Goal: Task Accomplishment & Management: Complete application form

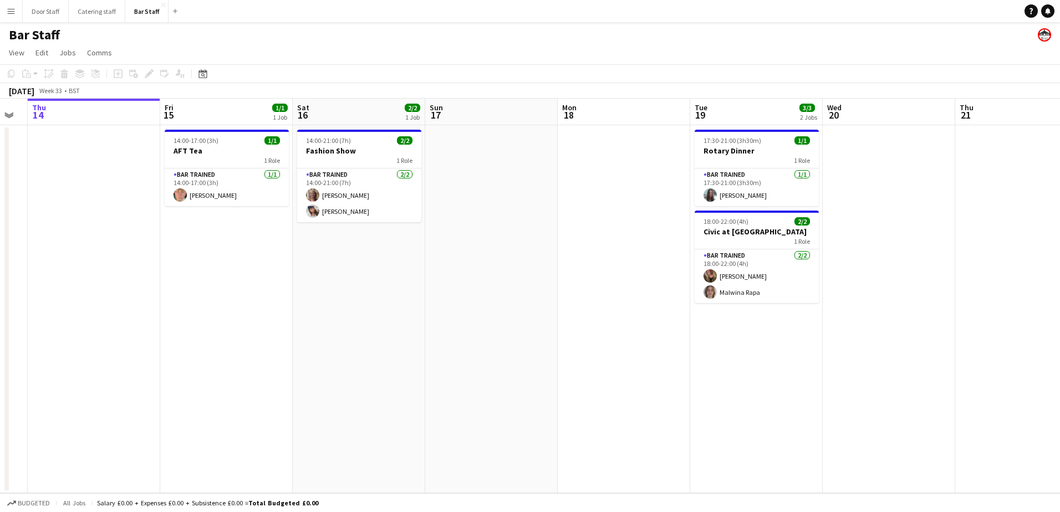
scroll to position [0, 245]
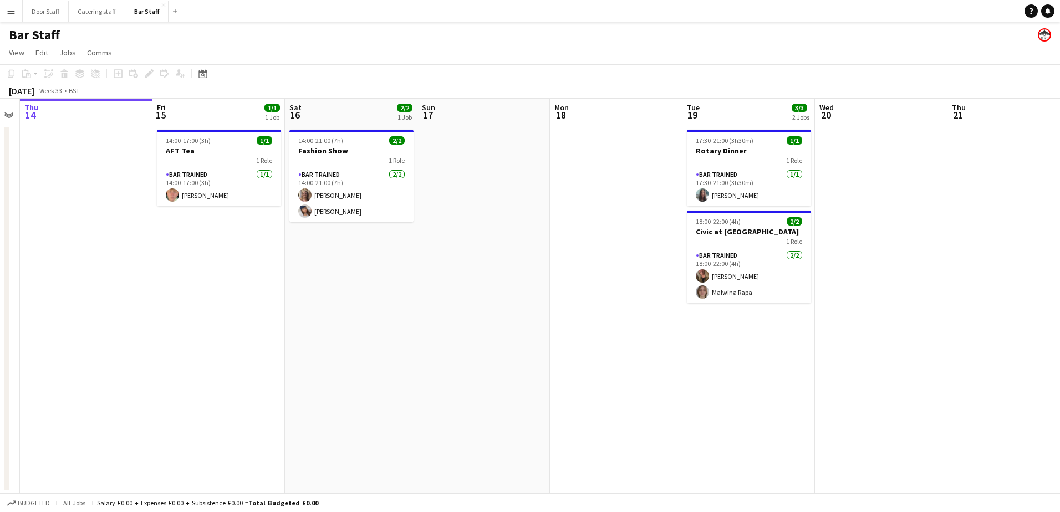
drag, startPoint x: 273, startPoint y: 289, endPoint x: 670, endPoint y: 227, distance: 402.3
click at [670, 227] on app-calendar-viewport "Tue 12 1/1 1 Job Wed 13 Thu 14 Fri 15 1/1 1 Job Sat 16 2/2 1 Job Sun 17 Mon 18 …" at bounding box center [530, 296] width 1060 height 395
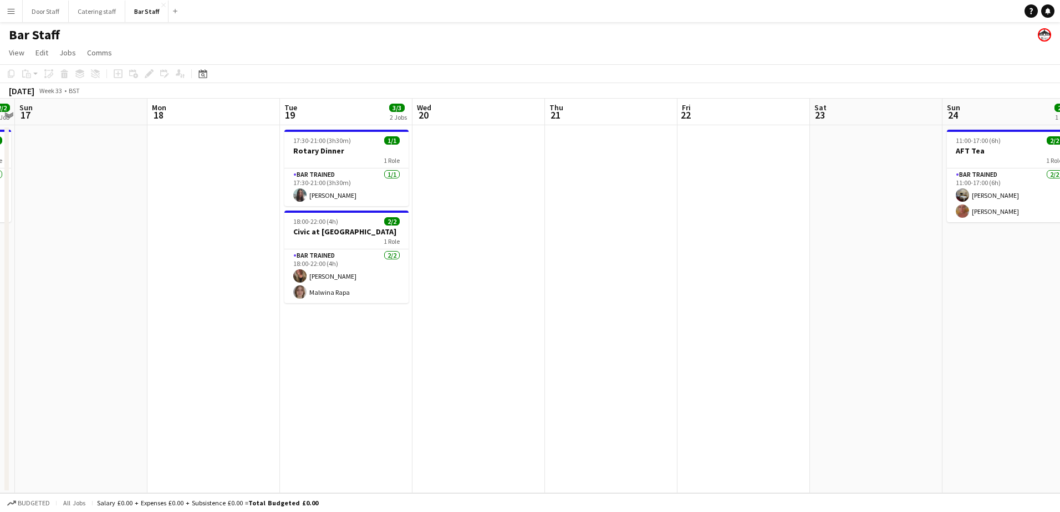
drag, startPoint x: 613, startPoint y: 342, endPoint x: 135, endPoint y: 326, distance: 478.1
click at [135, 326] on app-calendar-viewport "Thu 14 Fri 15 1/1 1 Job Sat 16 2/2 1 Job Sun 17 Mon 18 Tue 19 3/3 2 Jobs Wed 20…" at bounding box center [530, 296] width 1060 height 395
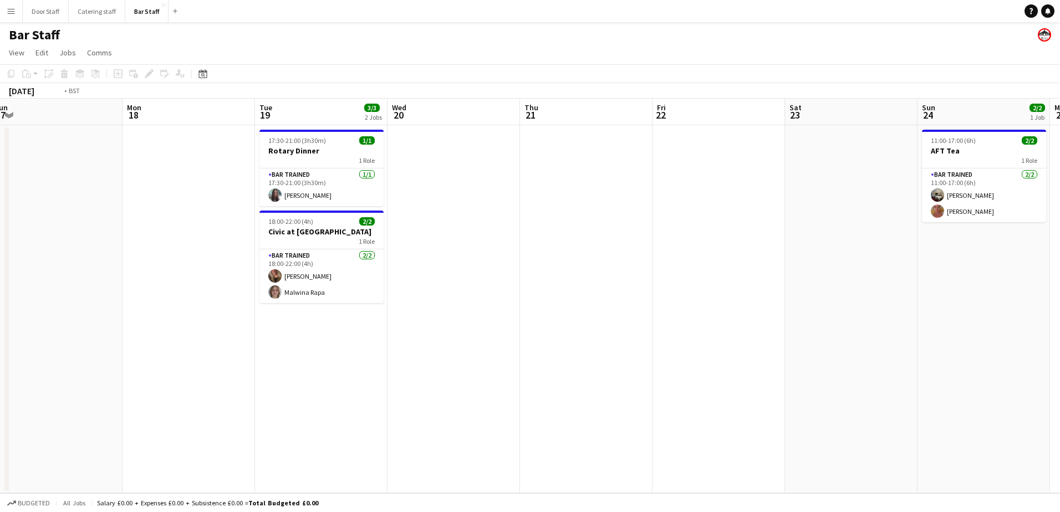
drag, startPoint x: 646, startPoint y: 324, endPoint x: 123, endPoint y: 344, distance: 523.2
click at [12, 348] on app-calendar-viewport "Fri 15 1/1 1 Job Sat 16 2/2 1 Job Sun 17 Mon 18 Tue 19 3/3 2 Jobs Wed 20 Thu 21…" at bounding box center [530, 296] width 1060 height 395
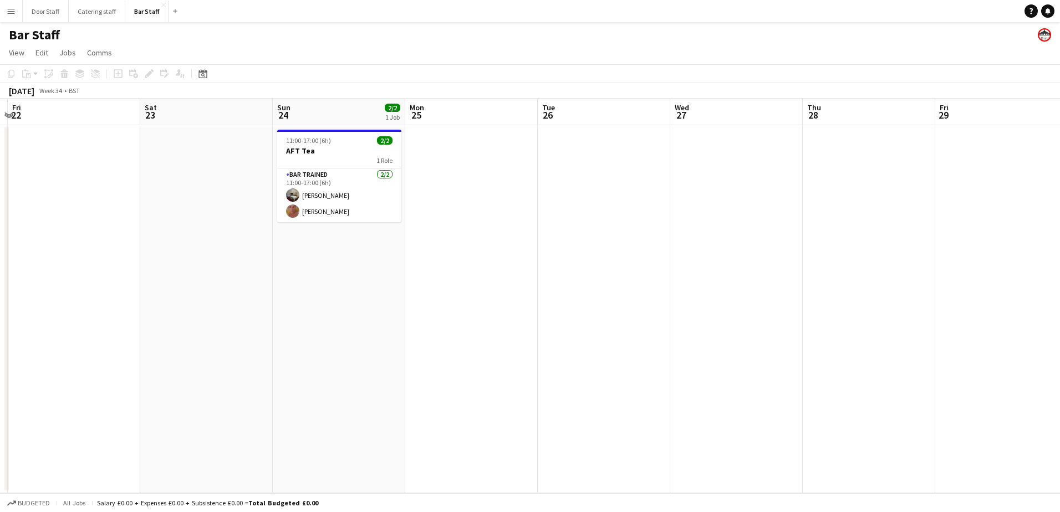
drag, startPoint x: 515, startPoint y: 323, endPoint x: 80, endPoint y: 333, distance: 435.3
click at [80, 333] on app-calendar-viewport "Tue 19 3/3 2 Jobs Wed 20 Thu 21 Fri 22 Sat 23 Sun 24 2/2 1 Job Mon 25 Tue 26 We…" at bounding box center [530, 296] width 1060 height 395
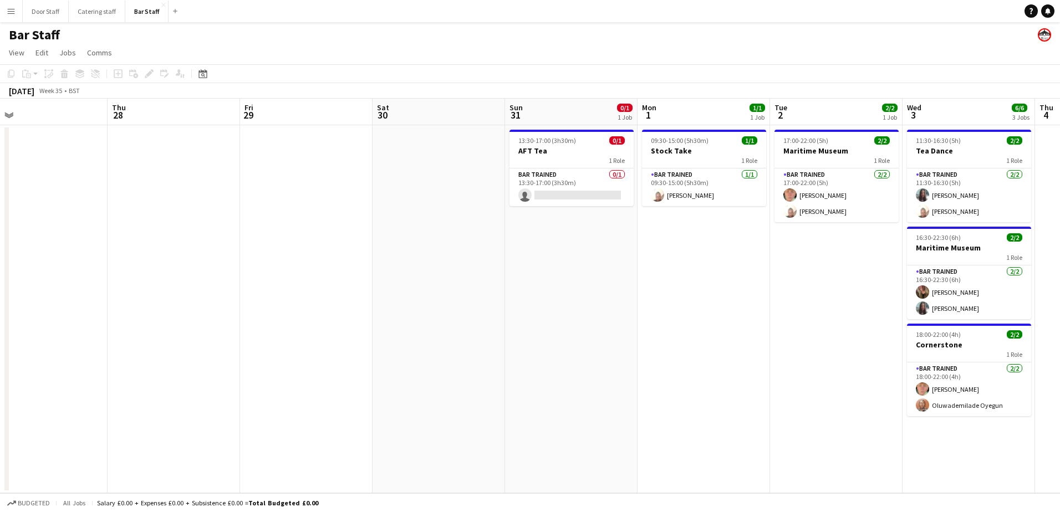
drag, startPoint x: 687, startPoint y: 298, endPoint x: 89, endPoint y: 298, distance: 597.6
click at [86, 302] on app-calendar-viewport "Sun 24 2/2 1 Job Mon 25 Tue 26 Wed 27 Thu 28 Fri 29 Sat 30 Sun 31 0/1 1 Job Mon…" at bounding box center [530, 296] width 1060 height 395
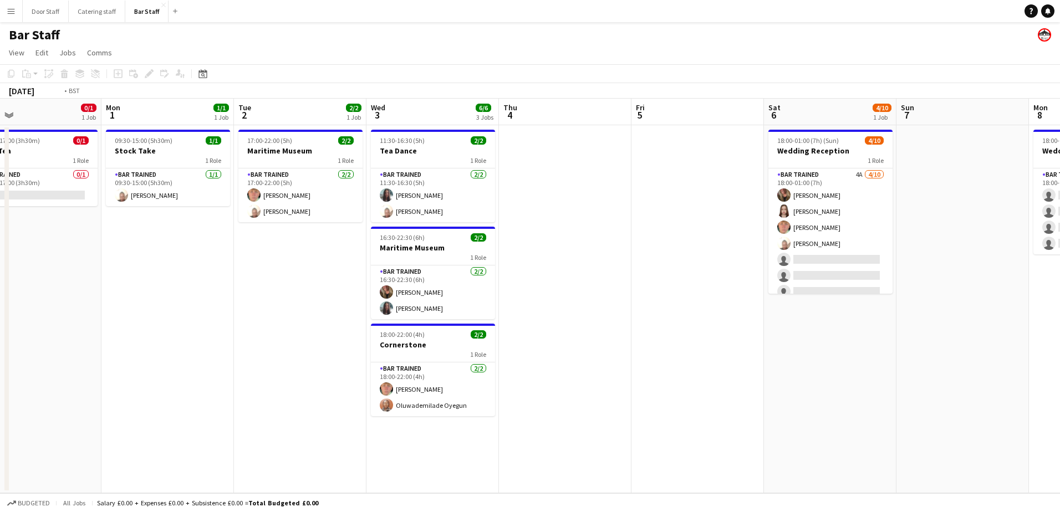
drag, startPoint x: 360, startPoint y: 312, endPoint x: 170, endPoint y: 312, distance: 190.2
click at [141, 312] on app-calendar-viewport "Fri 29 Sat 30 Sun 31 0/1 1 Job Mon 1 1/1 1 Job Tue 2 2/2 1 Job Wed 3 6/6 3 Jobs…" at bounding box center [530, 296] width 1060 height 395
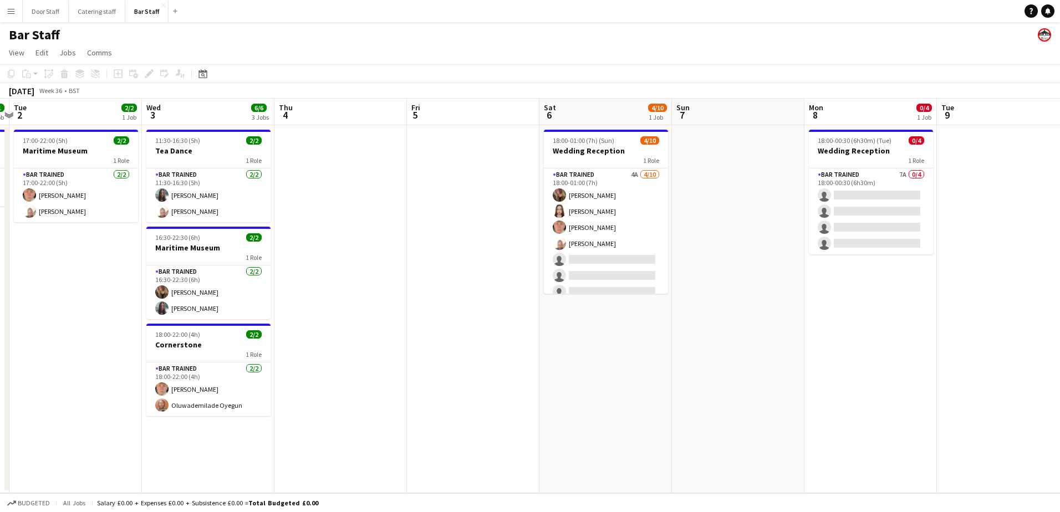
drag, startPoint x: 513, startPoint y: 367, endPoint x: 440, endPoint y: 369, distance: 73.2
click at [440, 369] on app-calendar-viewport "Sat 30 Sun 31 0/1 1 Job Mon 1 1/1 1 Job Tue 2 2/2 1 Job Wed 3 6/6 3 Jobs Thu 4 …" at bounding box center [530, 296] width 1060 height 395
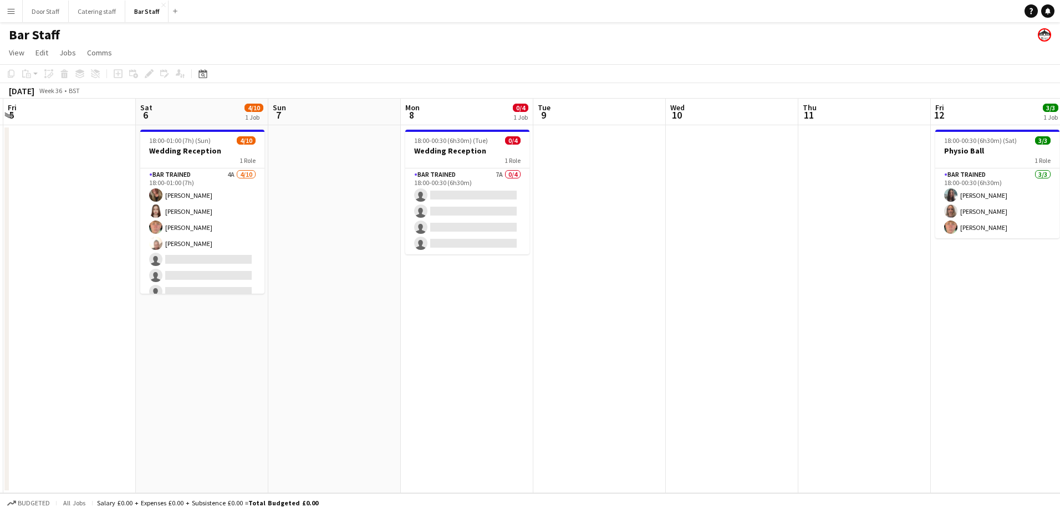
scroll to position [0, 328]
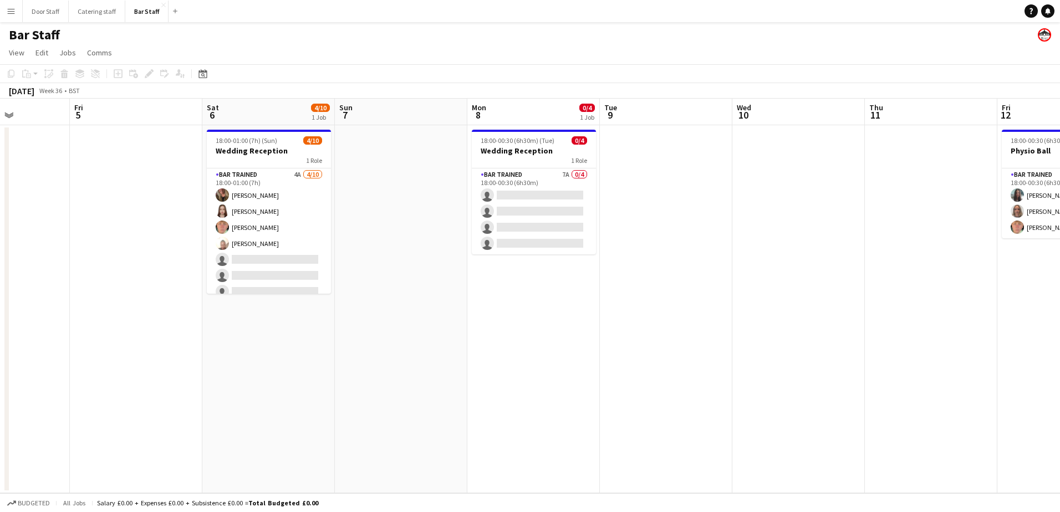
drag, startPoint x: 651, startPoint y: 374, endPoint x: 371, endPoint y: 370, distance: 280.0
click at [371, 370] on app-calendar-viewport "Tue 2 2/2 1 Job Wed 3 6/6 3 Jobs Thu 4 Fri 5 Sat 6 4/10 1 Job Sun 7 Mon 8 0/4 1…" at bounding box center [530, 296] width 1060 height 395
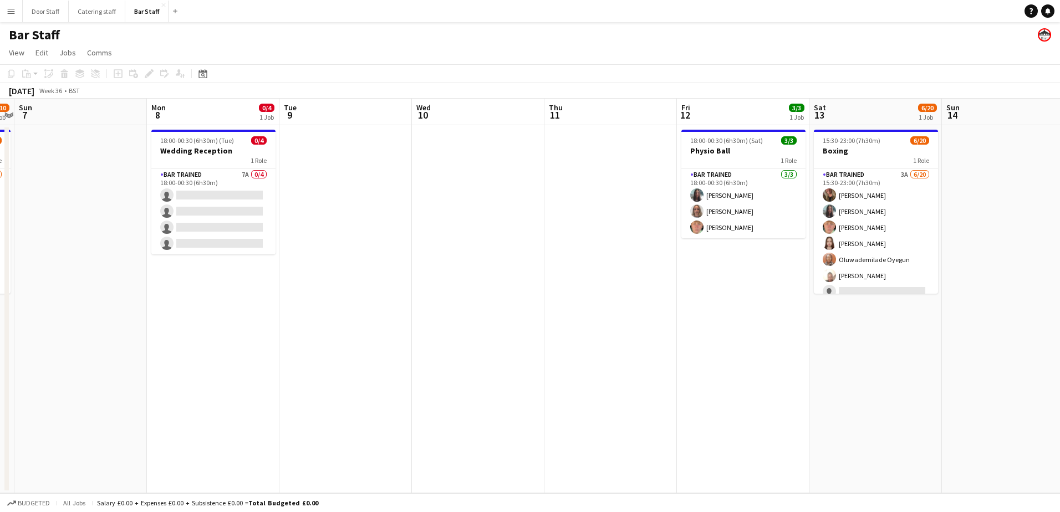
drag, startPoint x: 551, startPoint y: 370, endPoint x: 344, endPoint y: 366, distance: 207.4
click at [344, 366] on app-calendar-viewport "Thu 4 Fri 5 Sat 6 4/10 1 Job Sun 7 Mon 8 0/4 1 Job Tue 9 Wed 10 Thu 11 Fri 12 3…" at bounding box center [530, 296] width 1060 height 395
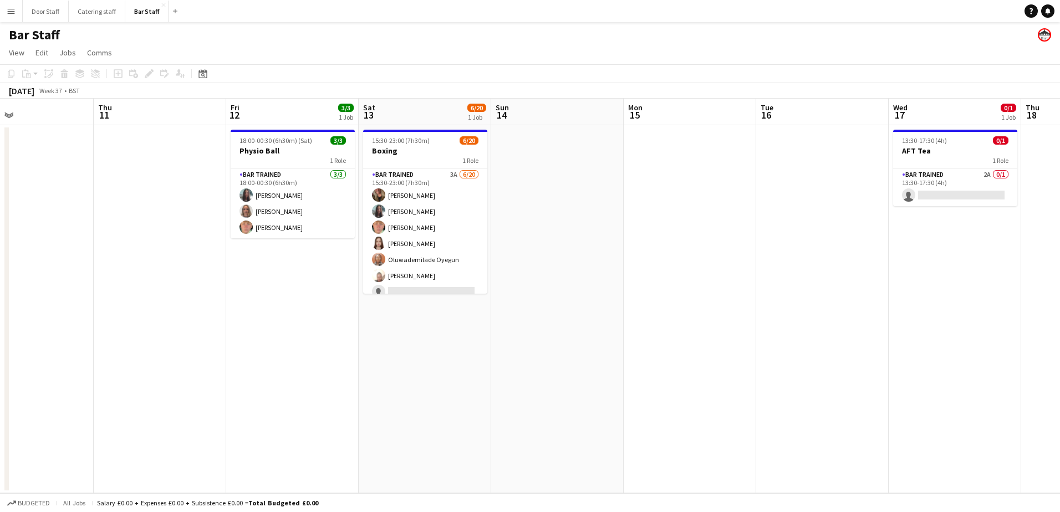
drag, startPoint x: 488, startPoint y: 384, endPoint x: 70, endPoint y: 387, distance: 418.0
click at [70, 387] on app-calendar-viewport "Sun 7 Mon 8 0/4 1 Job Tue 9 Wed 10 Thu 11 Fri 12 3/3 1 Job Sat 13 6/20 1 Job Su…" at bounding box center [530, 296] width 1060 height 395
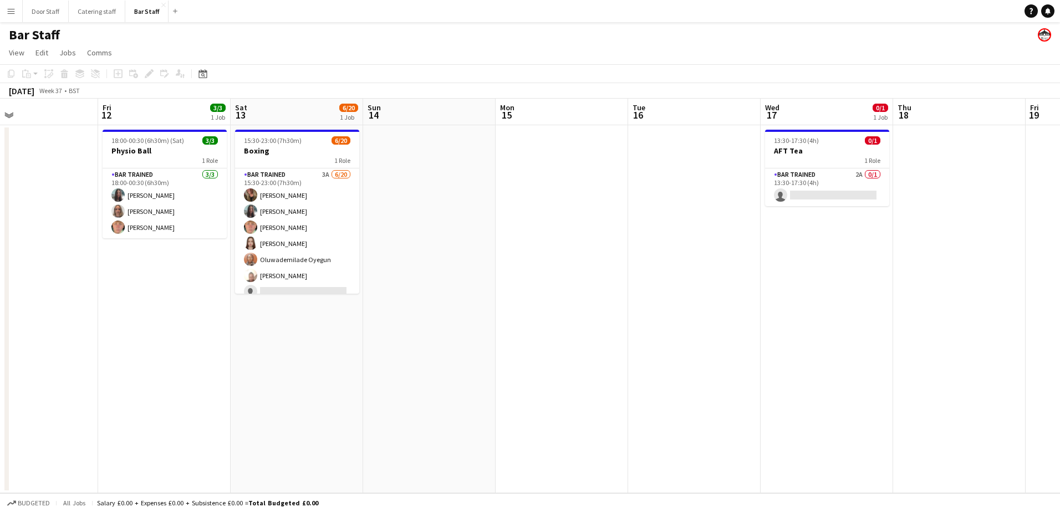
drag, startPoint x: 434, startPoint y: 388, endPoint x: 106, endPoint y: 378, distance: 328.4
click at [106, 378] on app-calendar-viewport "Mon 8 0/4 1 Job Tue 9 Wed 10 Thu 11 Fri 12 3/3 1 Job Sat 13 6/20 1 Job Sun 14 M…" at bounding box center [530, 296] width 1060 height 395
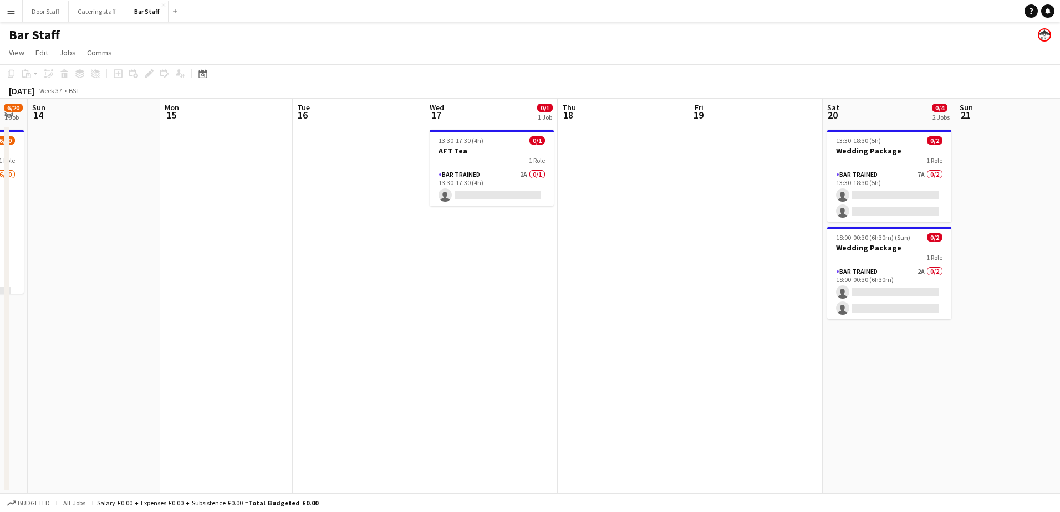
scroll to position [0, 383]
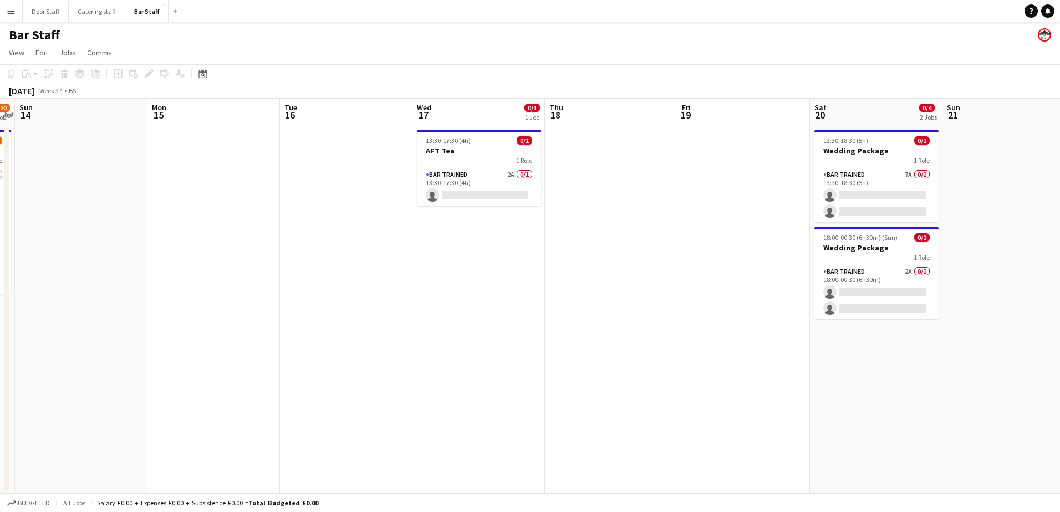
drag, startPoint x: 607, startPoint y: 339, endPoint x: 529, endPoint y: 340, distance: 77.1
click at [530, 340] on app-calendar-viewport "Thu 11 Fri 12 3/3 1 Job Sat 13 6/20 1 Job Sun 14 Mon 15 Tue 16 Wed 17 0/1 1 Job…" at bounding box center [530, 296] width 1060 height 395
click at [480, 175] on app-card-role "Bar trained 2A 0/1 13:30-17:30 (4h) single-neutral-actions" at bounding box center [479, 188] width 124 height 38
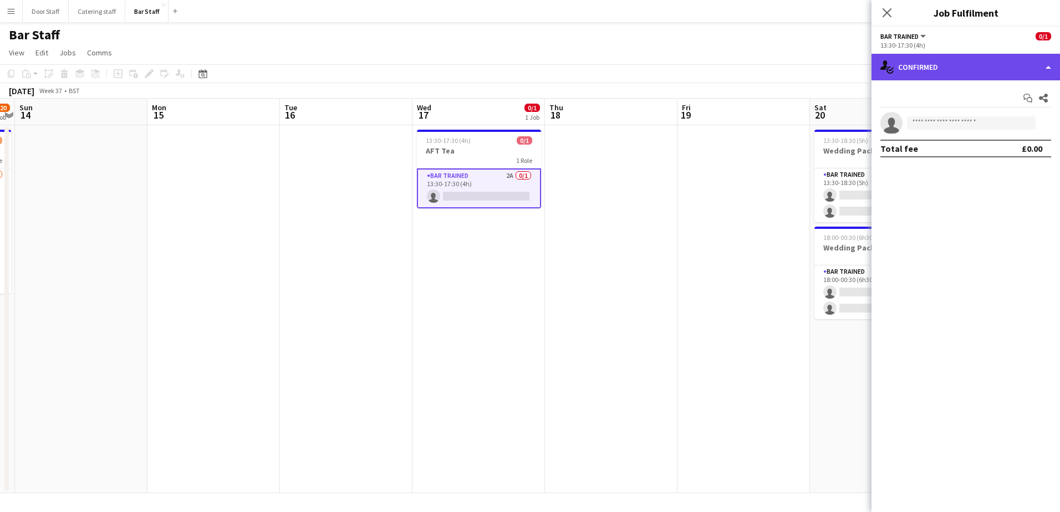
click at [934, 60] on div "single-neutral-actions-check-2 Confirmed" at bounding box center [966, 67] width 188 height 27
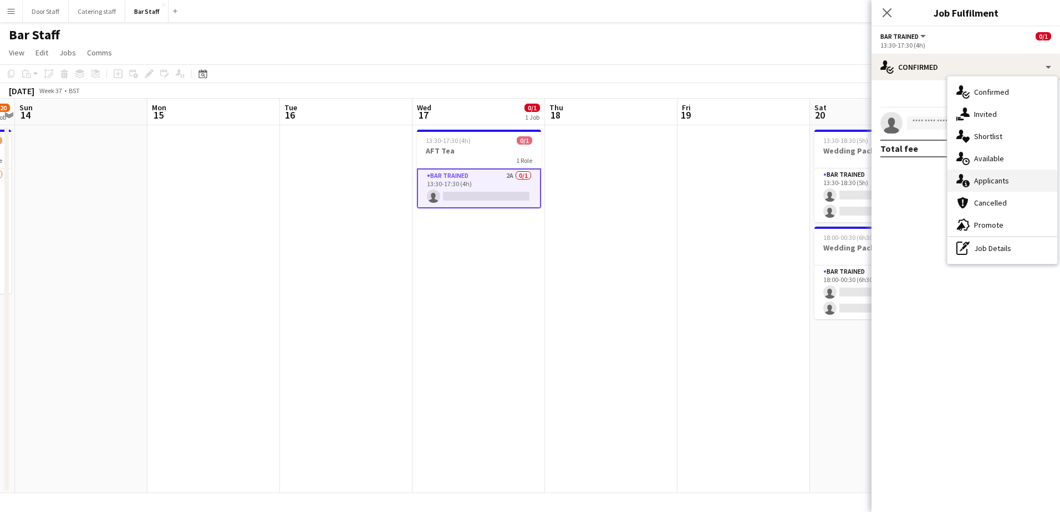
click at [988, 177] on div "single-neutral-actions-information Applicants" at bounding box center [1002, 181] width 110 height 22
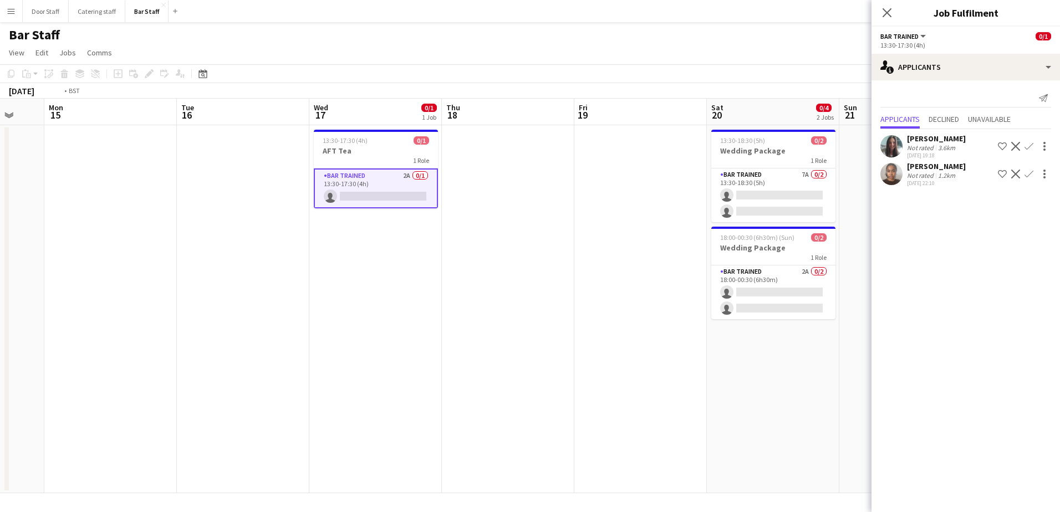
scroll to position [0, 409]
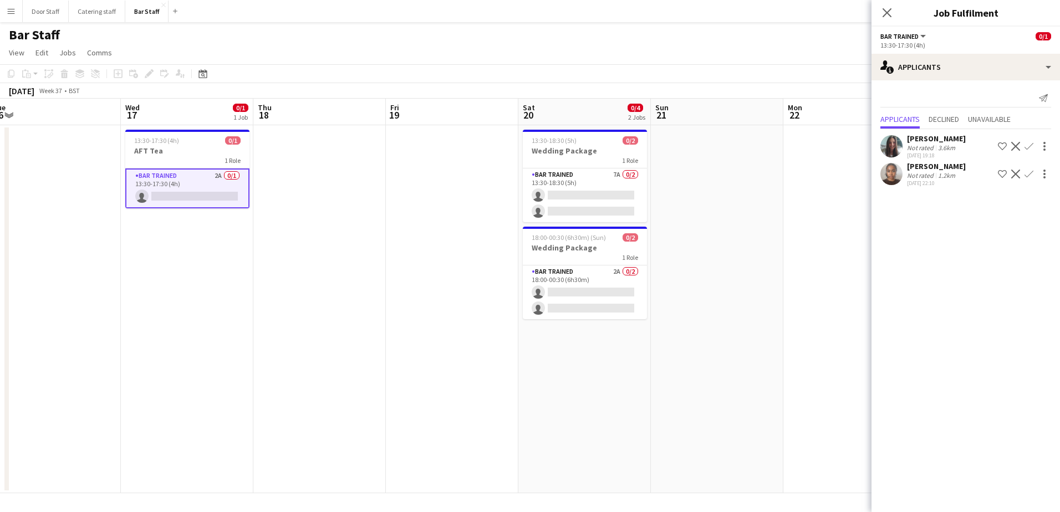
drag, startPoint x: 756, startPoint y: 323, endPoint x: 464, endPoint y: 333, distance: 291.8
click at [464, 333] on app-calendar-viewport "Sat 13 6/20 1 Job Sun 14 Mon 15 Tue 16 Wed 17 0/1 1 Job Thu 18 Fri 19 Sat 20 0/…" at bounding box center [530, 296] width 1060 height 395
click at [606, 184] on app-card-role "Bar trained 7A 0/2 13:30-18:30 (5h) single-neutral-actions single-neutral-actio…" at bounding box center [585, 196] width 124 height 54
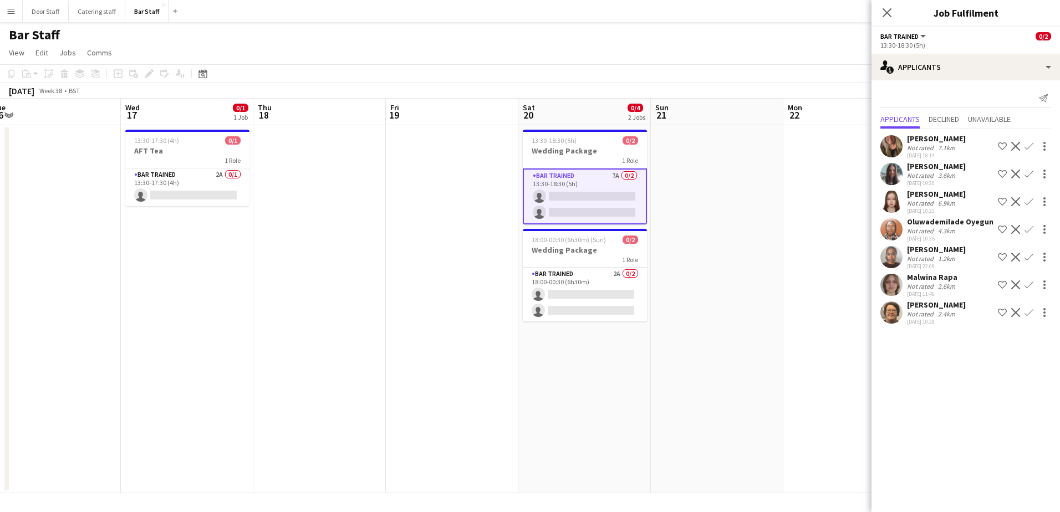
click at [1032, 313] on app-icon "Confirm" at bounding box center [1029, 312] width 9 height 9
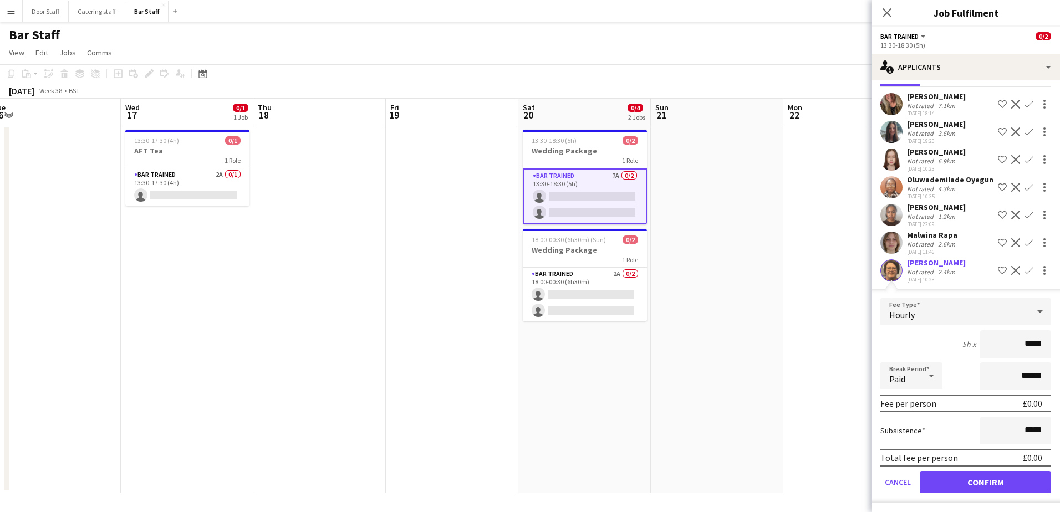
scroll to position [54, 0]
click at [987, 479] on button "Confirm" at bounding box center [985, 481] width 131 height 22
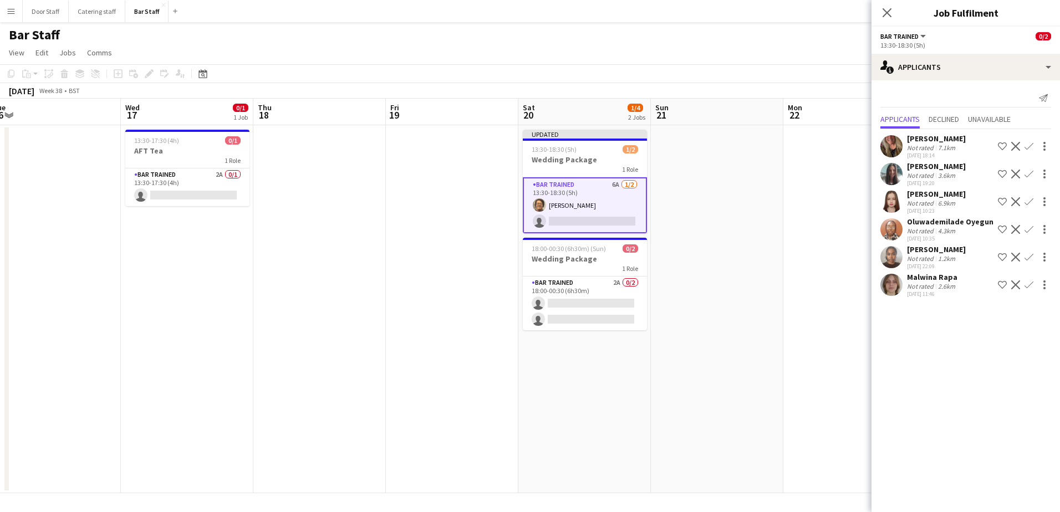
scroll to position [0, 0]
click at [596, 313] on app-card-role "Bar trained 2A 0/2 18:00-00:30 (6h30m) single-neutral-actions single-neutral-ac…" at bounding box center [585, 304] width 124 height 54
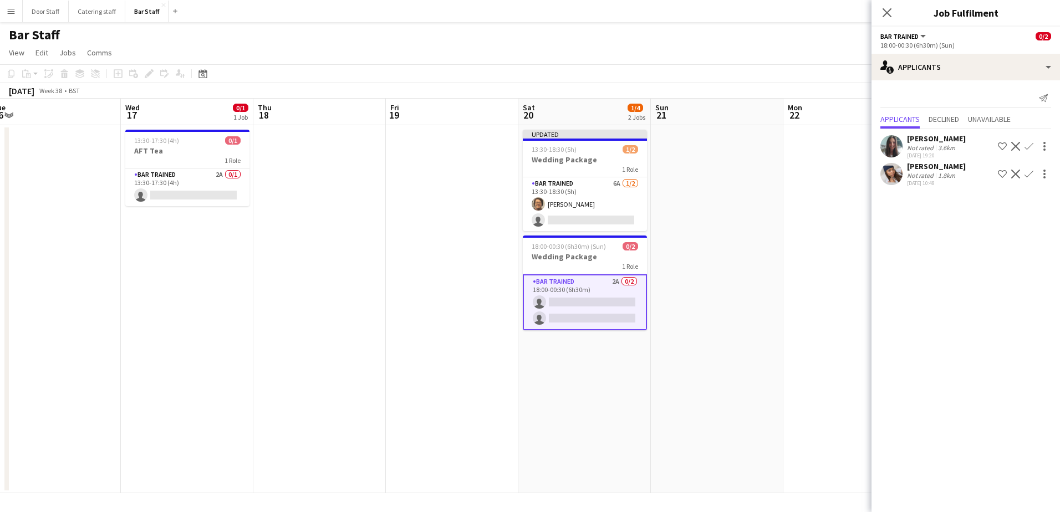
click at [1031, 171] on app-icon "Confirm" at bounding box center [1029, 174] width 9 height 9
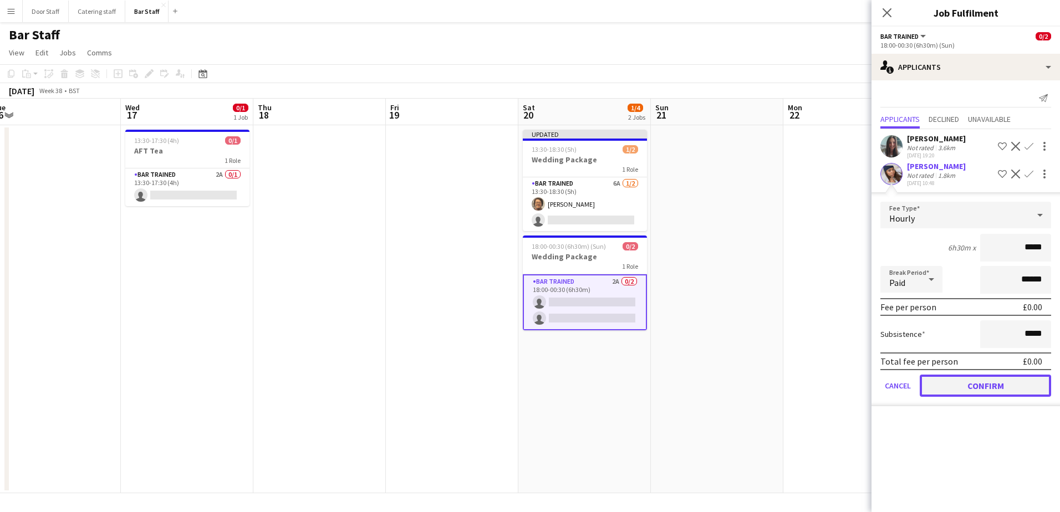
click at [989, 388] on button "Confirm" at bounding box center [985, 386] width 131 height 22
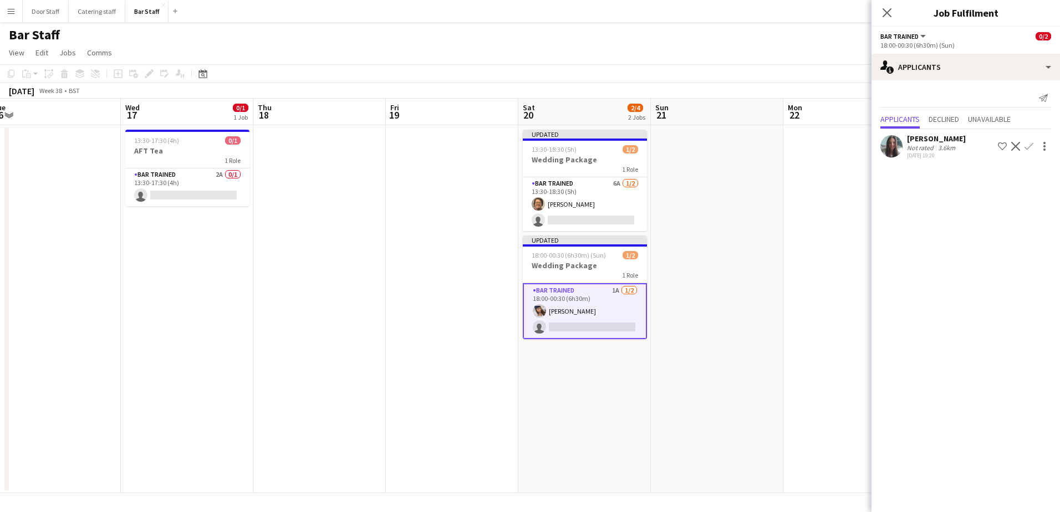
click at [1028, 144] on app-icon "Confirm" at bounding box center [1029, 146] width 9 height 9
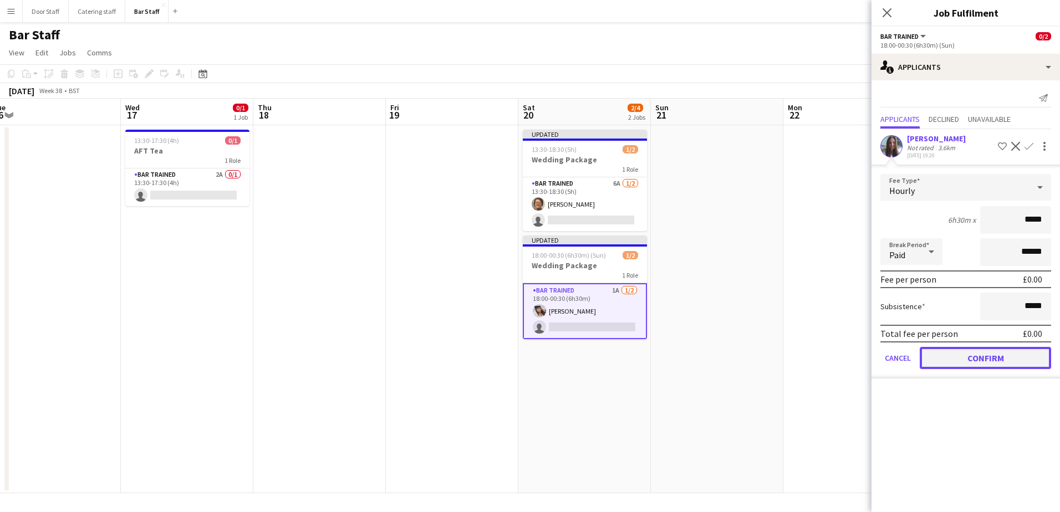
click at [986, 358] on button "Confirm" at bounding box center [985, 358] width 131 height 22
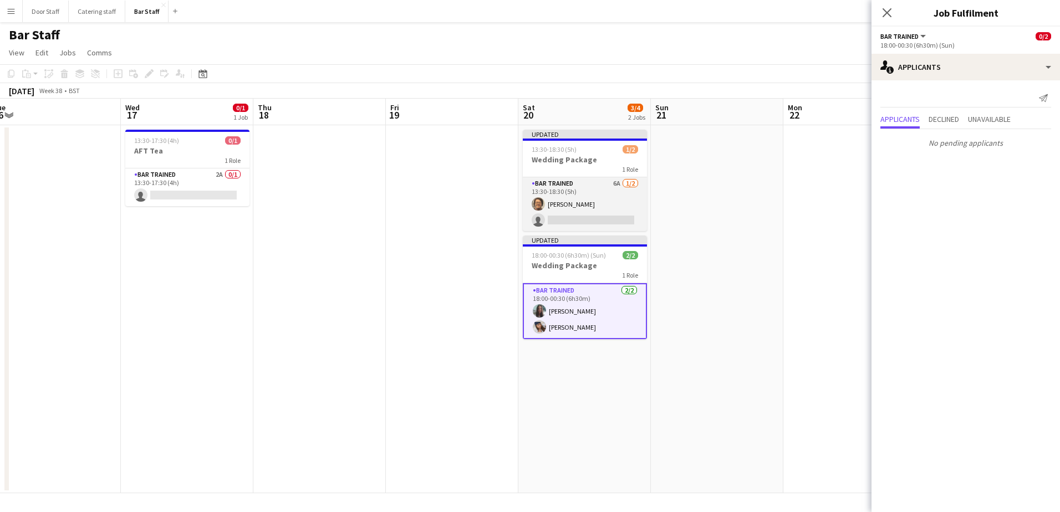
click at [594, 210] on app-card-role "Bar trained 6A [DATE] 13:30-18:30 (5h) [PERSON_NAME] single-neutral-actions" at bounding box center [585, 204] width 124 height 54
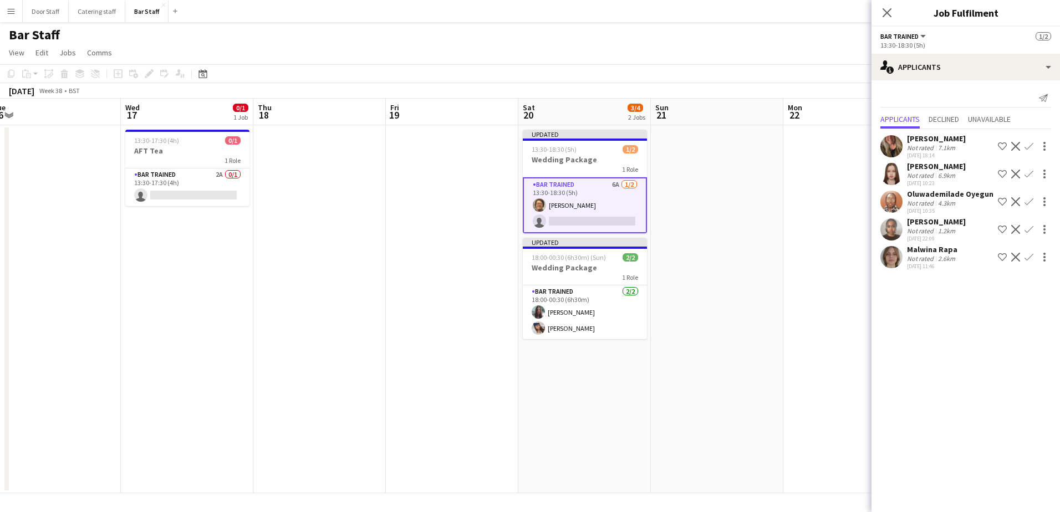
click at [1028, 226] on app-icon "Confirm" at bounding box center [1029, 229] width 9 height 9
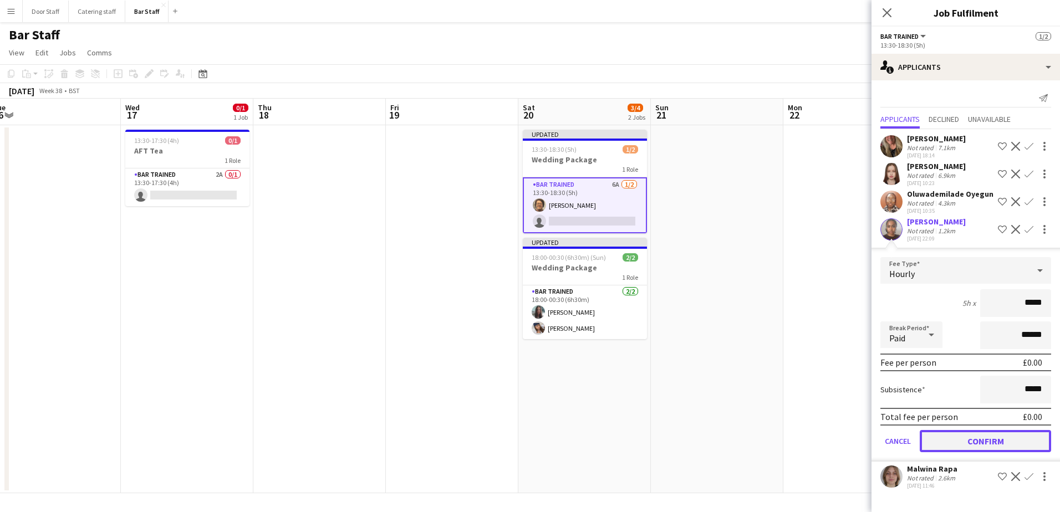
click at [972, 436] on button "Confirm" at bounding box center [985, 441] width 131 height 22
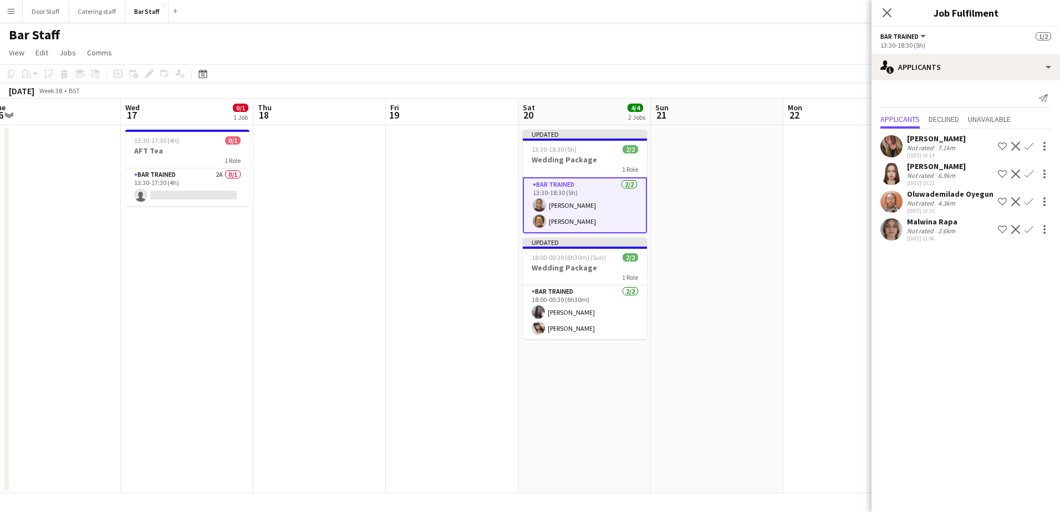
click at [757, 193] on app-date-cell at bounding box center [717, 309] width 133 height 368
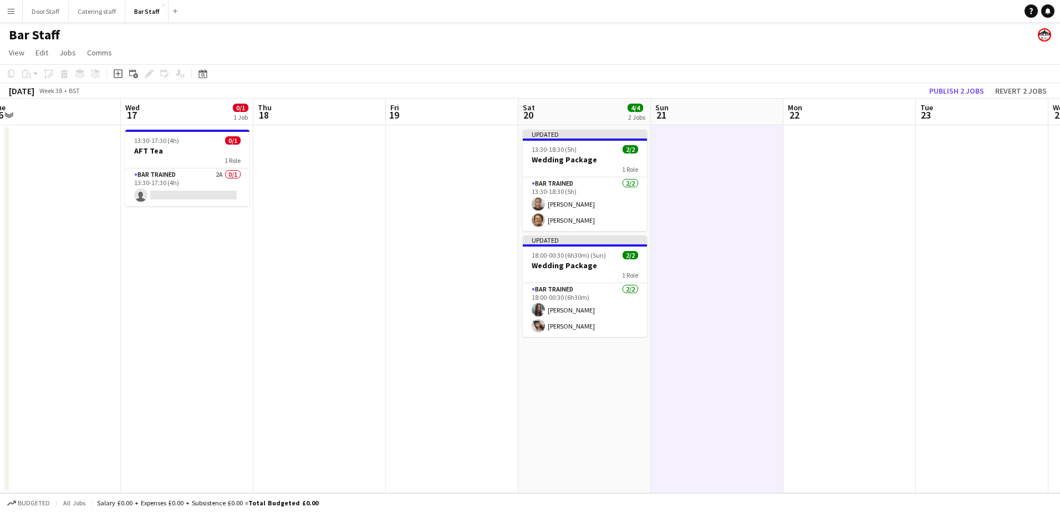
scroll to position [0, 409]
click at [948, 95] on button "Publish 2 jobs" at bounding box center [957, 91] width 64 height 14
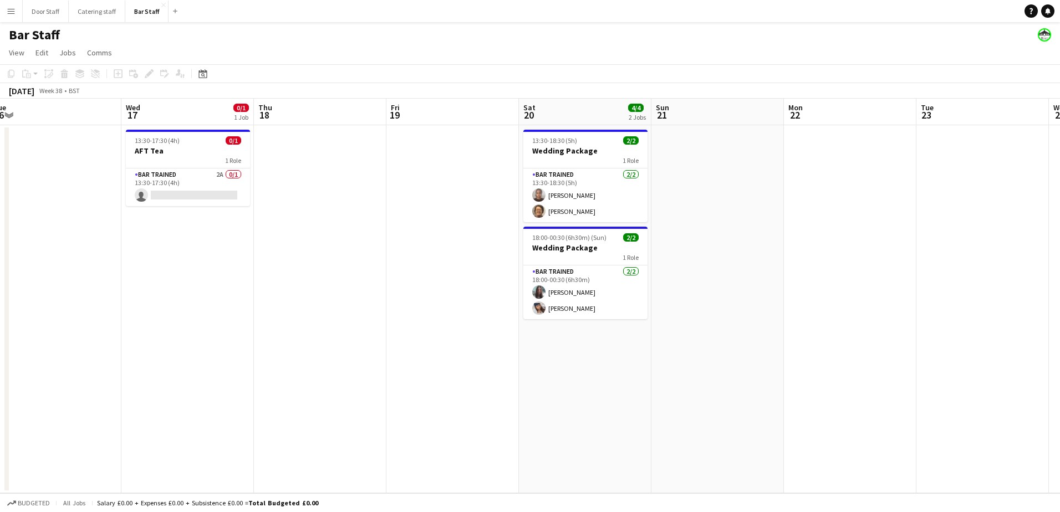
click at [408, 155] on app-date-cell at bounding box center [452, 309] width 133 height 368
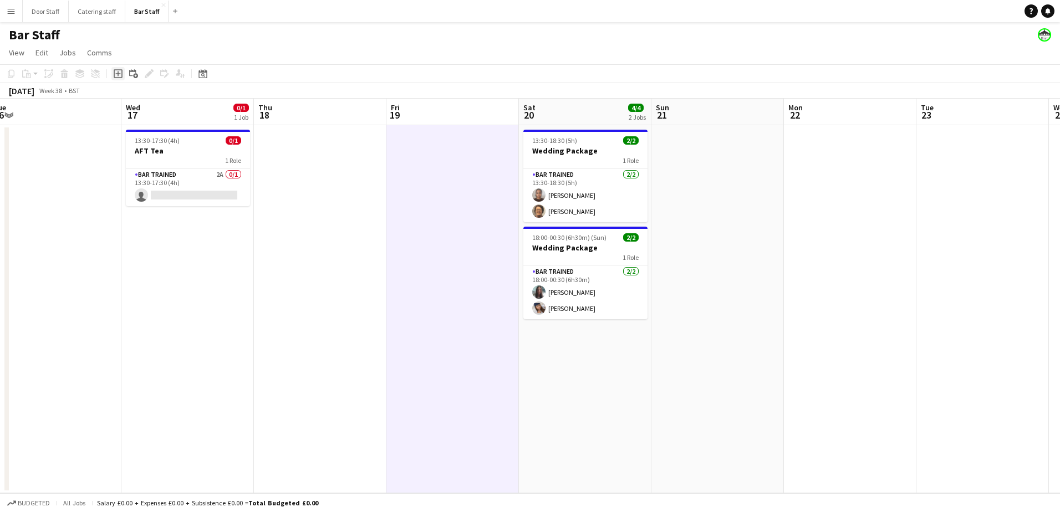
click at [116, 74] on icon at bounding box center [117, 74] width 5 height 5
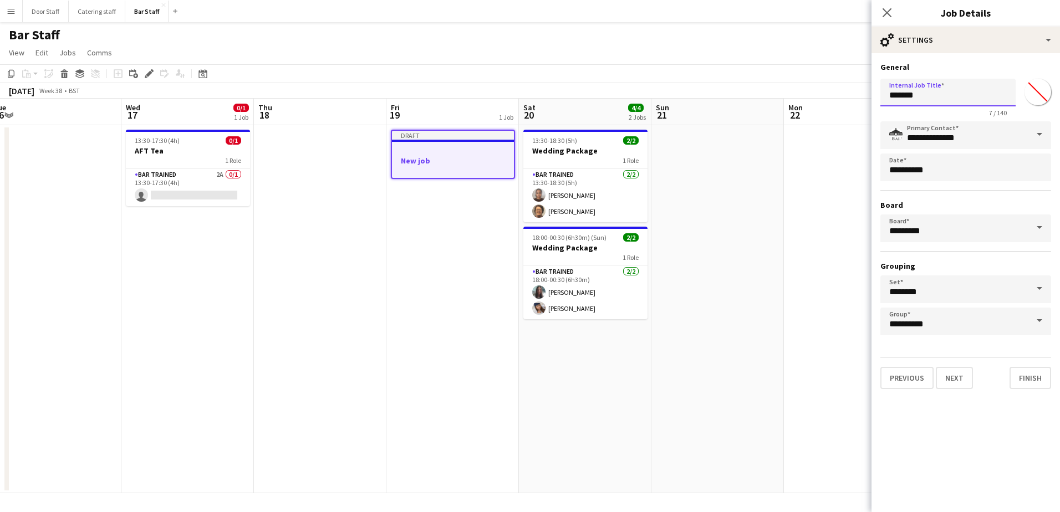
click at [908, 94] on input "*******" at bounding box center [947, 93] width 135 height 28
type input "**********"
click at [961, 374] on button "Next" at bounding box center [954, 378] width 37 height 22
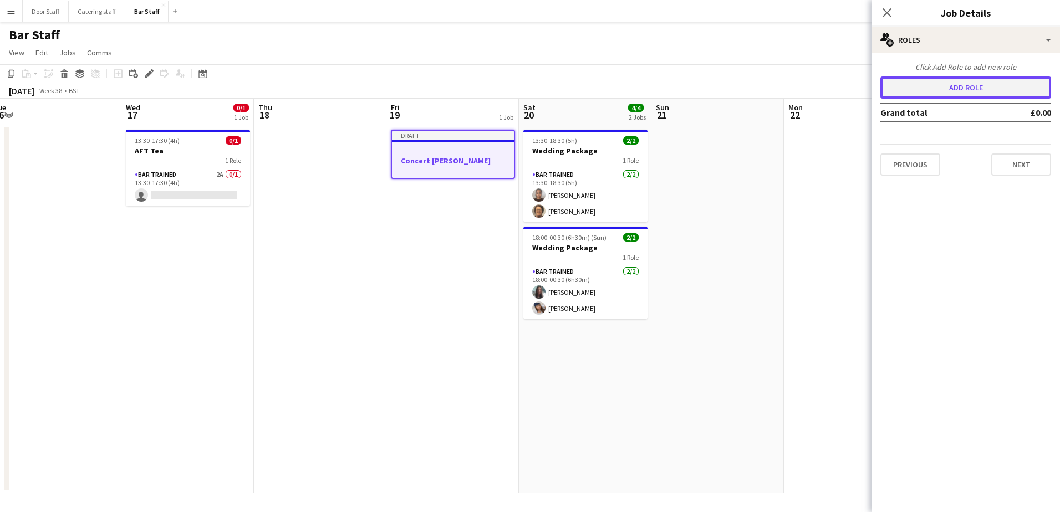
click at [977, 90] on button "Add role" at bounding box center [965, 88] width 171 height 22
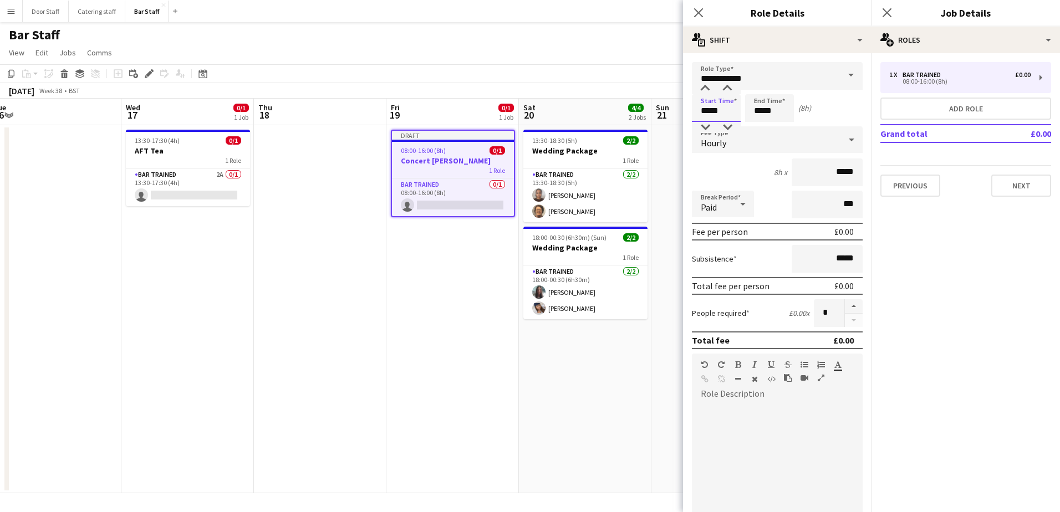
click at [716, 116] on input "*****" at bounding box center [716, 108] width 49 height 28
click at [700, 88] on div at bounding box center [705, 88] width 22 height 11
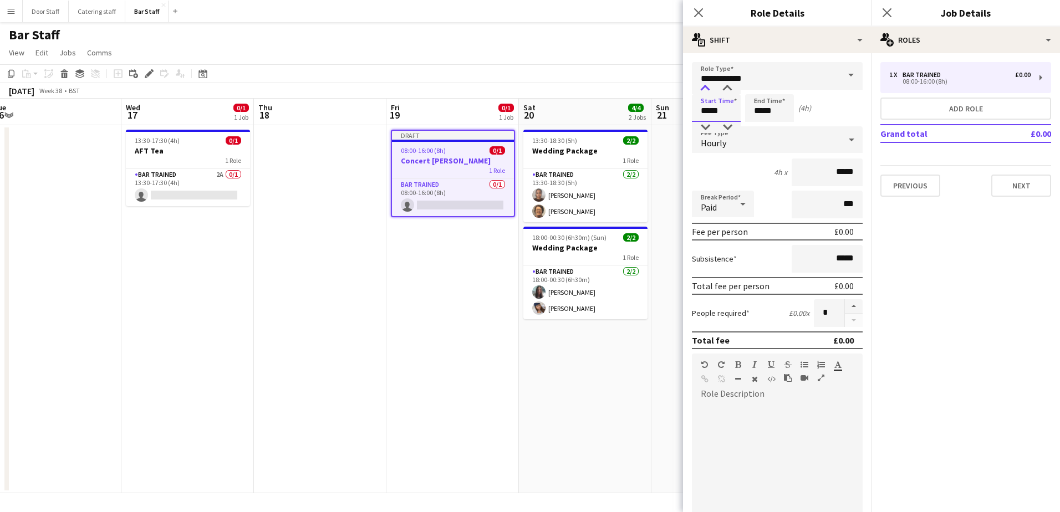
click at [700, 88] on div at bounding box center [705, 88] width 22 height 11
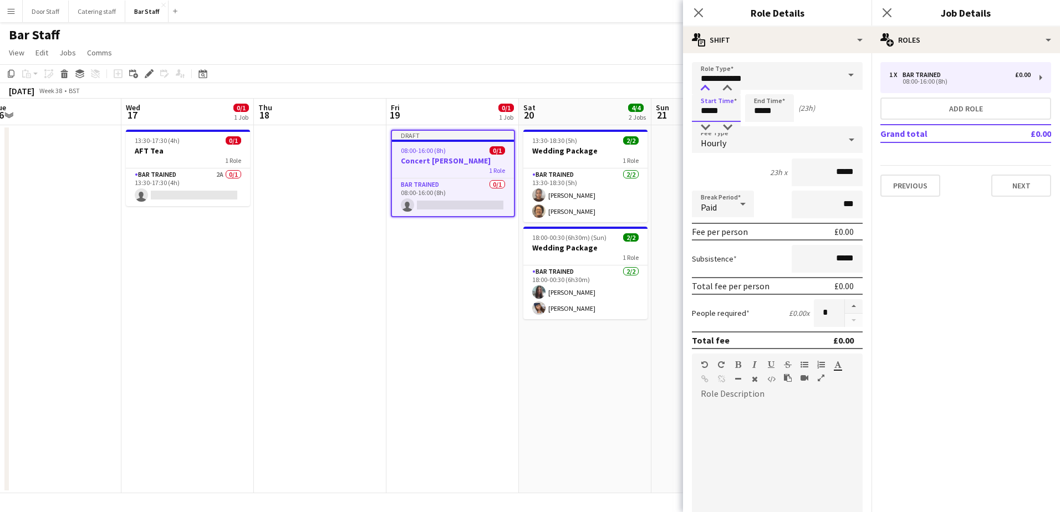
type input "*****"
click at [700, 88] on div at bounding box center [705, 88] width 22 height 11
click at [771, 111] on input "*****" at bounding box center [769, 108] width 49 height 28
click at [757, 90] on div at bounding box center [758, 88] width 22 height 11
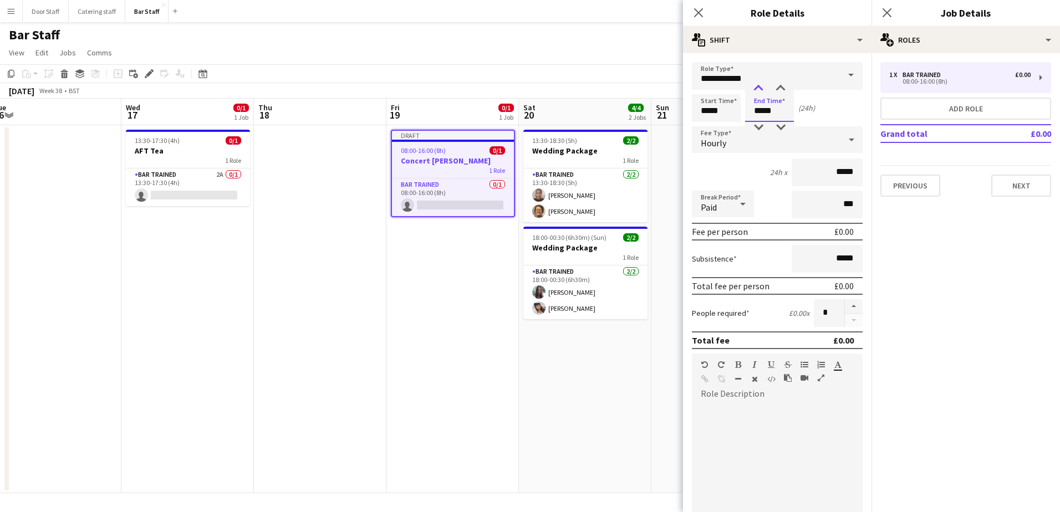
click at [757, 90] on div at bounding box center [758, 88] width 22 height 11
click at [755, 90] on div at bounding box center [758, 88] width 22 height 11
type input "*****"
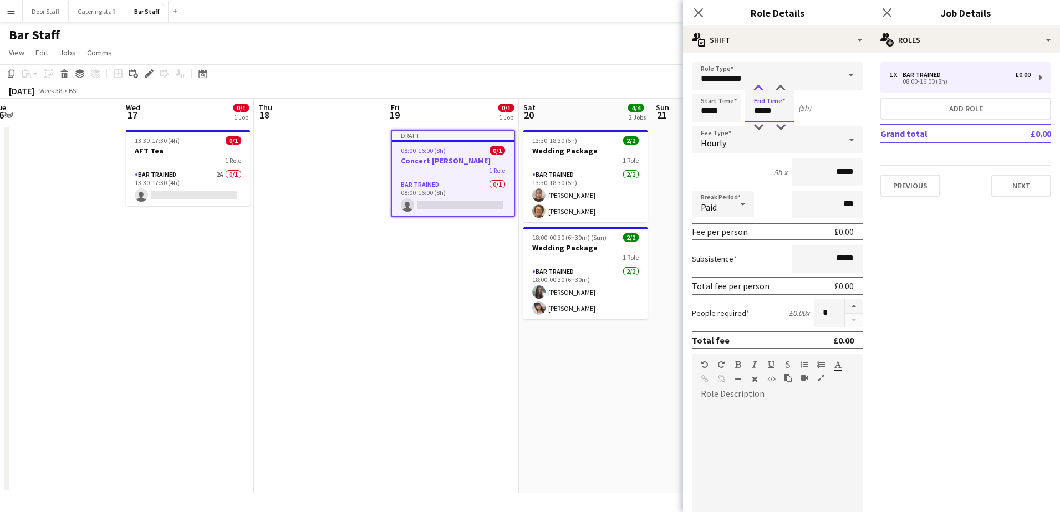
click at [754, 91] on div at bounding box center [758, 88] width 22 height 11
click at [845, 309] on button "button" at bounding box center [854, 306] width 18 height 14
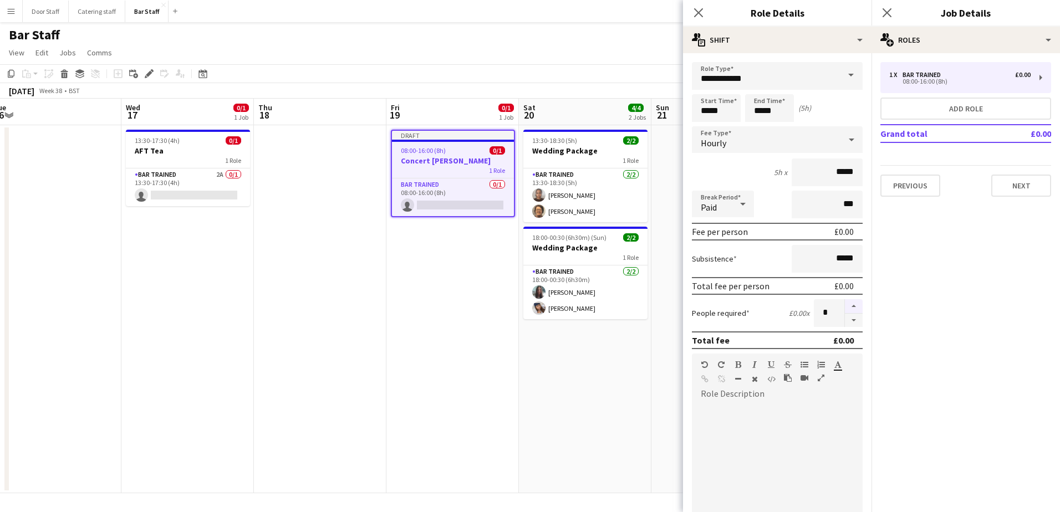
click at [845, 309] on button "button" at bounding box center [854, 306] width 18 height 14
click at [845, 306] on button "button" at bounding box center [854, 306] width 18 height 14
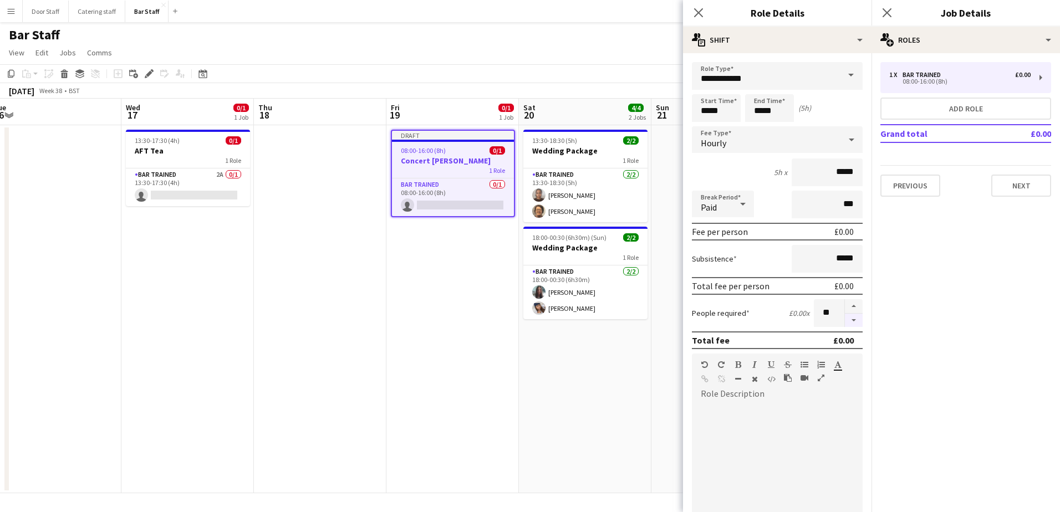
click at [845, 320] on button "button" at bounding box center [854, 321] width 18 height 14
click at [848, 307] on button "button" at bounding box center [854, 306] width 18 height 14
type input "**"
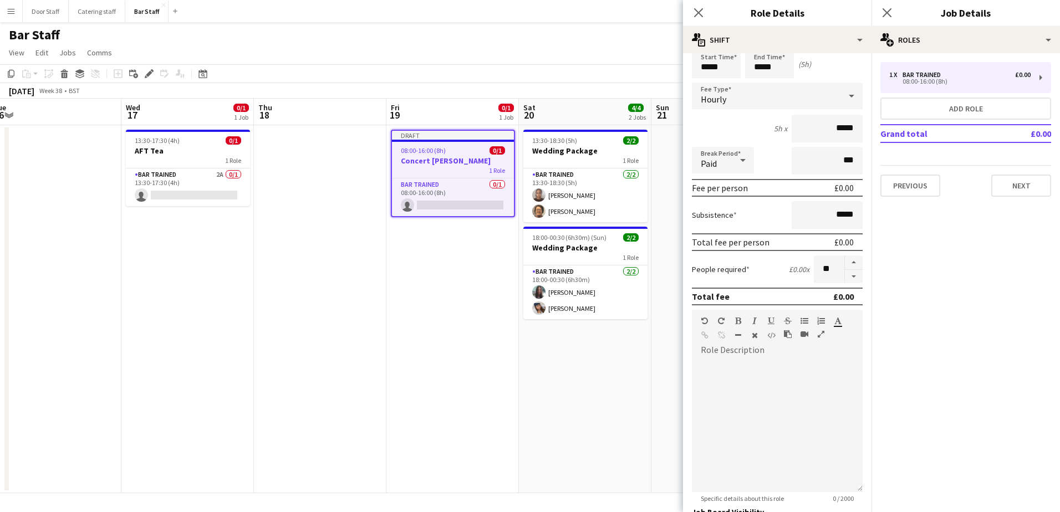
scroll to position [150, 0]
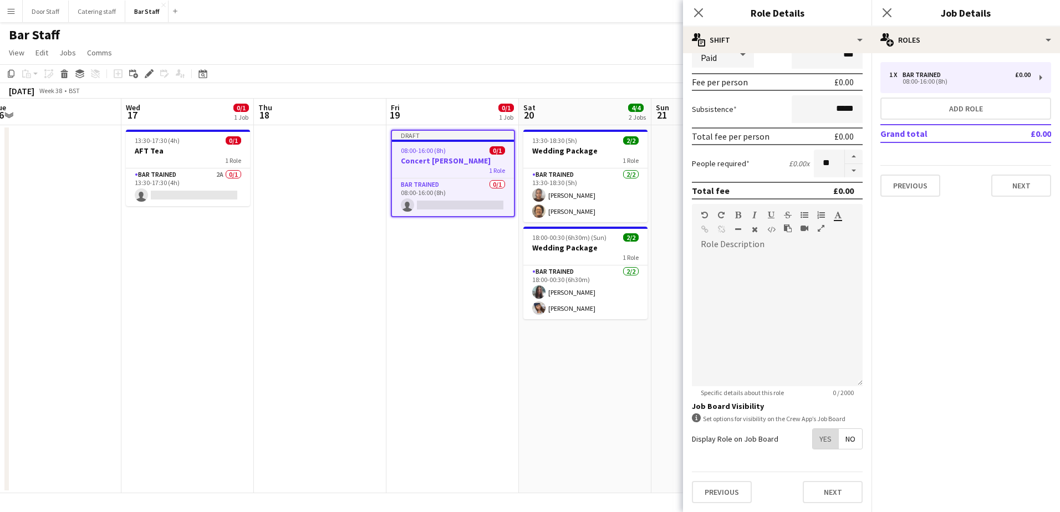
click at [825, 442] on span "Yes" at bounding box center [826, 439] width 26 height 20
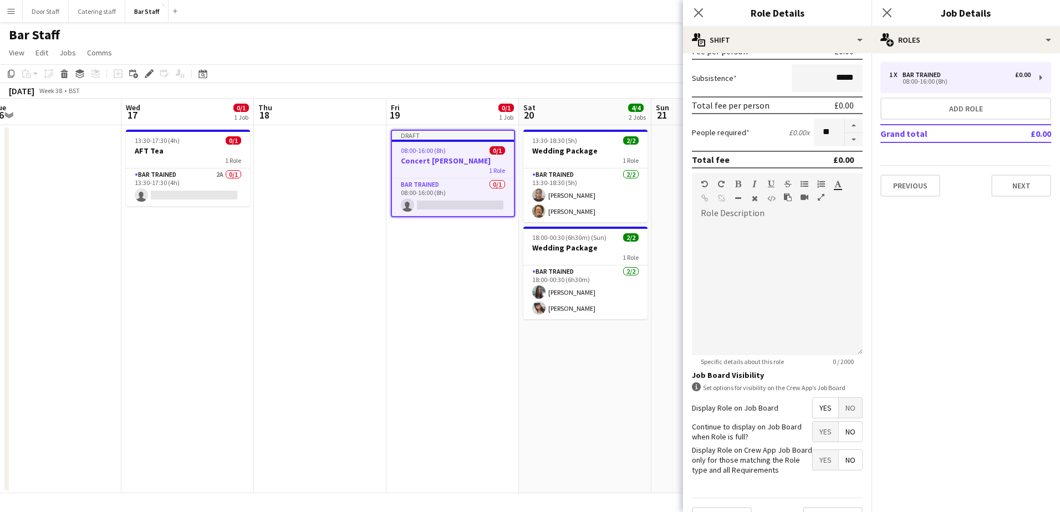
scroll to position [207, 0]
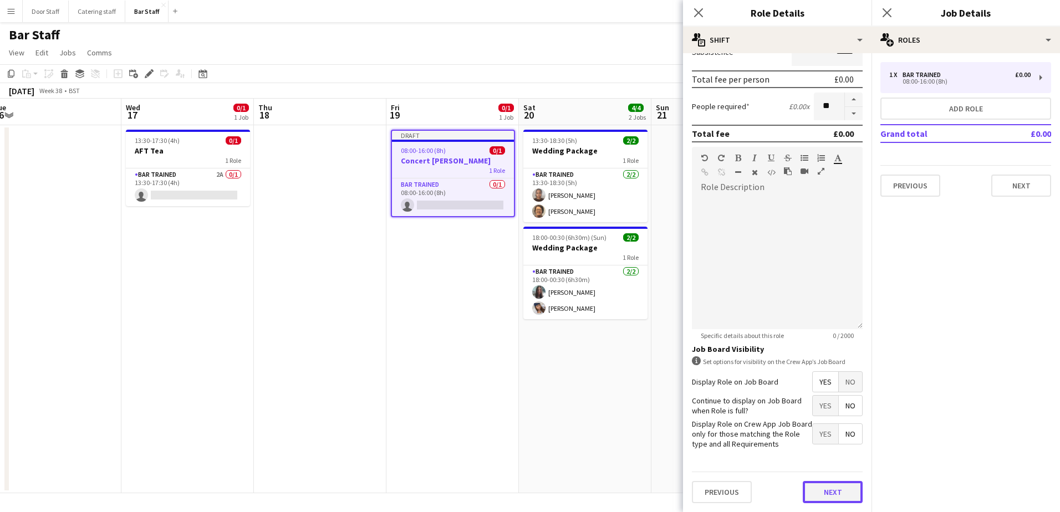
click at [826, 491] on button "Next" at bounding box center [833, 492] width 60 height 22
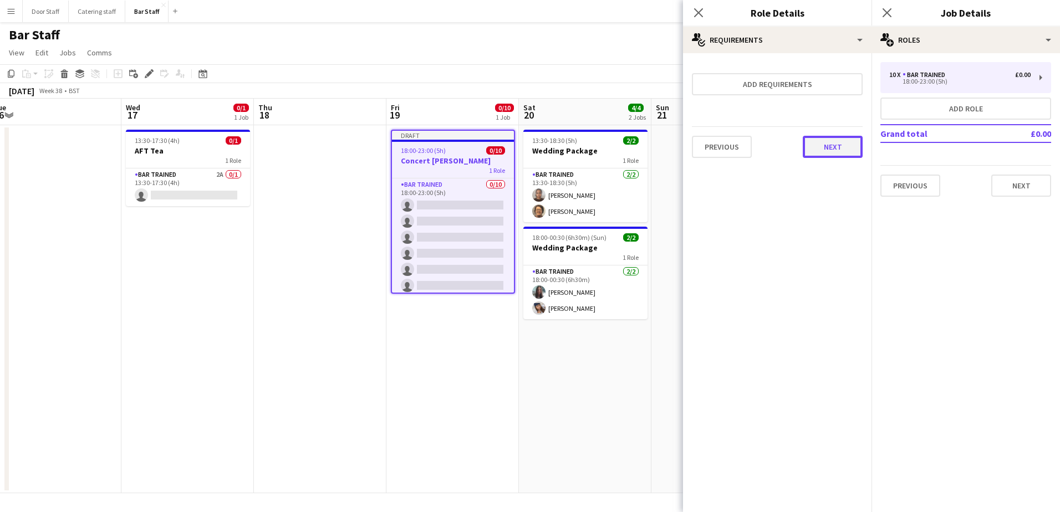
click at [824, 150] on button "Next" at bounding box center [833, 147] width 60 height 22
click at [833, 149] on button "Finish" at bounding box center [842, 148] width 42 height 22
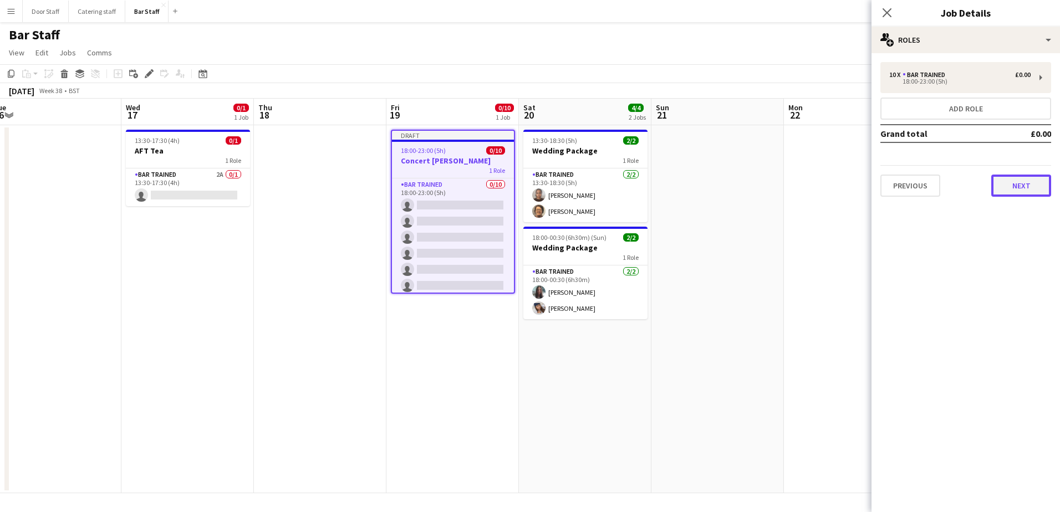
click at [1016, 183] on button "Next" at bounding box center [1021, 186] width 60 height 22
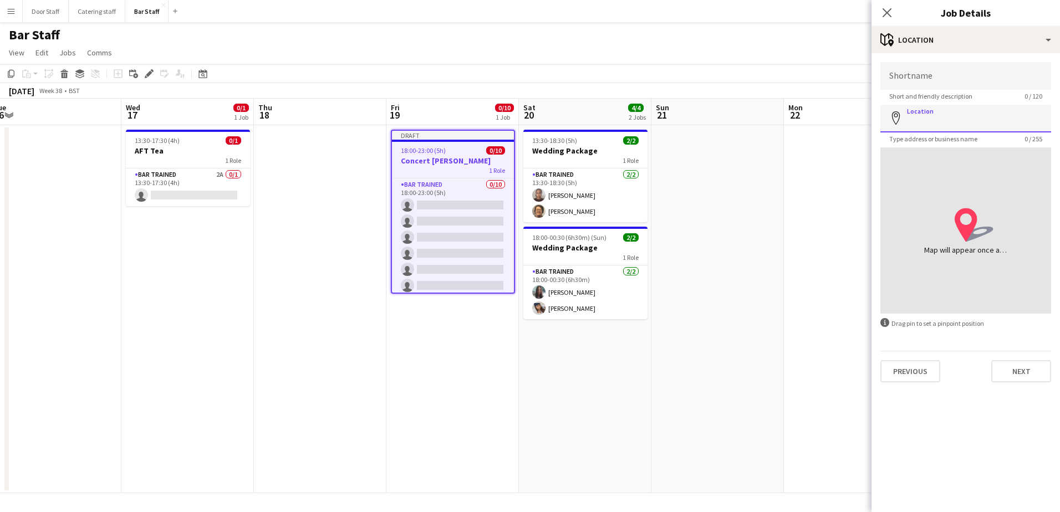
click at [982, 118] on input "Location" at bounding box center [965, 119] width 171 height 28
type input "**********"
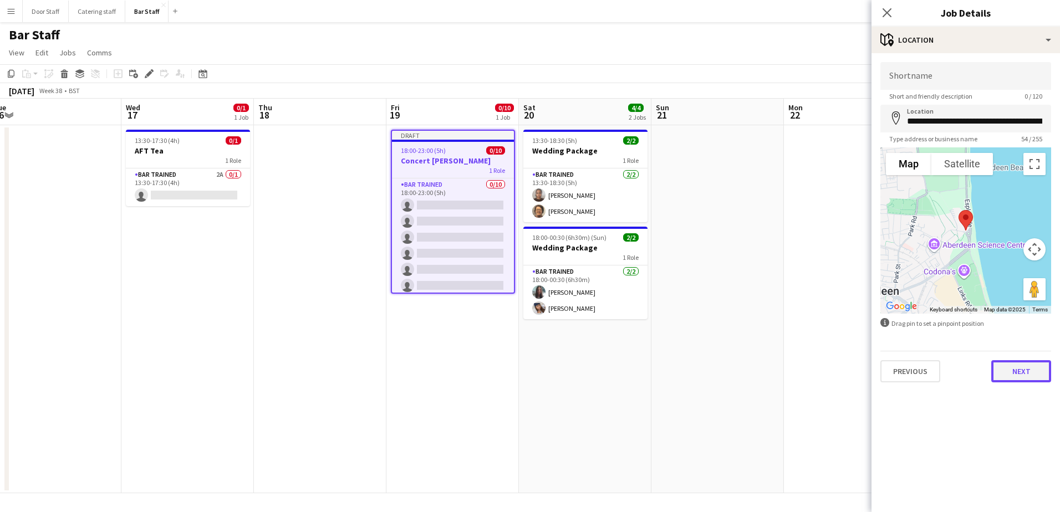
click at [1033, 381] on button "Next" at bounding box center [1021, 371] width 60 height 22
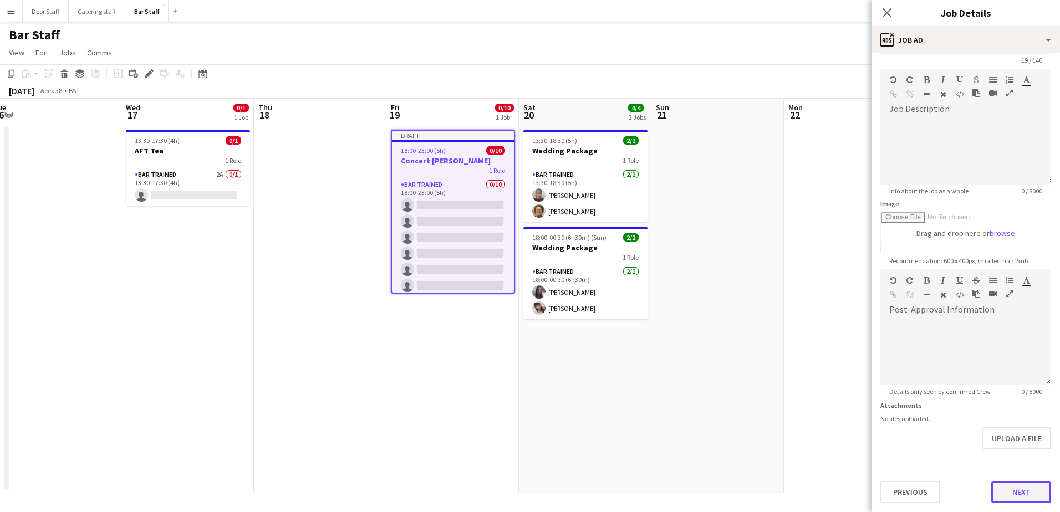
click at [1010, 454] on form "**********" at bounding box center [966, 264] width 188 height 477
click at [1031, 491] on button "Next" at bounding box center [1021, 492] width 60 height 22
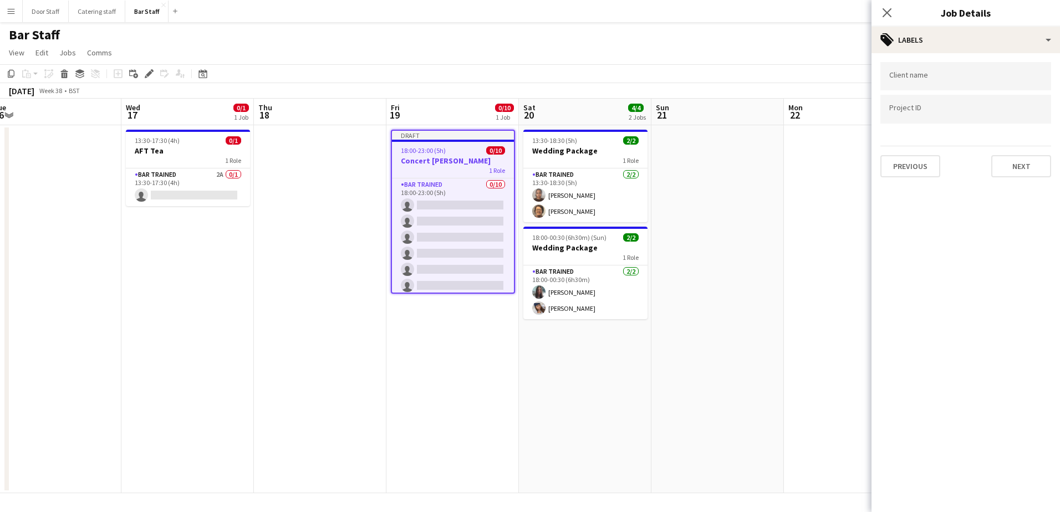
scroll to position [0, 0]
click at [1043, 171] on button "Next" at bounding box center [1021, 166] width 60 height 22
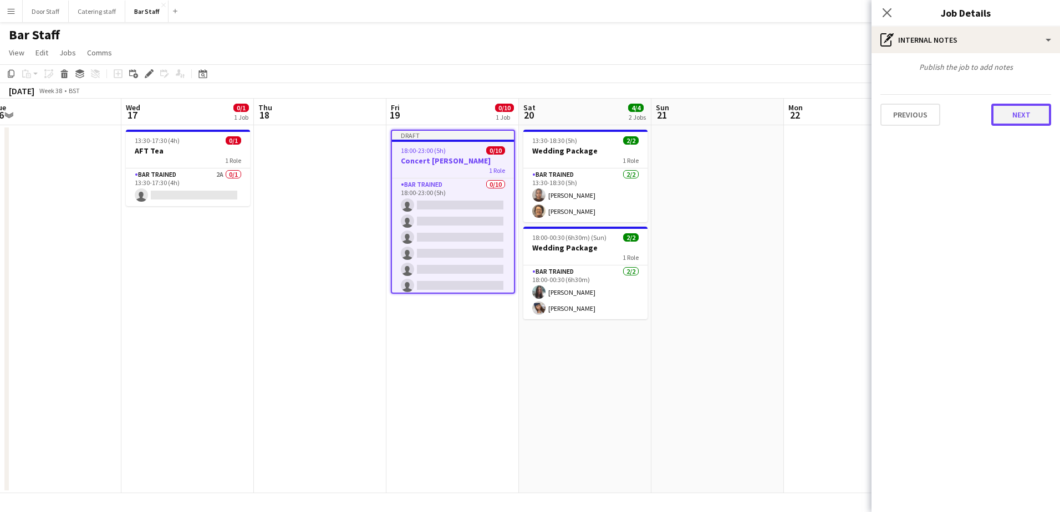
click at [1024, 117] on button "Next" at bounding box center [1021, 115] width 60 height 22
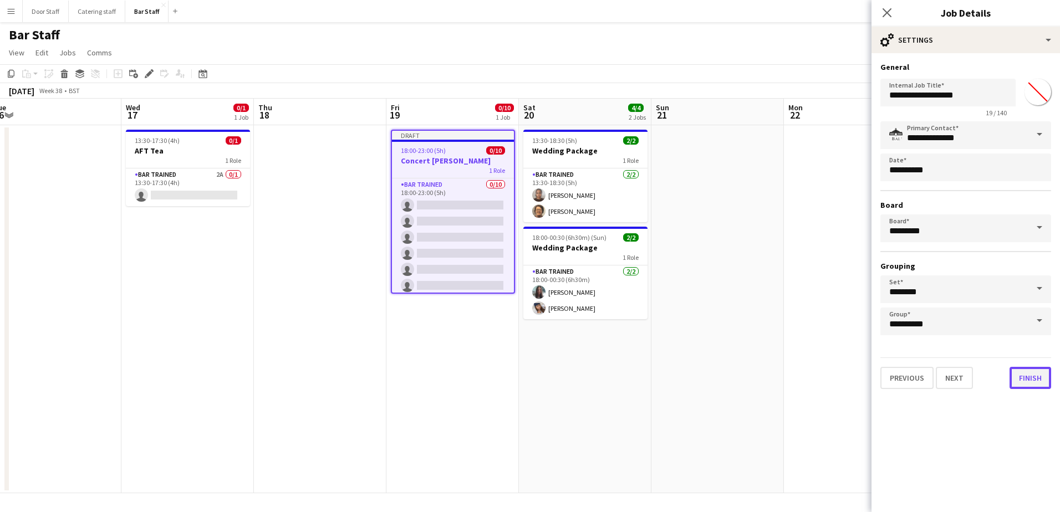
click at [1040, 384] on button "Finish" at bounding box center [1031, 378] width 42 height 22
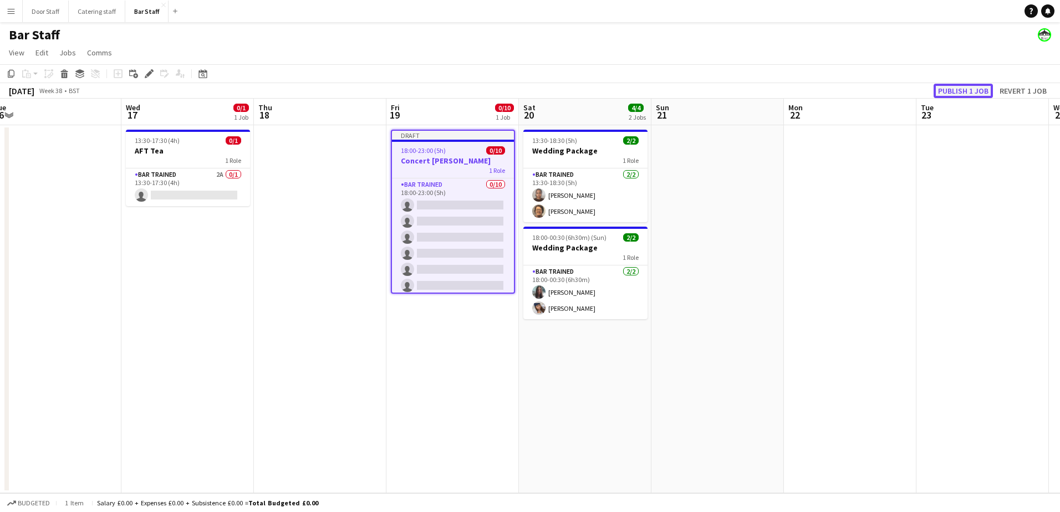
click at [979, 92] on button "Publish 1 job" at bounding box center [963, 91] width 59 height 14
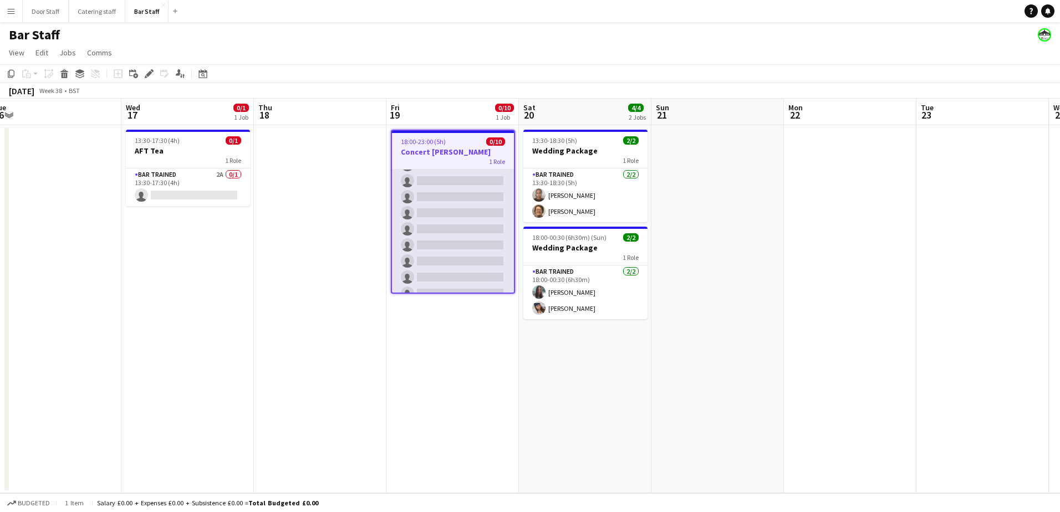
scroll to position [59, 0]
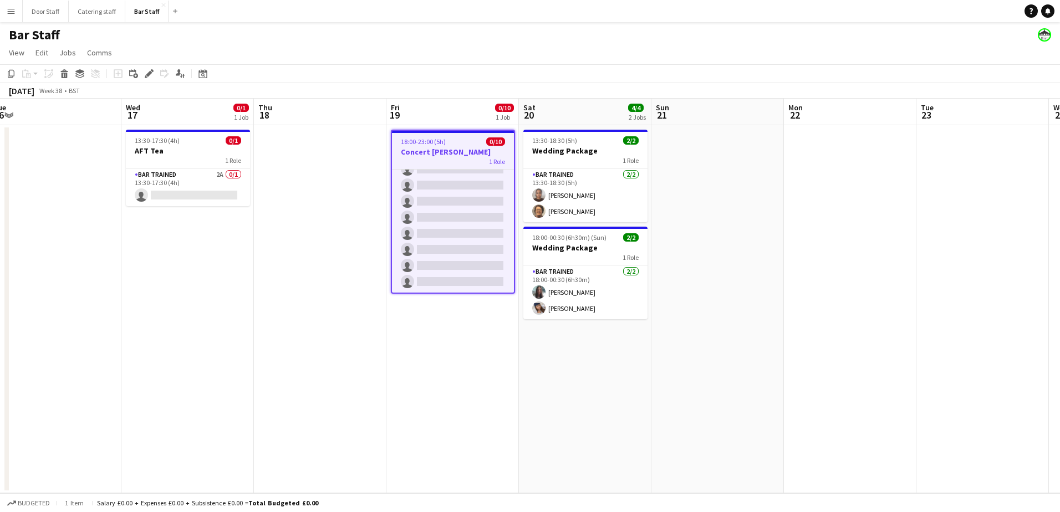
click at [334, 244] on app-date-cell at bounding box center [320, 309] width 133 height 368
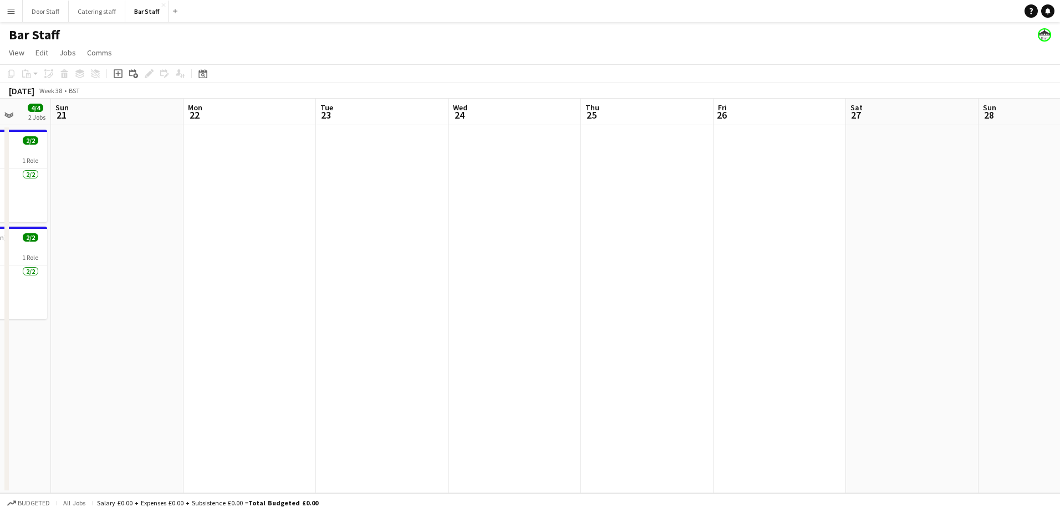
drag, startPoint x: 872, startPoint y: 351, endPoint x: 272, endPoint y: 358, distance: 600.5
click at [272, 358] on app-calendar-viewport "Thu 18 Fri 19 0/10 1 Job Sat 20 4/4 2 Jobs Sun 21 Mon 22 Tue 23 Wed 24 Thu 25 F…" at bounding box center [530, 296] width 1060 height 395
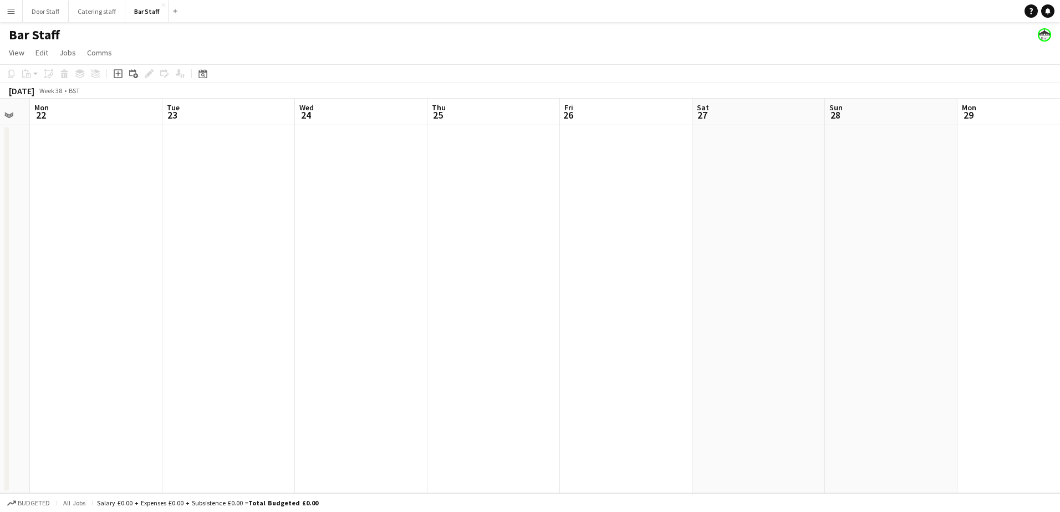
scroll to position [0, 380]
drag, startPoint x: 635, startPoint y: 305, endPoint x: 468, endPoint y: 320, distance: 166.9
click at [468, 320] on app-calendar-viewport "Fri 19 0/10 1 Job Sat 20 4/4 2 Jobs Sun 21 Mon 22 Tue 23 Wed 24 Thu 25 Fri 26 S…" at bounding box center [530, 296] width 1060 height 395
click at [748, 123] on app-board-header-date "Sat 27" at bounding box center [746, 112] width 133 height 27
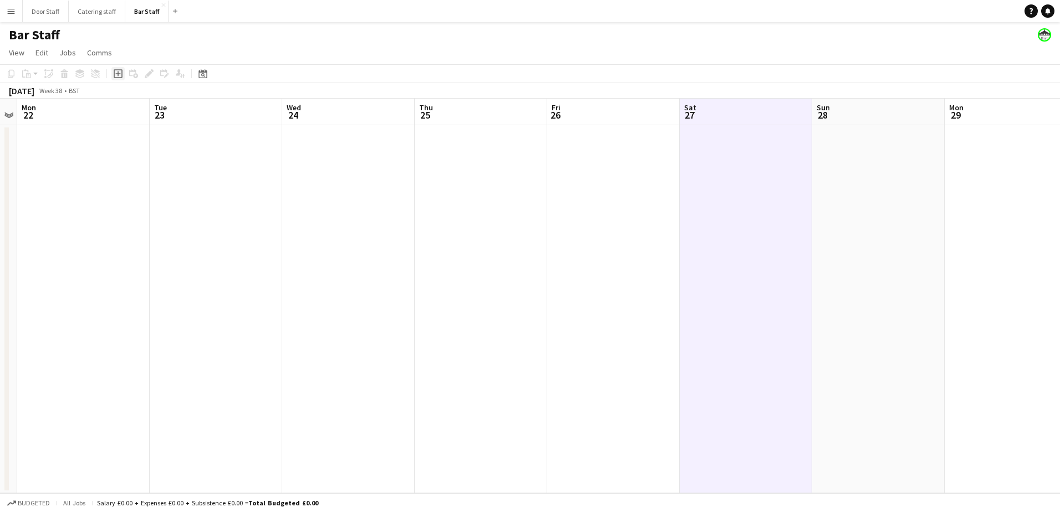
click at [118, 75] on icon at bounding box center [117, 74] width 5 height 5
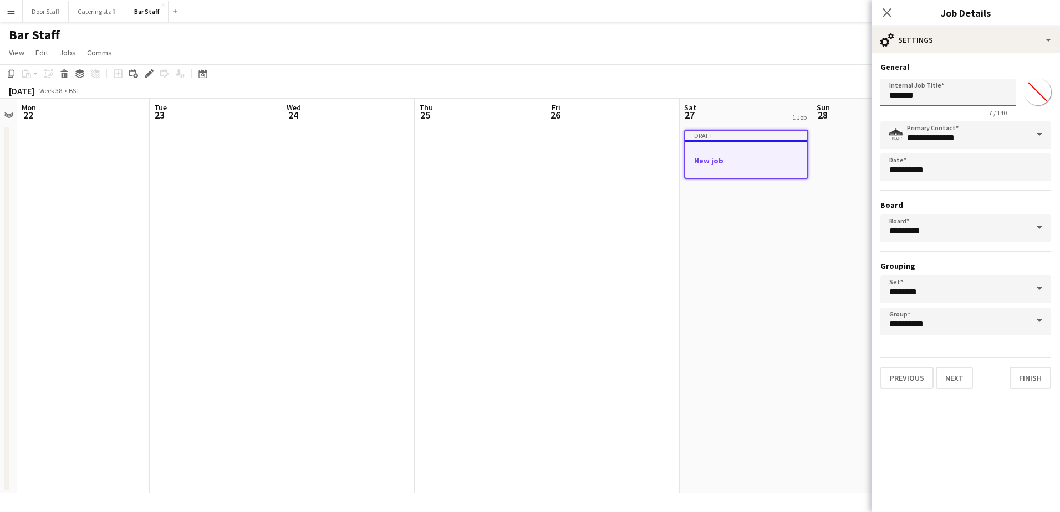
click at [930, 103] on input "*******" at bounding box center [947, 93] width 135 height 28
type input "*********"
click at [957, 384] on button "Next" at bounding box center [954, 378] width 37 height 22
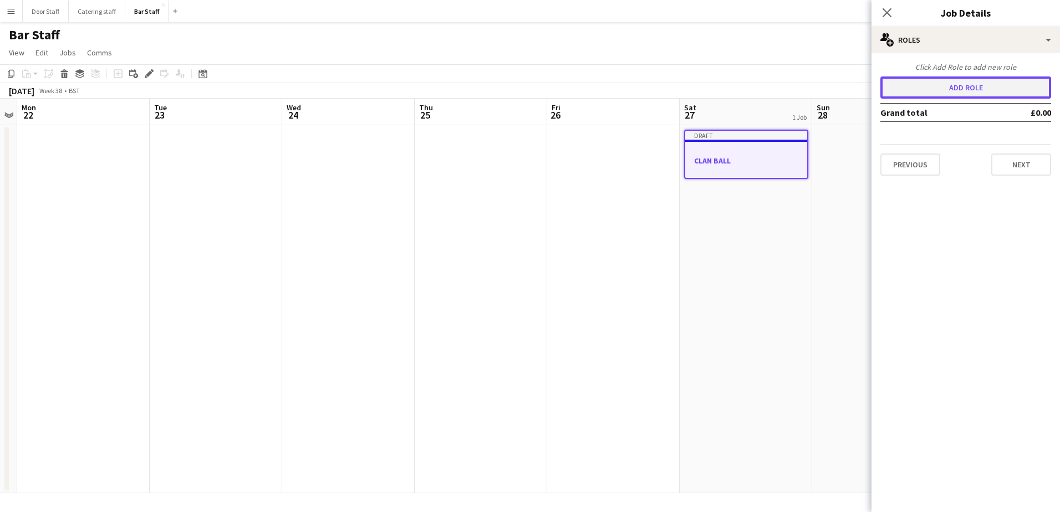
click at [917, 87] on button "Add role" at bounding box center [965, 88] width 171 height 22
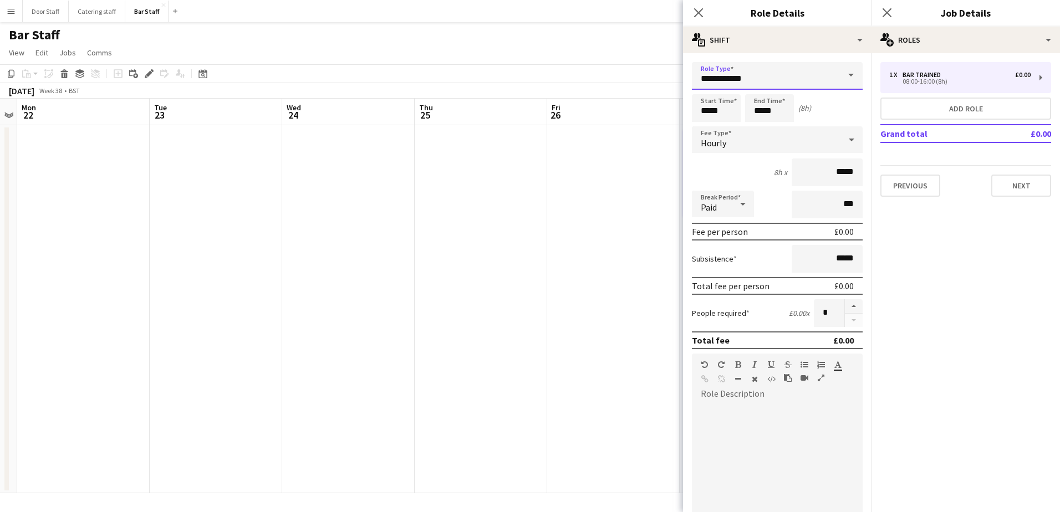
click at [730, 82] on input "**********" at bounding box center [777, 76] width 171 height 28
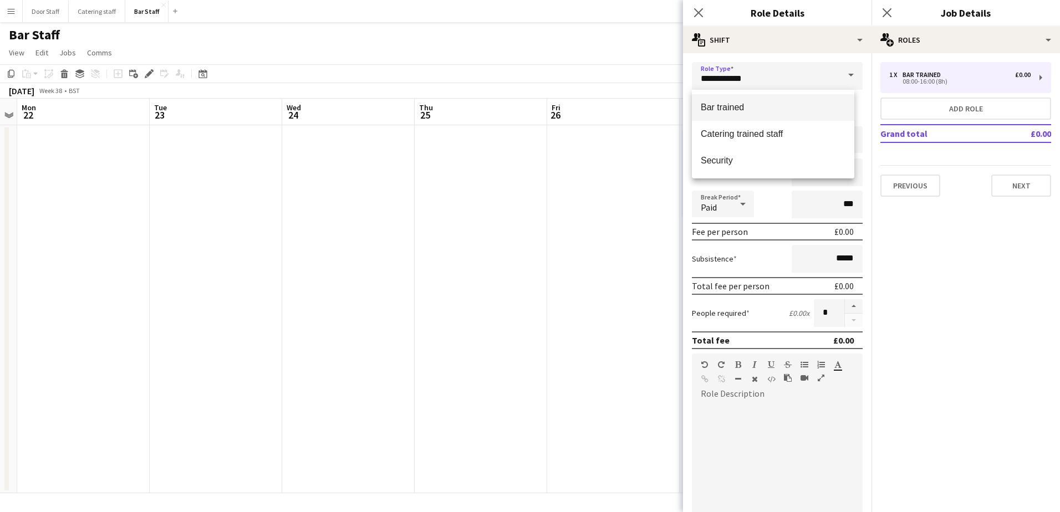
click at [725, 105] on span "Bar trained" at bounding box center [773, 107] width 145 height 11
click at [712, 101] on input "*****" at bounding box center [716, 108] width 49 height 28
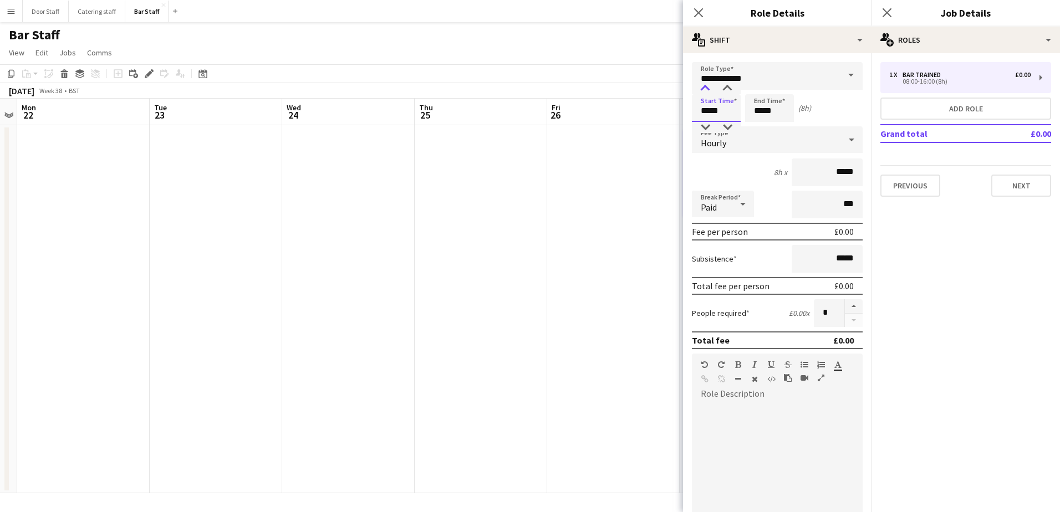
click at [710, 87] on div at bounding box center [705, 88] width 22 height 11
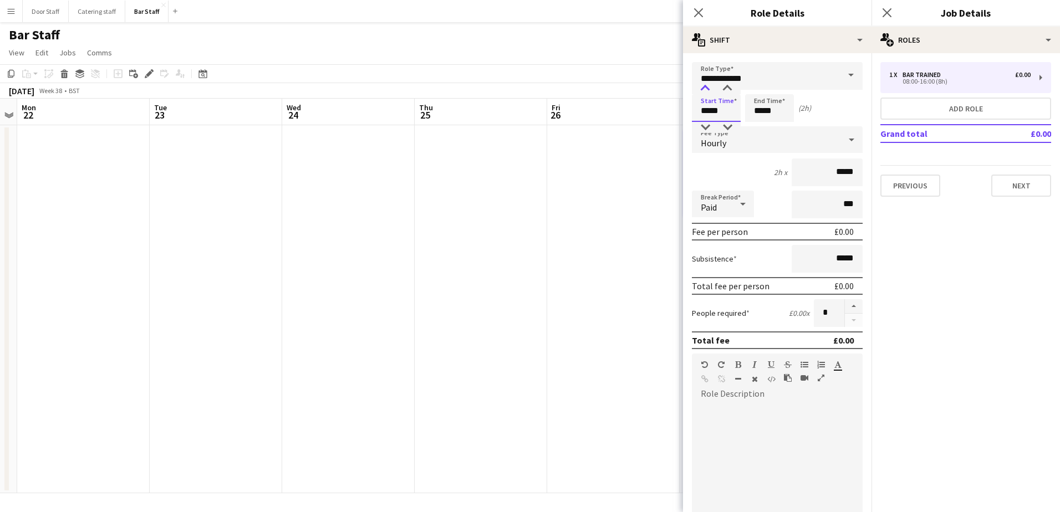
click at [710, 87] on div at bounding box center [705, 88] width 22 height 11
type input "*****"
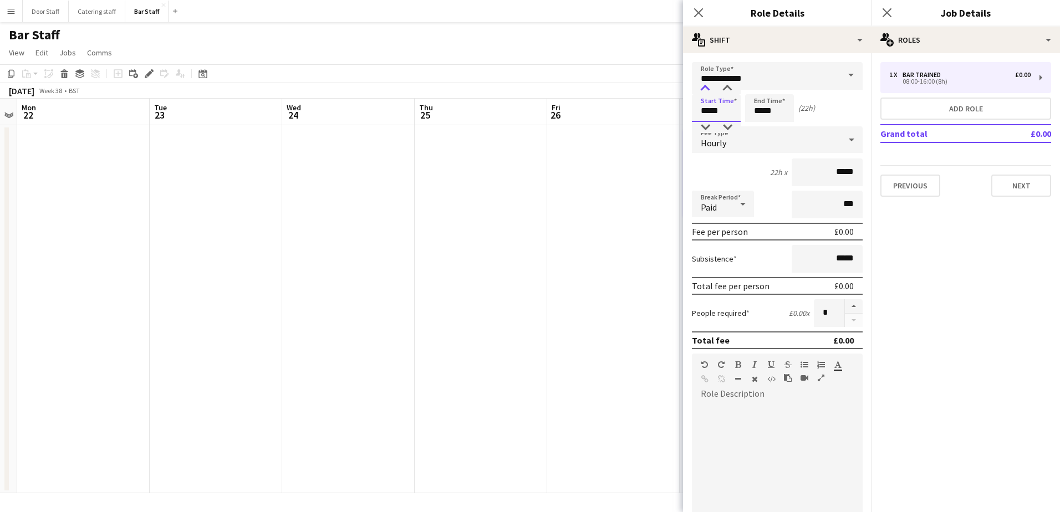
click at [710, 87] on div at bounding box center [705, 88] width 22 height 11
click at [779, 107] on input "*****" at bounding box center [769, 108] width 49 height 28
click at [755, 89] on div at bounding box center [758, 88] width 22 height 11
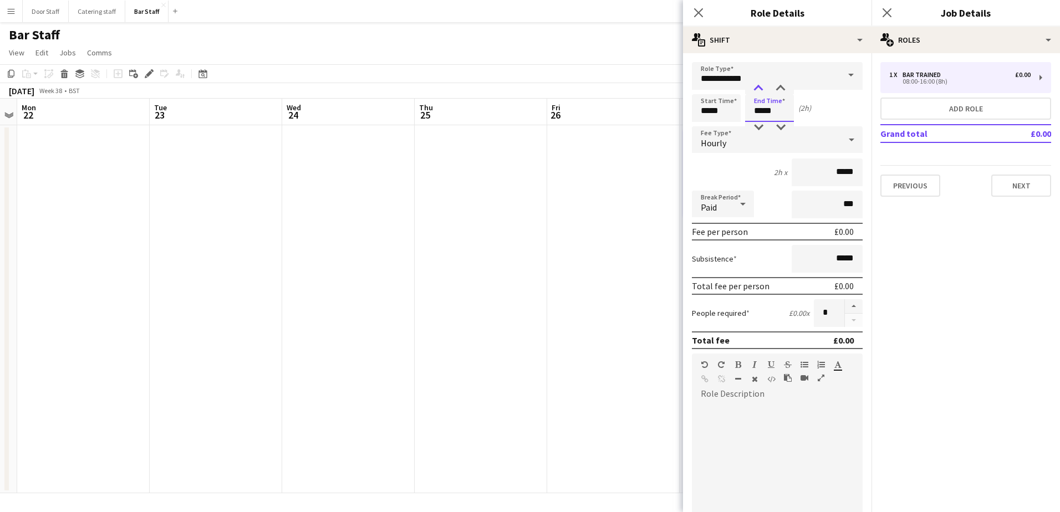
click at [755, 89] on div at bounding box center [758, 88] width 22 height 11
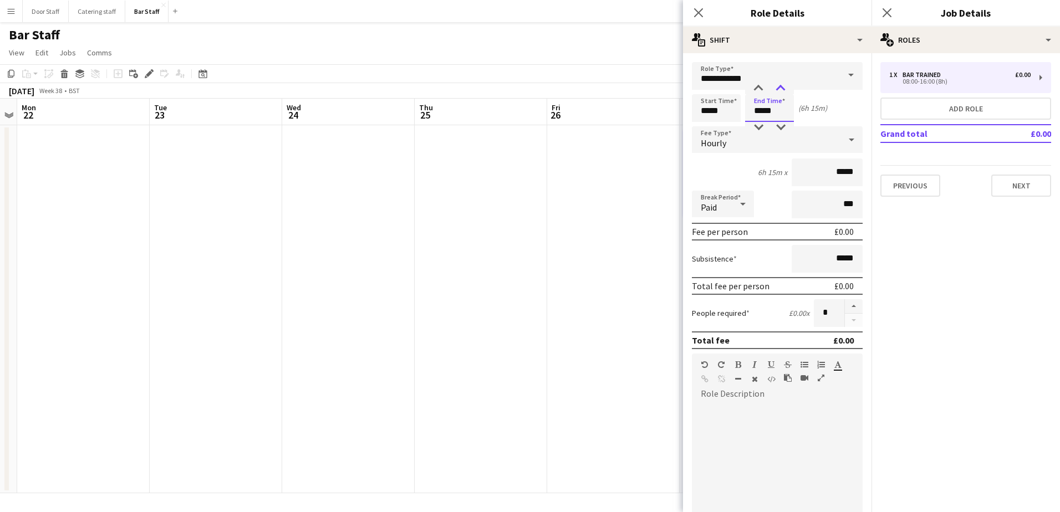
click at [780, 89] on div at bounding box center [781, 88] width 22 height 11
type input "*****"
click at [780, 89] on div at bounding box center [781, 88] width 22 height 11
click at [845, 305] on button "button" at bounding box center [854, 306] width 18 height 14
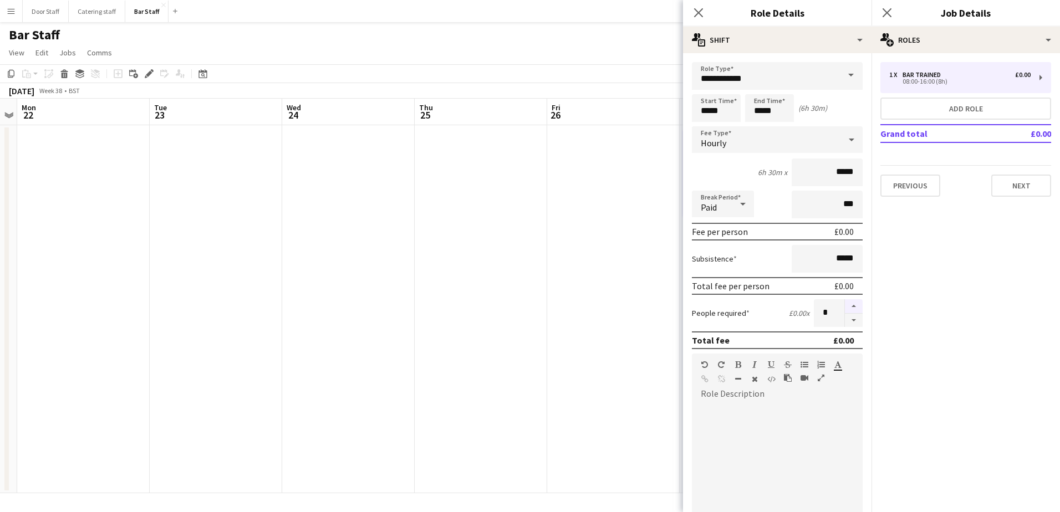
click at [845, 305] on button "button" at bounding box center [854, 306] width 18 height 14
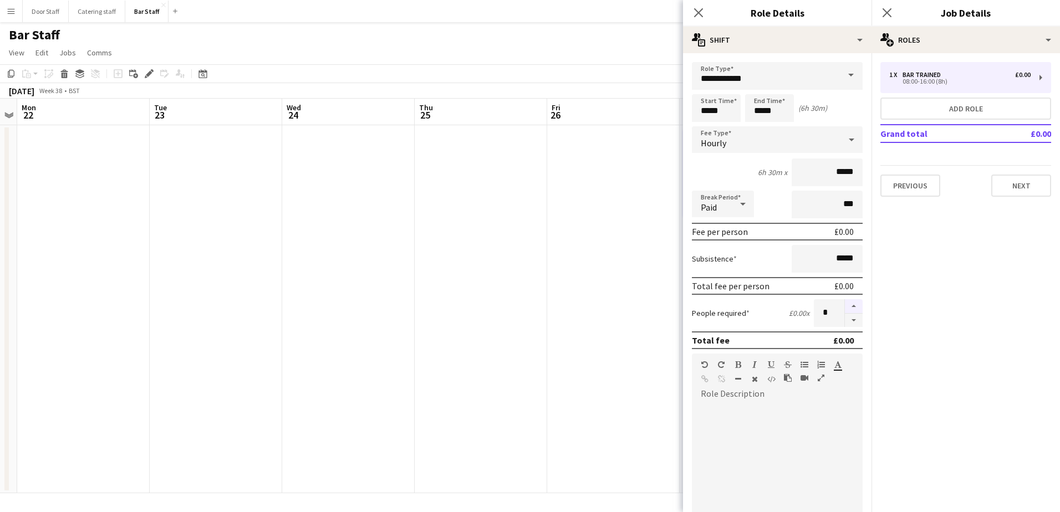
click at [845, 305] on button "button" at bounding box center [854, 306] width 18 height 14
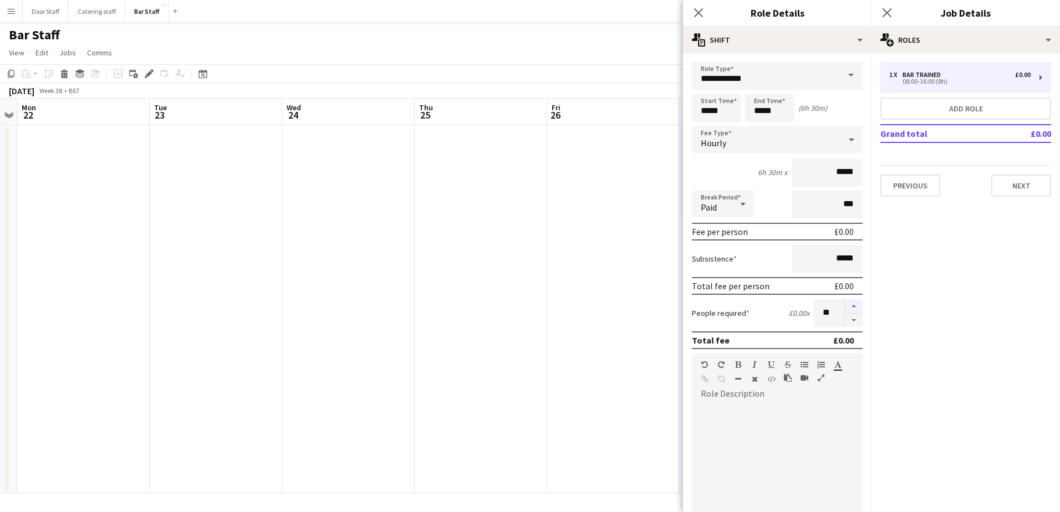
click at [845, 305] on button "button" at bounding box center [854, 306] width 18 height 14
type input "**"
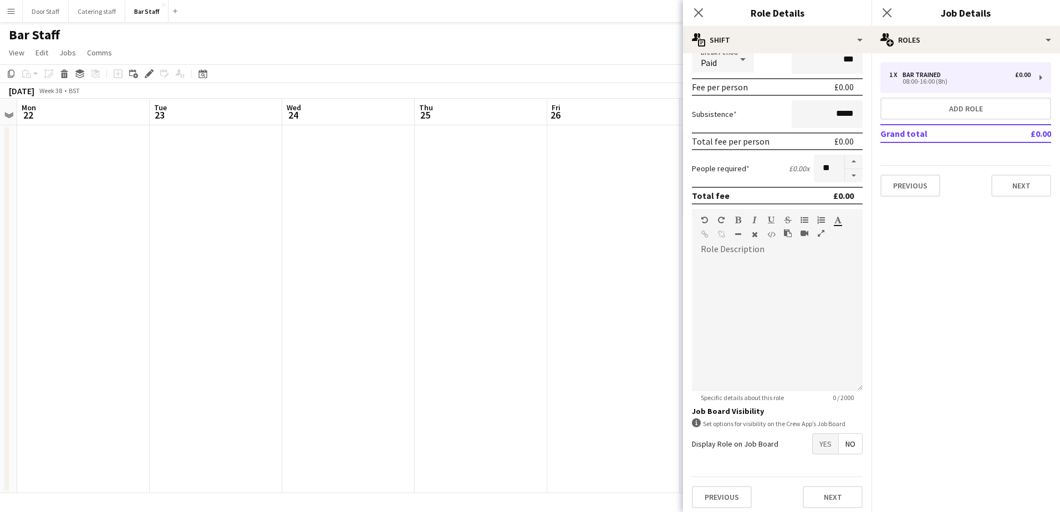
scroll to position [150, 0]
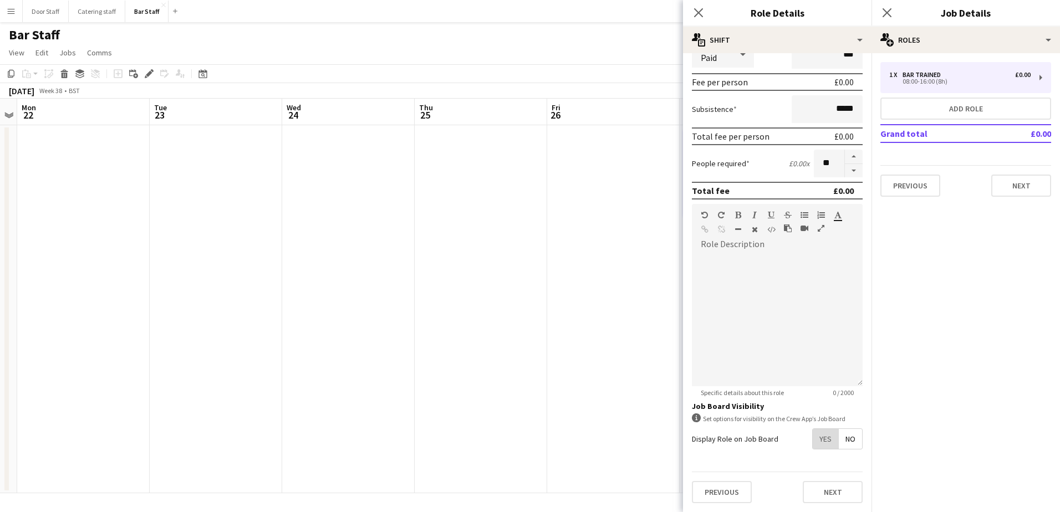
drag, startPoint x: 818, startPoint y: 432, endPoint x: 813, endPoint y: 419, distance: 14.9
click at [818, 432] on span "Yes" at bounding box center [826, 439] width 26 height 20
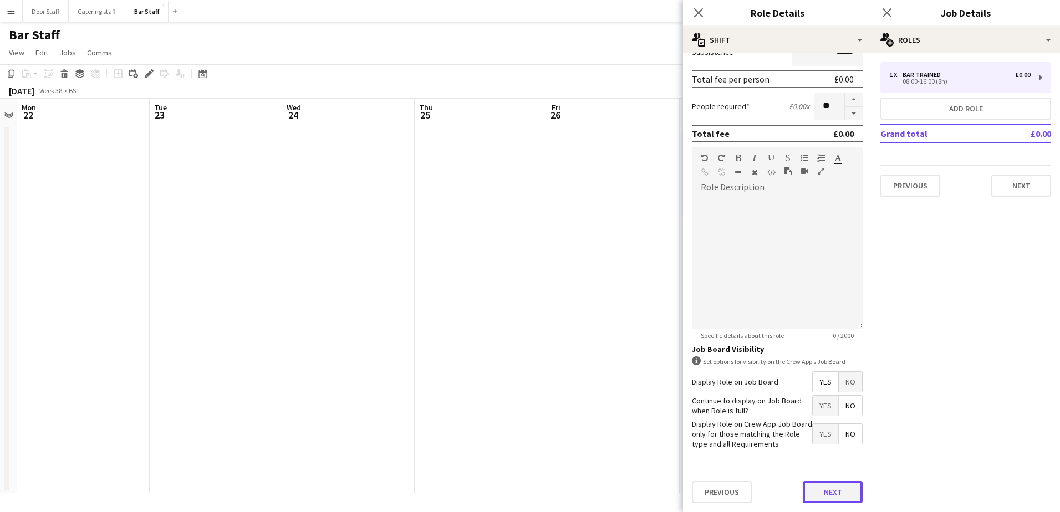
click at [830, 491] on button "Next" at bounding box center [833, 492] width 60 height 22
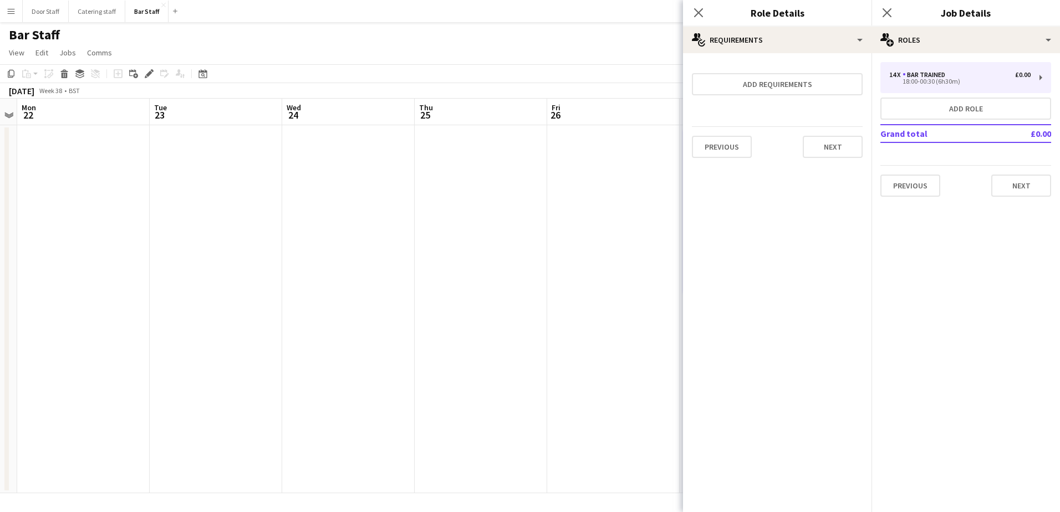
scroll to position [0, 0]
click at [825, 150] on button "Next" at bounding box center [833, 147] width 60 height 22
click at [833, 141] on button "Finish" at bounding box center [842, 148] width 42 height 22
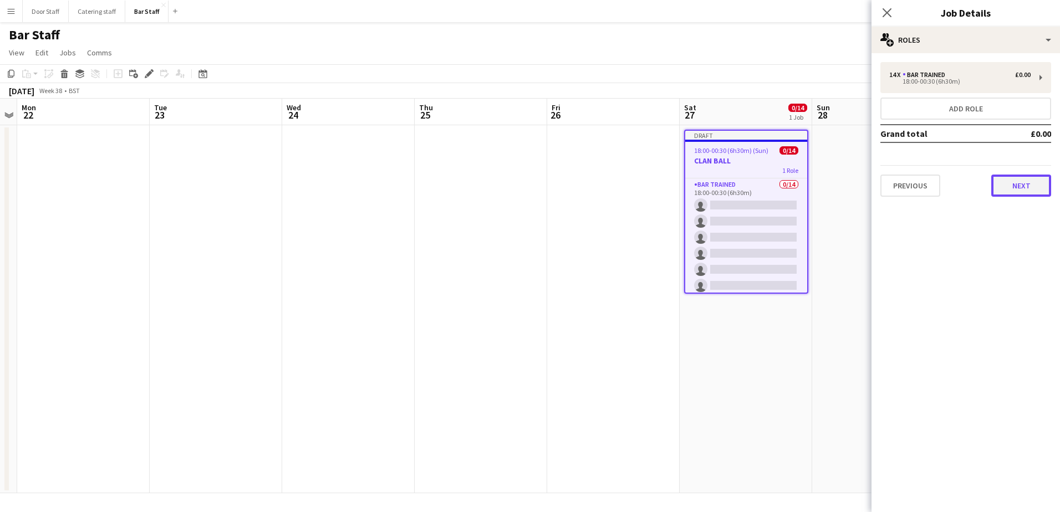
click at [1023, 185] on button "Next" at bounding box center [1021, 186] width 60 height 22
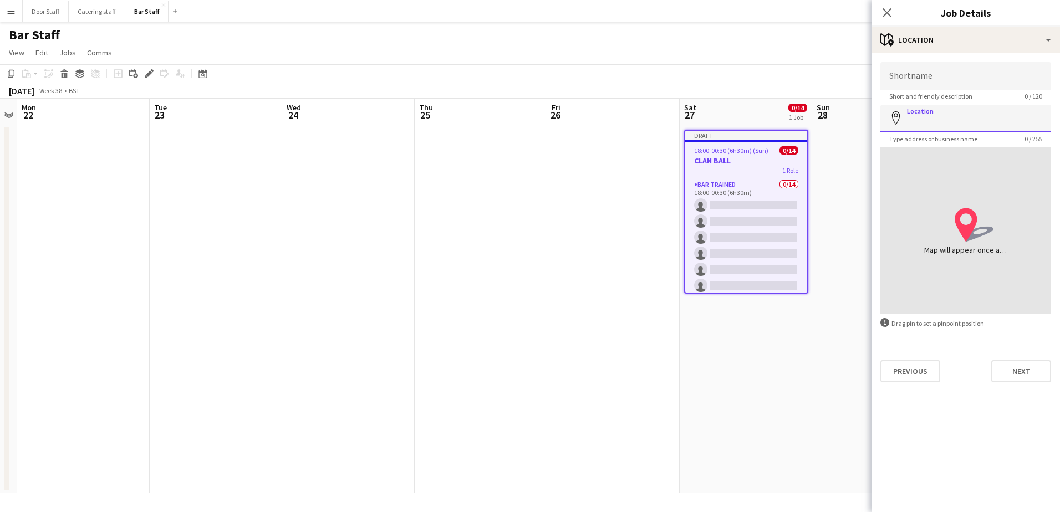
click at [940, 122] on input "Location" at bounding box center [965, 119] width 171 height 28
type input "**********"
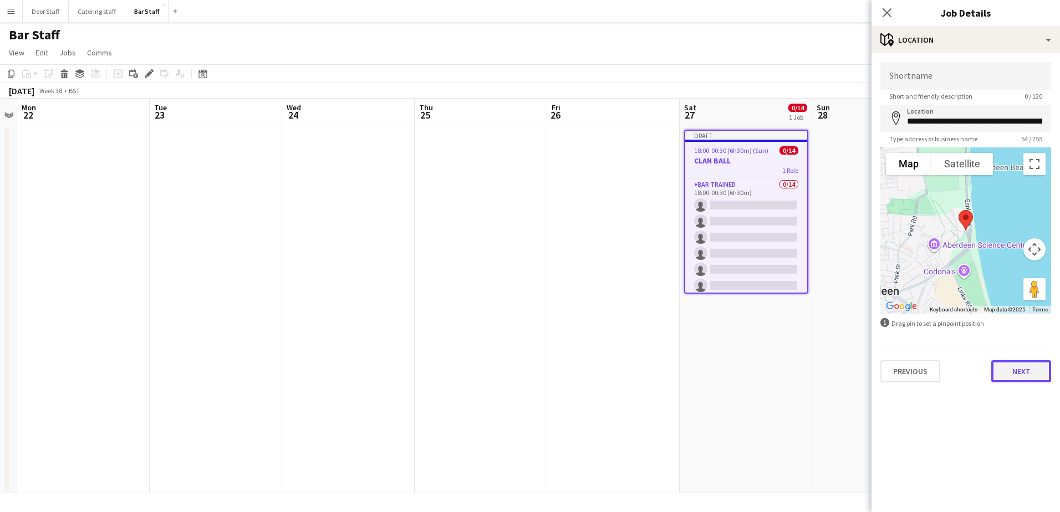
click at [1031, 374] on button "Next" at bounding box center [1021, 371] width 60 height 22
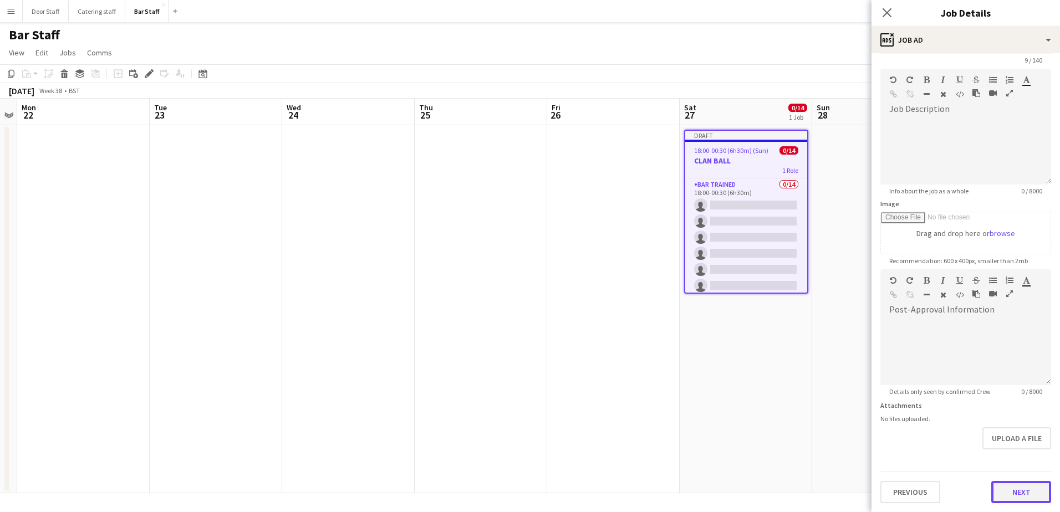
click at [993, 458] on form "Headline ********* 9 / 140 Job Description default Heading 1 Heading 2 Heading …" at bounding box center [966, 264] width 188 height 477
drag, startPoint x: 1026, startPoint y: 496, endPoint x: 1020, endPoint y: 473, distance: 23.7
click at [1027, 496] on button "Next" at bounding box center [1021, 492] width 60 height 22
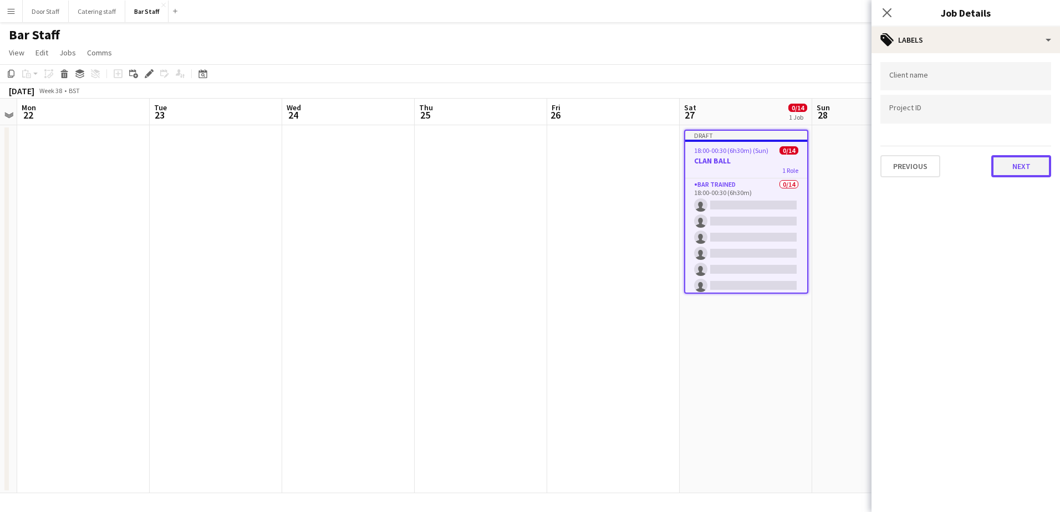
click at [1020, 172] on button "Next" at bounding box center [1021, 166] width 60 height 22
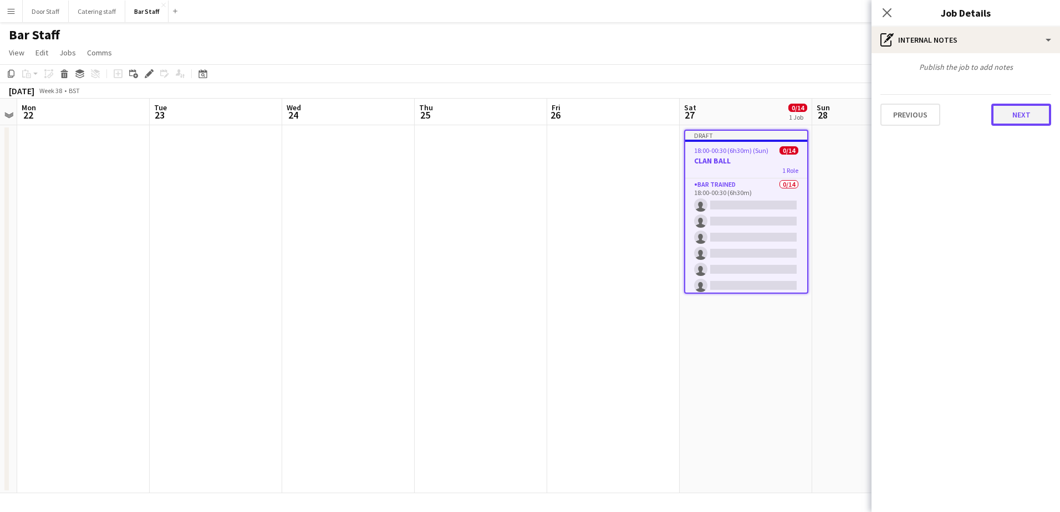
click at [1031, 118] on button "Next" at bounding box center [1021, 115] width 60 height 22
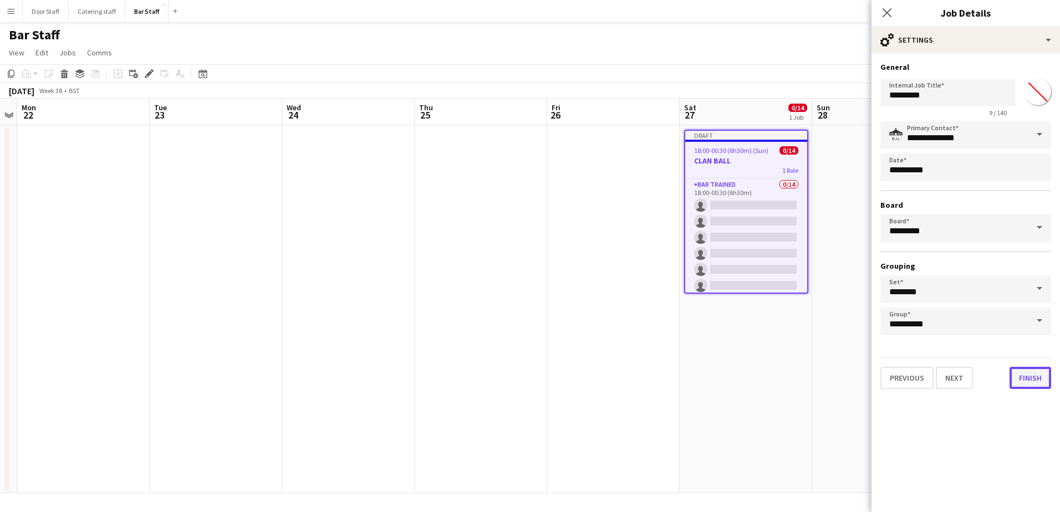
click at [1043, 369] on button "Finish" at bounding box center [1031, 378] width 42 height 22
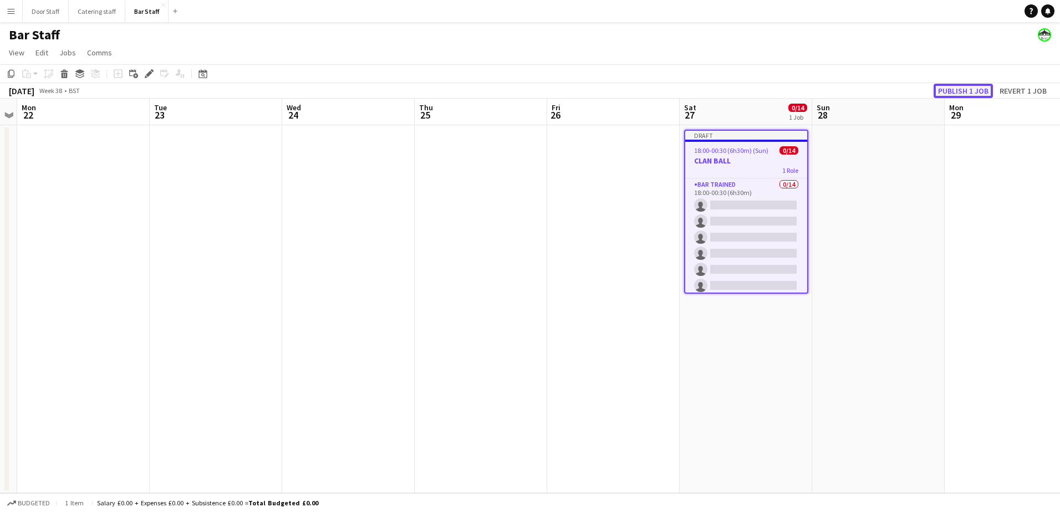
click at [963, 89] on button "Publish 1 job" at bounding box center [963, 91] width 59 height 14
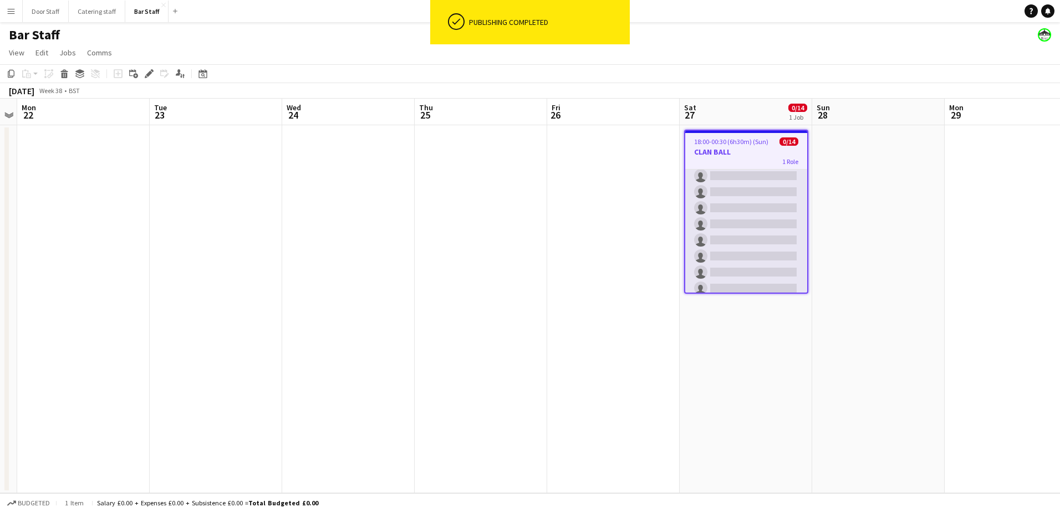
scroll to position [124, 0]
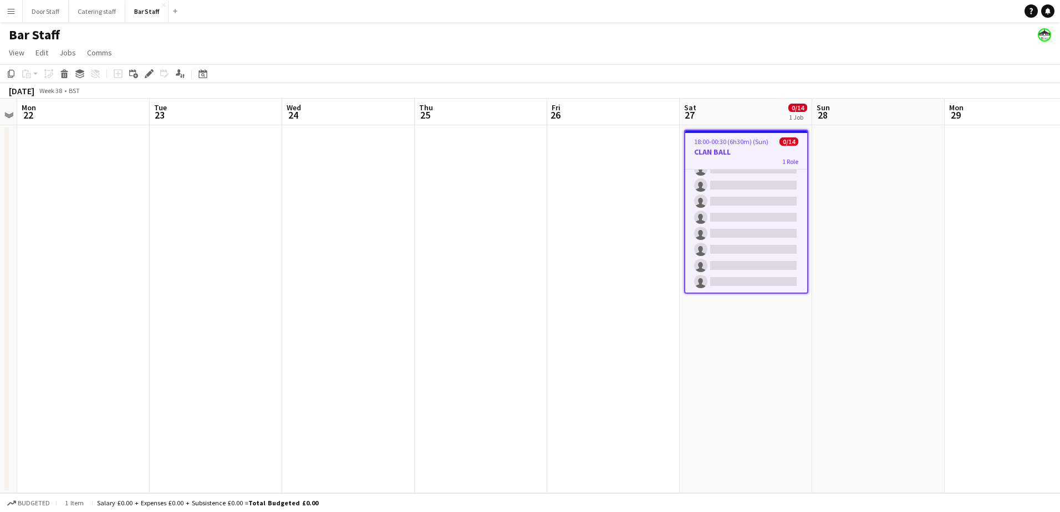
click at [767, 321] on app-date-cell "18:00-00:30 (6h30m) (Sun) 0/14 CLAN BALL 1 Role Bar trained 0/14 18:00-00:30 (6…" at bounding box center [746, 309] width 133 height 368
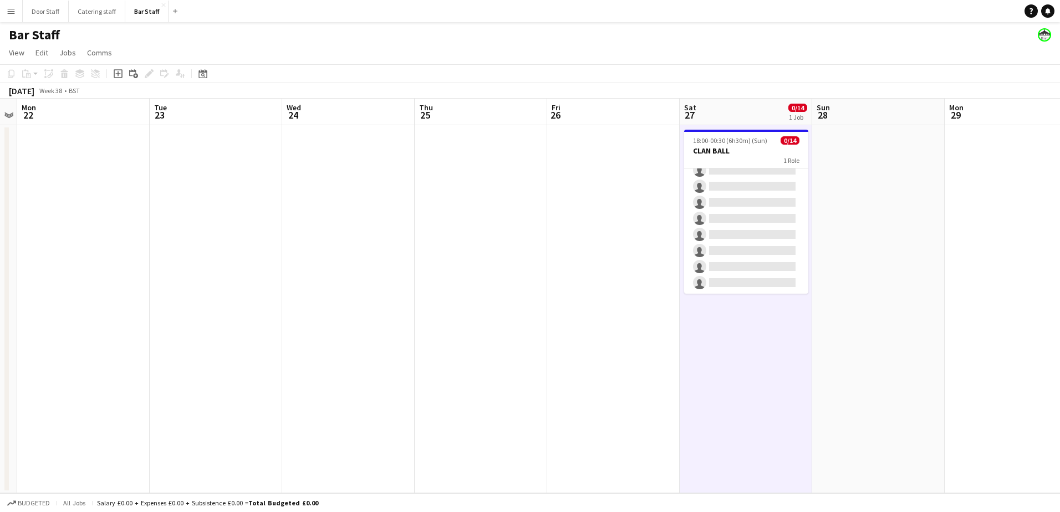
scroll to position [121, 0]
click at [116, 76] on icon "Add job" at bounding box center [118, 73] width 9 height 9
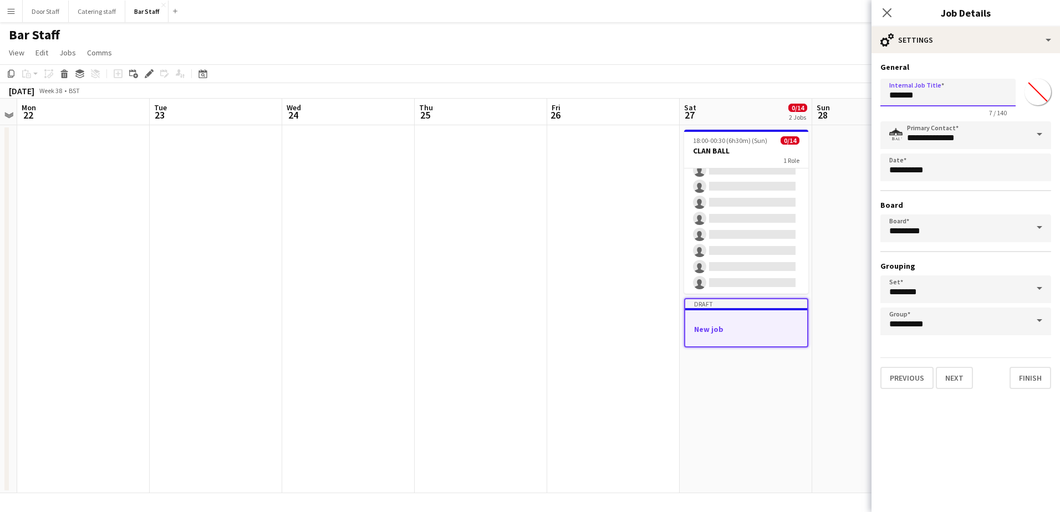
click at [941, 89] on input "*******" at bounding box center [947, 93] width 135 height 28
type input "**********"
click at [956, 382] on button "Next" at bounding box center [954, 378] width 37 height 22
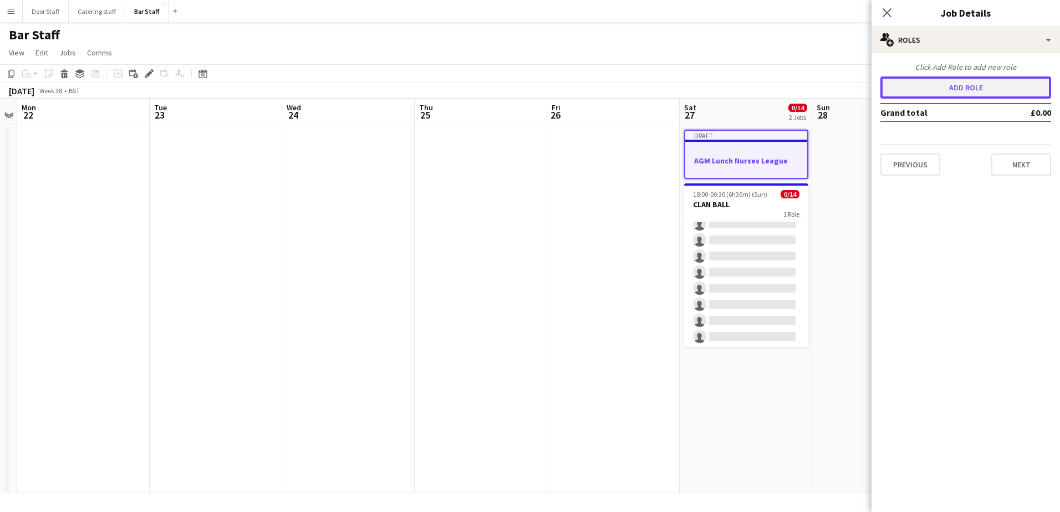
click at [958, 83] on button "Add role" at bounding box center [965, 88] width 171 height 22
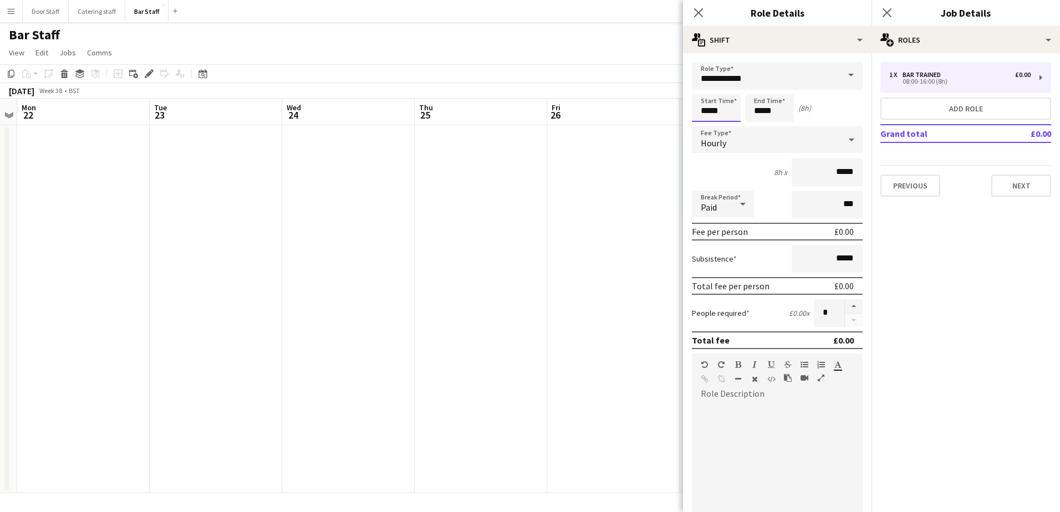
click at [704, 112] on input "*****" at bounding box center [716, 108] width 49 height 28
click at [706, 88] on div at bounding box center [705, 88] width 22 height 11
type input "*****"
click at [706, 88] on div at bounding box center [705, 88] width 22 height 11
click at [761, 114] on input "*****" at bounding box center [769, 108] width 49 height 28
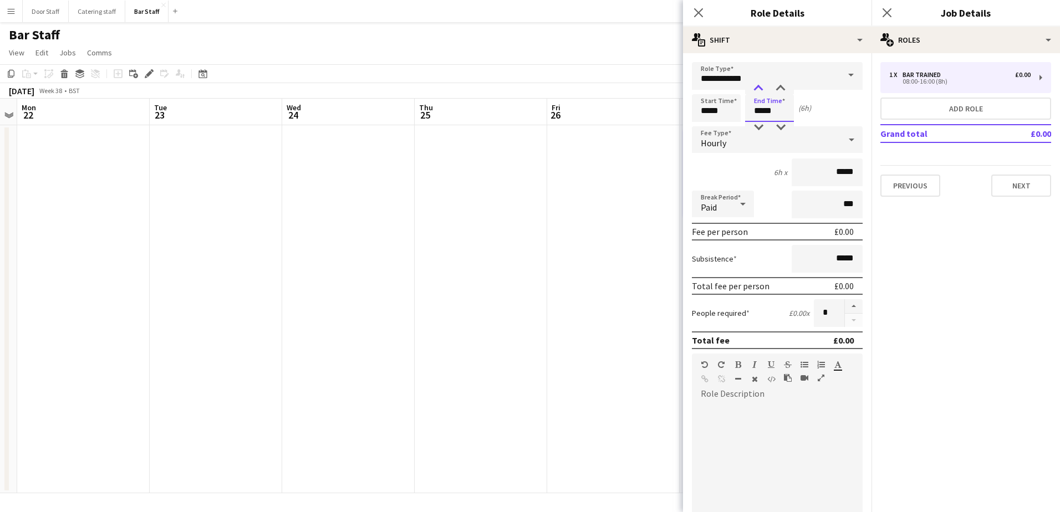
click at [757, 90] on div at bounding box center [758, 88] width 22 height 11
click at [759, 124] on div at bounding box center [758, 127] width 22 height 11
type input "*****"
click at [759, 124] on div at bounding box center [758, 127] width 22 height 11
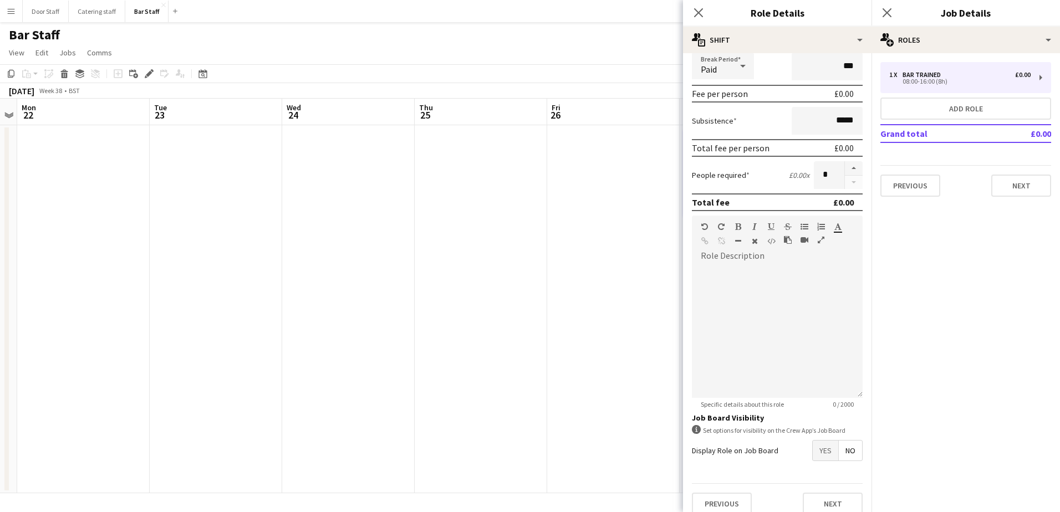
scroll to position [150, 0]
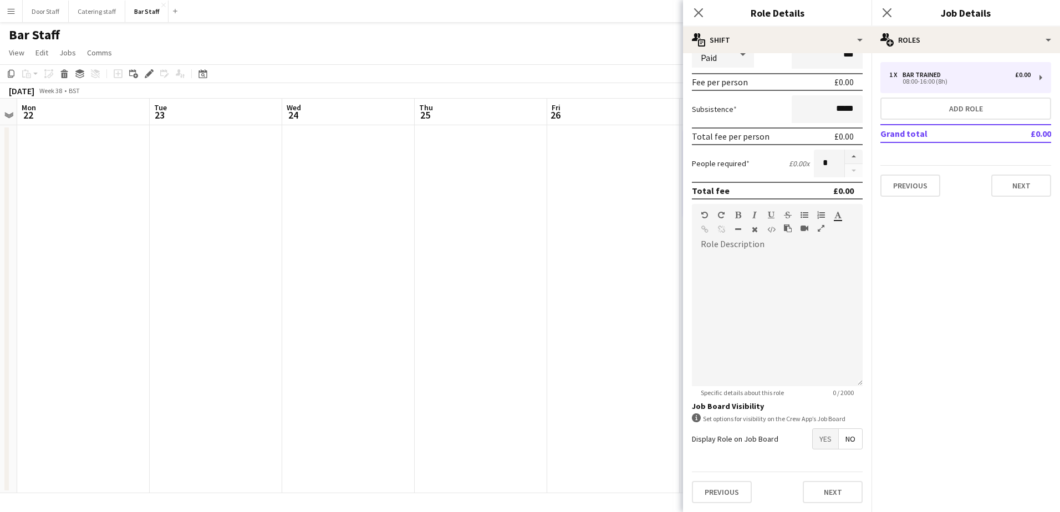
click at [819, 440] on span "Yes" at bounding box center [826, 439] width 26 height 20
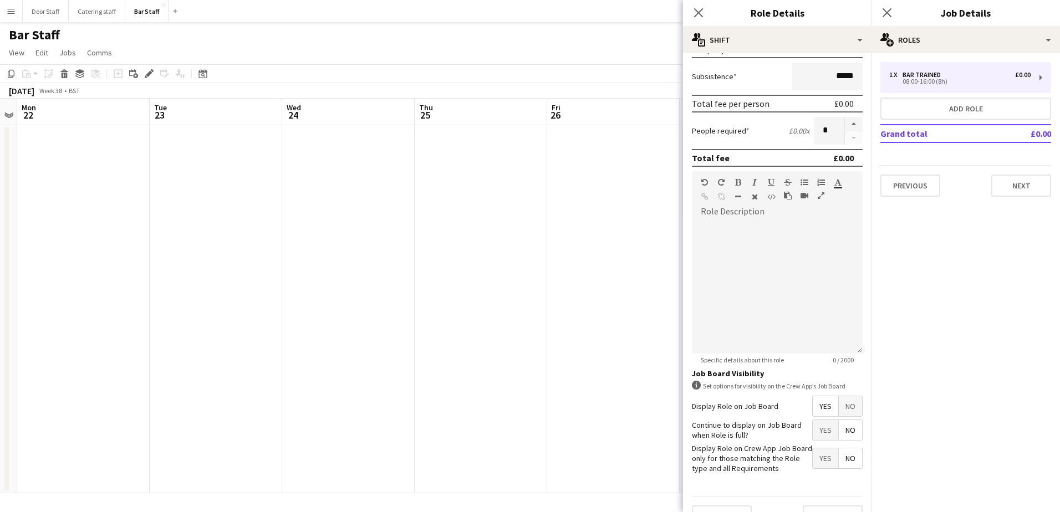
scroll to position [207, 0]
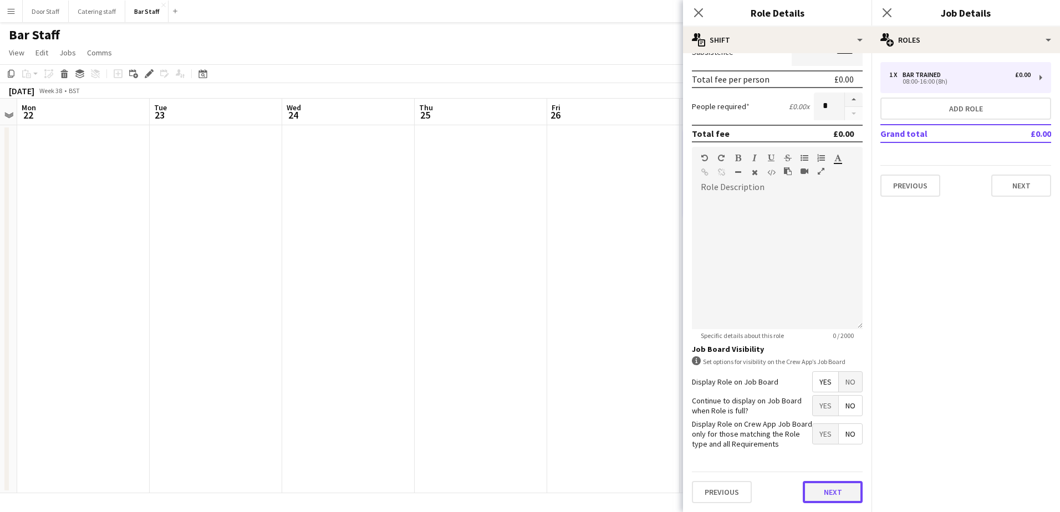
click at [824, 492] on button "Next" at bounding box center [833, 492] width 60 height 22
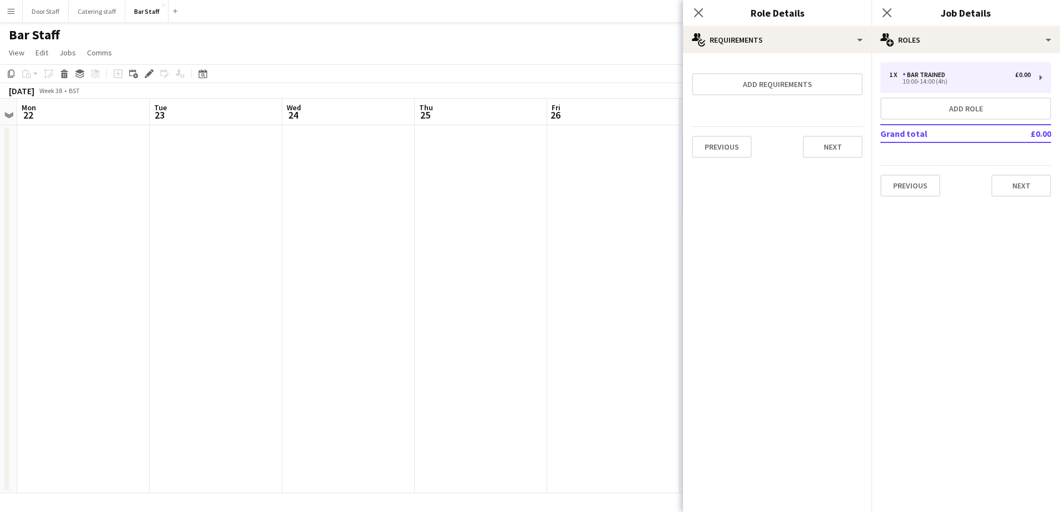
scroll to position [0, 0]
click at [828, 149] on button "Next" at bounding box center [833, 147] width 60 height 22
click at [828, 149] on button "Finish" at bounding box center [842, 148] width 42 height 22
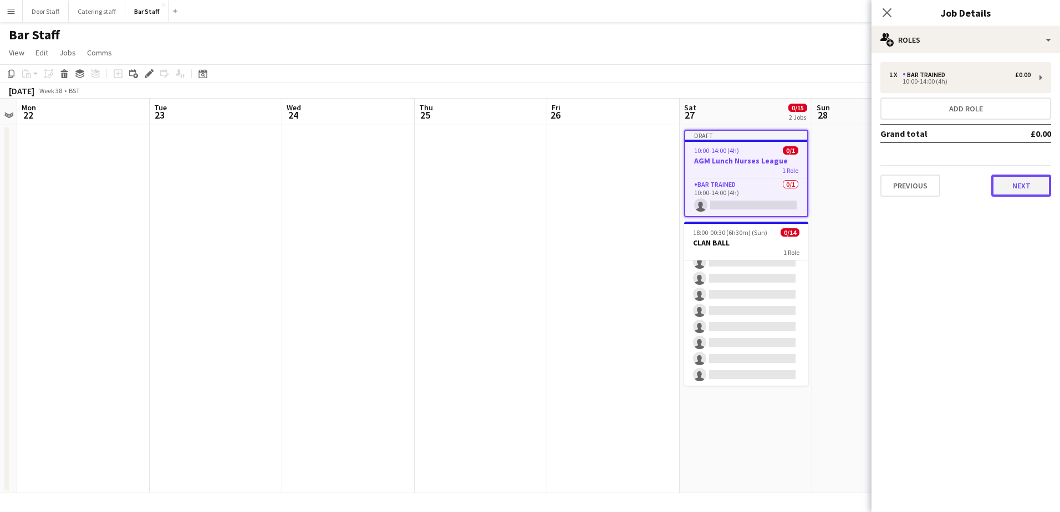
click at [1014, 187] on button "Next" at bounding box center [1021, 186] width 60 height 22
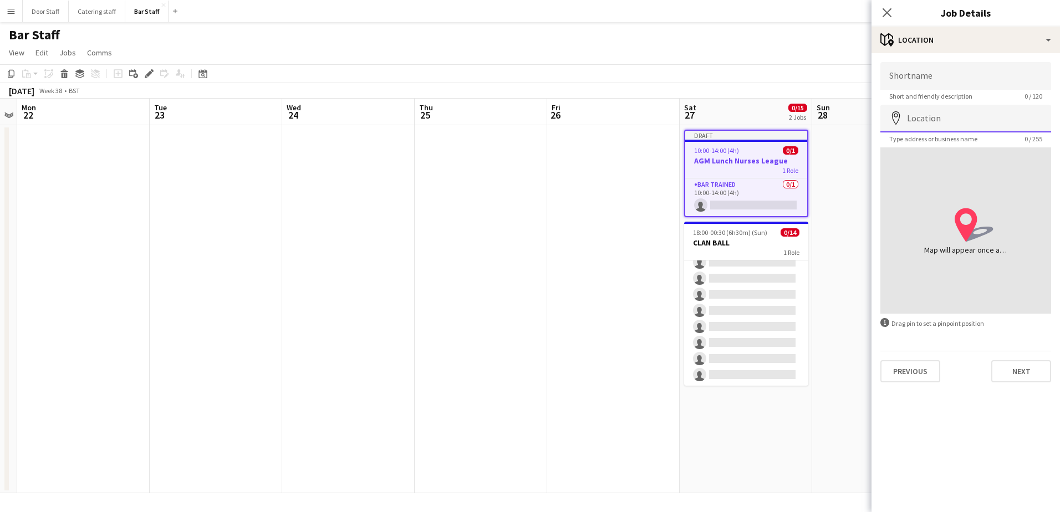
click at [965, 119] on input "Location" at bounding box center [965, 119] width 171 height 28
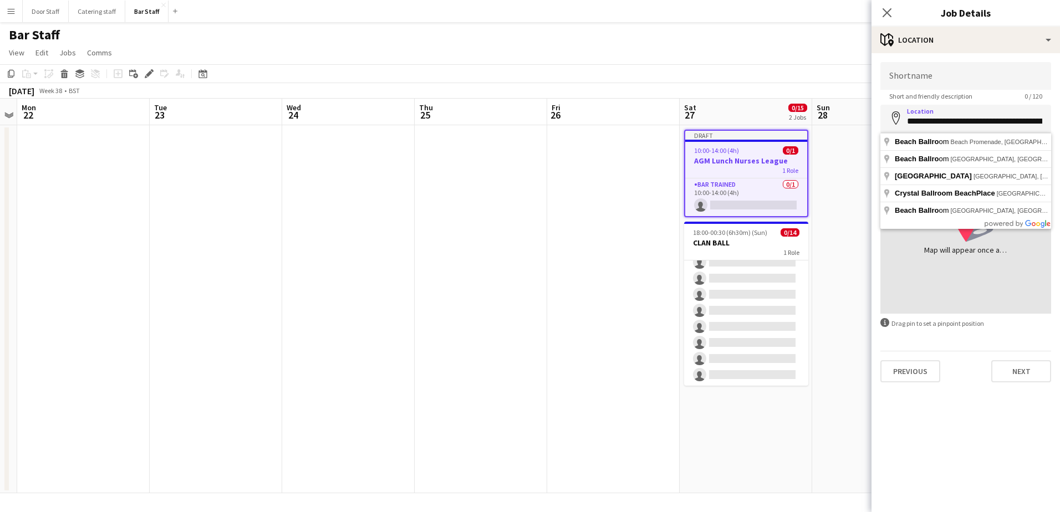
type input "**********"
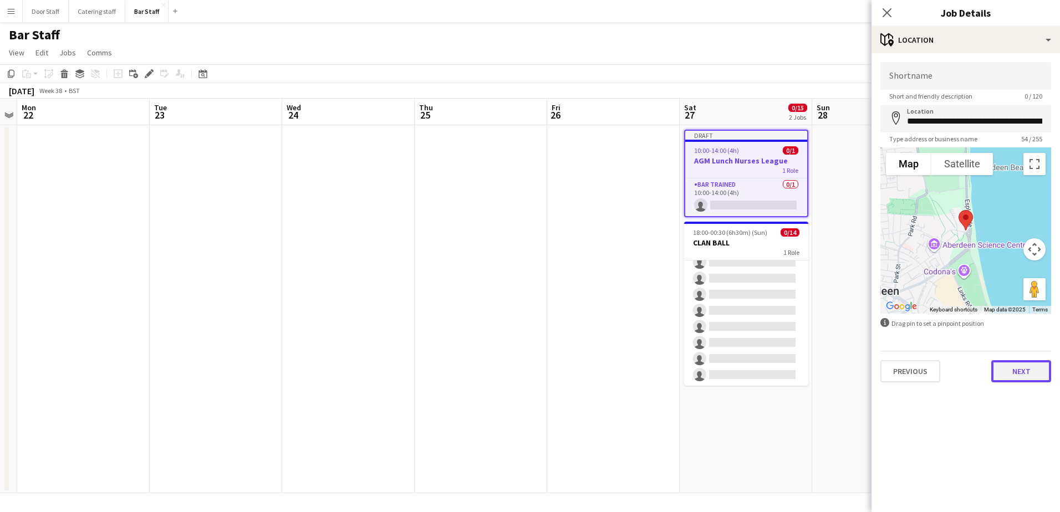
click at [1030, 371] on button "Next" at bounding box center [1021, 371] width 60 height 22
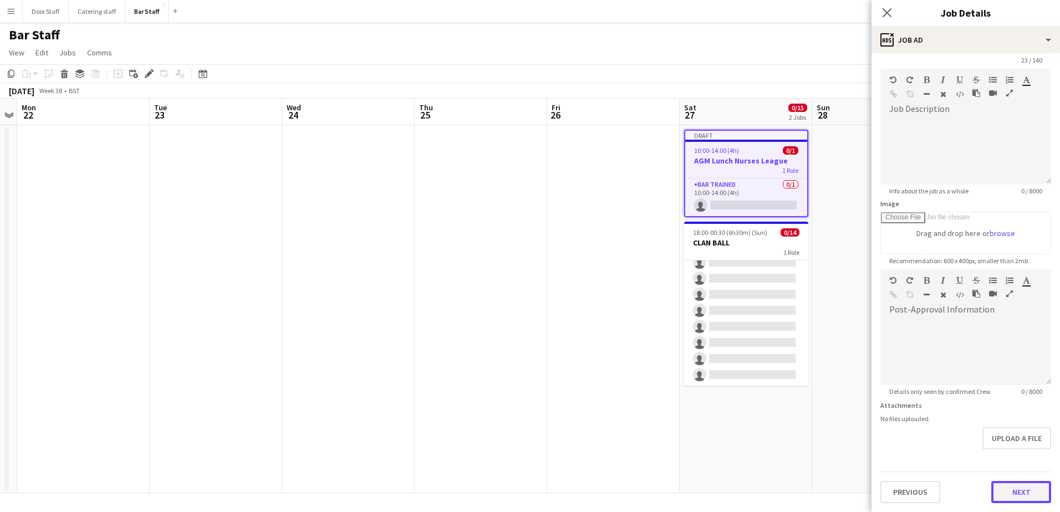
click at [1022, 462] on form "**********" at bounding box center [966, 264] width 188 height 477
click at [1015, 494] on button "Next" at bounding box center [1021, 492] width 60 height 22
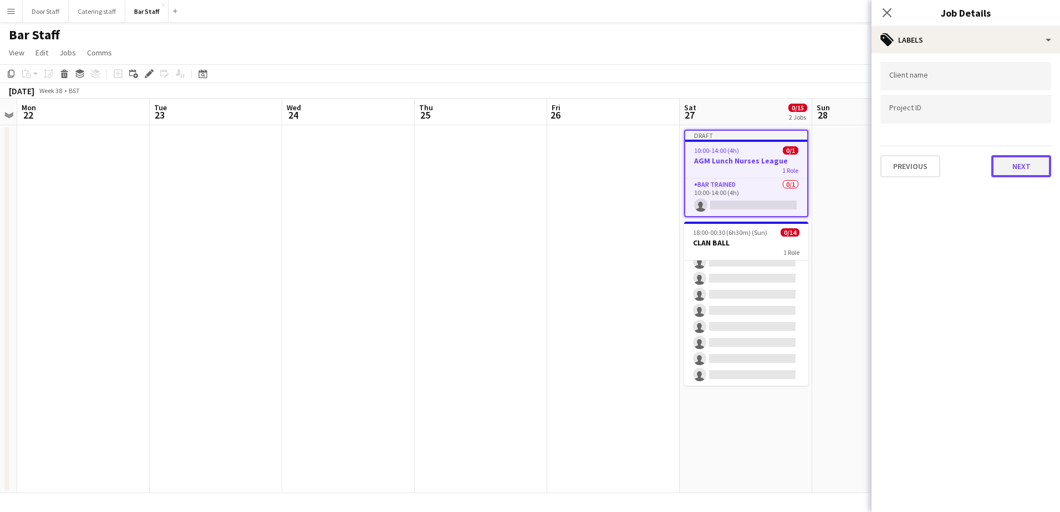
click at [1023, 166] on button "Next" at bounding box center [1021, 166] width 60 height 22
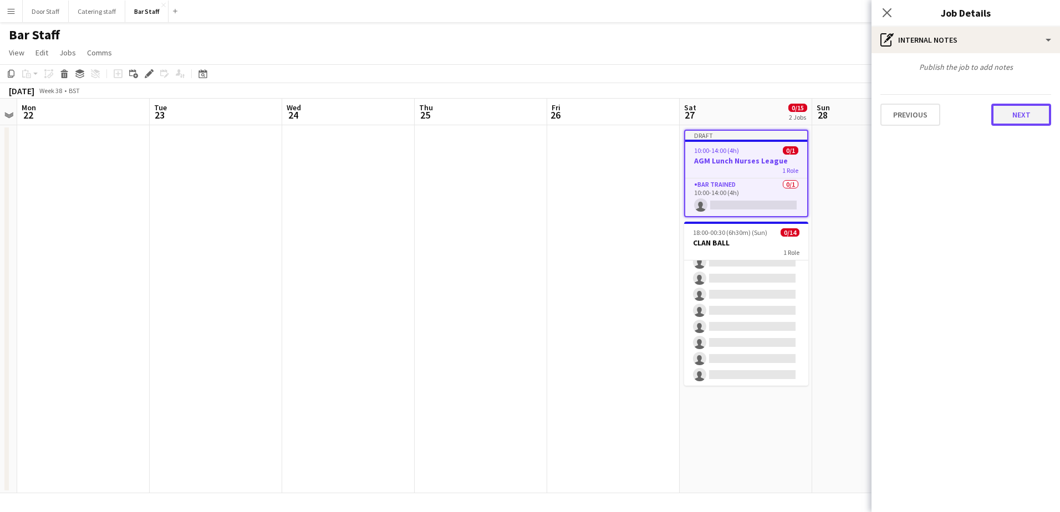
click at [1028, 116] on button "Next" at bounding box center [1021, 115] width 60 height 22
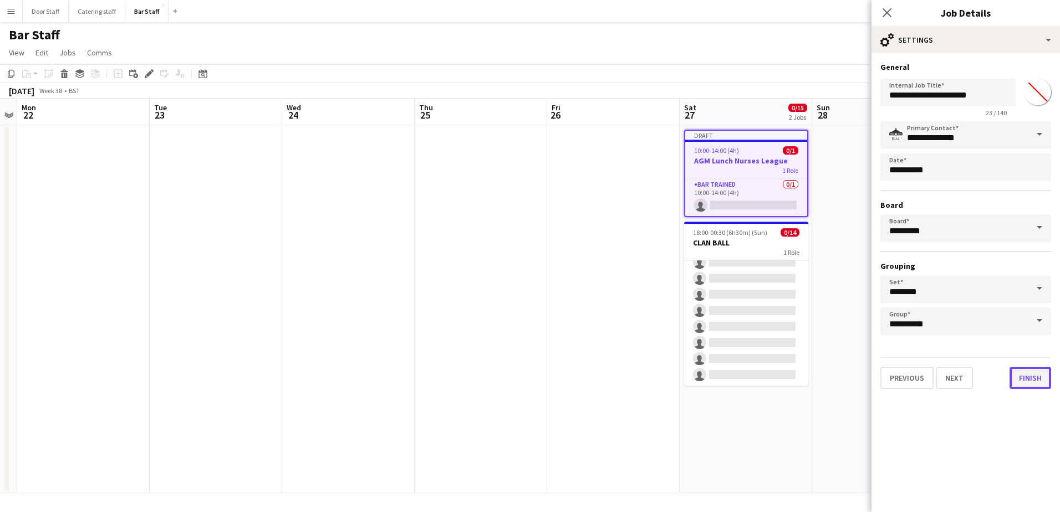
click at [1025, 379] on button "Finish" at bounding box center [1031, 378] width 42 height 22
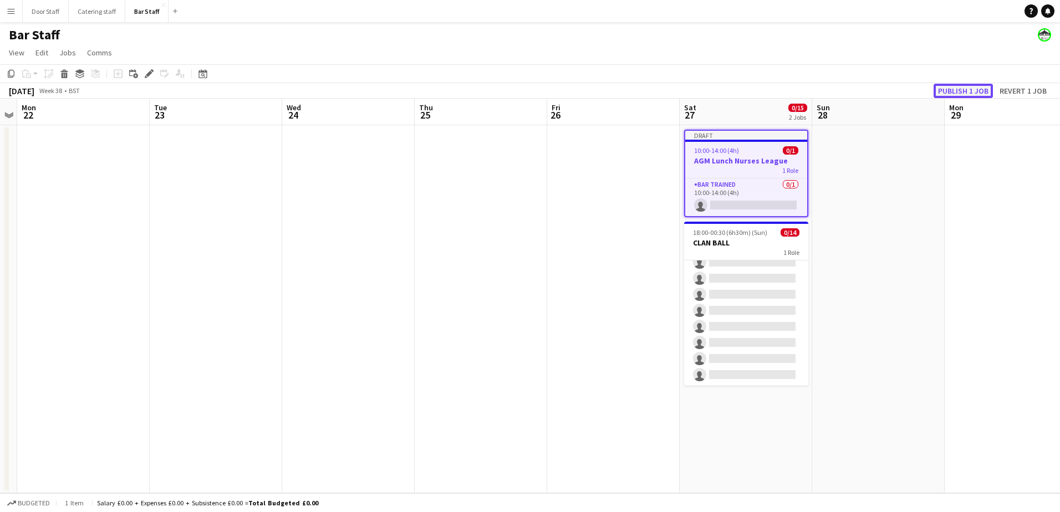
click at [972, 85] on button "Publish 1 job" at bounding box center [963, 91] width 59 height 14
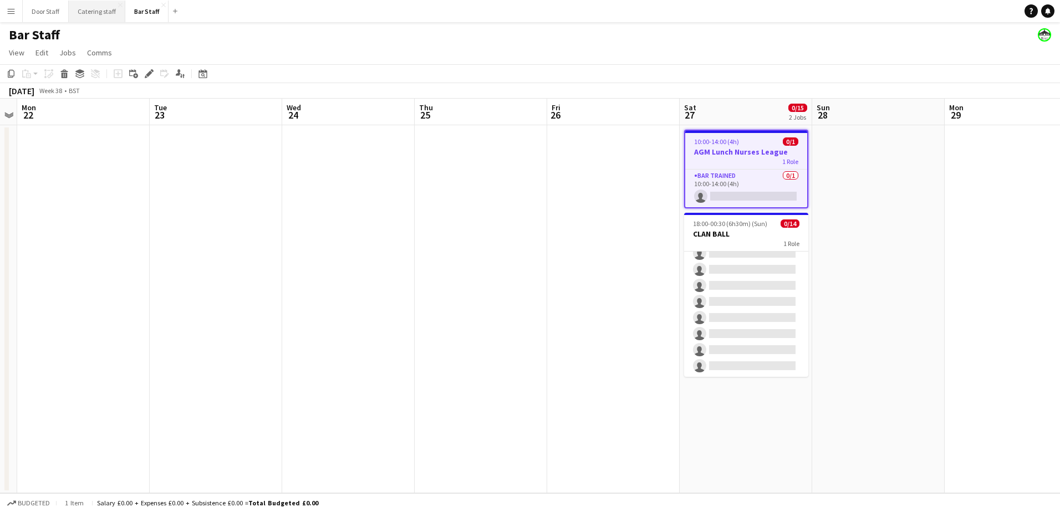
click at [81, 13] on button "Catering staff Close" at bounding box center [97, 12] width 57 height 22
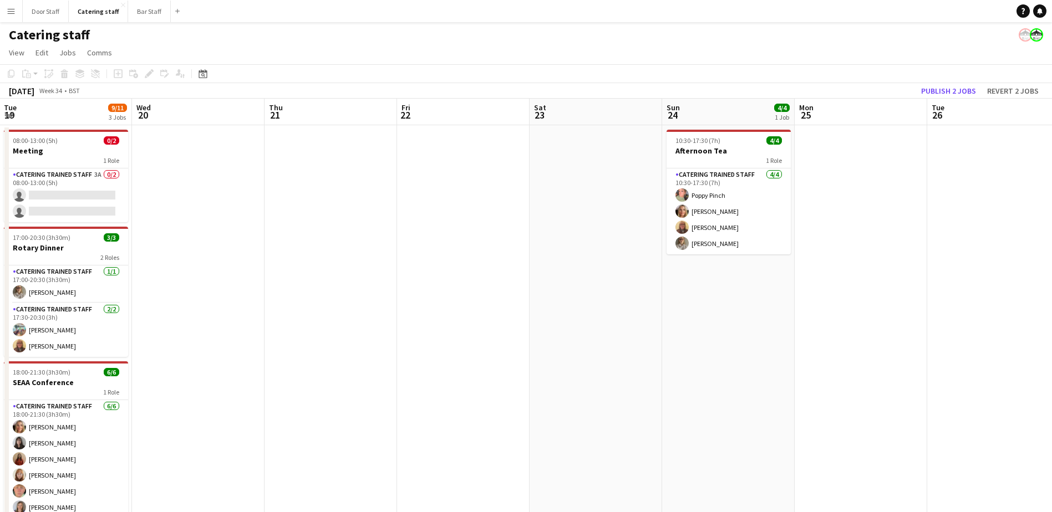
drag, startPoint x: 715, startPoint y: 368, endPoint x: 0, endPoint y: 371, distance: 715.2
click at [0, 370] on html "Menu Boards Boards Boards All jobs Status Workforce Workforce My Workforce Recr…" at bounding box center [526, 271] width 1052 height 543
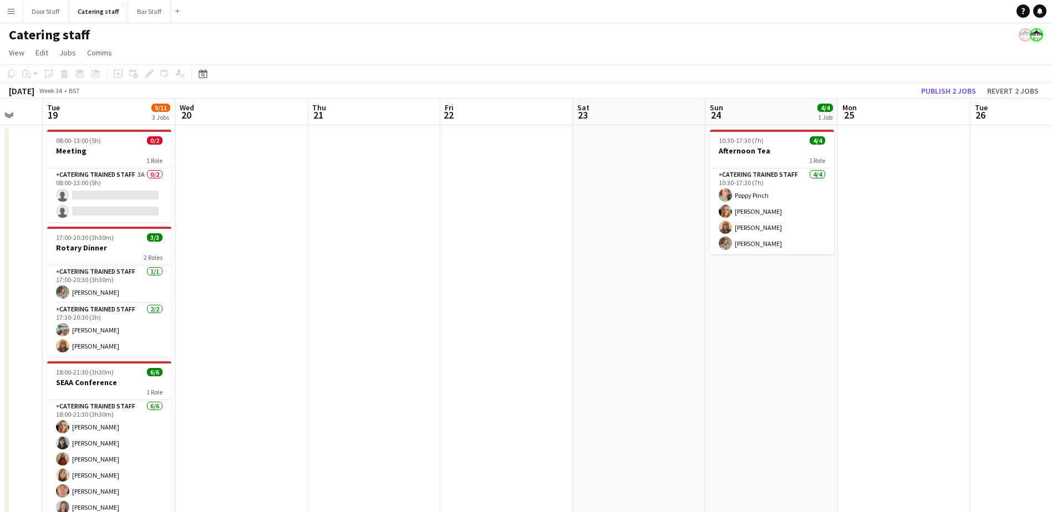
drag, startPoint x: 626, startPoint y: 303, endPoint x: 150, endPoint y: 322, distance: 477.2
click at [90, 324] on app-calendar-viewport "Sat 16 2/2 1 Job Sun 17 Mon 18 Tue 19 9/11 3 Jobs Wed 20 Thu 21 Fri 22 Sat 23 S…" at bounding box center [526, 321] width 1052 height 445
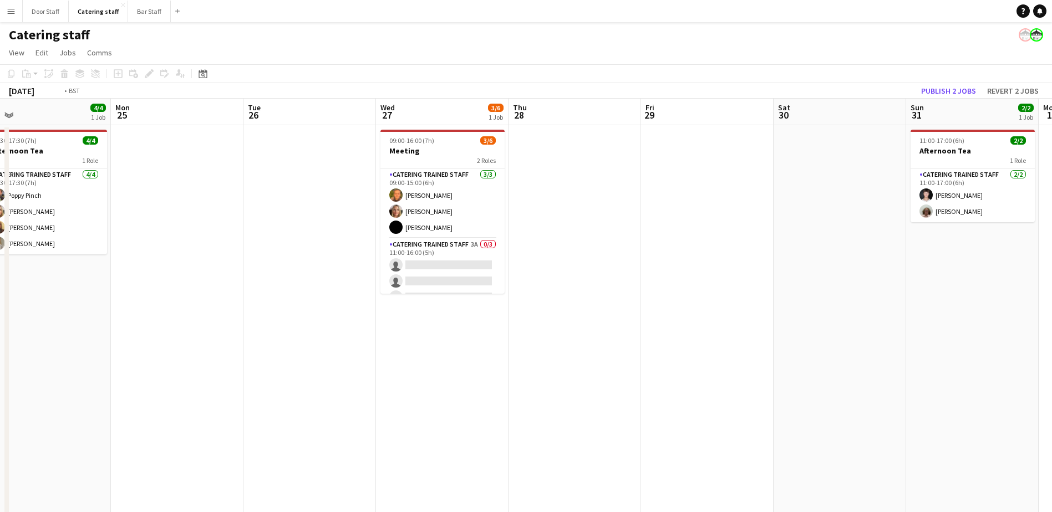
drag, startPoint x: 925, startPoint y: 202, endPoint x: 417, endPoint y: 273, distance: 512.3
click at [417, 273] on app-calendar-viewport "Thu 21 Fri 22 Sat 23 Sun 24 4/4 1 Job Mon 25 Tue 26 Wed 27 3/6 1 Job Thu 28 Fri…" at bounding box center [526, 321] width 1052 height 445
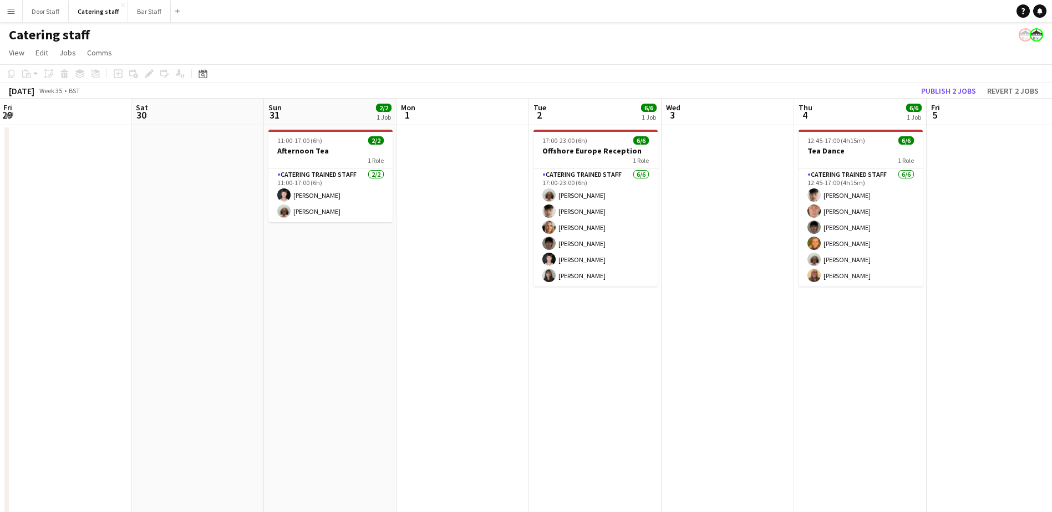
drag, startPoint x: 821, startPoint y: 324, endPoint x: 150, endPoint y: 334, distance: 671.5
click at [150, 334] on app-calendar-viewport "Tue 26 Wed 27 3/6 1 Job Thu 28 Fri 29 Sat 30 Sun 31 2/2 1 Job Mon 1 Tue 2 6/6 1…" at bounding box center [526, 321] width 1052 height 445
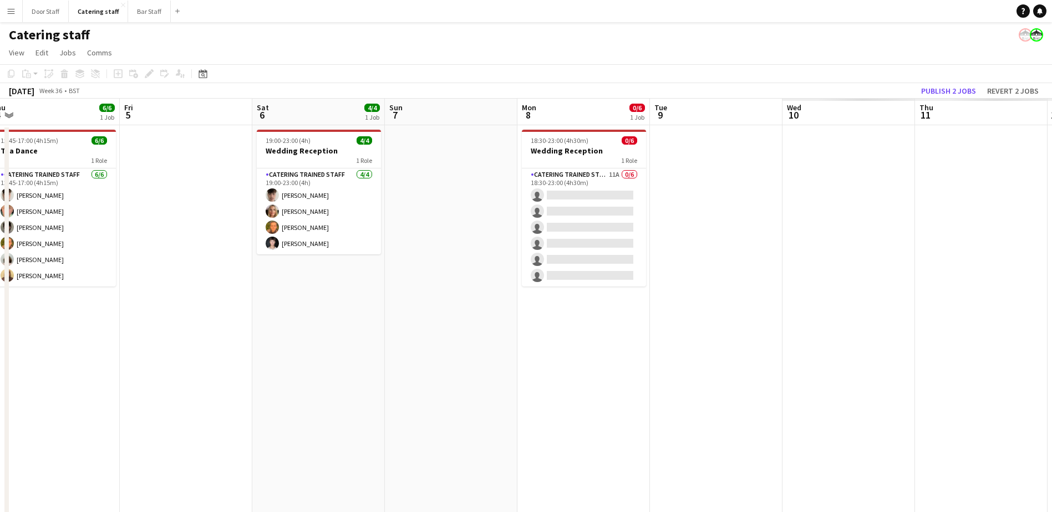
drag, startPoint x: 450, startPoint y: 315, endPoint x: -2, endPoint y: 320, distance: 452.4
click at [0, 320] on html "Menu Boards Boards Boards All jobs Status Workforce Workforce My Workforce Recr…" at bounding box center [526, 271] width 1052 height 543
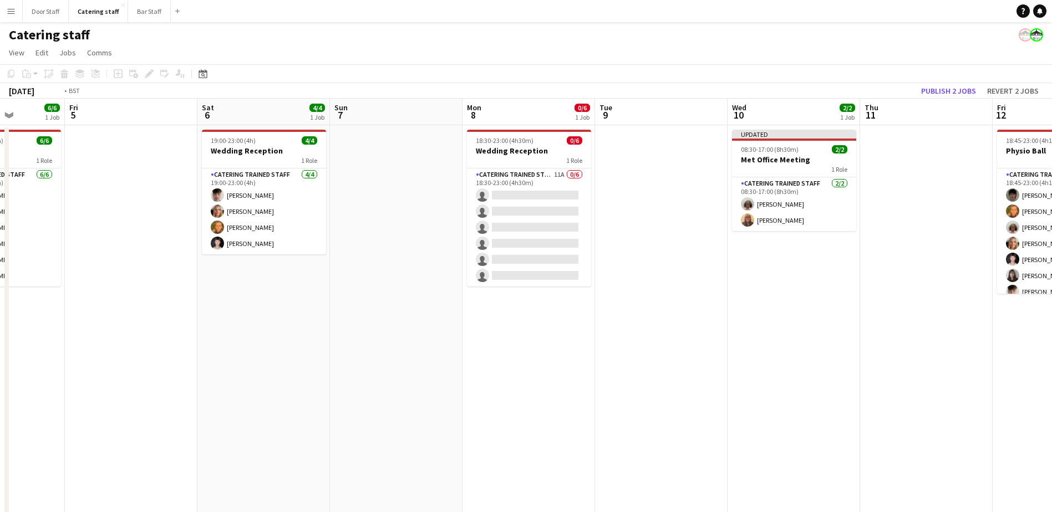
drag, startPoint x: 716, startPoint y: 320, endPoint x: 0, endPoint y: 324, distance: 715.7
click at [0, 324] on html "Menu Boards Boards Boards All jobs Status Workforce Workforce My Workforce Recr…" at bounding box center [526, 271] width 1052 height 543
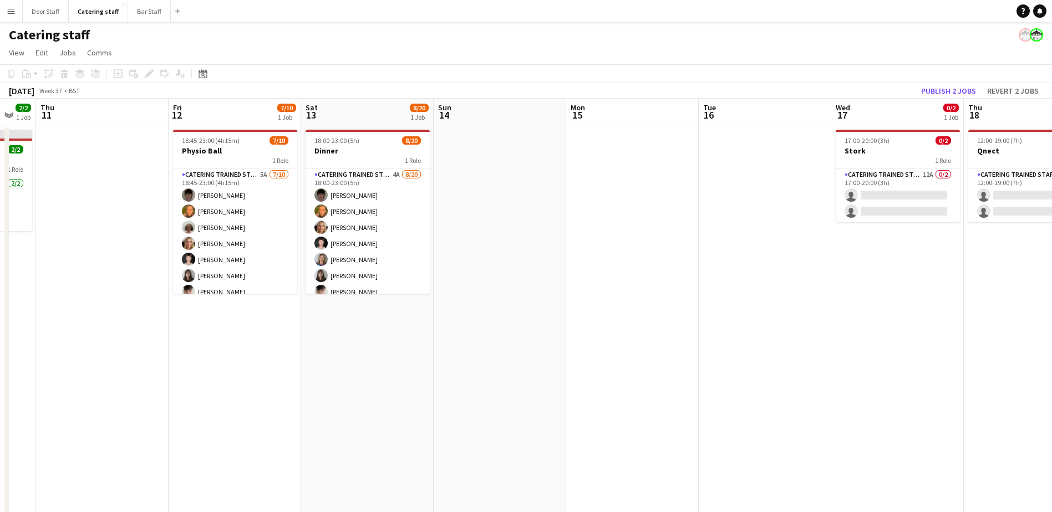
drag, startPoint x: 600, startPoint y: 308, endPoint x: 0, endPoint y: 312, distance: 599.9
click at [0, 312] on html "Menu Boards Boards Boards All jobs Status Workforce Workforce My Workforce Recr…" at bounding box center [526, 271] width 1052 height 543
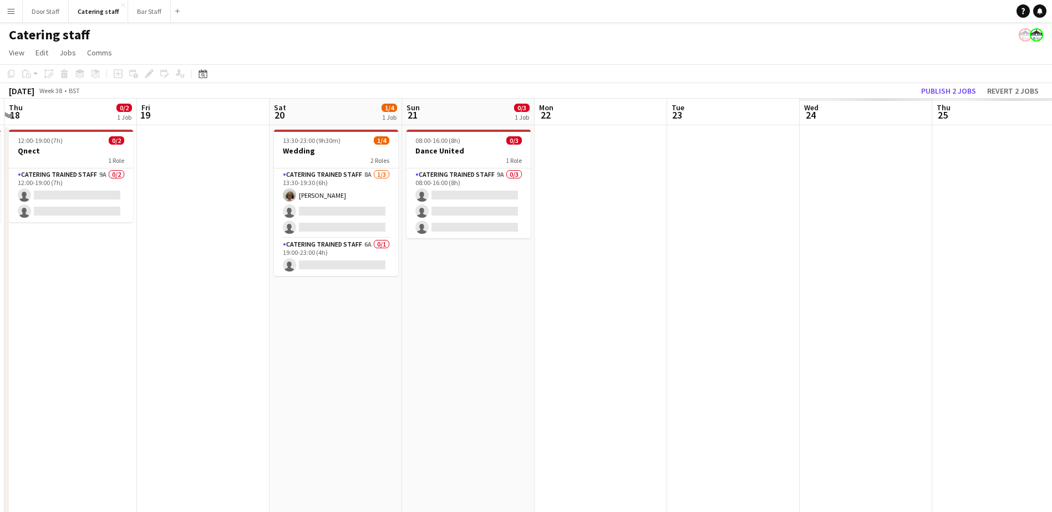
drag, startPoint x: 707, startPoint y: 296, endPoint x: 40, endPoint y: 303, distance: 667.0
click at [41, 303] on app-calendar-viewport "Mon 15 Tue 16 Wed 17 0/2 1 Job Thu 18 0/2 1 Job Fri 19 Sat 20 1/4 1 Job Sun 21 …" at bounding box center [526, 321] width 1052 height 445
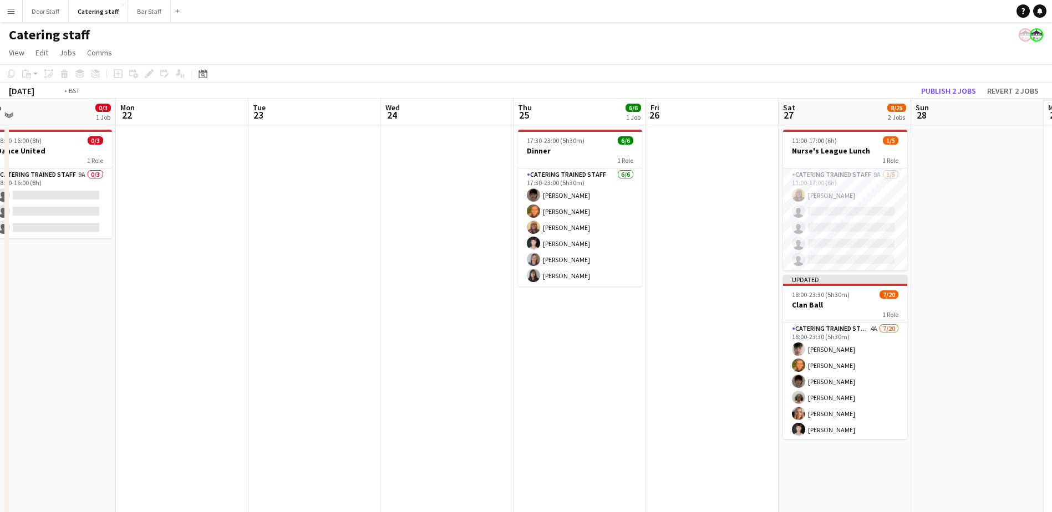
drag, startPoint x: 640, startPoint y: 299, endPoint x: 0, endPoint y: 304, distance: 640.4
click at [0, 304] on html "Menu Boards Boards Boards All jobs Status Workforce Workforce My Workforce Recr…" at bounding box center [526, 271] width 1052 height 543
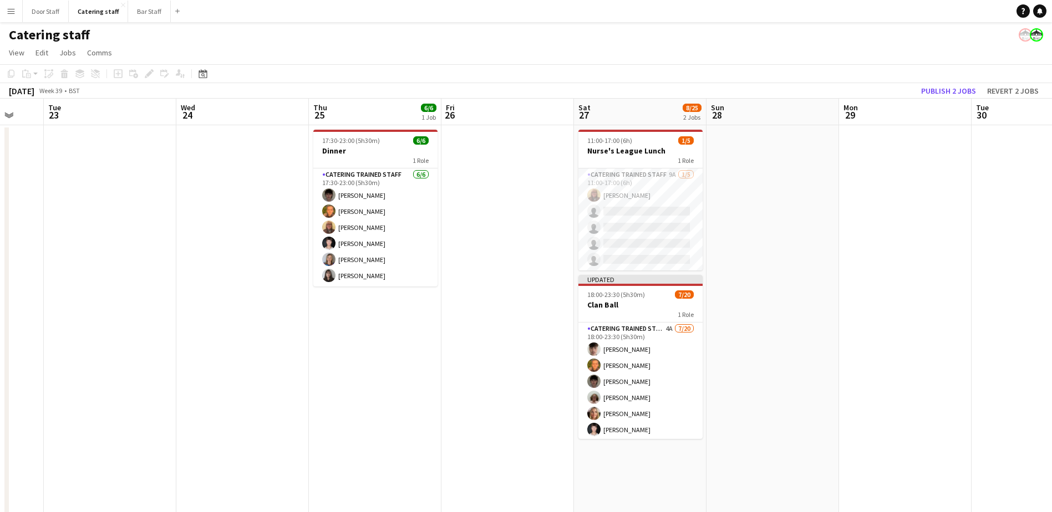
scroll to position [0, 345]
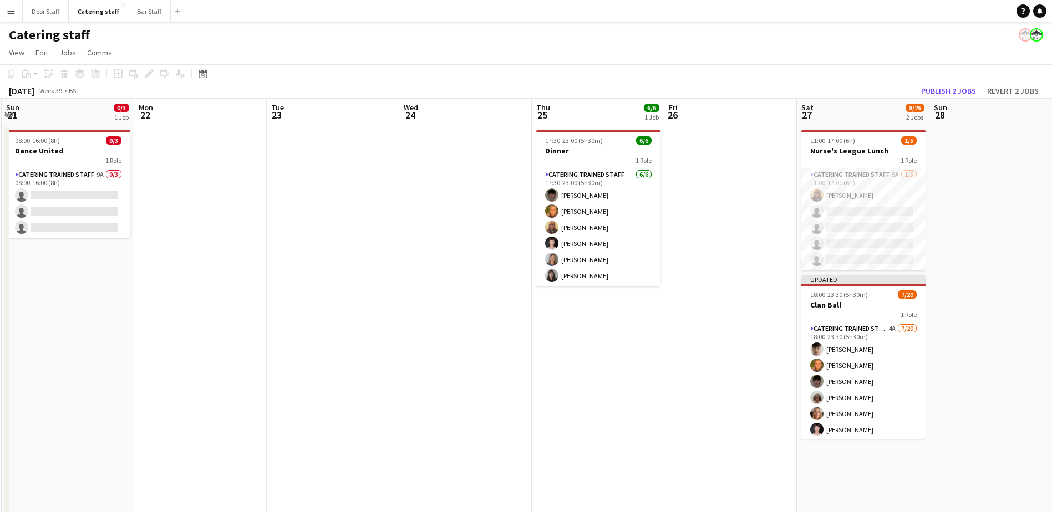
drag, startPoint x: 275, startPoint y: 322, endPoint x: 897, endPoint y: 232, distance: 628.4
click at [897, 232] on app-calendar-viewport "Fri 19 Sat 20 1/4 1 Job Sun 21 0/3 1 Job Mon 22 Tue 23 Wed 24 Thu 25 6/6 1 Job …" at bounding box center [526, 321] width 1052 height 445
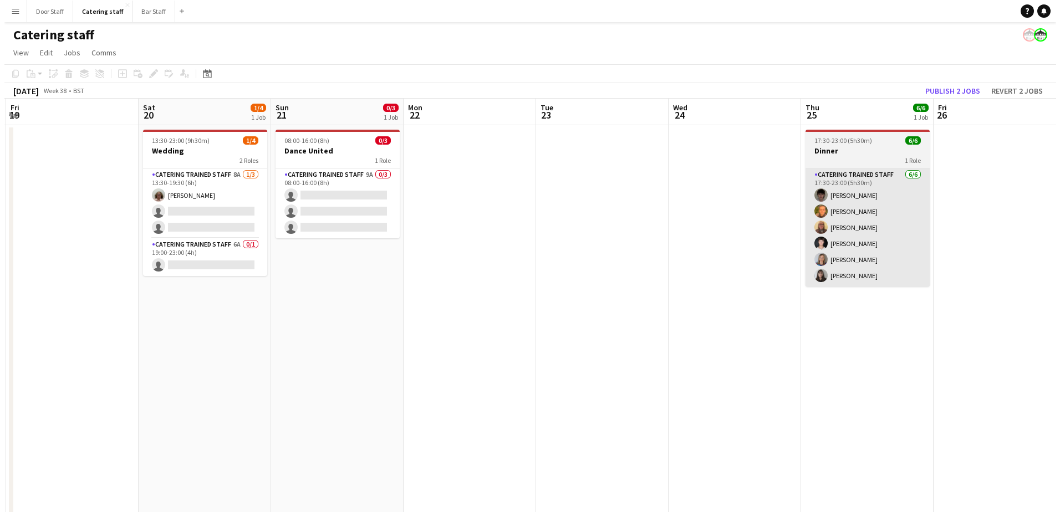
scroll to position [0, 263]
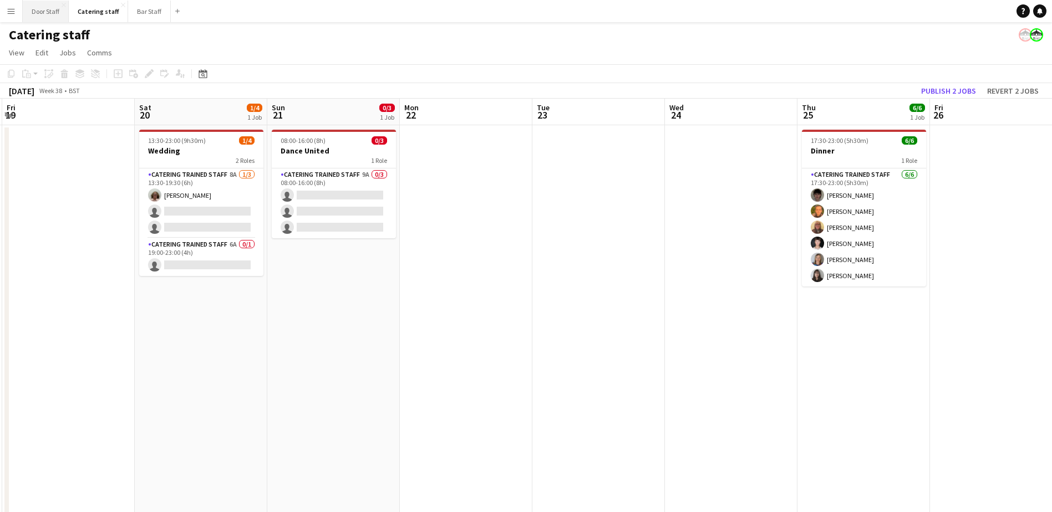
click at [38, 12] on button "Door Staff Close" at bounding box center [46, 12] width 46 height 22
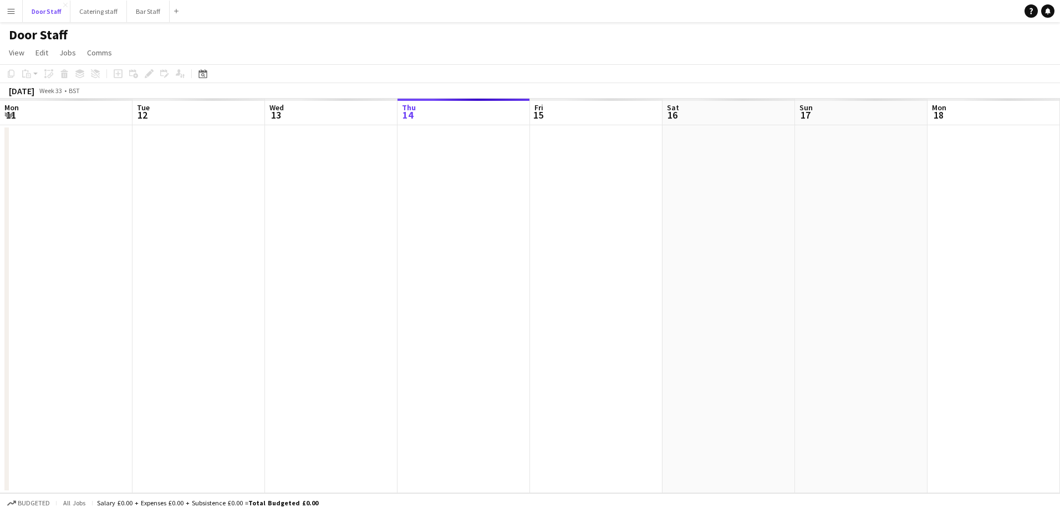
scroll to position [0, 265]
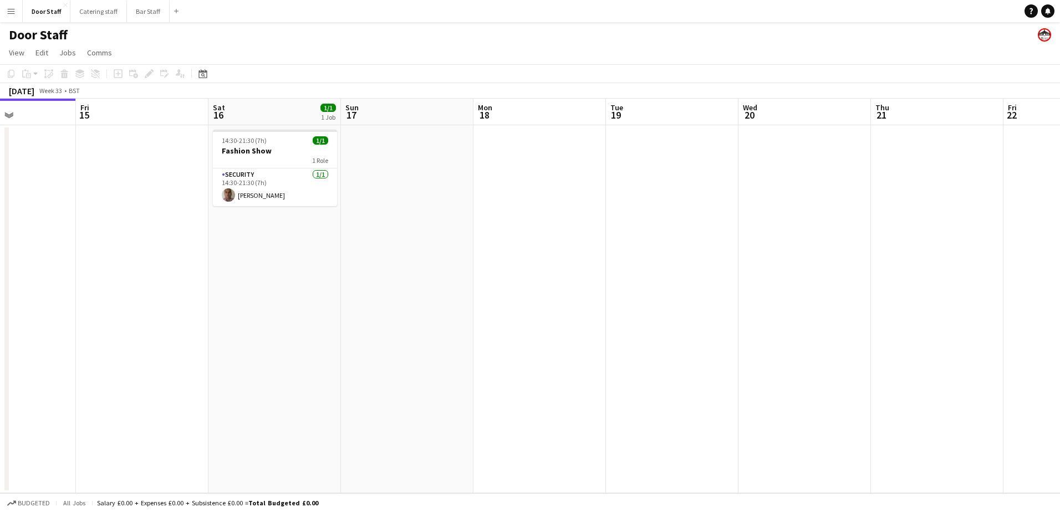
drag, startPoint x: 508, startPoint y: 338, endPoint x: 140, endPoint y: 326, distance: 368.3
click at [91, 337] on app-calendar-viewport "Tue 12 Wed 13 Thu 14 Fri 15 Sat 16 1/1 1 Job Sun 17 Mon 18 Tue 19 Wed 20 Thu 21…" at bounding box center [530, 296] width 1060 height 395
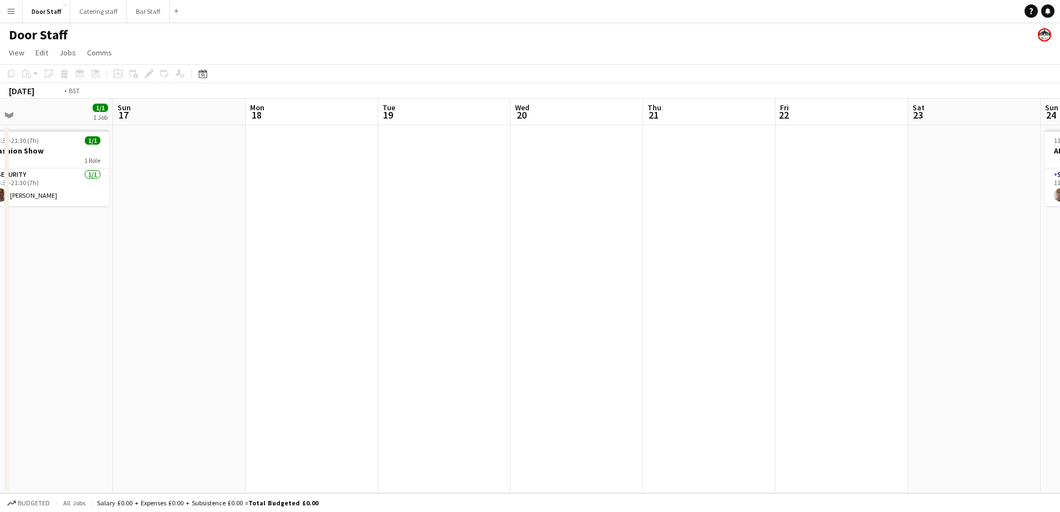
drag, startPoint x: 549, startPoint y: 302, endPoint x: 0, endPoint y: 314, distance: 549.6
click at [0, 314] on html "Menu Boards Boards Boards All jobs Status Workforce Workforce My Workforce Recr…" at bounding box center [530, 256] width 1060 height 512
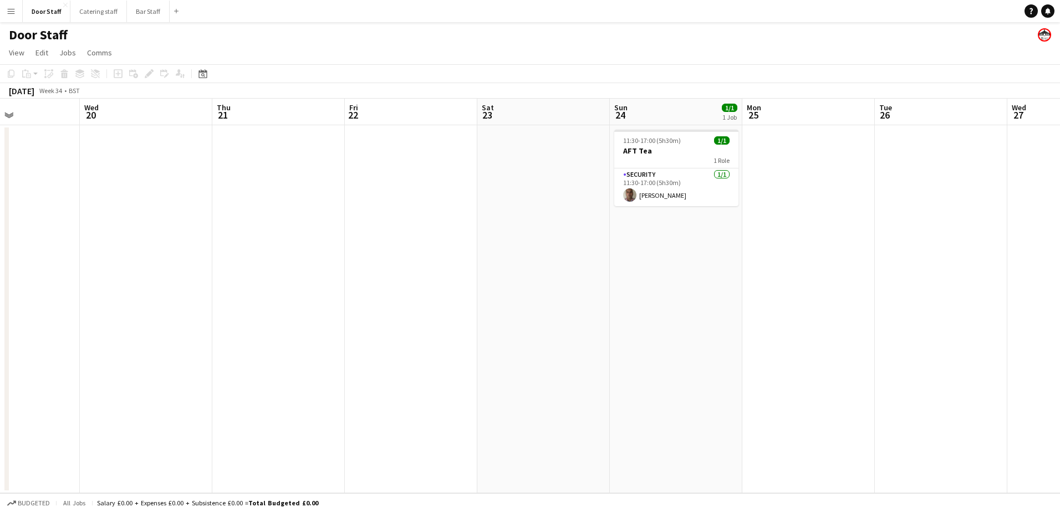
drag, startPoint x: 497, startPoint y: 281, endPoint x: 0, endPoint y: 325, distance: 498.8
click at [0, 325] on html "Menu Boards Boards Boards All jobs Status Workforce Workforce My Workforce Recr…" at bounding box center [530, 256] width 1060 height 512
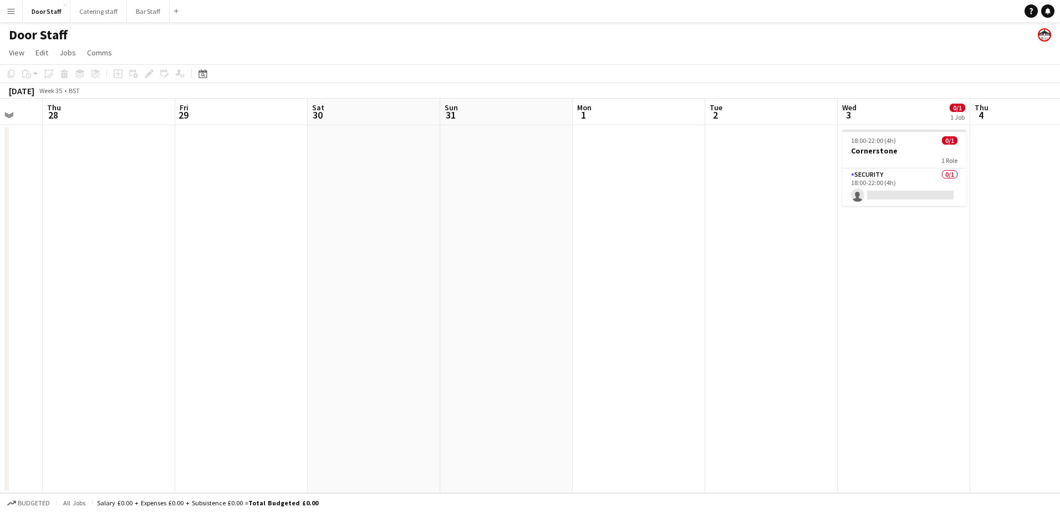
drag, startPoint x: 624, startPoint y: 297, endPoint x: 41, endPoint y: 334, distance: 583.9
click at [45, 334] on app-calendar-viewport "Mon 25 Tue 26 Wed 27 Thu 28 Fri 29 Sat 30 Sun 31 Mon 1 Tue 2 Wed 3 0/1 1 Job Th…" at bounding box center [530, 296] width 1060 height 395
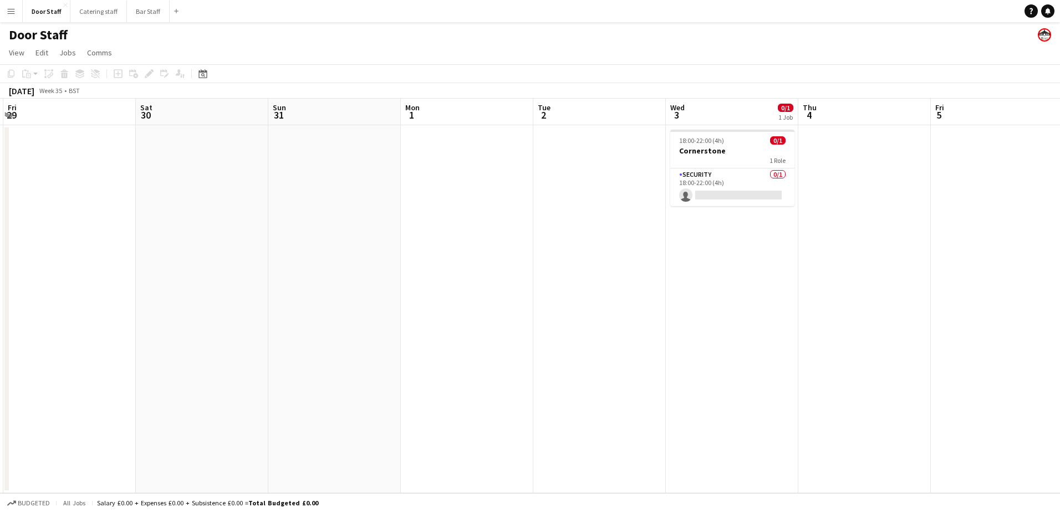
drag, startPoint x: 620, startPoint y: 313, endPoint x: 62, endPoint y: 327, distance: 558.5
click at [62, 327] on app-calendar-viewport "Tue 26 Wed 27 Thu 28 Fri 29 Sat 30 Sun 31 Mon 1 Tue 2 Wed 3 0/1 1 Job Thu 4 Fri…" at bounding box center [530, 296] width 1060 height 395
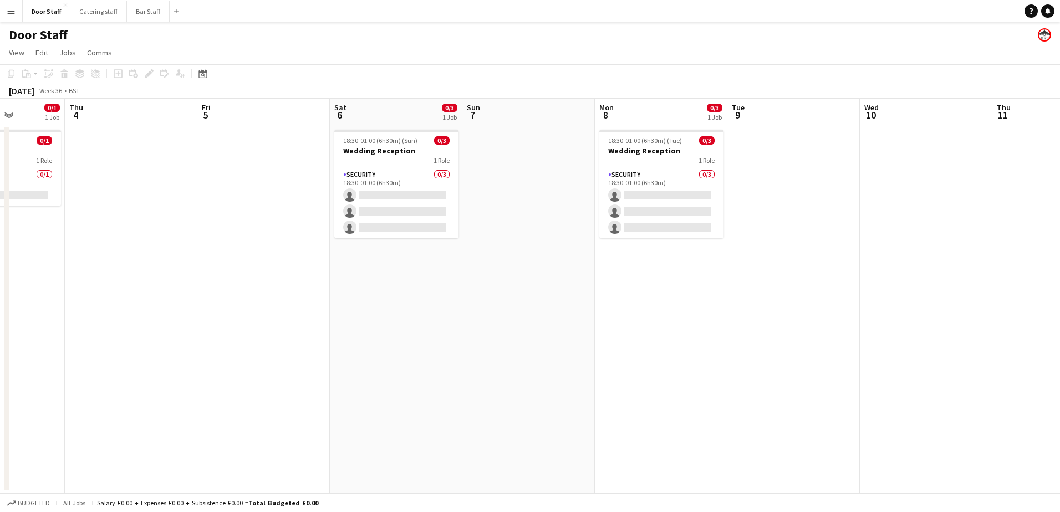
drag, startPoint x: 592, startPoint y: 309, endPoint x: 119, endPoint y: 359, distance: 475.6
click at [119, 359] on app-calendar-viewport "Mon 1 Tue 2 Wed 3 0/1 1 Job Thu 4 Fri 5 Sat 6 0/3 1 Job Sun 7 Mon 8 0/3 1 Job T…" at bounding box center [530, 296] width 1060 height 395
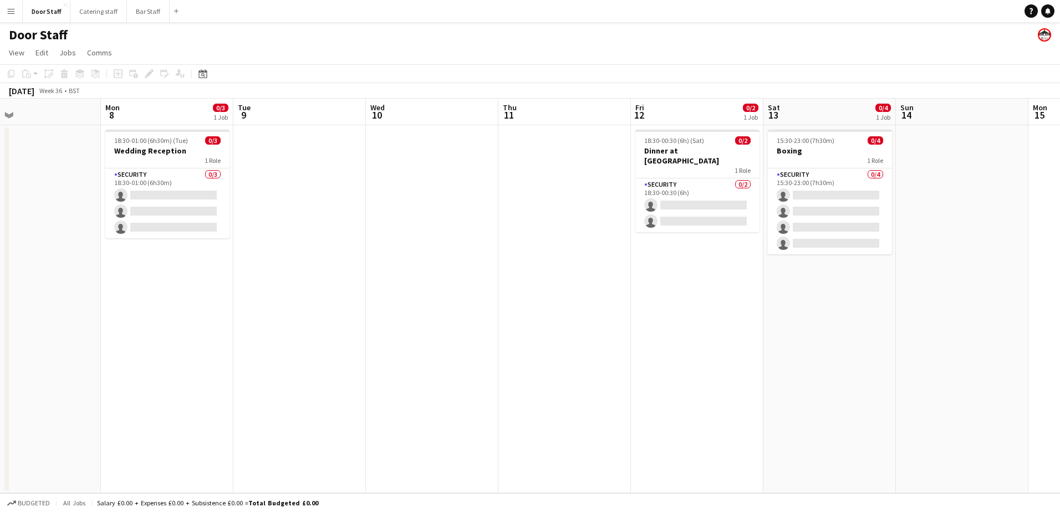
drag, startPoint x: 528, startPoint y: 332, endPoint x: 171, endPoint y: 344, distance: 357.3
click at [171, 344] on app-calendar-viewport "Thu 4 Fri 5 Sat 6 0/3 1 Job Sun 7 Mon 8 0/3 1 Job Tue 9 Wed 10 Thu 11 Fri 12 0/…" at bounding box center [530, 296] width 1060 height 395
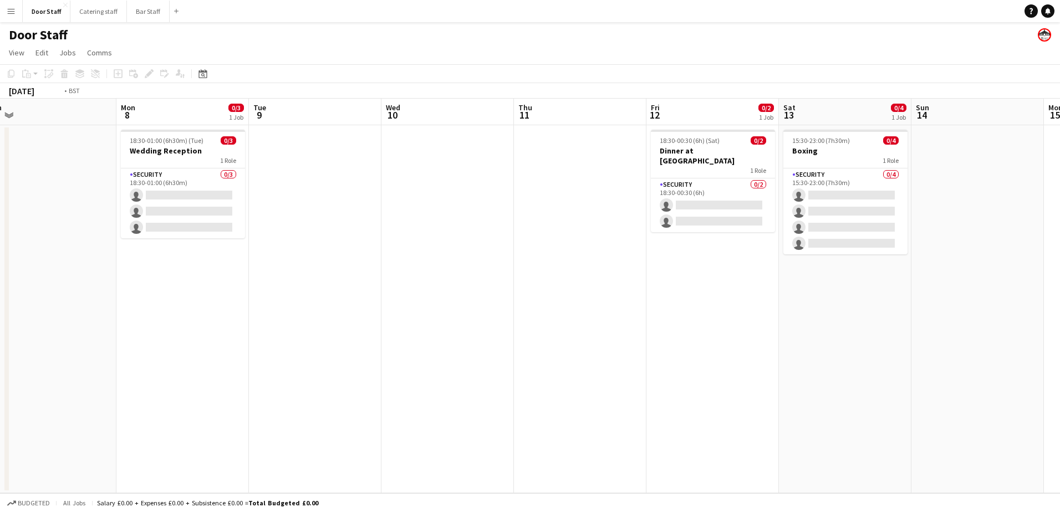
scroll to position [0, 361]
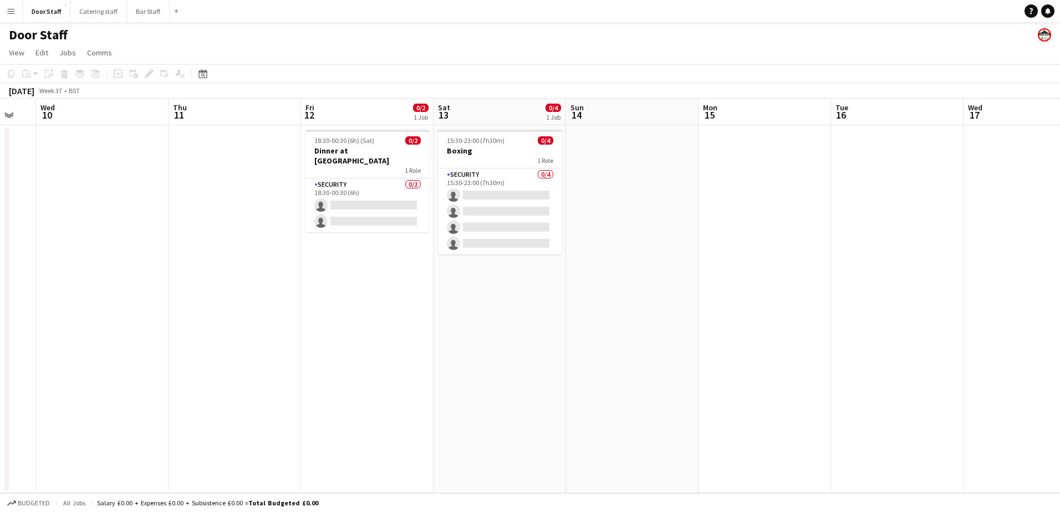
drag, startPoint x: 570, startPoint y: 334, endPoint x: 240, endPoint y: 345, distance: 330.1
click at [240, 345] on app-calendar-viewport "Sun 7 Mon 8 0/3 1 Job Tue 9 Wed 10 Thu 11 Fri 12 0/2 1 Job Sat 13 0/4 1 Job Sun…" at bounding box center [530, 296] width 1060 height 395
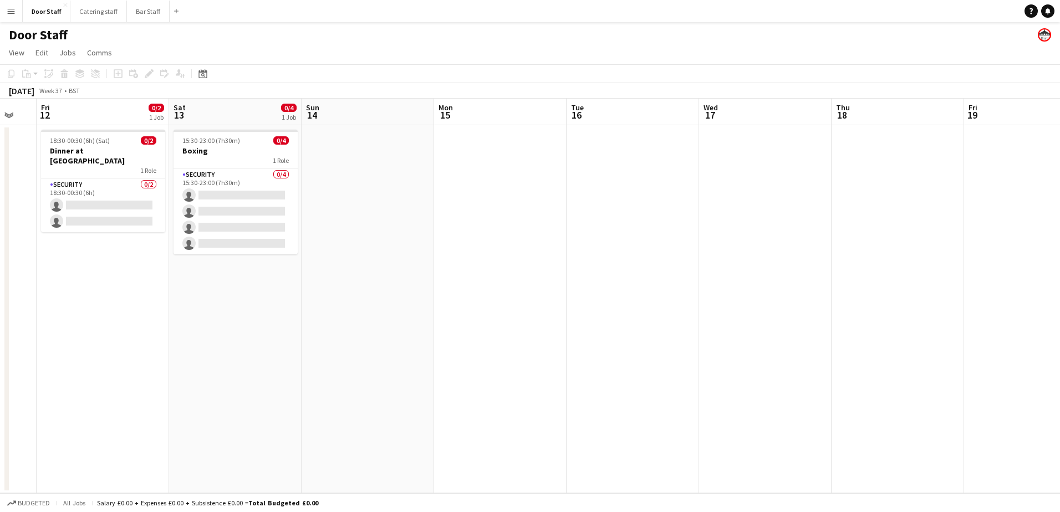
drag, startPoint x: 580, startPoint y: 320, endPoint x: 271, endPoint y: 316, distance: 309.4
click at [271, 316] on app-calendar-viewport "Mon 8 0/3 1 Job Tue 9 Wed 10 Thu 11 Fri 12 0/2 1 Job Sat 13 0/4 1 Job Sun 14 Mo…" at bounding box center [530, 296] width 1060 height 395
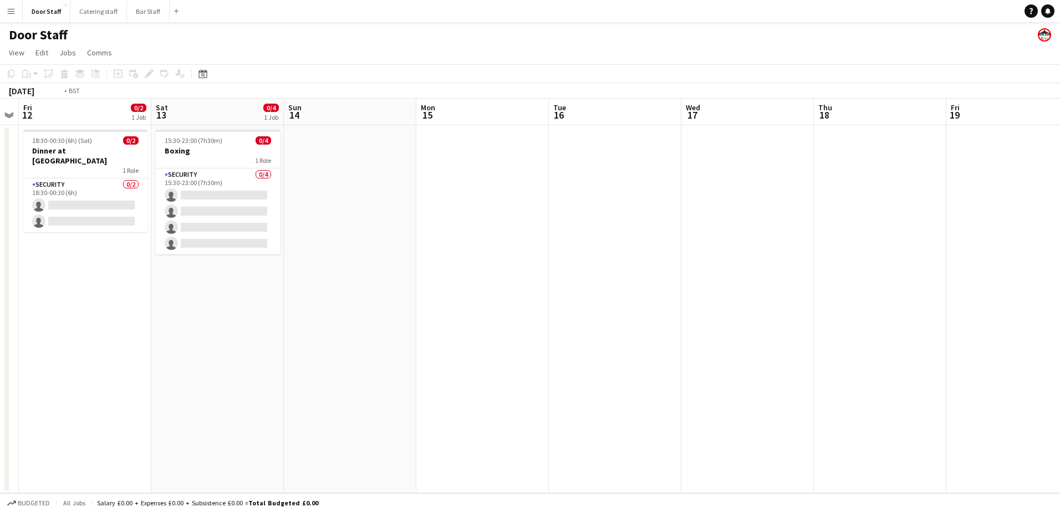
drag, startPoint x: 793, startPoint y: 284, endPoint x: 150, endPoint y: 300, distance: 643.9
click at [150, 300] on app-calendar-viewport "Tue 9 Wed 10 Thu 11 Fri 12 0/2 1 Job Sat 13 0/4 1 Job Sun 14 Mon 15 Tue 16 Wed …" at bounding box center [530, 296] width 1060 height 395
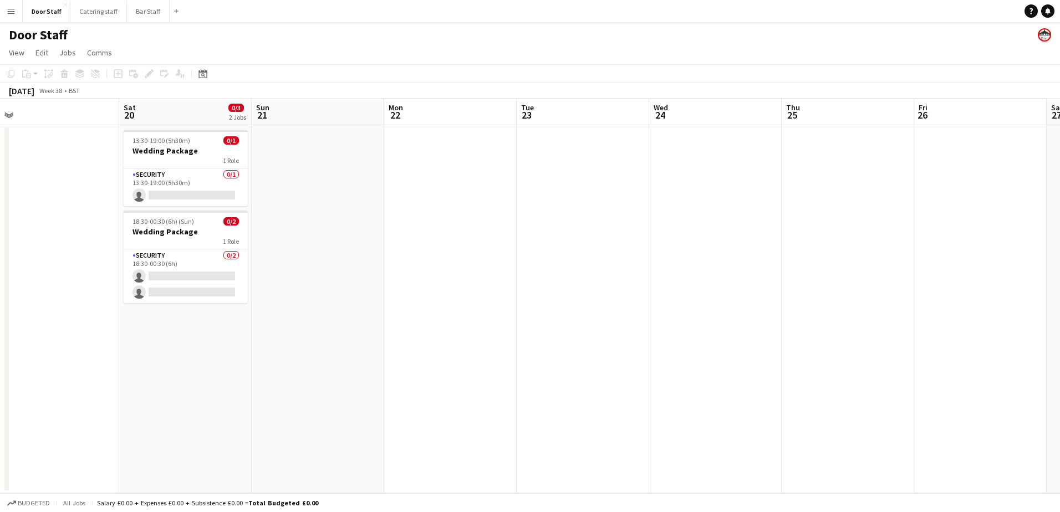
scroll to position [0, 411]
drag, startPoint x: 616, startPoint y: 351, endPoint x: 327, endPoint y: 347, distance: 289.4
click at [327, 347] on app-calendar-viewport "Tue 16 Wed 17 Thu 18 Fri 19 Sat 20 0/3 2 Jobs Sun 21 Mon 22 Tue 23 Wed 24 Thu 2…" at bounding box center [530, 296] width 1060 height 395
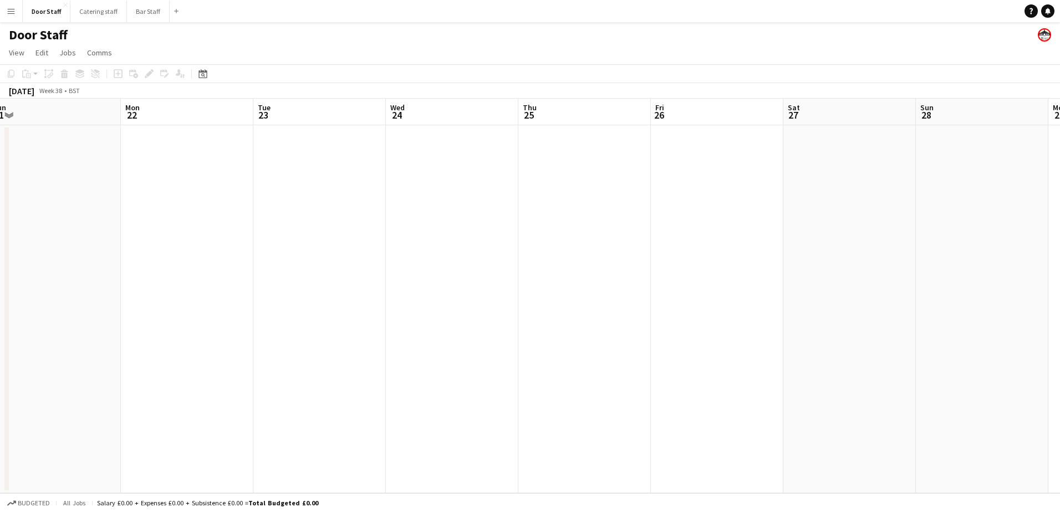
scroll to position [0, 410]
drag, startPoint x: 553, startPoint y: 336, endPoint x: 289, endPoint y: 362, distance: 265.2
click at [289, 362] on app-calendar-viewport "Thu 18 Fri 19 Sat 20 0/3 2 Jobs Sun 21 Mon 22 Tue 23 Wed 24 Thu 25 Fri 26 Sat 2…" at bounding box center [530, 296] width 1060 height 395
drag, startPoint x: 652, startPoint y: 313, endPoint x: 492, endPoint y: 316, distance: 159.7
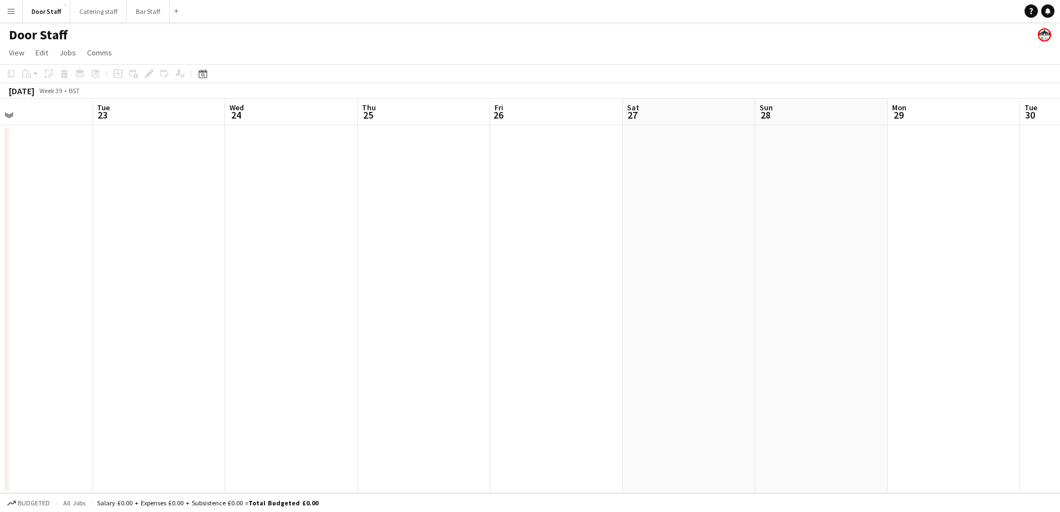
click at [492, 316] on app-calendar-viewport "Fri 19 Sat 20 0/3 2 Jobs Sun 21 Mon 22 Tue 23 Wed 24 Thu 25 Fri 26 Sat 27 Sun 2…" at bounding box center [530, 296] width 1060 height 395
click at [673, 112] on app-board-header-date "Sat 27" at bounding box center [689, 112] width 133 height 27
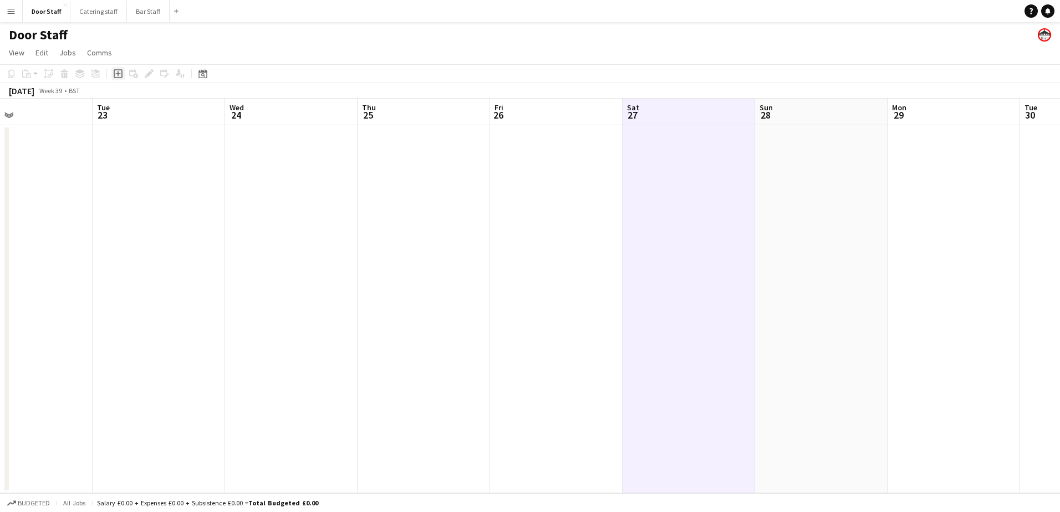
click at [118, 74] on icon at bounding box center [117, 74] width 5 height 5
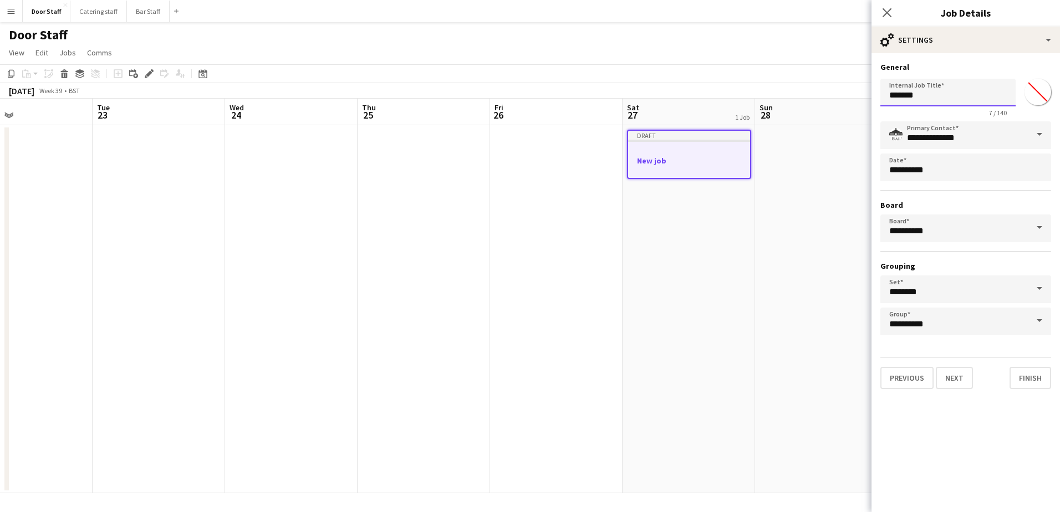
click at [919, 89] on input "*******" at bounding box center [947, 93] width 135 height 28
type input "*********"
click at [959, 378] on button "Next" at bounding box center [954, 378] width 37 height 22
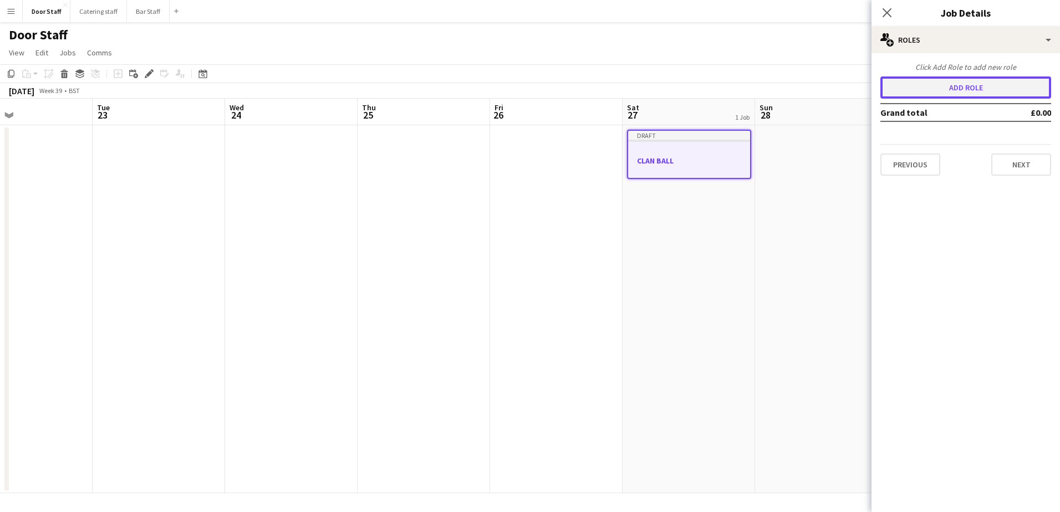
click at [985, 94] on button "Add role" at bounding box center [965, 88] width 171 height 22
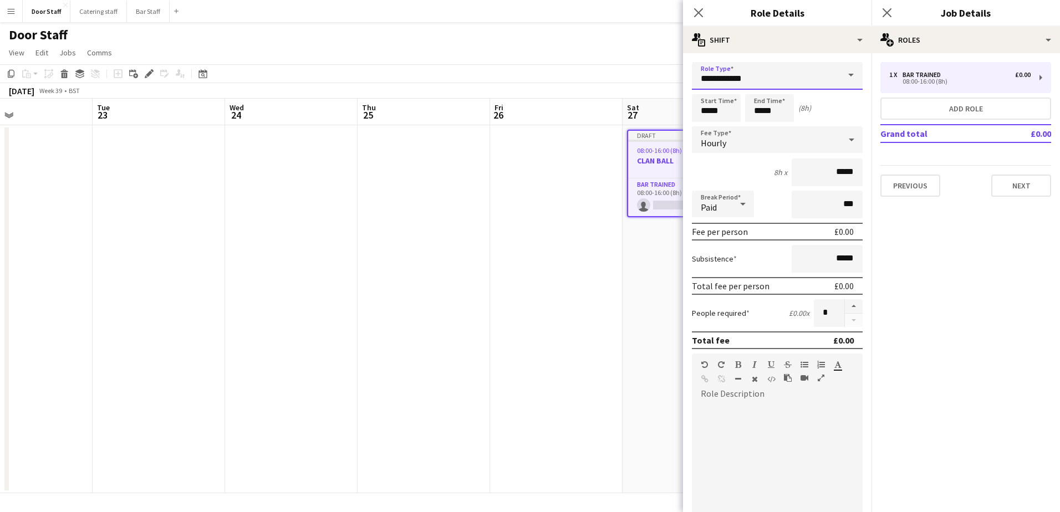
click at [748, 85] on input "**********" at bounding box center [777, 76] width 171 height 28
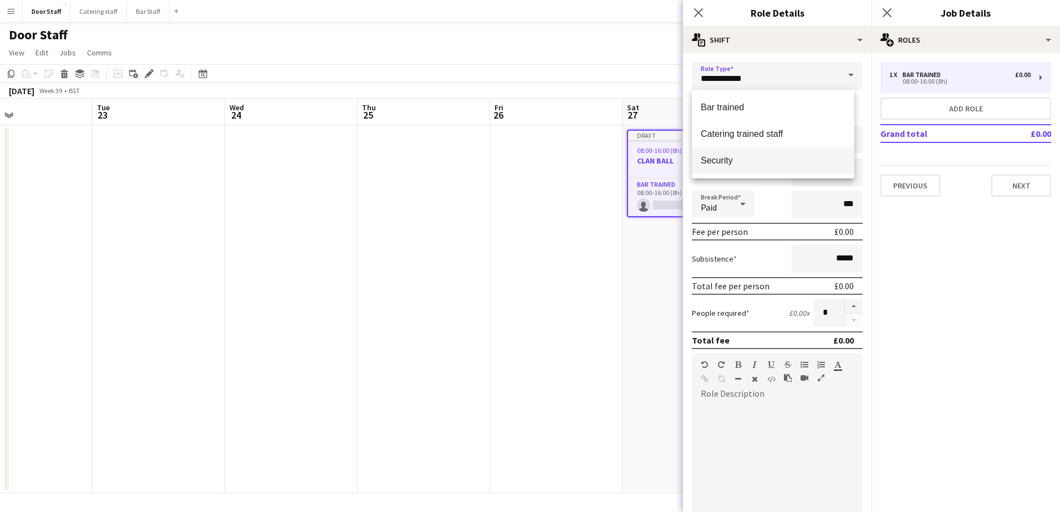
click at [731, 155] on span "Security" at bounding box center [773, 160] width 145 height 11
type input "********"
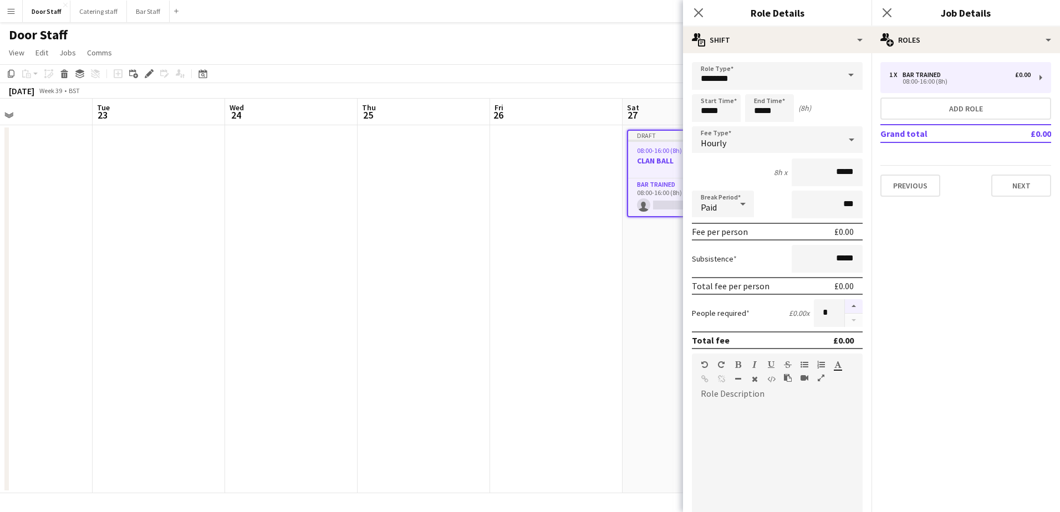
click at [848, 309] on button "button" at bounding box center [854, 306] width 18 height 14
click at [852, 320] on button "button" at bounding box center [854, 321] width 18 height 14
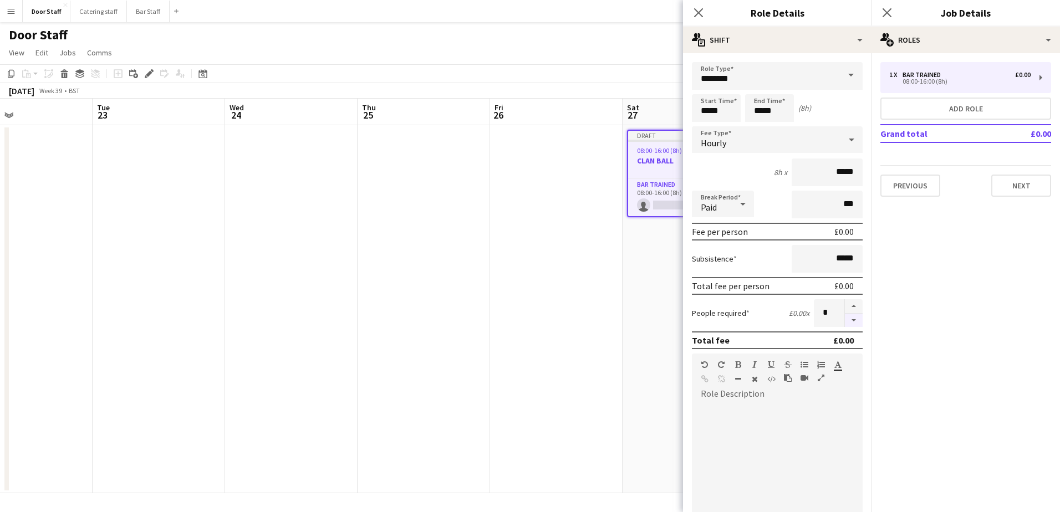
type input "*"
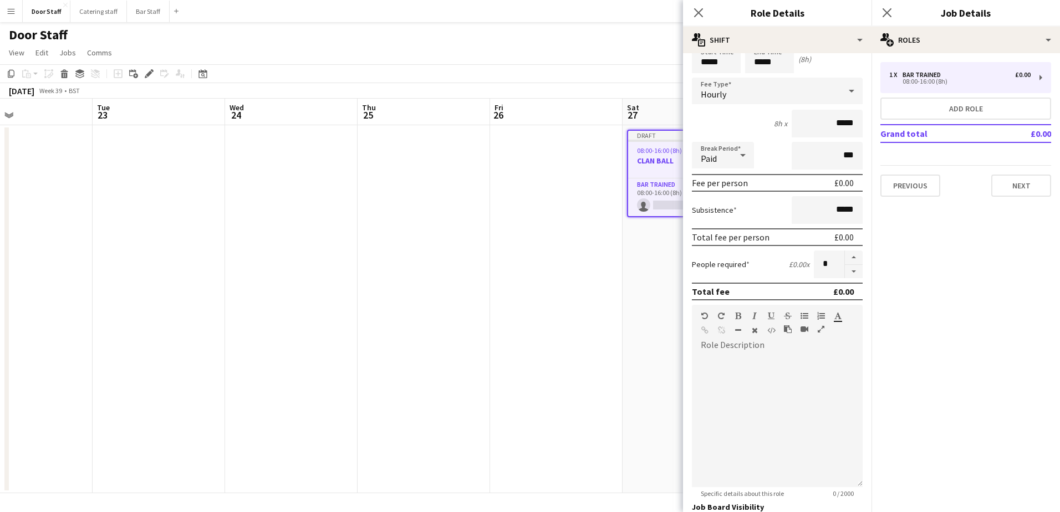
scroll to position [150, 0]
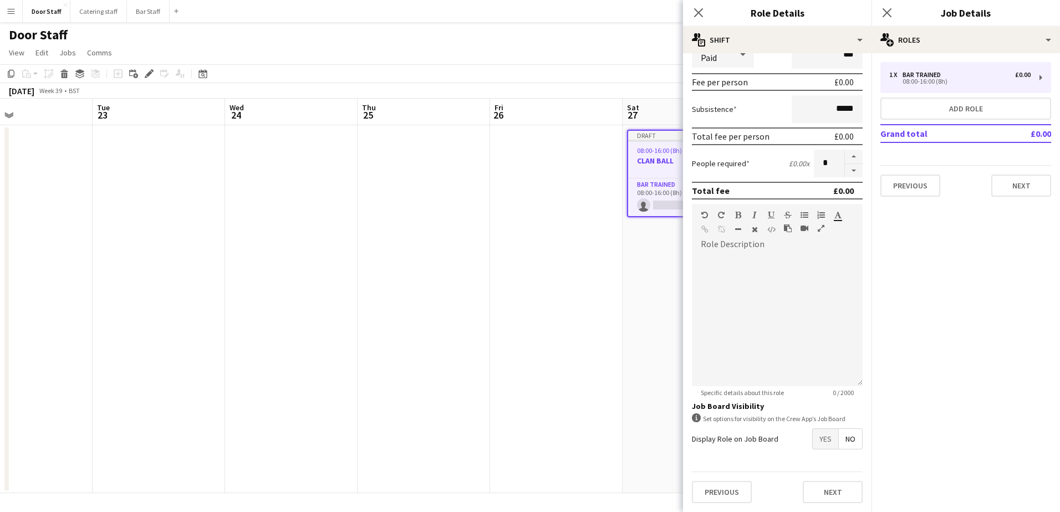
click at [818, 437] on span "Yes" at bounding box center [826, 439] width 26 height 20
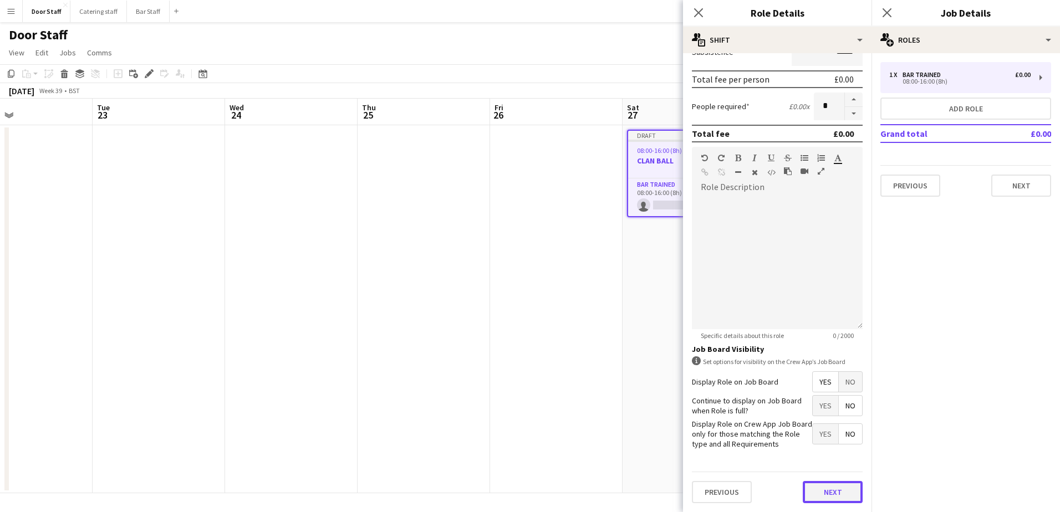
click at [829, 490] on button "Next" at bounding box center [833, 492] width 60 height 22
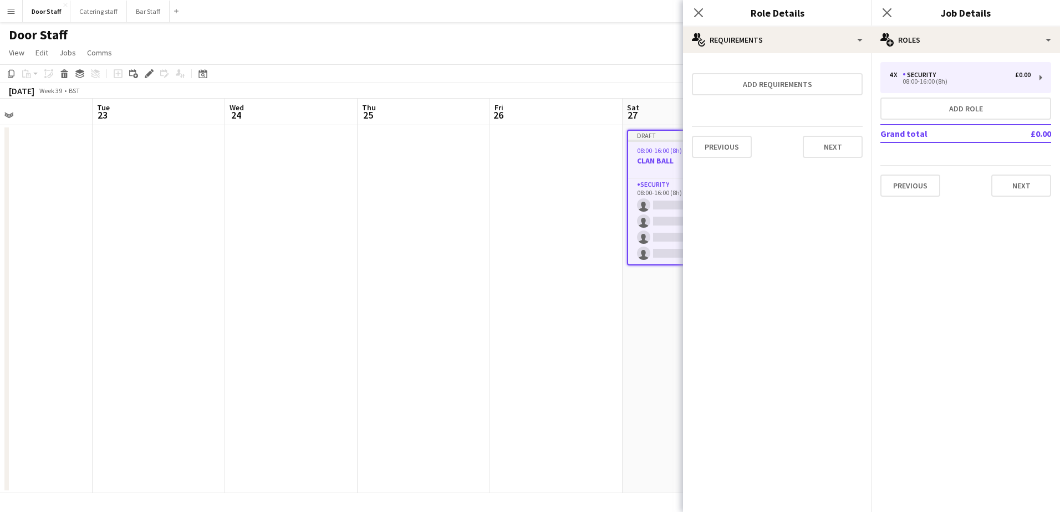
scroll to position [0, 0]
click at [1023, 188] on button "Next" at bounding box center [1021, 186] width 60 height 22
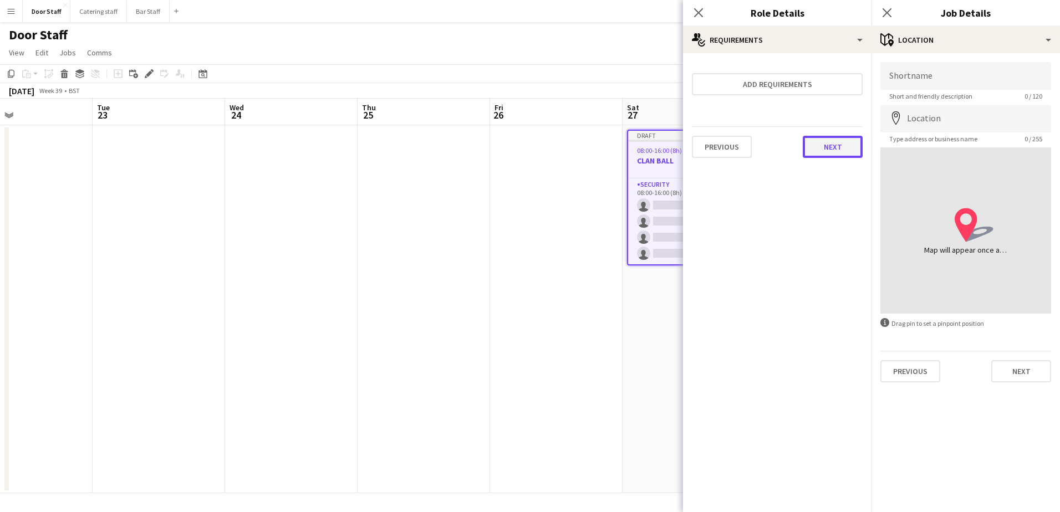
click at [834, 142] on button "Next" at bounding box center [833, 147] width 60 height 22
click at [834, 142] on button "Finish" at bounding box center [842, 148] width 42 height 22
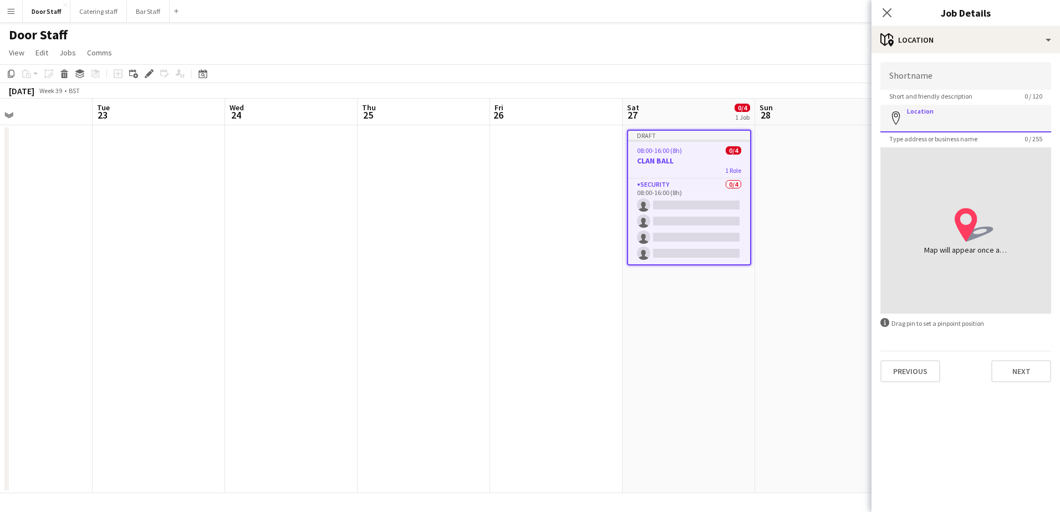
click at [915, 120] on input "Location" at bounding box center [965, 119] width 171 height 28
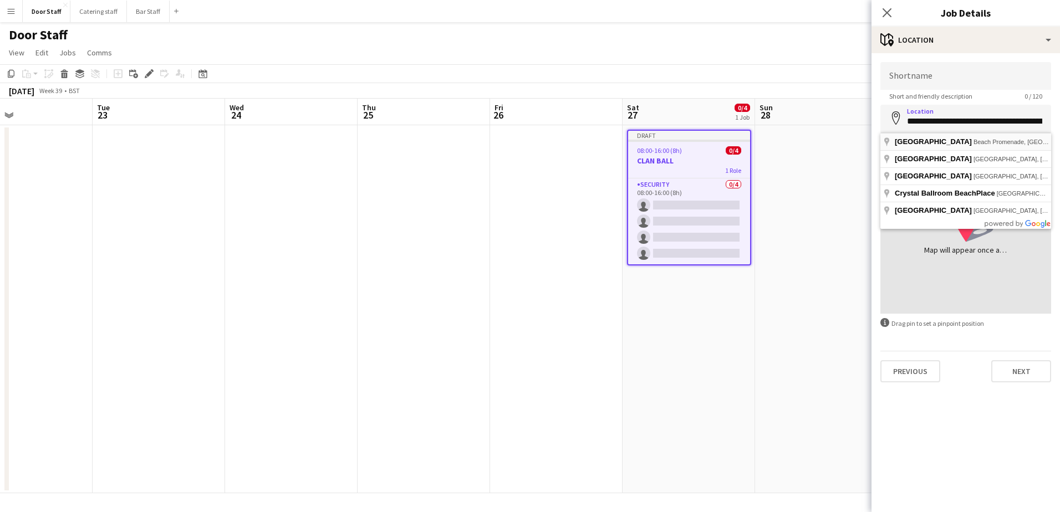
type input "**********"
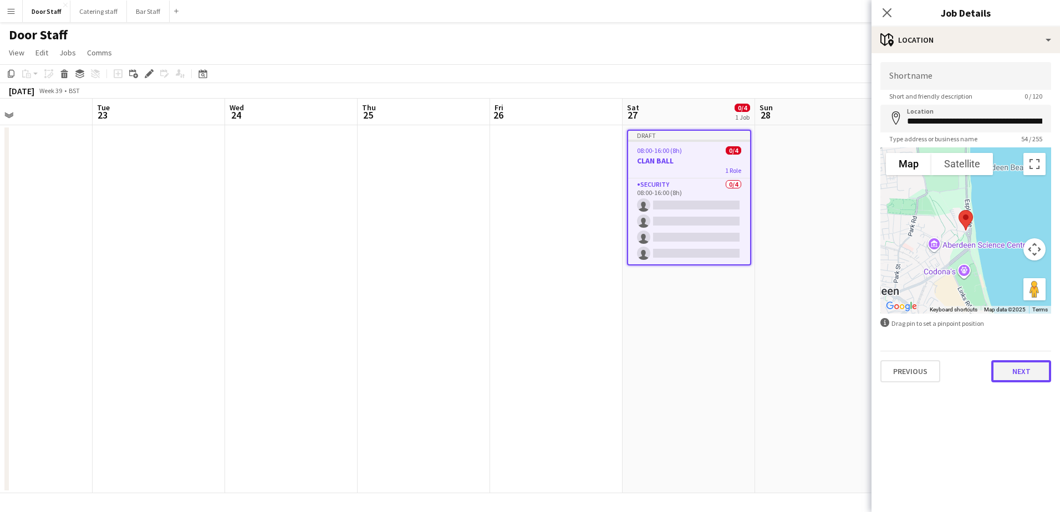
click at [1025, 374] on button "Next" at bounding box center [1021, 371] width 60 height 22
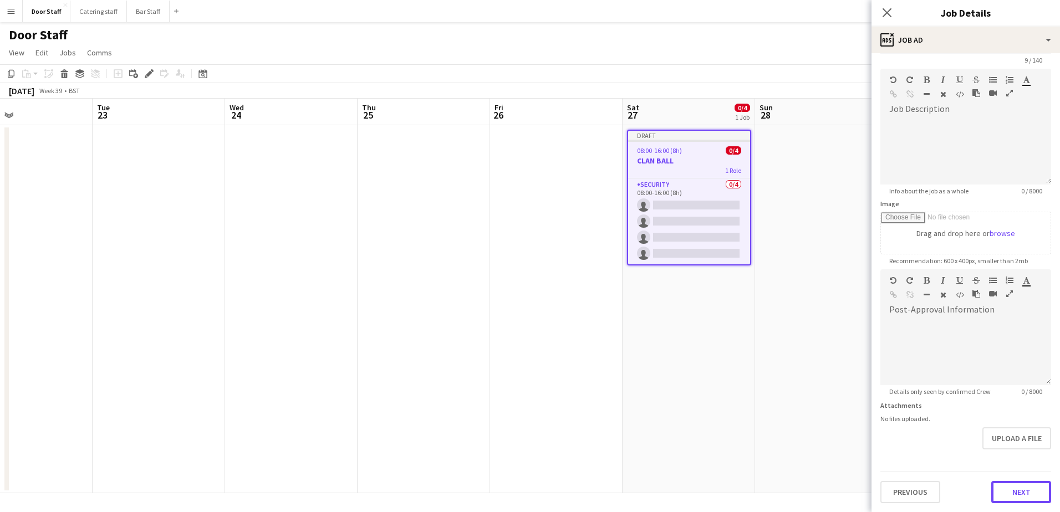
click at [1023, 454] on form "Headline ********* 9 / 140 Job Description default Heading 1 Heading 2 Heading …" at bounding box center [966, 264] width 188 height 477
click at [1005, 491] on button "Next" at bounding box center [1021, 492] width 60 height 22
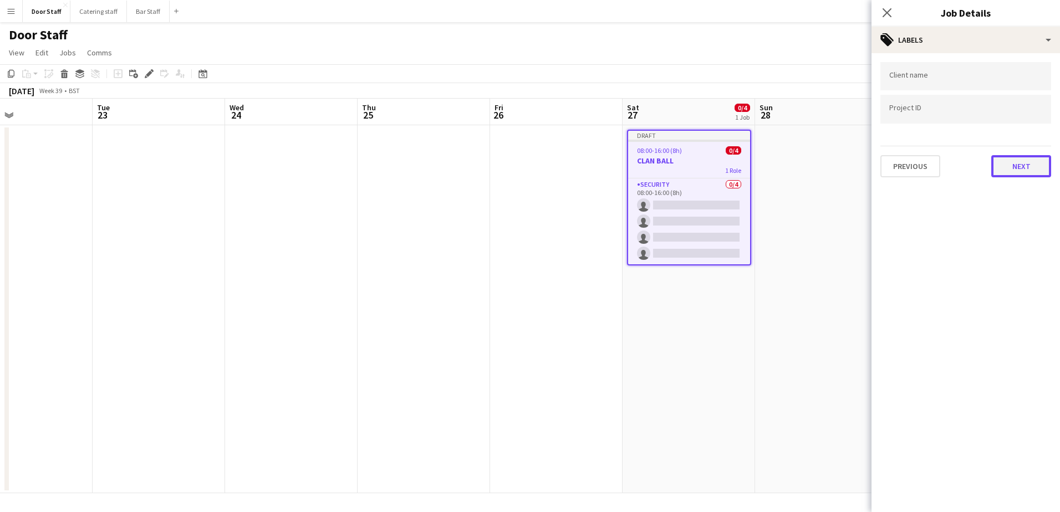
click at [1032, 171] on button "Next" at bounding box center [1021, 166] width 60 height 22
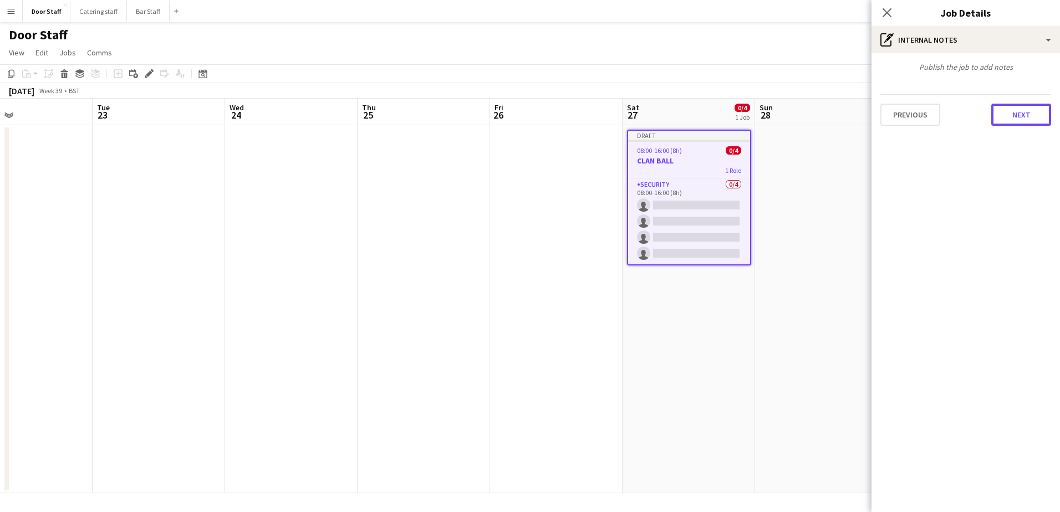
click at [1031, 121] on button "Next" at bounding box center [1021, 115] width 60 height 22
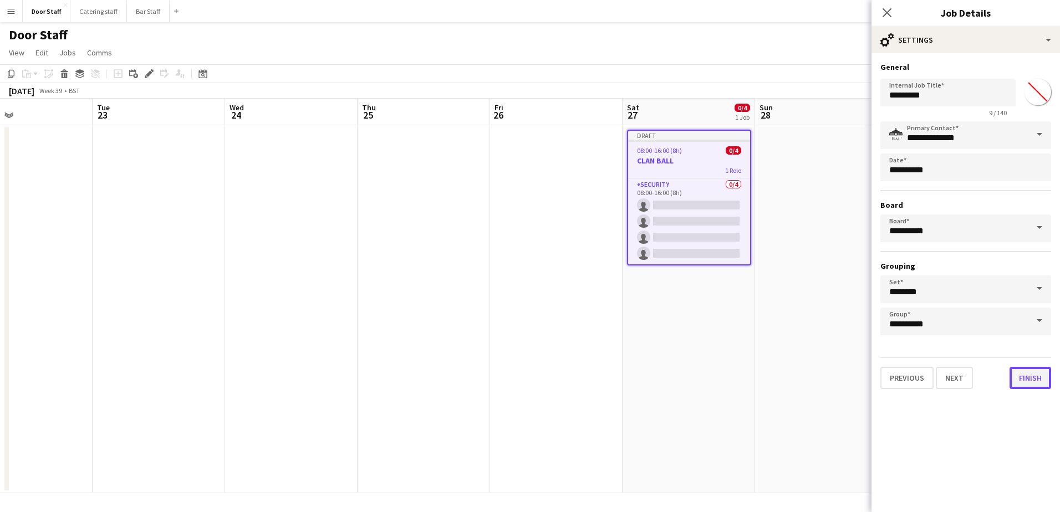
click at [1030, 373] on button "Finish" at bounding box center [1031, 378] width 42 height 22
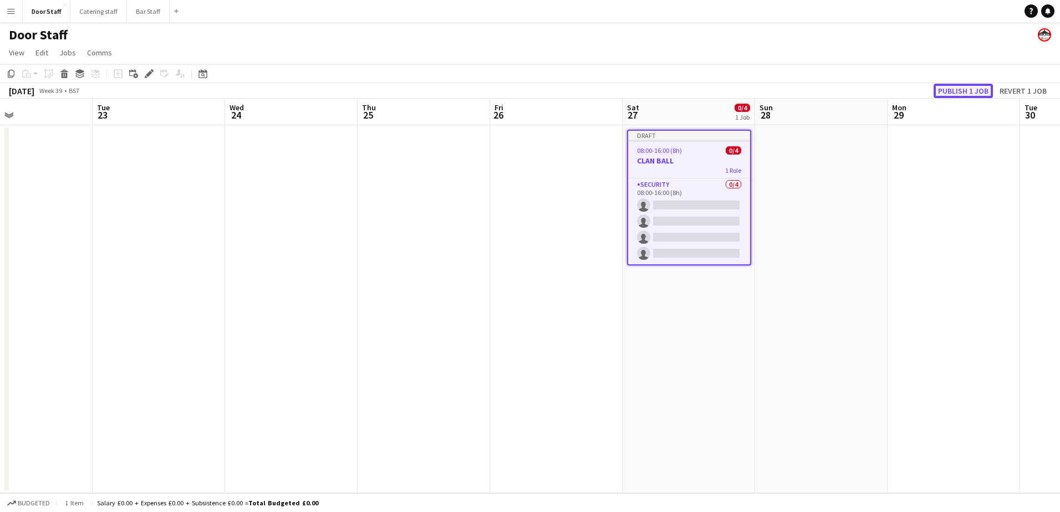
click at [976, 96] on button "Publish 1 job" at bounding box center [963, 91] width 59 height 14
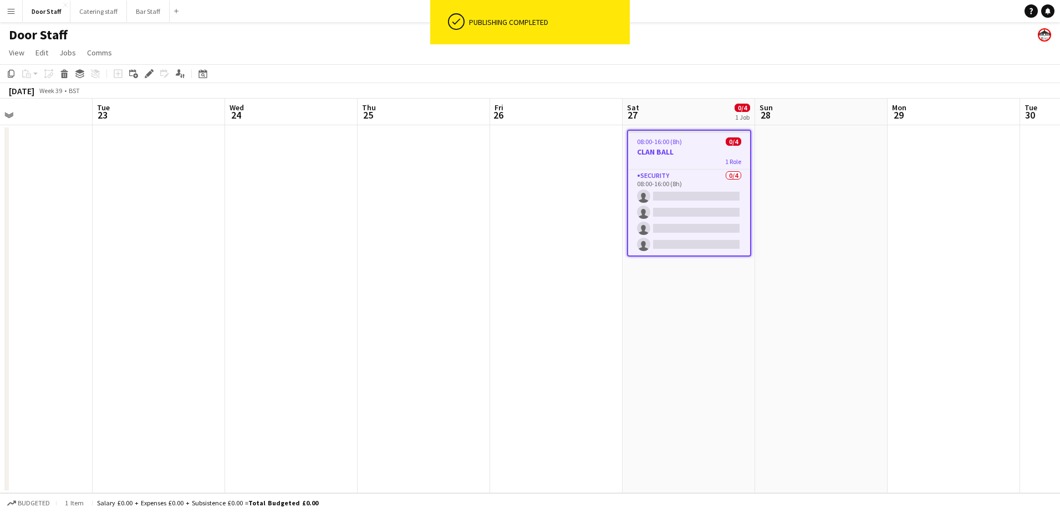
click at [683, 148] on h3 "CLAN BALL" at bounding box center [689, 152] width 122 height 10
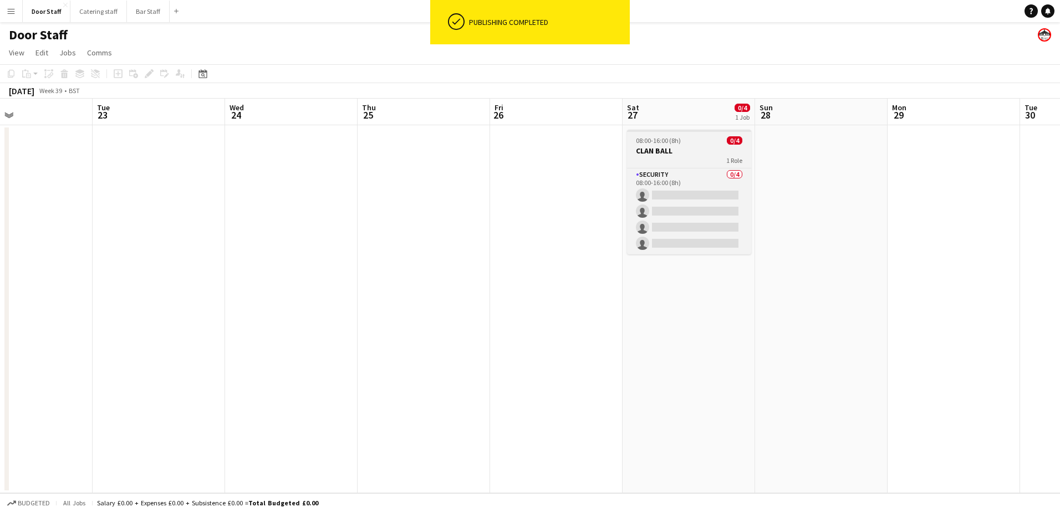
click at [684, 156] on div "1 Role" at bounding box center [689, 160] width 124 height 9
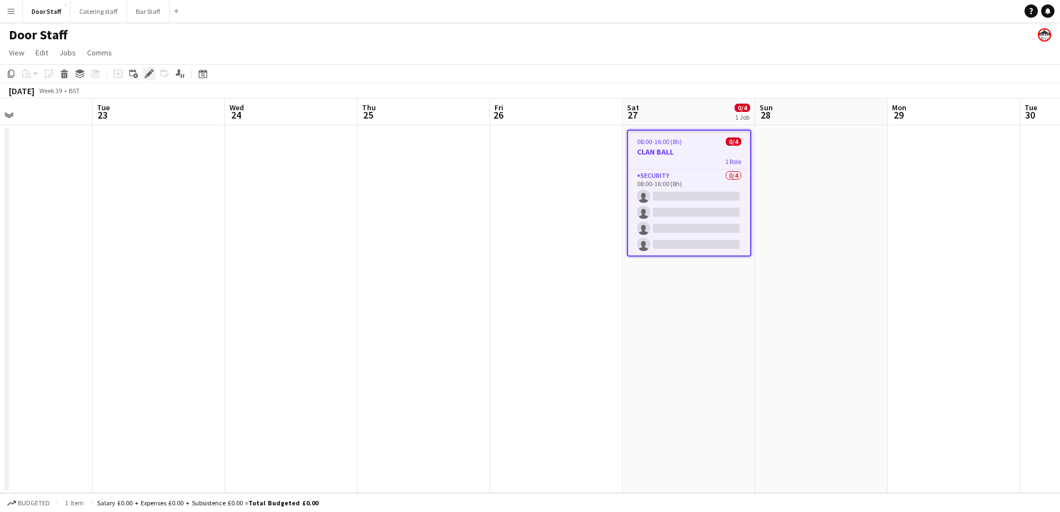
click at [147, 74] on icon at bounding box center [149, 74] width 6 height 6
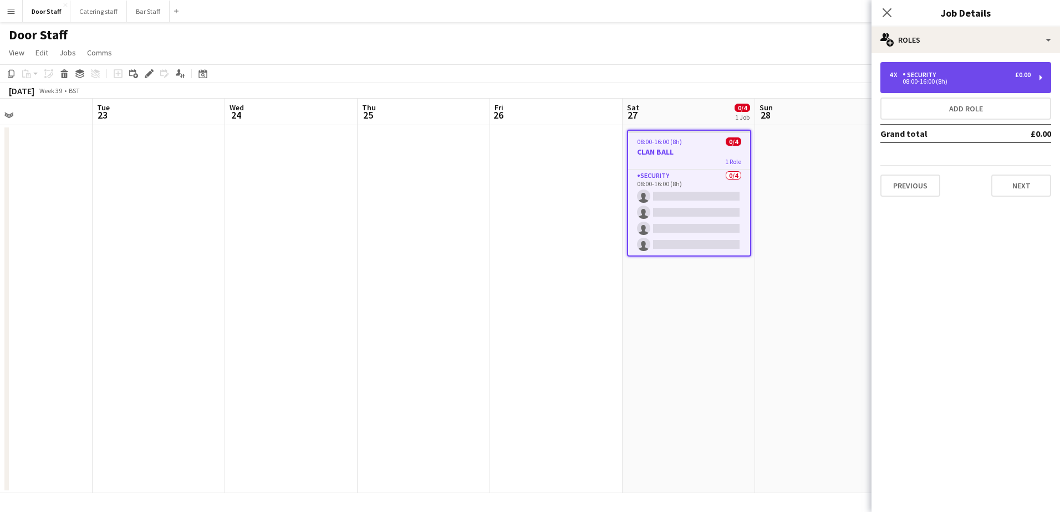
click at [937, 77] on div "Security" at bounding box center [922, 75] width 38 height 8
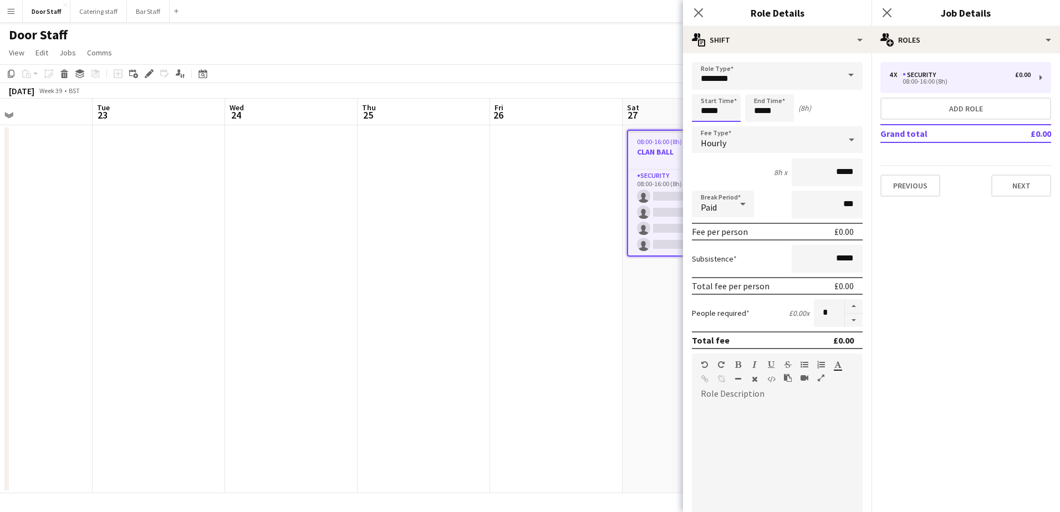
click at [717, 106] on input "*****" at bounding box center [716, 108] width 49 height 28
click at [706, 86] on div at bounding box center [705, 88] width 22 height 11
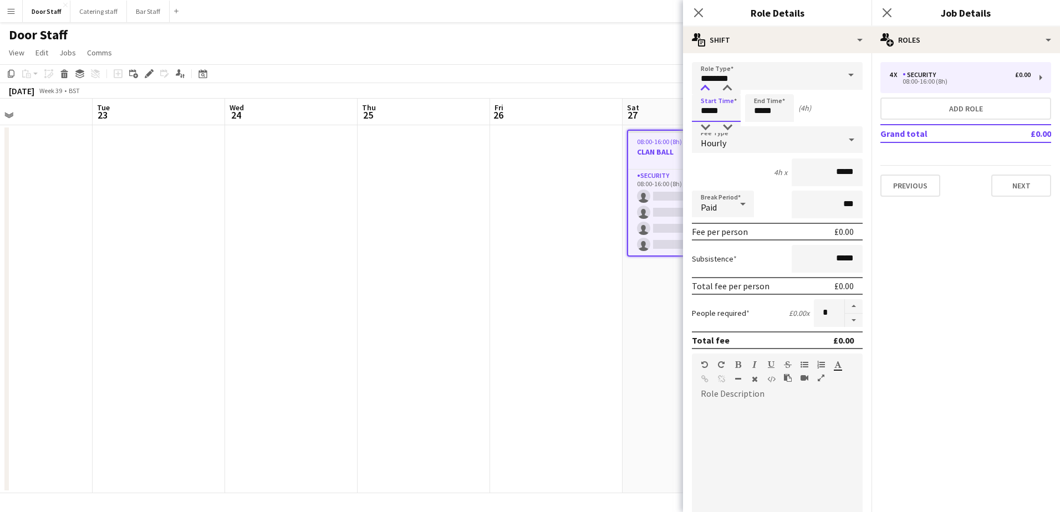
click at [706, 86] on div at bounding box center [705, 88] width 22 height 11
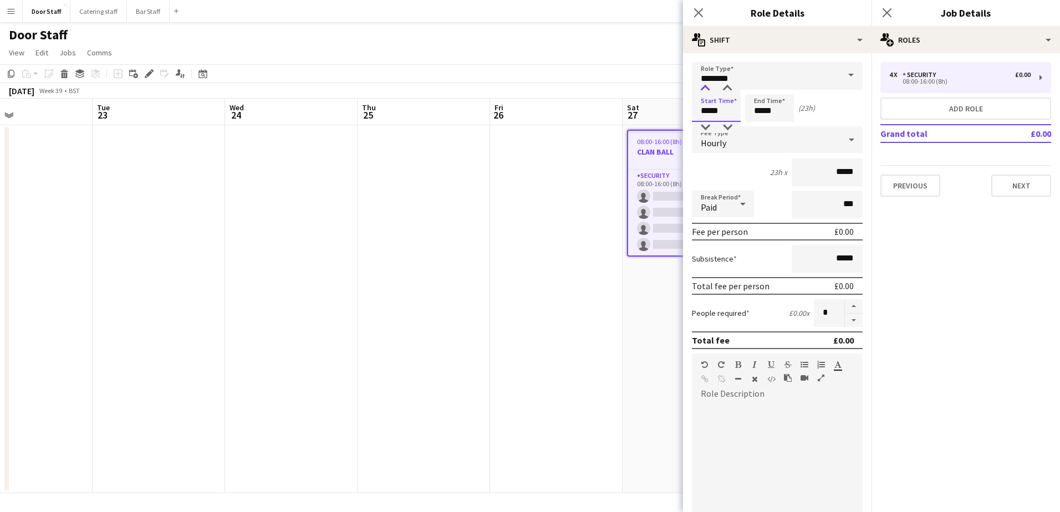
type input "*****"
click at [706, 86] on div at bounding box center [705, 88] width 22 height 11
click at [765, 108] on input "*****" at bounding box center [769, 108] width 49 height 28
click at [758, 87] on div at bounding box center [758, 88] width 22 height 11
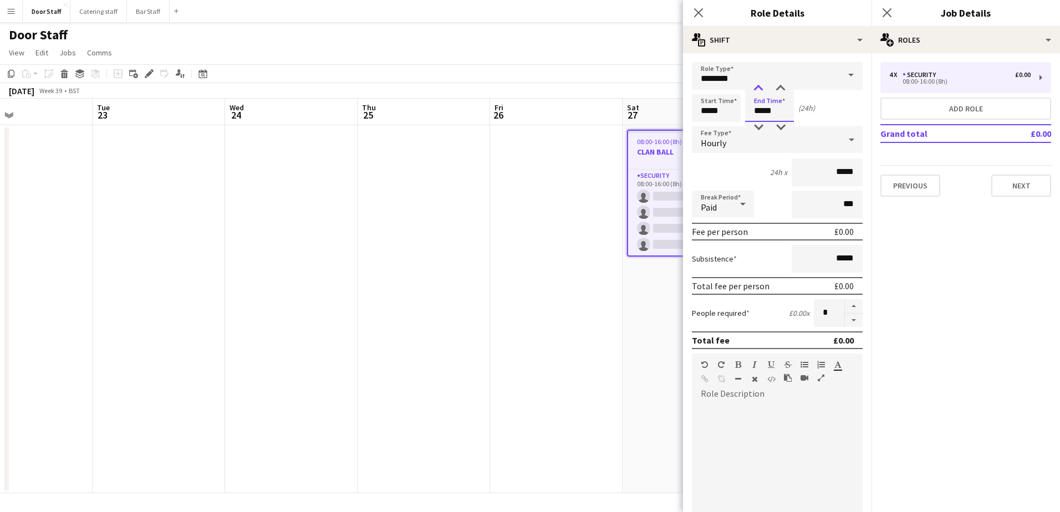
click at [758, 87] on div at bounding box center [758, 88] width 22 height 11
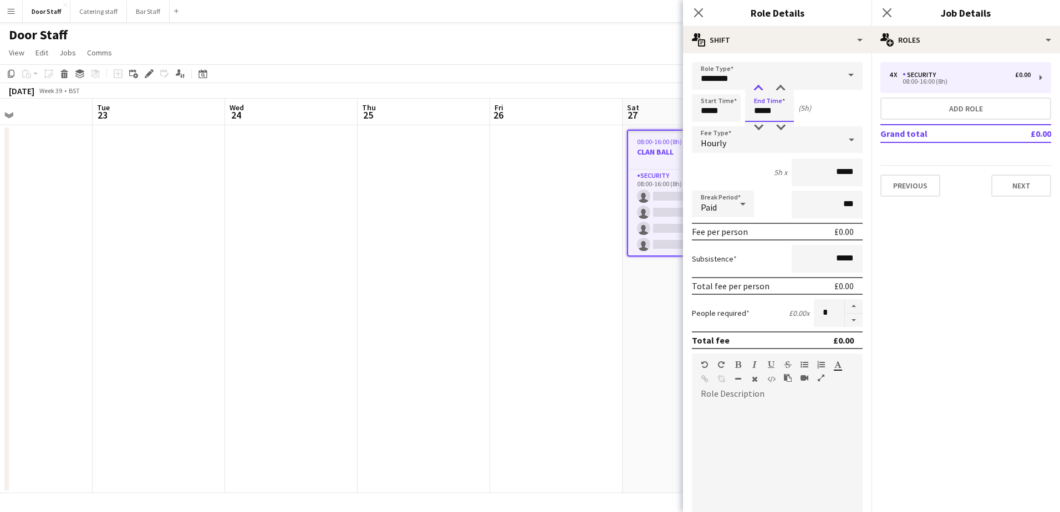
click at [758, 87] on div at bounding box center [758, 88] width 22 height 11
click at [786, 85] on div at bounding box center [781, 88] width 22 height 11
type input "*****"
click at [786, 85] on div at bounding box center [781, 88] width 22 height 11
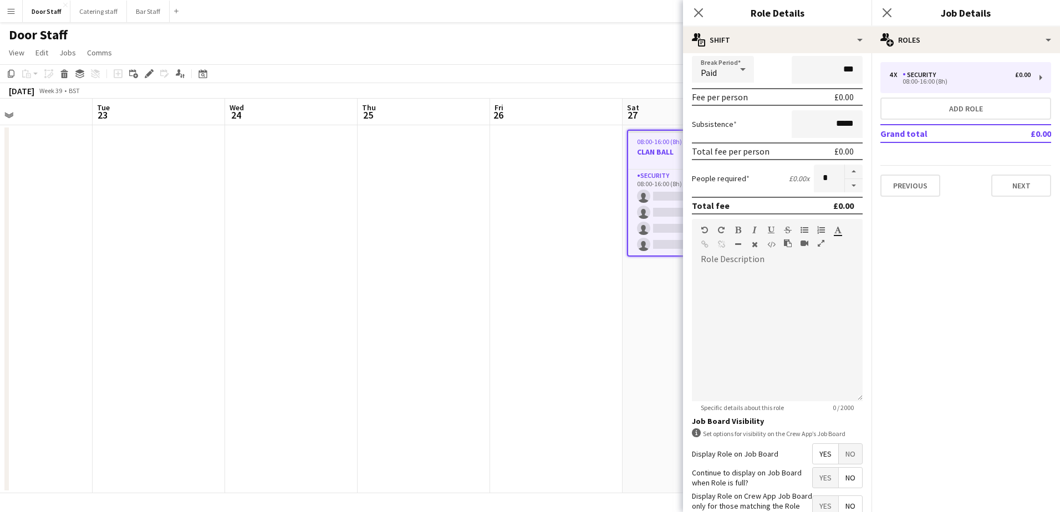
scroll to position [207, 0]
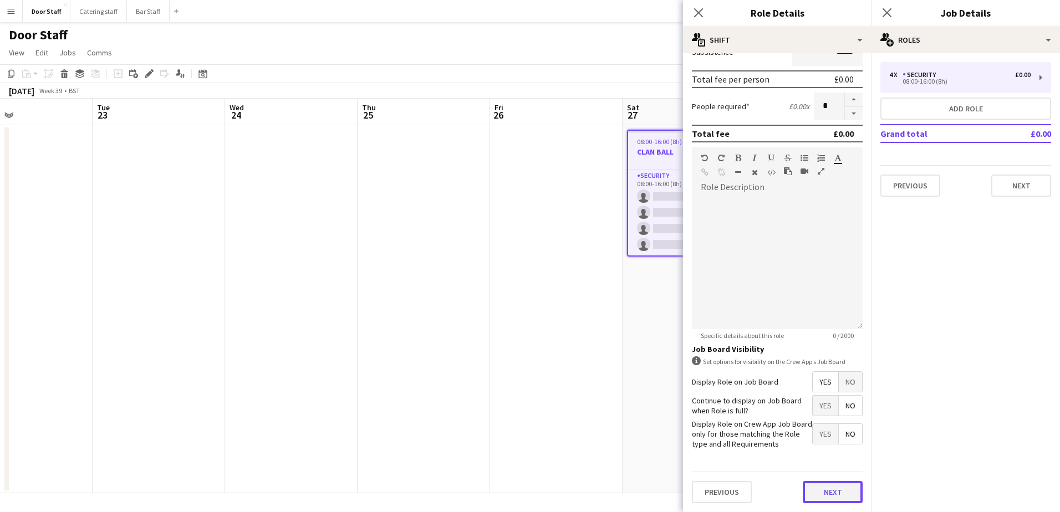
click at [817, 487] on button "Next" at bounding box center [833, 492] width 60 height 22
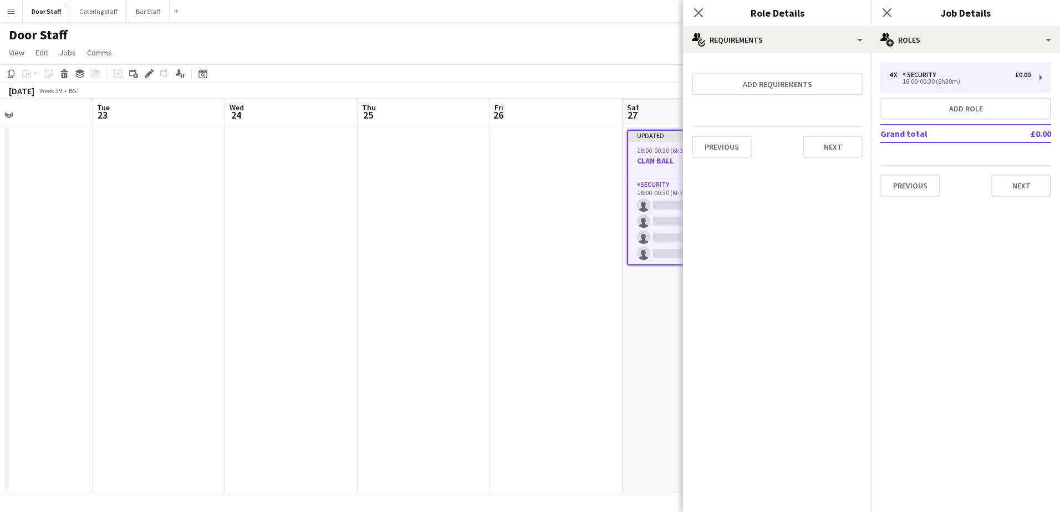
click at [864, 139] on form "Add requirements Previous Next" at bounding box center [777, 114] width 188 height 105
click at [853, 142] on button "Next" at bounding box center [833, 147] width 60 height 22
click at [840, 154] on button "Finish" at bounding box center [842, 148] width 42 height 22
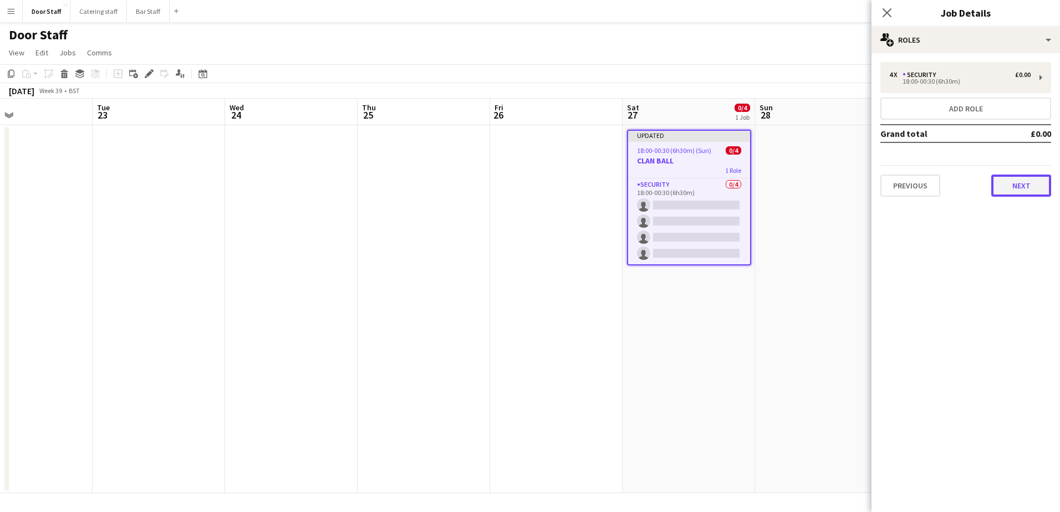
click at [1023, 187] on button "Next" at bounding box center [1021, 186] width 60 height 22
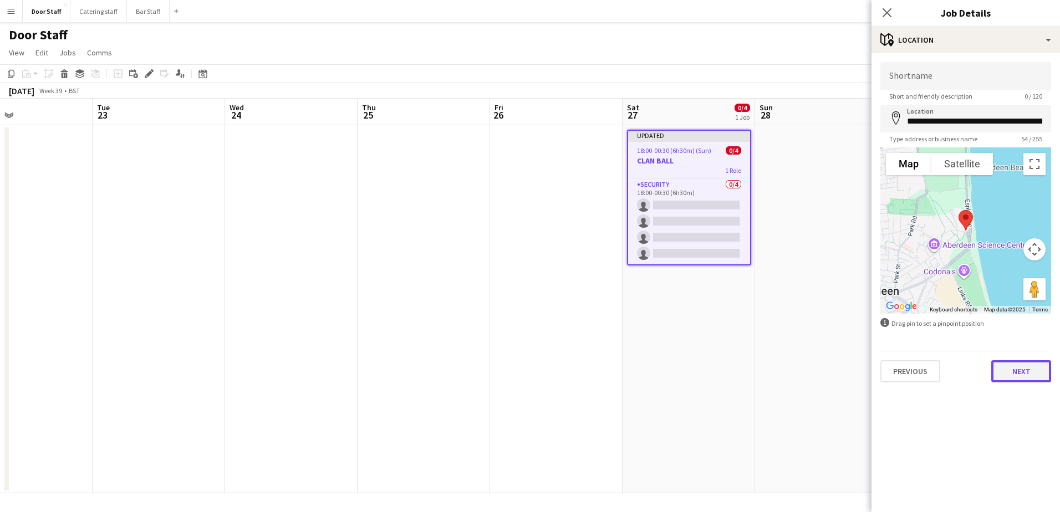
click at [1034, 380] on button "Next" at bounding box center [1021, 371] width 60 height 22
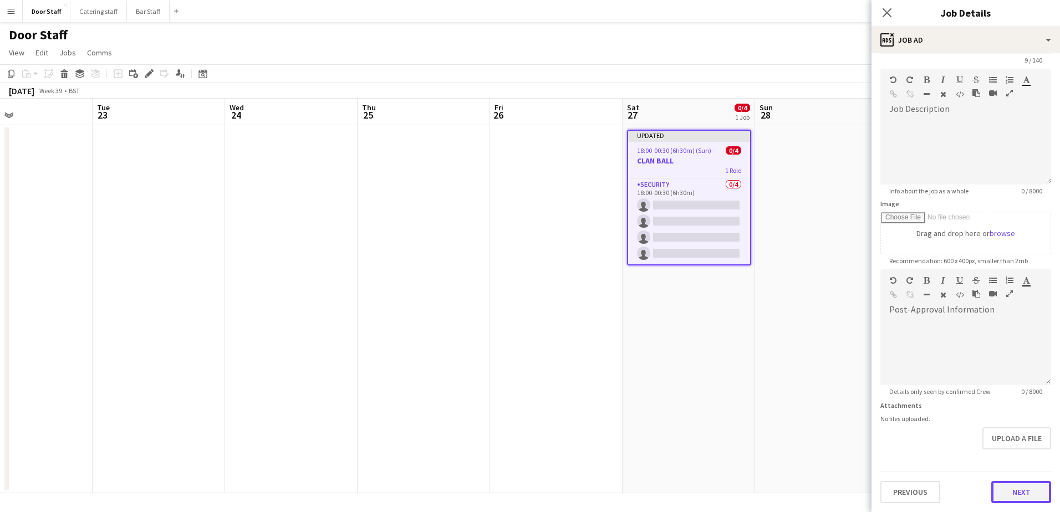
click at [1017, 464] on form "Headline ********* 9 / 140 Job Description default Heading 1 Heading 2 Heading …" at bounding box center [966, 264] width 188 height 477
click at [1023, 485] on button "Next" at bounding box center [1021, 492] width 60 height 22
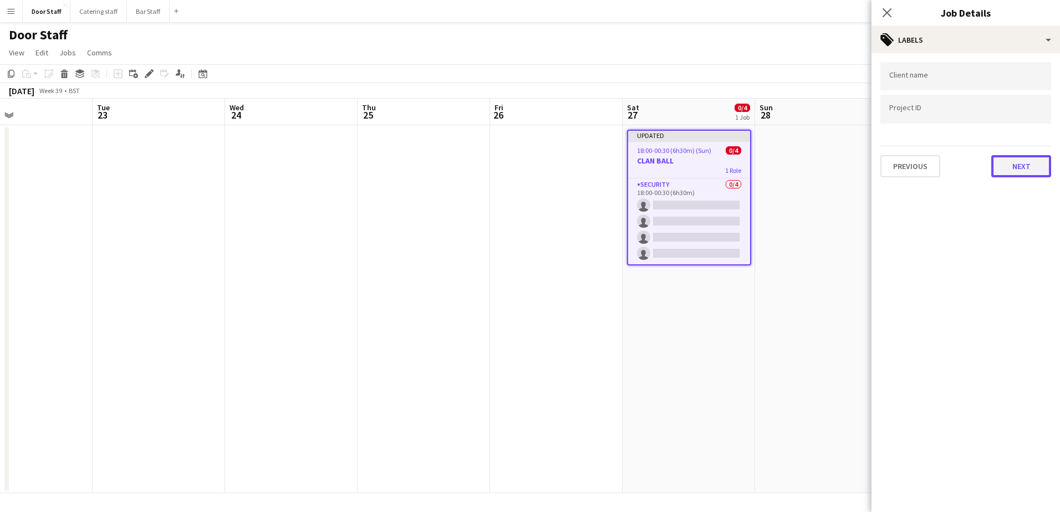
click at [1028, 171] on button "Next" at bounding box center [1021, 166] width 60 height 22
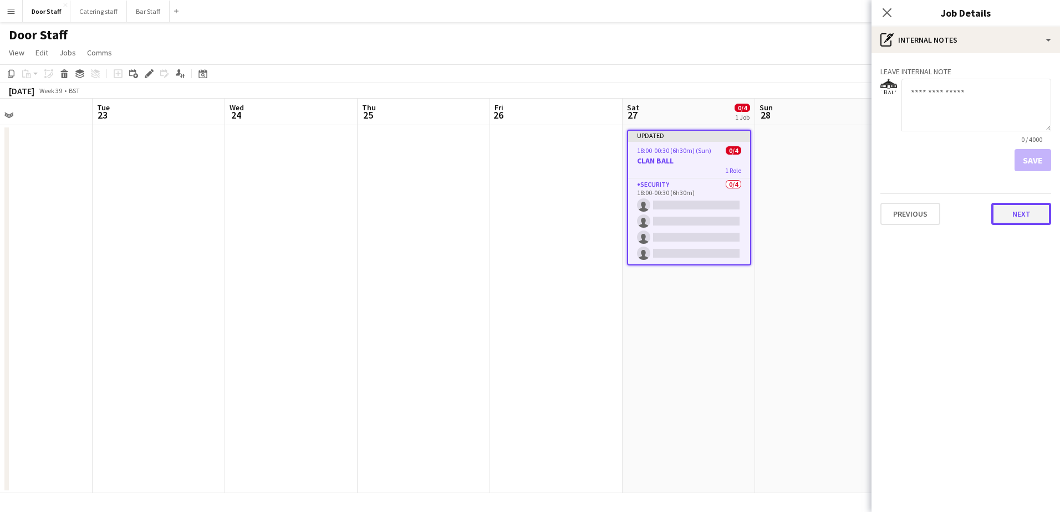
click at [1034, 215] on button "Next" at bounding box center [1021, 214] width 60 height 22
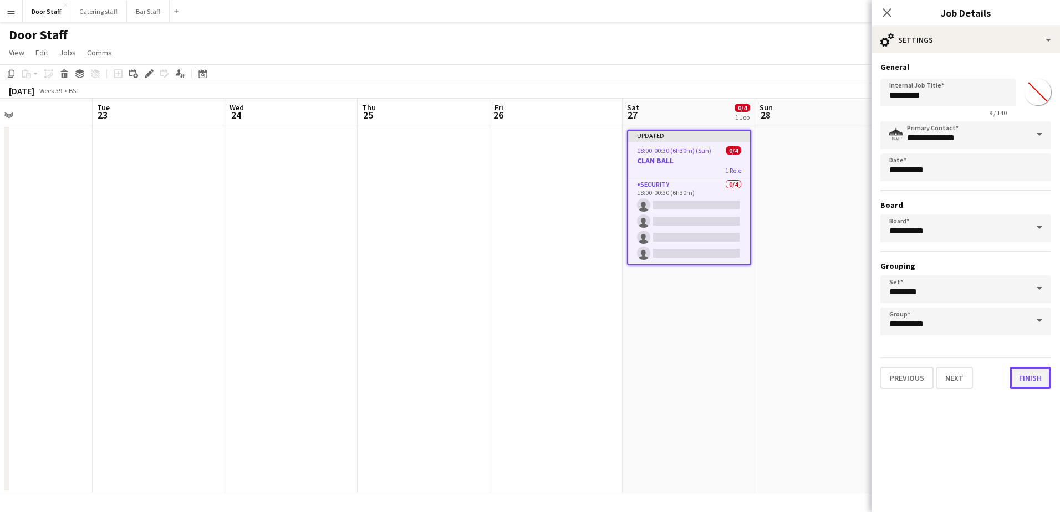
click at [1036, 379] on button "Finish" at bounding box center [1031, 378] width 42 height 22
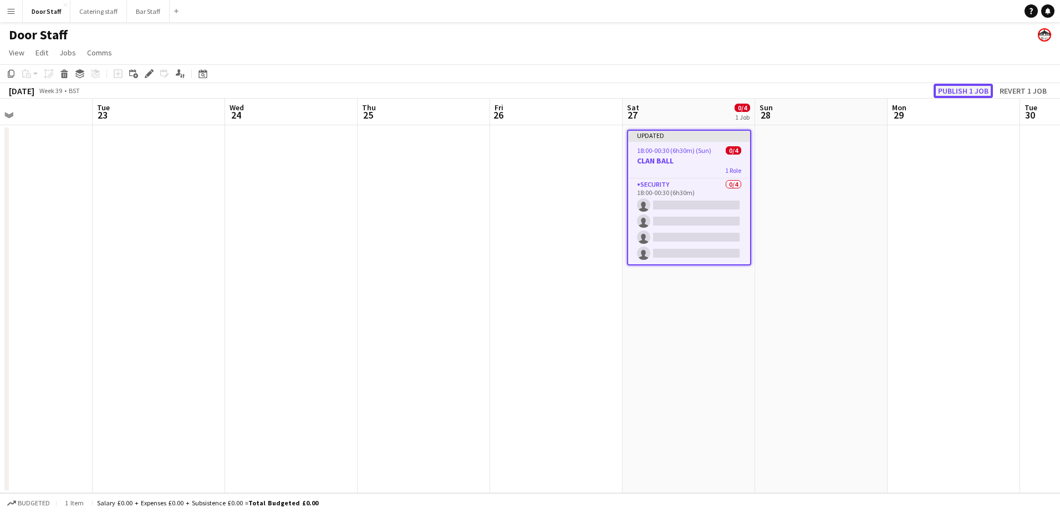
click at [976, 93] on button "Publish 1 job" at bounding box center [963, 91] width 59 height 14
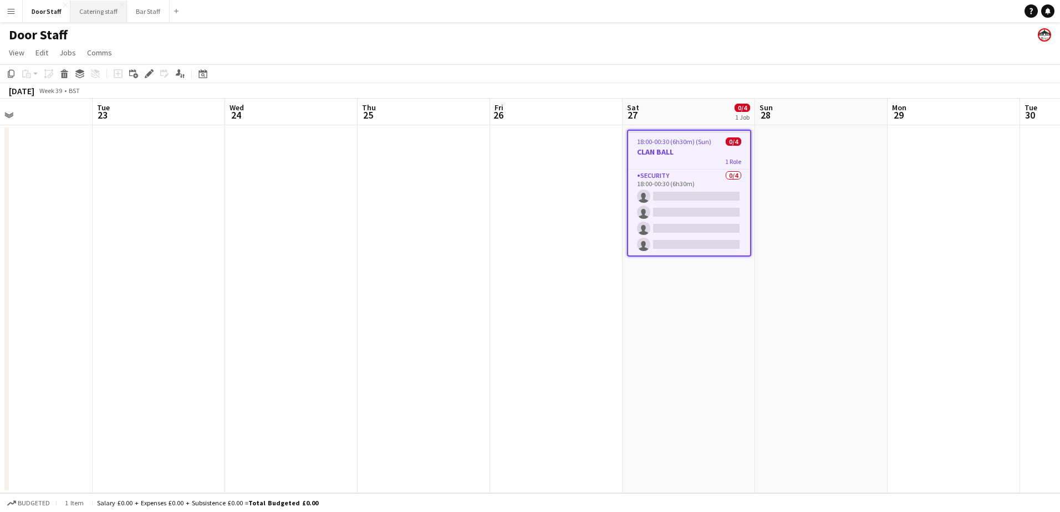
click at [82, 17] on button "Catering staff Close" at bounding box center [98, 12] width 57 height 22
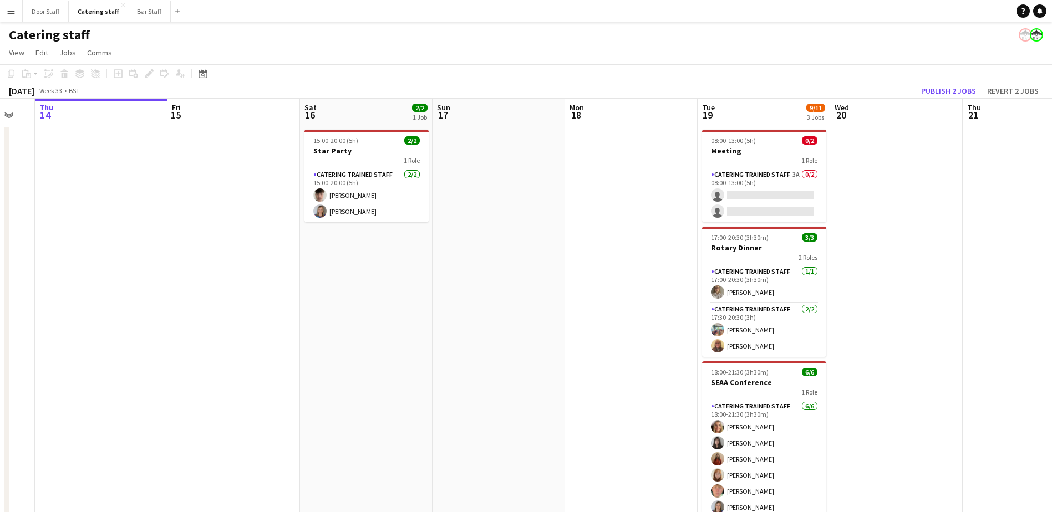
drag, startPoint x: 649, startPoint y: 323, endPoint x: 48, endPoint y: 316, distance: 601.0
click at [44, 317] on app-calendar-viewport "Mon 11 Tue 12 Wed 13 Thu 14 Fri 15 Sat 16 2/2 1 Job Sun 17 Mon 18 Tue 19 9/11 3…" at bounding box center [526, 321] width 1052 height 445
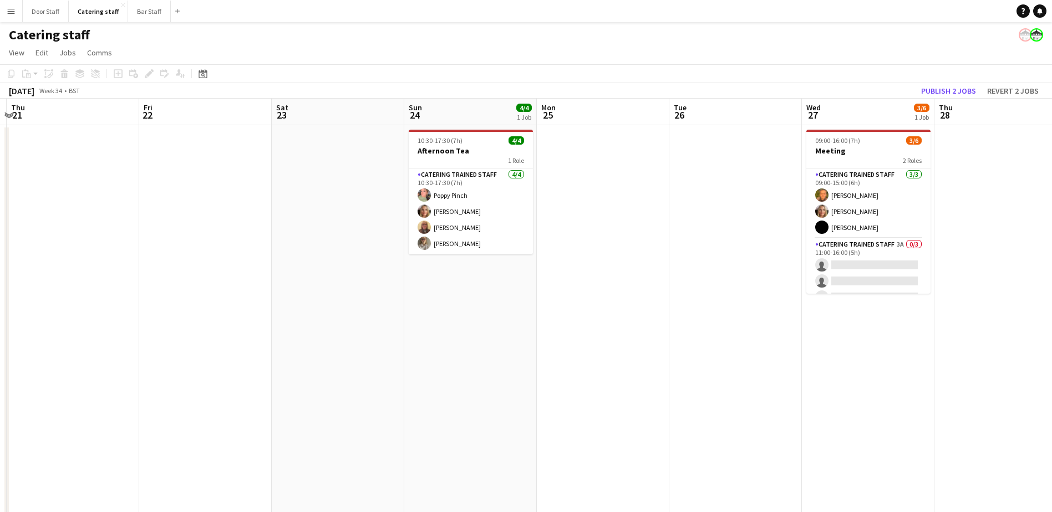
drag, startPoint x: 283, startPoint y: 289, endPoint x: 230, endPoint y: 289, distance: 53.2
click at [230, 289] on app-calendar-viewport "Mon 18 Tue 19 9/11 3 Jobs Wed 20 Thu 21 Fri 22 Sat 23 Sun 24 4/4 1 Job Mon 25 T…" at bounding box center [526, 321] width 1052 height 445
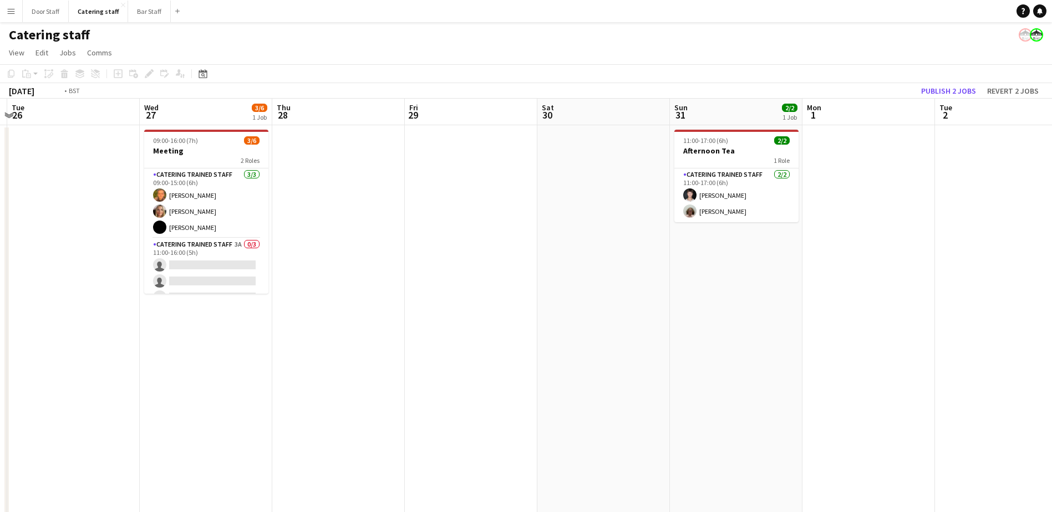
drag, startPoint x: 653, startPoint y: 313, endPoint x: 79, endPoint y: 313, distance: 574.4
click at [79, 313] on app-calendar-viewport "Fri 22 Sat 23 Sun 24 4/4 1 Job Mon 25 Tue 26 Wed 27 3/6 1 Job Thu 28 Fri 29 Sat…" at bounding box center [526, 321] width 1052 height 445
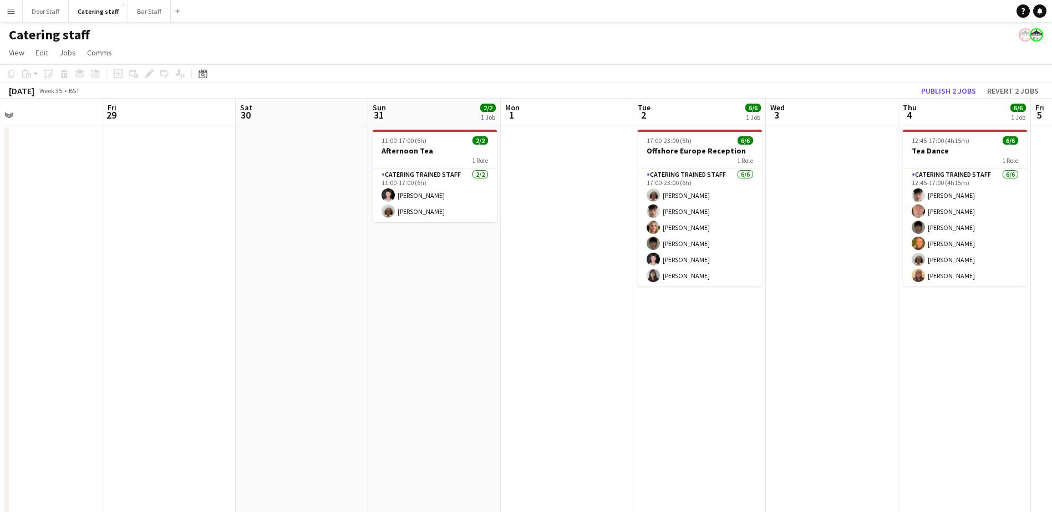
drag, startPoint x: 589, startPoint y: 286, endPoint x: 0, endPoint y: 284, distance: 589.3
click at [0, 286] on html "Menu Boards Boards Boards All jobs Status Workforce Workforce My Workforce Recr…" at bounding box center [526, 271] width 1052 height 543
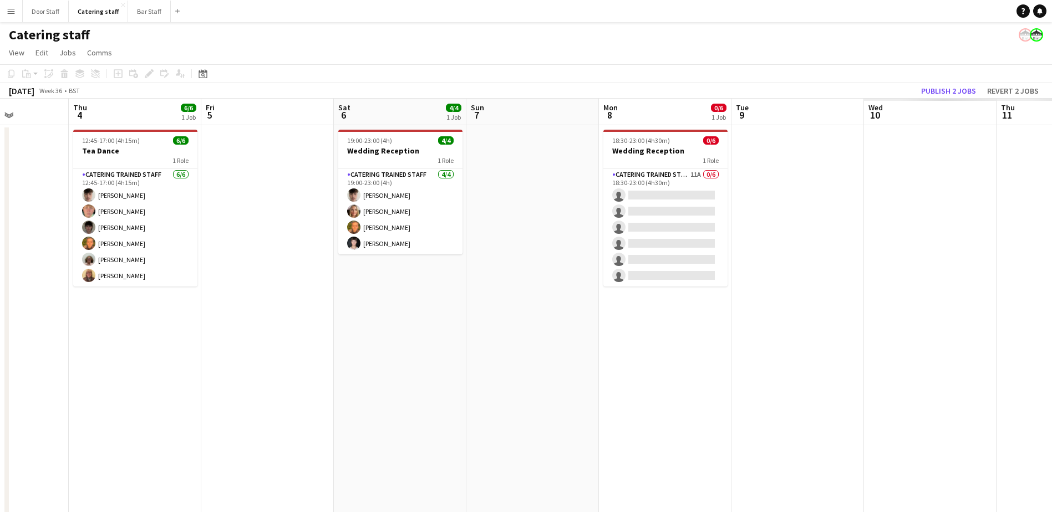
drag, startPoint x: 102, startPoint y: 287, endPoint x: 160, endPoint y: 278, distance: 59.0
click at [1, 281] on app-calendar-viewport "Sun 31 2/2 1 Job Mon 1 Tue 2 6/6 1 Job Wed 3 Thu 4 6/6 1 Job Fri 5 Sat 6 4/4 1 …" at bounding box center [526, 321] width 1052 height 445
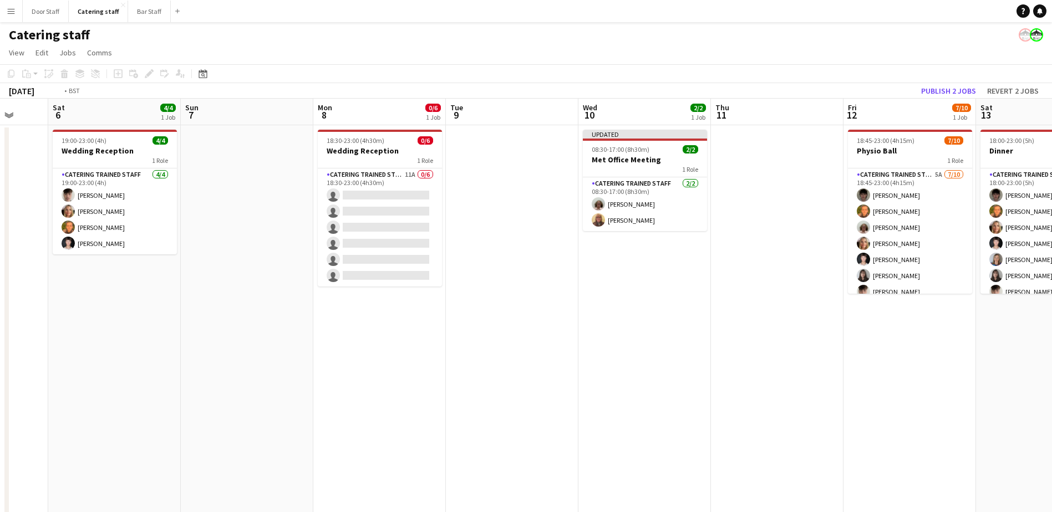
drag, startPoint x: 406, startPoint y: 302, endPoint x: 3, endPoint y: 301, distance: 403.1
click at [0, 307] on html "Menu Boards Boards Boards All jobs Status Workforce Workforce My Workforce Recr…" at bounding box center [526, 271] width 1052 height 543
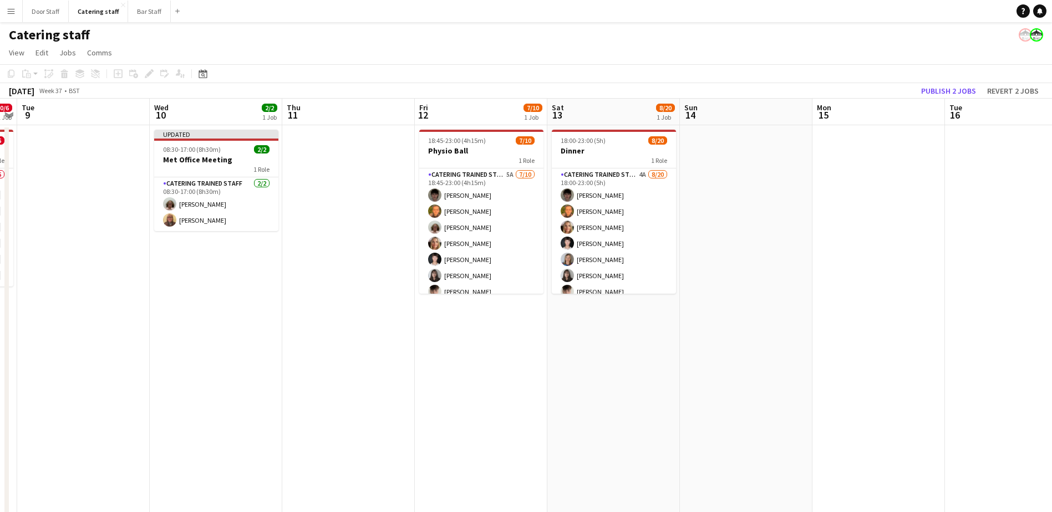
drag, startPoint x: 616, startPoint y: 295, endPoint x: 0, endPoint y: 315, distance: 616.3
click at [0, 315] on html "Menu Boards Boards Boards All jobs Status Workforce Workforce My Workforce Recr…" at bounding box center [526, 271] width 1052 height 543
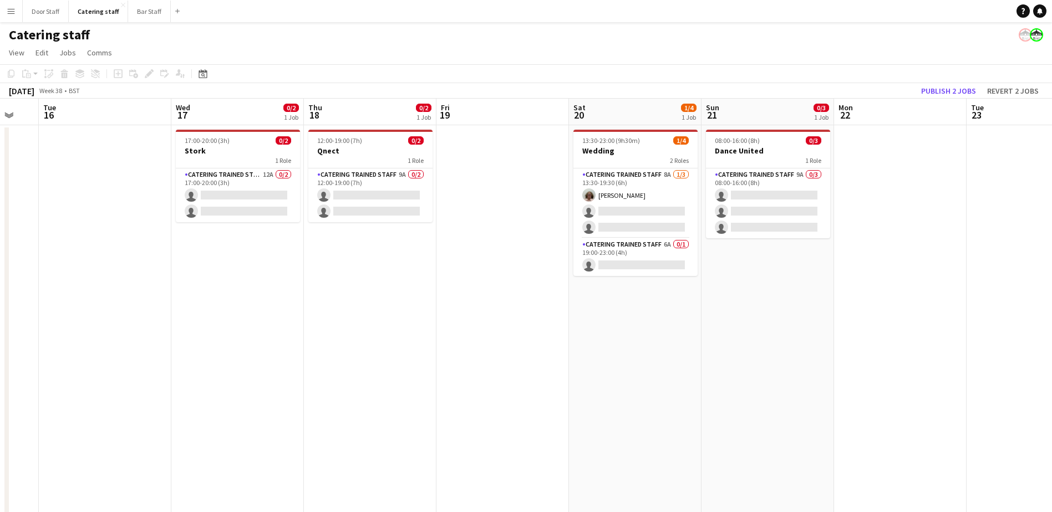
drag, startPoint x: 575, startPoint y: 322, endPoint x: -2, endPoint y: 328, distance: 577.7
click at [0, 328] on html "Menu Boards Boards Boards All jobs Status Workforce Workforce My Workforce Recr…" at bounding box center [526, 271] width 1052 height 543
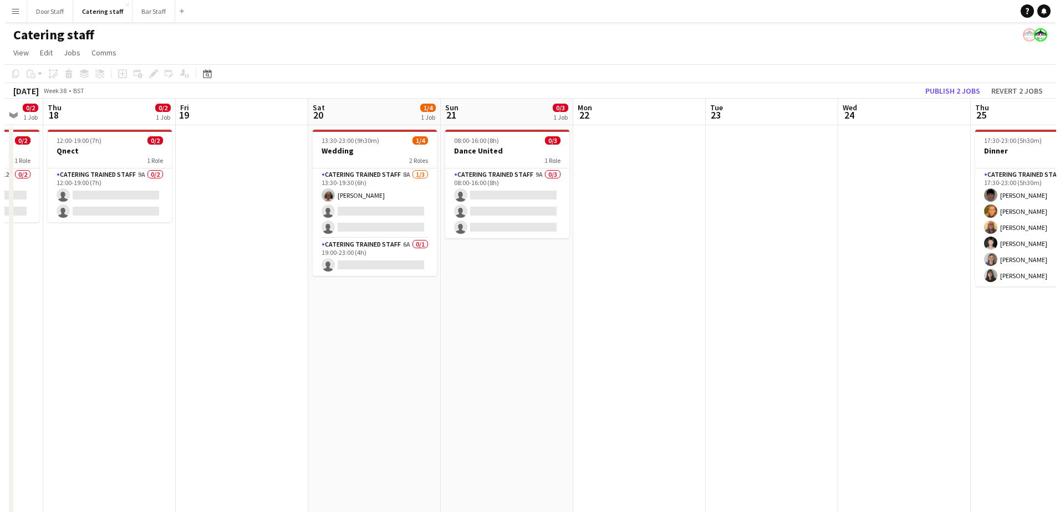
scroll to position [0, 426]
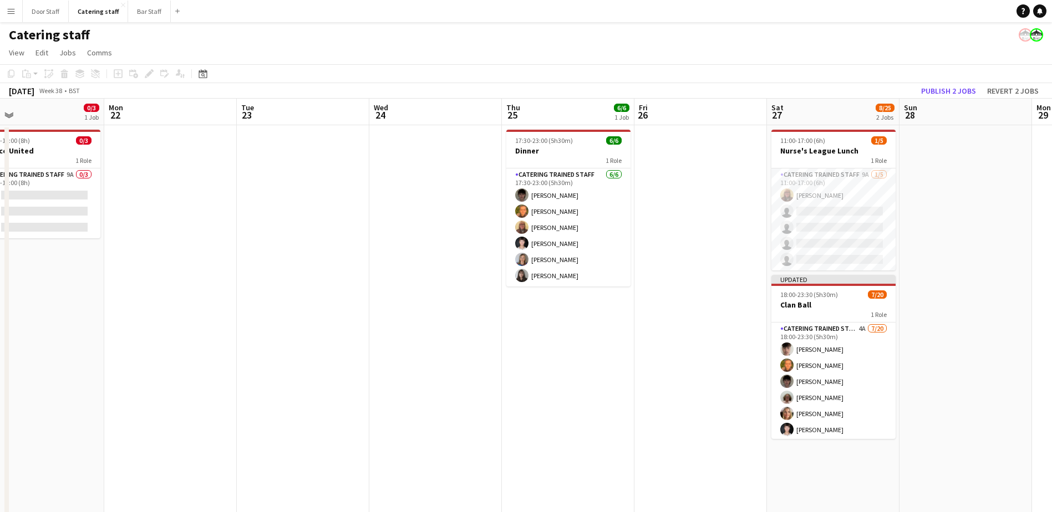
drag, startPoint x: 480, startPoint y: 320, endPoint x: -2, endPoint y: 344, distance: 482.9
click at [0, 344] on html "Menu Boards Boards Boards All jobs Status Workforce Workforce My Workforce Recr…" at bounding box center [526, 271] width 1052 height 543
click at [149, 8] on button "Bar Staff Close" at bounding box center [149, 12] width 43 height 22
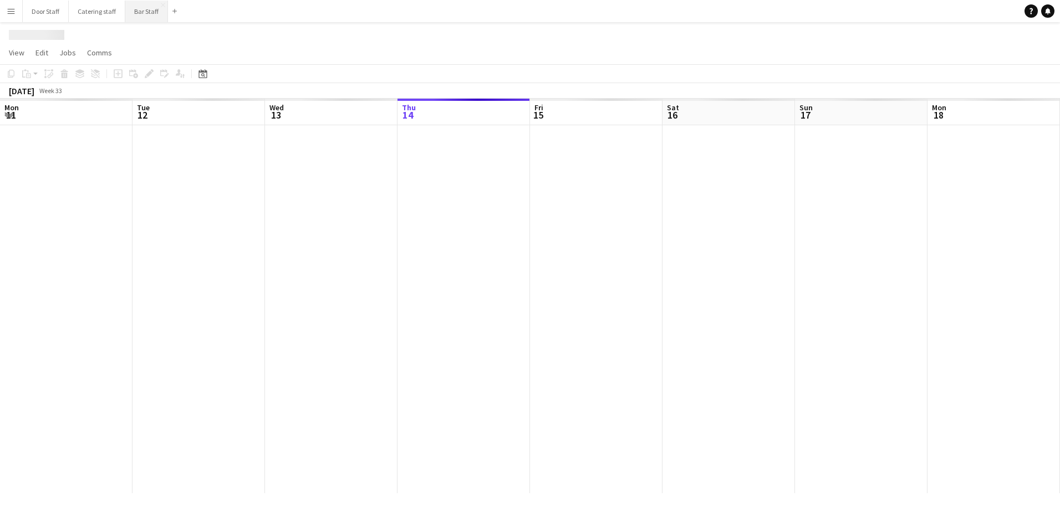
scroll to position [0, 265]
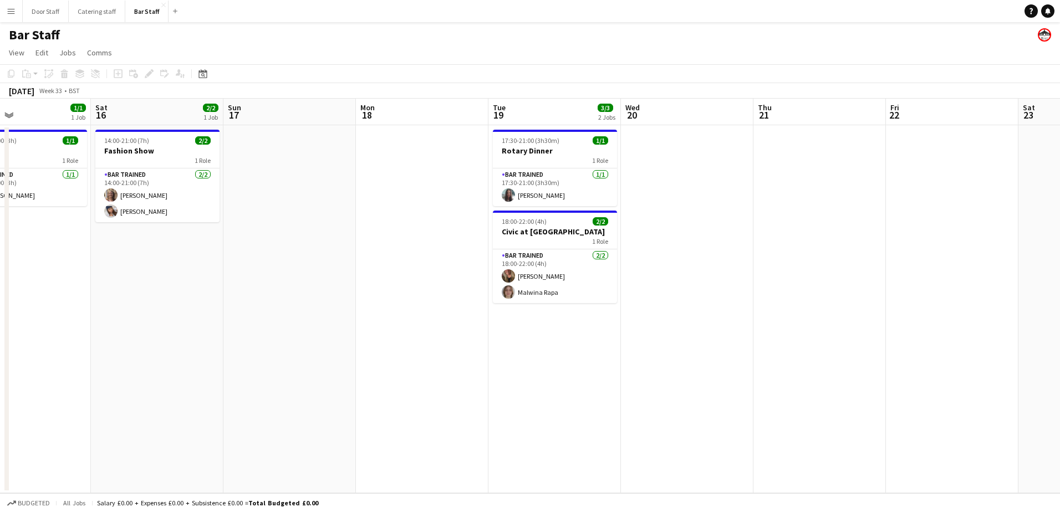
drag, startPoint x: 690, startPoint y: 243, endPoint x: 124, endPoint y: 332, distance: 572.9
click at [101, 332] on app-calendar-viewport "Wed 13 Thu 14 Fri 15 1/1 1 Job Sat 16 2/2 1 Job Sun 17 Mon 18 Tue 19 3/3 2 Jobs…" at bounding box center [530, 296] width 1060 height 395
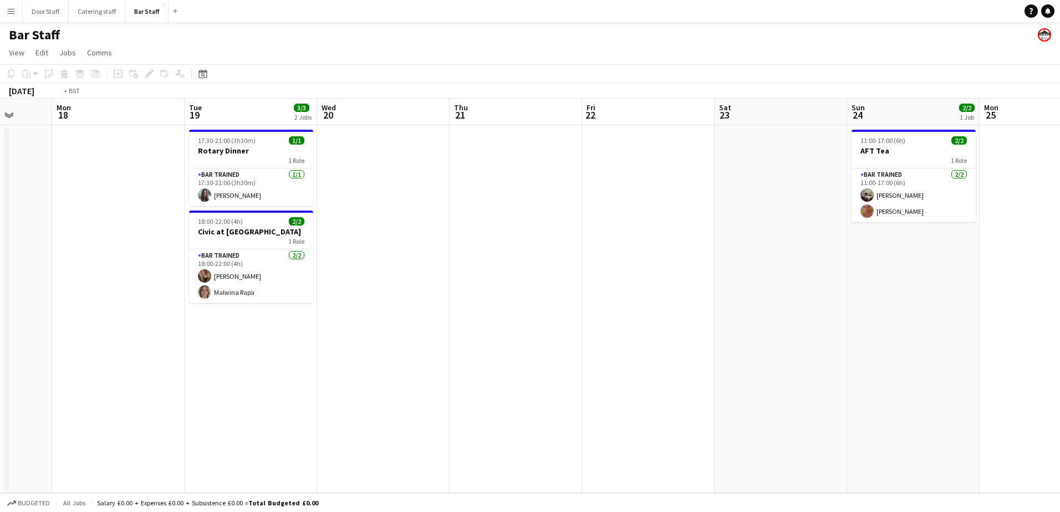
drag, startPoint x: 526, startPoint y: 324, endPoint x: 0, endPoint y: 332, distance: 526.2
click at [0, 329] on html "Menu Boards Boards Boards All jobs Status Workforce Workforce My Workforce Recr…" at bounding box center [530, 256] width 1060 height 512
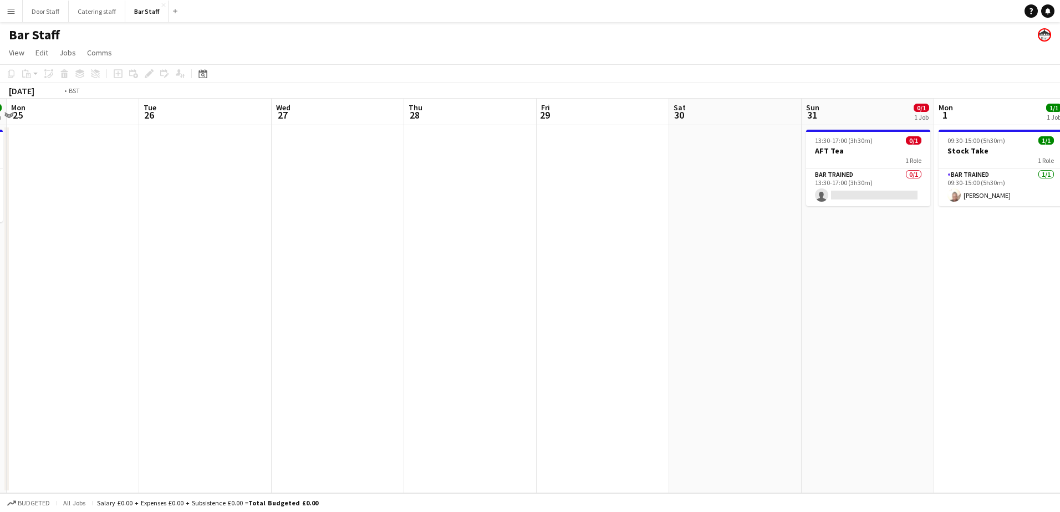
scroll to position [0, 441]
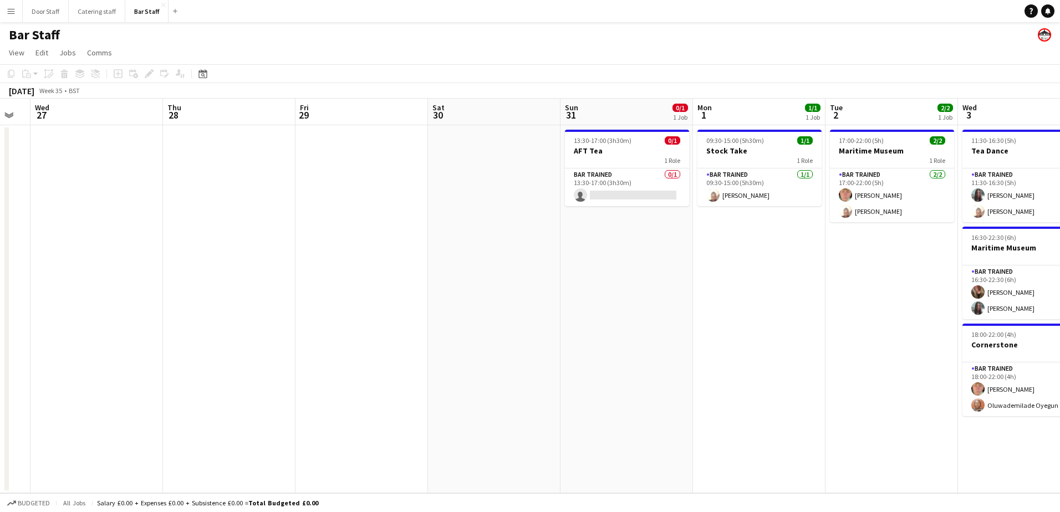
drag, startPoint x: 528, startPoint y: 215, endPoint x: 35, endPoint y: 256, distance: 495.1
click at [1, 246] on app-calendar-viewport "Sun 24 2/2 1 Job Mon 25 Tue 26 Wed 27 Thu 28 Fri 29 Sat 30 Sun 31 0/1 1 Job Mon…" at bounding box center [530, 296] width 1060 height 395
drag, startPoint x: 72, startPoint y: 304, endPoint x: -2, endPoint y: 304, distance: 73.7
click at [0, 304] on html "Menu Boards Boards Boards All jobs Status Workforce Workforce My Workforce Recr…" at bounding box center [530, 256] width 1060 height 512
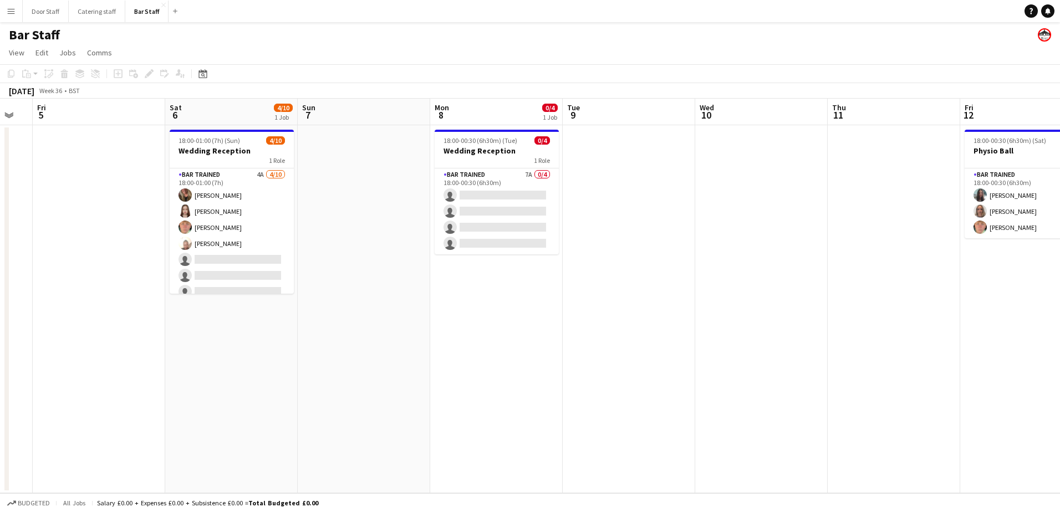
drag, startPoint x: 563, startPoint y: 292, endPoint x: -2, endPoint y: 330, distance: 566.2
click at [0, 330] on html "Menu Boards Boards Boards All jobs Status Workforce Workforce My Workforce Recr…" at bounding box center [530, 256] width 1060 height 512
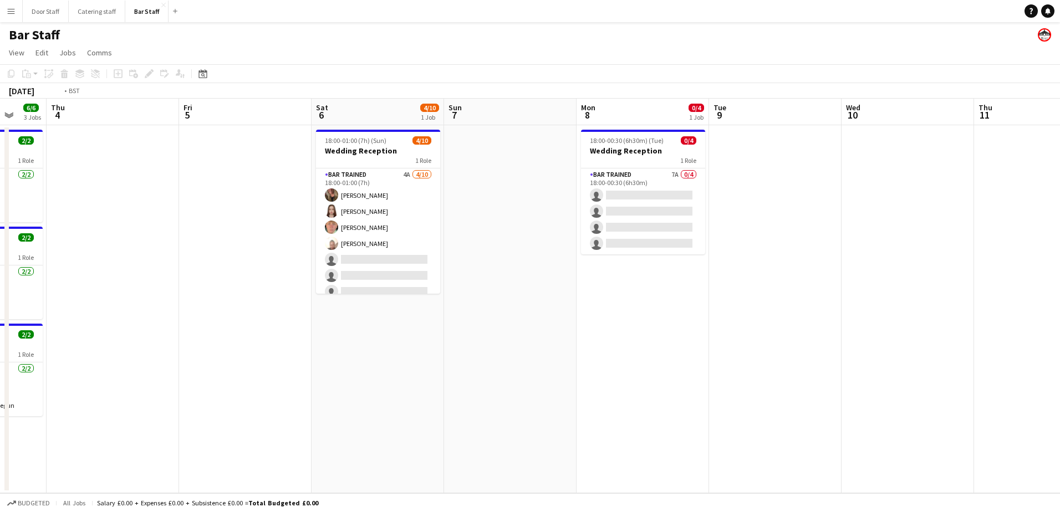
drag, startPoint x: 731, startPoint y: 319, endPoint x: 76, endPoint y: 319, distance: 655.3
click at [74, 321] on app-calendar-viewport "Mon 1 1/1 1 Job Tue 2 2/2 1 Job Wed 3 6/6 3 Jobs Thu 4 Fri 5 Sat 6 4/10 1 Job S…" at bounding box center [530, 296] width 1060 height 395
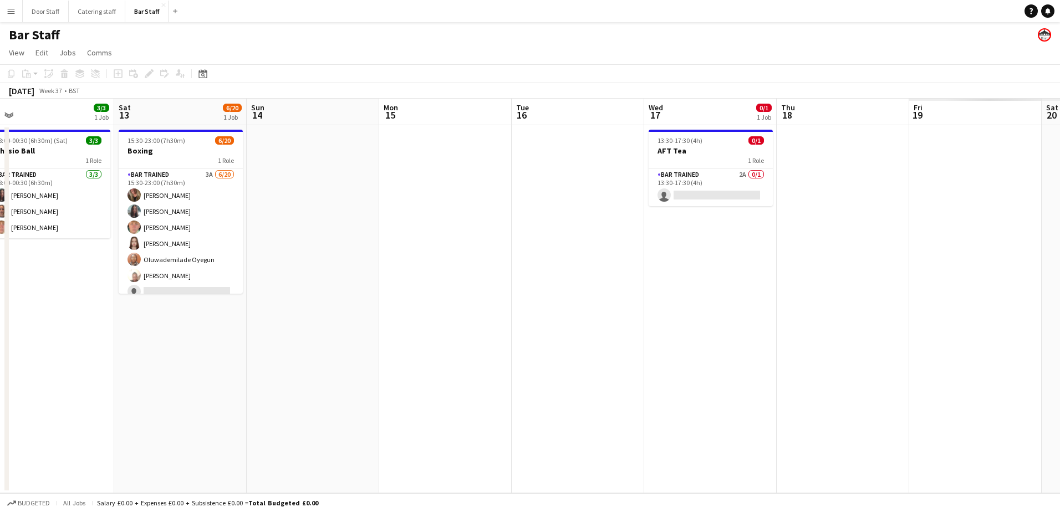
drag, startPoint x: 447, startPoint y: 324, endPoint x: 78, endPoint y: 324, distance: 369.8
click at [78, 324] on app-calendar-viewport "Wed 10 Thu 11 Fri 12 3/3 1 Job Sat 13 6/20 1 Job Sun 14 Mon 15 Tue 16 Wed 17 0/…" at bounding box center [530, 296] width 1060 height 395
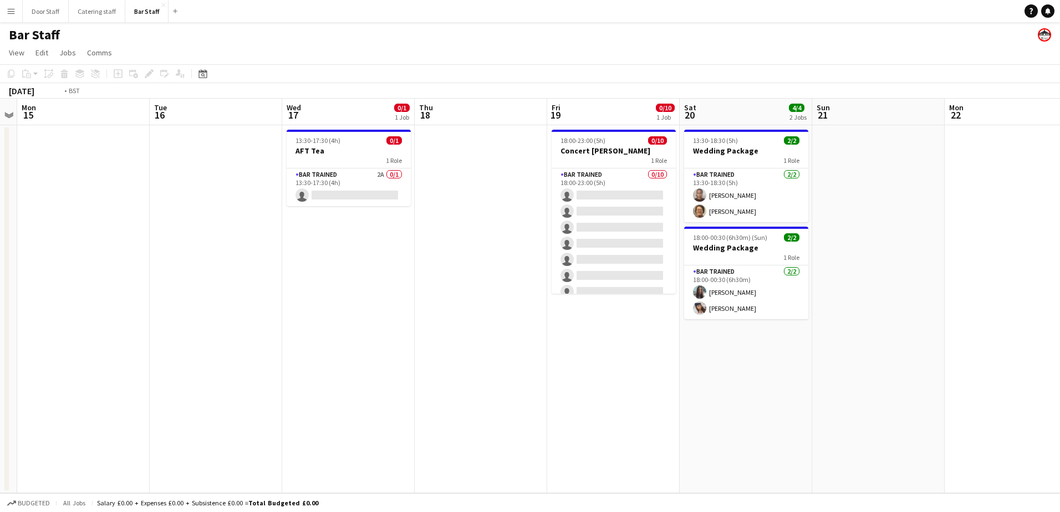
drag, startPoint x: 560, startPoint y: 302, endPoint x: 6, endPoint y: 297, distance: 553.9
click at [0, 295] on html "Menu Boards Boards Boards All jobs Status Workforce Workforce My Workforce Recr…" at bounding box center [530, 256] width 1060 height 512
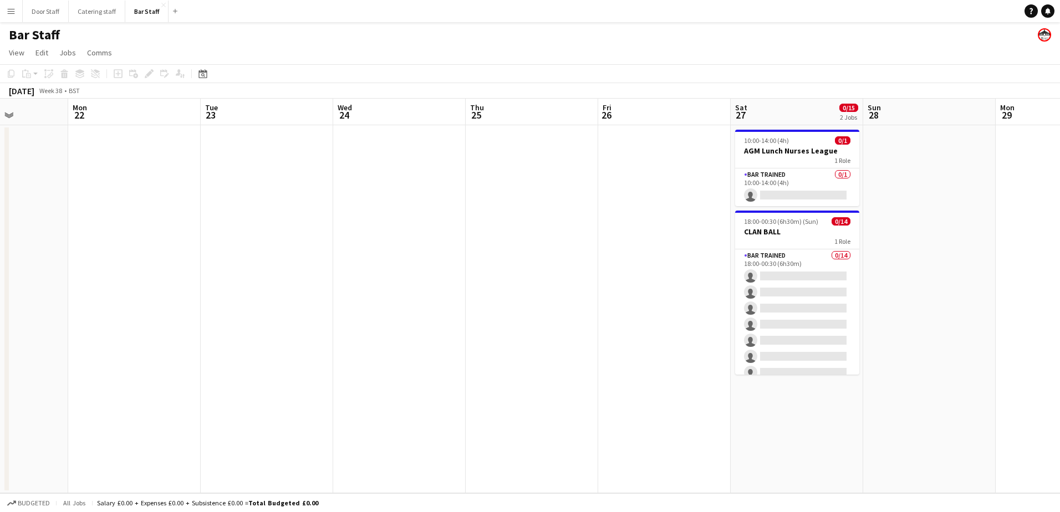
scroll to position [0, 335]
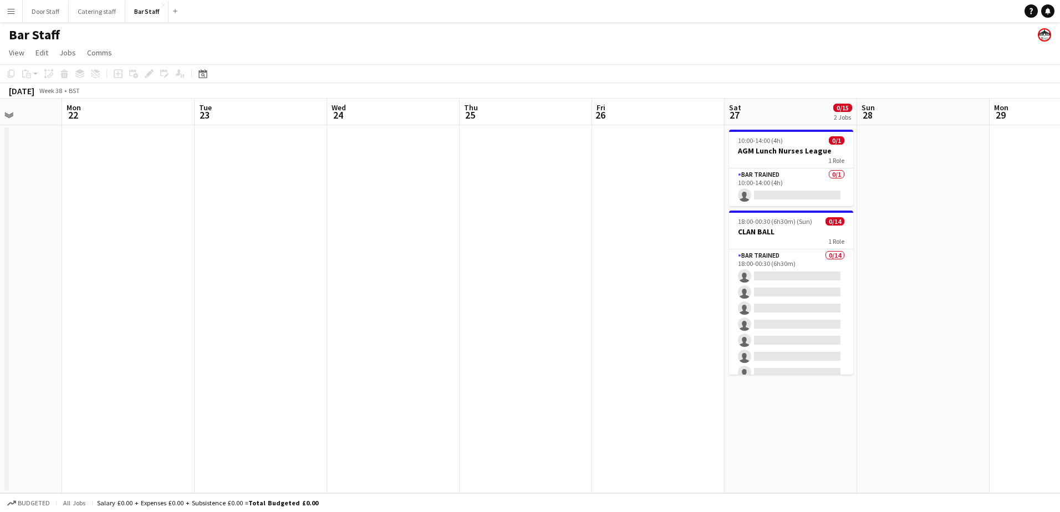
drag, startPoint x: 670, startPoint y: 300, endPoint x: 185, endPoint y: 291, distance: 485.2
click at [185, 291] on app-calendar-viewport "Fri 19 0/10 1 Job Sat 20 4/4 2 Jobs Sun 21 Mon 22 Tue 23 Wed 24 Thu 25 Fri 26 S…" at bounding box center [530, 296] width 1060 height 395
click at [643, 146] on app-date-cell at bounding box center [658, 309] width 133 height 368
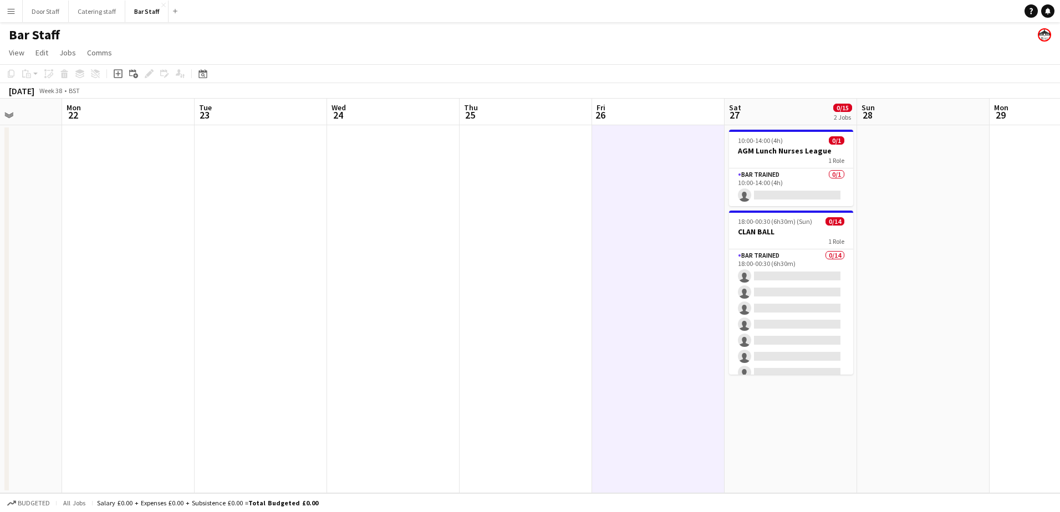
click at [640, 112] on app-board-header-date "Fri 26" at bounding box center [658, 112] width 133 height 27
click at [114, 74] on icon "Add job" at bounding box center [118, 73] width 9 height 9
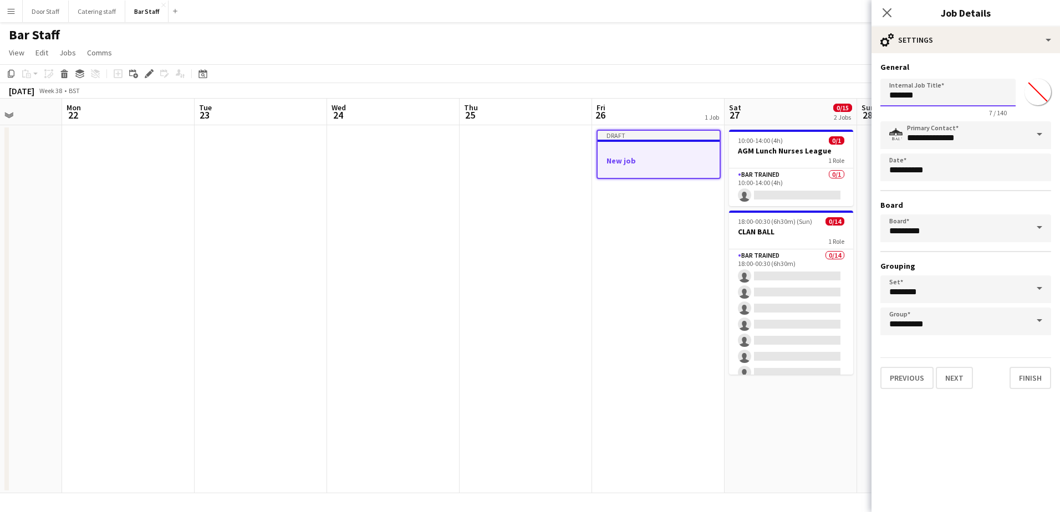
click at [950, 87] on input "*******" at bounding box center [947, 93] width 135 height 28
click at [951, 87] on input "*******" at bounding box center [947, 93] width 135 height 28
type input "**********"
click at [960, 376] on button "Next" at bounding box center [954, 378] width 37 height 22
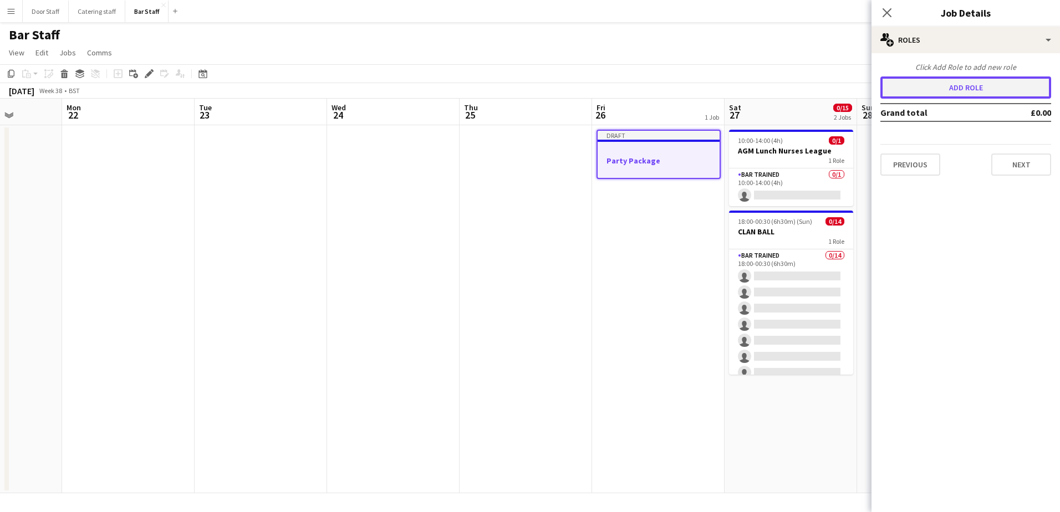
click at [962, 88] on button "Add role" at bounding box center [965, 88] width 171 height 22
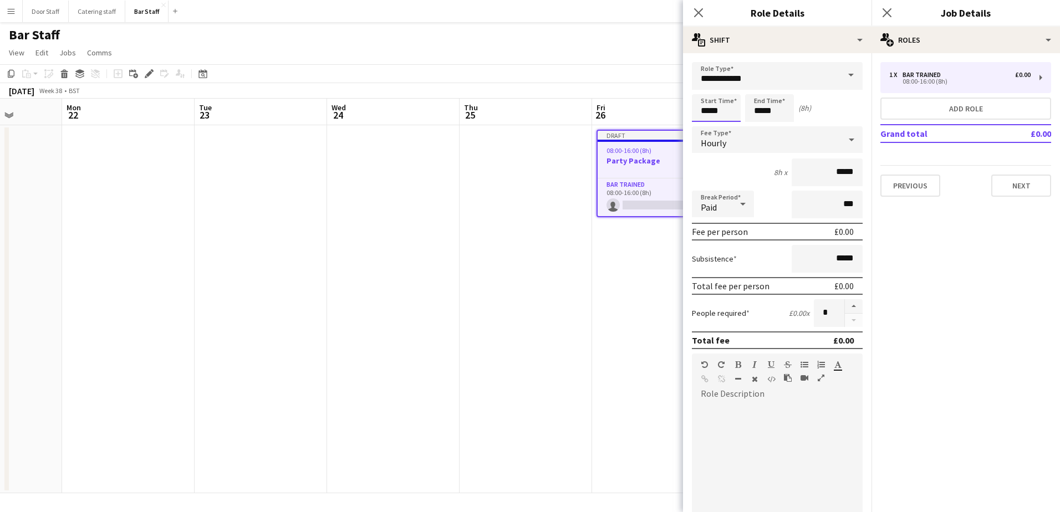
click at [714, 112] on input "*****" at bounding box center [716, 108] width 49 height 28
click at [705, 88] on div at bounding box center [705, 88] width 22 height 11
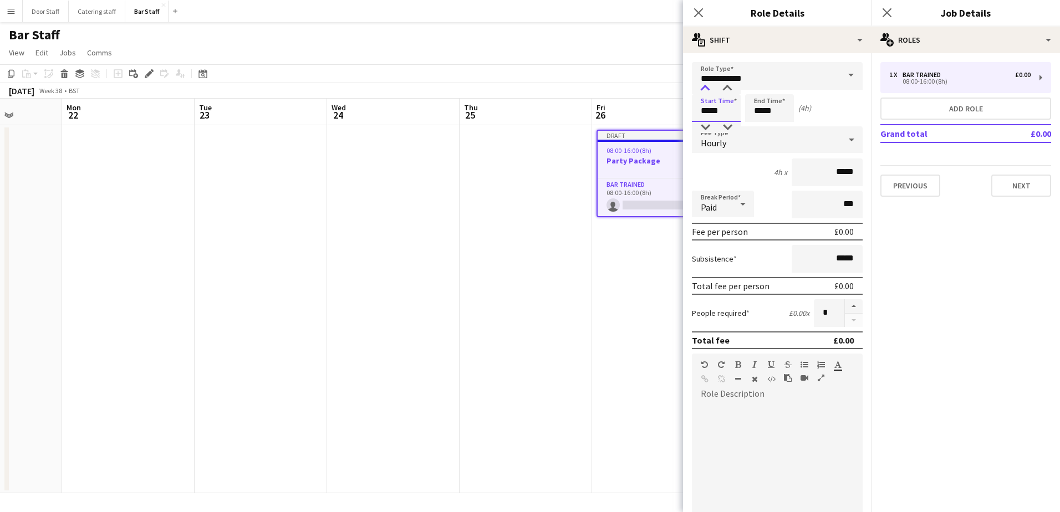
click at [705, 88] on div at bounding box center [705, 88] width 22 height 11
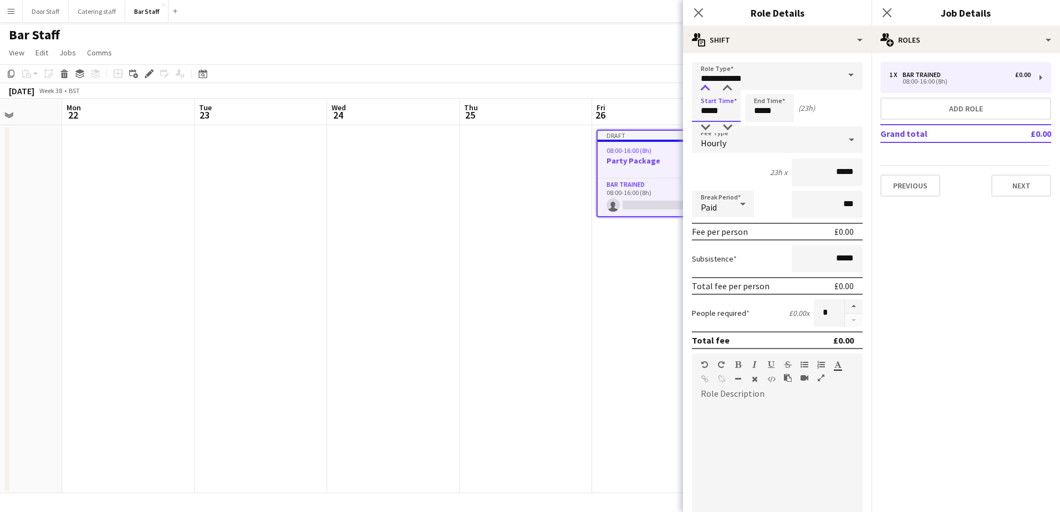
type input "*****"
click at [705, 88] on div at bounding box center [705, 88] width 22 height 11
click at [755, 104] on input "*****" at bounding box center [769, 108] width 49 height 28
click at [763, 86] on div at bounding box center [758, 88] width 22 height 11
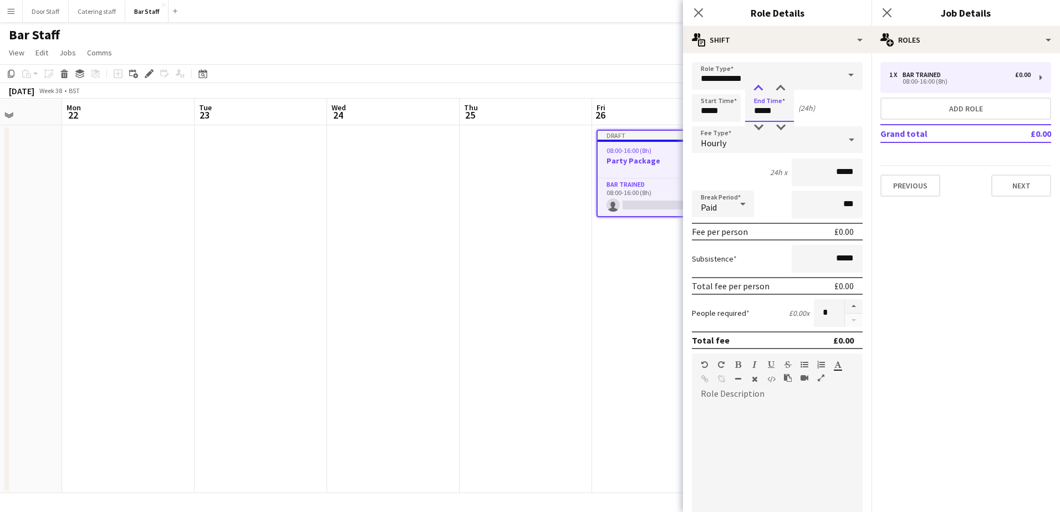
click at [763, 86] on div at bounding box center [758, 88] width 22 height 11
click at [765, 85] on div at bounding box center [758, 88] width 22 height 11
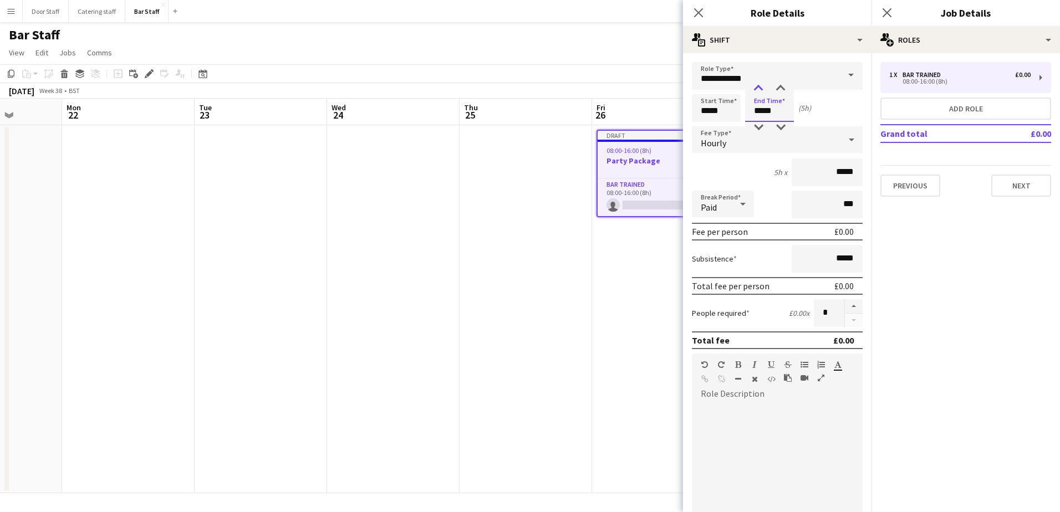
click at [765, 85] on div at bounding box center [758, 88] width 22 height 11
click at [784, 88] on div at bounding box center [781, 88] width 22 height 11
type input "*****"
click at [784, 88] on div at bounding box center [781, 88] width 22 height 11
click at [845, 311] on button "button" at bounding box center [854, 306] width 18 height 14
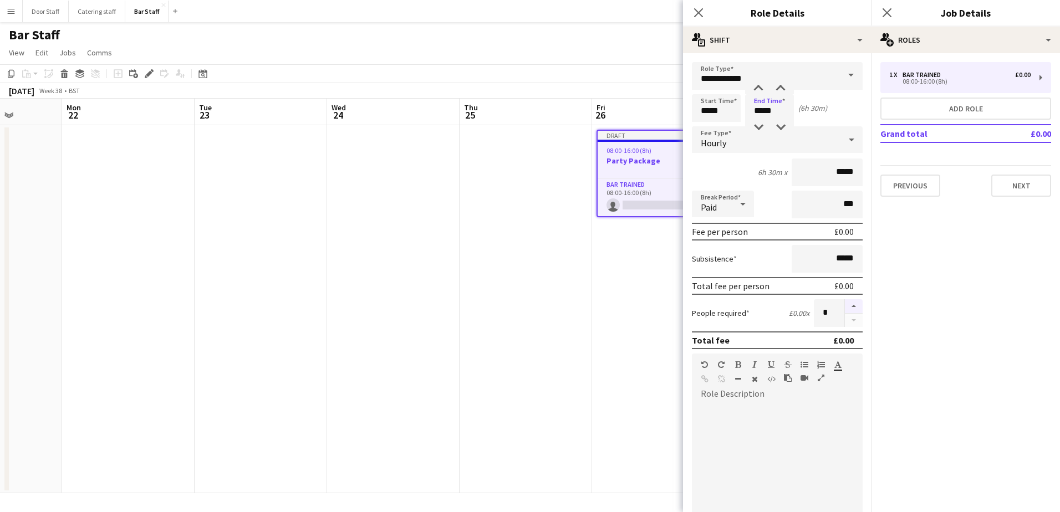
type input "*"
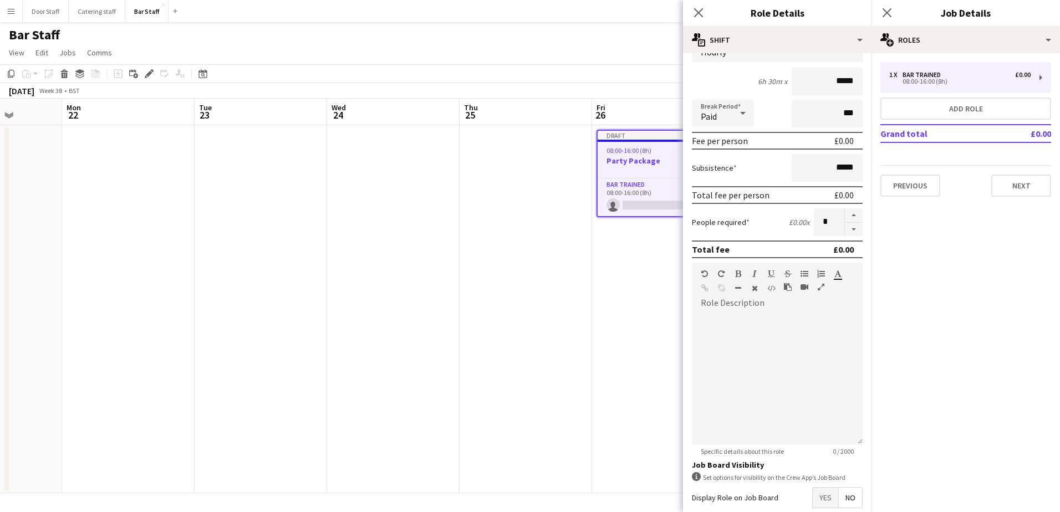
scroll to position [150, 0]
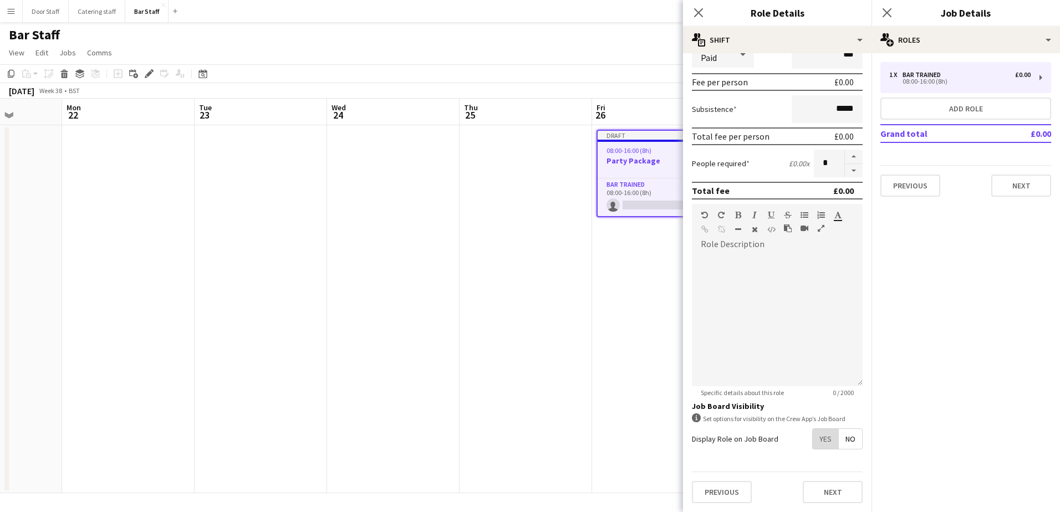
click at [821, 437] on span "Yes" at bounding box center [826, 439] width 26 height 20
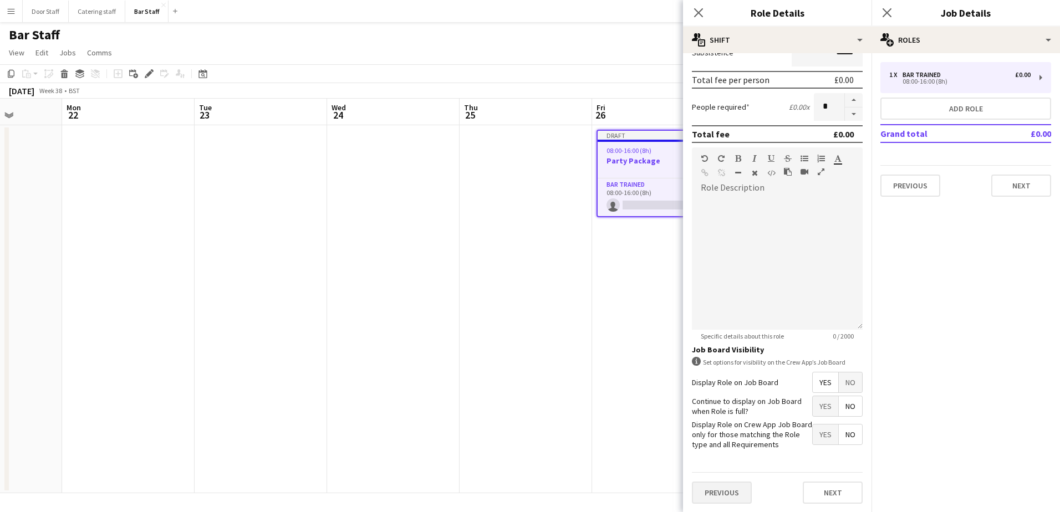
scroll to position [207, 0]
click at [817, 495] on button "Next" at bounding box center [833, 492] width 60 height 22
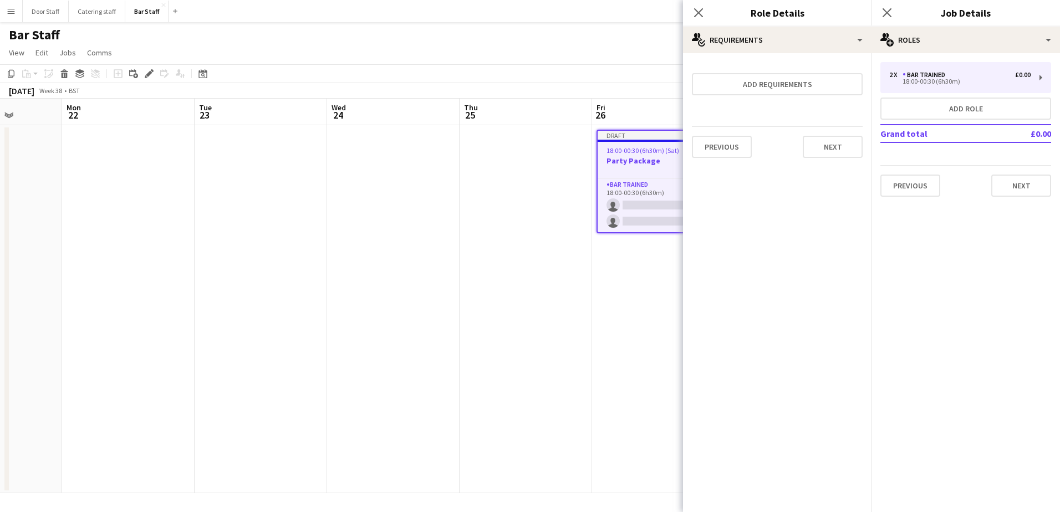
scroll to position [0, 0]
click at [830, 152] on button "Next" at bounding box center [833, 147] width 60 height 22
click at [843, 153] on button "Finish" at bounding box center [842, 148] width 42 height 22
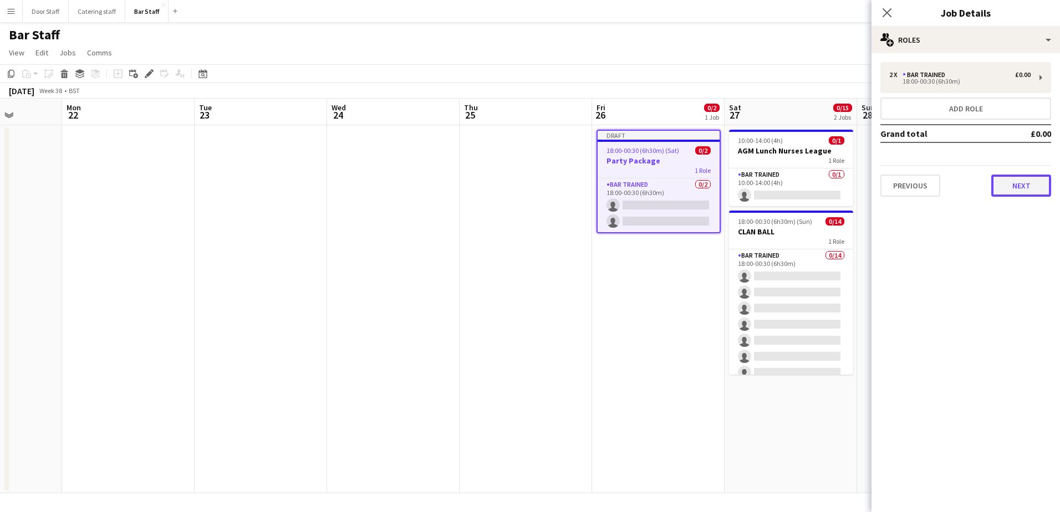
click at [1010, 186] on button "Next" at bounding box center [1021, 186] width 60 height 22
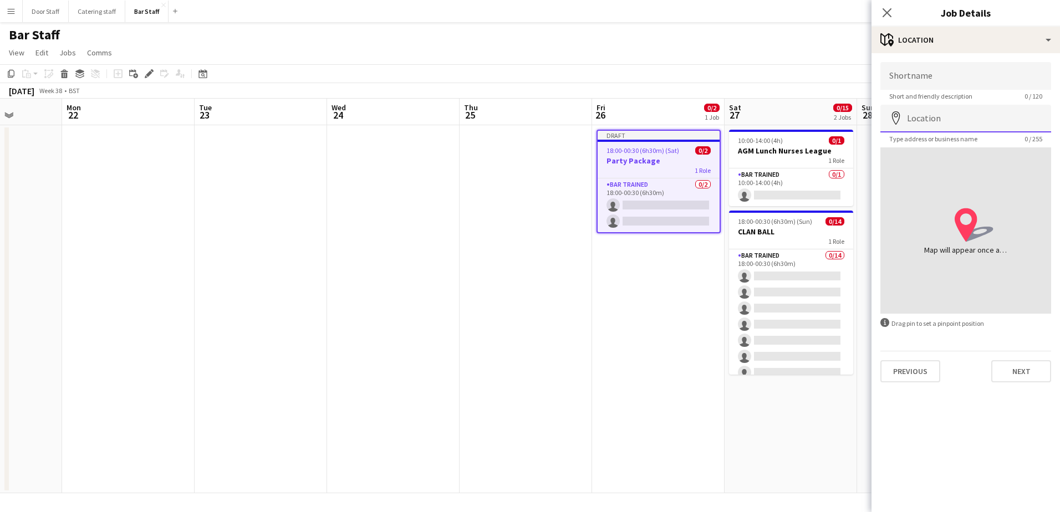
click at [933, 116] on input "Location" at bounding box center [965, 119] width 171 height 28
type input "**********"
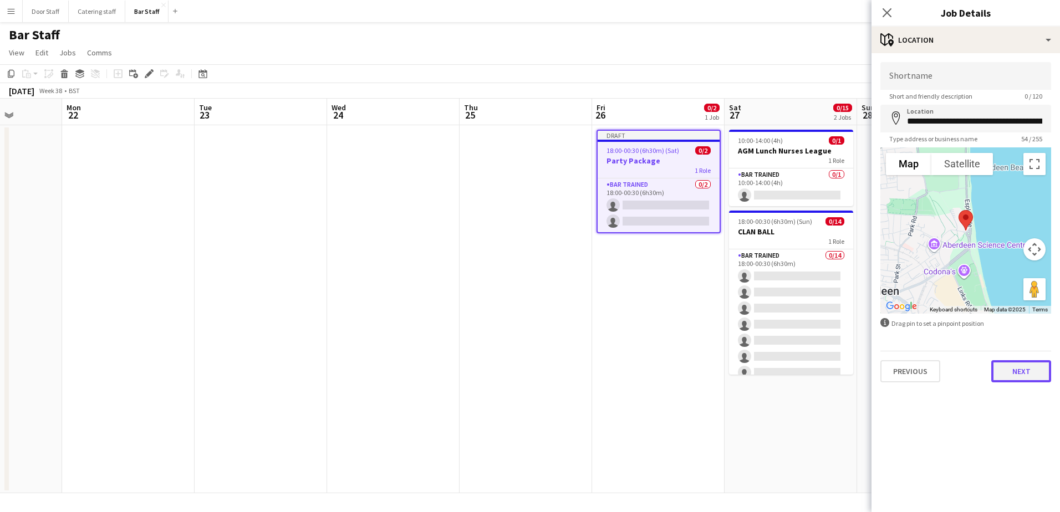
click at [1035, 374] on button "Next" at bounding box center [1021, 371] width 60 height 22
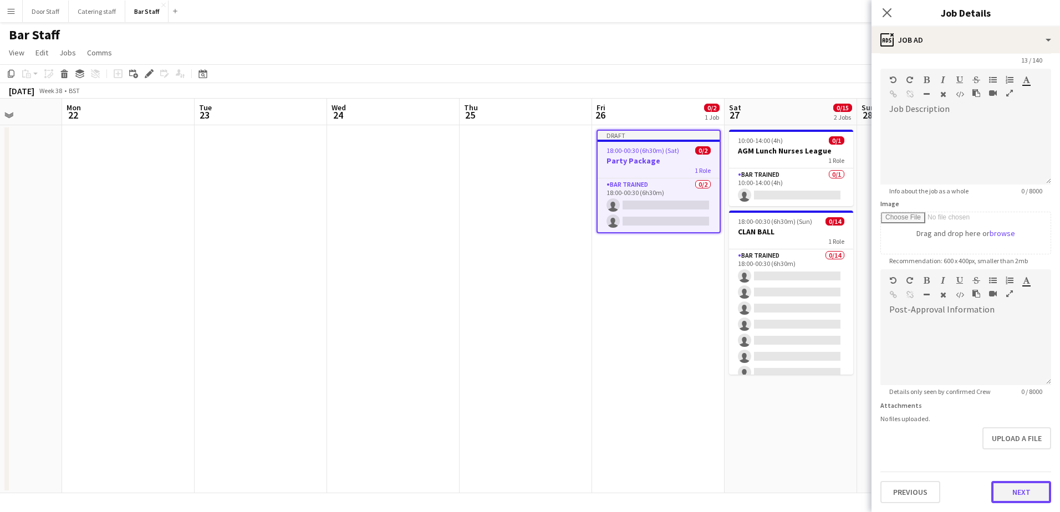
click at [1004, 454] on form "**********" at bounding box center [966, 264] width 188 height 477
click at [1015, 488] on button "Next" at bounding box center [1021, 492] width 60 height 22
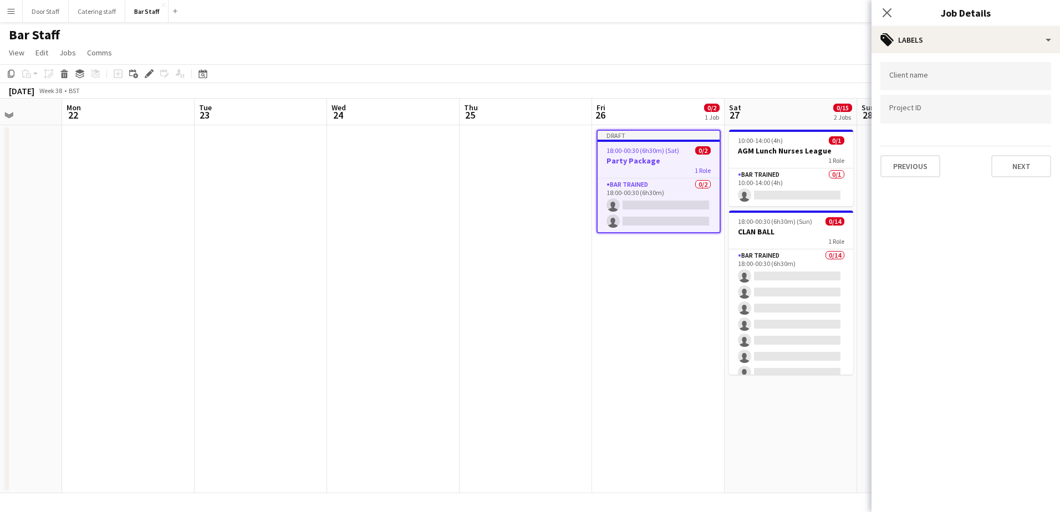
scroll to position [0, 0]
click at [1013, 165] on button "Next" at bounding box center [1021, 166] width 60 height 22
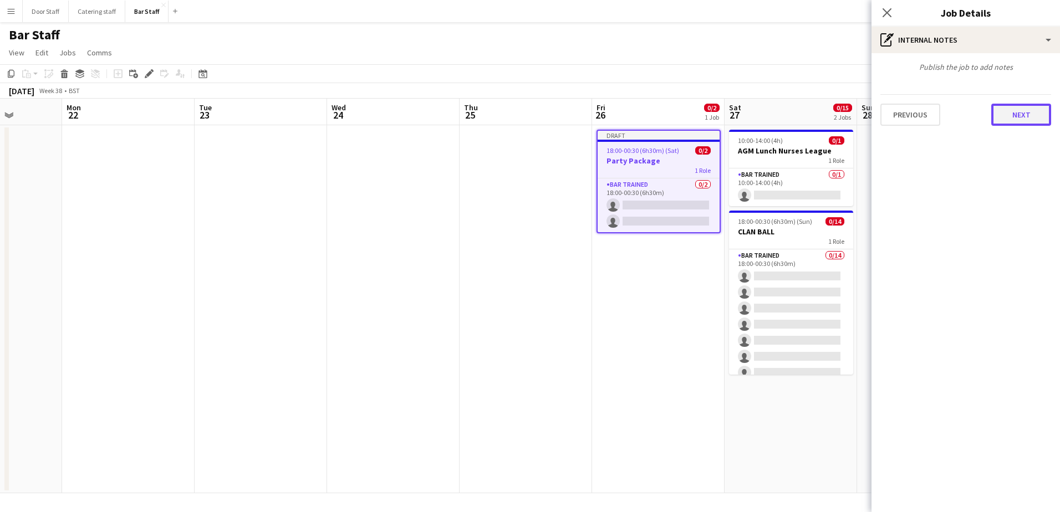
click at [1023, 121] on button "Next" at bounding box center [1021, 115] width 60 height 22
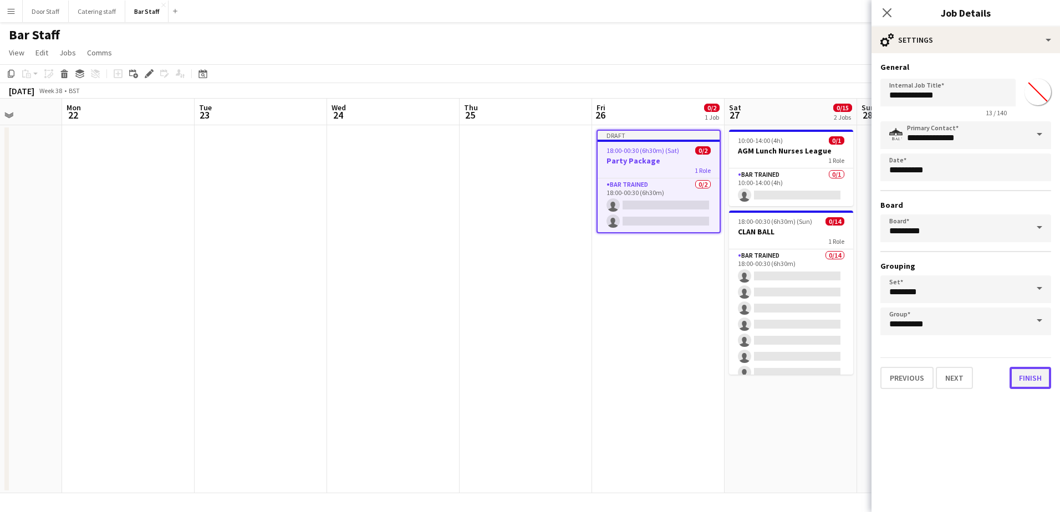
click at [1036, 379] on button "Finish" at bounding box center [1031, 378] width 42 height 22
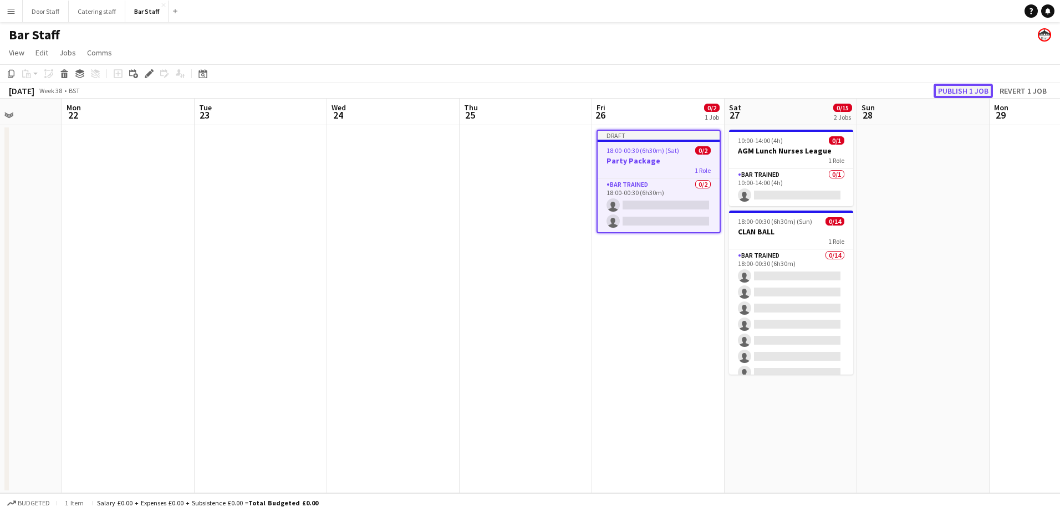
click at [961, 86] on button "Publish 1 job" at bounding box center [963, 91] width 59 height 14
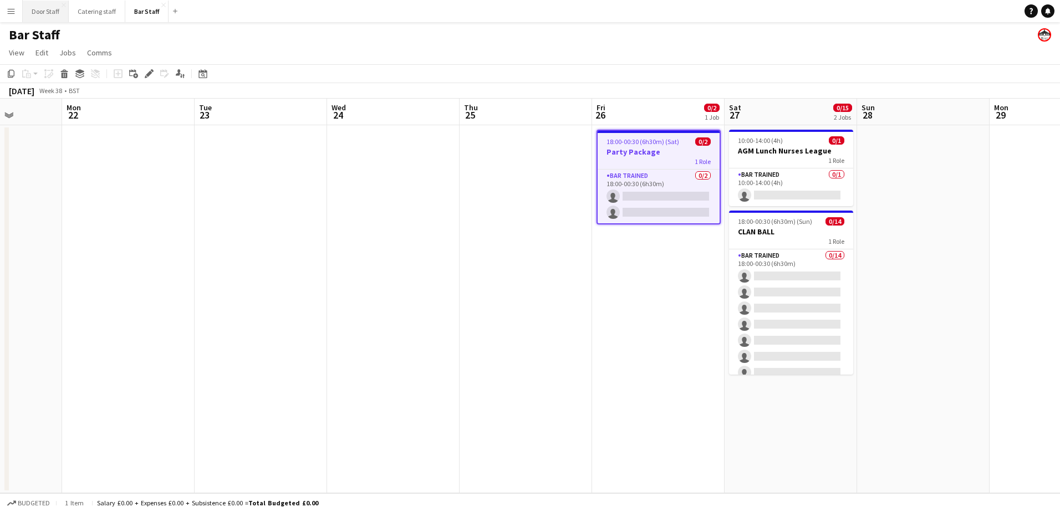
click at [29, 13] on button "Door Staff Close" at bounding box center [46, 12] width 46 height 22
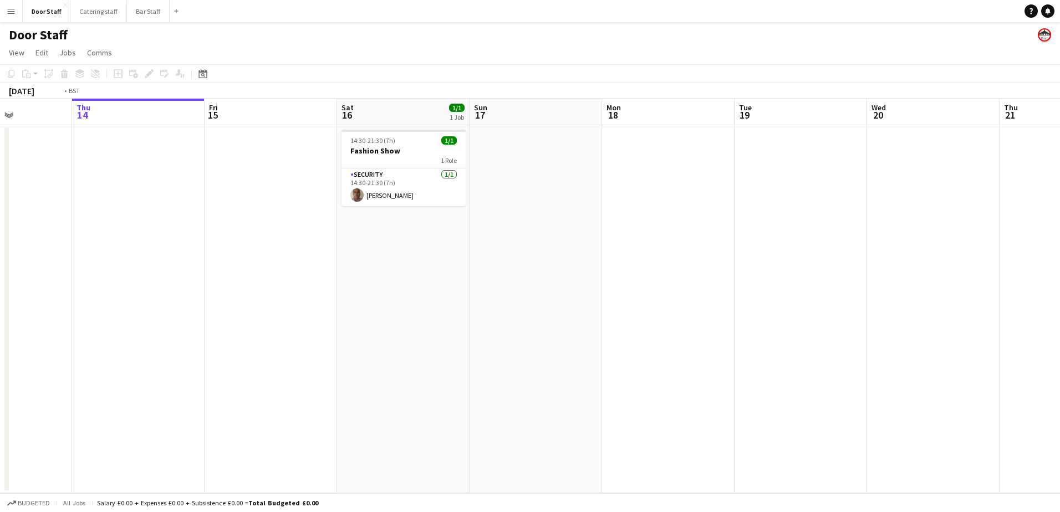
drag, startPoint x: 761, startPoint y: 310, endPoint x: 410, endPoint y: 334, distance: 351.7
click at [86, 369] on app-calendar-viewport "Mon 11 Tue 12 Wed 13 Thu 14 Fri 15 Sat 16 1/1 1 Job Sun 17 Mon 18 Tue 19 Wed 20…" at bounding box center [530, 296] width 1060 height 395
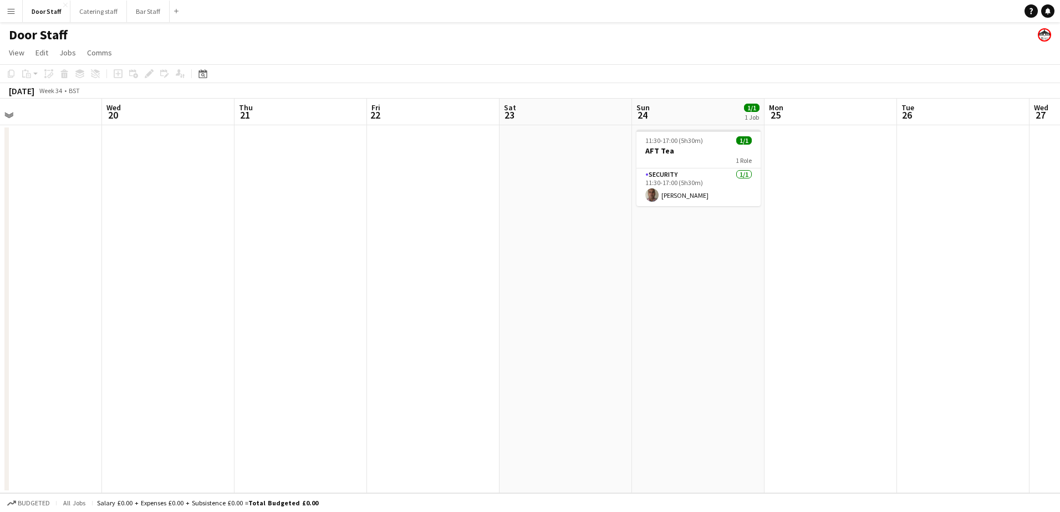
drag, startPoint x: 651, startPoint y: 285, endPoint x: 394, endPoint y: 305, distance: 258.0
click at [0, 319] on html "Menu Boards Boards Boards All jobs Status Workforce Workforce My Workforce Recr…" at bounding box center [530, 256] width 1060 height 512
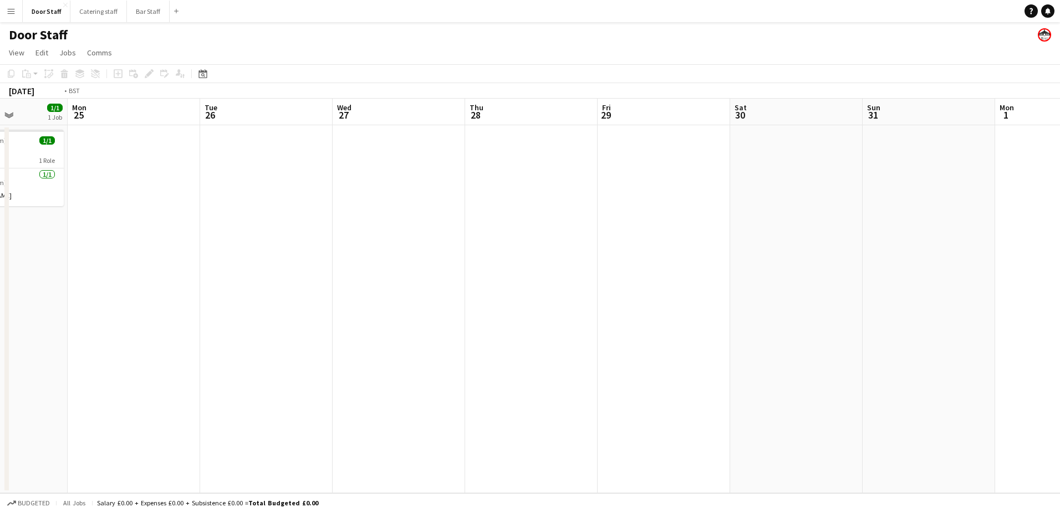
drag, startPoint x: 380, startPoint y: 307, endPoint x: 131, endPoint y: 314, distance: 249.0
click at [86, 319] on app-calendar-viewport "Fri 22 Sat 23 Sun 24 1/1 1 Job Mon 25 Tue 26 Wed 27 Thu 28 Fri 29 Sat 30 Sun 31…" at bounding box center [530, 296] width 1060 height 395
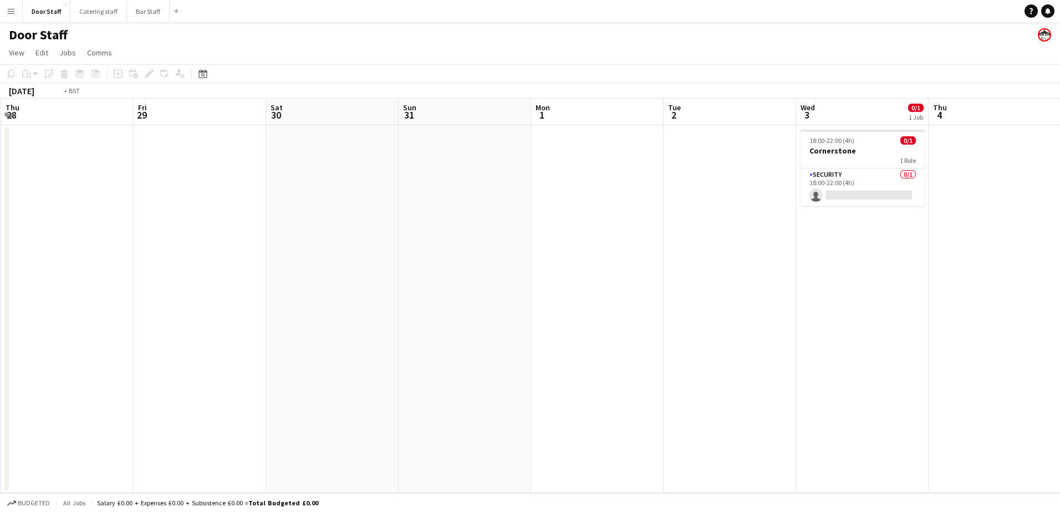
drag, startPoint x: 466, startPoint y: 299, endPoint x: 0, endPoint y: 318, distance: 466.6
click at [0, 316] on html "Menu Boards Boards Boards All jobs Status Workforce Workforce My Workforce Recr…" at bounding box center [530, 256] width 1060 height 512
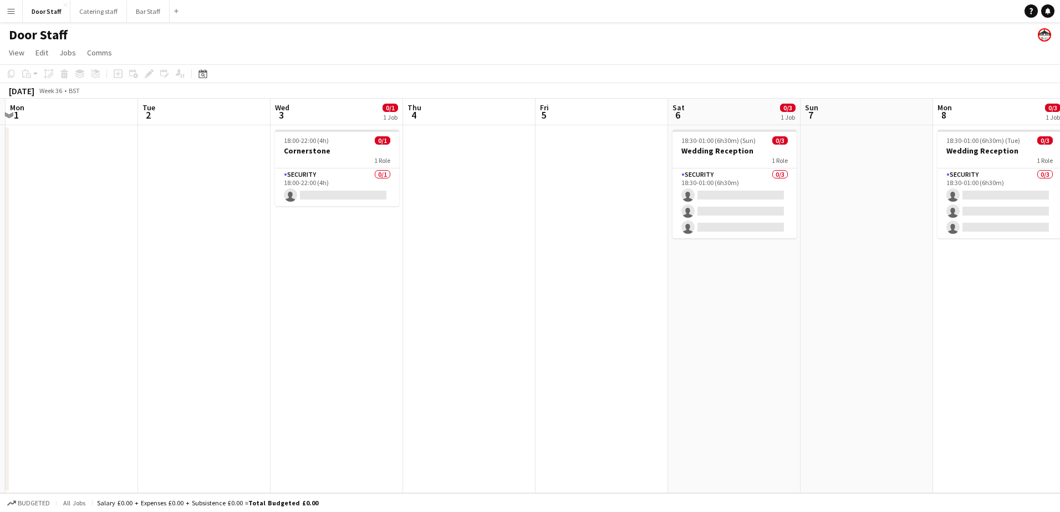
drag, startPoint x: 729, startPoint y: 299, endPoint x: 27, endPoint y: 317, distance: 702.1
click at [36, 317] on app-calendar-viewport "Fri 29 Sat 30 Sun 31 Mon 1 Tue 2 Wed 3 0/1 1 Job Thu 4 Fri 5 Sat 6 0/3 1 Job Su…" at bounding box center [530, 296] width 1060 height 395
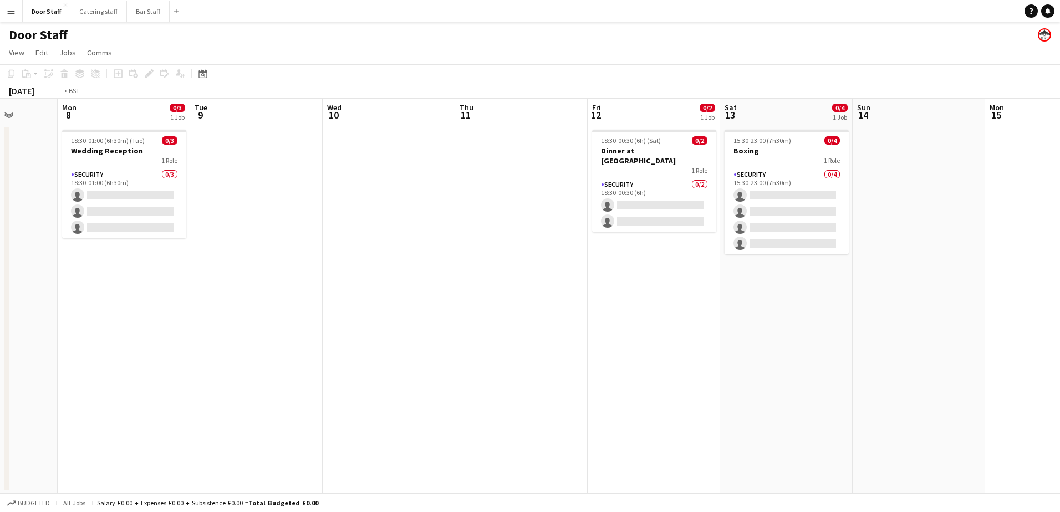
drag, startPoint x: 731, startPoint y: 291, endPoint x: 59, endPoint y: 316, distance: 671.9
click at [67, 316] on app-calendar-viewport "Thu 4 Fri 5 Sat 6 0/3 1 Job Sun 7 Mon 8 0/3 1 Job Tue 9 Wed 10 Thu 11 Fri 12 0/…" at bounding box center [530, 296] width 1060 height 395
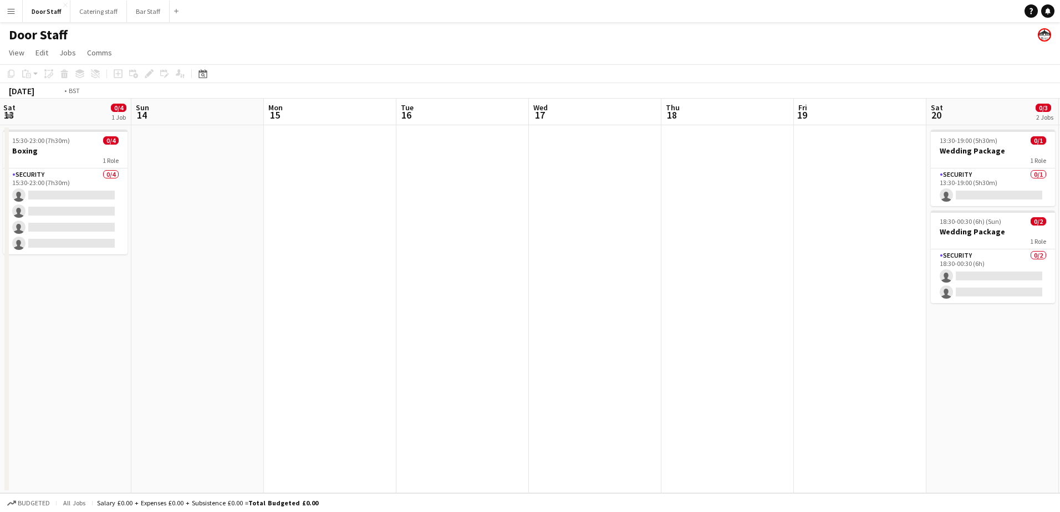
drag, startPoint x: 793, startPoint y: 278, endPoint x: 274, endPoint y: 331, distance: 521.6
click at [274, 331] on app-calendar-viewport "Wed 10 Thu 11 Fri 12 0/2 1 Job Sat 13 0/4 1 Job Sun 14 Mon 15 Tue 16 Wed 17 Thu…" at bounding box center [530, 296] width 1060 height 395
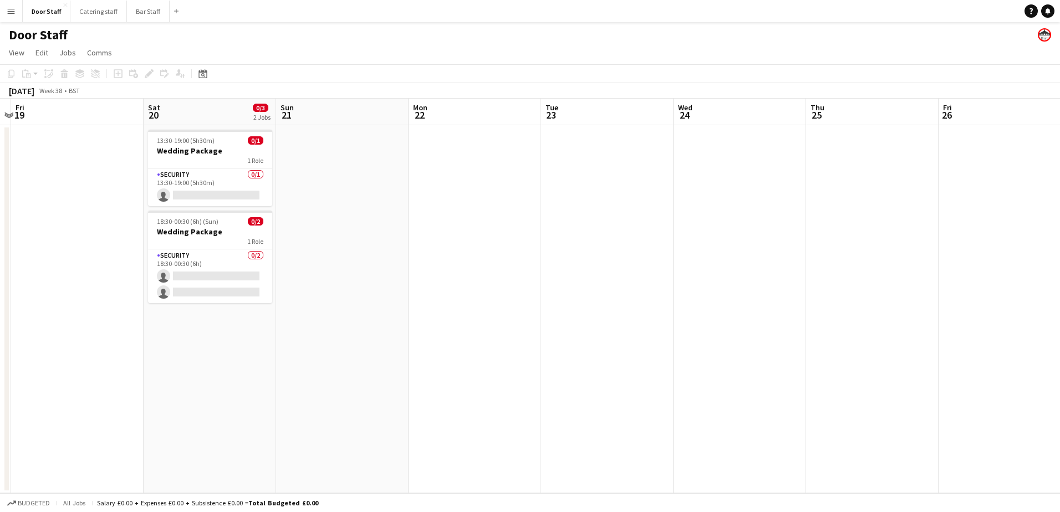
drag, startPoint x: 791, startPoint y: 343, endPoint x: 323, endPoint y: 374, distance: 468.4
click at [323, 374] on app-calendar-viewport "Tue 16 Wed 17 Thu 18 Fri 19 Sat 20 0/3 2 Jobs Sun 21 Mon 22 Tue 23 Wed 24 Thu 2…" at bounding box center [530, 296] width 1060 height 395
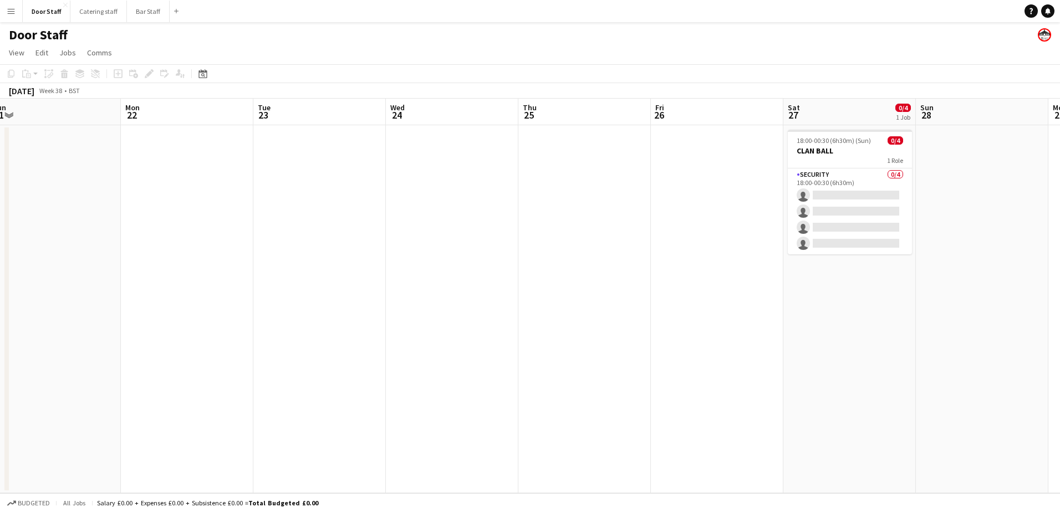
drag, startPoint x: 778, startPoint y: 263, endPoint x: 485, endPoint y: 300, distance: 295.7
click at [485, 299] on app-calendar-viewport "Thu 18 Fri 19 Sat 20 0/3 2 Jobs Sun 21 Mon 22 Tue 23 Wed 24 Thu 25 Fri 26 Sat 2…" at bounding box center [530, 296] width 1060 height 395
click at [710, 104] on app-board-header-date "Fri 26" at bounding box center [712, 112] width 133 height 27
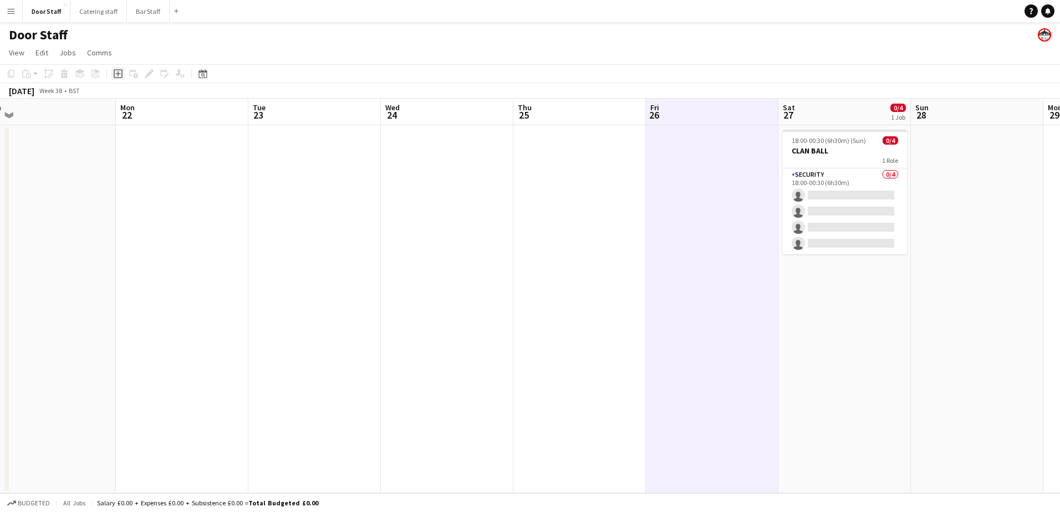
click at [116, 70] on icon at bounding box center [118, 73] width 9 height 9
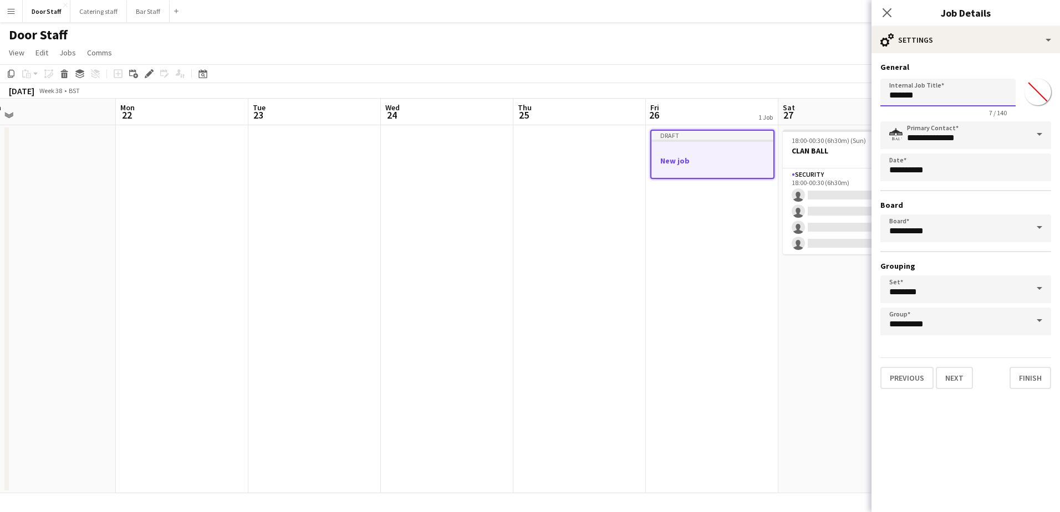
click at [949, 86] on input "*******" at bounding box center [947, 93] width 135 height 28
type input "**********"
click at [966, 380] on button "Next" at bounding box center [954, 378] width 37 height 22
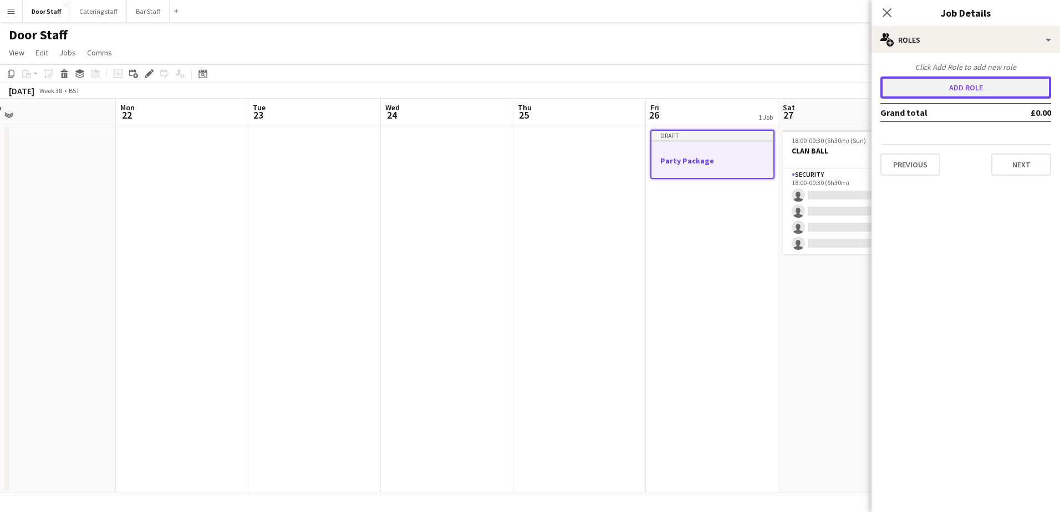
click at [955, 91] on button "Add role" at bounding box center [965, 88] width 171 height 22
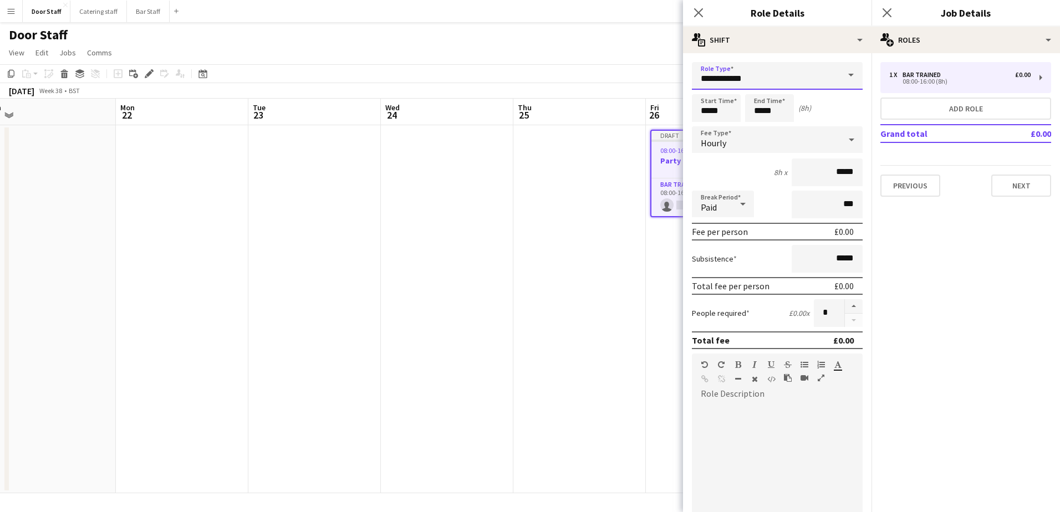
click at [733, 81] on input "**********" at bounding box center [777, 76] width 171 height 28
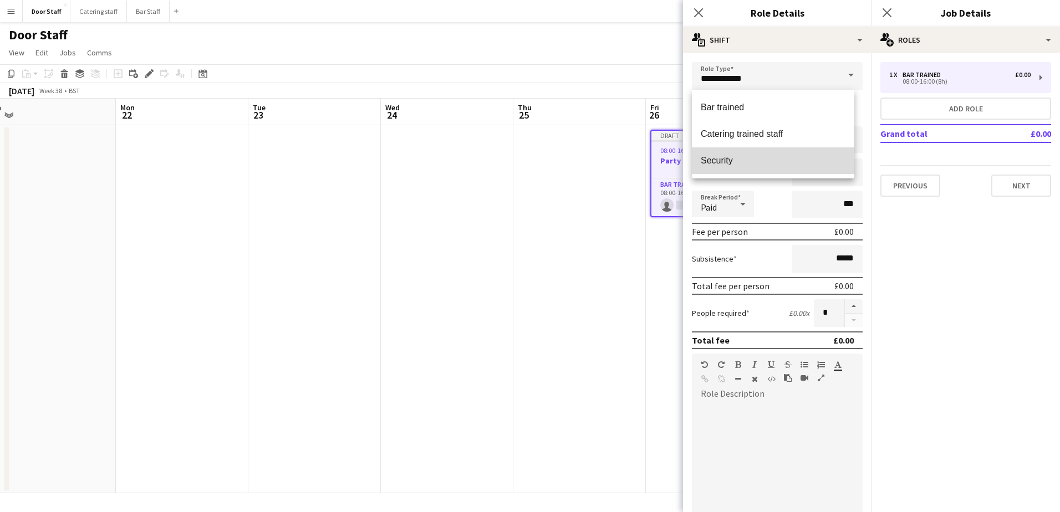
click at [718, 155] on span "Security" at bounding box center [773, 160] width 145 height 11
type input "********"
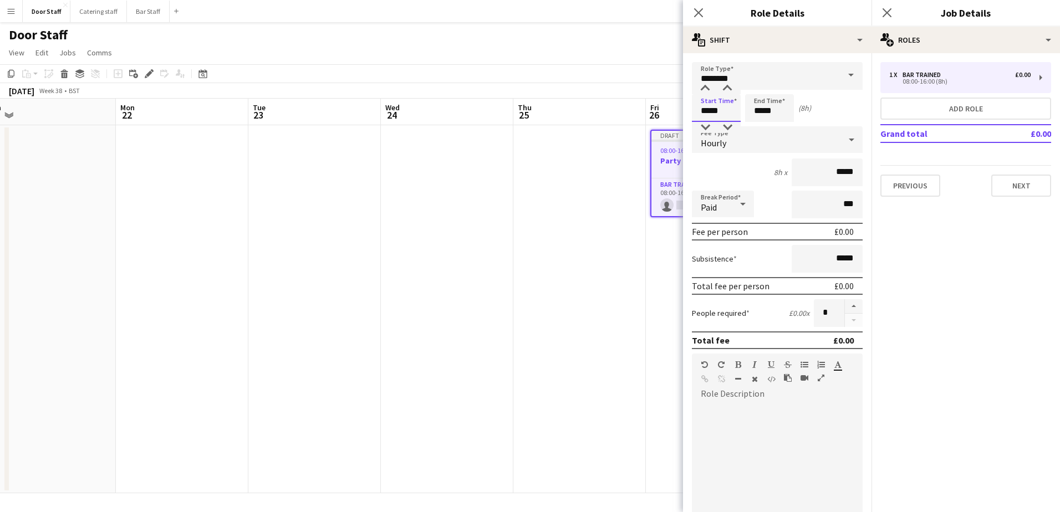
click at [714, 110] on input "*****" at bounding box center [716, 108] width 49 height 28
click at [708, 88] on div at bounding box center [705, 88] width 22 height 11
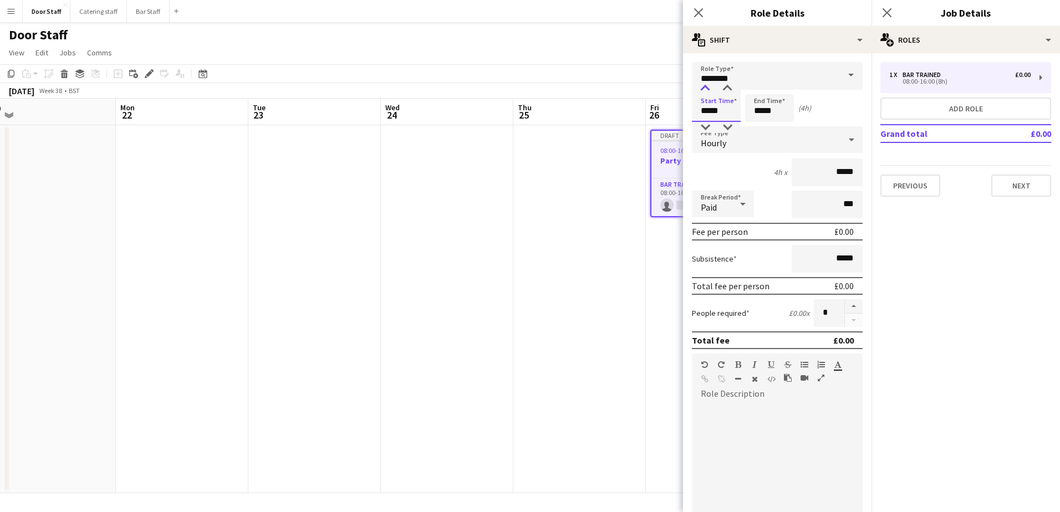
click at [708, 88] on div at bounding box center [705, 88] width 22 height 11
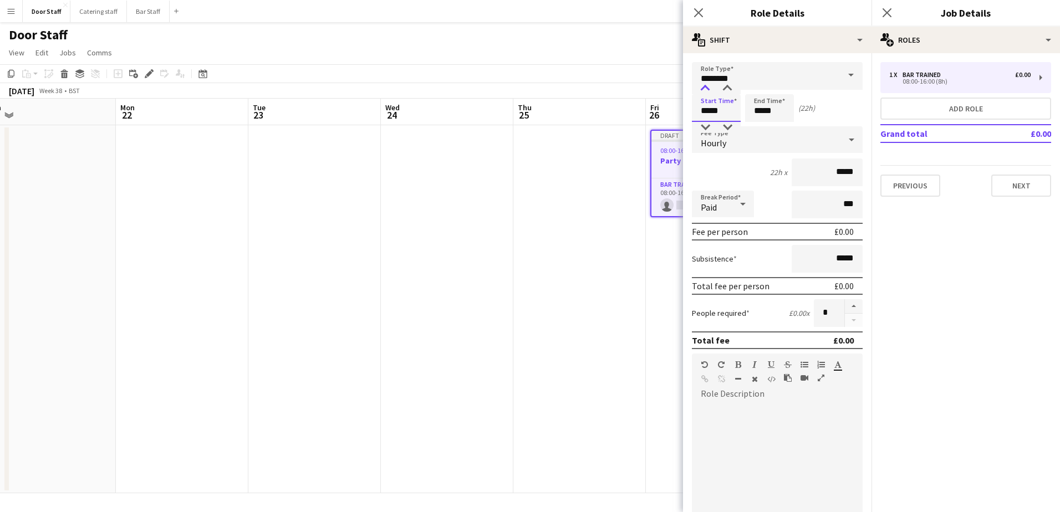
click at [708, 88] on div at bounding box center [705, 88] width 22 height 11
click at [721, 87] on div at bounding box center [727, 88] width 22 height 11
type input "*****"
click at [721, 87] on div at bounding box center [727, 88] width 22 height 11
click at [761, 116] on input "*****" at bounding box center [769, 108] width 49 height 28
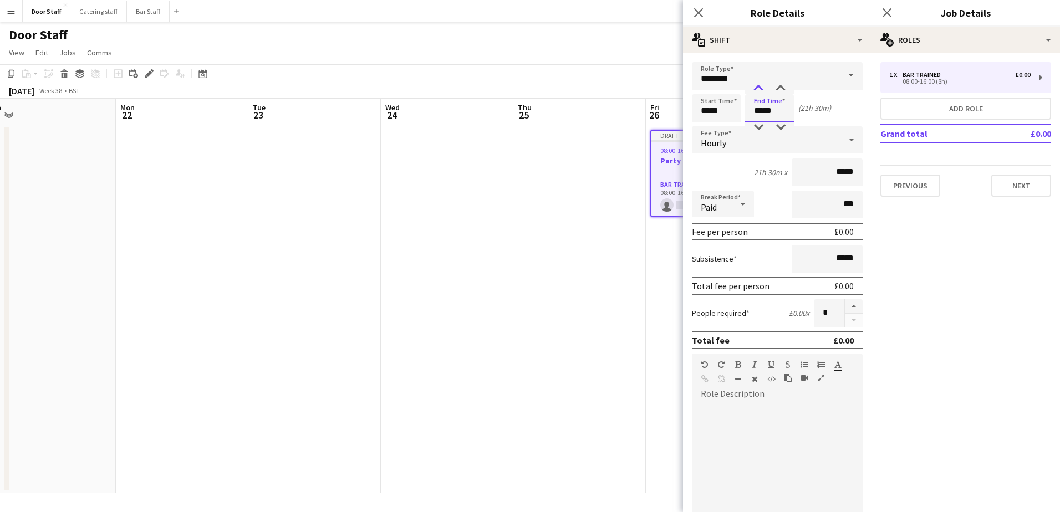
click at [757, 88] on div at bounding box center [758, 88] width 22 height 11
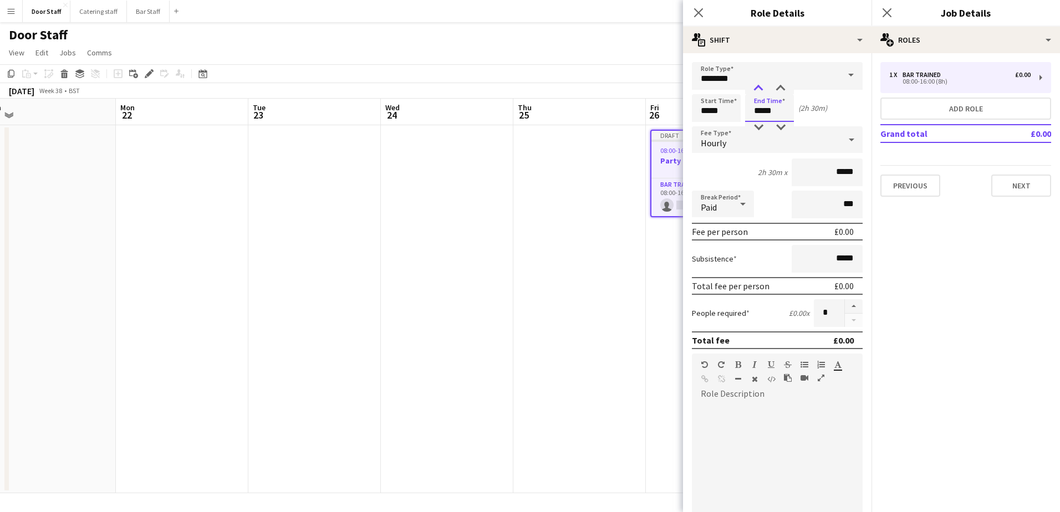
click at [757, 88] on div at bounding box center [758, 88] width 22 height 11
click at [778, 86] on div at bounding box center [781, 88] width 22 height 11
type input "*****"
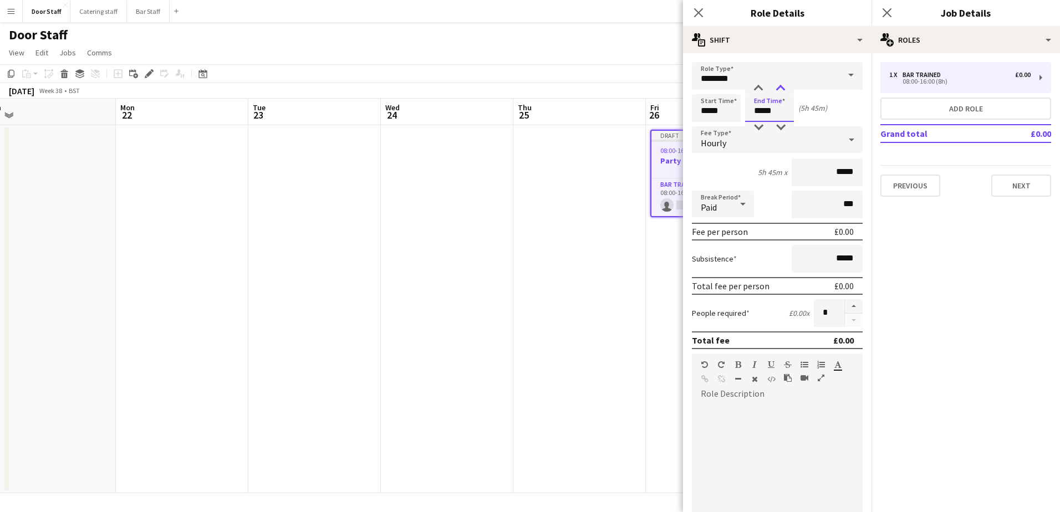
click at [778, 86] on div at bounding box center [781, 88] width 22 height 11
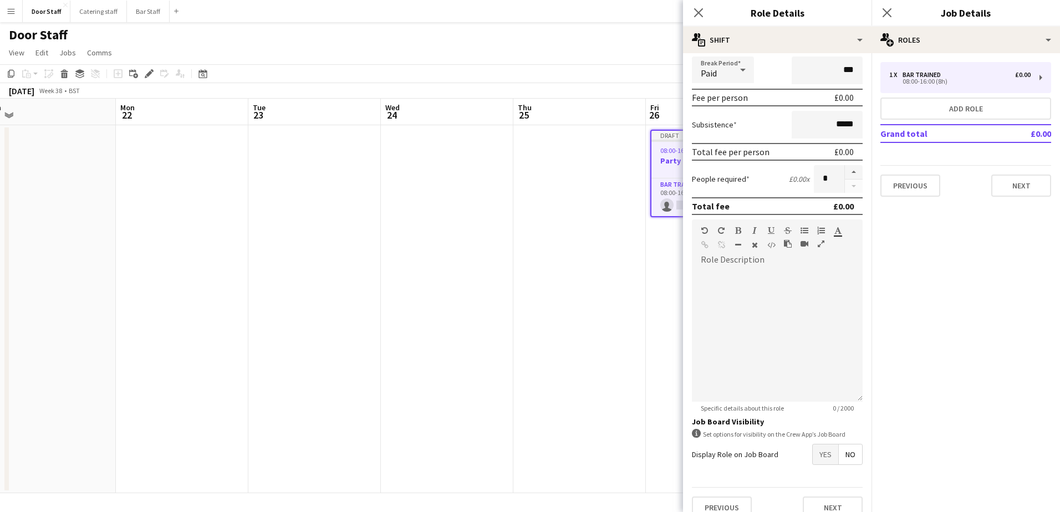
scroll to position [150, 0]
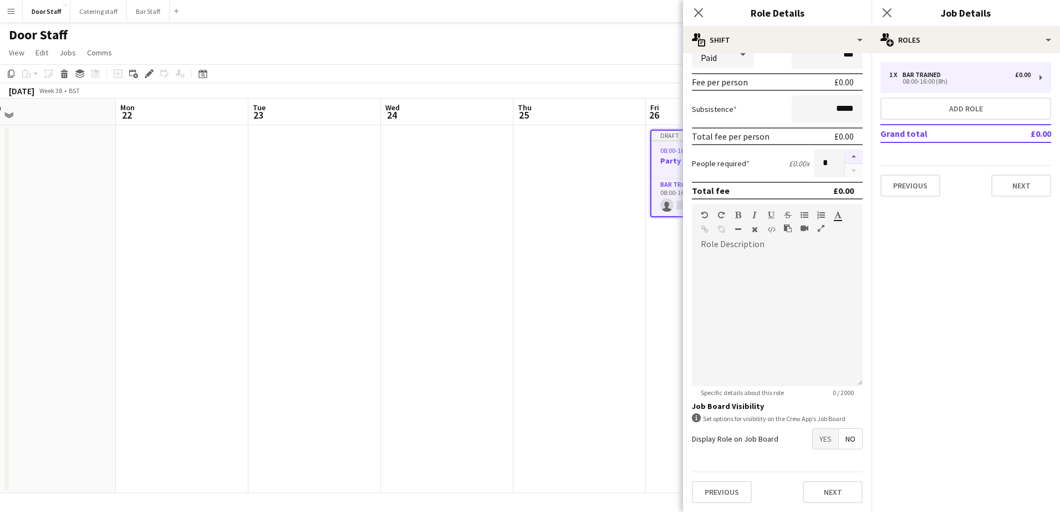
click at [846, 157] on button "button" at bounding box center [854, 157] width 18 height 14
type input "*"
click at [814, 437] on span "Yes" at bounding box center [826, 439] width 26 height 20
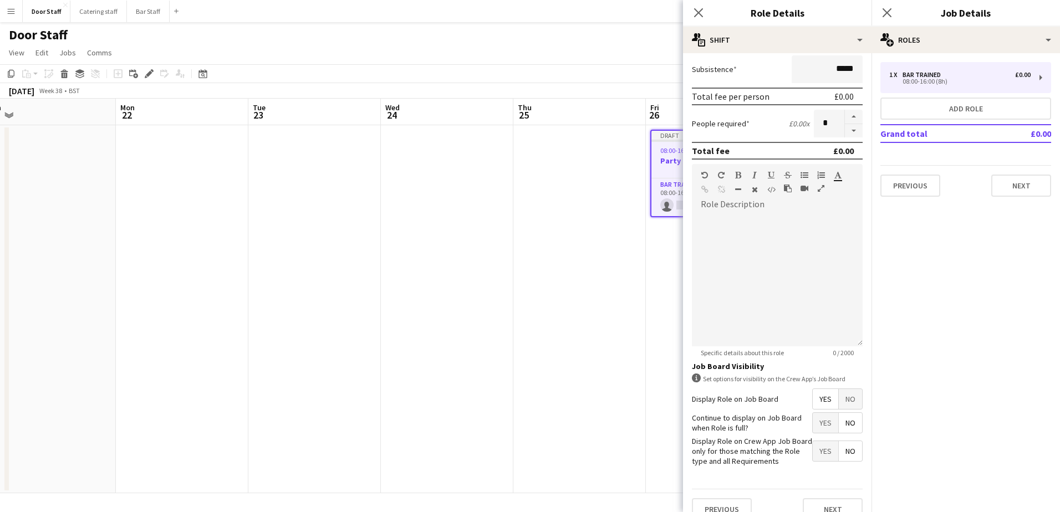
scroll to position [207, 0]
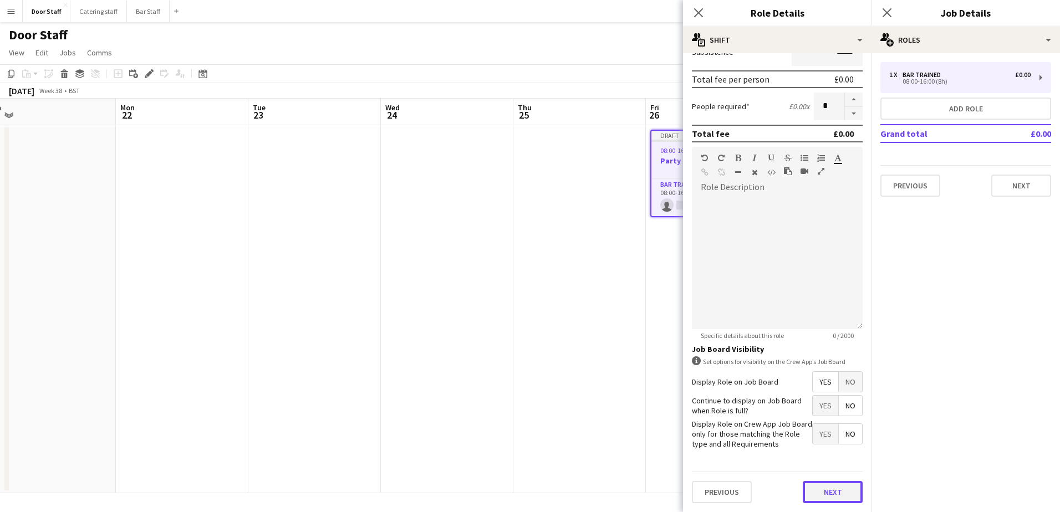
click at [840, 496] on button "Next" at bounding box center [833, 492] width 60 height 22
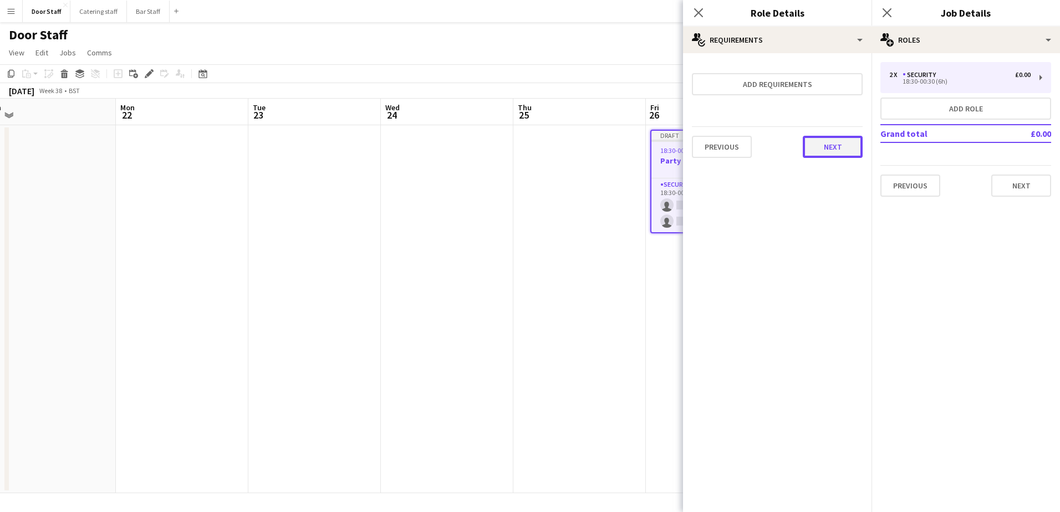
click at [827, 144] on button "Next" at bounding box center [833, 147] width 60 height 22
click at [827, 144] on button "Finish" at bounding box center [842, 148] width 42 height 22
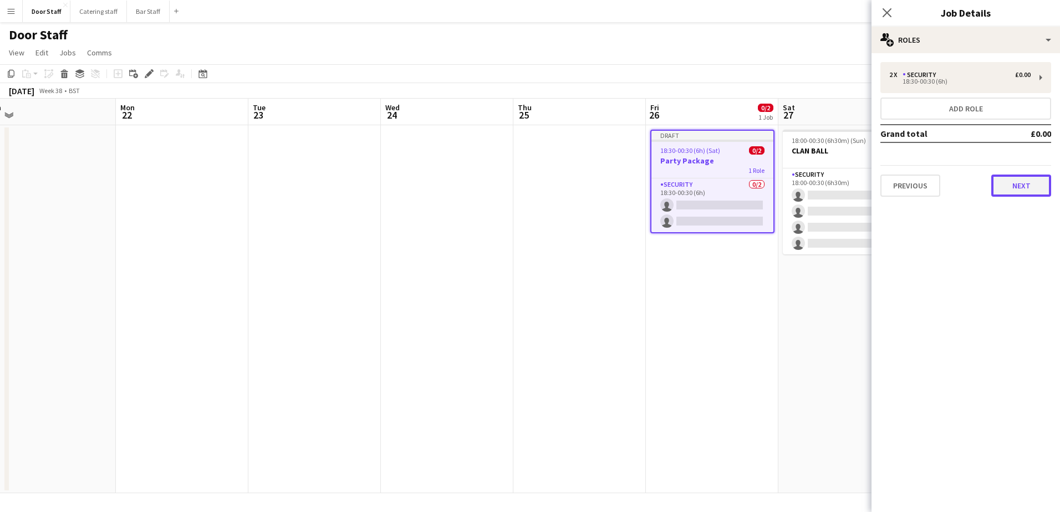
click at [1028, 178] on button "Next" at bounding box center [1021, 186] width 60 height 22
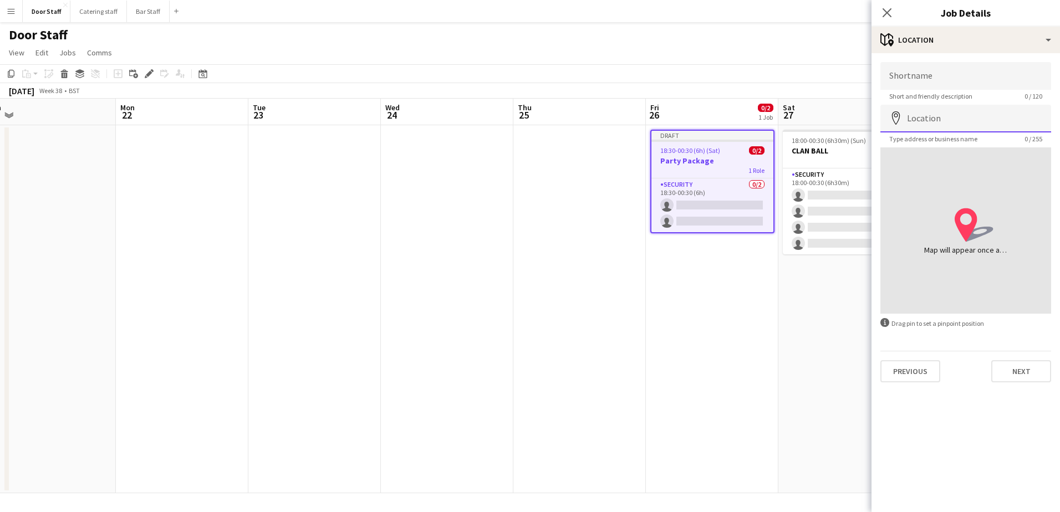
click at [923, 118] on input "Location" at bounding box center [965, 119] width 171 height 28
type input "**********"
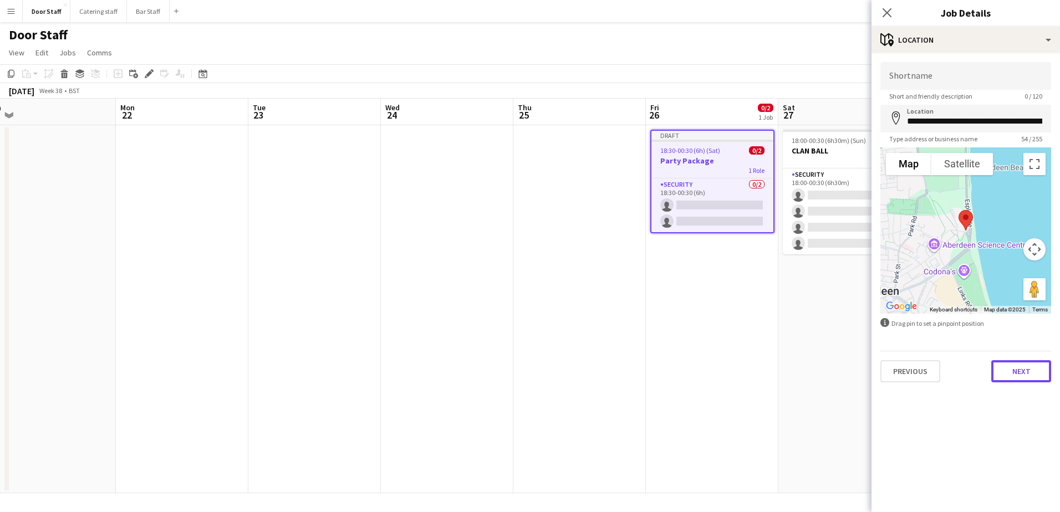
click at [1021, 374] on button "Next" at bounding box center [1021, 371] width 60 height 22
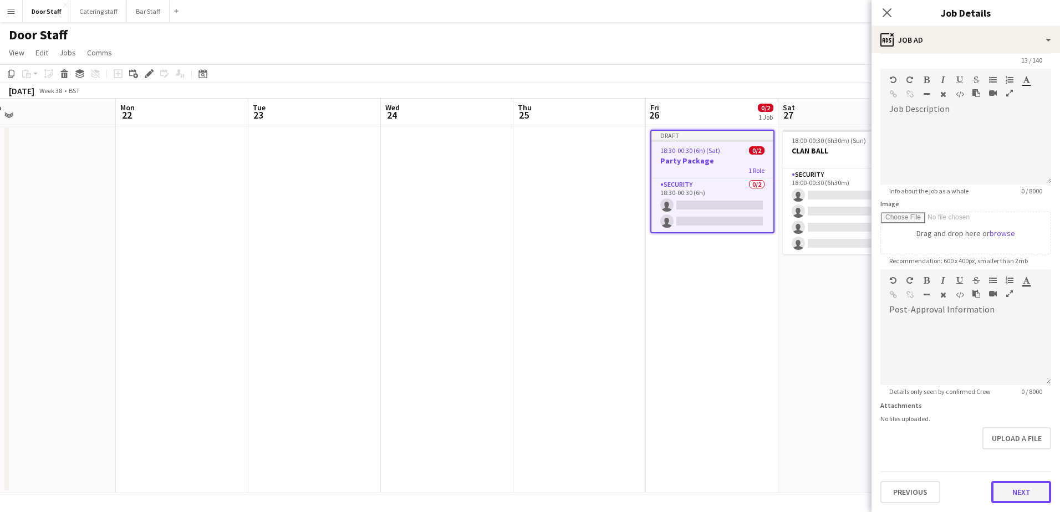
click at [1035, 451] on form "**********" at bounding box center [966, 264] width 188 height 477
click at [1016, 490] on button "Next" at bounding box center [1021, 492] width 60 height 22
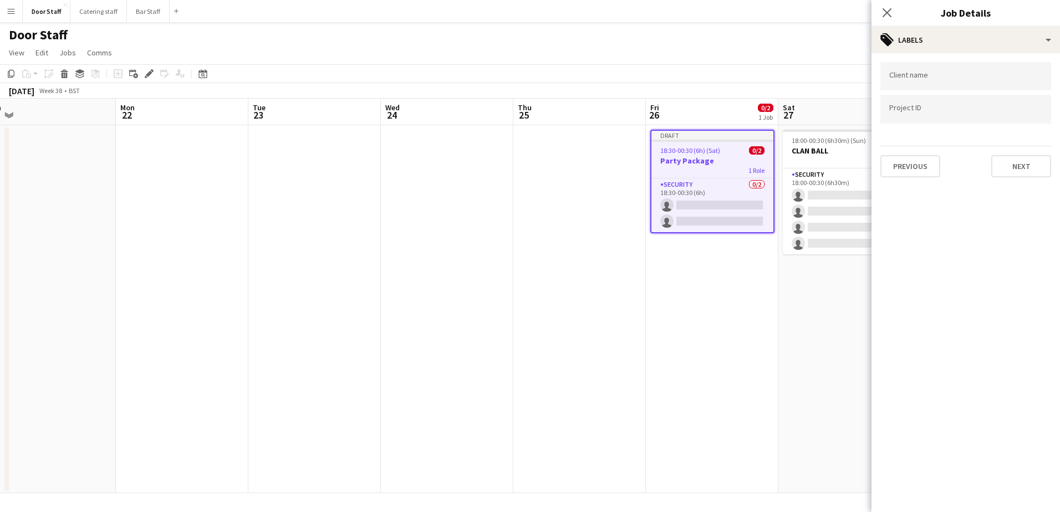
scroll to position [0, 0]
click at [1024, 171] on button "Next" at bounding box center [1021, 166] width 60 height 22
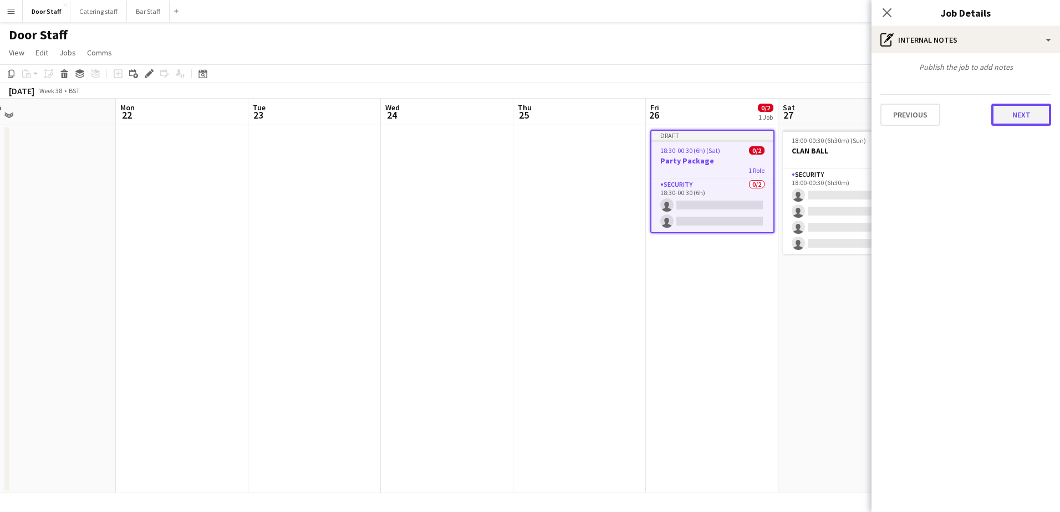
click at [1025, 116] on button "Next" at bounding box center [1021, 115] width 60 height 22
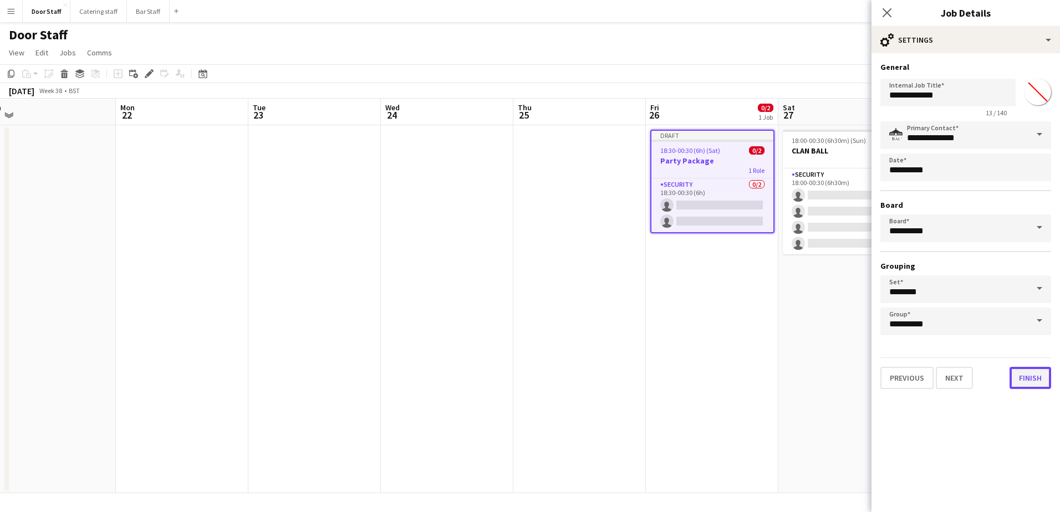
click at [1031, 380] on button "Finish" at bounding box center [1031, 378] width 42 height 22
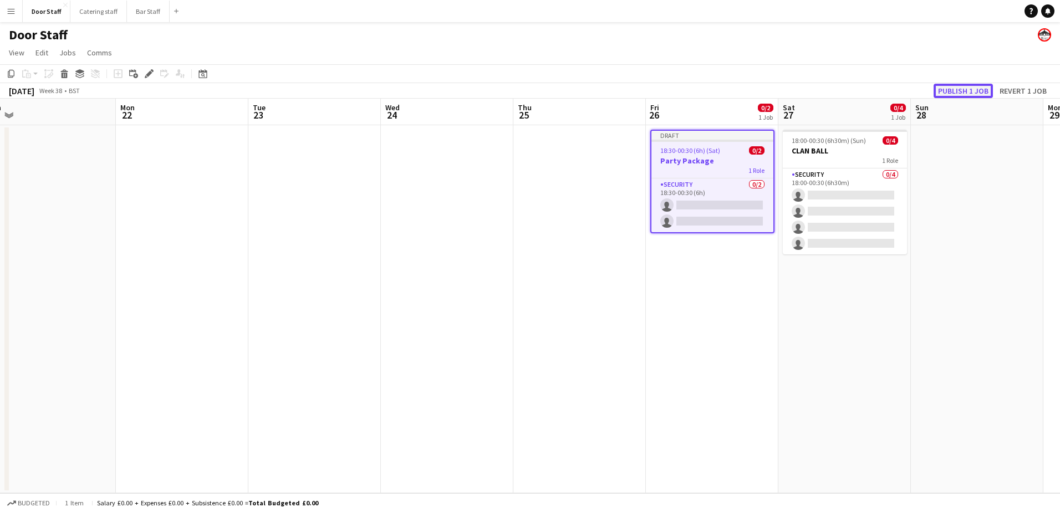
click at [959, 91] on button "Publish 1 job" at bounding box center [963, 91] width 59 height 14
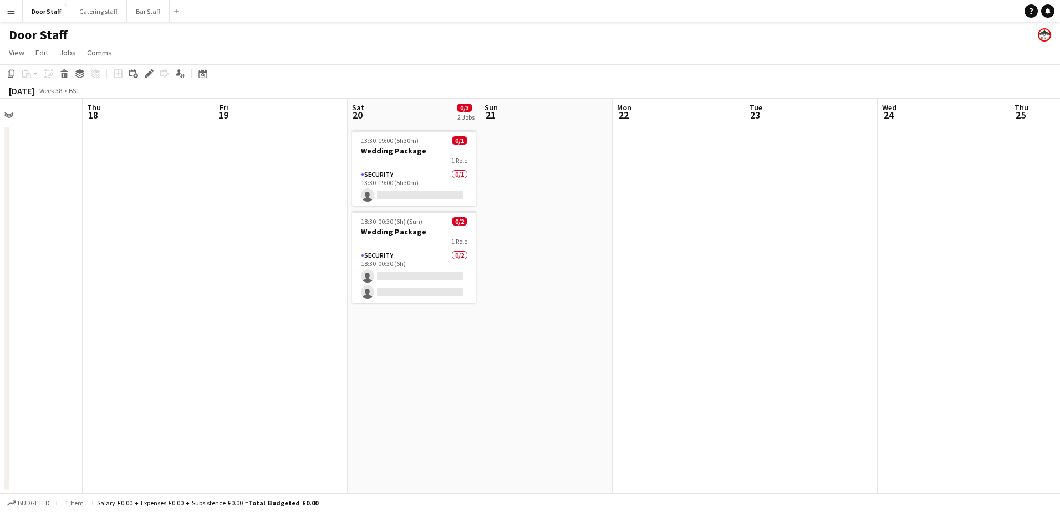
drag, startPoint x: 263, startPoint y: 284, endPoint x: 760, endPoint y: 258, distance: 497.5
click at [760, 258] on app-calendar-viewport "Mon 15 Tue 16 Wed 17 Thu 18 Fri 19 Sat 20 0/3 2 Jobs Sun 21 Mon 22 Tue 23 Wed 2…" at bounding box center [530, 296] width 1060 height 395
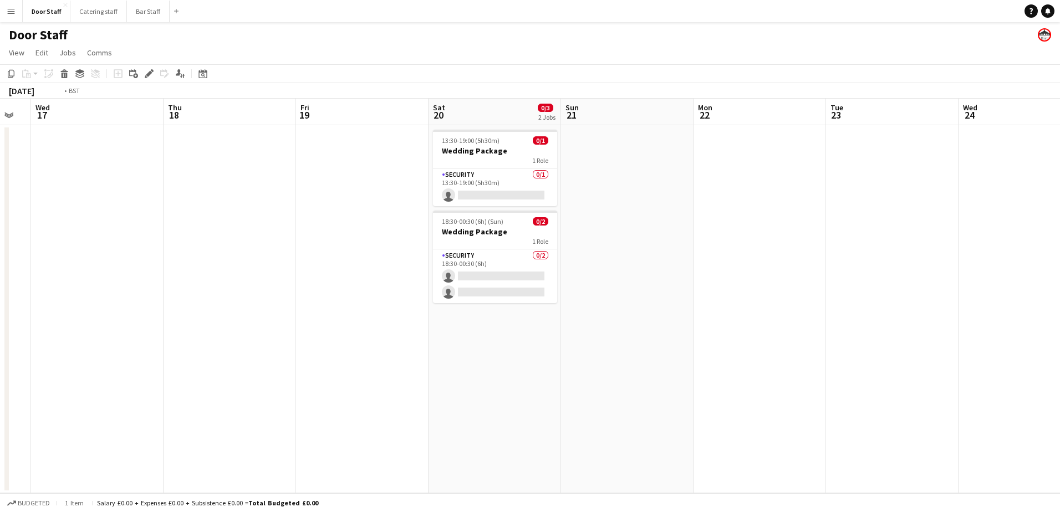
drag, startPoint x: 83, startPoint y: 324, endPoint x: 694, endPoint y: 277, distance: 612.7
click at [694, 277] on app-calendar-viewport "Mon 15 Tue 16 Wed 17 Thu 18 Fri 19 Sat 20 0/3 2 Jobs Sun 21 Mon 22 Tue 23 Wed 2…" at bounding box center [530, 296] width 1060 height 395
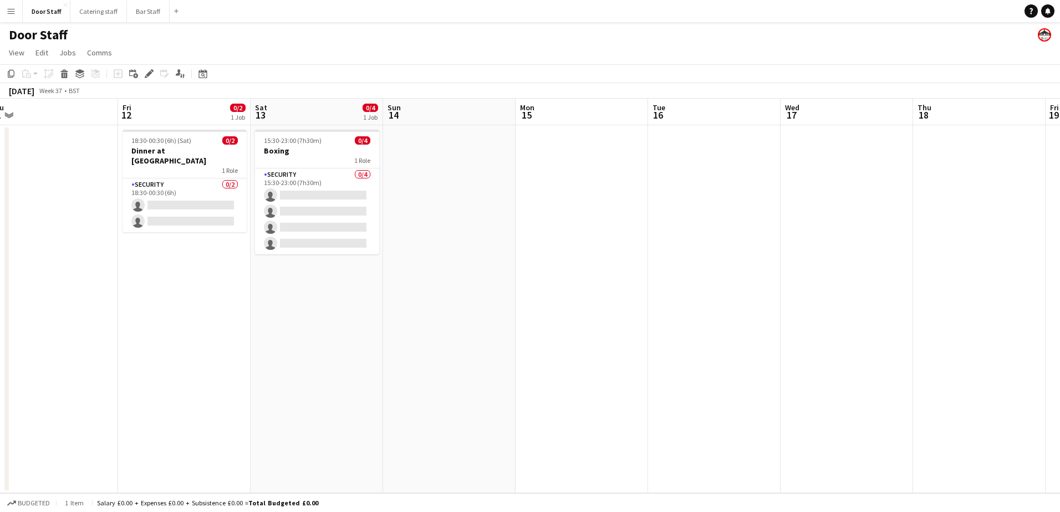
drag, startPoint x: 208, startPoint y: 325, endPoint x: 692, endPoint y: 251, distance: 489.7
click at [693, 251] on app-calendar-viewport "Tue 9 Wed 10 Thu 11 Fri 12 0/2 1 Job Sat 13 0/4 1 Job Sun 14 Mon 15 Tue 16 Wed …" at bounding box center [530, 296] width 1060 height 395
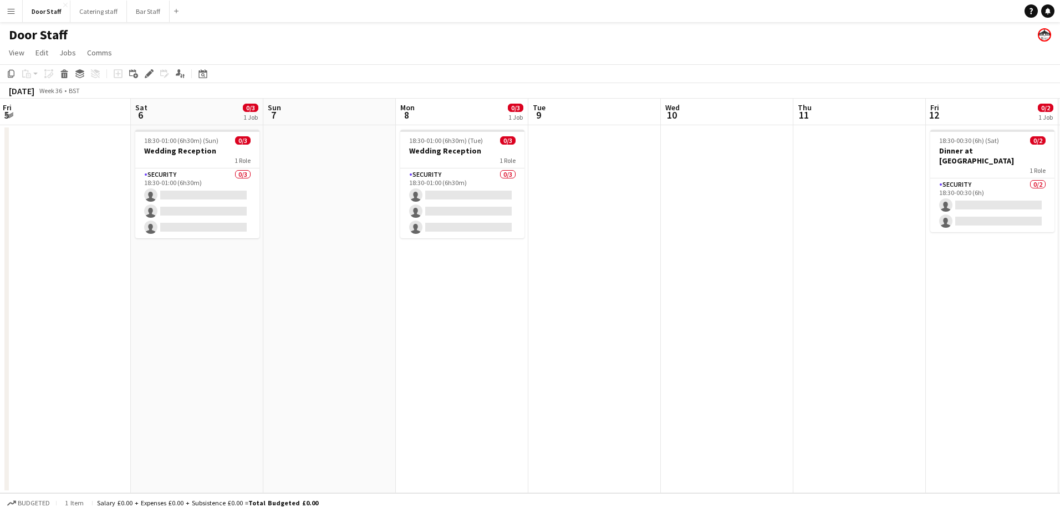
drag, startPoint x: 119, startPoint y: 282, endPoint x: 666, endPoint y: 230, distance: 549.1
click at [666, 230] on app-calendar-viewport "Wed 3 0/1 1 Job Thu 4 Fri 5 Sat 6 0/3 1 Job Sun 7 Mon 8 0/3 1 Job Tue 9 Wed 10 …" at bounding box center [530, 296] width 1060 height 395
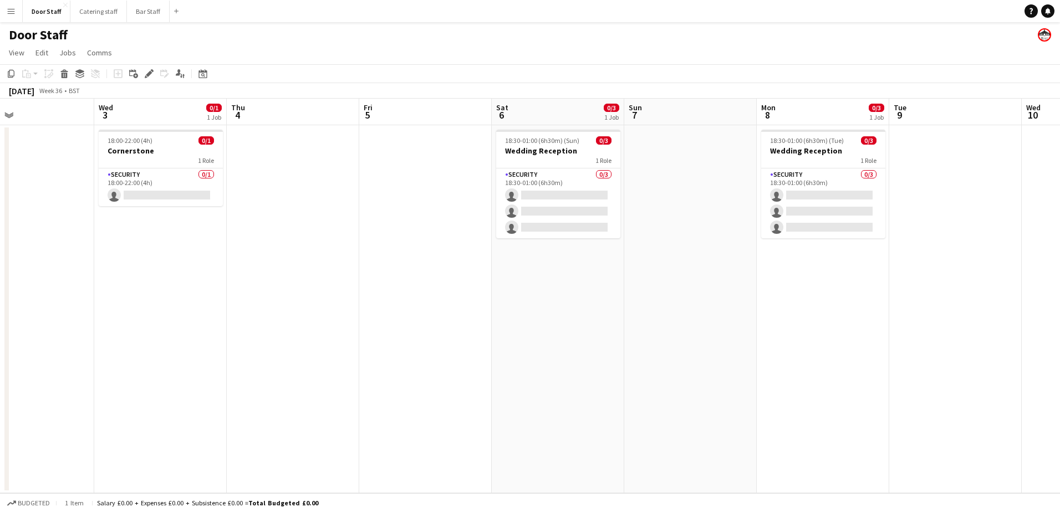
drag, startPoint x: 81, startPoint y: 380, endPoint x: 567, endPoint y: 322, distance: 488.6
click at [567, 322] on app-calendar-viewport "Sun 31 Mon 1 Tue 2 Wed 3 0/1 1 Job Thu 4 Fri 5 Sat 6 0/3 1 Job Sun 7 Mon 8 0/3 …" at bounding box center [530, 296] width 1060 height 395
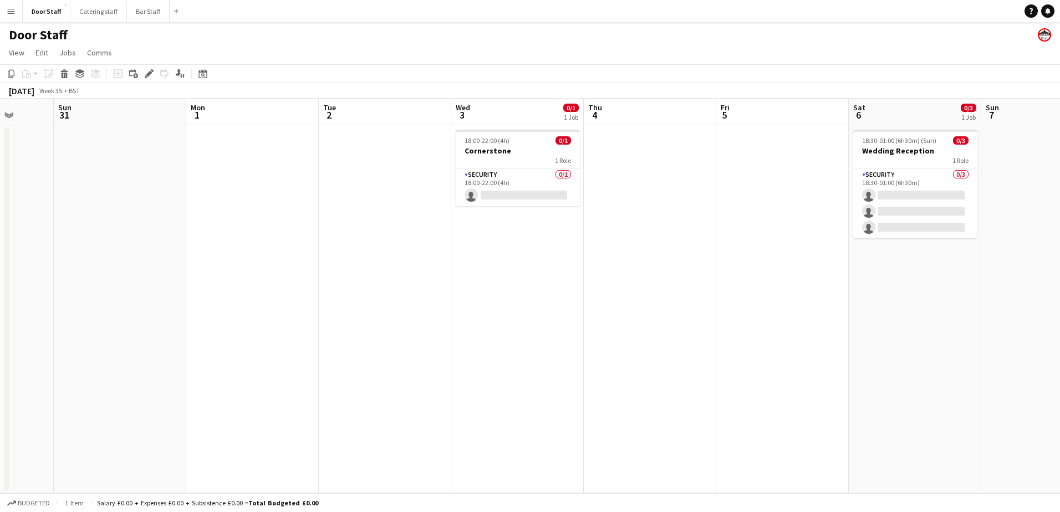
scroll to position [0, 345]
drag, startPoint x: 141, startPoint y: 322, endPoint x: 348, endPoint y: 319, distance: 206.8
click at [348, 319] on app-calendar-viewport "Thu 28 Fri 29 Sat 30 Sun 31 Mon 1 Tue 2 Wed 3 0/1 1 Job Thu 4 Fri 5 Sat 6 0/3 1…" at bounding box center [530, 296] width 1060 height 395
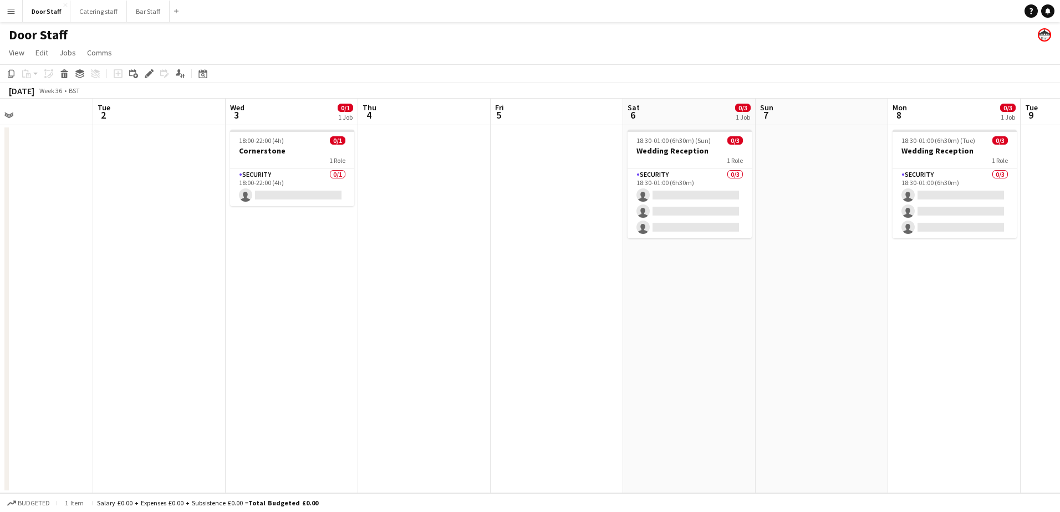
drag, startPoint x: 272, startPoint y: 320, endPoint x: 0, endPoint y: 352, distance: 274.0
click at [0, 352] on html "Menu Boards Boards Boards All jobs Status Workforce Workforce My Workforce Recr…" at bounding box center [530, 256] width 1060 height 512
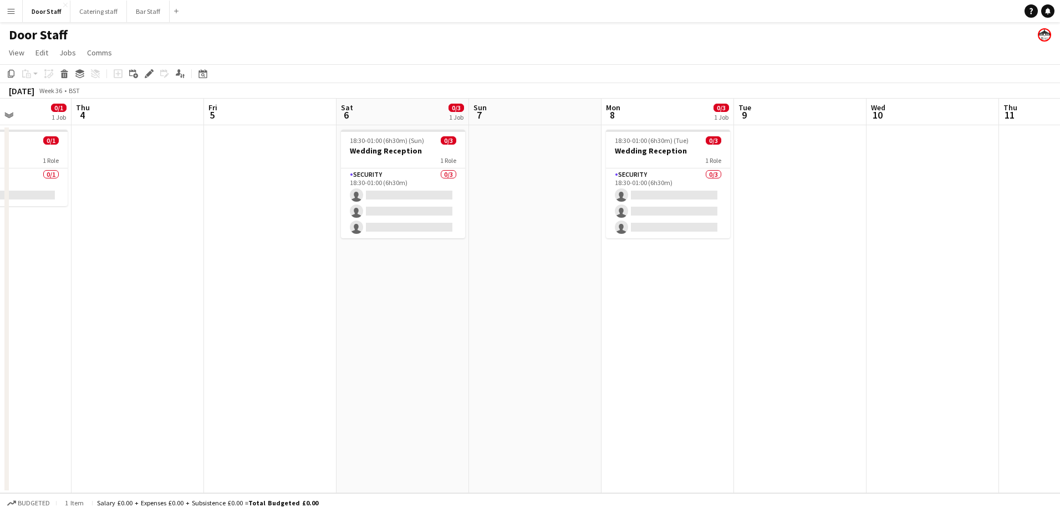
drag, startPoint x: 426, startPoint y: 409, endPoint x: 139, endPoint y: 414, distance: 286.7
click at [139, 414] on app-calendar-viewport "Mon 1 Tue 2 Wed 3 0/1 1 Job Thu 4 Fri 5 Sat 6 0/3 1 Job Sun 7 Mon 8 0/3 1 Job T…" at bounding box center [530, 296] width 1060 height 395
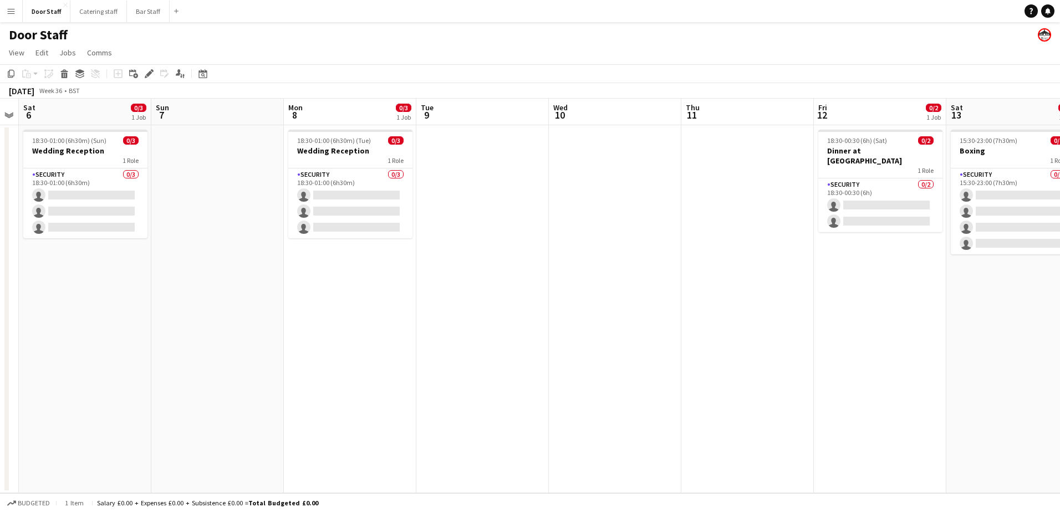
drag, startPoint x: 355, startPoint y: 381, endPoint x: 140, endPoint y: 385, distance: 215.2
click at [140, 385] on app-calendar-viewport "Wed 3 0/1 1 Job Thu 4 Fri 5 Sat 6 0/3 1 Job Sun 7 Mon 8 0/3 1 Job Tue 9 Wed 10 …" at bounding box center [530, 296] width 1060 height 395
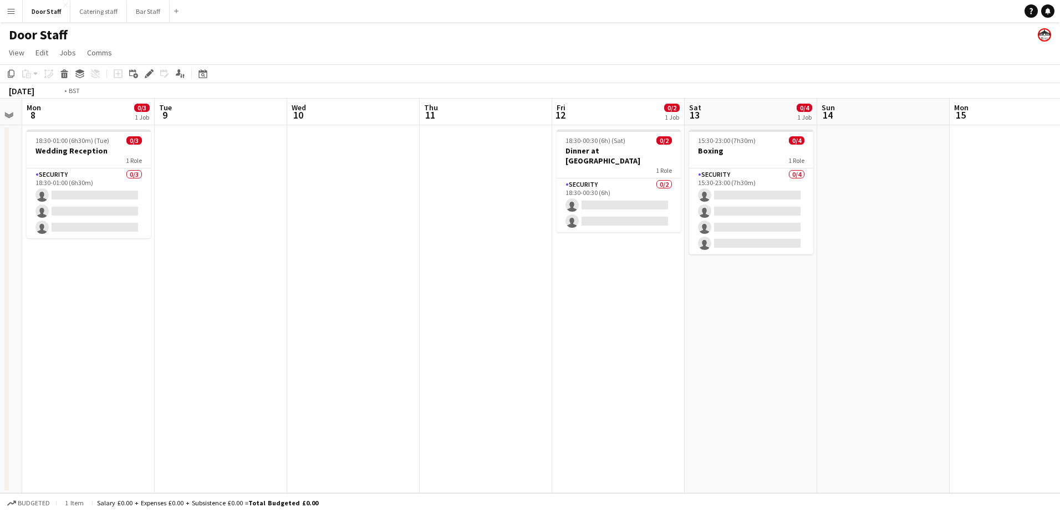
drag, startPoint x: 632, startPoint y: 311, endPoint x: 96, endPoint y: 367, distance: 539.0
click at [91, 368] on app-calendar-viewport "Fri 5 Sat 6 0/3 1 Job Sun 7 Mon 8 0/3 1 Job Tue 9 Wed 10 Thu 11 Fri 12 0/2 1 Jo…" at bounding box center [530, 296] width 1060 height 395
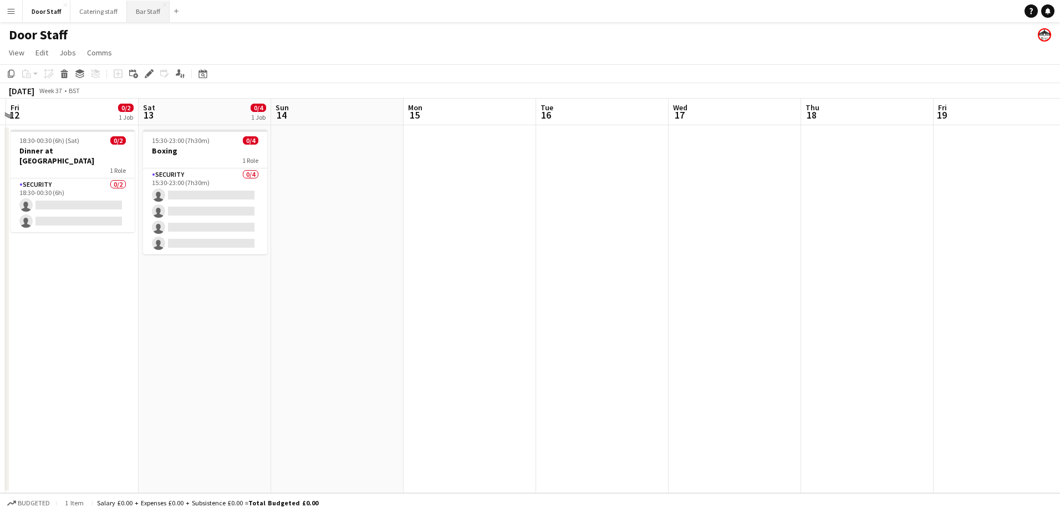
click at [133, 12] on button "Bar Staff Close" at bounding box center [148, 12] width 43 height 22
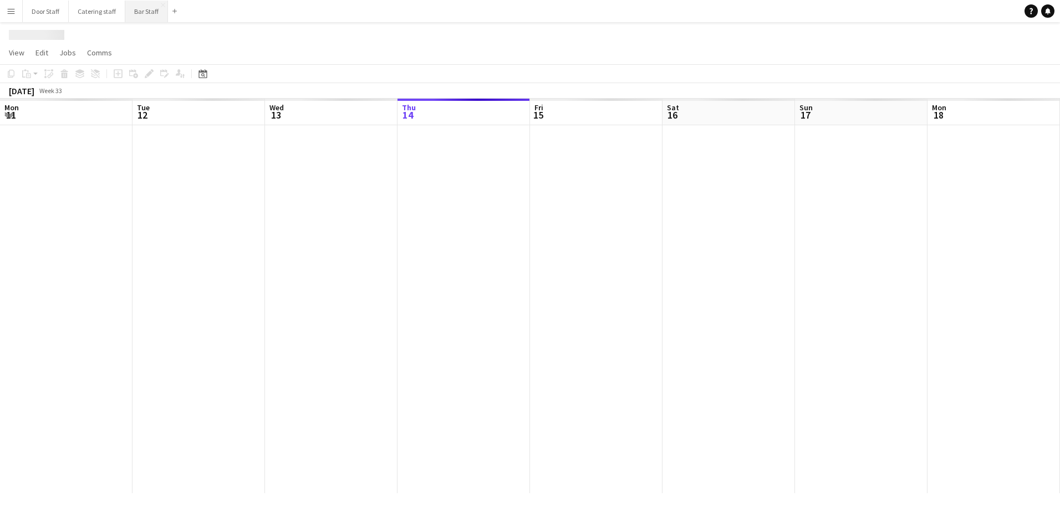
scroll to position [0, 265]
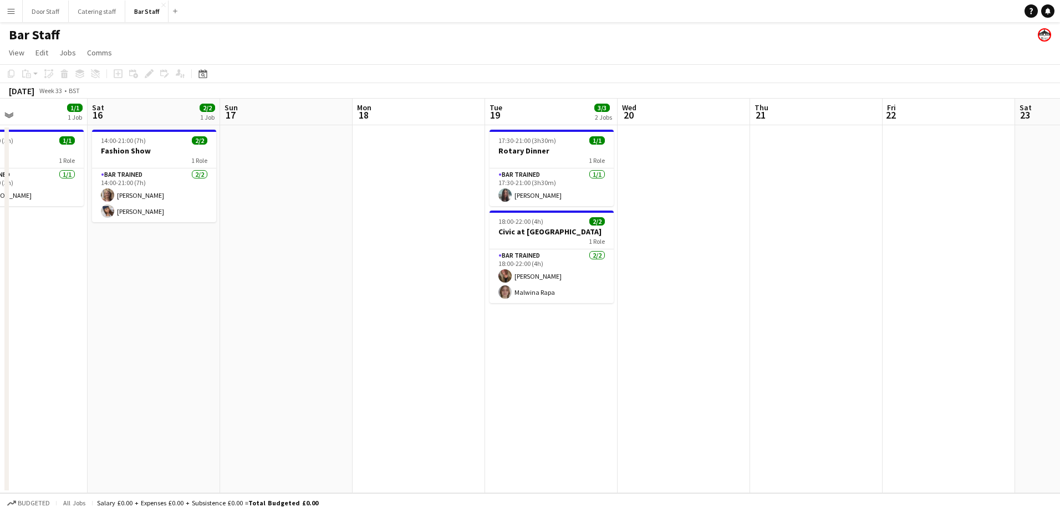
drag, startPoint x: 488, startPoint y: 278, endPoint x: 236, endPoint y: 281, distance: 252.3
click at [236, 281] on app-calendar-viewport "Tue 12 1/1 1 Job Wed 13 Thu 14 Fri 15 1/1 1 Job Sat 16 2/2 1 Job Sun 17 Mon 18 …" at bounding box center [530, 296] width 1060 height 395
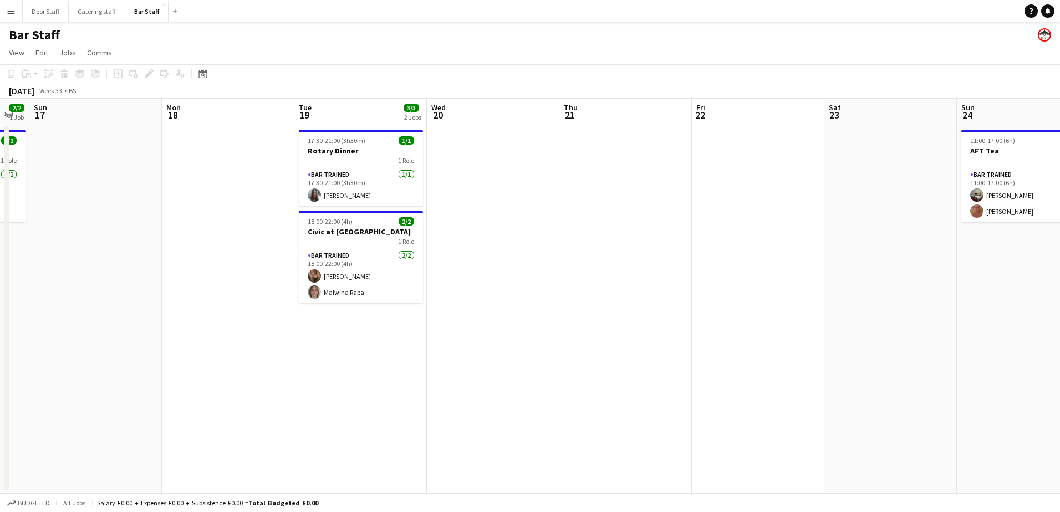
drag, startPoint x: 489, startPoint y: 282, endPoint x: 199, endPoint y: 296, distance: 290.3
click at [198, 296] on app-calendar-viewport "Thu 14 Fri 15 1/1 1 Job Sat 16 2/2 1 Job Sun 17 Mon 18 Tue 19 3/3 2 Jobs Wed 20…" at bounding box center [530, 296] width 1060 height 395
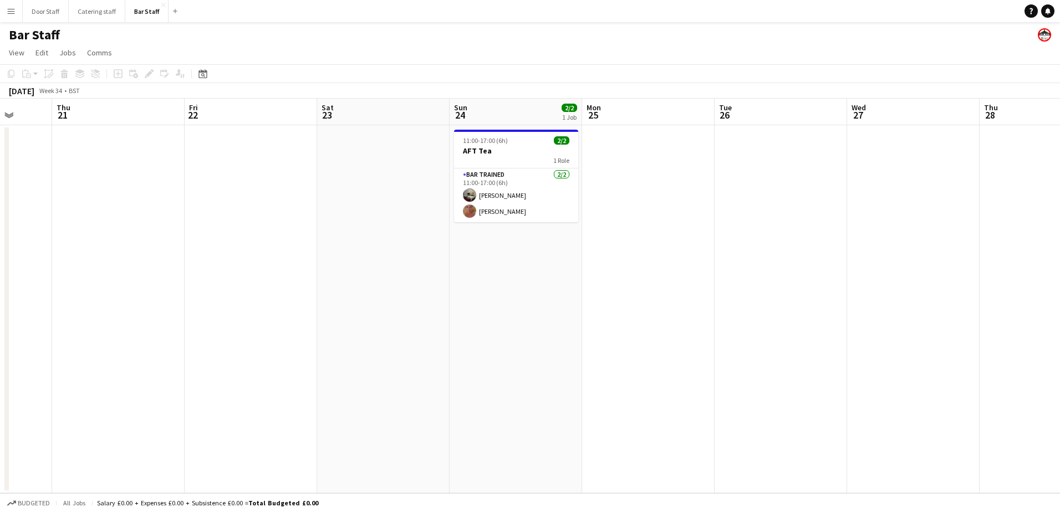
scroll to position [0, 421]
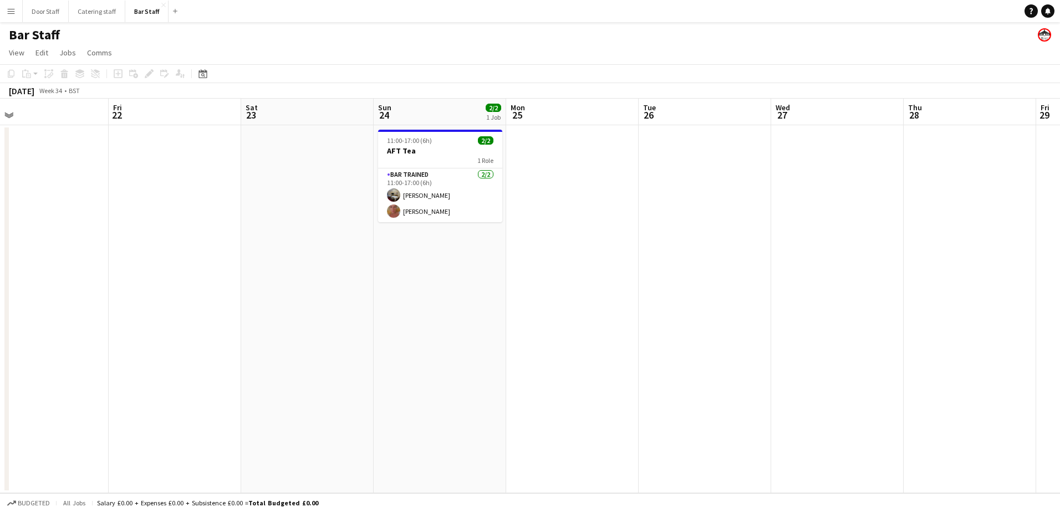
drag, startPoint x: 608, startPoint y: 304, endPoint x: 67, endPoint y: 312, distance: 541.2
click at [67, 312] on app-calendar-viewport "Mon 18 Tue 19 3/3 2 Jobs Wed 20 Thu 21 Fri 22 Sat 23 Sun 24 2/2 1 Job Mon 25 Tu…" at bounding box center [530, 296] width 1060 height 395
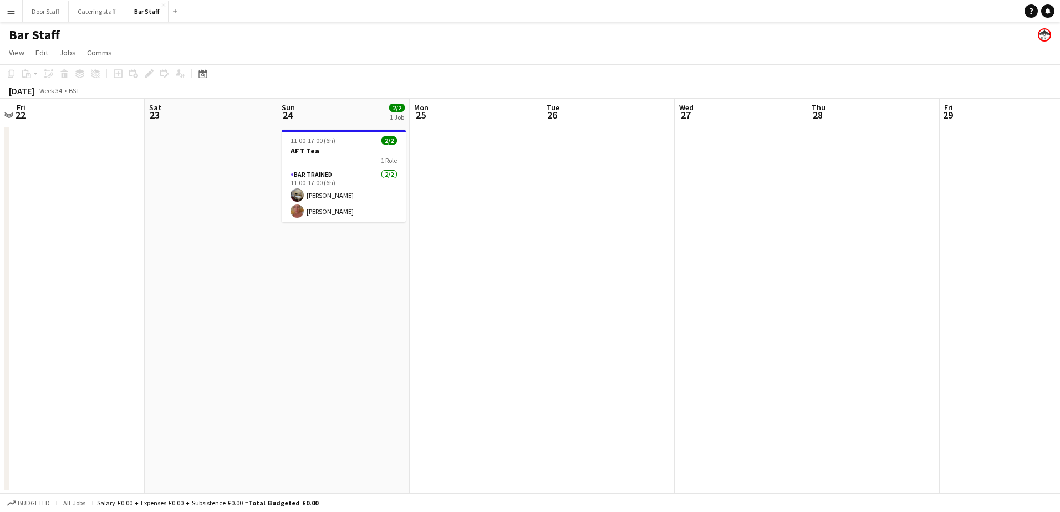
drag, startPoint x: 377, startPoint y: 333, endPoint x: 34, endPoint y: 333, distance: 343.2
click at [34, 333] on app-calendar-viewport "Tue 19 3/3 2 Jobs Wed 20 Thu 21 Fri 22 Sat 23 Sun 24 2/2 1 Job Mon 25 Tue 26 We…" at bounding box center [530, 296] width 1060 height 395
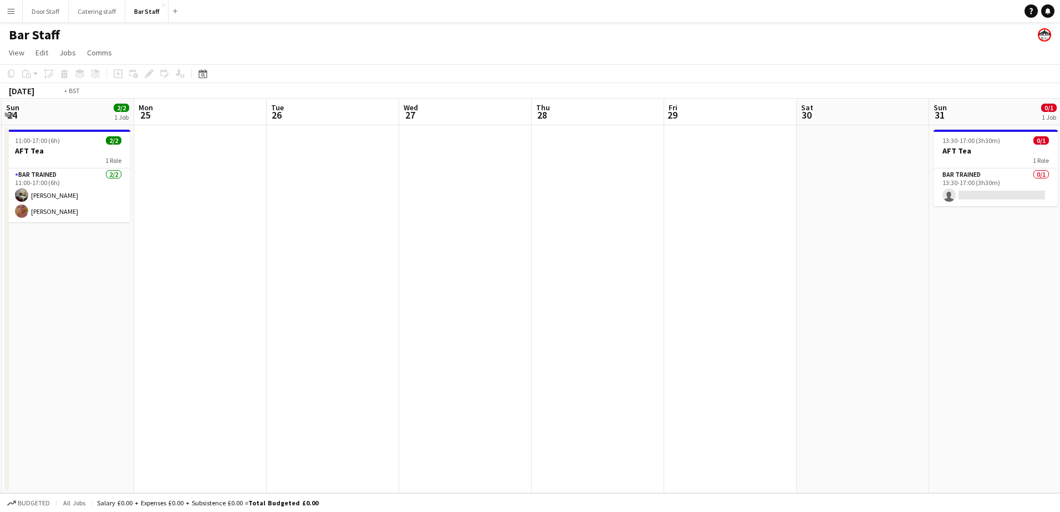
scroll to position [0, 334]
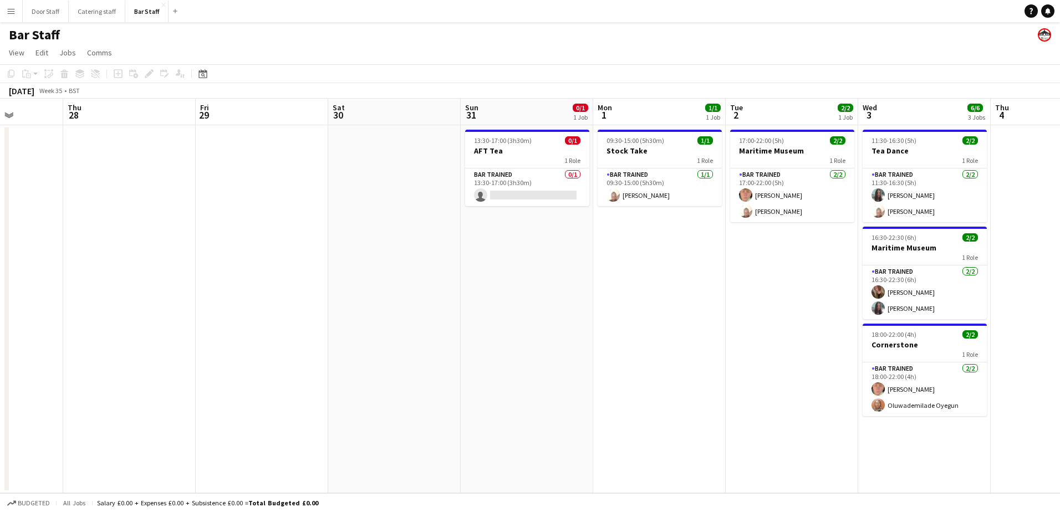
drag, startPoint x: 487, startPoint y: 312, endPoint x: -2, endPoint y: 324, distance: 489.1
click at [0, 324] on html "Menu Boards Boards Boards All jobs Status Workforce Workforce My Workforce Recr…" at bounding box center [530, 256] width 1060 height 512
click at [661, 111] on app-board-header-date "Mon 1 1/1 1 Job" at bounding box center [659, 112] width 133 height 27
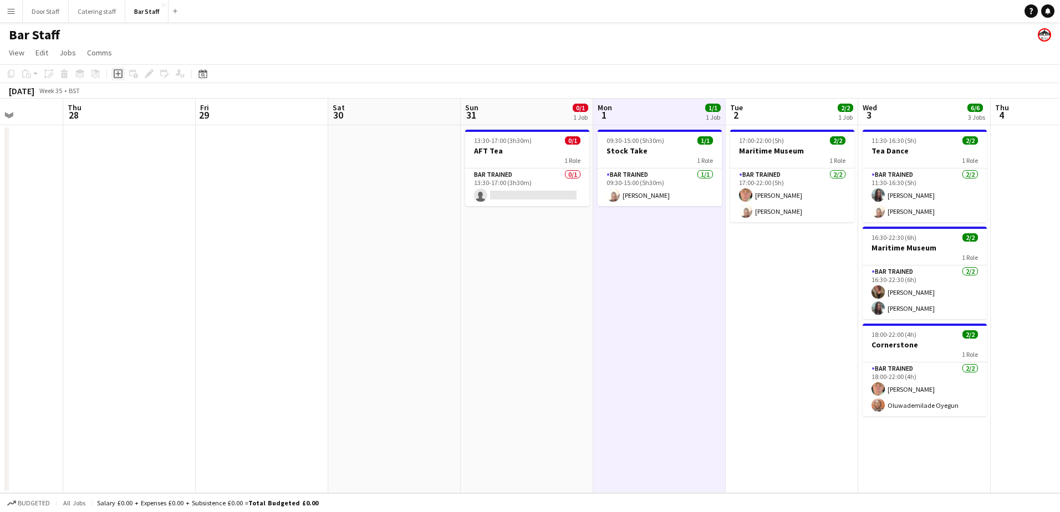
click at [120, 72] on icon "Add job" at bounding box center [118, 73] width 9 height 9
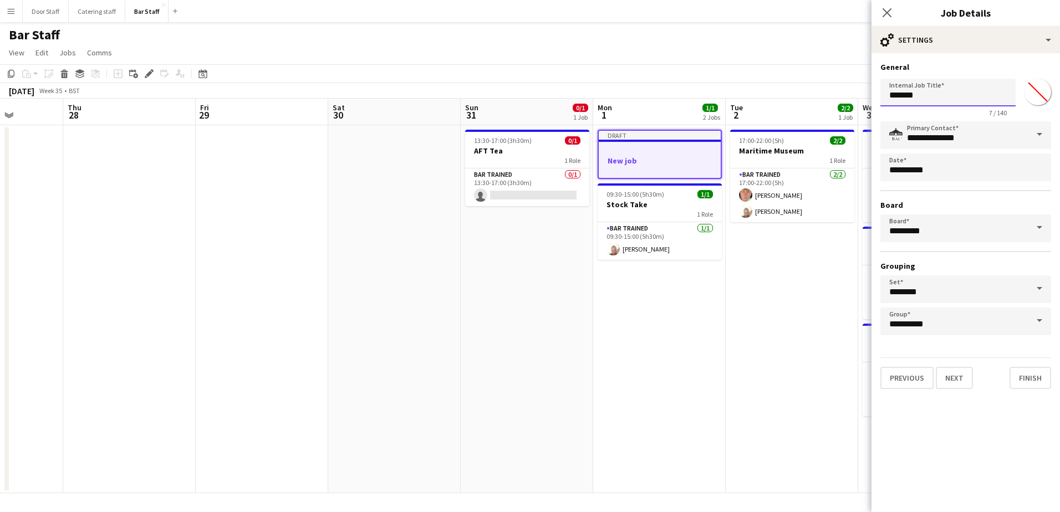
click at [950, 89] on input "*******" at bounding box center [947, 93] width 135 height 28
click at [951, 89] on input "*******" at bounding box center [947, 93] width 135 height 28
type input "**********"
click at [956, 389] on div "**********" at bounding box center [966, 225] width 188 height 345
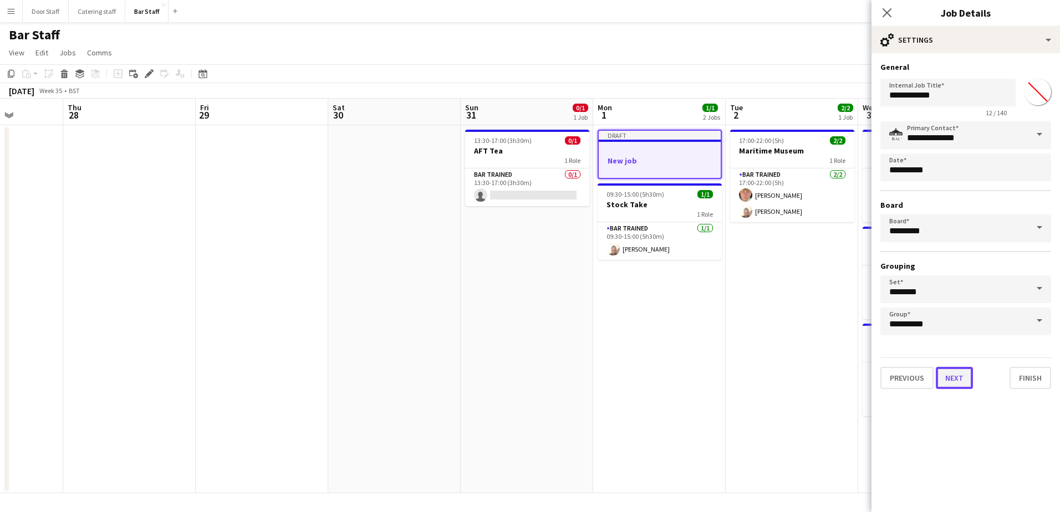
click at [958, 381] on button "Next" at bounding box center [954, 378] width 37 height 22
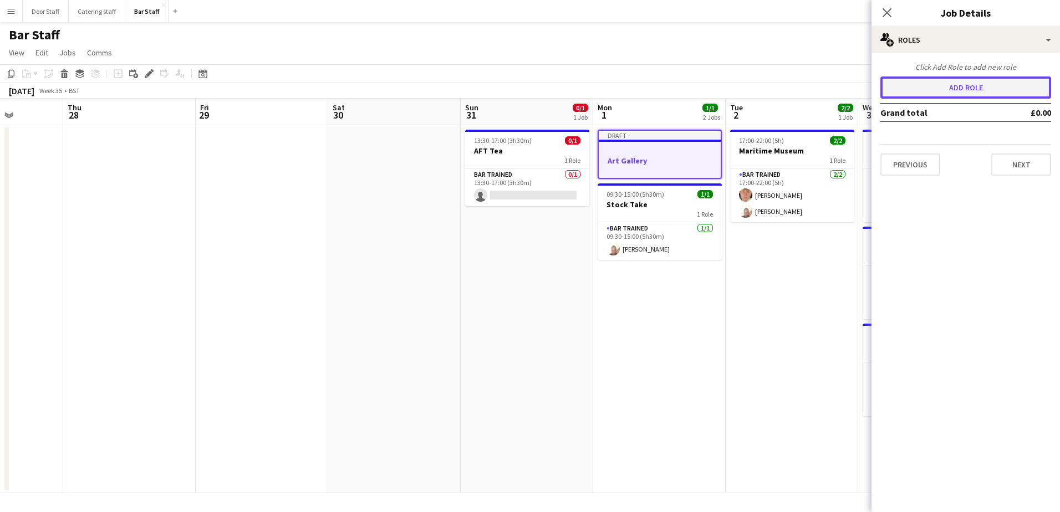
click at [957, 89] on button "Add role" at bounding box center [965, 88] width 171 height 22
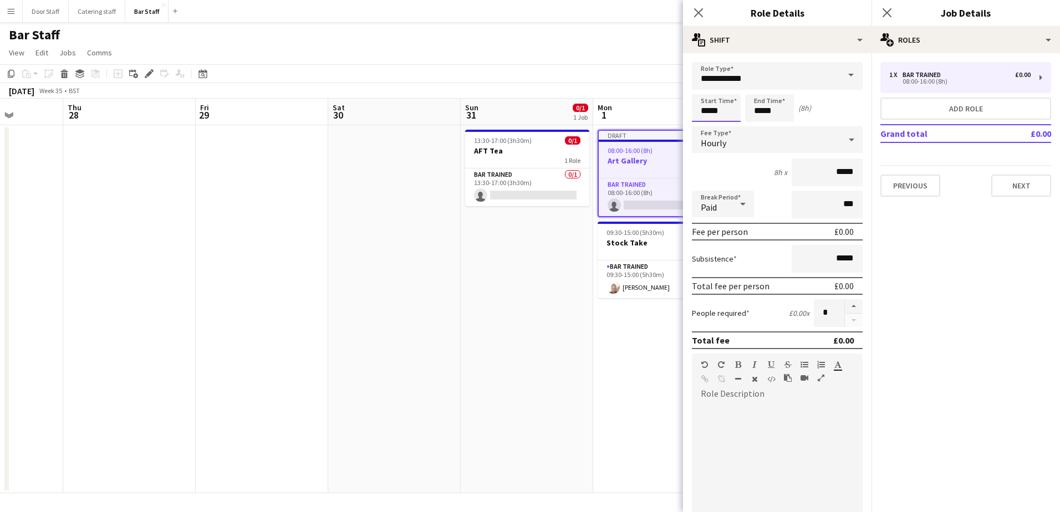
click at [718, 111] on input "*****" at bounding box center [716, 108] width 49 height 28
click at [705, 88] on div at bounding box center [705, 88] width 22 height 11
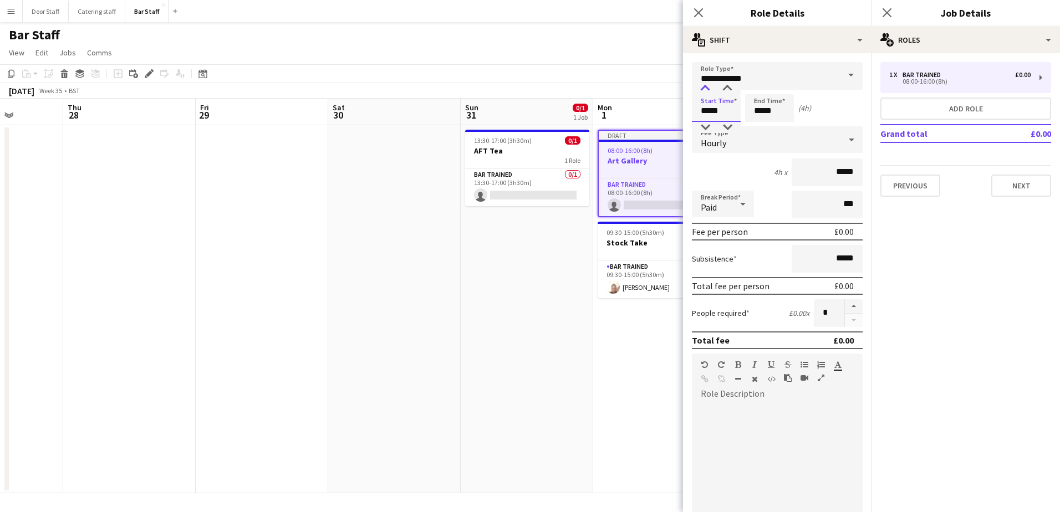
click at [705, 88] on div at bounding box center [705, 88] width 22 height 11
type input "*****"
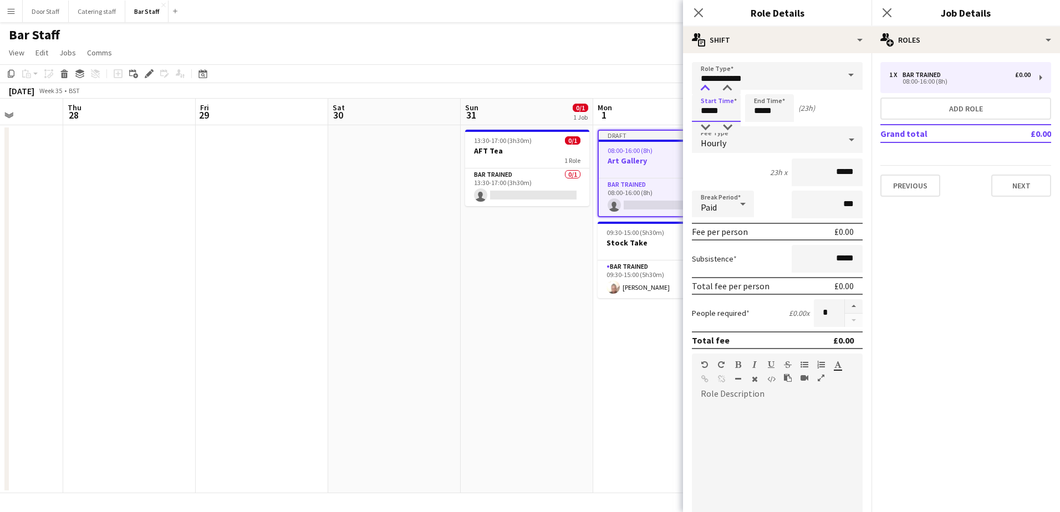
click at [705, 88] on div at bounding box center [705, 88] width 22 height 11
click at [760, 111] on input "*****" at bounding box center [769, 108] width 49 height 28
click at [759, 88] on div at bounding box center [758, 88] width 22 height 11
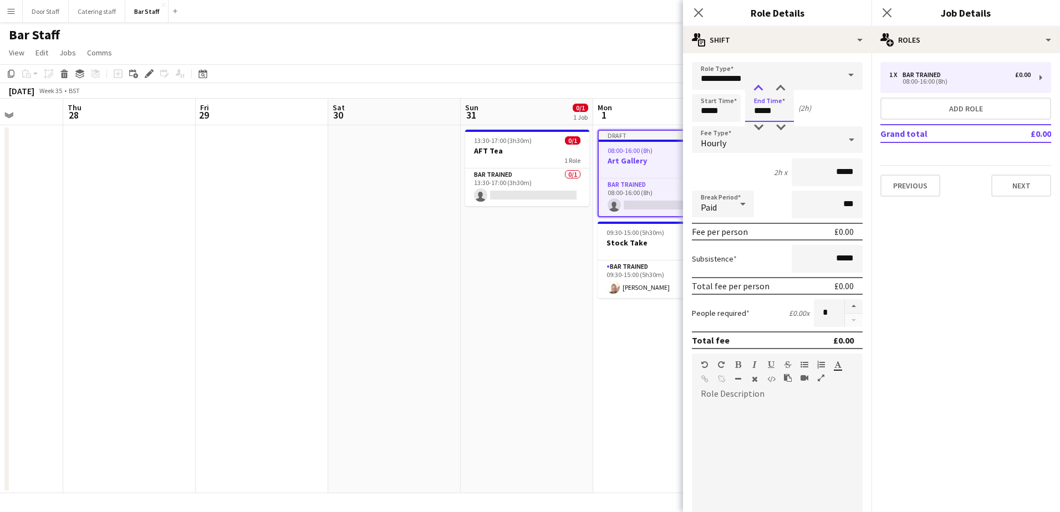
click at [759, 88] on div at bounding box center [758, 88] width 22 height 11
type input "*****"
click at [759, 88] on div at bounding box center [758, 88] width 22 height 11
click at [848, 307] on button "button" at bounding box center [854, 306] width 18 height 14
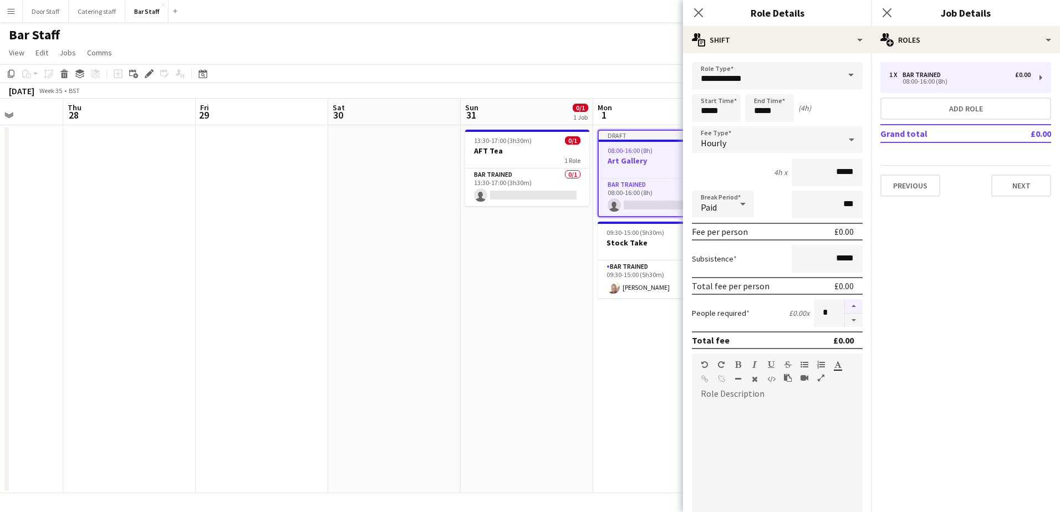
click at [848, 307] on button "button" at bounding box center [854, 306] width 18 height 14
click at [845, 318] on button "button" at bounding box center [854, 321] width 18 height 14
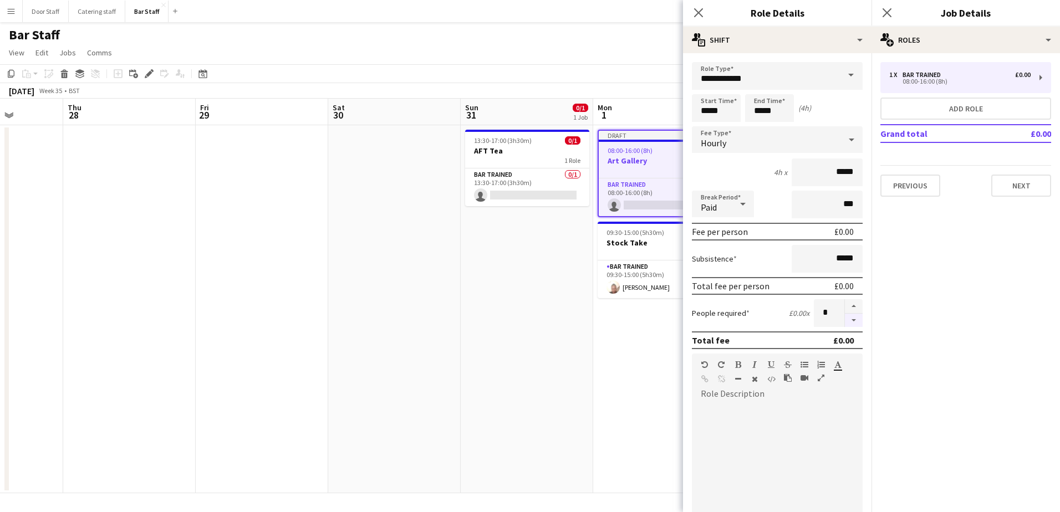
type input "*"
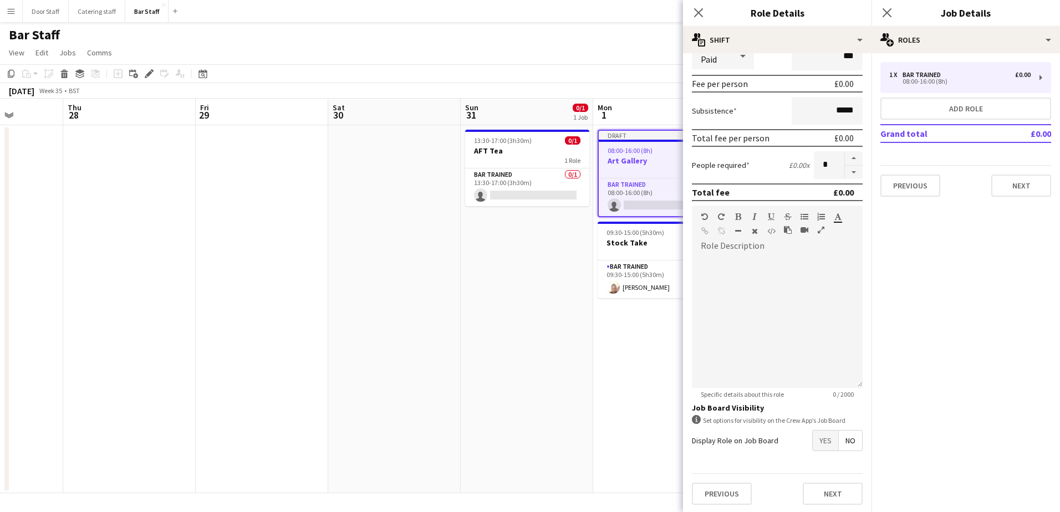
scroll to position [150, 0]
click at [818, 437] on span "Yes" at bounding box center [826, 439] width 26 height 20
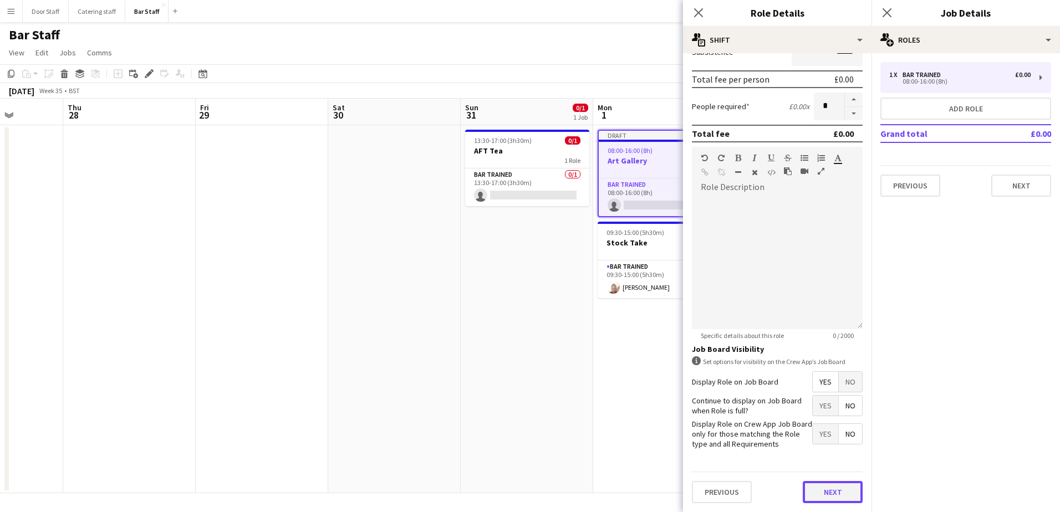
click at [832, 492] on button "Next" at bounding box center [833, 492] width 60 height 22
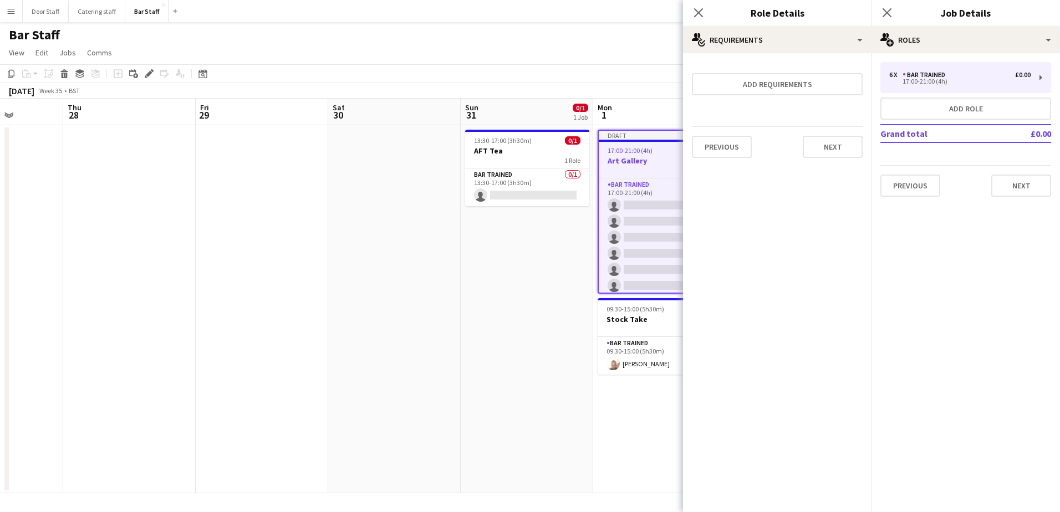
scroll to position [0, 0]
click at [835, 148] on button "Next" at bounding box center [833, 147] width 60 height 22
click at [835, 148] on button "Finish" at bounding box center [842, 148] width 42 height 22
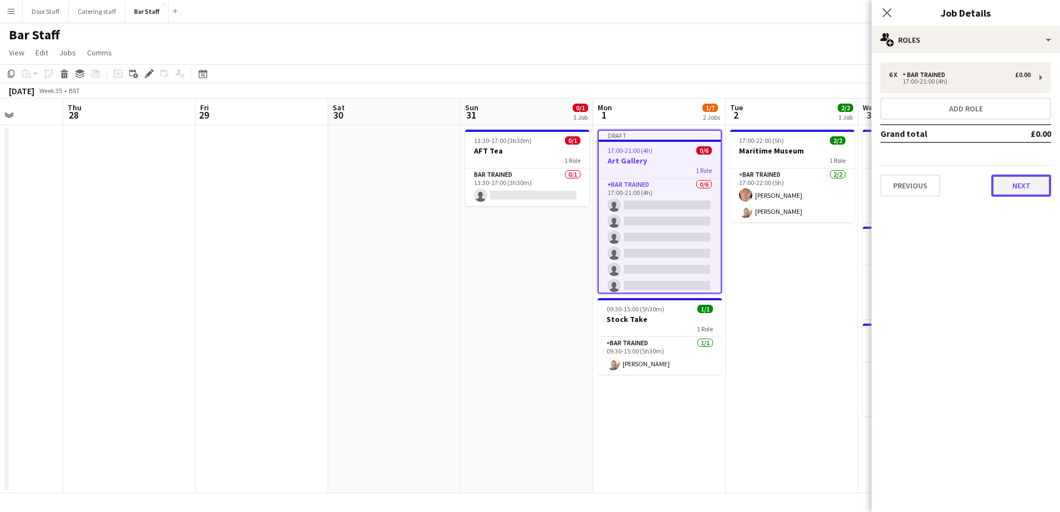
click at [1030, 184] on button "Next" at bounding box center [1021, 186] width 60 height 22
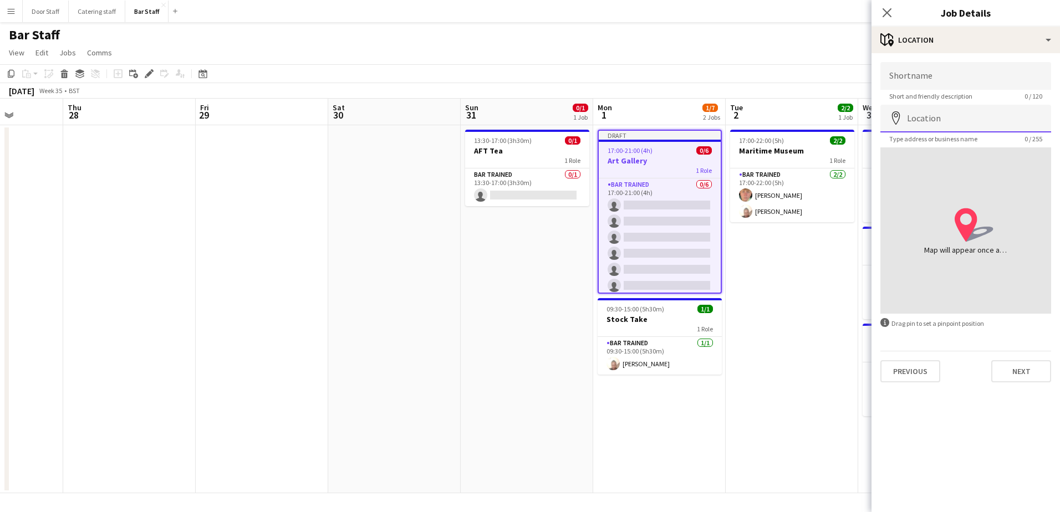
click at [959, 116] on input "Location" at bounding box center [965, 119] width 171 height 28
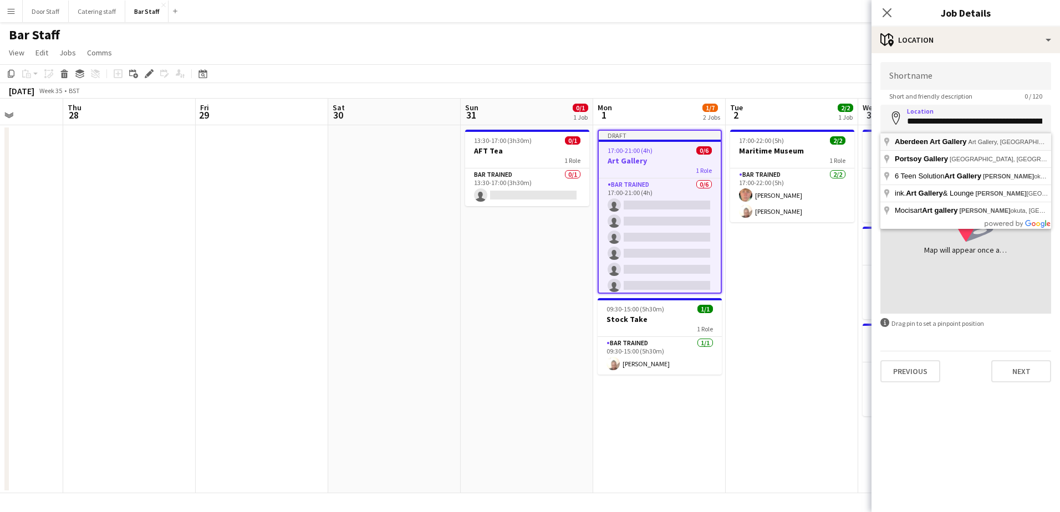
type input "**********"
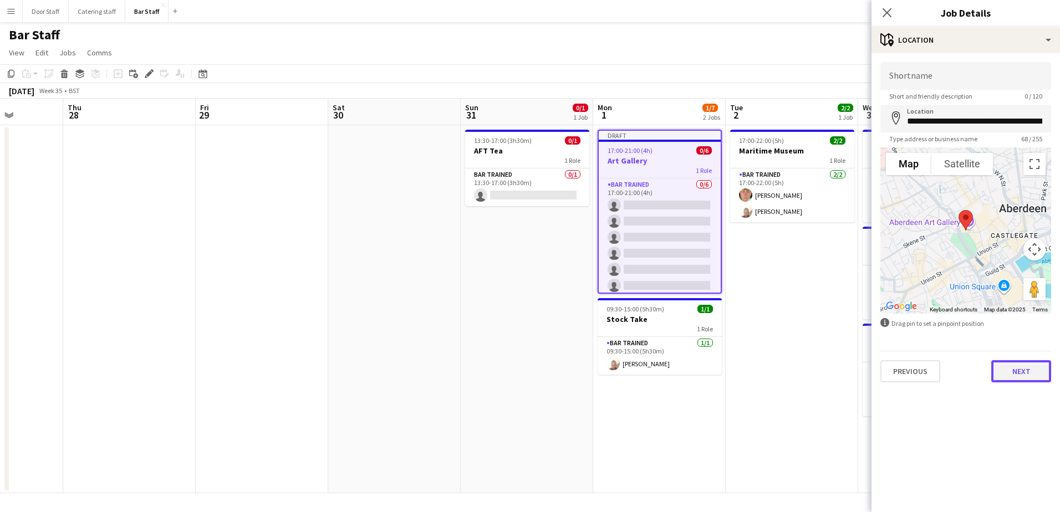
click at [1016, 378] on button "Next" at bounding box center [1021, 371] width 60 height 22
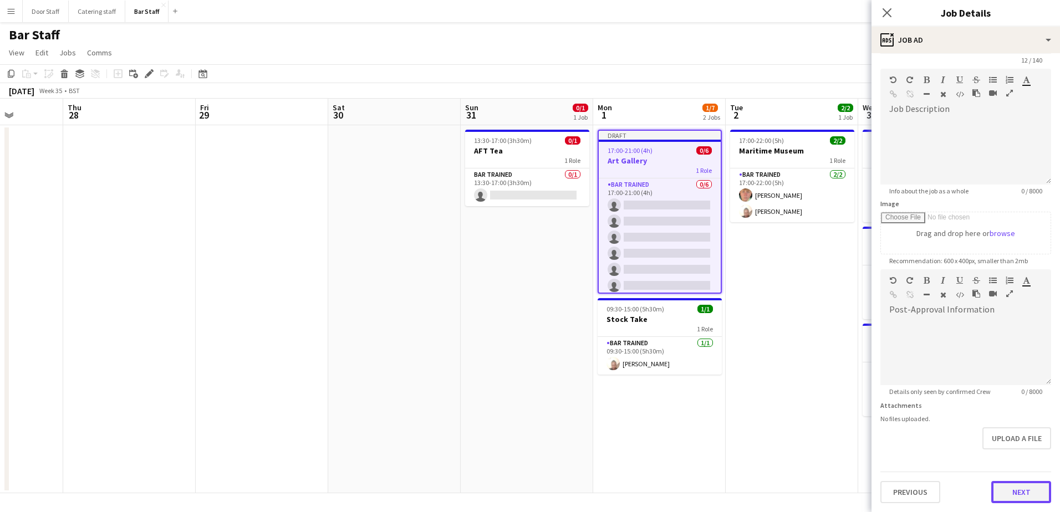
click at [1022, 462] on form "**********" at bounding box center [966, 264] width 188 height 477
click at [1016, 486] on button "Next" at bounding box center [1021, 492] width 60 height 22
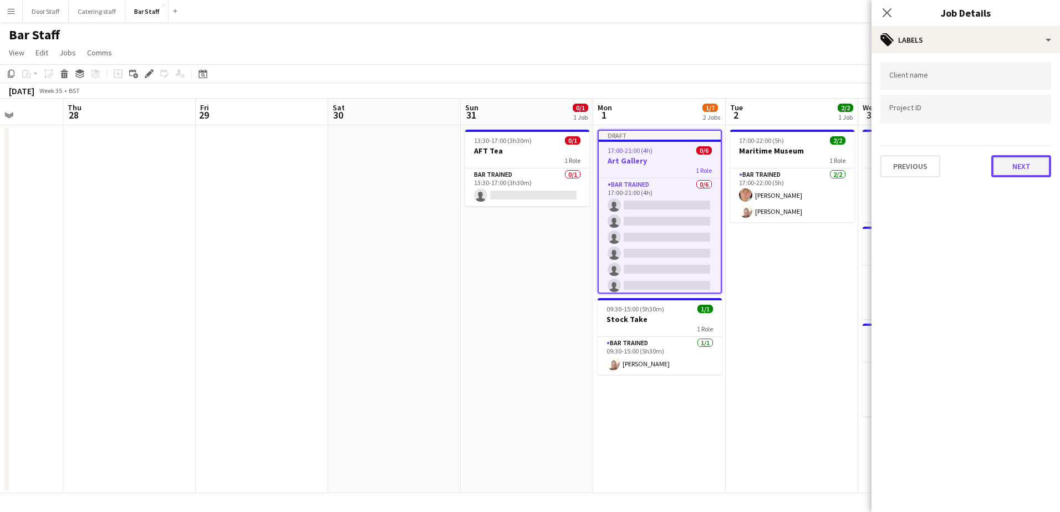
click at [1015, 171] on button "Next" at bounding box center [1021, 166] width 60 height 22
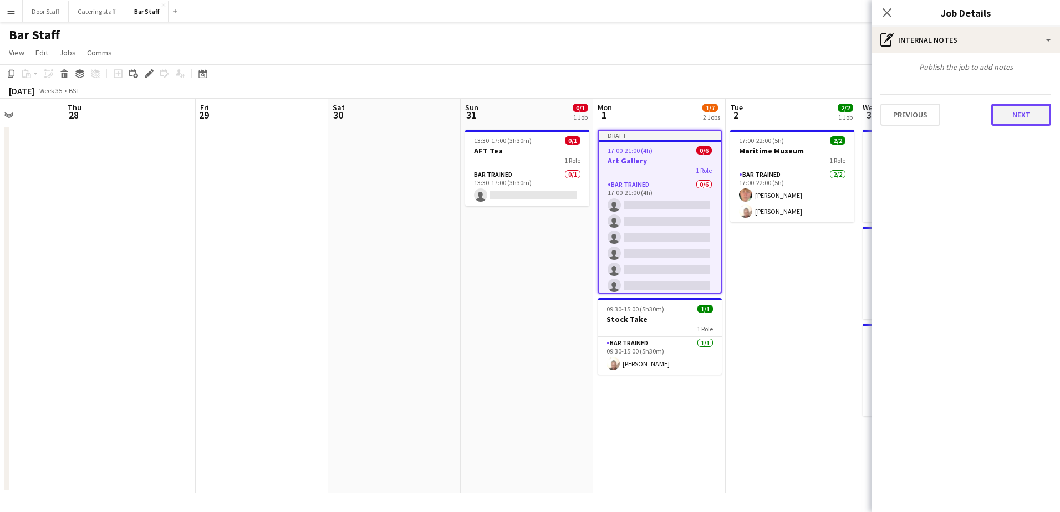
click at [1028, 115] on button "Next" at bounding box center [1021, 115] width 60 height 22
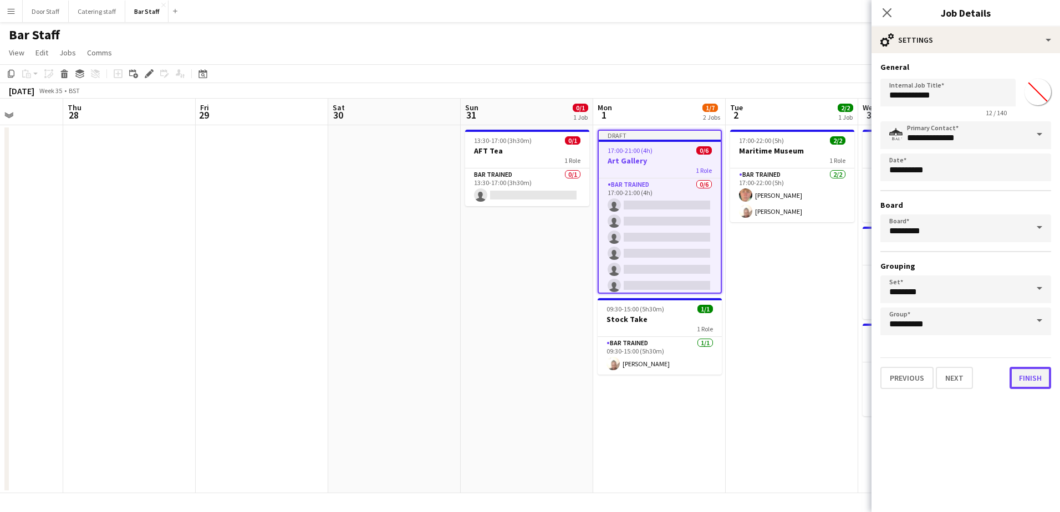
click at [1039, 374] on button "Finish" at bounding box center [1031, 378] width 42 height 22
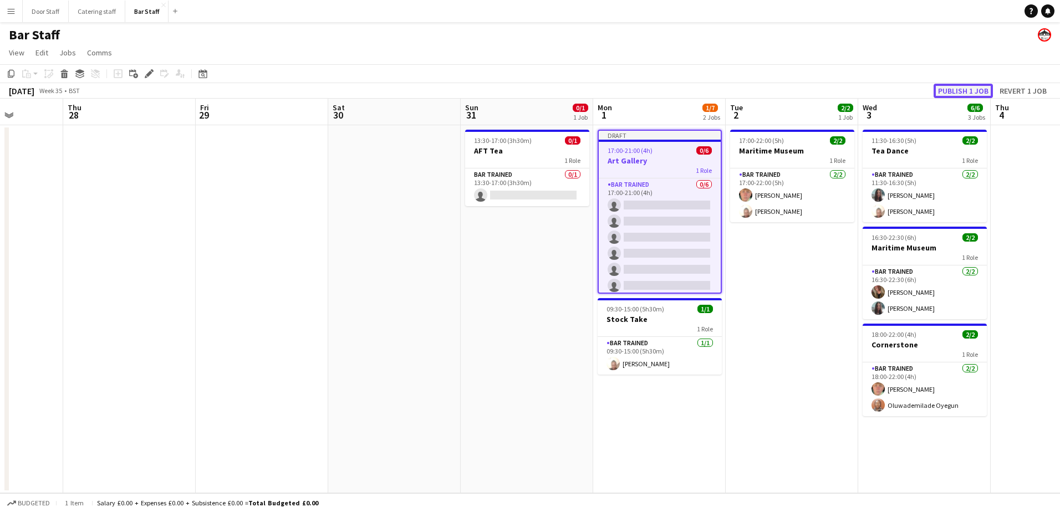
click at [955, 93] on button "Publish 1 job" at bounding box center [963, 91] width 59 height 14
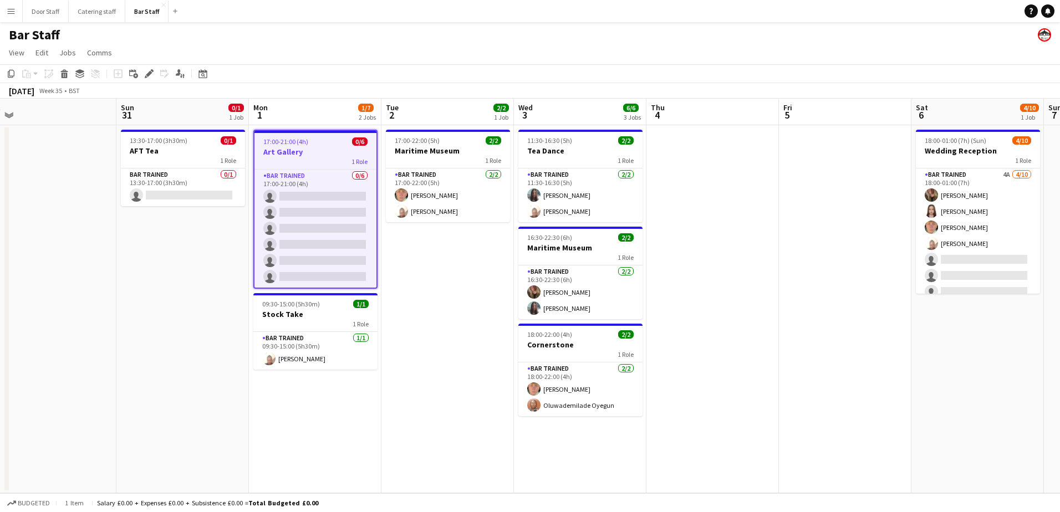
scroll to position [0, 434]
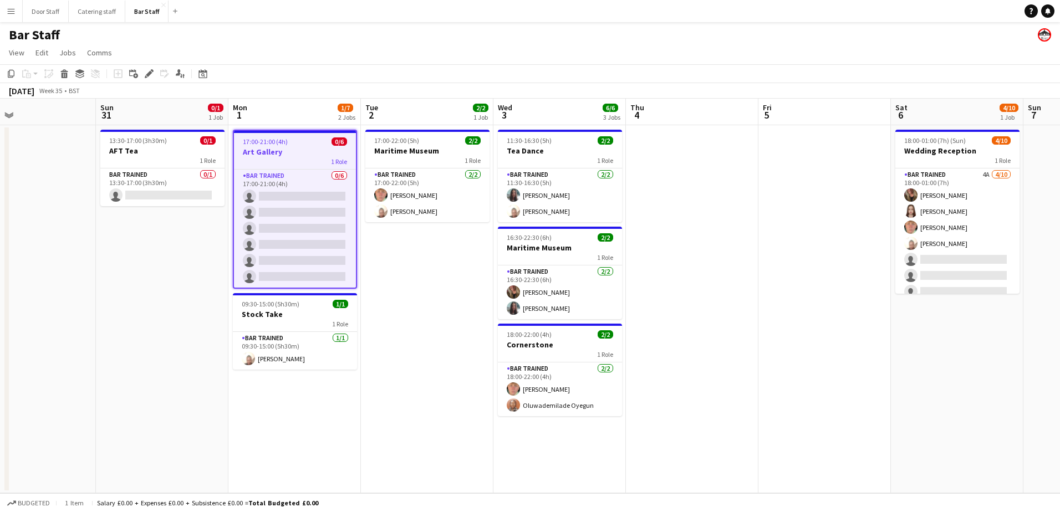
drag, startPoint x: 769, startPoint y: 385, endPoint x: 407, endPoint y: 370, distance: 361.8
click at [407, 370] on app-calendar-viewport "Wed 27 Thu 28 Fri 29 Sat 30 Sun 31 0/1 1 Job Mon 1 1/7 2 Jobs Tue 2 2/2 1 Job W…" at bounding box center [530, 296] width 1060 height 395
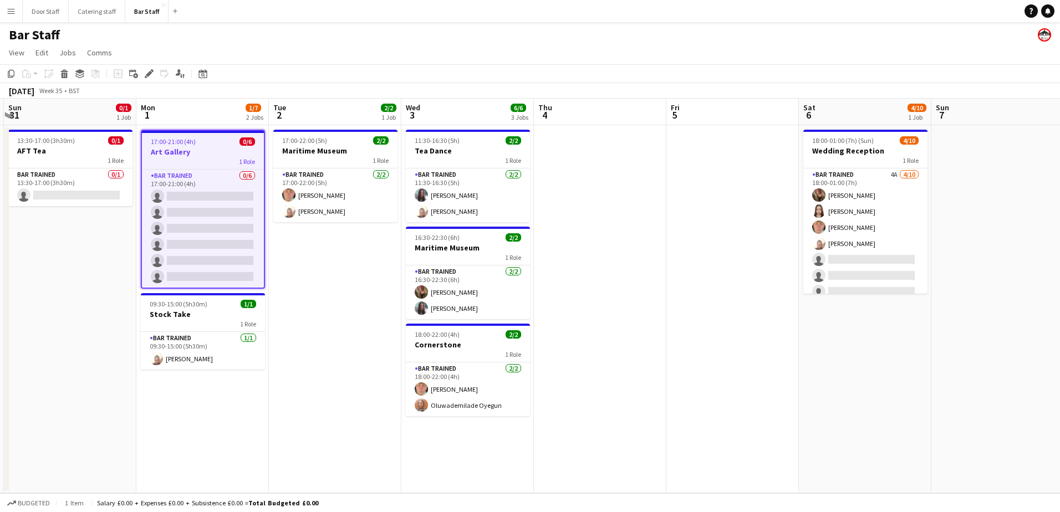
scroll to position [0, 357]
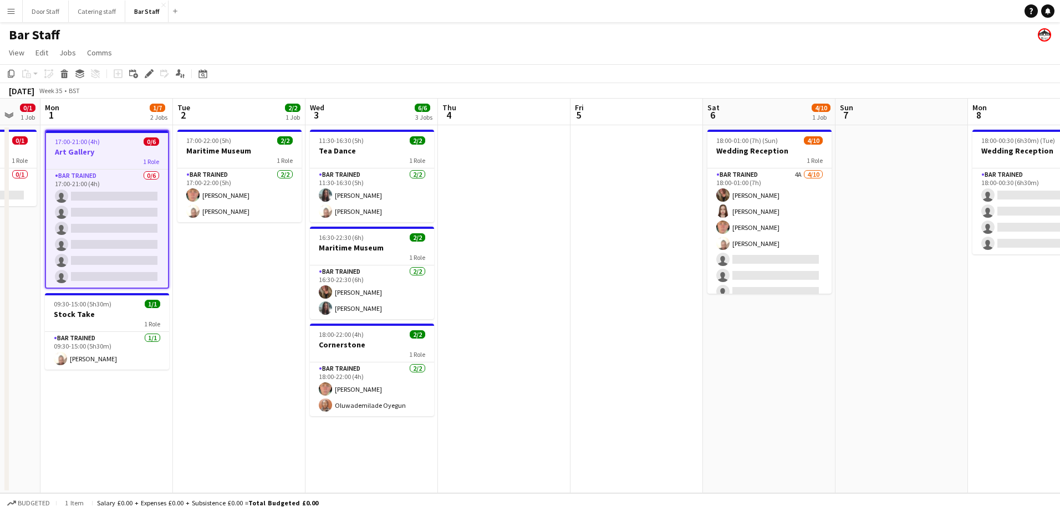
drag, startPoint x: 727, startPoint y: 349, endPoint x: 539, endPoint y: 342, distance: 188.1
click at [539, 342] on app-calendar-viewport "Fri 29 Sat 30 Sun 31 0/1 1 Job Mon 1 1/7 2 Jobs Tue 2 2/2 1 Job Wed 3 6/6 3 Job…" at bounding box center [530, 296] width 1060 height 395
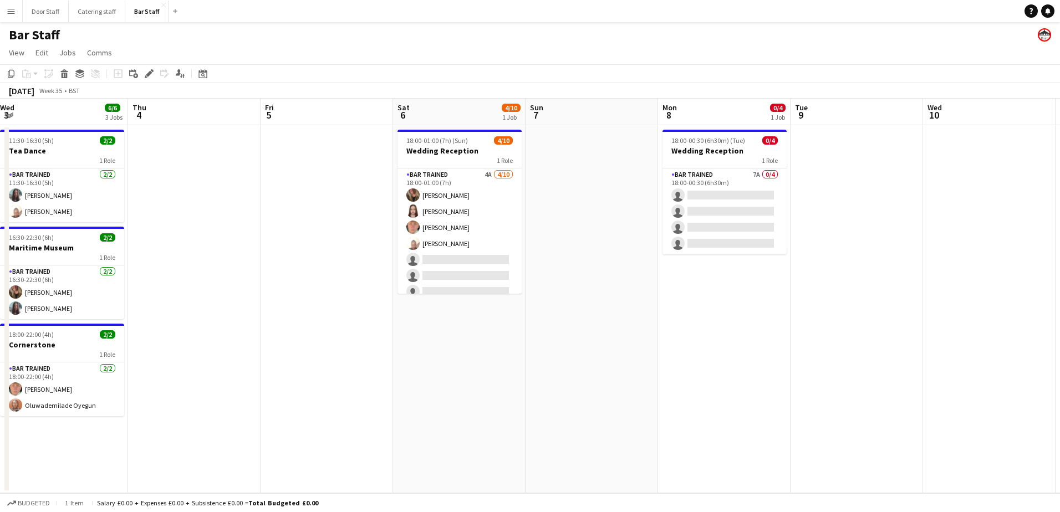
scroll to position [0, 426]
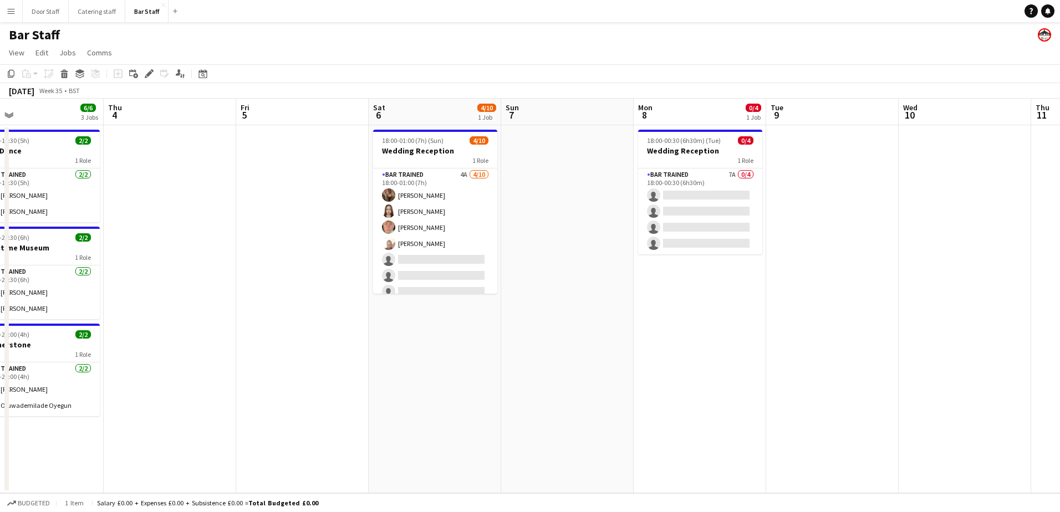
drag, startPoint x: 786, startPoint y: 363, endPoint x: 543, endPoint y: 362, distance: 243.4
click at [543, 362] on app-calendar-viewport "Sun 31 0/1 1 Job Mon 1 1/7 2 Jobs Tue 2 2/2 1 Job Wed 3 6/6 3 Jobs Thu 4 Fri 5 …" at bounding box center [530, 296] width 1060 height 395
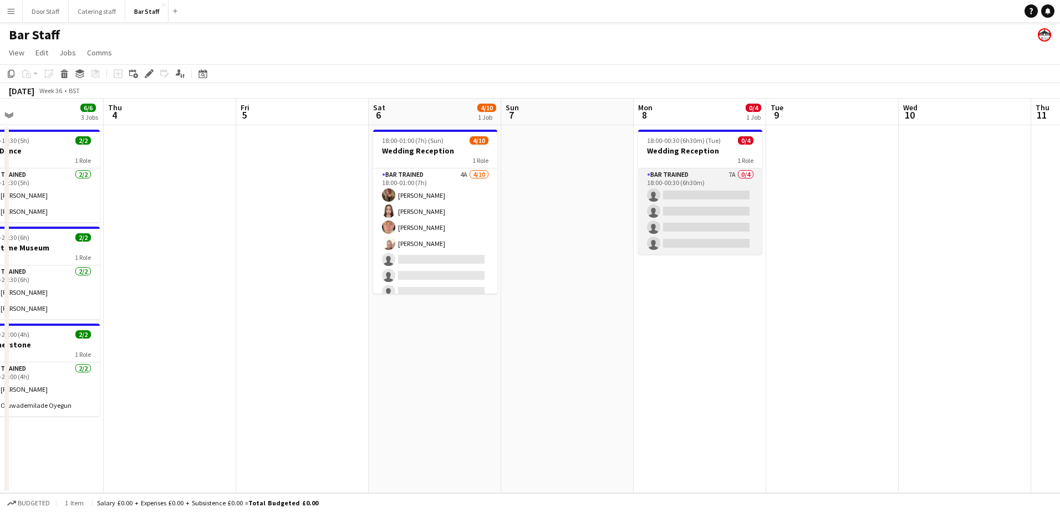
click at [695, 185] on app-card-role "Bar trained 7A 0/4 18:00-00:30 (6h30m) single-neutral-actions single-neutral-ac…" at bounding box center [700, 212] width 124 height 86
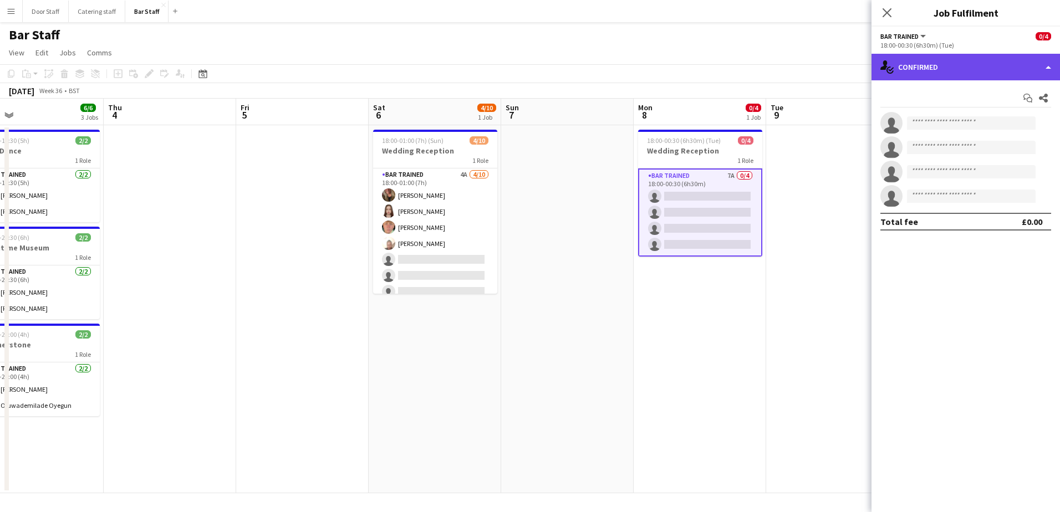
click at [938, 69] on div "single-neutral-actions-check-2 Confirmed" at bounding box center [966, 67] width 188 height 27
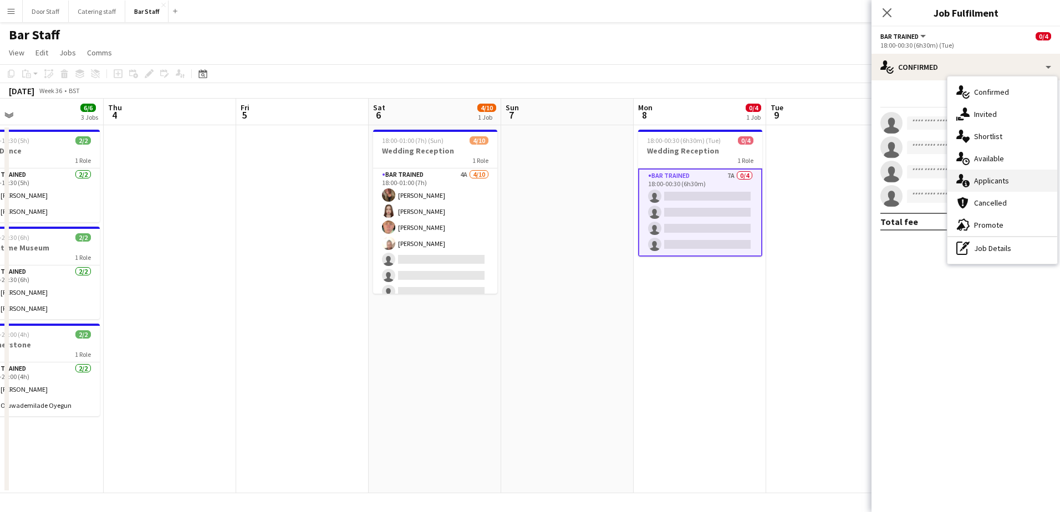
click at [985, 182] on div "single-neutral-actions-information Applicants" at bounding box center [1002, 181] width 110 height 22
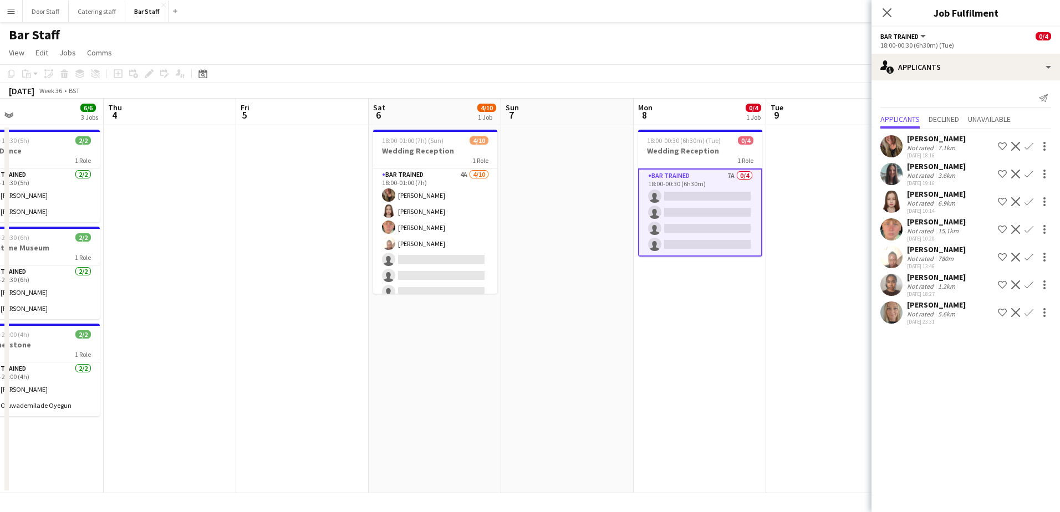
click at [1029, 314] on app-icon "Confirm" at bounding box center [1029, 312] width 9 height 9
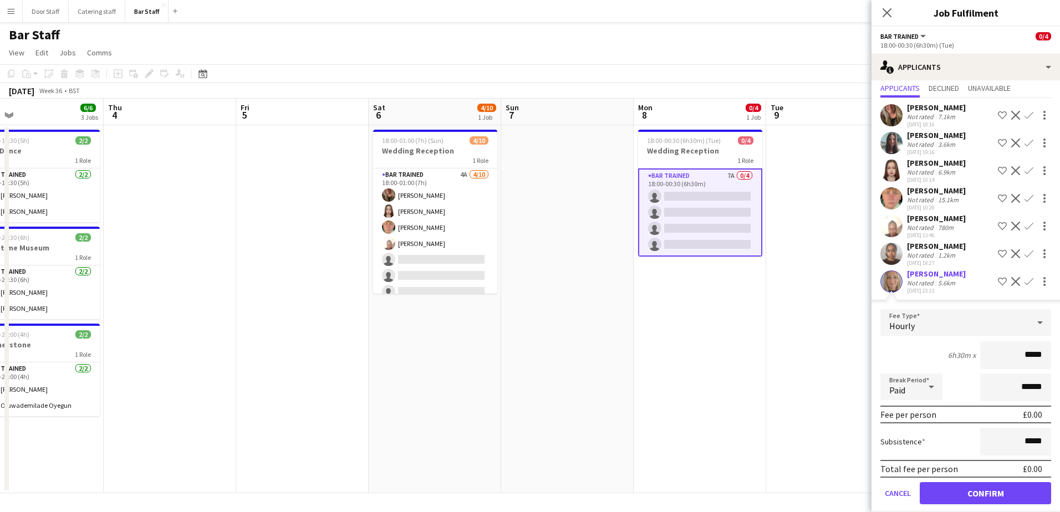
scroll to position [44, 0]
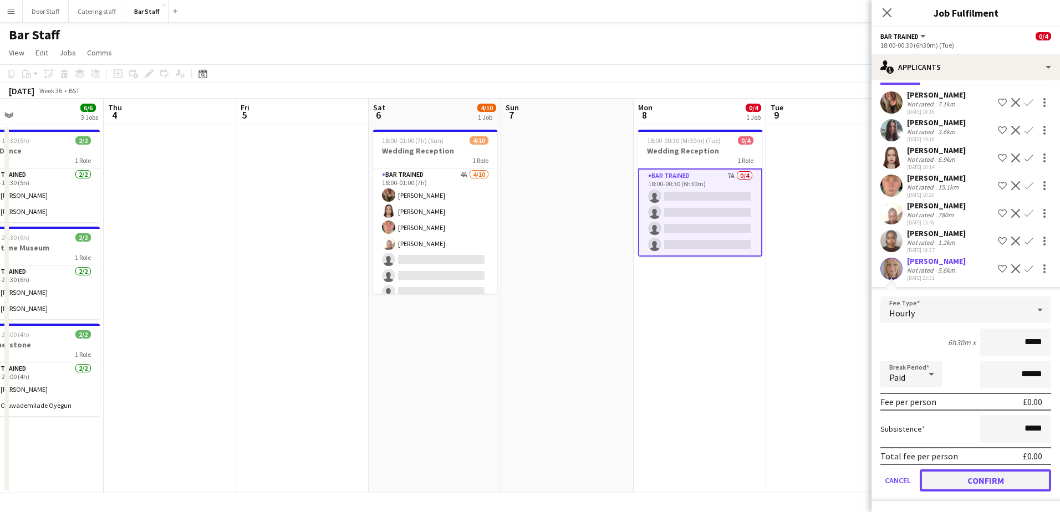
click at [1006, 484] on button "Confirm" at bounding box center [985, 481] width 131 height 22
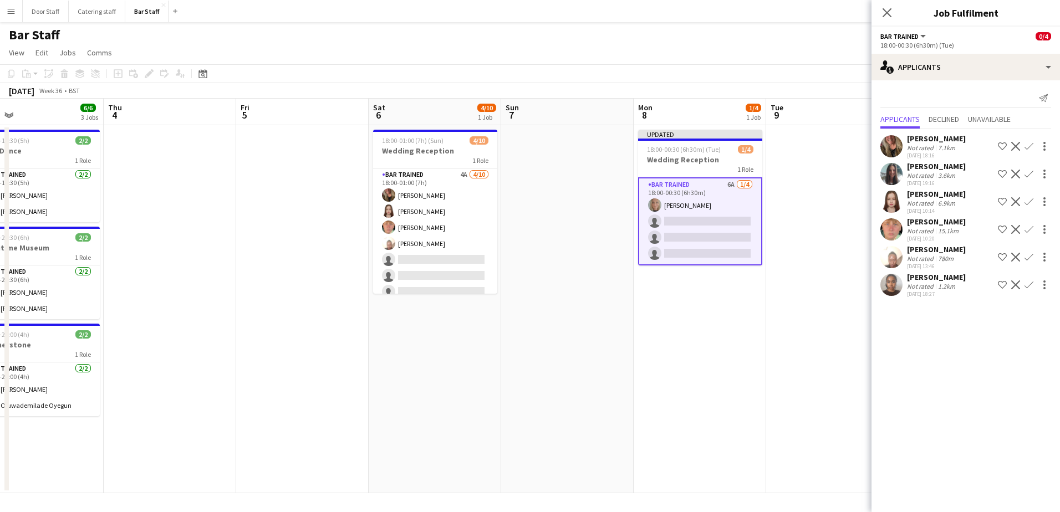
click at [1029, 285] on app-icon "Confirm" at bounding box center [1029, 285] width 9 height 9
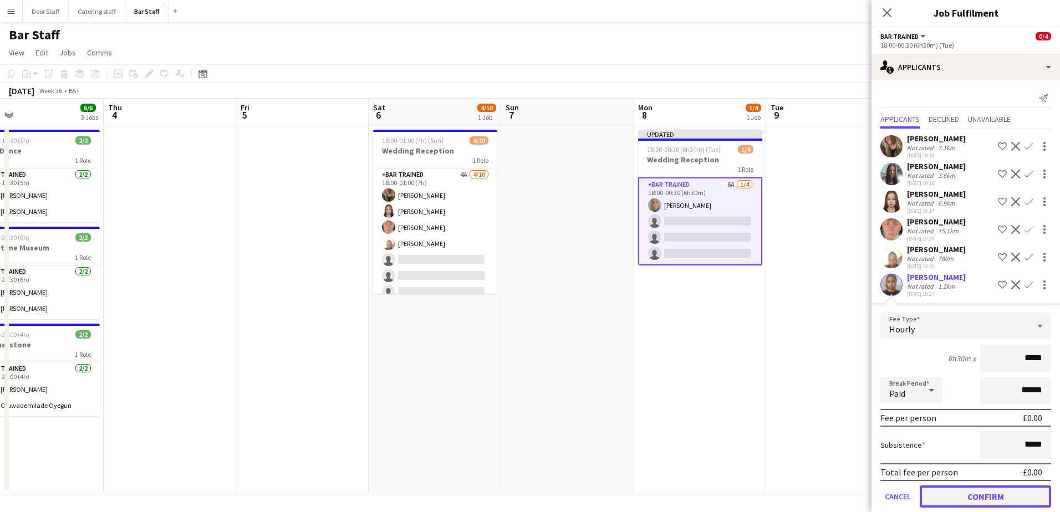
click at [992, 496] on button "Confirm" at bounding box center [985, 497] width 131 height 22
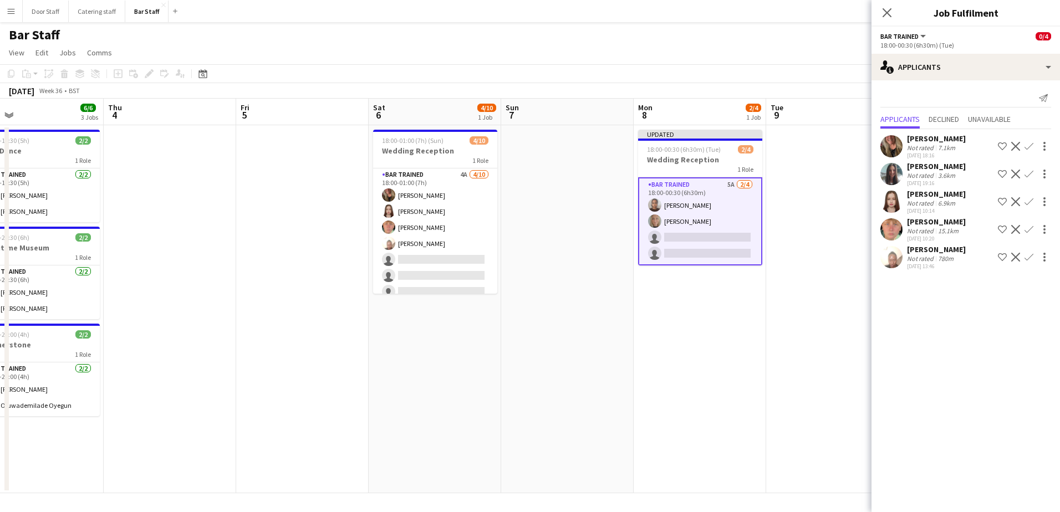
click at [1028, 229] on app-icon "Confirm" at bounding box center [1029, 229] width 9 height 9
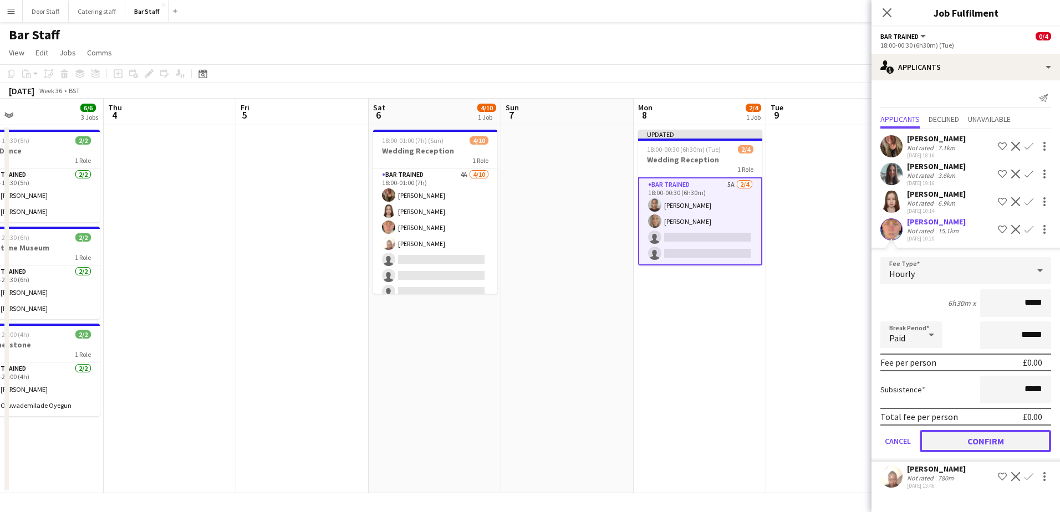
click at [988, 441] on button "Confirm" at bounding box center [985, 441] width 131 height 22
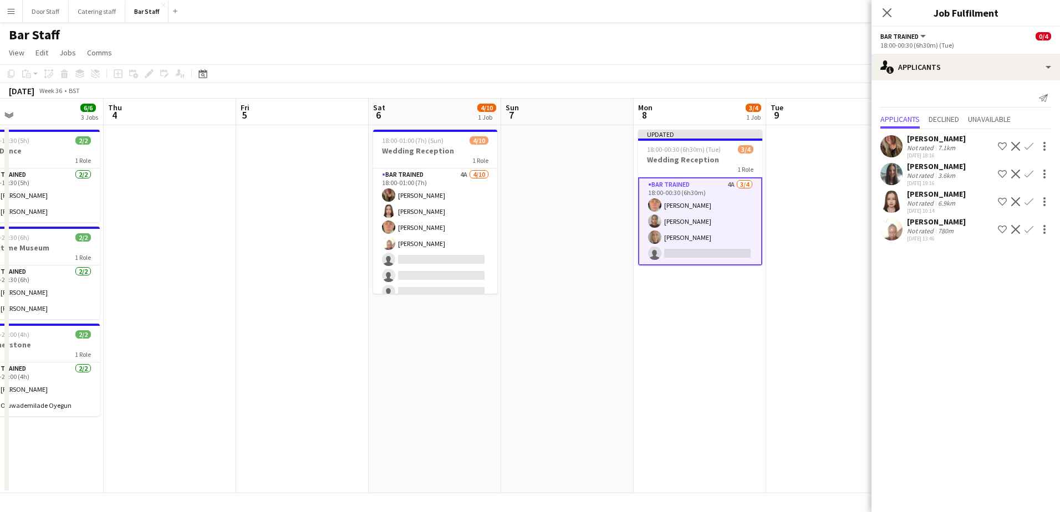
click at [1028, 204] on app-icon "Confirm" at bounding box center [1029, 201] width 9 height 9
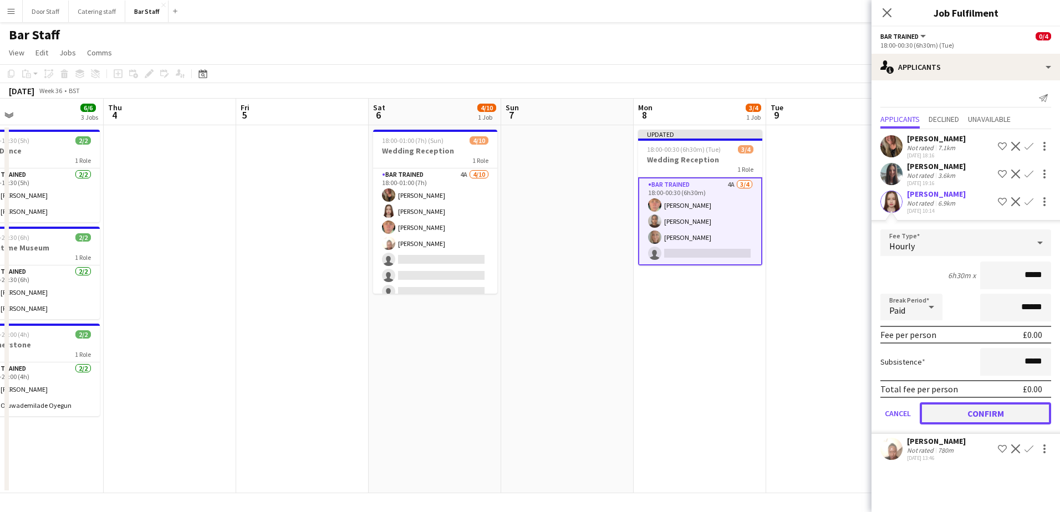
click at [992, 412] on button "Confirm" at bounding box center [985, 413] width 131 height 22
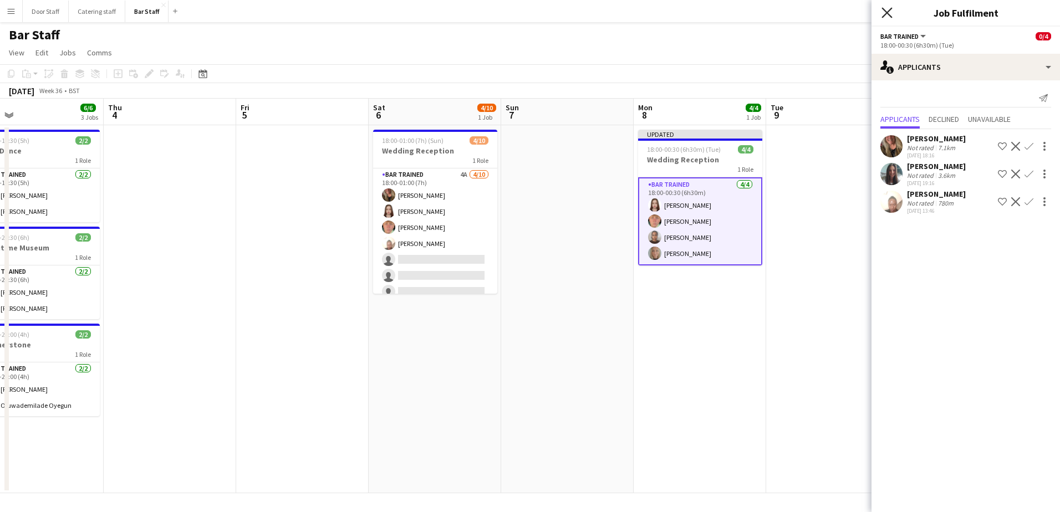
click at [886, 12] on icon at bounding box center [887, 12] width 11 height 11
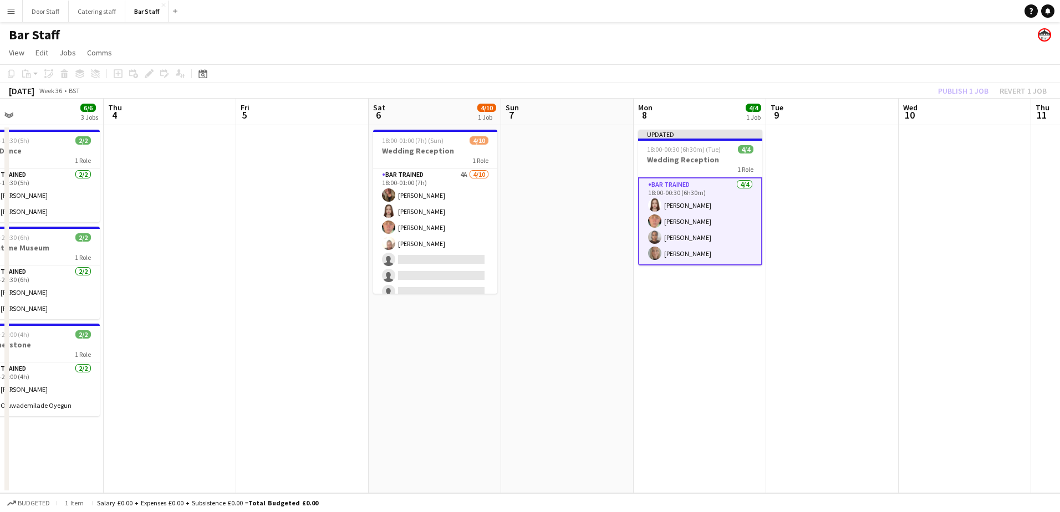
click at [960, 84] on div "Publish 1 job Revert 1 job" at bounding box center [992, 91] width 135 height 14
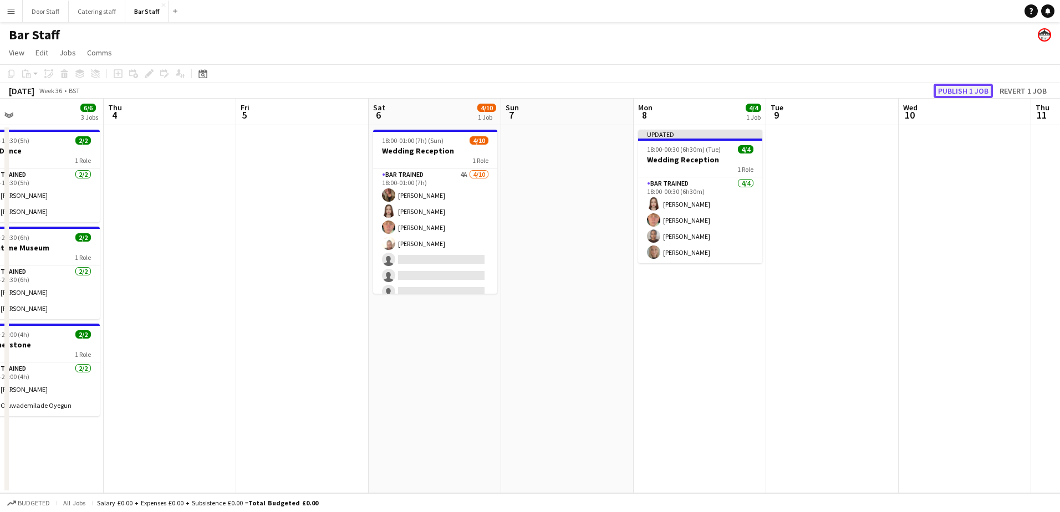
click at [964, 91] on button "Publish 1 job" at bounding box center [963, 91] width 59 height 14
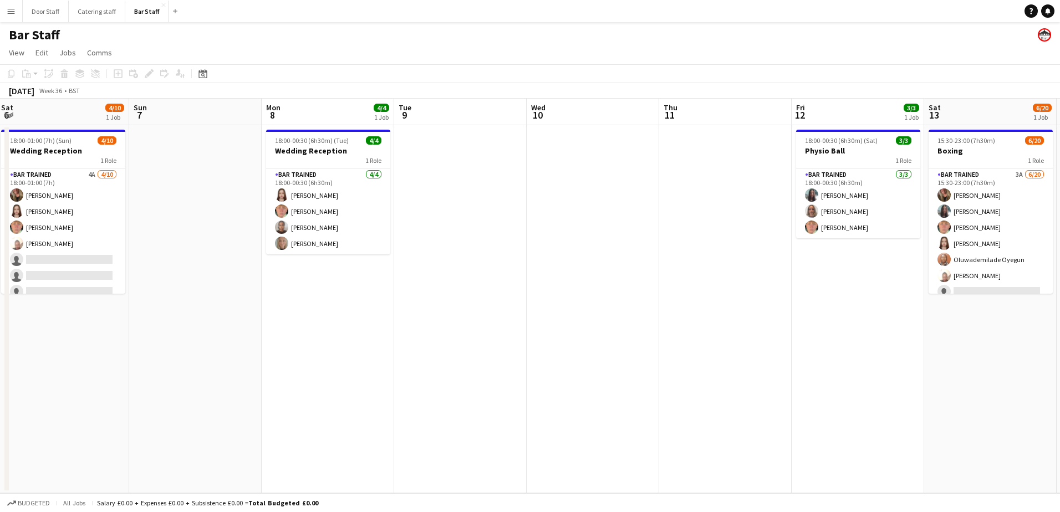
scroll to position [0, 435]
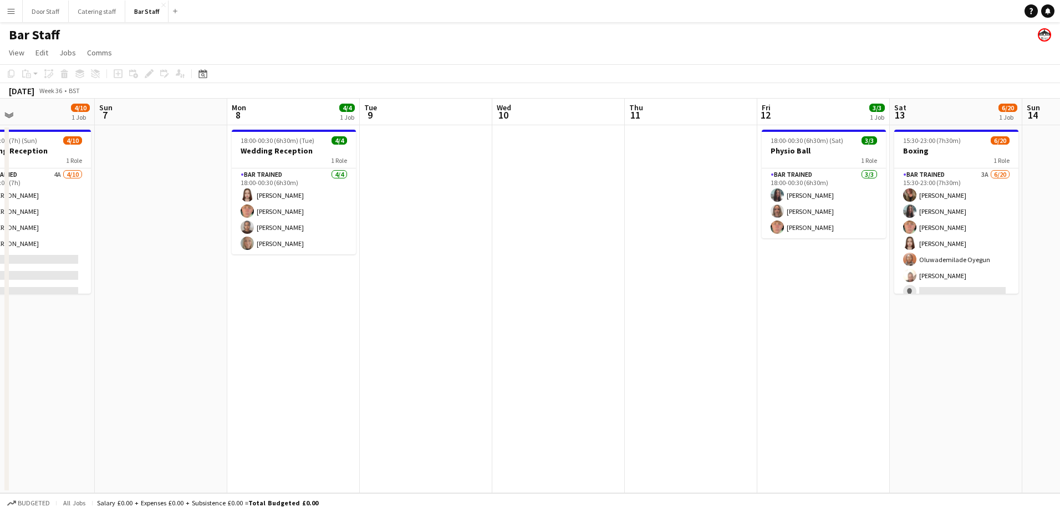
drag, startPoint x: 907, startPoint y: 367, endPoint x: 512, endPoint y: 386, distance: 395.7
click at [512, 386] on app-calendar-viewport "Wed 3 6/6 3 Jobs Thu 4 Fri 5 Sat 6 4/10 1 Job Sun 7 Mon 8 4/4 1 Job Tue 9 Wed 1…" at bounding box center [530, 296] width 1060 height 395
click at [500, 151] on app-date-cell at bounding box center [558, 309] width 133 height 368
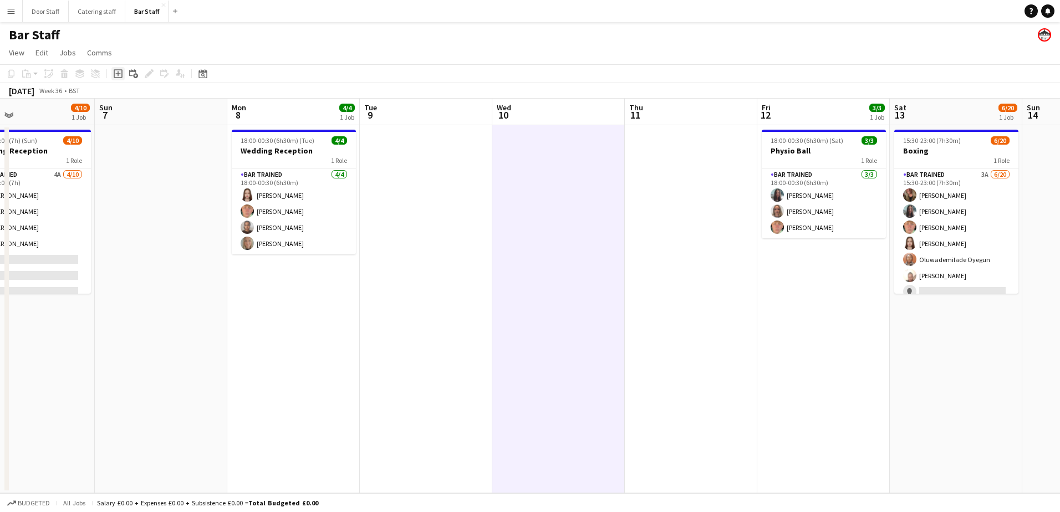
click at [115, 75] on icon "Add job" at bounding box center [118, 73] width 9 height 9
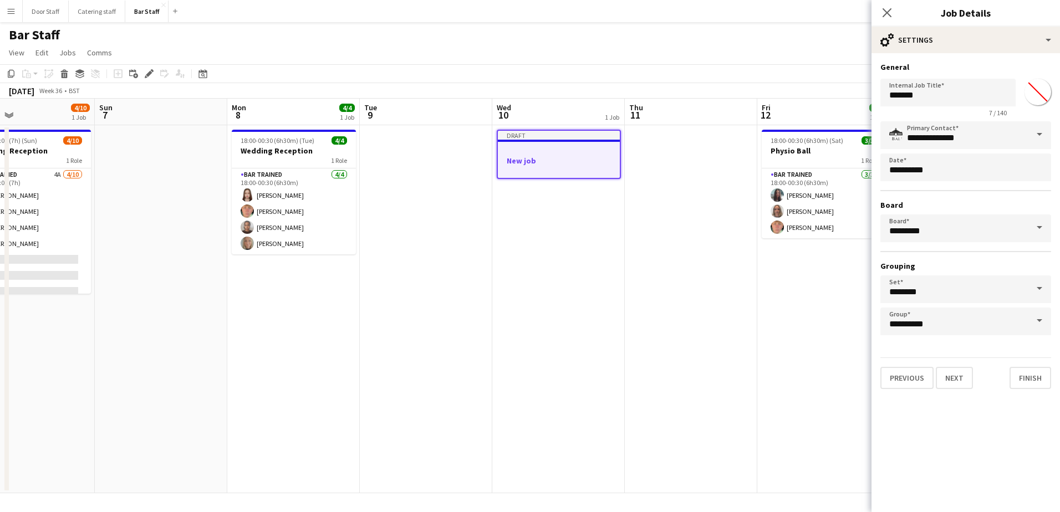
click at [531, 160] on h3 "New job" at bounding box center [559, 161] width 122 height 10
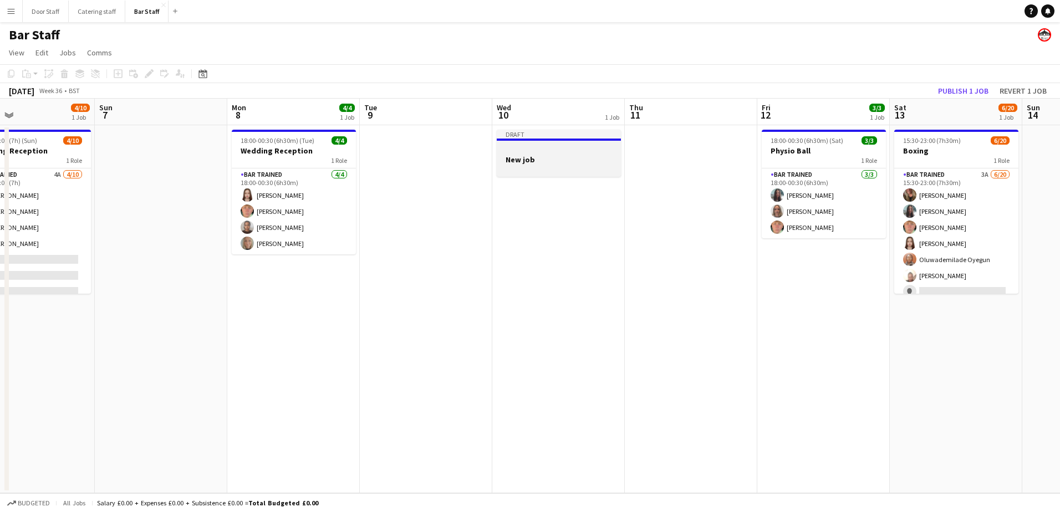
click at [513, 155] on h3 "New job" at bounding box center [559, 160] width 124 height 10
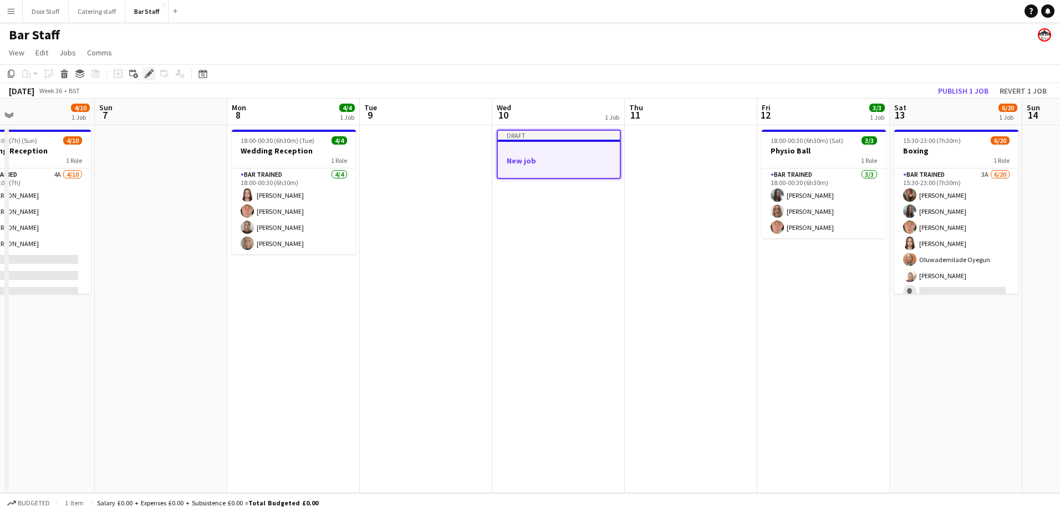
click at [151, 74] on icon "Edit" at bounding box center [149, 73] width 9 height 9
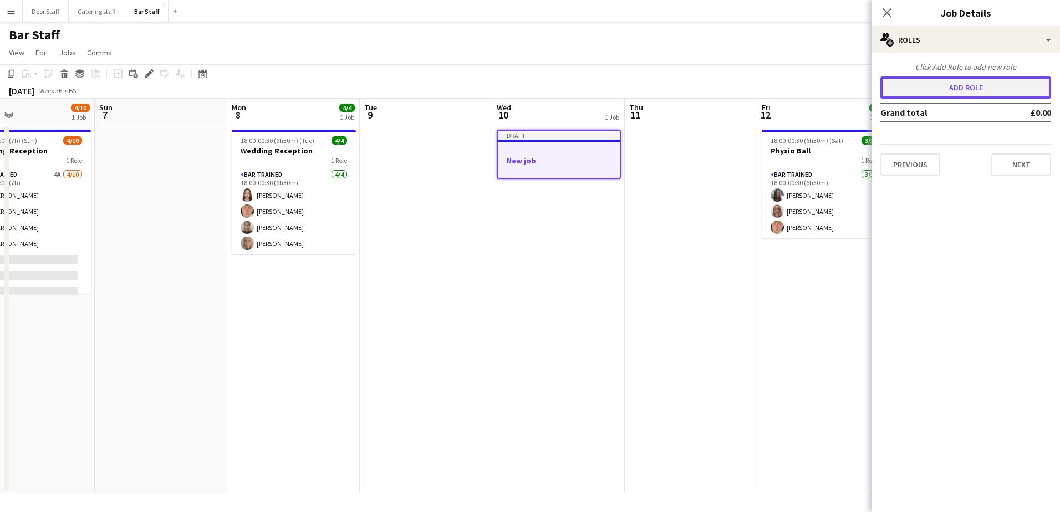
click at [947, 86] on button "Add role" at bounding box center [965, 88] width 171 height 22
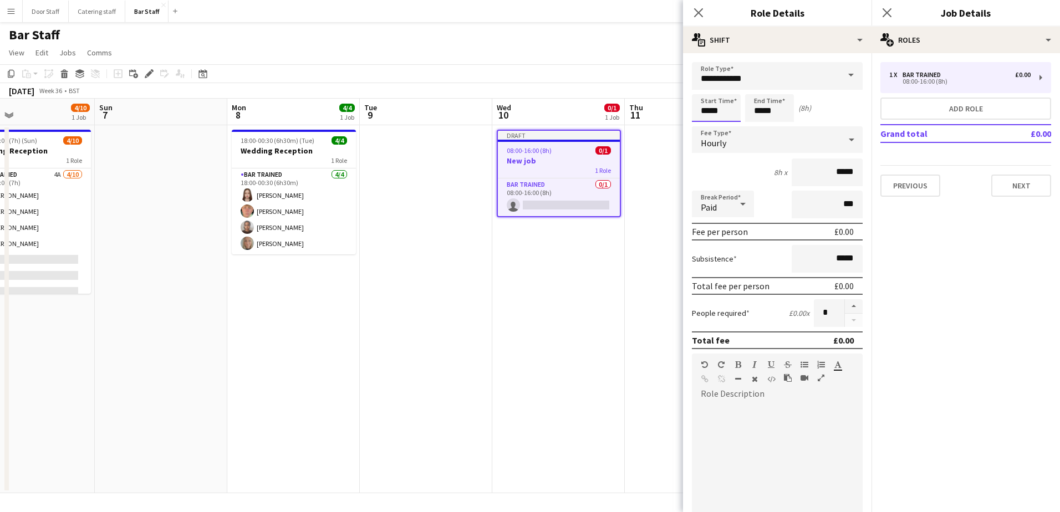
click at [705, 110] on input "*****" at bounding box center [716, 108] width 49 height 28
click at [710, 85] on div at bounding box center [705, 88] width 22 height 11
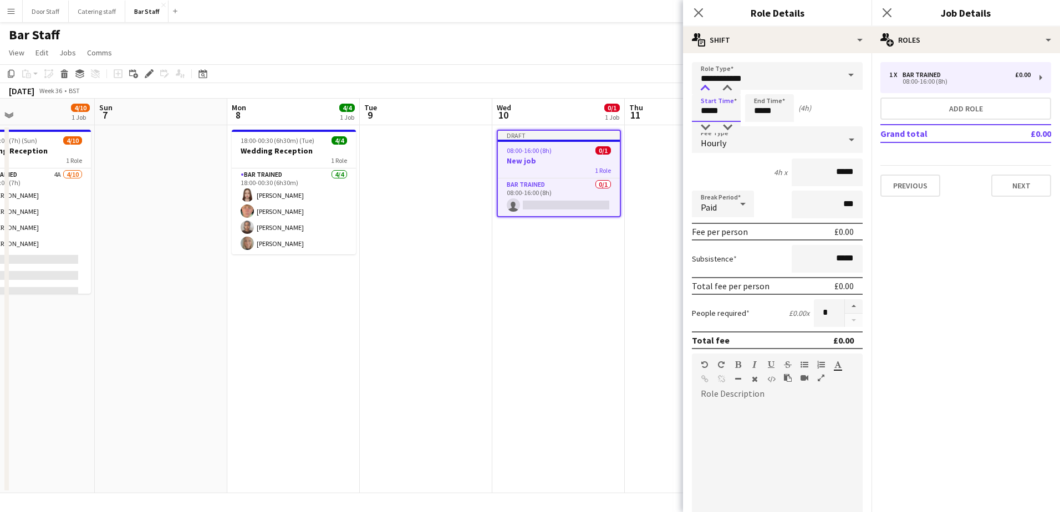
click at [710, 85] on div at bounding box center [705, 88] width 22 height 11
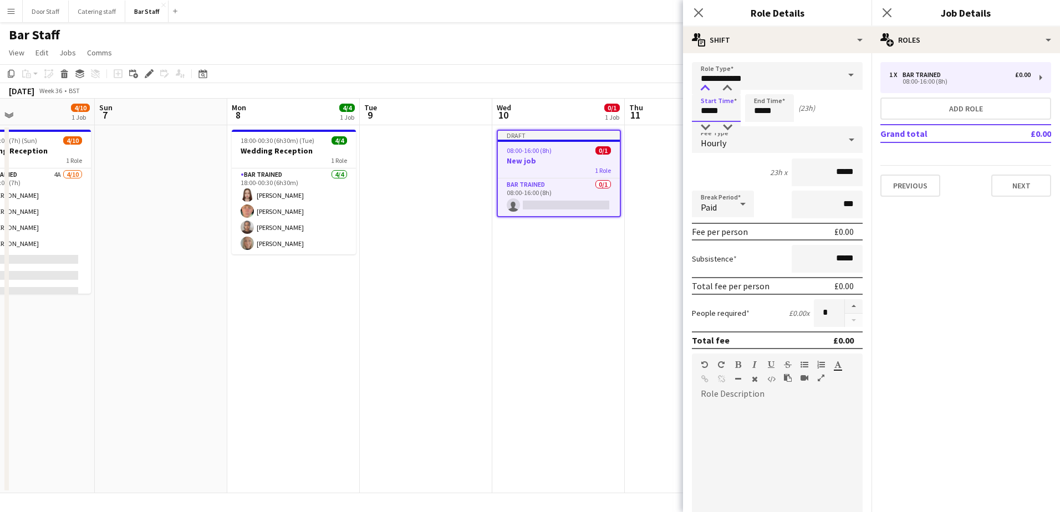
type input "*****"
click at [710, 85] on div at bounding box center [705, 88] width 22 height 11
click at [770, 113] on input "*****" at bounding box center [769, 108] width 49 height 28
click at [762, 84] on div at bounding box center [758, 88] width 22 height 11
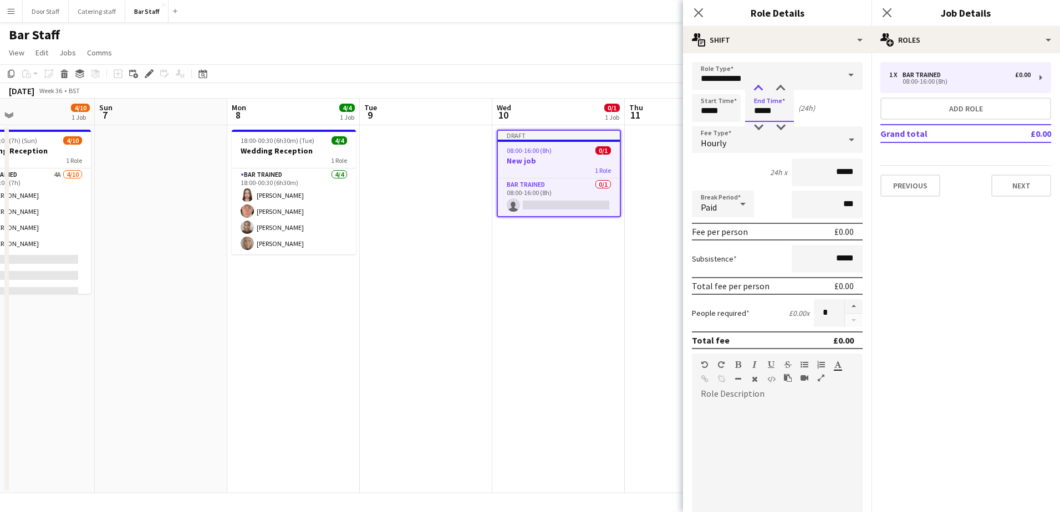
click at [762, 84] on div at bounding box center [758, 88] width 22 height 11
click at [777, 86] on div at bounding box center [781, 88] width 22 height 11
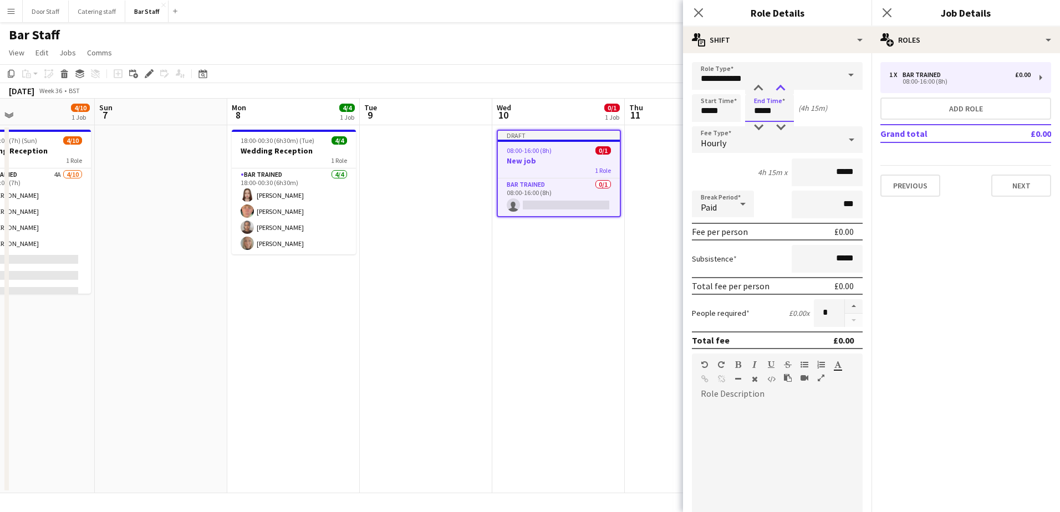
type input "*****"
click at [777, 86] on div at bounding box center [781, 88] width 22 height 11
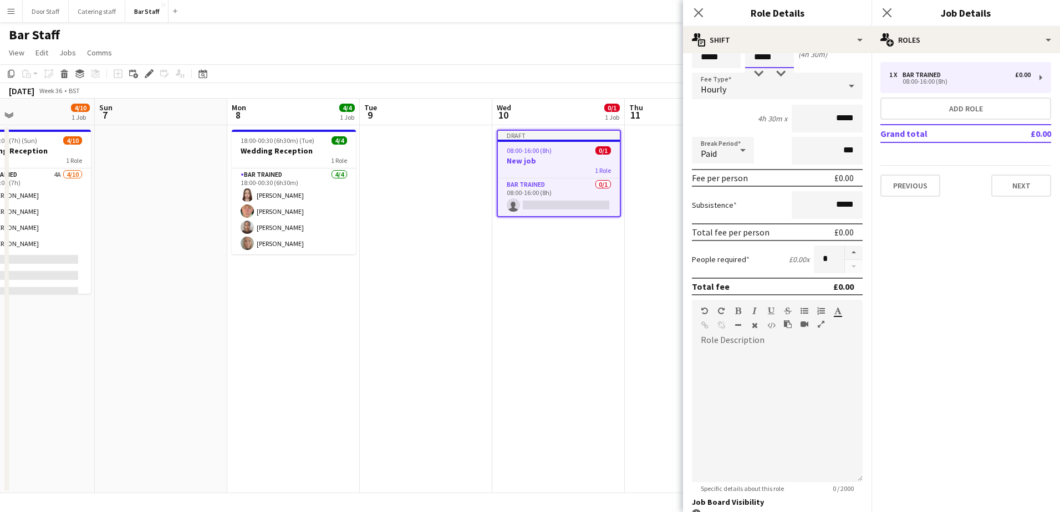
scroll to position [150, 0]
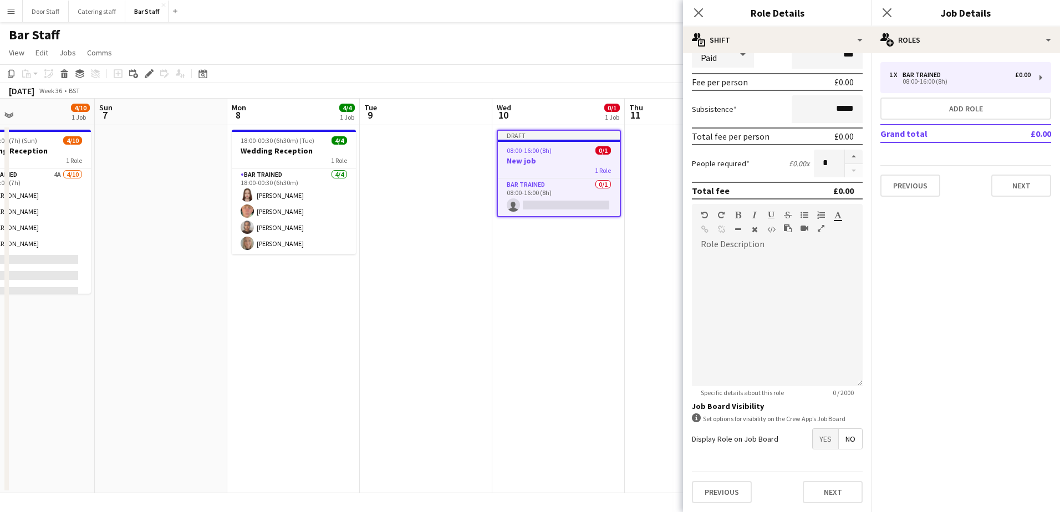
click at [822, 444] on span "Yes" at bounding box center [826, 439] width 26 height 20
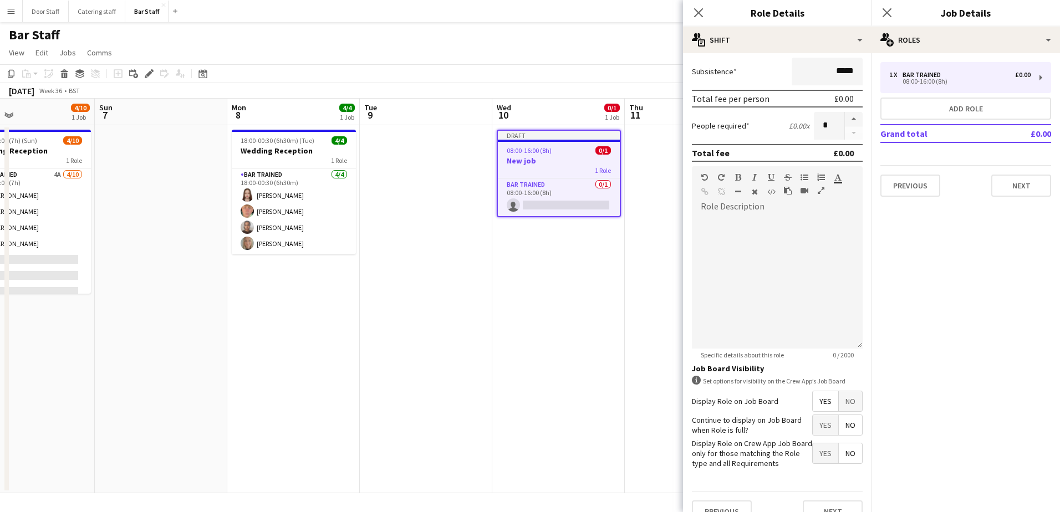
scroll to position [207, 0]
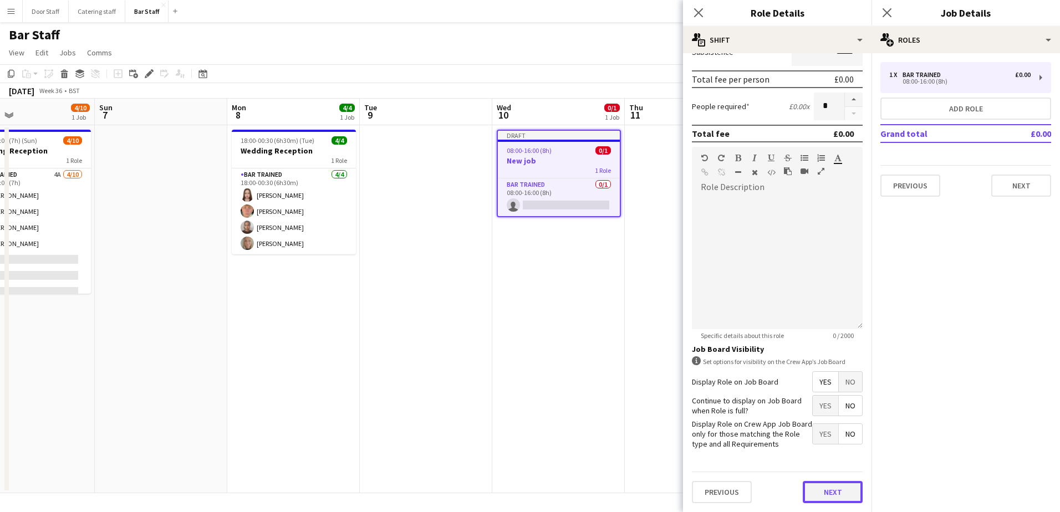
click at [827, 488] on button "Next" at bounding box center [833, 492] width 60 height 22
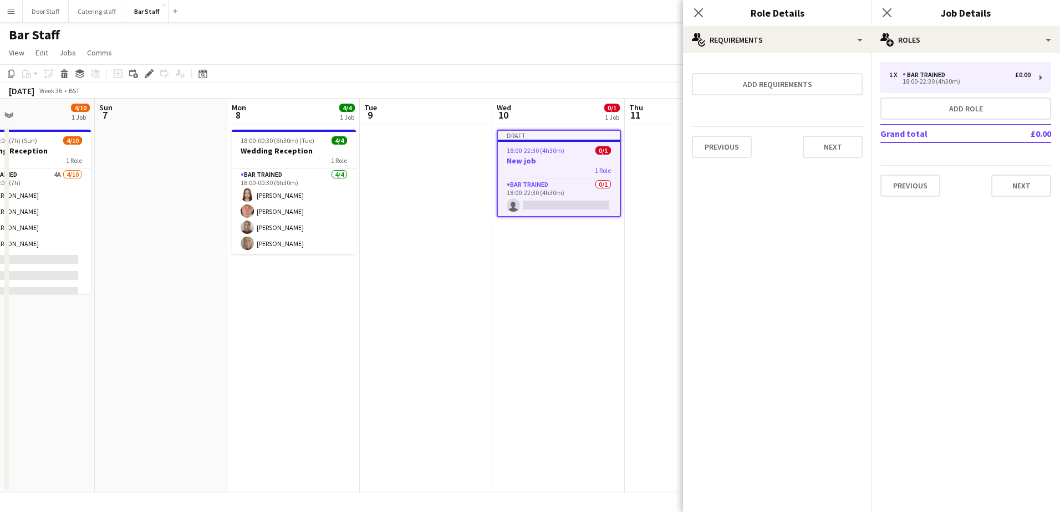
scroll to position [0, 0]
click at [854, 141] on button "Next" at bounding box center [833, 147] width 60 height 22
click at [849, 150] on button "Finish" at bounding box center [842, 148] width 42 height 22
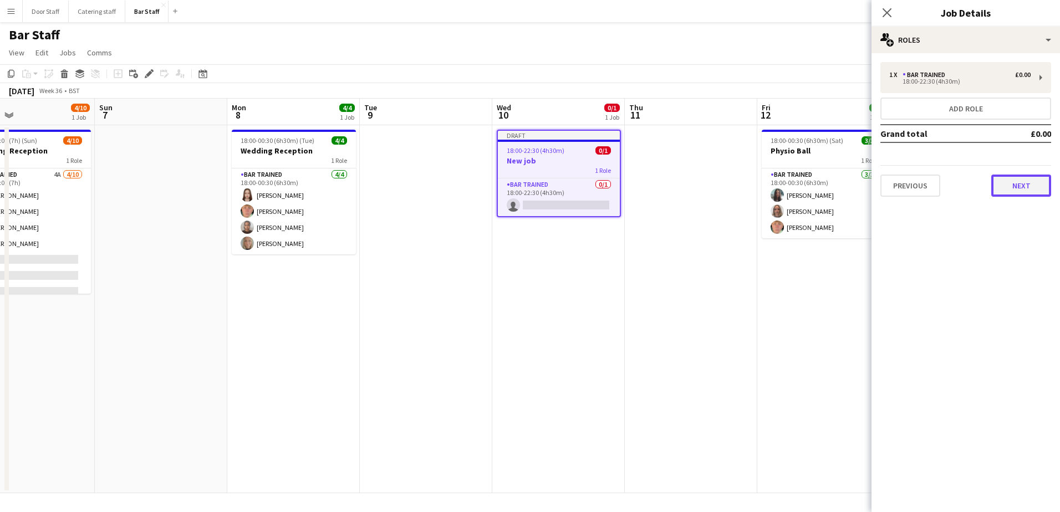
click at [1019, 186] on button "Next" at bounding box center [1021, 186] width 60 height 22
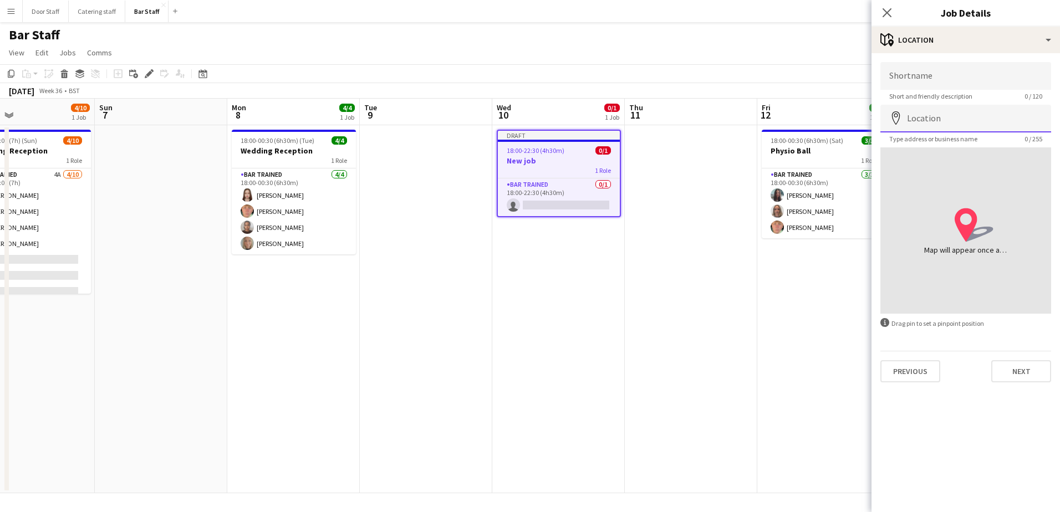
click at [967, 116] on input "Location" at bounding box center [965, 119] width 171 height 28
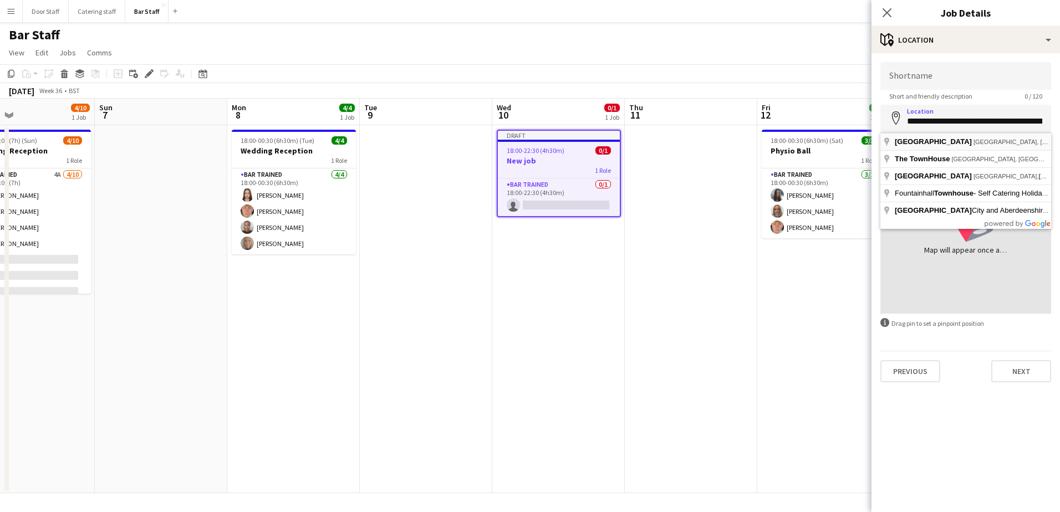
type input "**********"
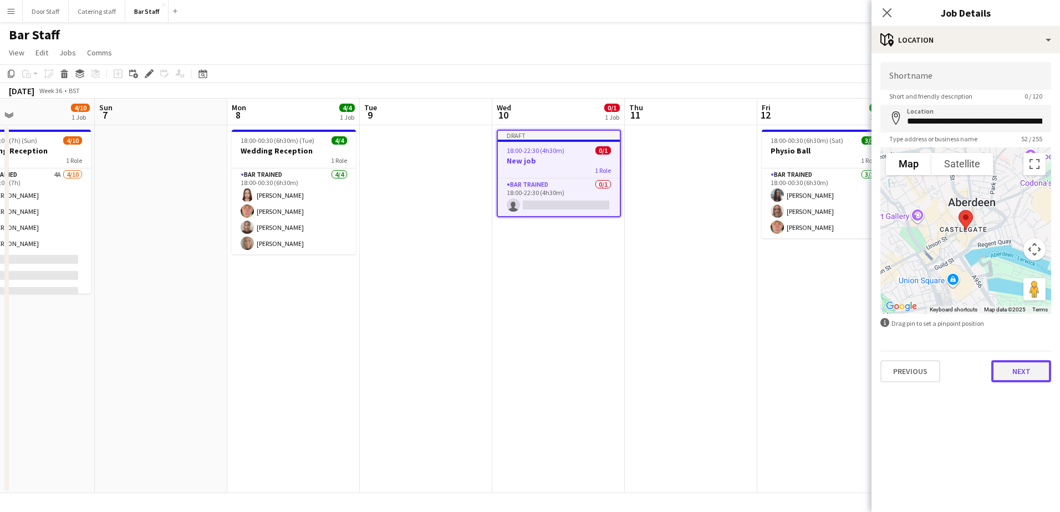
click at [1035, 371] on button "Next" at bounding box center [1021, 371] width 60 height 22
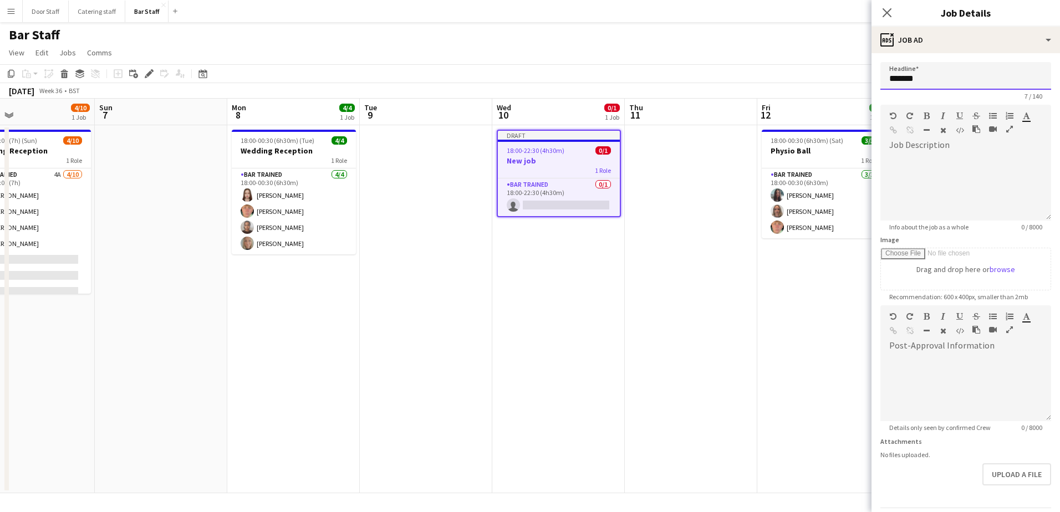
click at [946, 82] on input "*******" at bounding box center [965, 76] width 171 height 28
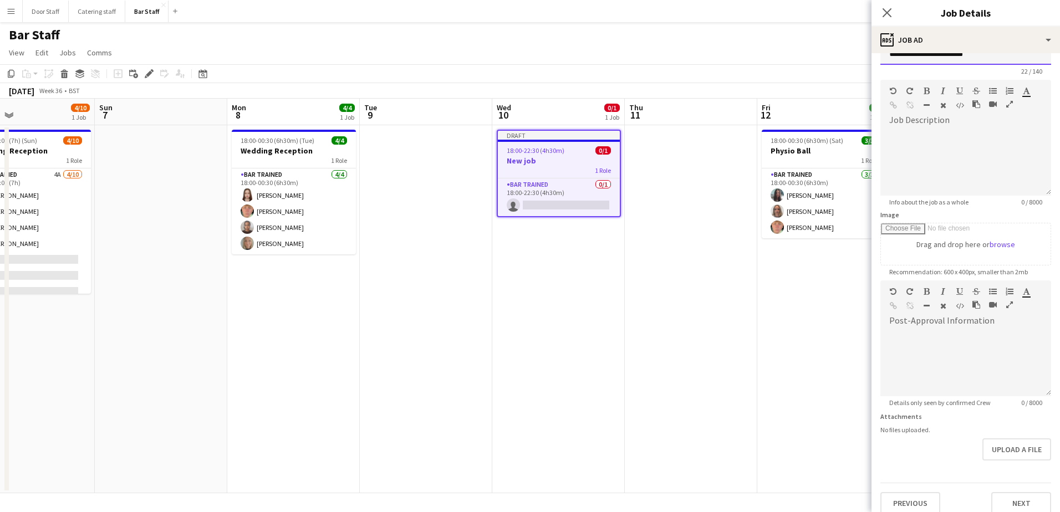
scroll to position [36, 0]
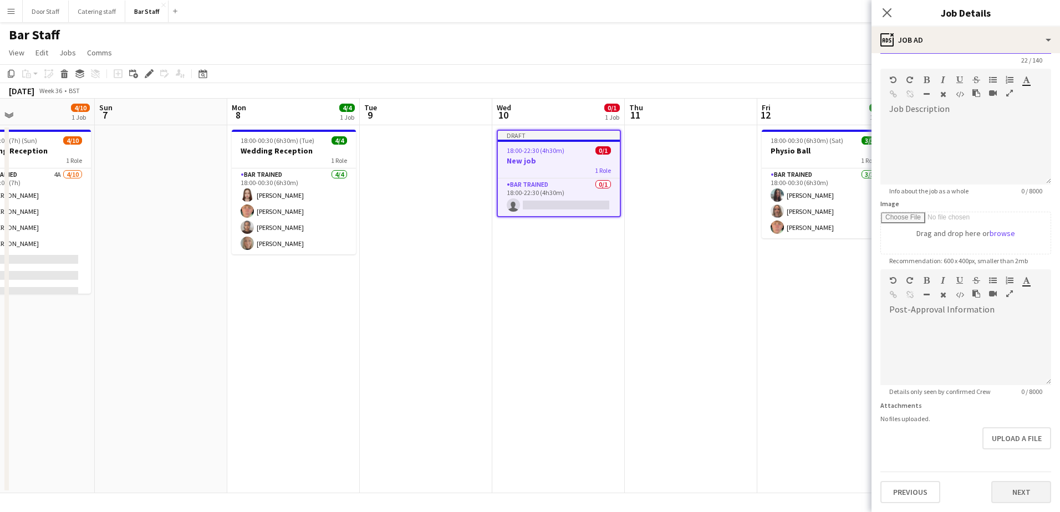
type input "**********"
click at [1021, 487] on button "Next" at bounding box center [1021, 492] width 60 height 22
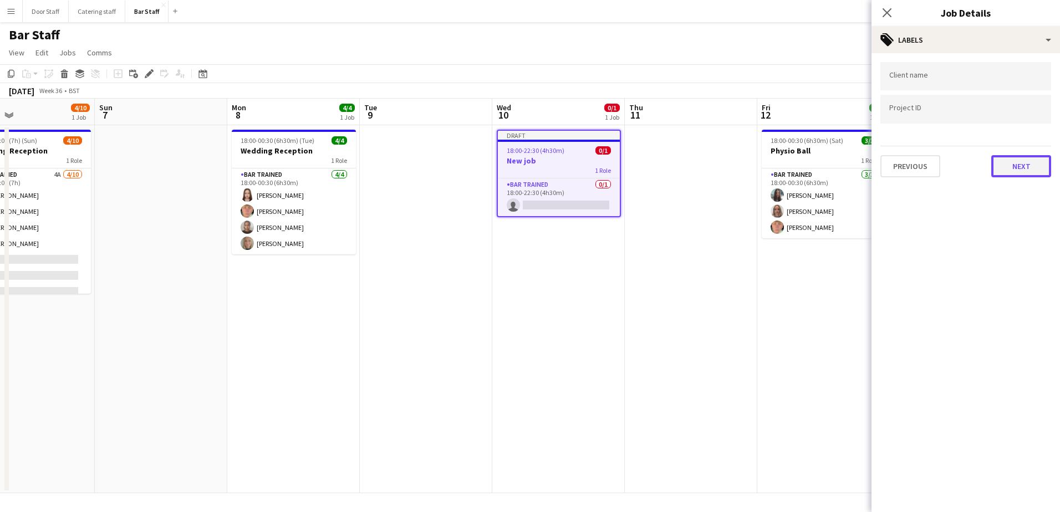
click at [1014, 168] on button "Next" at bounding box center [1021, 166] width 60 height 22
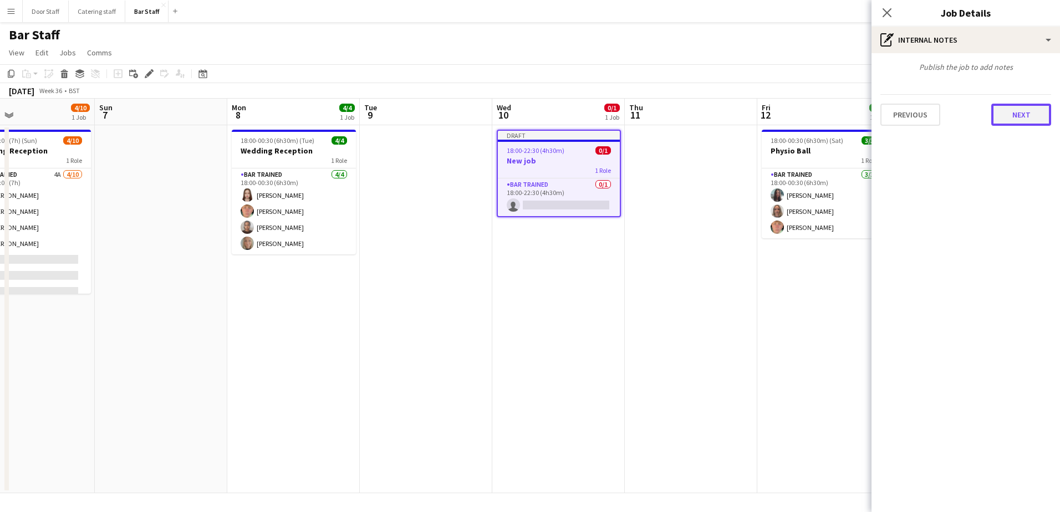
click at [1024, 112] on button "Next" at bounding box center [1021, 115] width 60 height 22
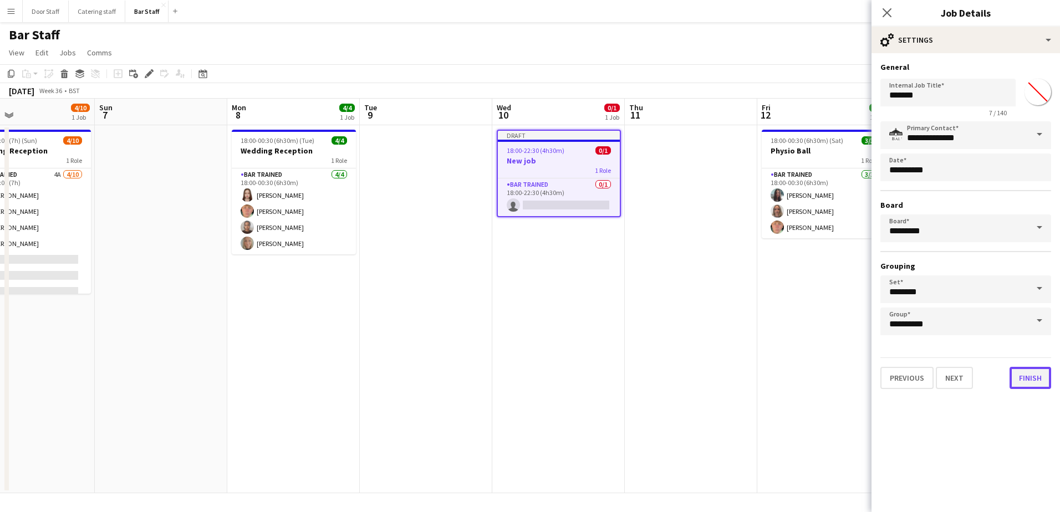
click at [1031, 376] on button "Finish" at bounding box center [1031, 378] width 42 height 22
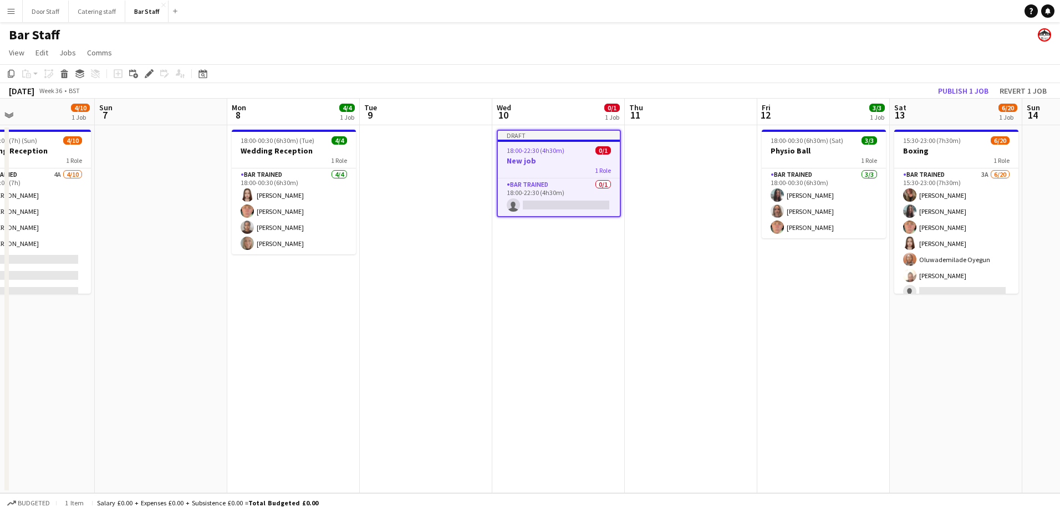
click at [557, 165] on h3 "New job" at bounding box center [559, 161] width 122 height 10
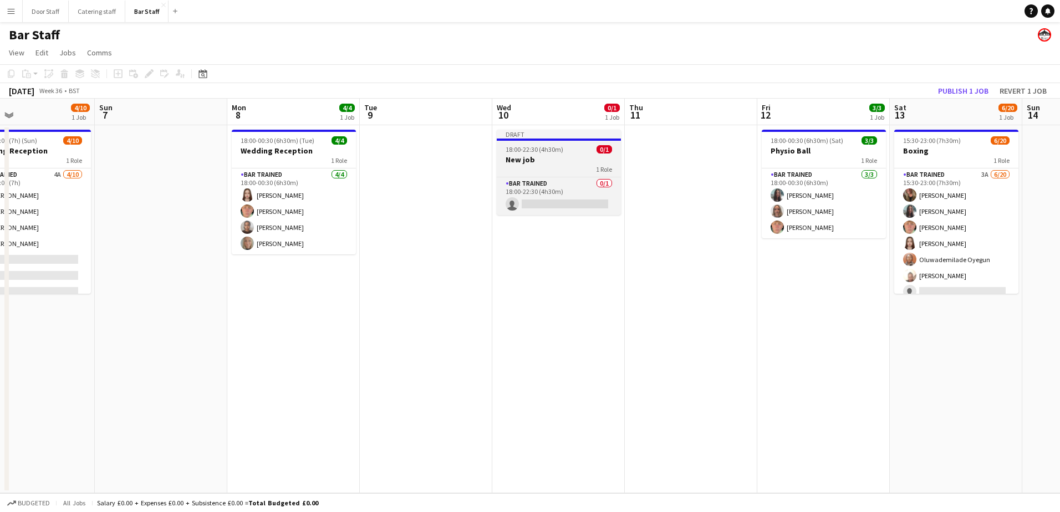
click at [559, 177] on div "Bar trained 0/1 18:00-22:30 (4h30m) single-neutral-actions" at bounding box center [559, 196] width 124 height 38
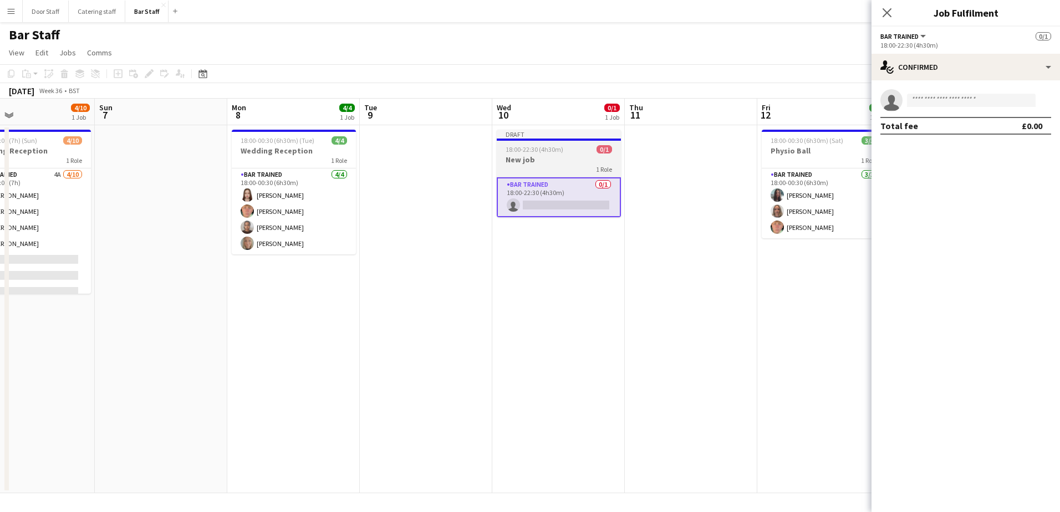
click at [505, 151] on div "18:00-22:30 (4h30m) 0/1" at bounding box center [559, 149] width 124 height 8
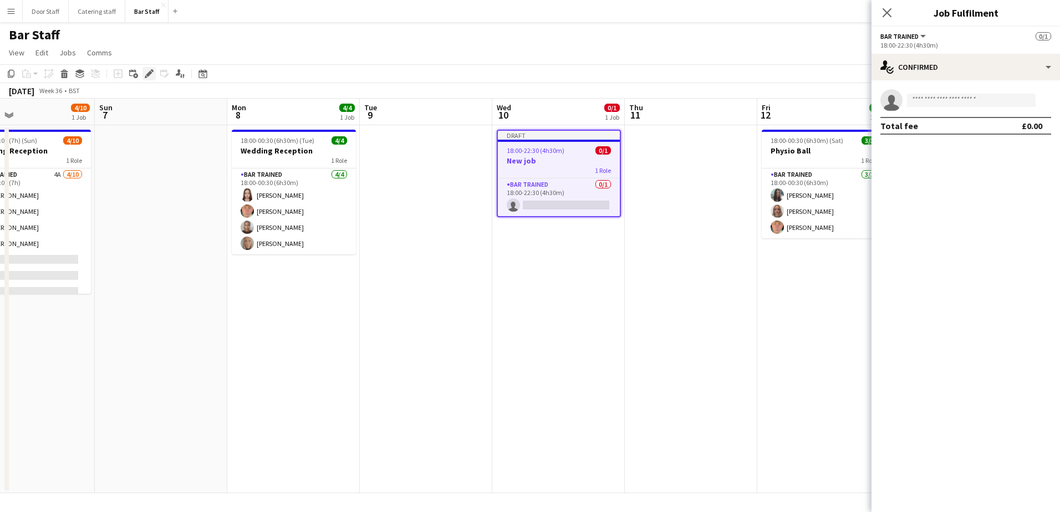
click at [151, 77] on icon "Edit" at bounding box center [149, 73] width 9 height 9
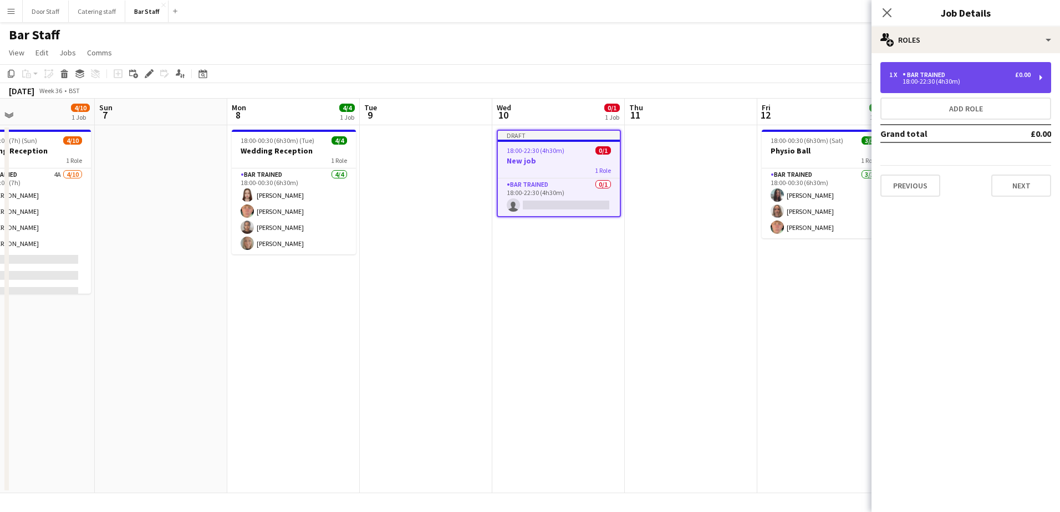
click at [943, 78] on div "Bar trained" at bounding box center [926, 75] width 47 height 8
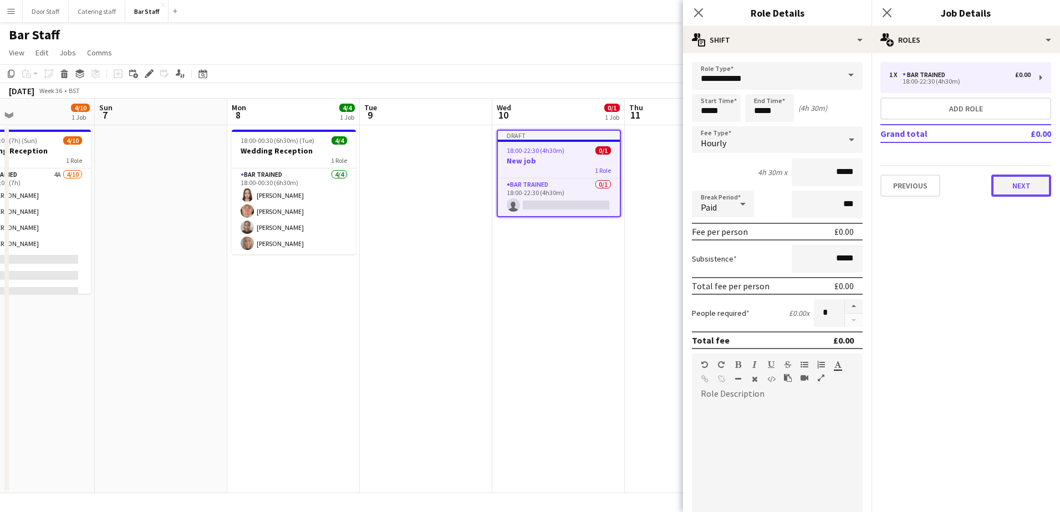
click at [1011, 188] on button "Next" at bounding box center [1021, 186] width 60 height 22
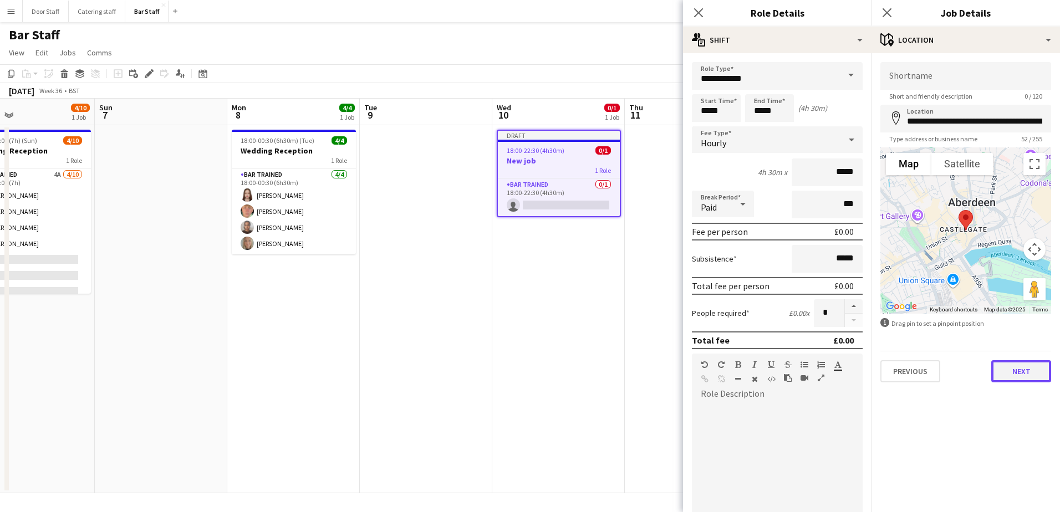
click at [1018, 376] on button "Next" at bounding box center [1021, 371] width 60 height 22
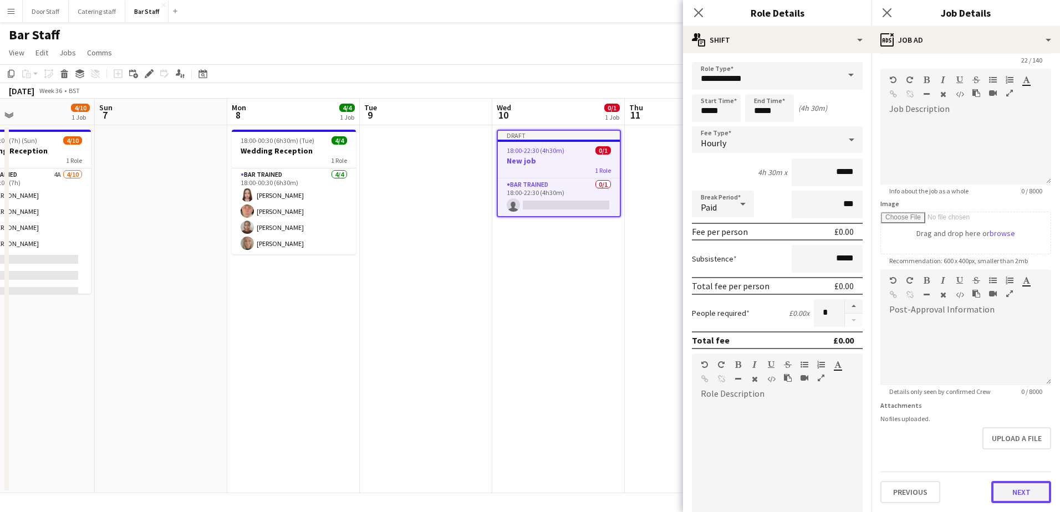
click at [1013, 463] on form "**********" at bounding box center [966, 264] width 188 height 477
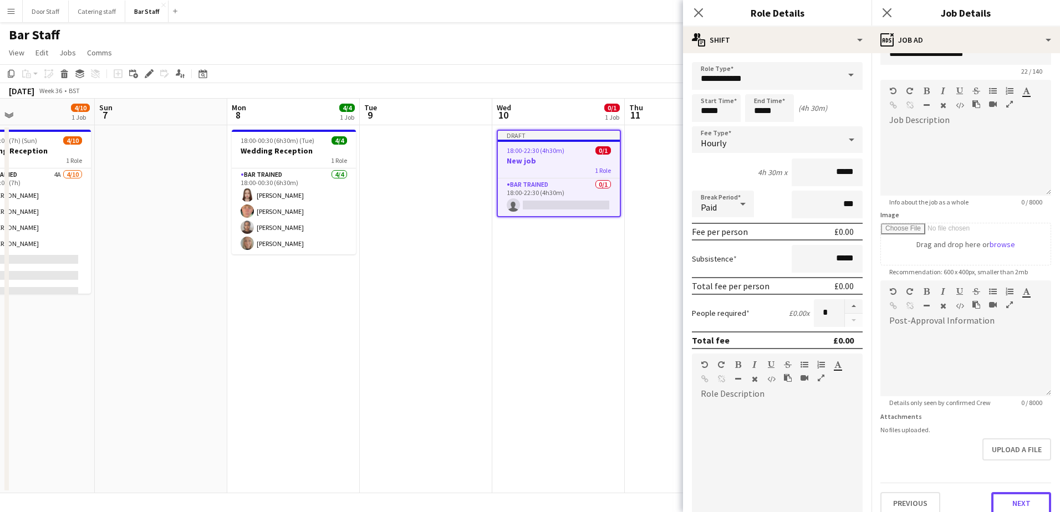
scroll to position [36, 0]
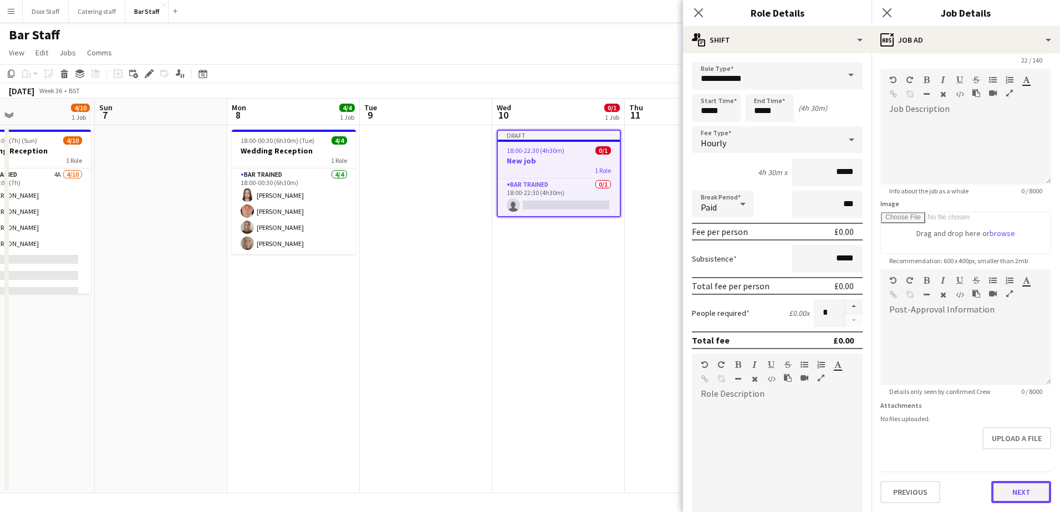
click at [1011, 488] on button "Next" at bounding box center [1021, 492] width 60 height 22
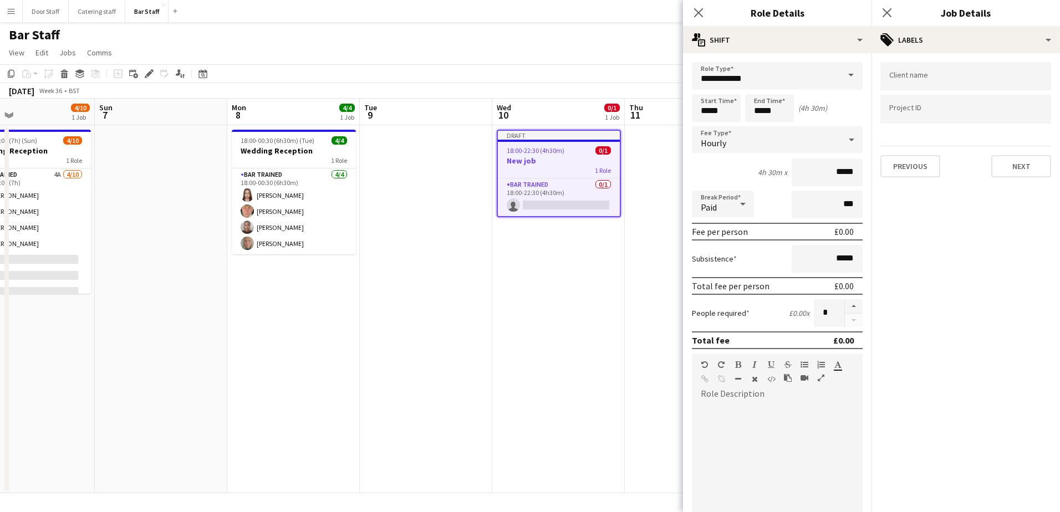
click at [1010, 485] on mat-expansion-panel "tags Labels Client name Project ID Previous Next" at bounding box center [966, 282] width 188 height 459
click at [1026, 176] on button "Next" at bounding box center [1021, 166] width 60 height 22
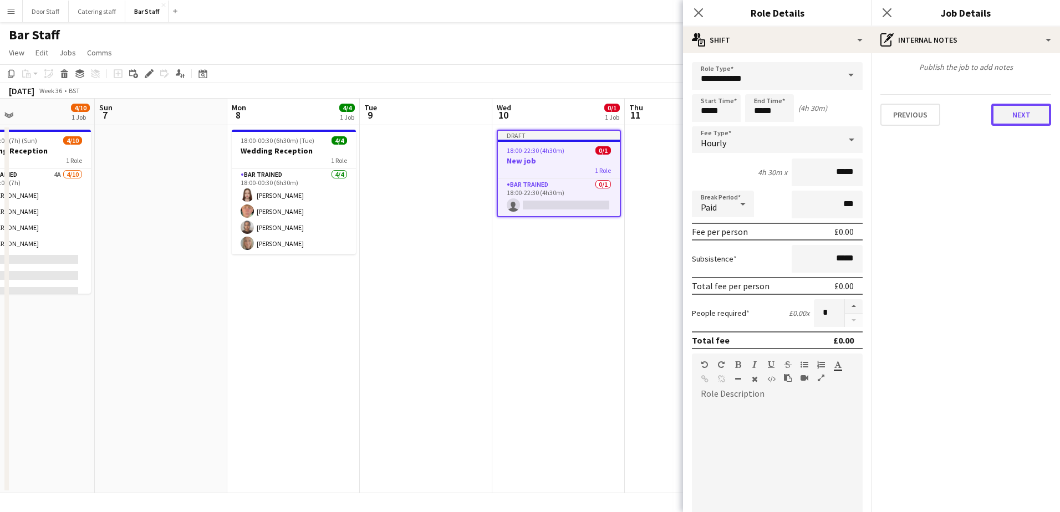
click at [1019, 116] on button "Next" at bounding box center [1021, 115] width 60 height 22
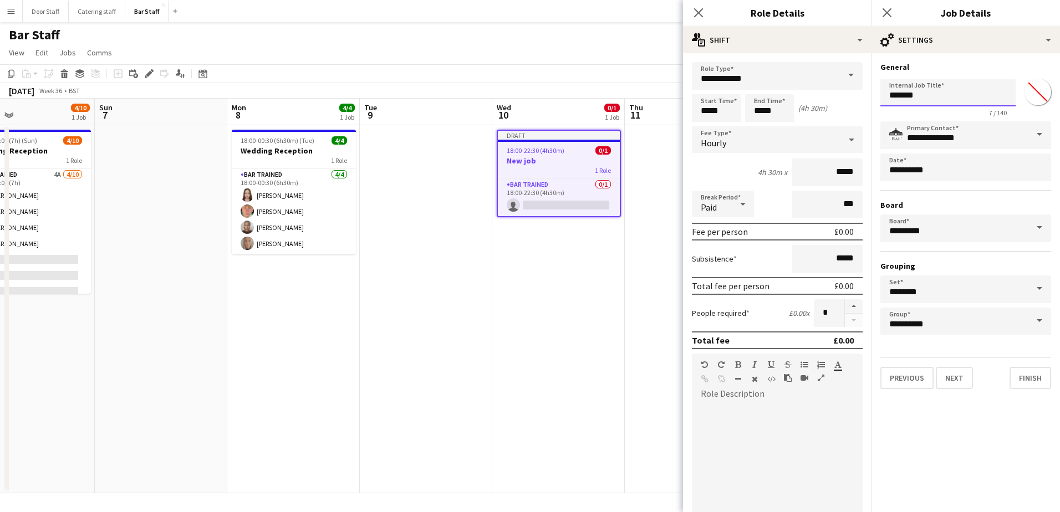
click at [959, 93] on input "*******" at bounding box center [947, 93] width 135 height 28
type input "**********"
click at [1033, 380] on button "Finish" at bounding box center [1031, 378] width 42 height 22
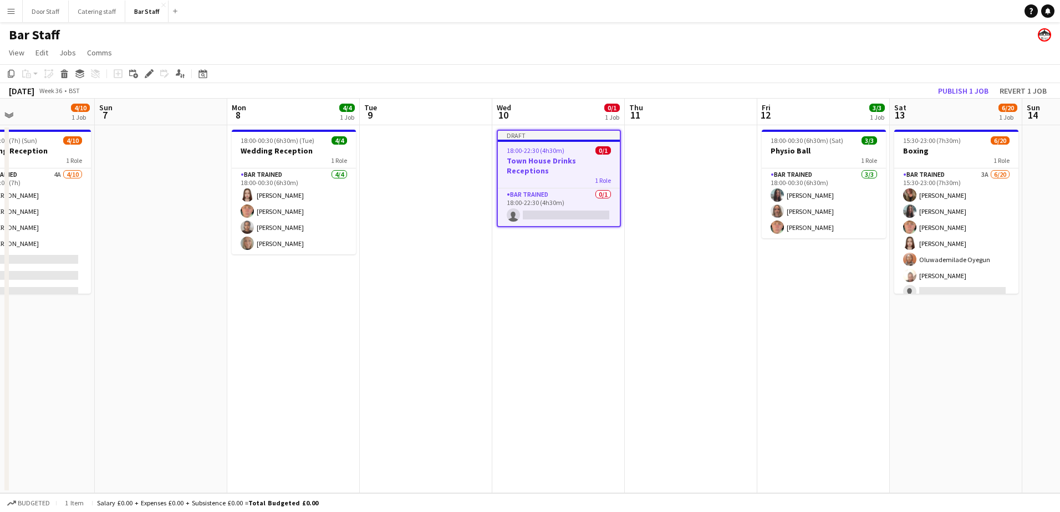
click at [541, 155] on app-job-card "Draft 18:00-22:30 (4h30m) 0/1 Town House Drinks Receptions 1 Role Bar trained 0…" at bounding box center [559, 179] width 124 height 98
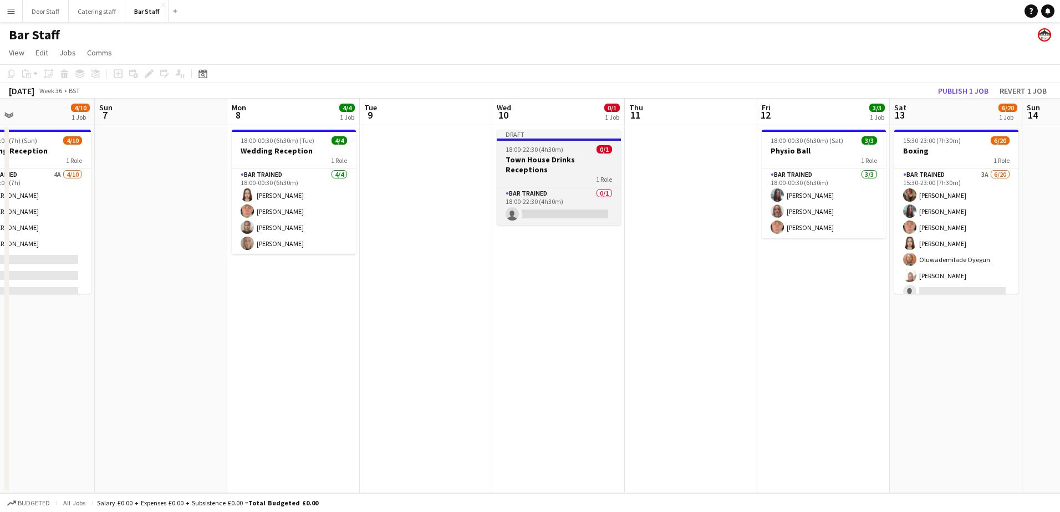
click at [541, 155] on h3 "Town House Drinks Receptions" at bounding box center [559, 165] width 124 height 20
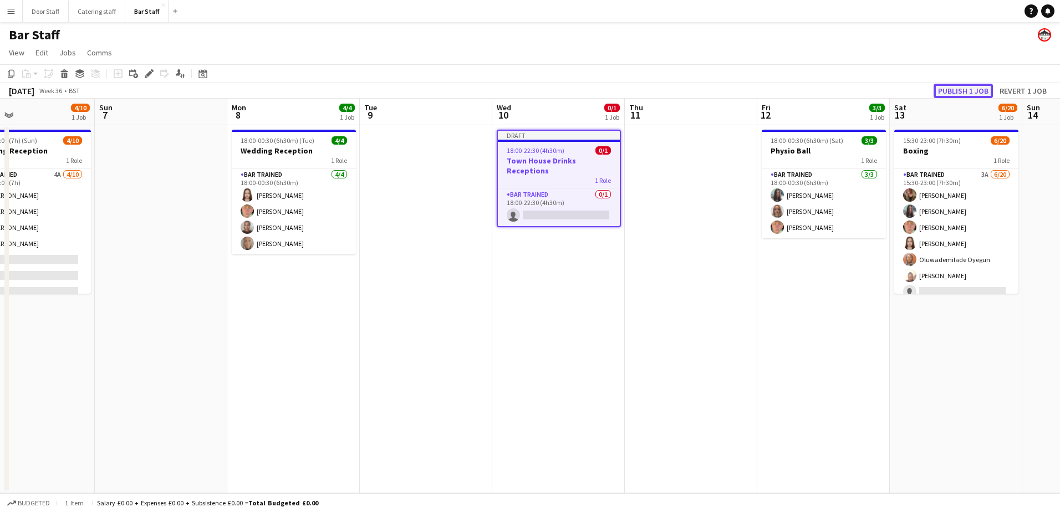
click at [974, 84] on button "Publish 1 job" at bounding box center [963, 91] width 59 height 14
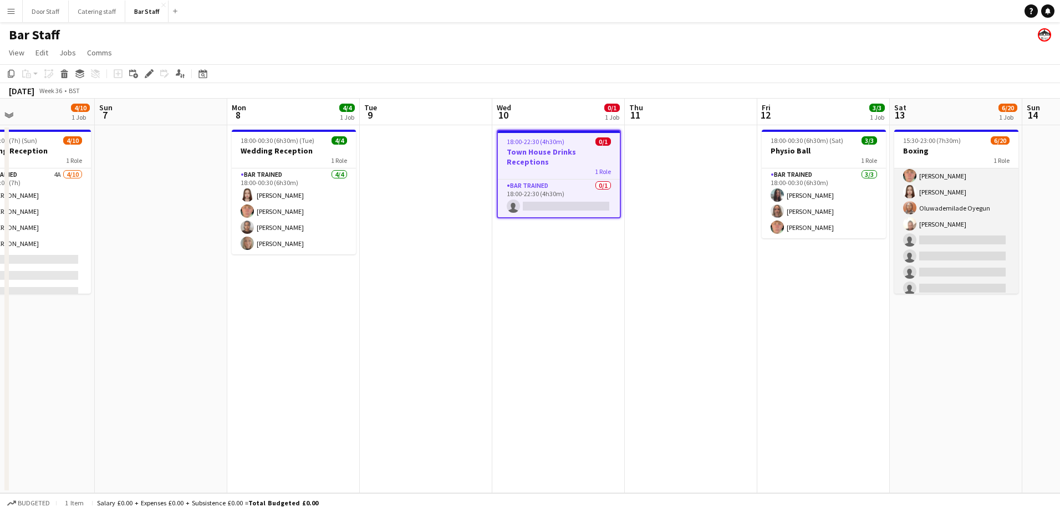
click at [980, 216] on app-card-role "Bar trained 3A [DATE] 15:30-23:00 (7h30m) [PERSON_NAME] [PERSON_NAME] [PERSON_N…" at bounding box center [956, 288] width 124 height 343
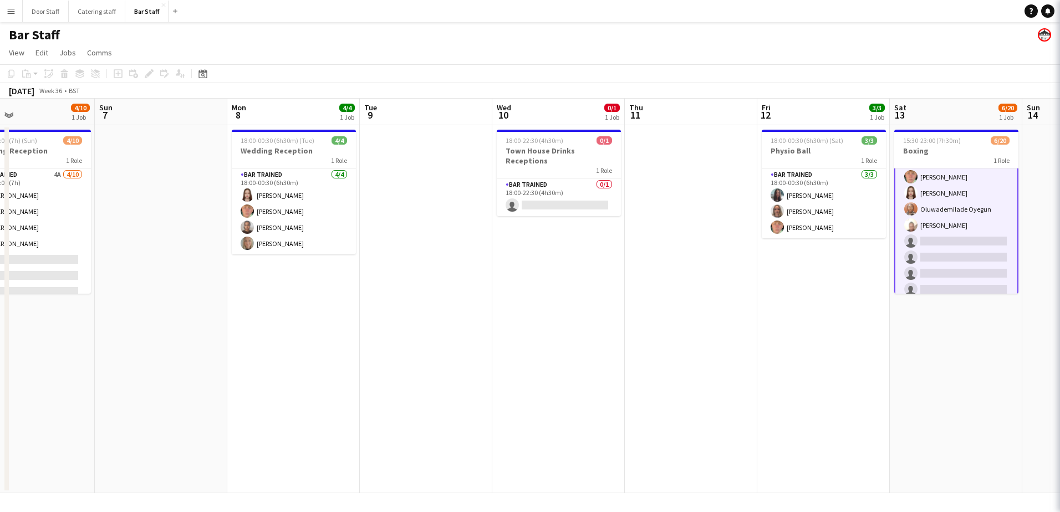
scroll to position [53, 0]
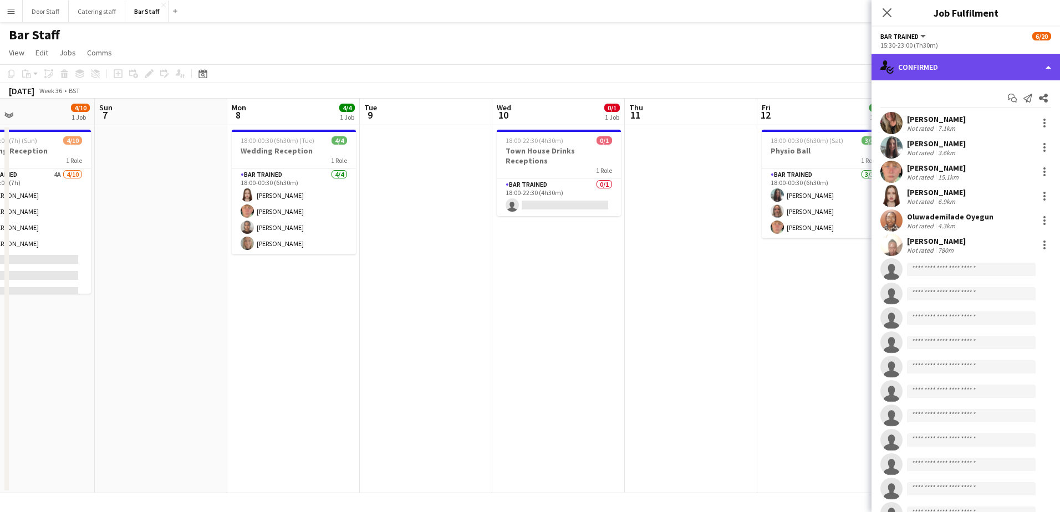
click at [934, 67] on div "single-neutral-actions-check-2 Confirmed" at bounding box center [966, 67] width 188 height 27
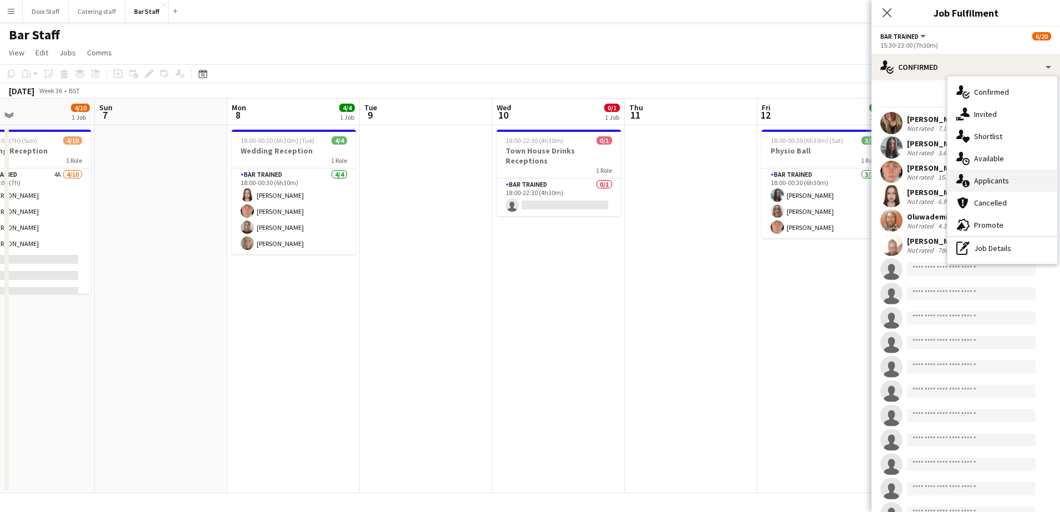
click at [995, 177] on div "single-neutral-actions-information Applicants" at bounding box center [1002, 181] width 110 height 22
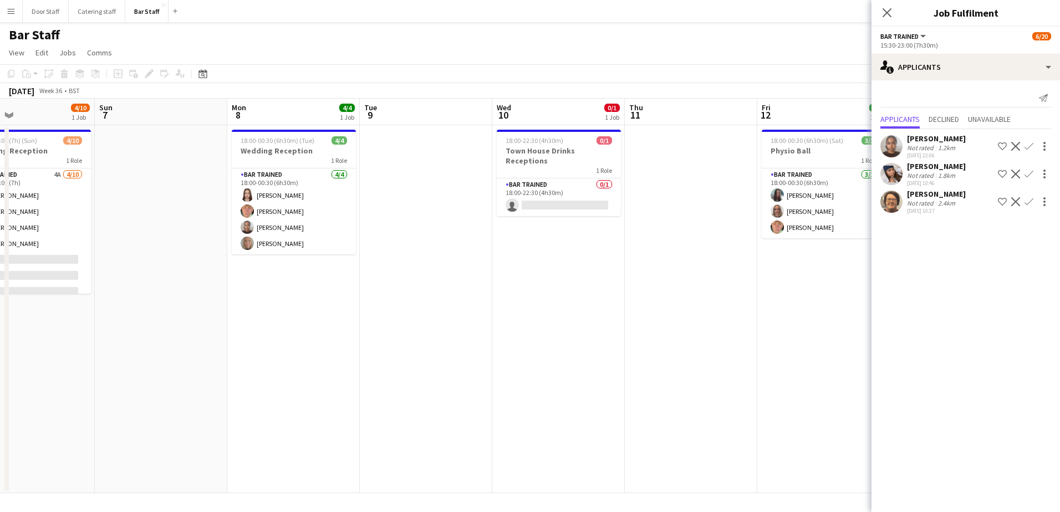
click at [1030, 201] on app-icon "Confirm" at bounding box center [1029, 201] width 9 height 9
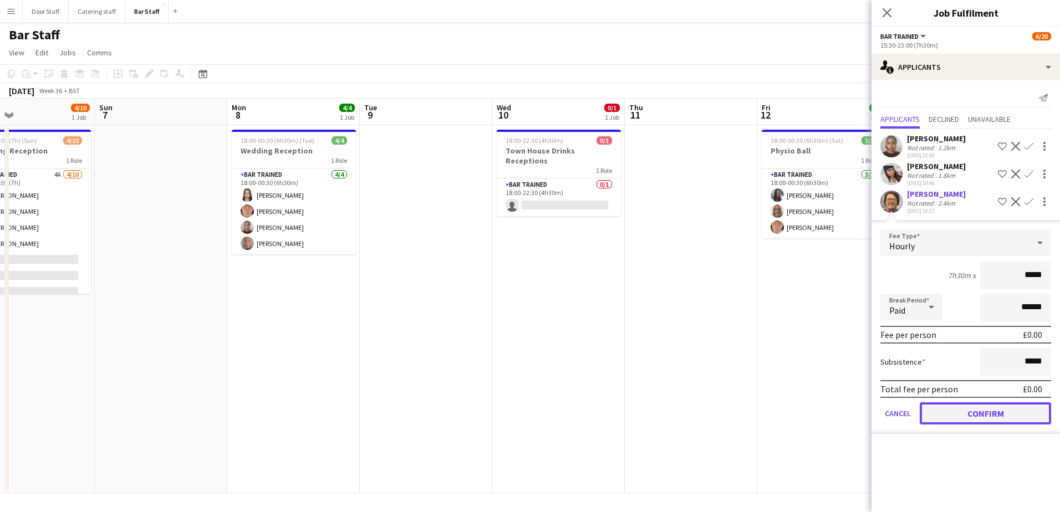
click at [987, 419] on button "Confirm" at bounding box center [985, 413] width 131 height 22
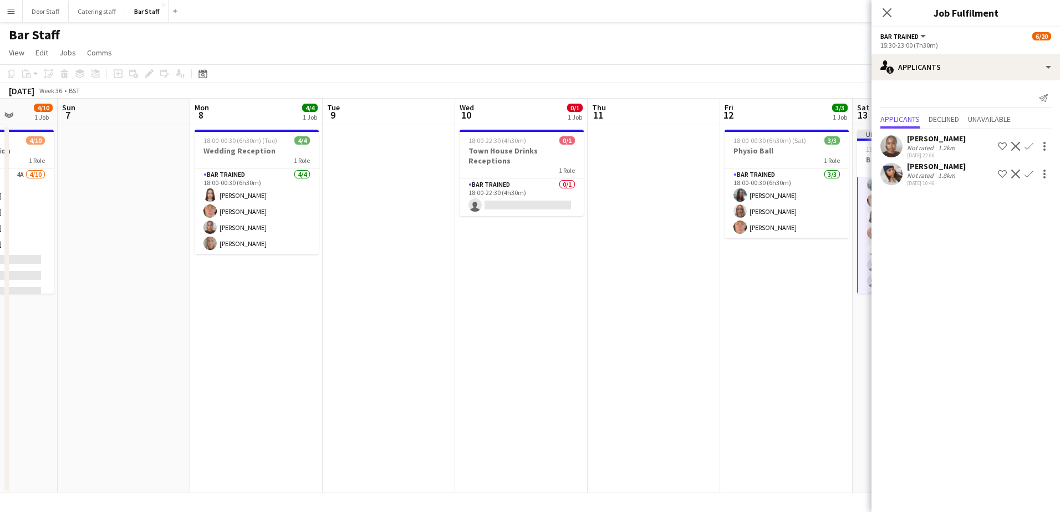
scroll to position [0, 352]
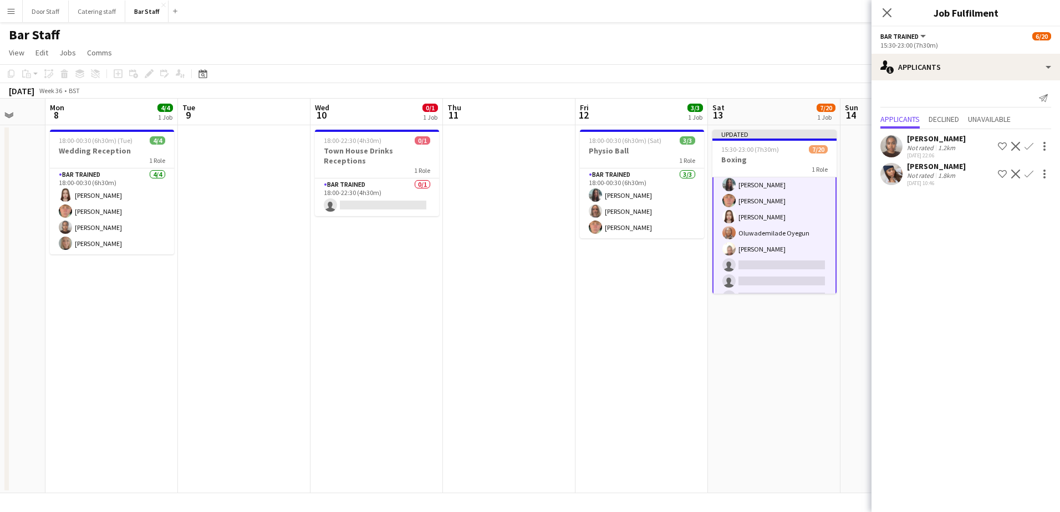
drag, startPoint x: 723, startPoint y: 319, endPoint x: 613, endPoint y: 329, distance: 110.7
click at [613, 329] on app-calendar-viewport "Fri 5 Sat 6 4/10 1 Job Sun 7 Mon 8 4/4 1 Job Tue 9 Wed 10 0/1 1 Job Thu 11 Fri …" at bounding box center [530, 296] width 1060 height 395
click at [1035, 175] on button "Confirm" at bounding box center [1028, 173] width 13 height 13
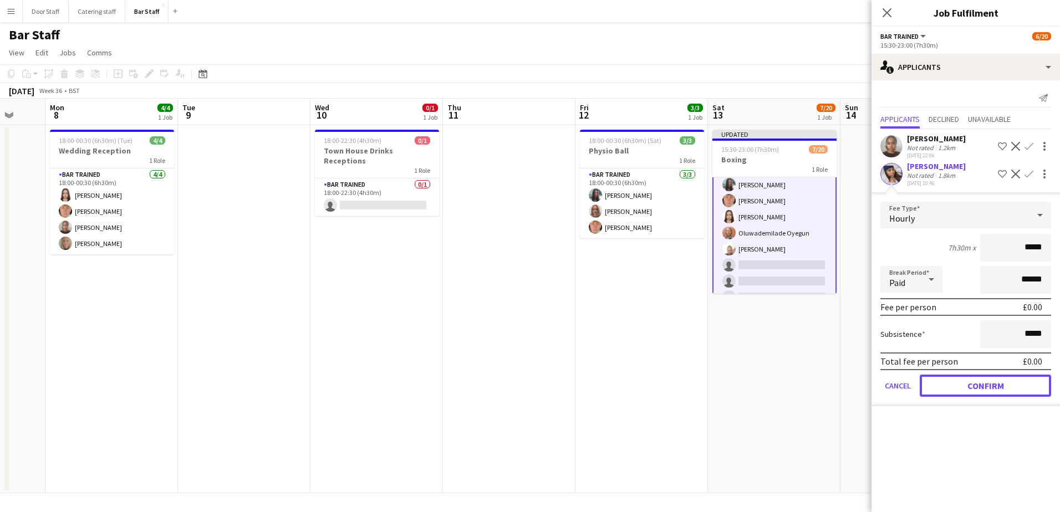
drag, startPoint x: 979, startPoint y: 385, endPoint x: 979, endPoint y: 378, distance: 7.2
click at [977, 385] on button "Confirm" at bounding box center [985, 386] width 131 height 22
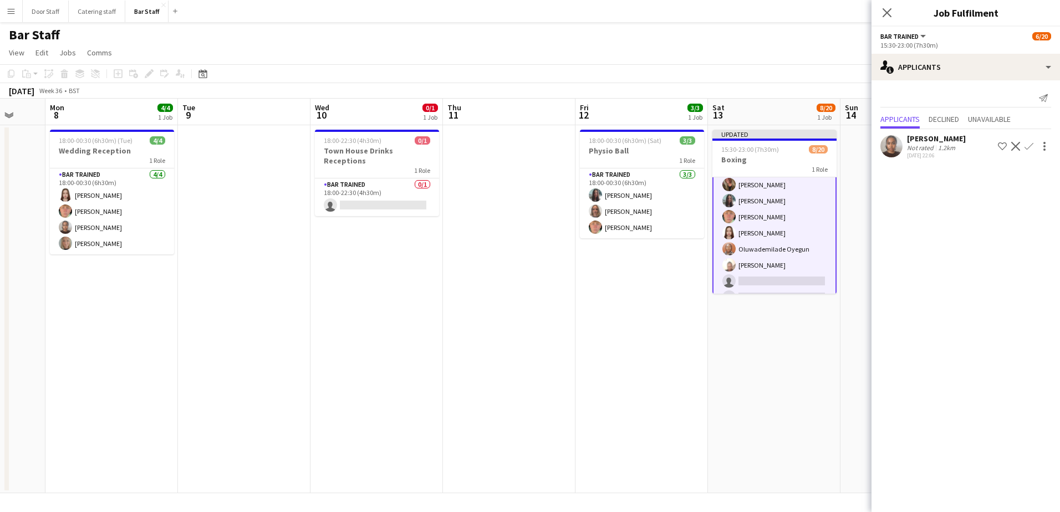
click at [1028, 141] on button "Confirm" at bounding box center [1028, 146] width 13 height 13
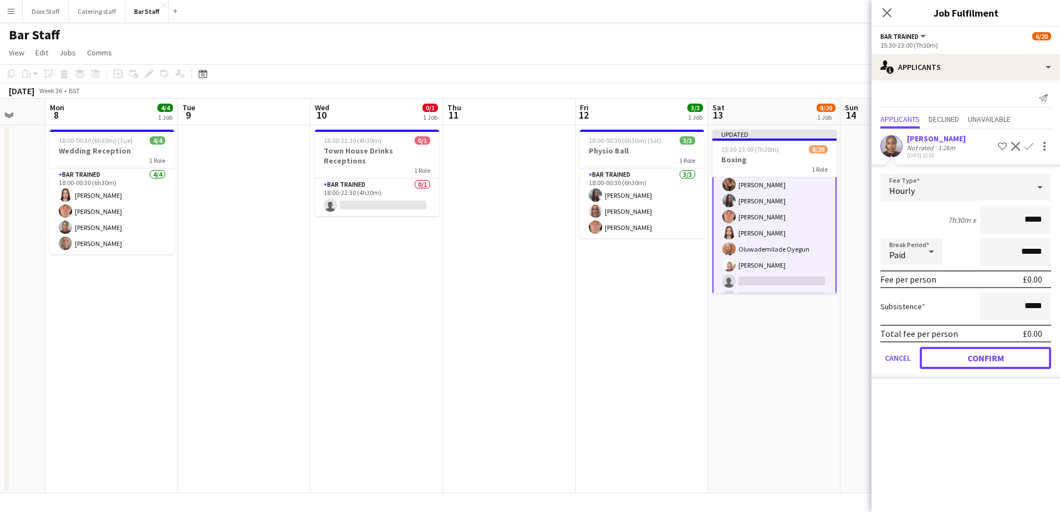
click at [992, 354] on button "Confirm" at bounding box center [985, 358] width 131 height 22
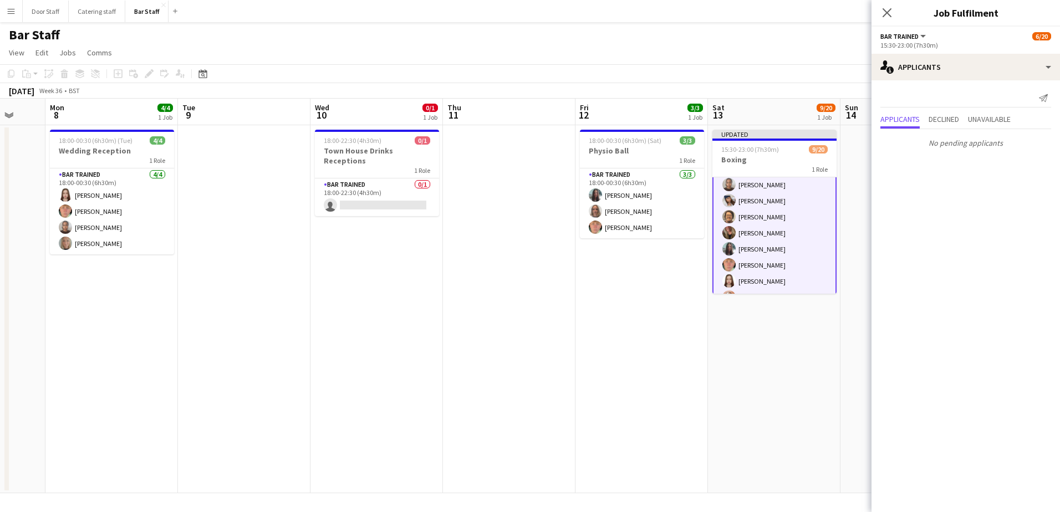
scroll to position [0, 0]
click at [884, 11] on icon "Close pop-in" at bounding box center [887, 12] width 11 height 11
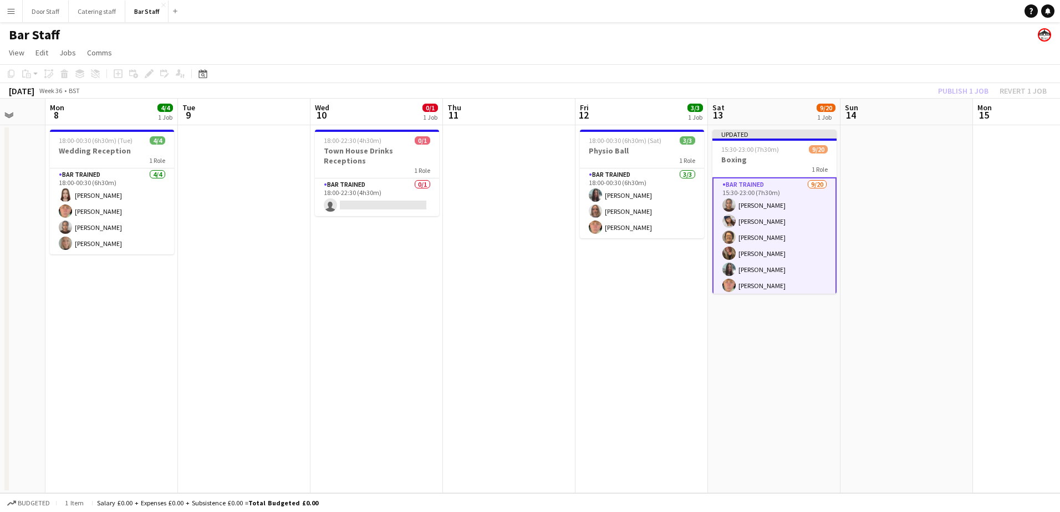
click at [953, 89] on div "Publish 1 job Revert 1 job" at bounding box center [992, 91] width 135 height 14
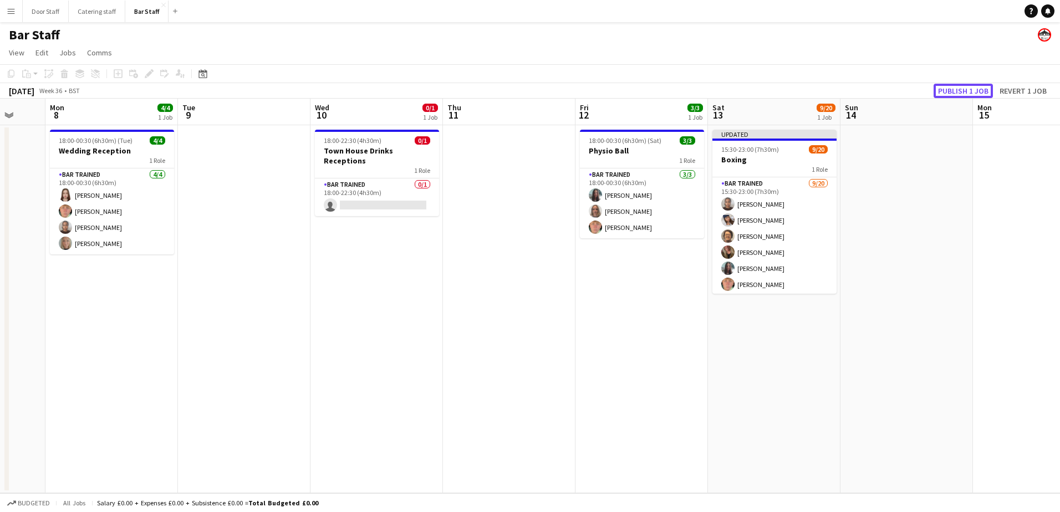
click at [953, 89] on button "Publish 1 job" at bounding box center [963, 91] width 59 height 14
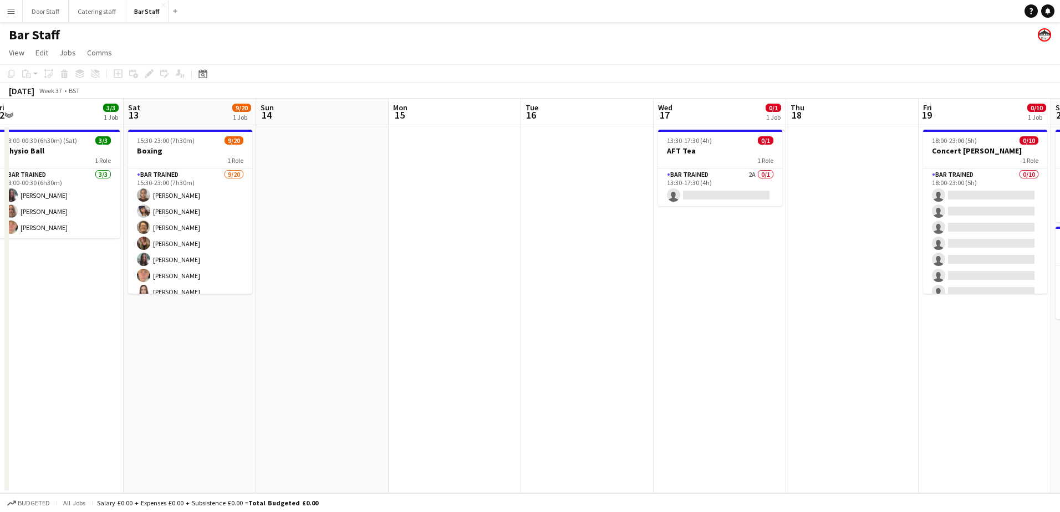
scroll to position [0, 370]
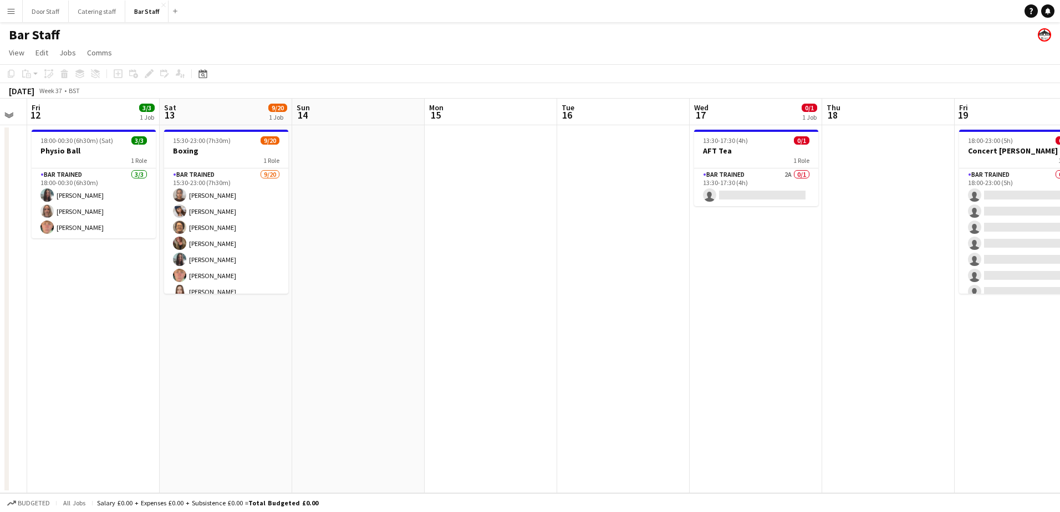
drag, startPoint x: 960, startPoint y: 312, endPoint x: 413, endPoint y: 288, distance: 547.7
click at [413, 288] on app-calendar-viewport "Tue 9 Wed 10 0/1 1 Job Thu 11 Fri 12 3/3 1 Job Sat 13 9/20 1 Job Sun 14 Mon 15 …" at bounding box center [530, 296] width 1060 height 395
click at [756, 176] on app-card-role "Bar trained 2A 0/1 13:30-17:30 (4h) single-neutral-actions" at bounding box center [756, 188] width 124 height 38
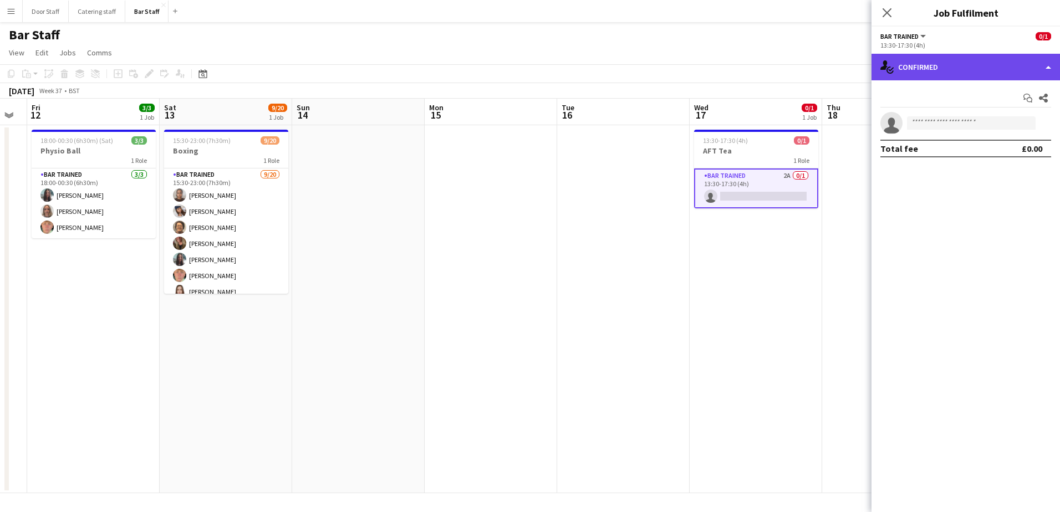
click at [935, 69] on div "single-neutral-actions-check-2 Confirmed" at bounding box center [966, 67] width 188 height 27
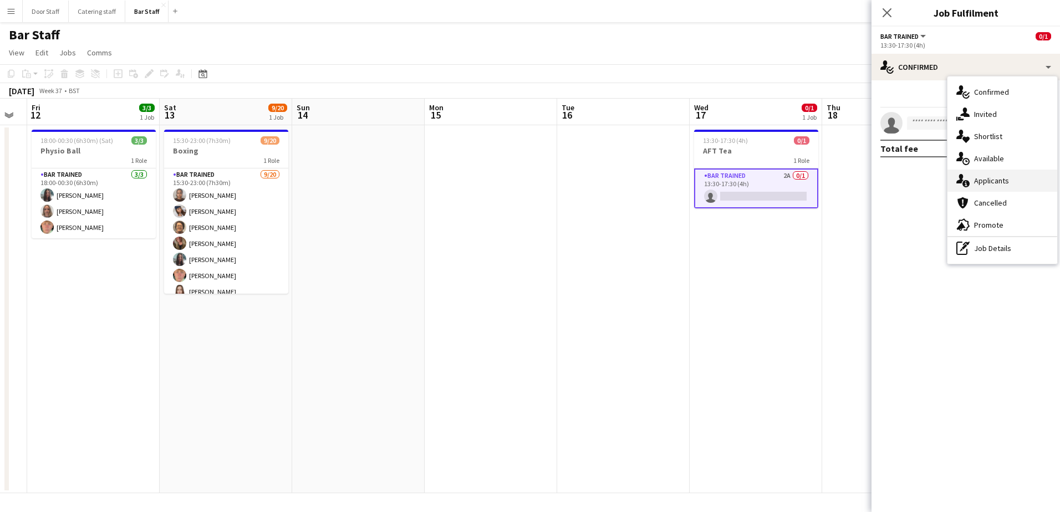
click at [985, 180] on div "single-neutral-actions-information Applicants" at bounding box center [1002, 181] width 110 height 22
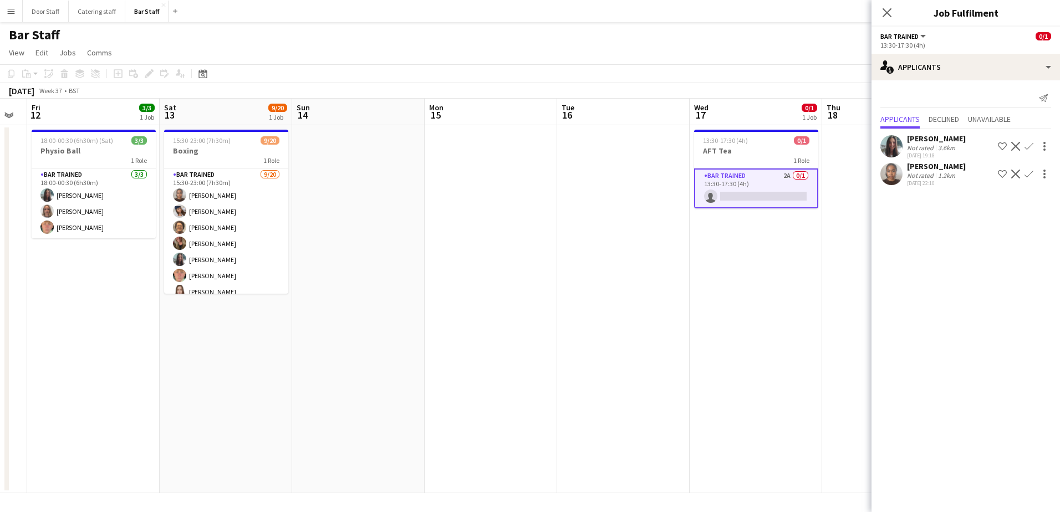
click at [1023, 147] on button "Confirm" at bounding box center [1028, 146] width 13 height 13
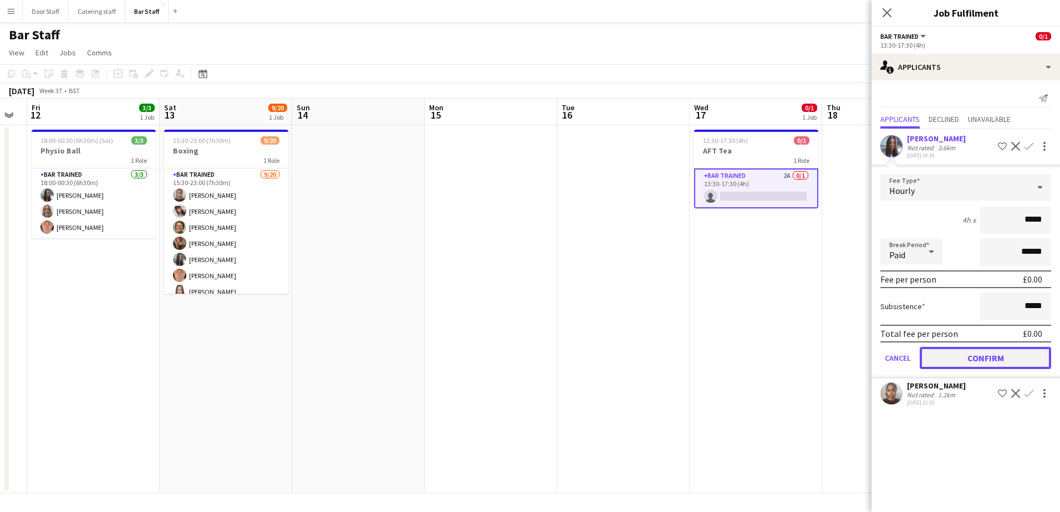
click at [1006, 360] on button "Confirm" at bounding box center [985, 358] width 131 height 22
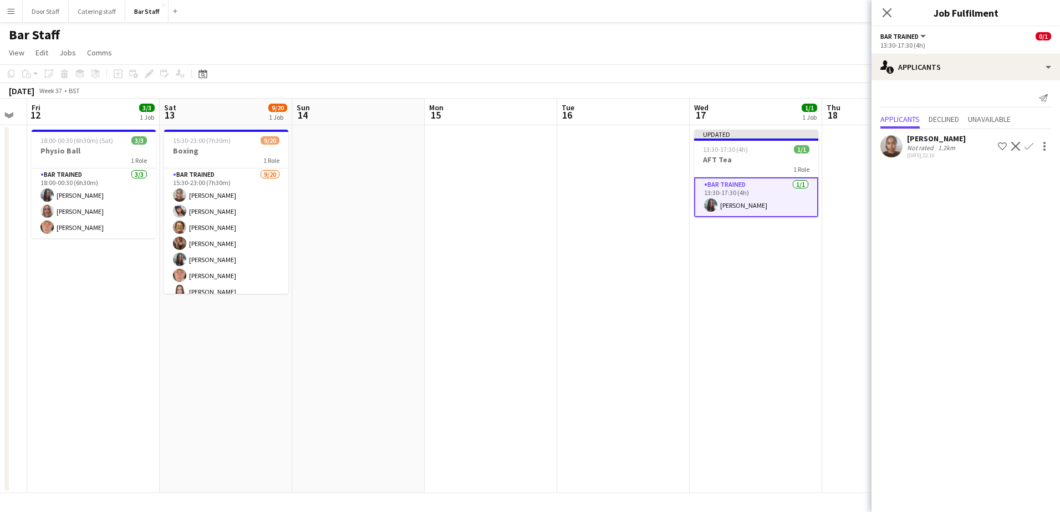
click at [840, 167] on app-date-cell at bounding box center [888, 309] width 133 height 368
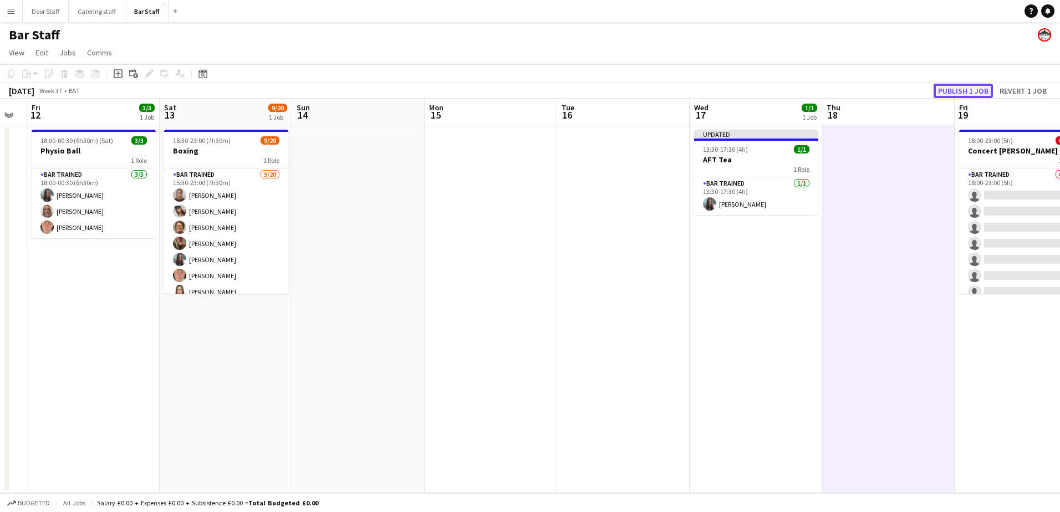
click at [964, 88] on button "Publish 1 job" at bounding box center [963, 91] width 59 height 14
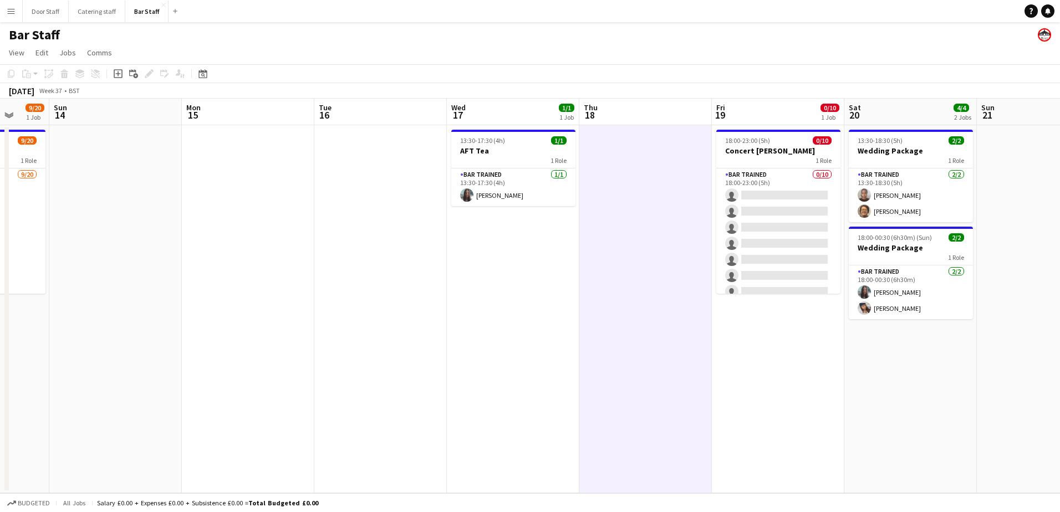
drag, startPoint x: 727, startPoint y: 325, endPoint x: 475, endPoint y: 368, distance: 255.8
click at [483, 363] on app-calendar-viewport "Thu 11 Fri 12 3/3 1 Job Sat 13 9/20 1 Job Sun 14 Mon 15 Tue 16 Wed 17 1/1 1 Job…" at bounding box center [530, 296] width 1060 height 395
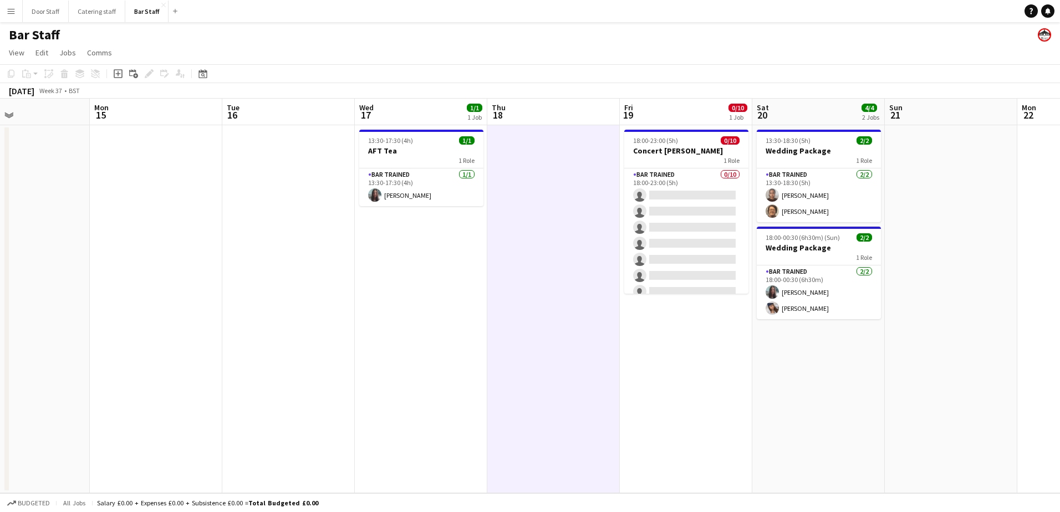
scroll to position [0, 372]
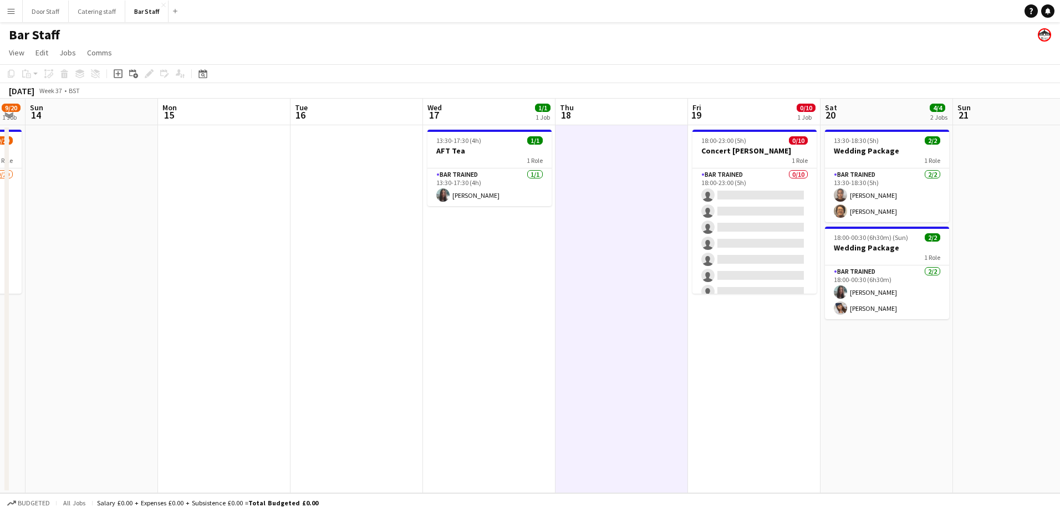
drag, startPoint x: 548, startPoint y: 343, endPoint x: 393, endPoint y: 337, distance: 155.4
click at [393, 337] on app-calendar-viewport "Thu 11 Fri 12 3/3 1 Job Sat 13 9/20 1 Job Sun 14 Mon 15 Tue 16 Wed 17 1/1 1 Job…" at bounding box center [530, 296] width 1060 height 395
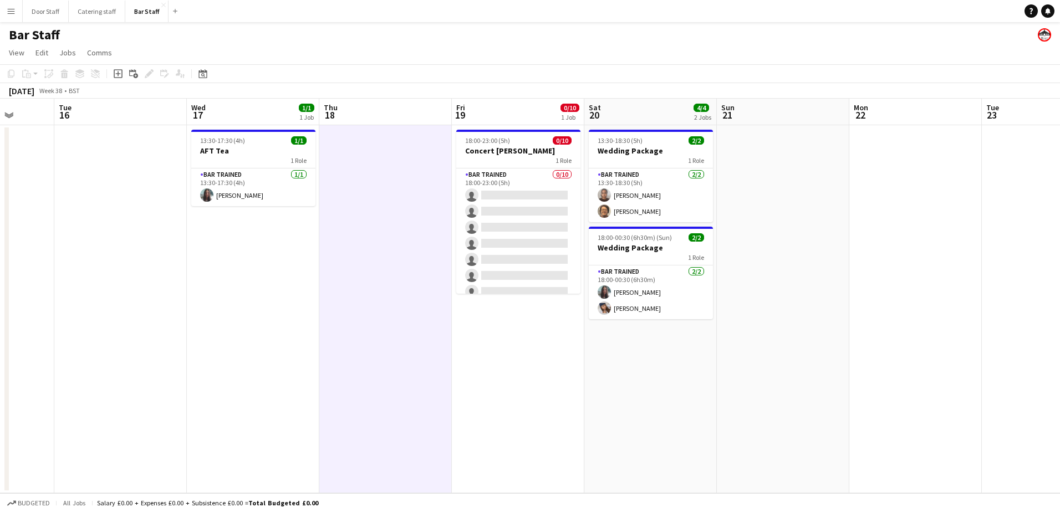
scroll to position [0, 361]
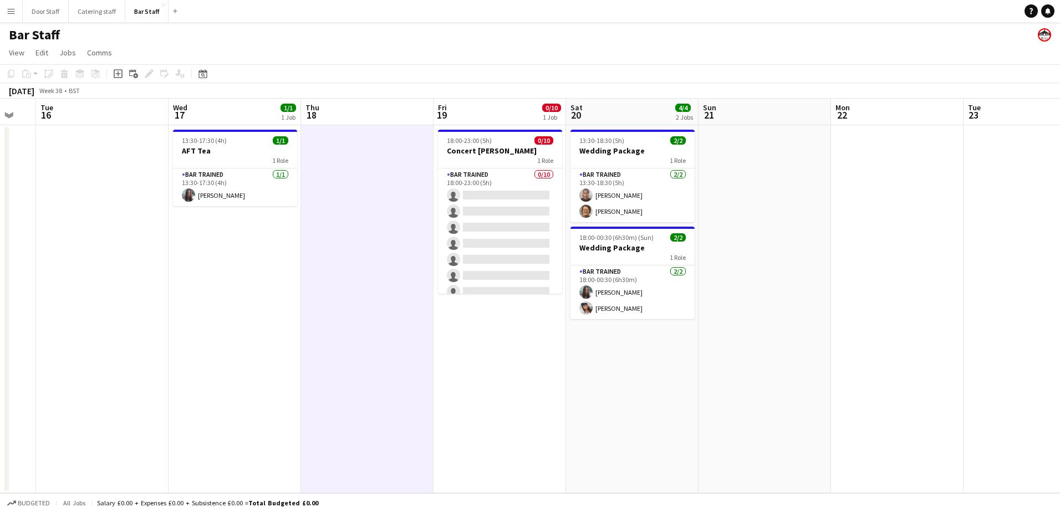
drag, startPoint x: 537, startPoint y: 386, endPoint x: 479, endPoint y: 395, distance: 58.3
click at [479, 395] on app-calendar-viewport "Sat 13 9/20 1 Job Sun 14 Mon 15 Tue 16 Wed 17 1/1 1 Job Thu 18 Fri 19 0/10 1 Jo…" at bounding box center [530, 296] width 1060 height 395
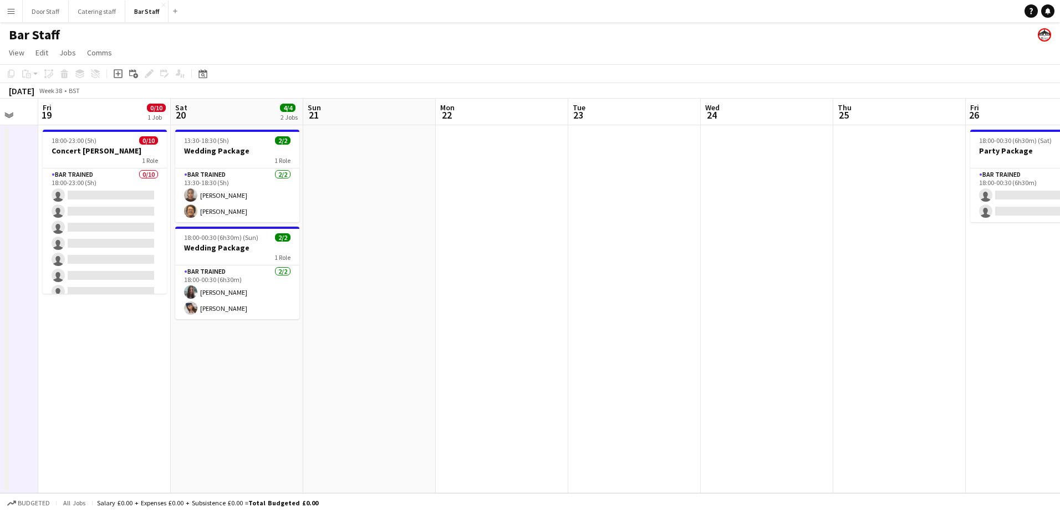
drag, startPoint x: 629, startPoint y: 315, endPoint x: 303, endPoint y: 337, distance: 326.7
click at [303, 337] on app-calendar-viewport "Tue 16 Wed 17 1/1 1 Job Thu 18 Fri 19 0/10 1 Job Sat 20 4/4 2 Jobs Sun 21 Mon 2…" at bounding box center [530, 296] width 1060 height 395
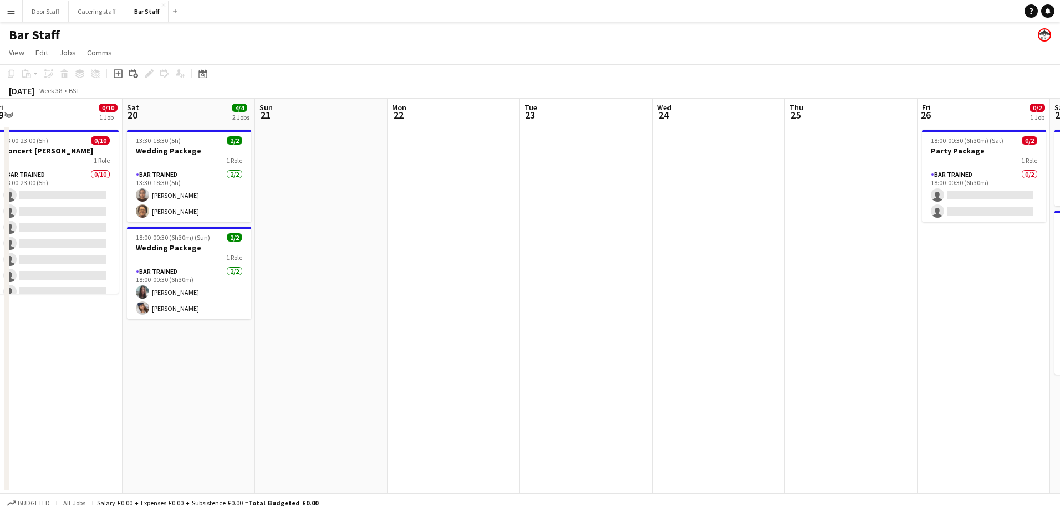
drag, startPoint x: 557, startPoint y: 264, endPoint x: 375, endPoint y: 272, distance: 182.0
click at [375, 272] on app-calendar-viewport "Tue 16 Wed 17 1/1 1 Job Thu 18 Fri 19 0/10 1 Job Sat 20 4/4 2 Jobs Sun 21 Mon 2…" at bounding box center [530, 296] width 1060 height 395
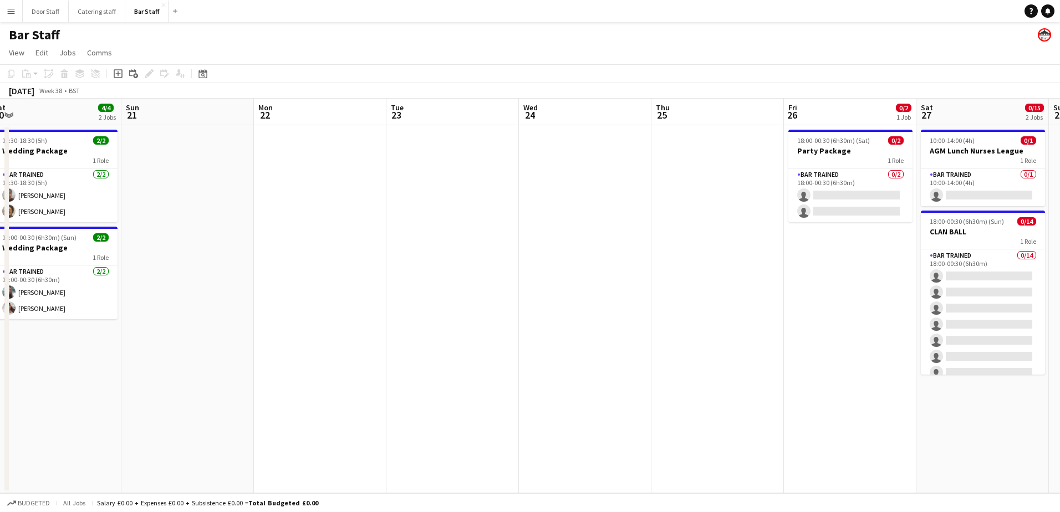
click at [690, 108] on app-board-header-date "Thu 25" at bounding box center [717, 112] width 133 height 27
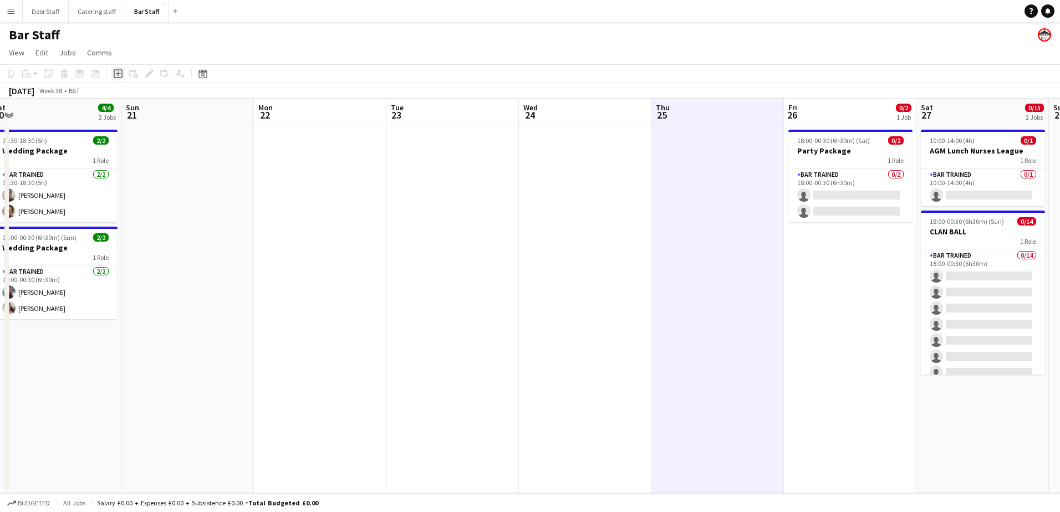
click at [120, 75] on icon "Add job" at bounding box center [118, 73] width 9 height 9
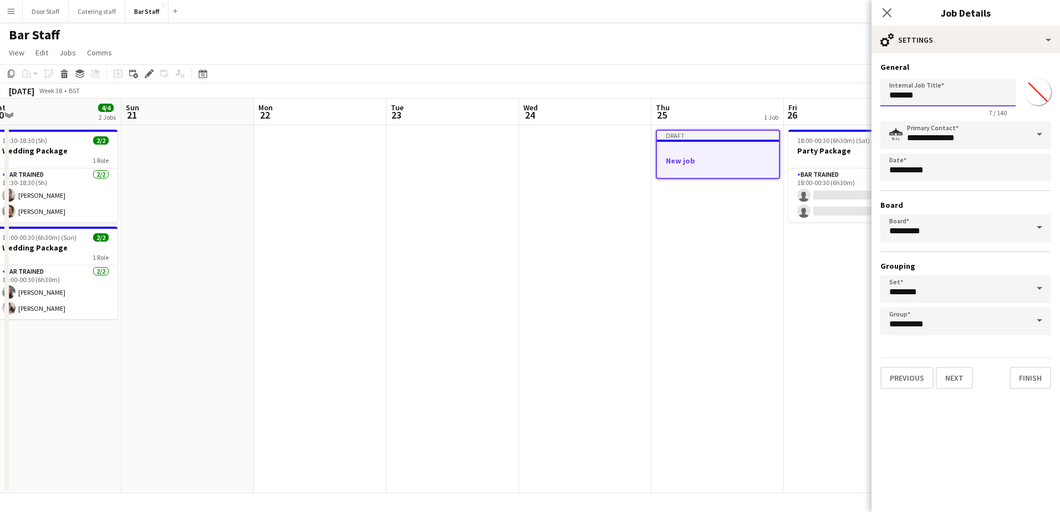
click at [918, 96] on input "*******" at bounding box center [947, 93] width 135 height 28
type input "**********"
click at [952, 382] on button "Next" at bounding box center [954, 378] width 37 height 22
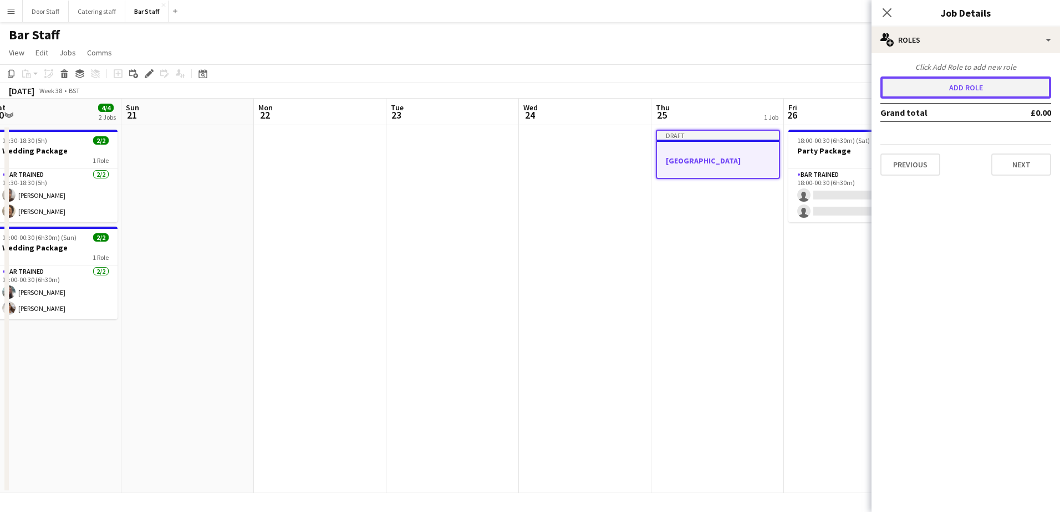
click at [951, 91] on button "Add role" at bounding box center [965, 88] width 171 height 22
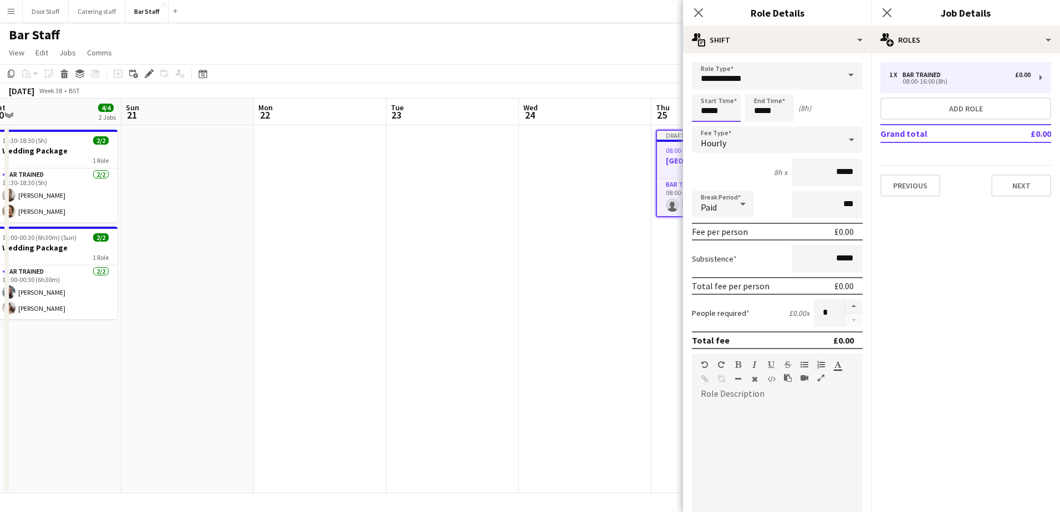
click at [711, 113] on input "*****" at bounding box center [716, 108] width 49 height 28
click at [702, 85] on div at bounding box center [705, 88] width 22 height 11
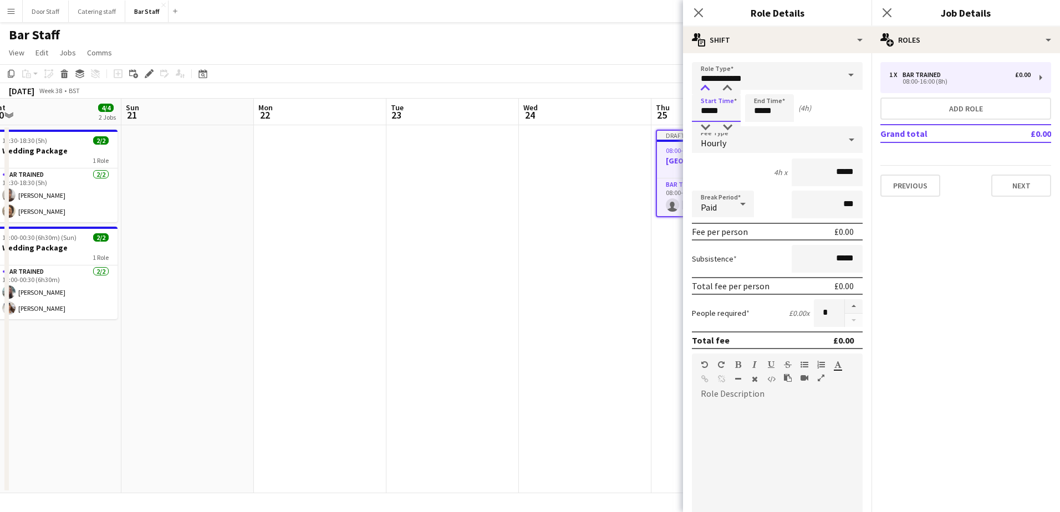
click at [702, 85] on div at bounding box center [705, 88] width 22 height 11
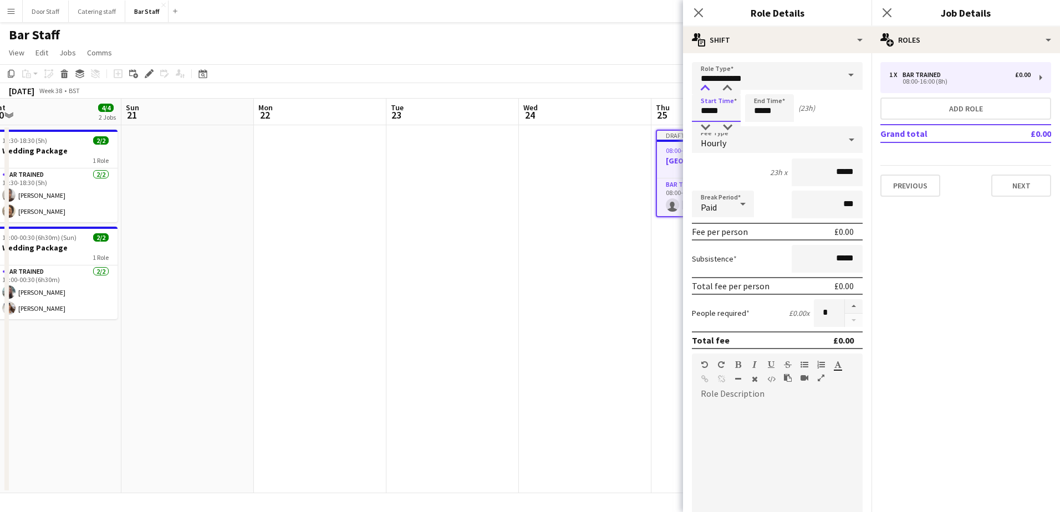
type input "*****"
click at [702, 85] on div at bounding box center [705, 88] width 22 height 11
click at [765, 109] on input "*****" at bounding box center [769, 108] width 49 height 28
click at [758, 89] on div at bounding box center [758, 88] width 22 height 11
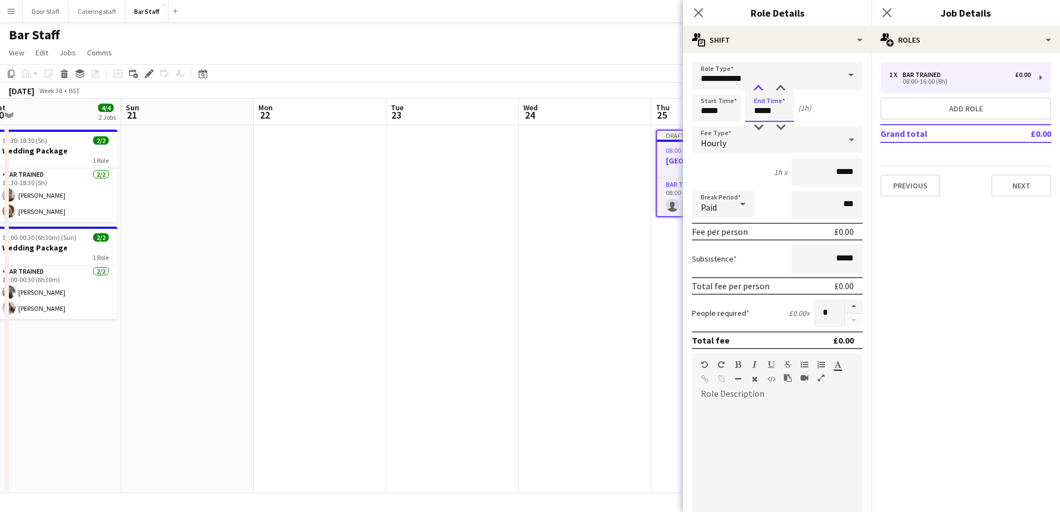
click at [758, 89] on div at bounding box center [758, 88] width 22 height 11
click at [786, 89] on div at bounding box center [781, 88] width 22 height 11
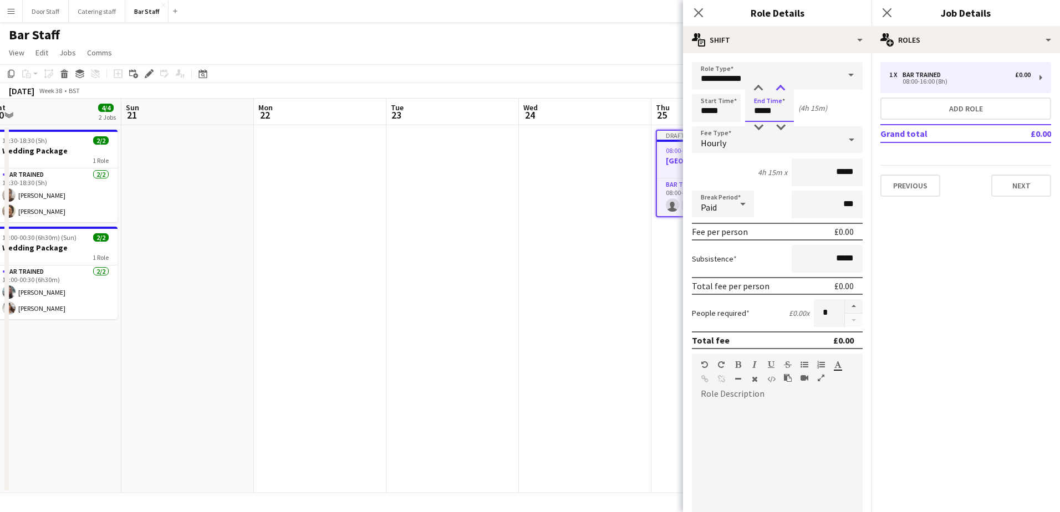
type input "*****"
click at [786, 89] on div at bounding box center [781, 88] width 22 height 11
click at [849, 303] on button "button" at bounding box center [854, 306] width 18 height 14
type input "*"
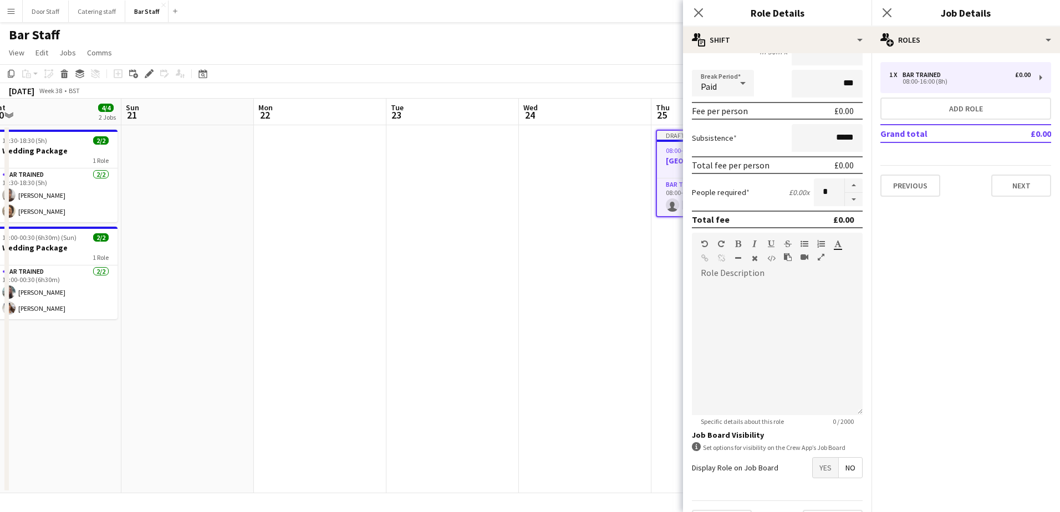
scroll to position [150, 0]
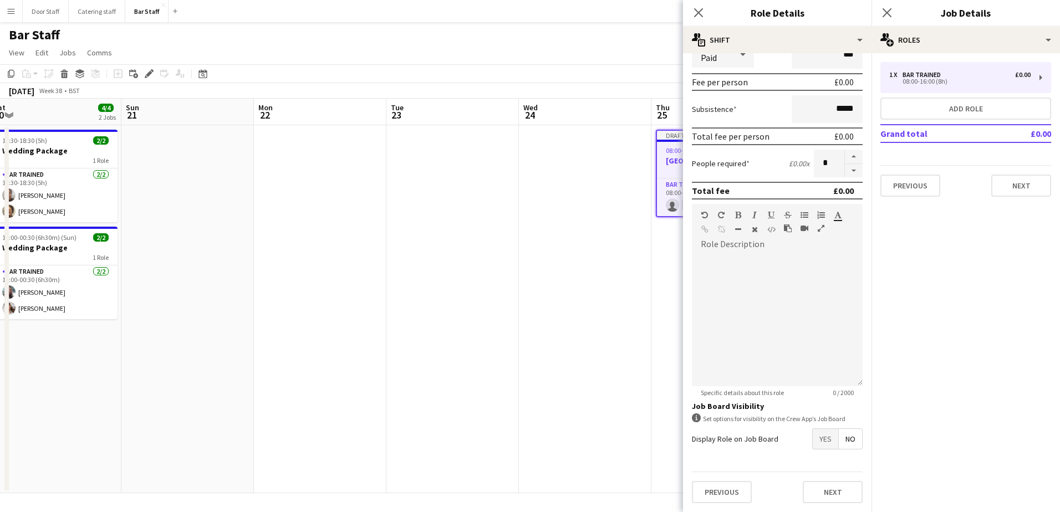
click at [818, 438] on span "Yes" at bounding box center [826, 439] width 26 height 20
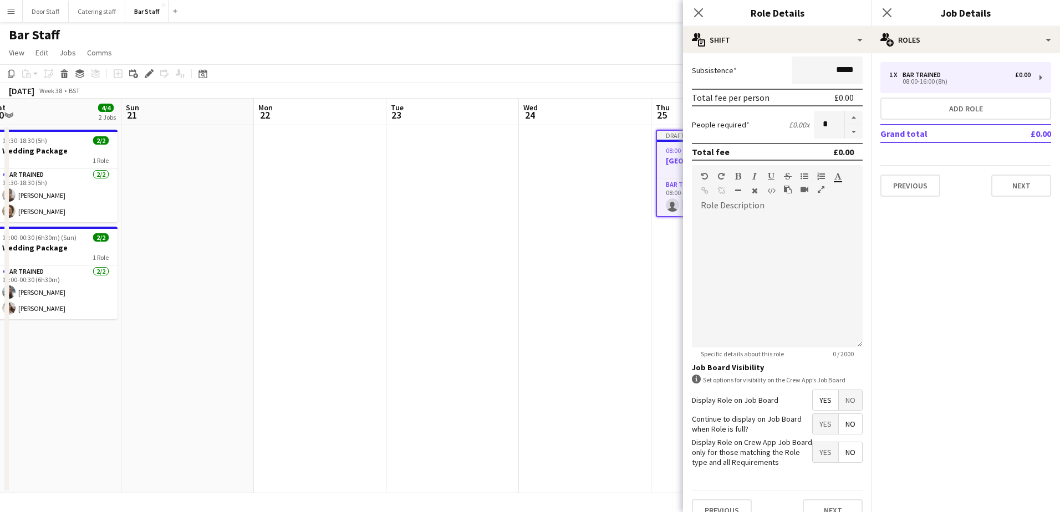
scroll to position [207, 0]
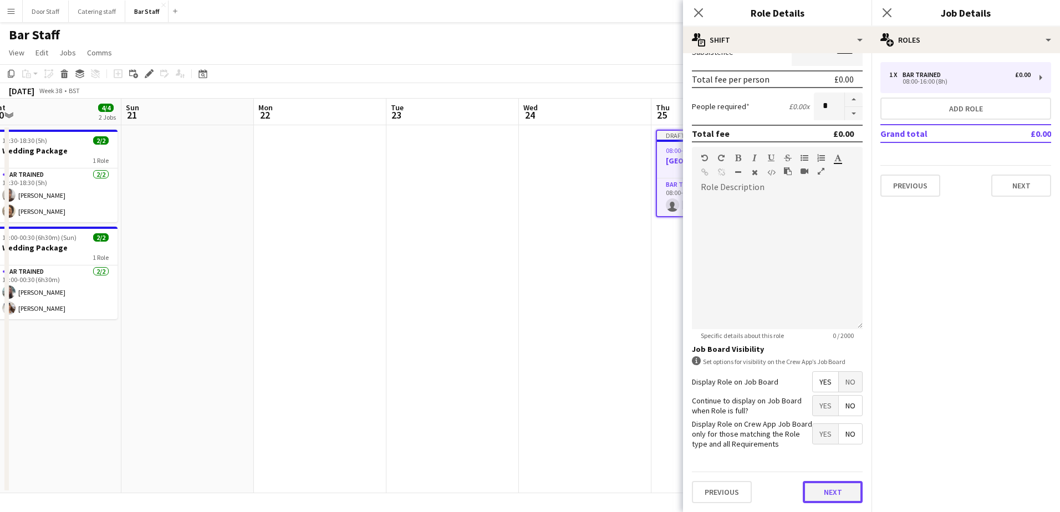
click at [821, 496] on button "Next" at bounding box center [833, 492] width 60 height 22
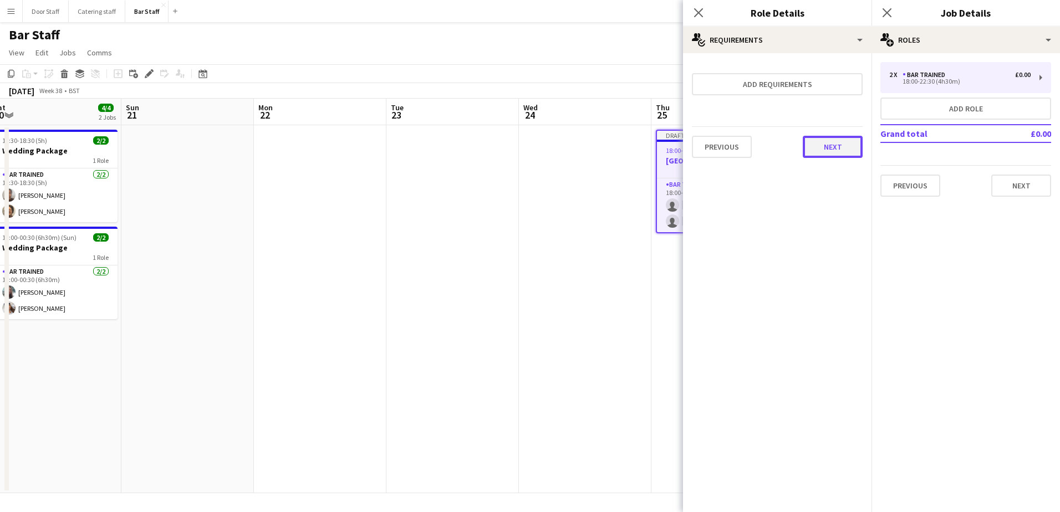
click at [834, 153] on button "Next" at bounding box center [833, 147] width 60 height 22
click at [834, 153] on button "Finish" at bounding box center [842, 148] width 42 height 22
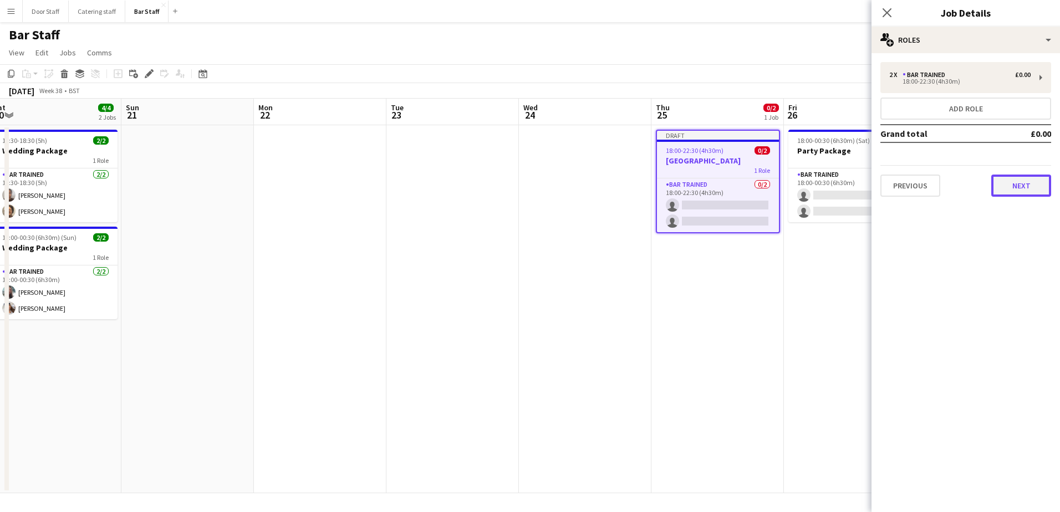
click at [1020, 185] on button "Next" at bounding box center [1021, 186] width 60 height 22
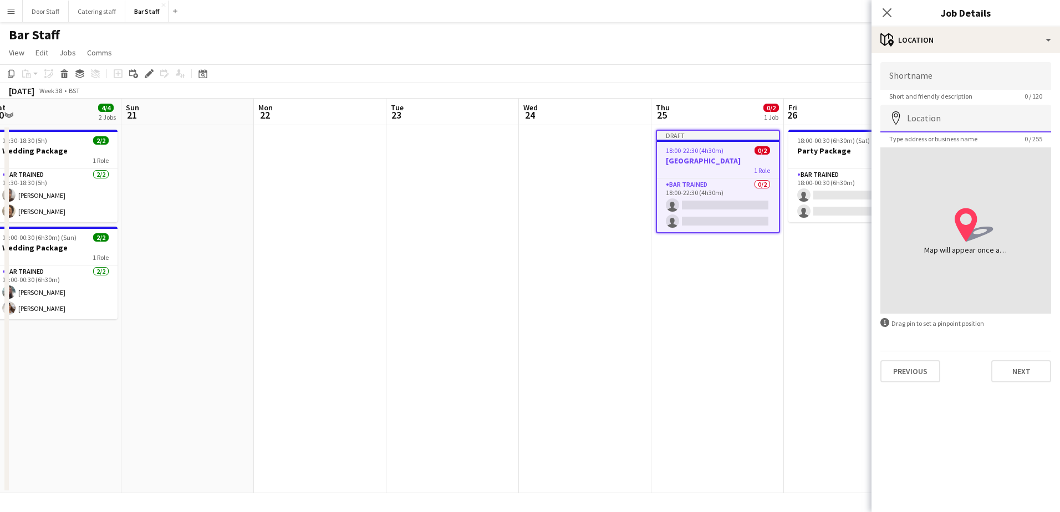
click at [974, 117] on input "Location" at bounding box center [965, 119] width 171 height 28
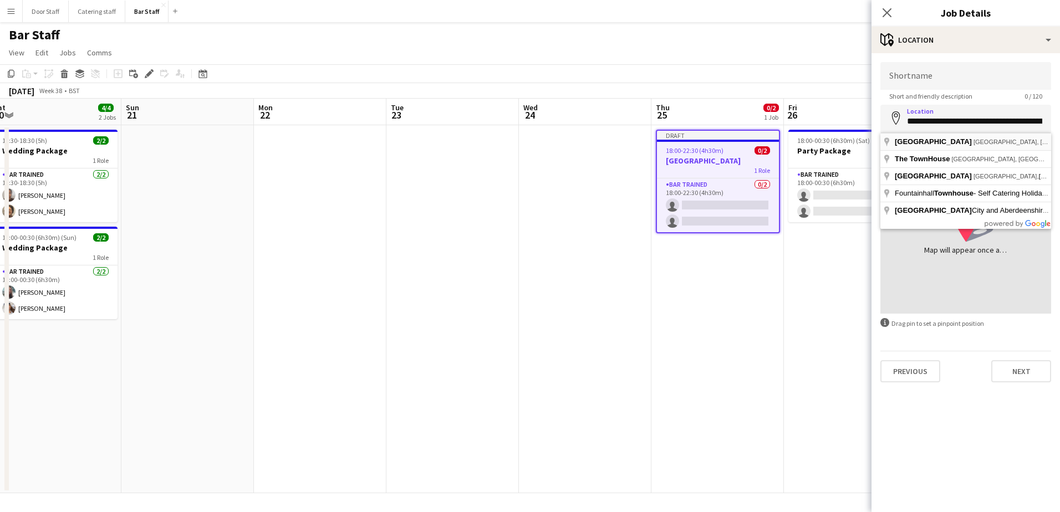
type input "**********"
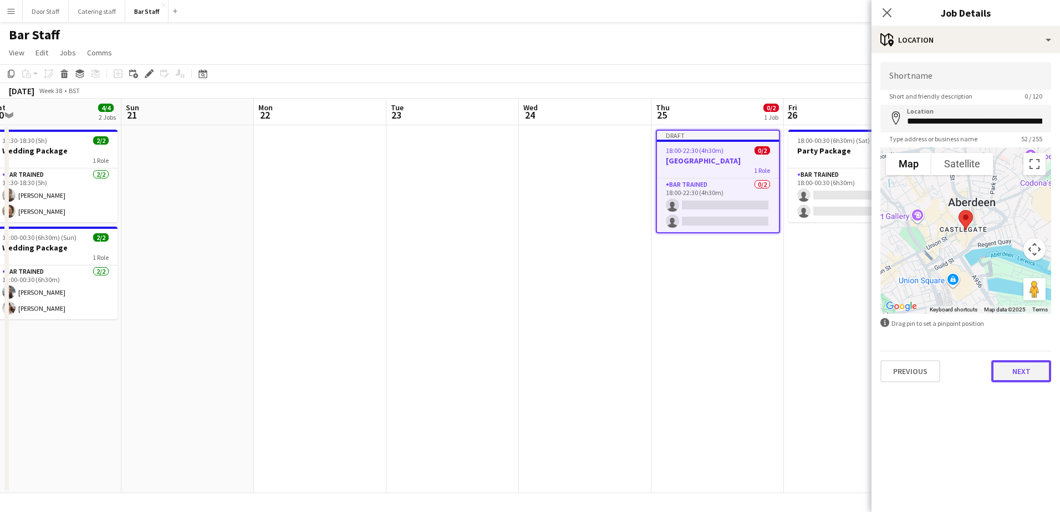
click at [1024, 379] on button "Next" at bounding box center [1021, 371] width 60 height 22
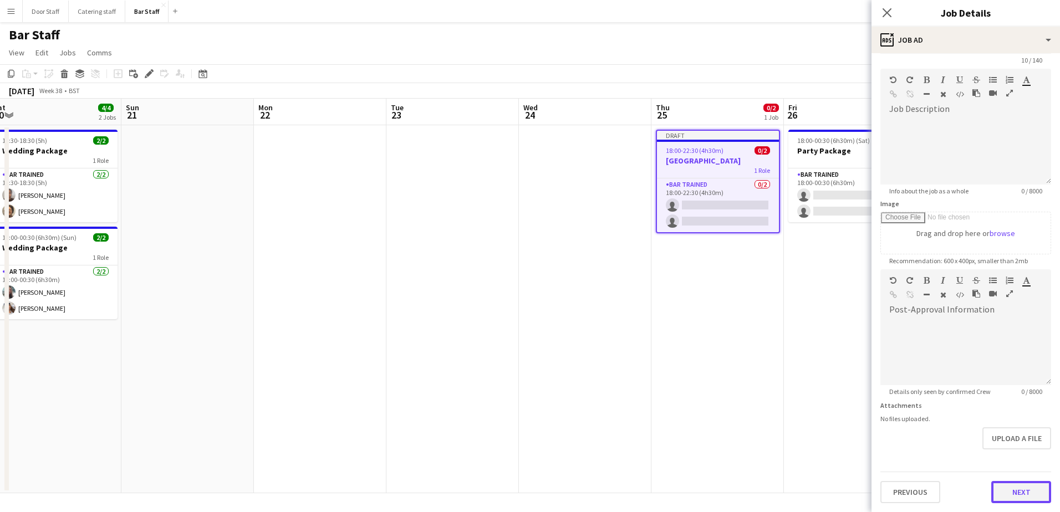
click at [1007, 460] on form "**********" at bounding box center [966, 264] width 188 height 477
click at [1010, 493] on button "Next" at bounding box center [1021, 492] width 60 height 22
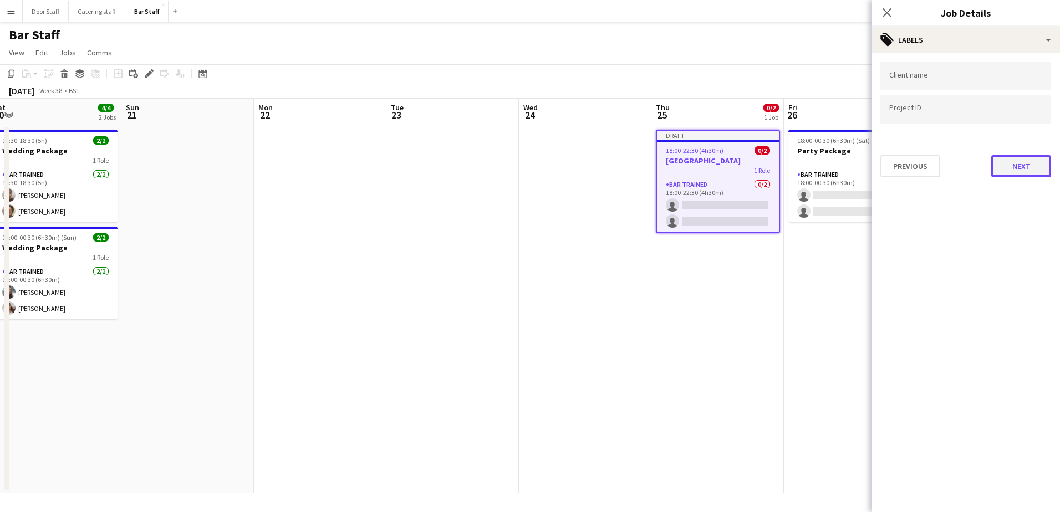
click at [1025, 162] on button "Next" at bounding box center [1021, 166] width 60 height 22
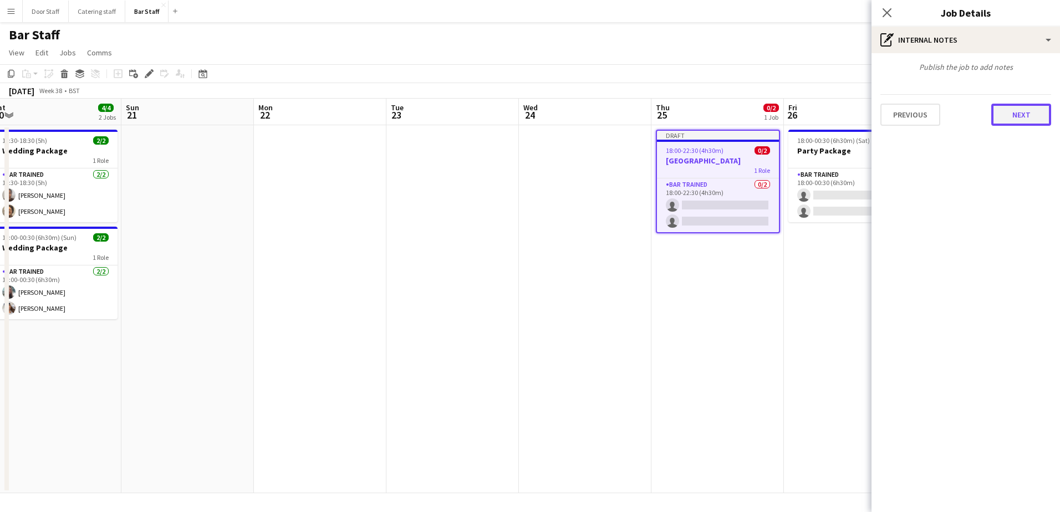
click at [1026, 113] on button "Next" at bounding box center [1021, 115] width 60 height 22
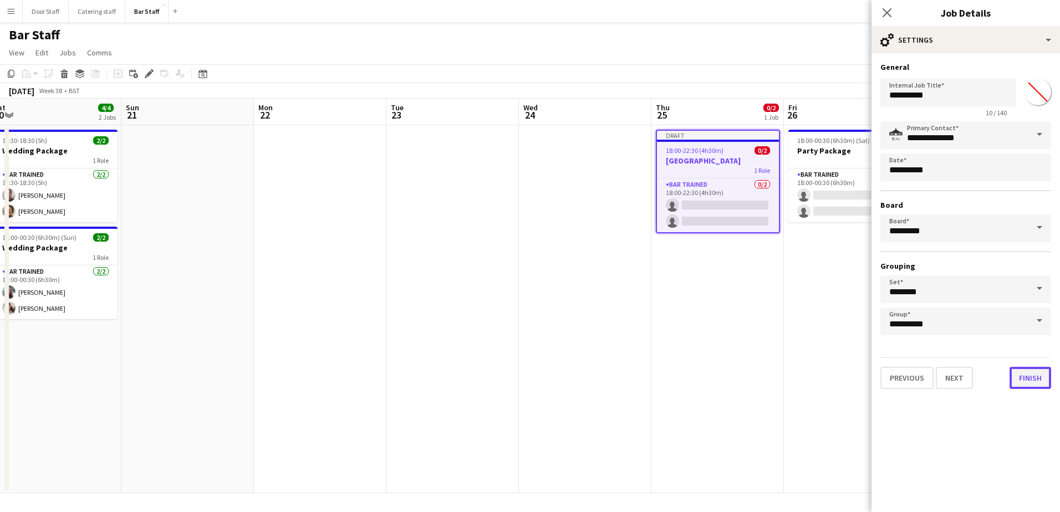
click at [1034, 383] on button "Finish" at bounding box center [1031, 378] width 42 height 22
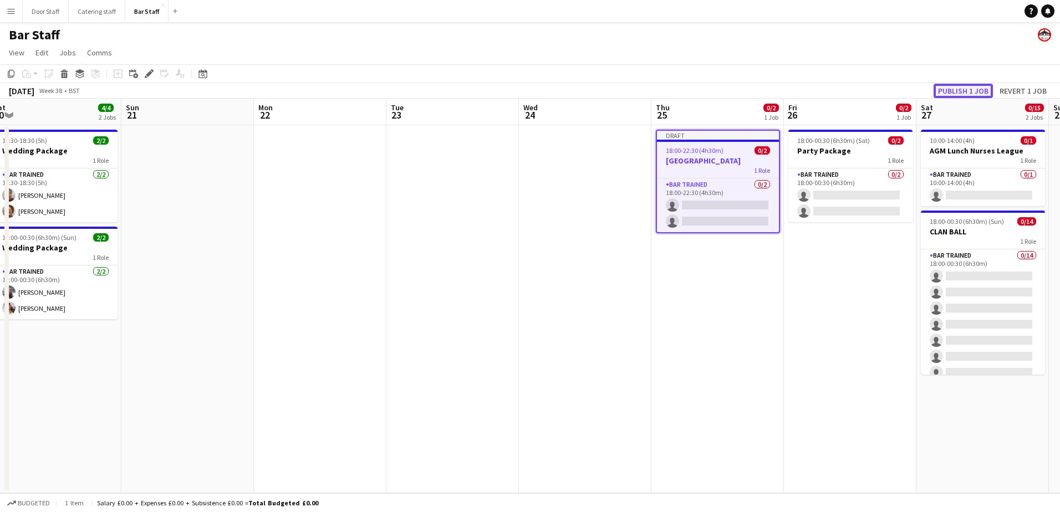
click at [971, 84] on button "Publish 1 job" at bounding box center [963, 91] width 59 height 14
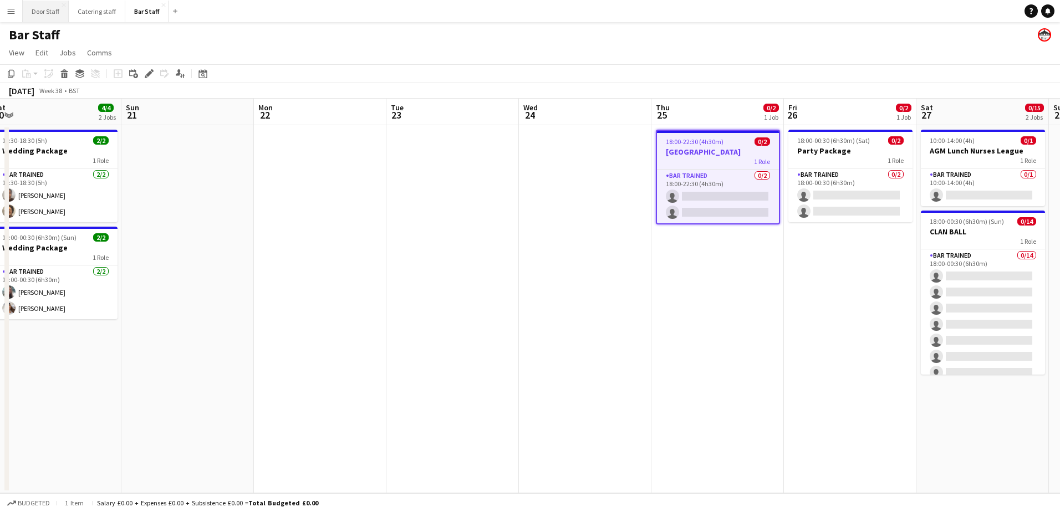
click at [38, 7] on button "Door Staff Close" at bounding box center [46, 12] width 46 height 22
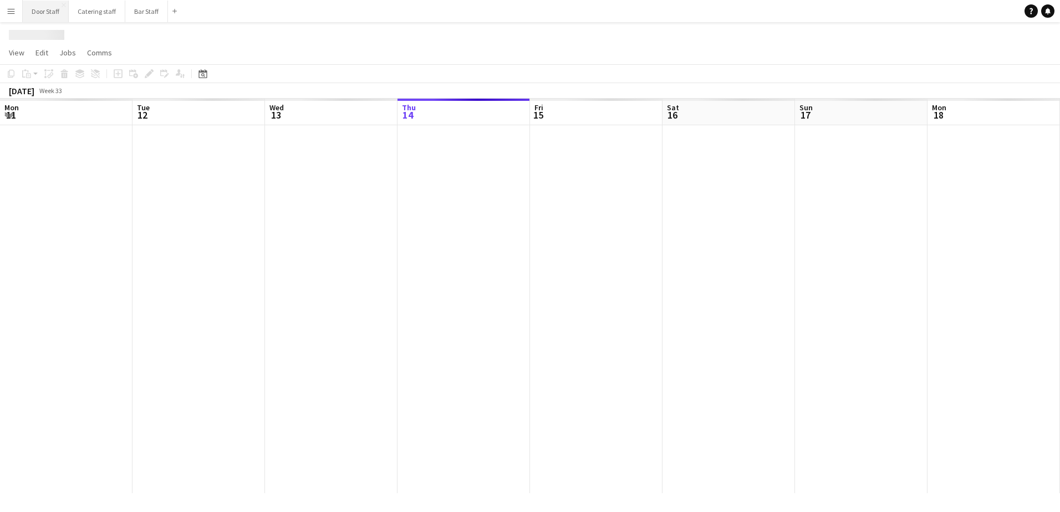
scroll to position [0, 265]
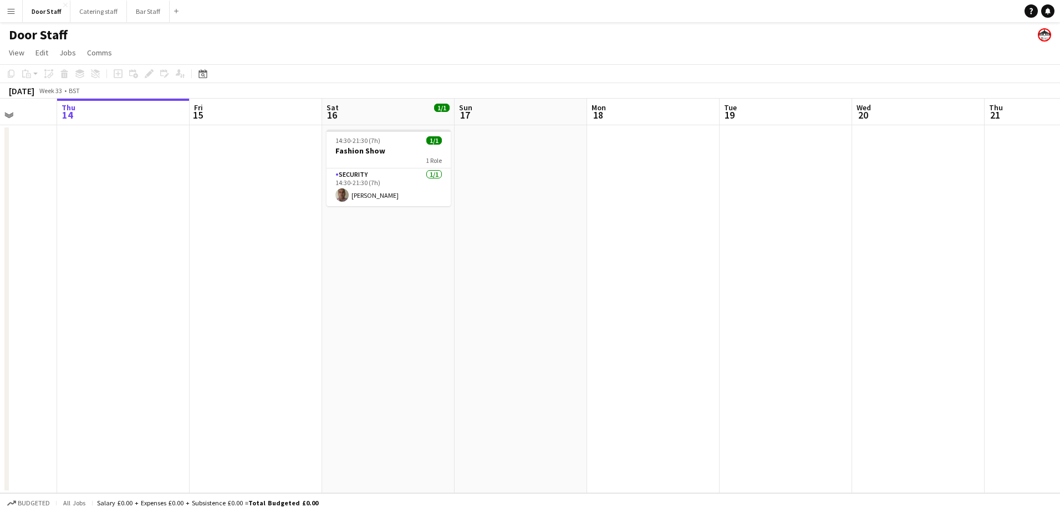
drag, startPoint x: 624, startPoint y: 211, endPoint x: 0, endPoint y: 246, distance: 625.2
click at [0, 241] on html "Menu Boards Boards Boards All jobs Status Workforce Workforce My Workforce Recr…" at bounding box center [530, 256] width 1060 height 512
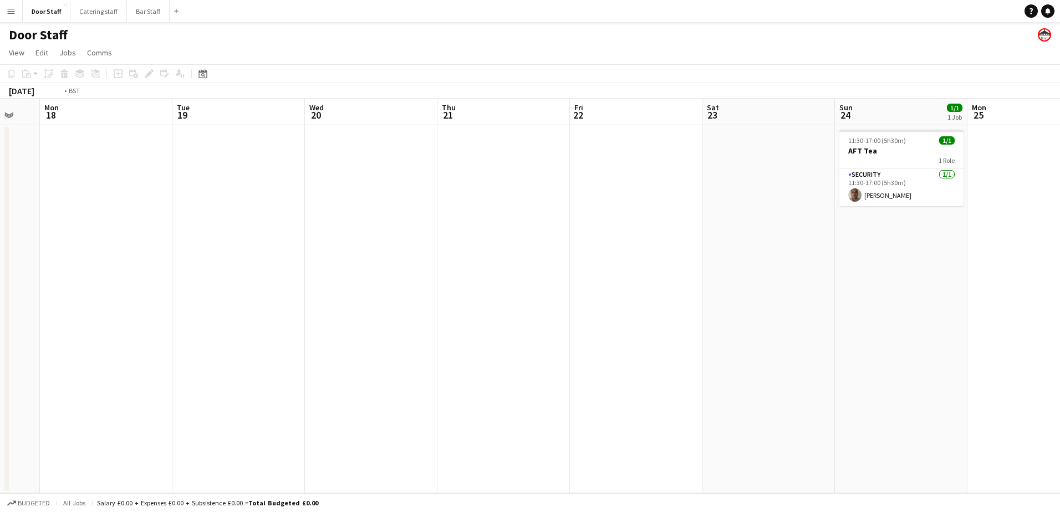
drag, startPoint x: 603, startPoint y: 331, endPoint x: 0, endPoint y: 339, distance: 603.2
click at [29, 324] on app-calendar-viewport "Fri 15 Sat 16 1/1 1 Job Sun 17 Mon 18 Tue 19 Wed 20 Thu 21 Fri 22 Sat 23 Sun 24…" at bounding box center [530, 296] width 1060 height 395
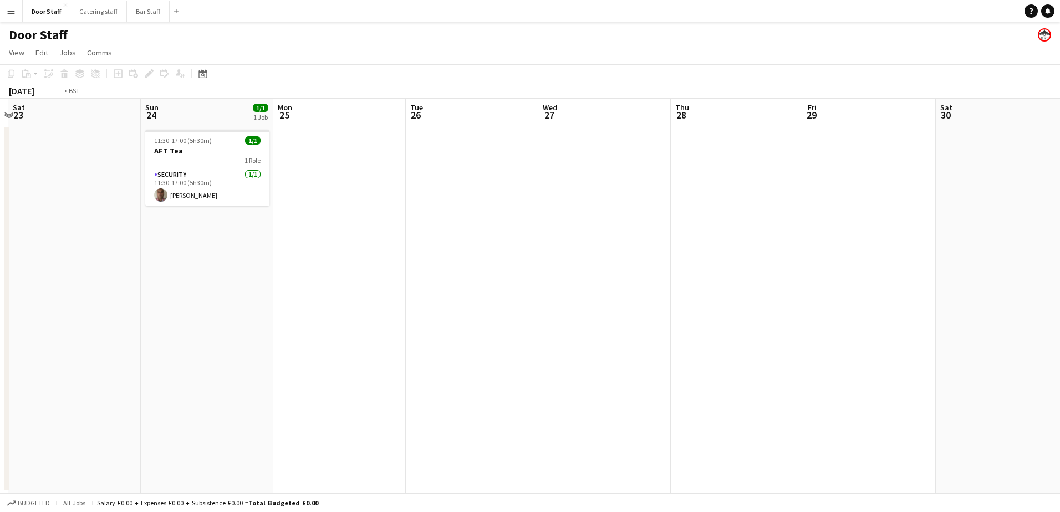
drag, startPoint x: 681, startPoint y: 308, endPoint x: 13, endPoint y: 332, distance: 668.5
click at [14, 325] on app-calendar-viewport "Wed 20 Thu 21 Fri 22 Sat 23 Sun 24 1/1 1 Job Mon 25 Tue 26 Wed 27 Thu 28 Fri 29…" at bounding box center [530, 296] width 1060 height 395
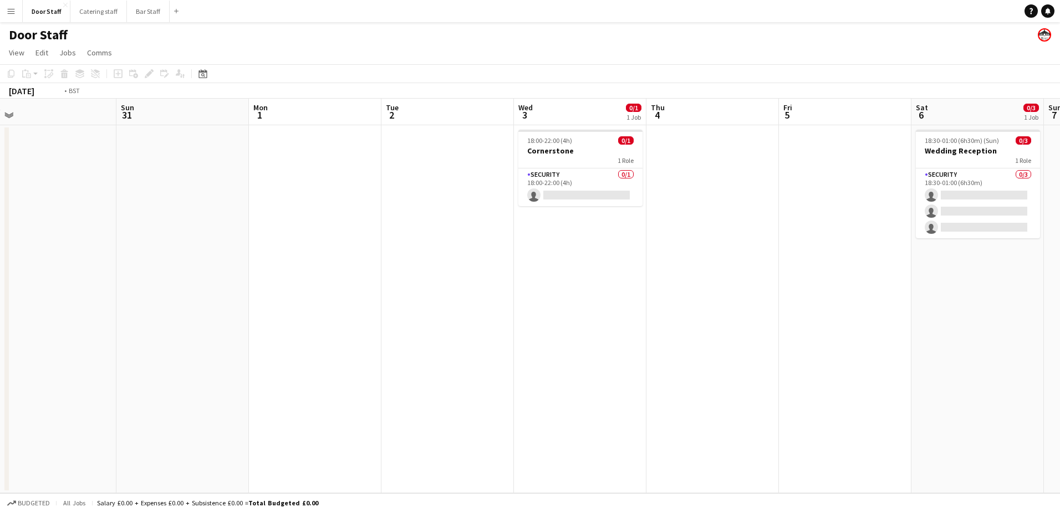
drag, startPoint x: 854, startPoint y: 325, endPoint x: 162, endPoint y: 327, distance: 691.9
click at [0, 319] on html "Menu Boards Boards Boards All jobs Status Workforce Workforce My Workforce Recr…" at bounding box center [530, 256] width 1060 height 512
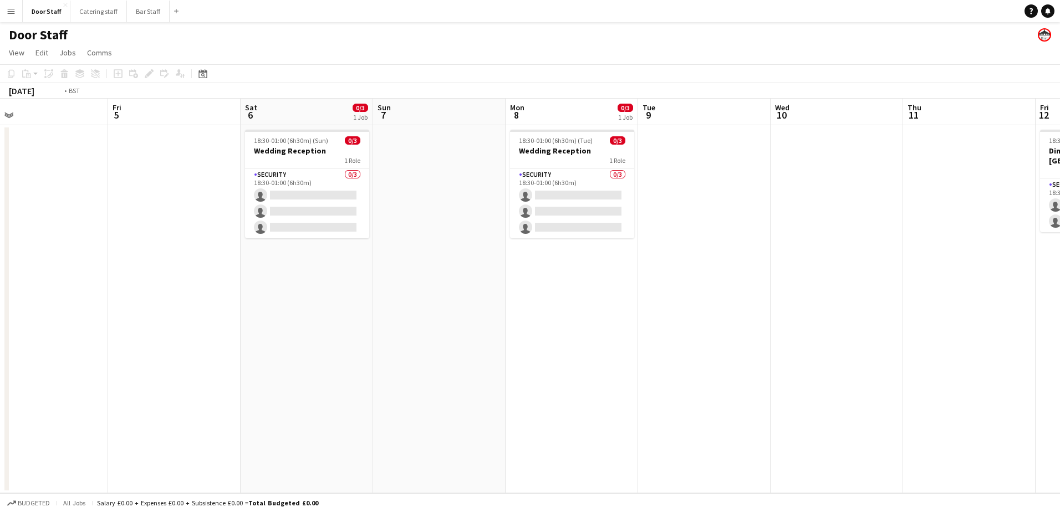
drag, startPoint x: 721, startPoint y: 309, endPoint x: 137, endPoint y: 320, distance: 583.9
click at [0, 305] on html "Menu Boards Boards Boards All jobs Status Workforce Workforce My Workforce Recr…" at bounding box center [530, 256] width 1060 height 512
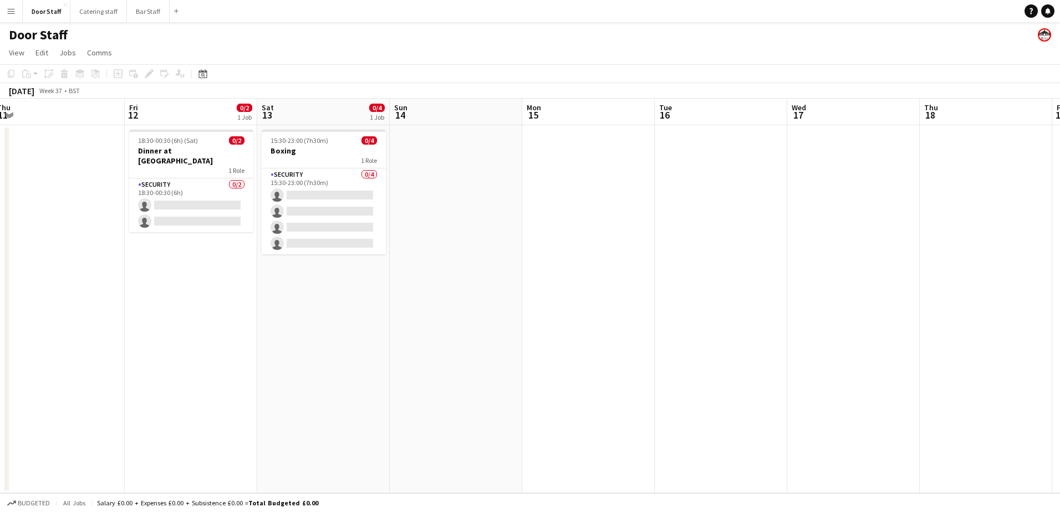
drag, startPoint x: 766, startPoint y: 304, endPoint x: 171, endPoint y: 305, distance: 594.9
click at [104, 303] on app-calendar-viewport "Sun 7 Mon 8 0/3 1 Job Tue 9 Wed 10 Thu 11 Fri 12 0/2 1 Job Sat 13 0/4 1 Job Sun…" at bounding box center [530, 296] width 1060 height 395
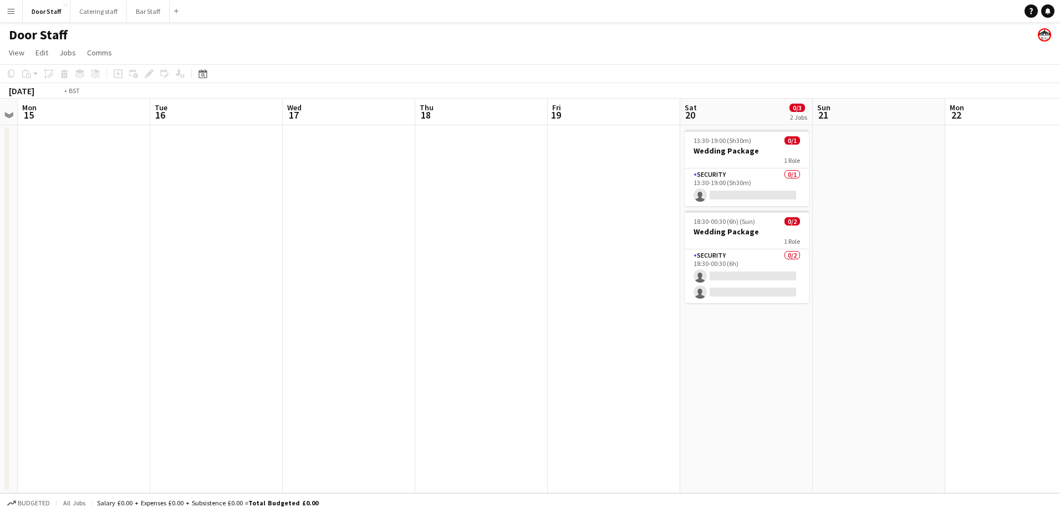
drag, startPoint x: 668, startPoint y: 299, endPoint x: 105, endPoint y: 287, distance: 562.3
click at [140, 287] on app-calendar-viewport "Fri 12 0/2 1 Job Sat 13 0/4 1 Job Sun 14 Mon 15 Tue 16 Wed 17 Thu 18 Fri 19 Sat…" at bounding box center [530, 296] width 1060 height 395
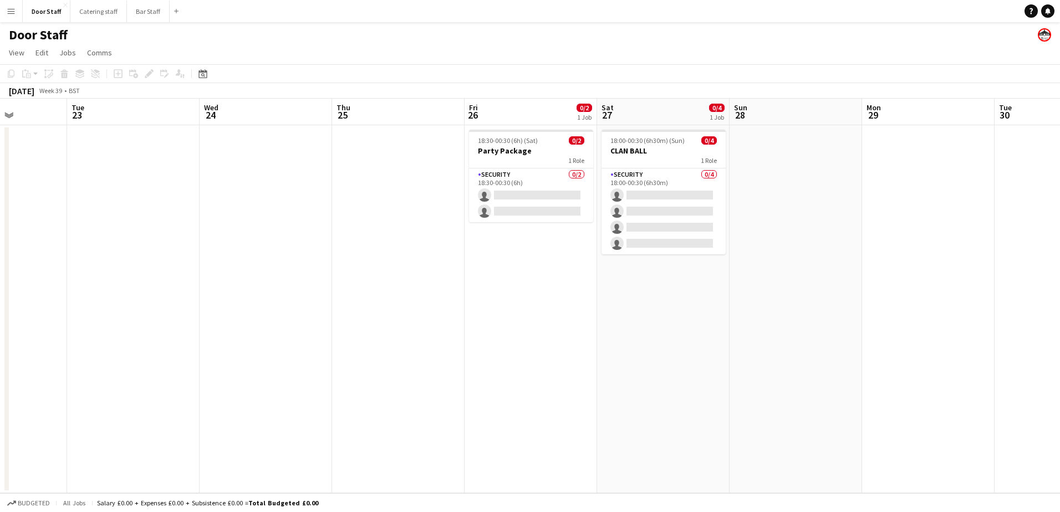
drag, startPoint x: 745, startPoint y: 385, endPoint x: 137, endPoint y: 375, distance: 607.7
click at [137, 375] on app-calendar-viewport "Sat 20 0/3 2 Jobs Sun 21 Mon 22 Tue 23 Wed 24 Thu 25 Fri 26 0/2 1 Job Sat 27 0/…" at bounding box center [530, 296] width 1060 height 395
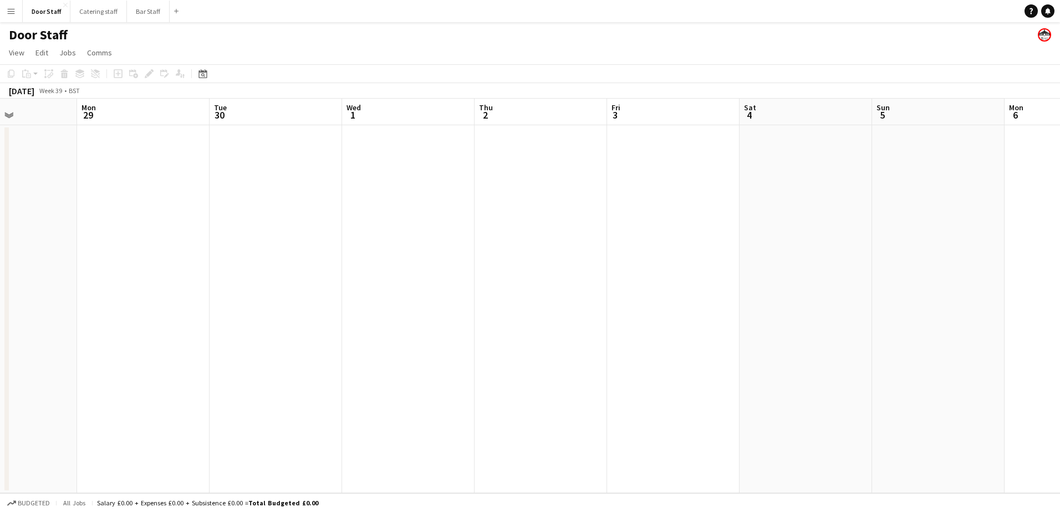
drag, startPoint x: 694, startPoint y: 340, endPoint x: -2, endPoint y: 350, distance: 696.4
click at [0, 350] on html "Menu Boards Boards Boards All jobs Status Workforce Workforce My Workforce Recr…" at bounding box center [530, 256] width 1060 height 512
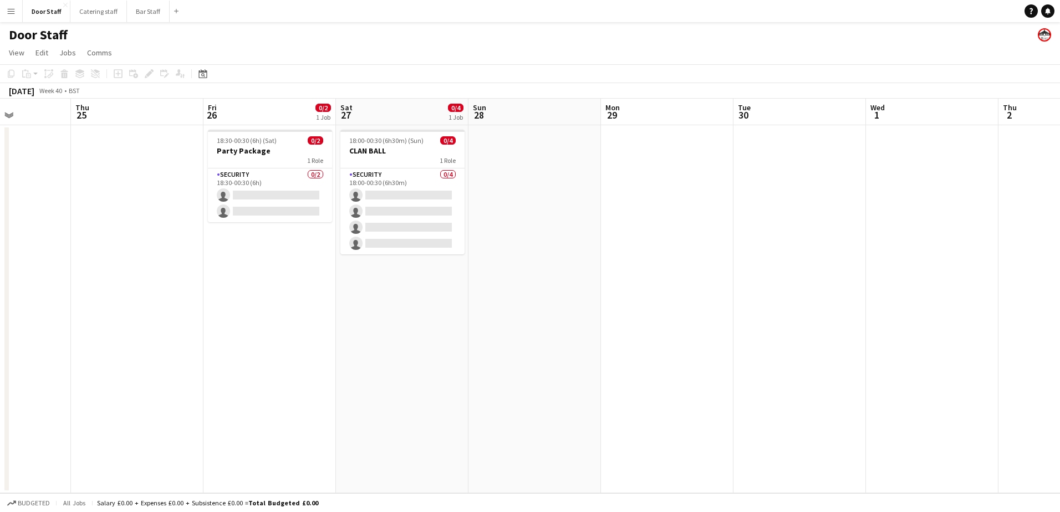
drag, startPoint x: 534, startPoint y: 309, endPoint x: 1059, endPoint y: 267, distance: 527.2
click at [1059, 267] on html "Menu Boards Boards Boards All jobs Status Workforce Workforce My Workforce Recr…" at bounding box center [530, 256] width 1060 height 512
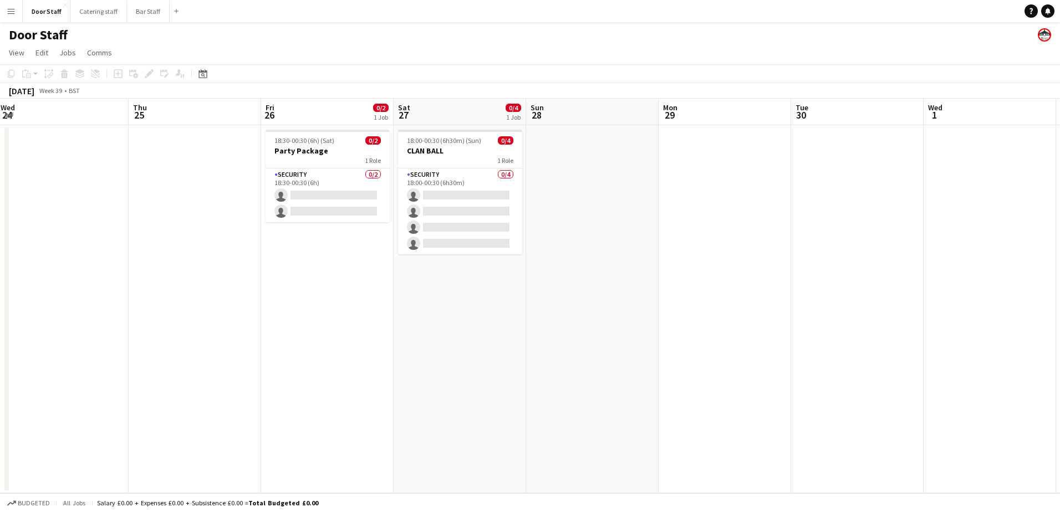
scroll to position [0, 244]
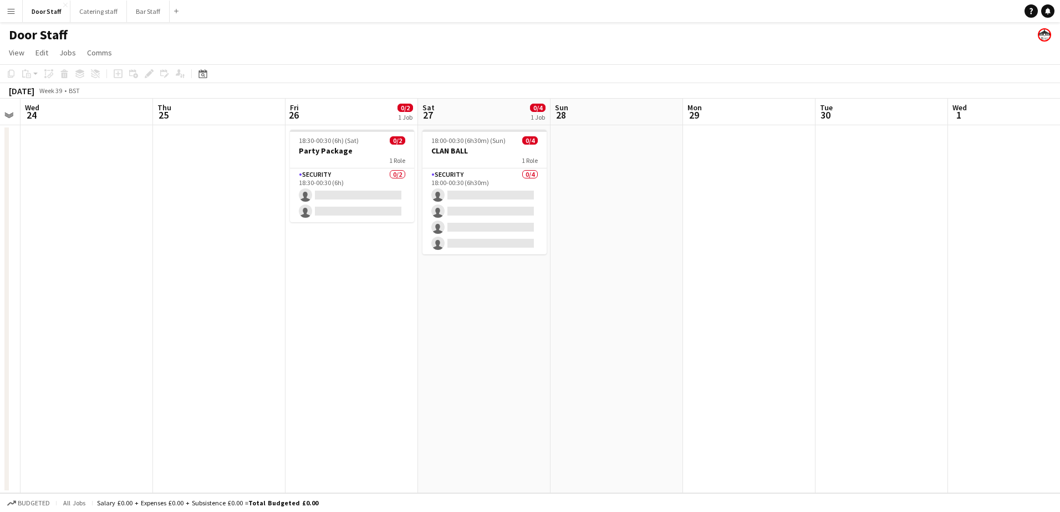
drag, startPoint x: 368, startPoint y: 374, endPoint x: 450, endPoint y: 377, distance: 82.1
click at [450, 377] on app-calendar-viewport "Mon 22 Tue 23 Wed 24 Thu 25 Fri 26 0/2 1 Job Sat 27 0/4 1 Job Sun 28 Mon 29 Tue…" at bounding box center [530, 296] width 1060 height 395
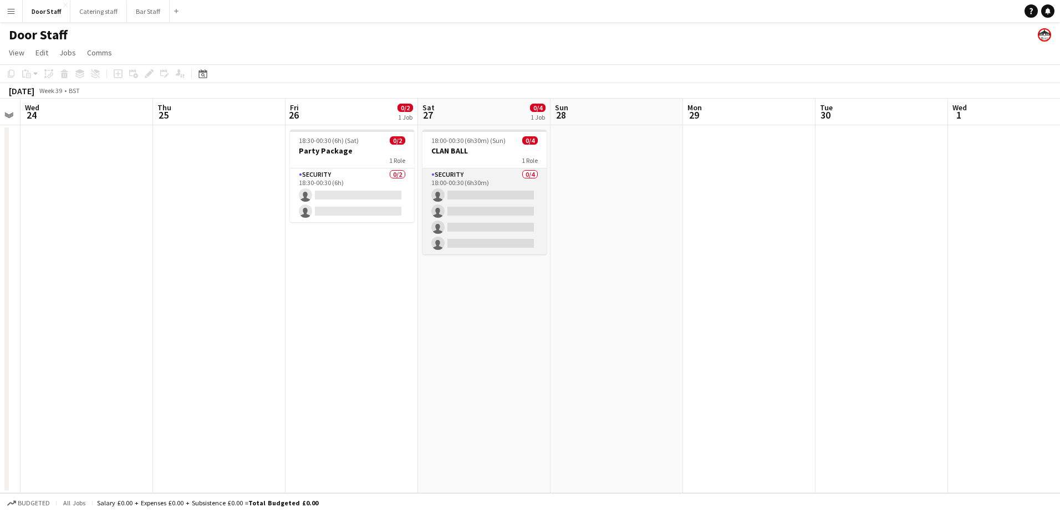
click at [483, 223] on app-card-role "Security 0/4 18:00-00:30 (6h30m) single-neutral-actions single-neutral-actions …" at bounding box center [484, 212] width 124 height 86
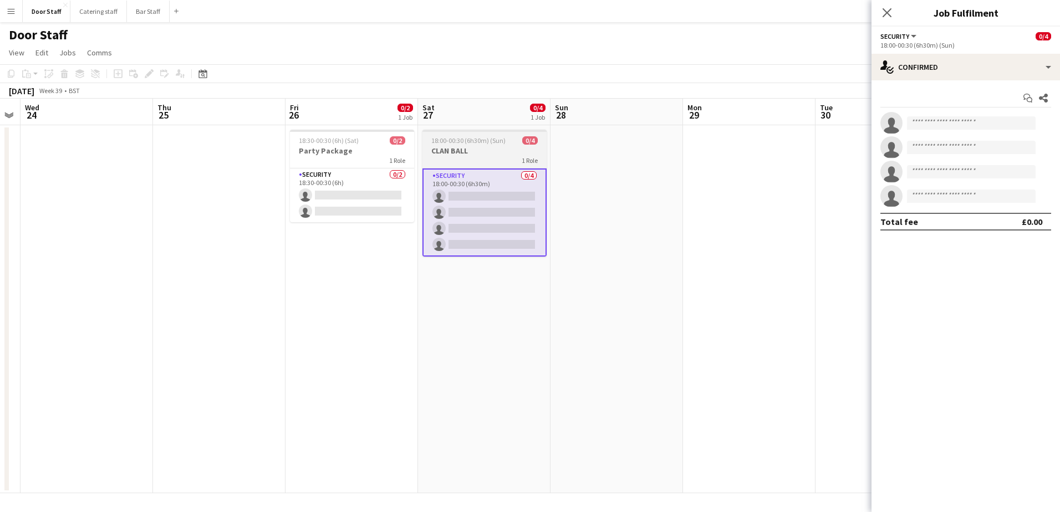
click at [461, 160] on div "1 Role" at bounding box center [484, 160] width 124 height 9
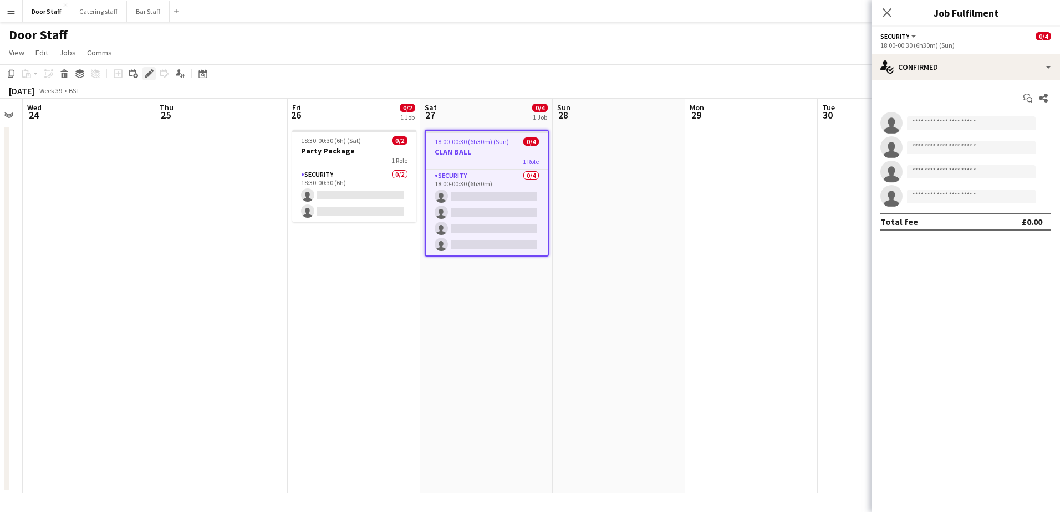
click at [147, 67] on div "Edit" at bounding box center [148, 73] width 13 height 13
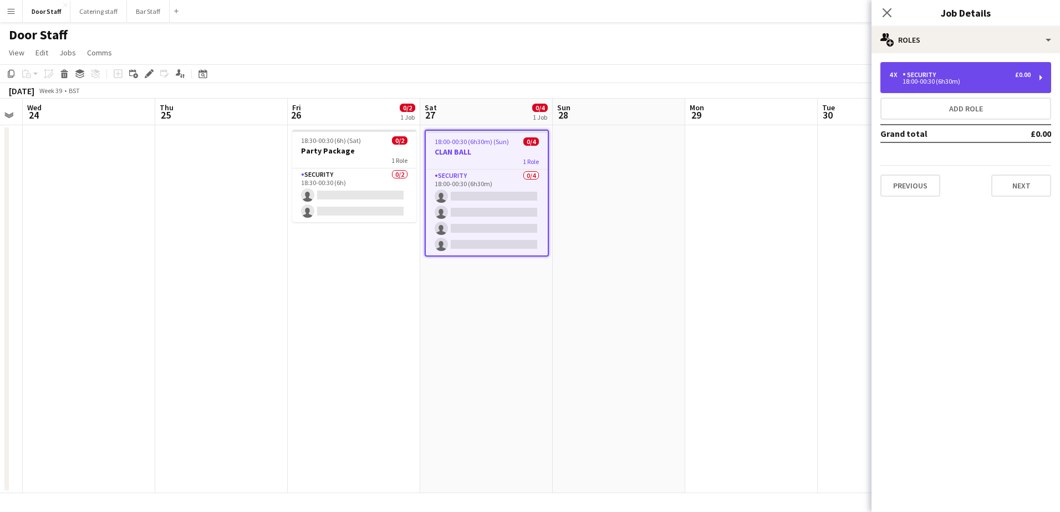
click at [918, 77] on div "Security" at bounding box center [922, 75] width 38 height 8
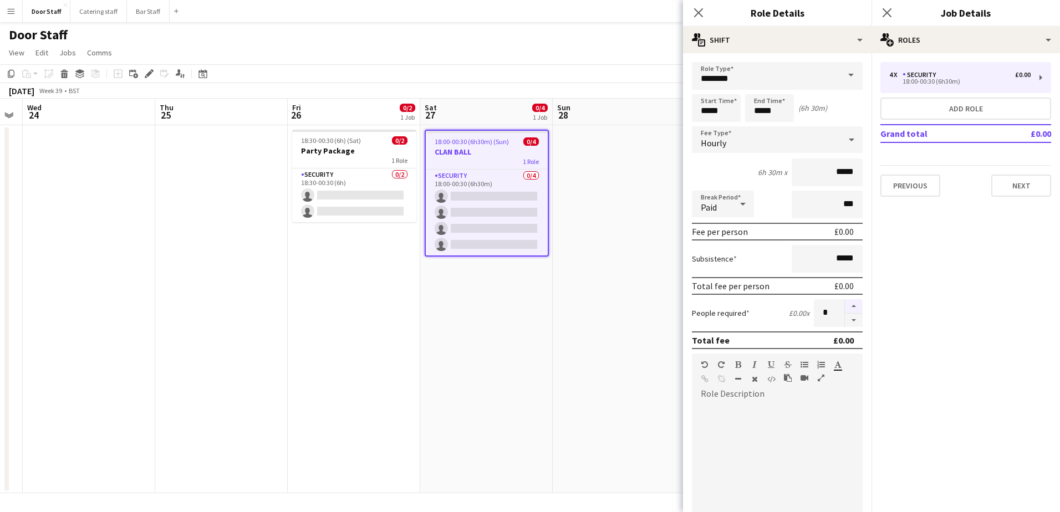
click at [848, 307] on button "button" at bounding box center [854, 306] width 18 height 14
type input "*"
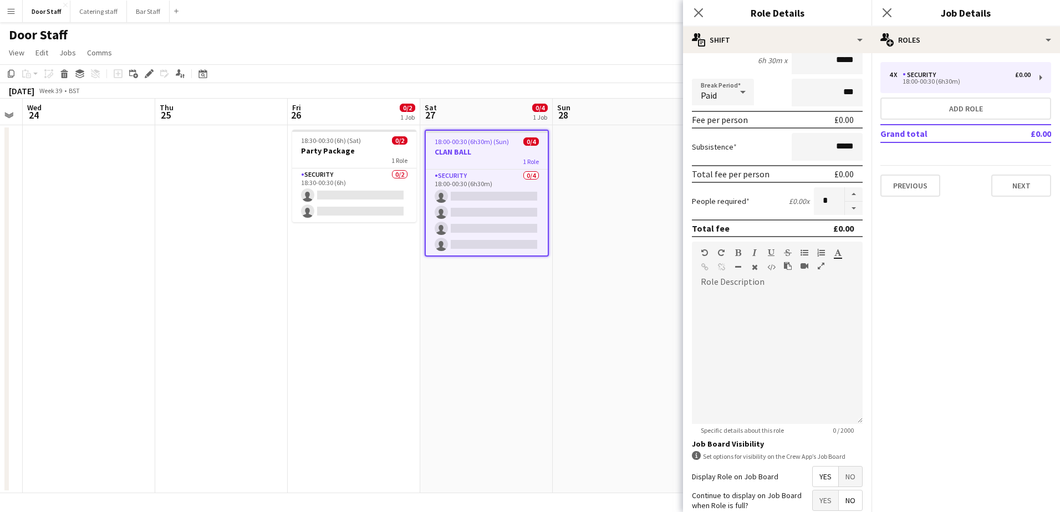
scroll to position [207, 0]
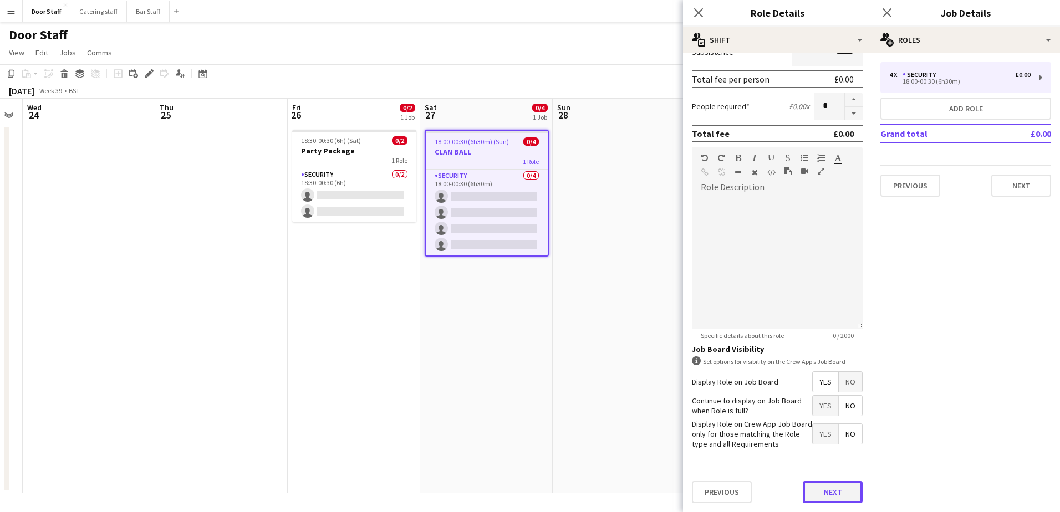
click at [823, 491] on button "Next" at bounding box center [833, 492] width 60 height 22
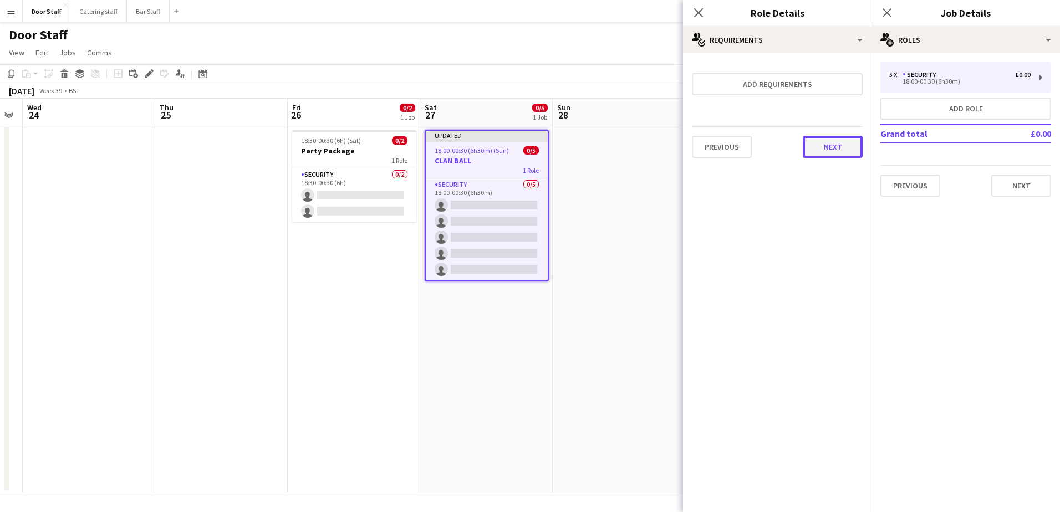
click at [846, 141] on button "Next" at bounding box center [833, 147] width 60 height 22
click at [838, 148] on button "Finish" at bounding box center [842, 148] width 42 height 22
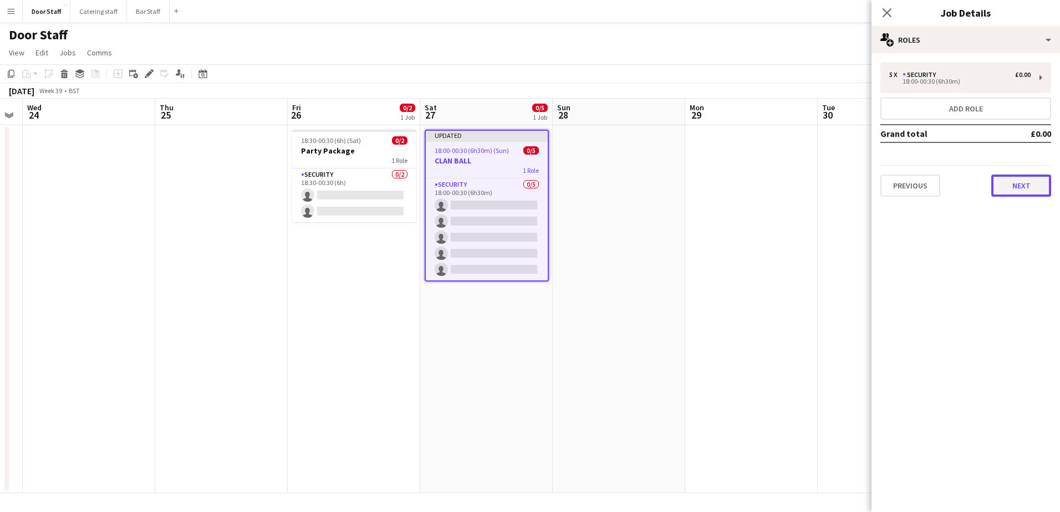
click at [1036, 193] on button "Next" at bounding box center [1021, 186] width 60 height 22
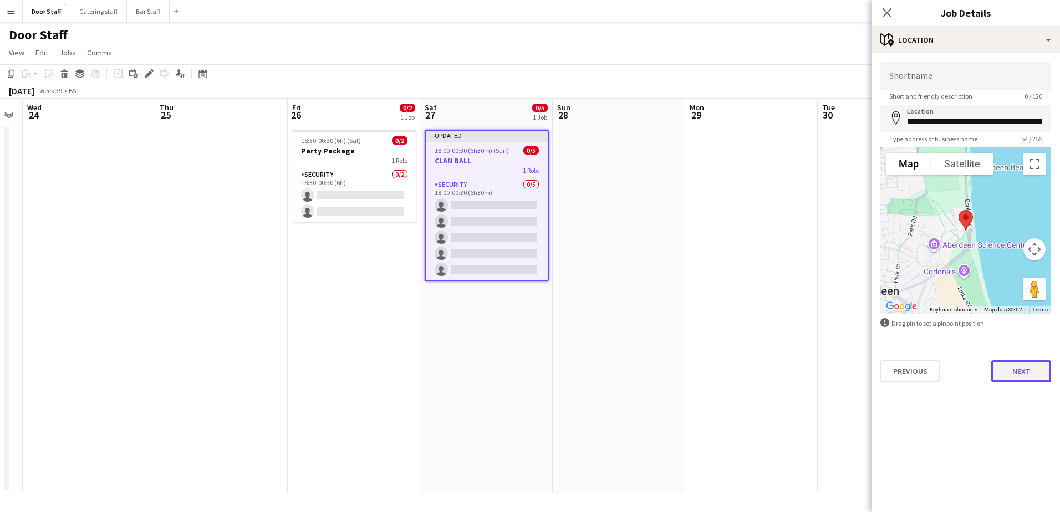
click at [1015, 369] on button "Next" at bounding box center [1021, 371] width 60 height 22
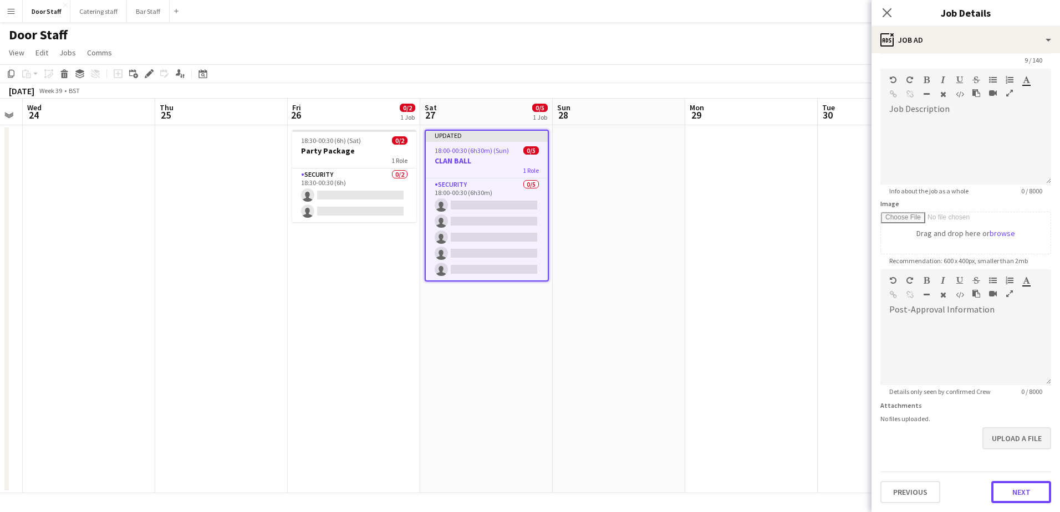
click at [1011, 465] on form "Headline ********* 9 / 140 Job Description default Heading 1 Heading 2 Heading …" at bounding box center [966, 264] width 188 height 477
click at [1013, 495] on button "Next" at bounding box center [1021, 492] width 60 height 22
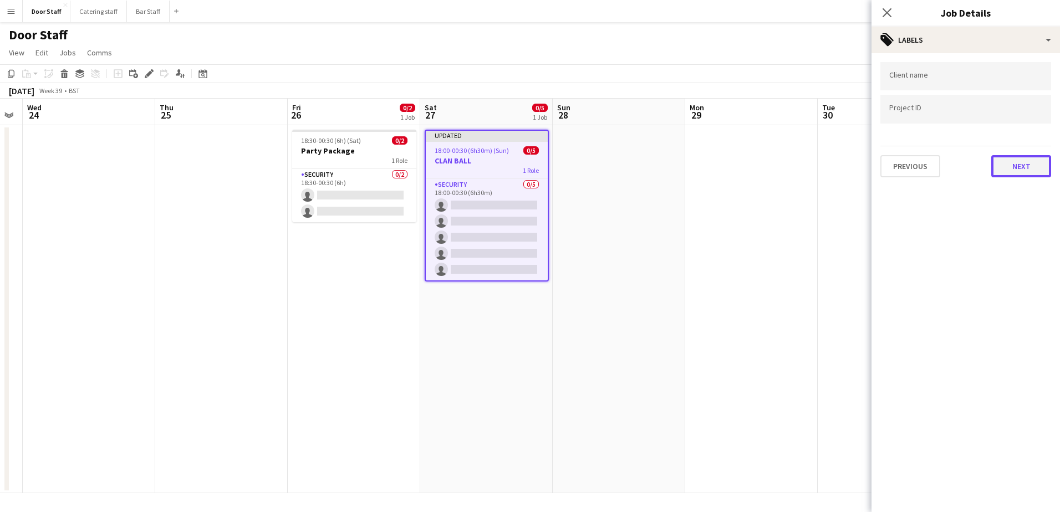
click at [1026, 167] on button "Next" at bounding box center [1021, 166] width 60 height 22
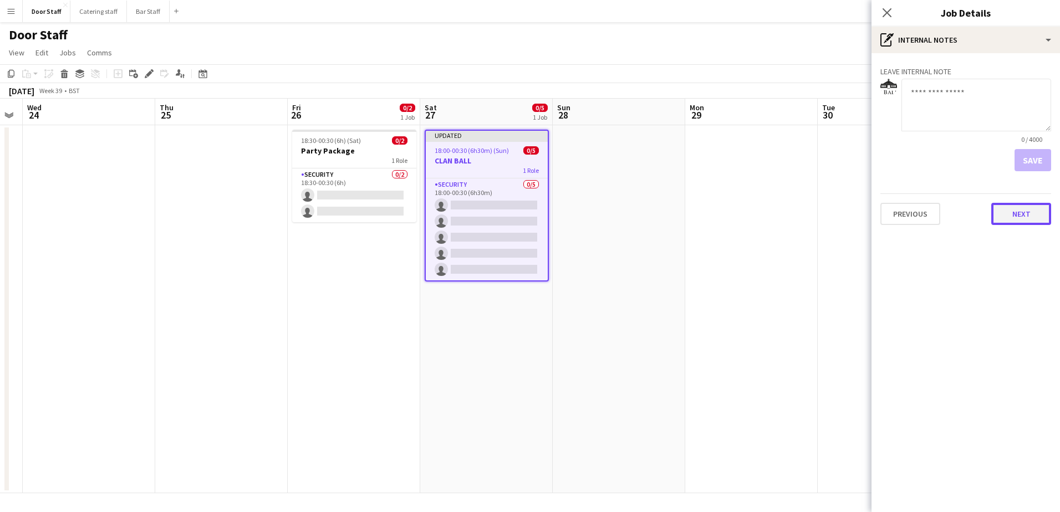
click at [1019, 218] on button "Next" at bounding box center [1021, 214] width 60 height 22
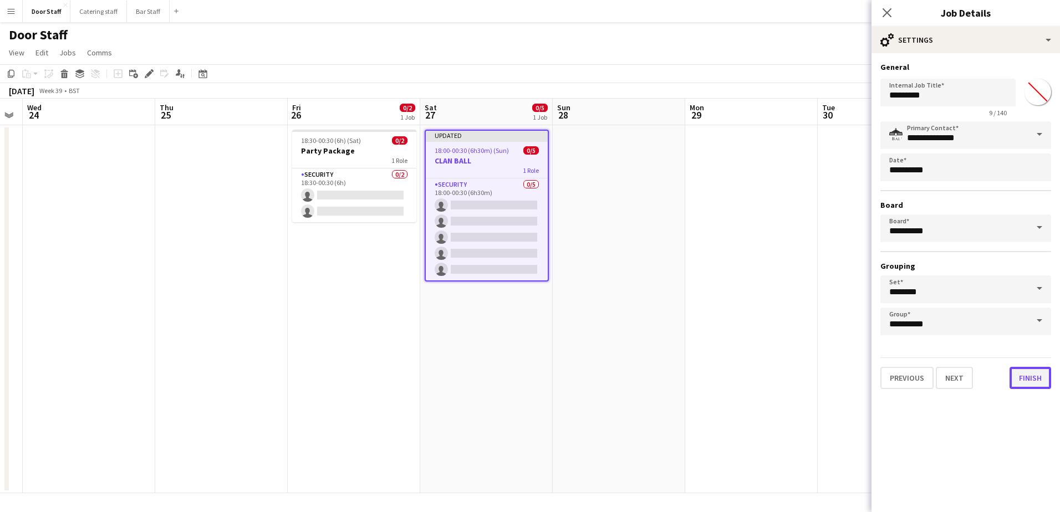
click at [1024, 378] on button "Finish" at bounding box center [1031, 378] width 42 height 22
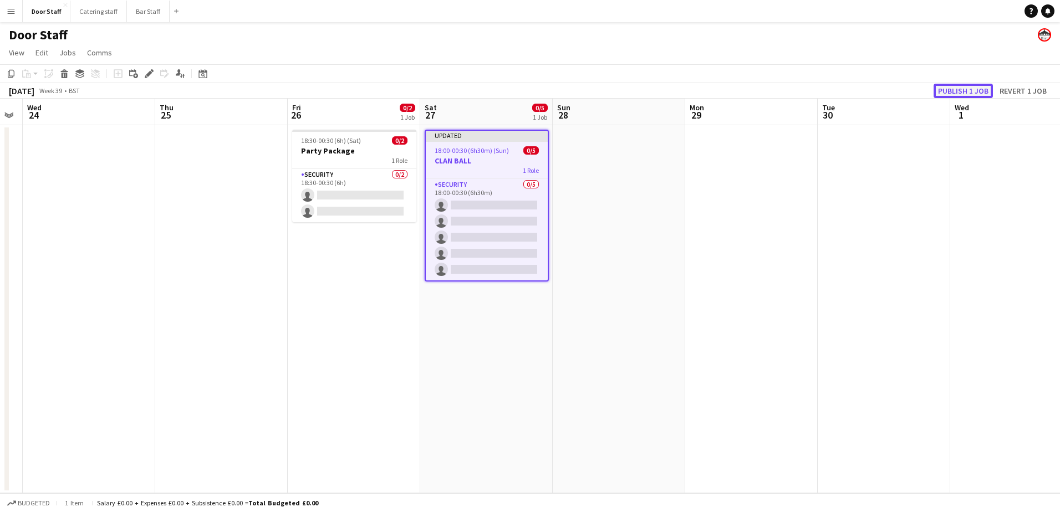
click at [986, 92] on button "Publish 1 job" at bounding box center [963, 91] width 59 height 14
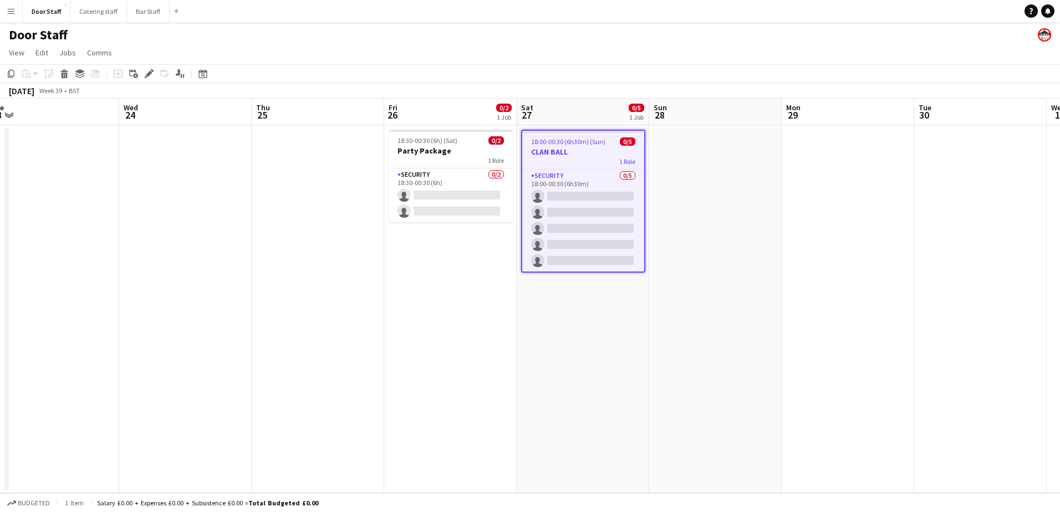
scroll to position [0, 271]
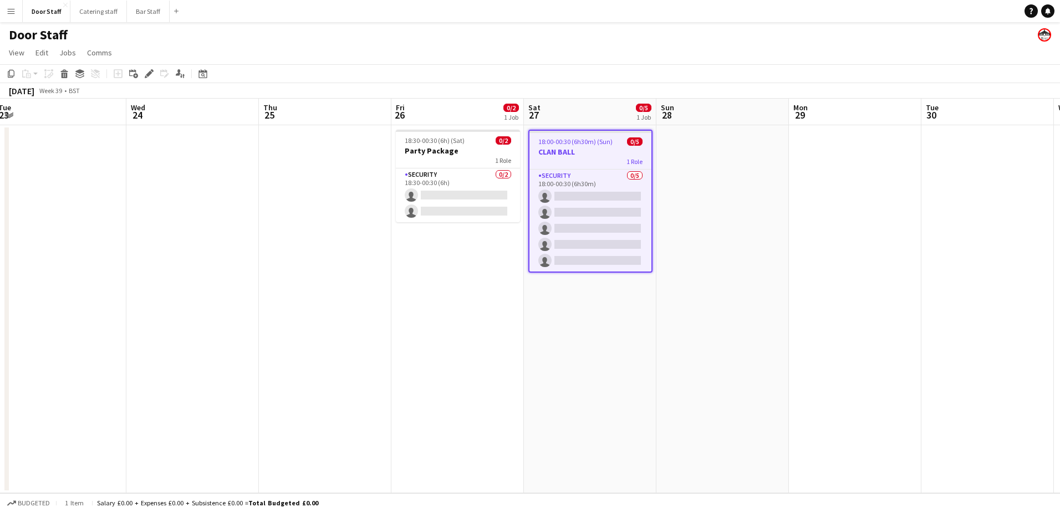
drag, startPoint x: 364, startPoint y: 338, endPoint x: 468, endPoint y: 333, distance: 103.8
click at [468, 333] on app-calendar-viewport "Sun 21 Mon 22 Tue 23 Wed 24 Thu 25 Fri 26 0/2 1 Job Sat 27 0/5 1 Job Sun 28 Mon…" at bounding box center [530, 296] width 1060 height 395
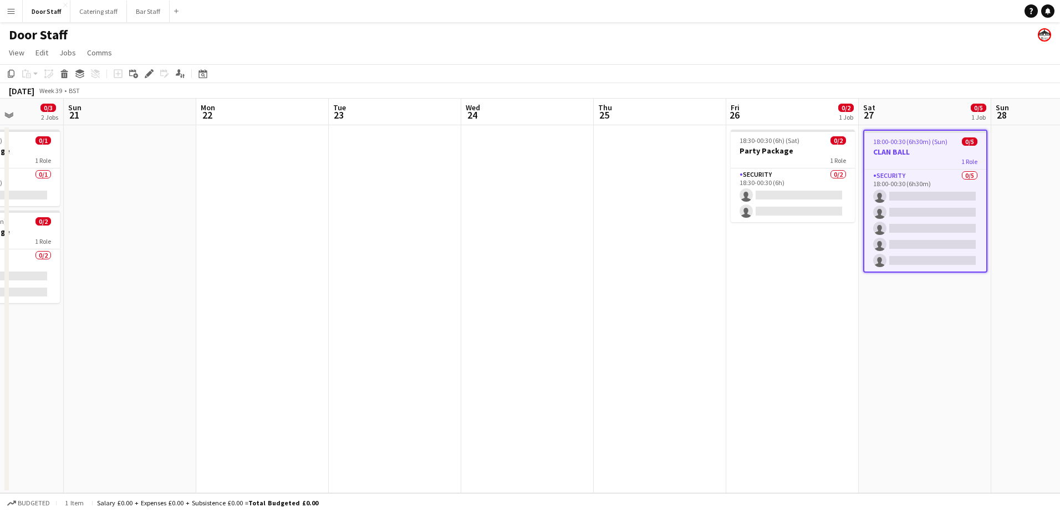
scroll to position [0, 289]
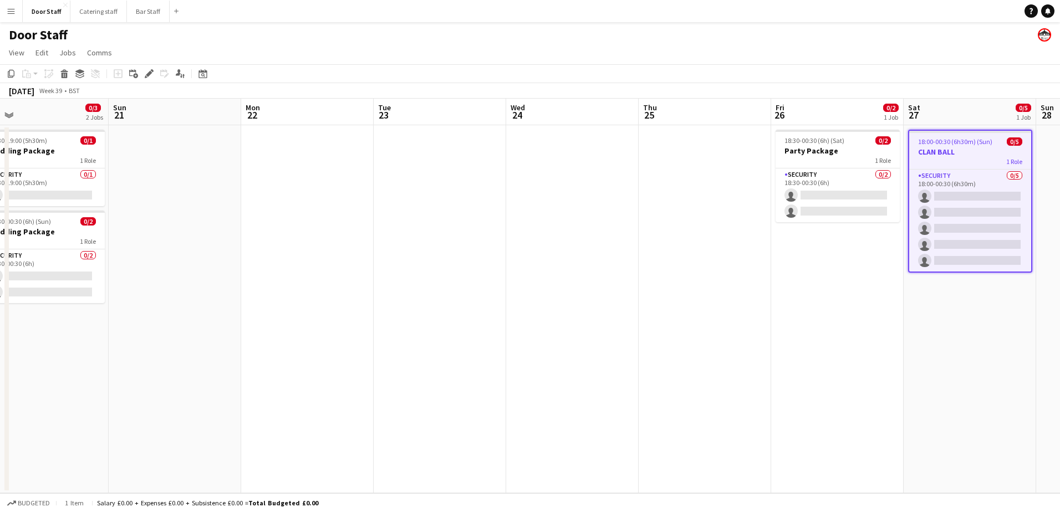
drag, startPoint x: 260, startPoint y: 307, endPoint x: 640, endPoint y: 277, distance: 380.9
click at [640, 277] on app-calendar-viewport "Thu 18 Fri 19 Sat 20 0/3 2 Jobs Sun 21 Mon 22 Tue 23 Wed 24 Thu 25 Fri 26 0/2 1…" at bounding box center [530, 296] width 1060 height 395
click at [165, 110] on app-board-header-date "Sun 21" at bounding box center [175, 112] width 133 height 27
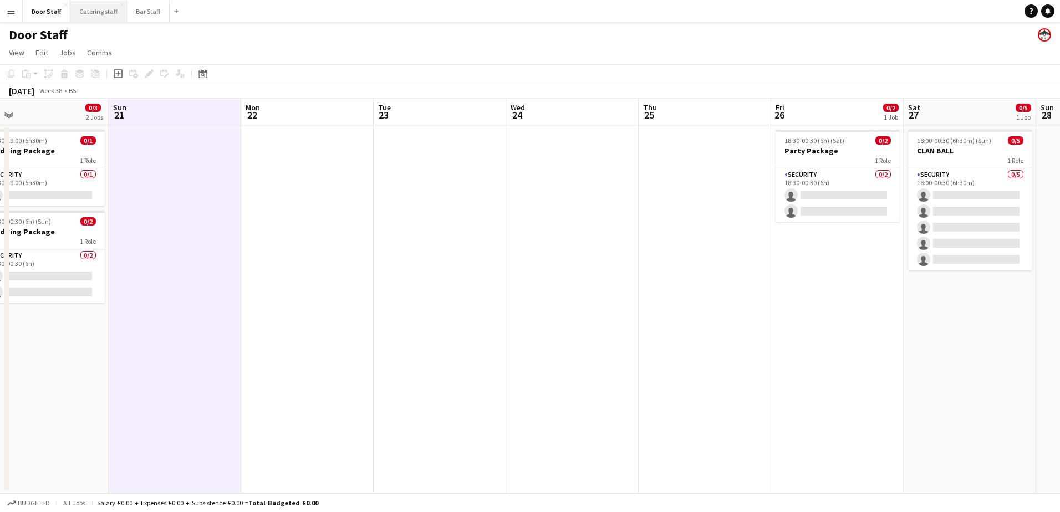
click at [101, 19] on button "Catering staff Close" at bounding box center [98, 12] width 57 height 22
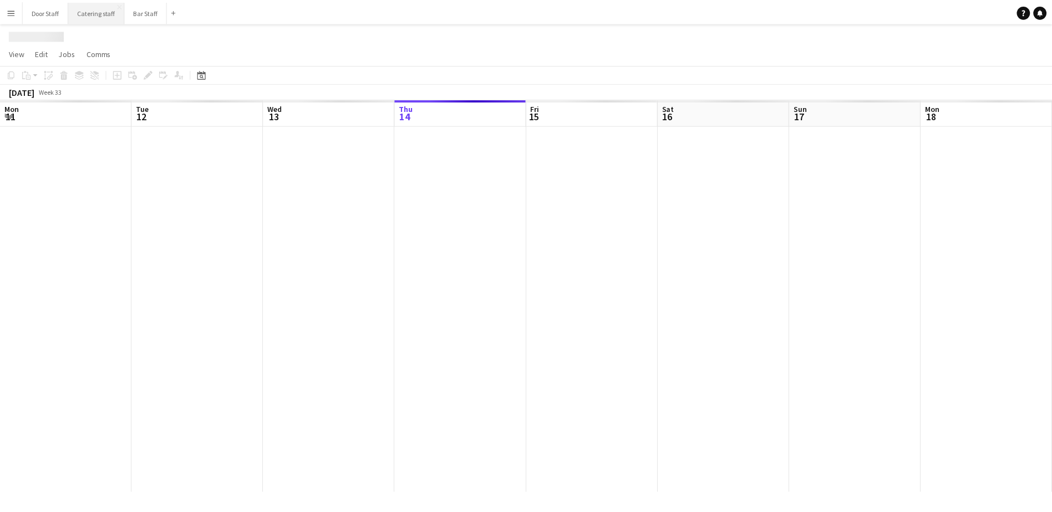
scroll to position [0, 265]
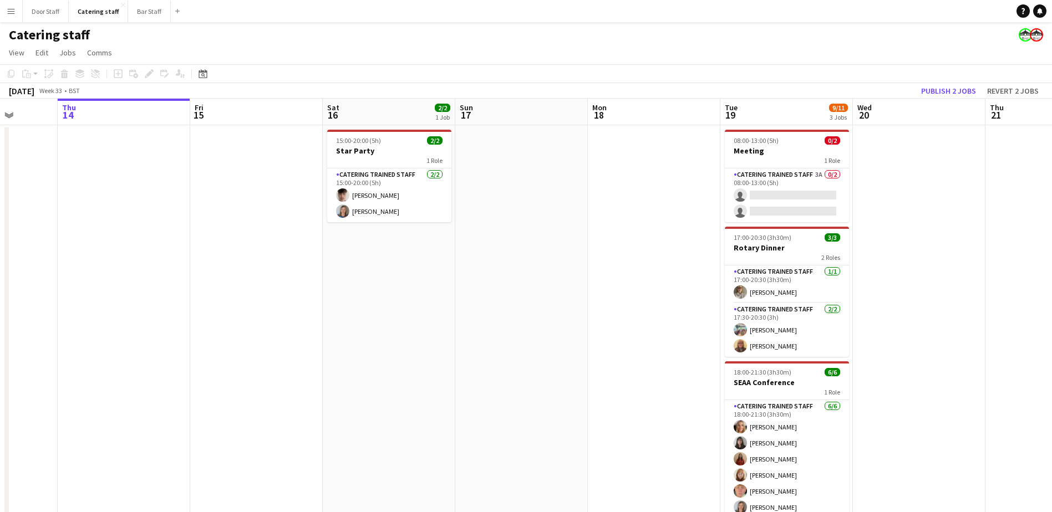
drag, startPoint x: 491, startPoint y: 283, endPoint x: 133, endPoint y: 307, distance: 358.9
click at [133, 307] on app-calendar-viewport "Mon 11 Tue 12 Wed 13 Thu 14 Fri 15 Sat 16 2/2 1 Job Sun 17 Mon 18 Tue 19 9/11 3…" at bounding box center [526, 321] width 1052 height 445
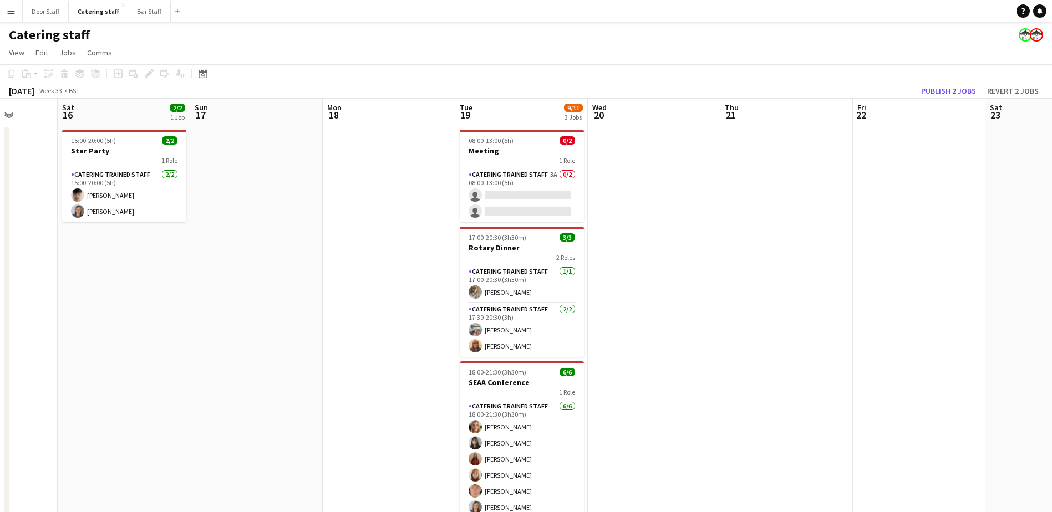
scroll to position [0, 358]
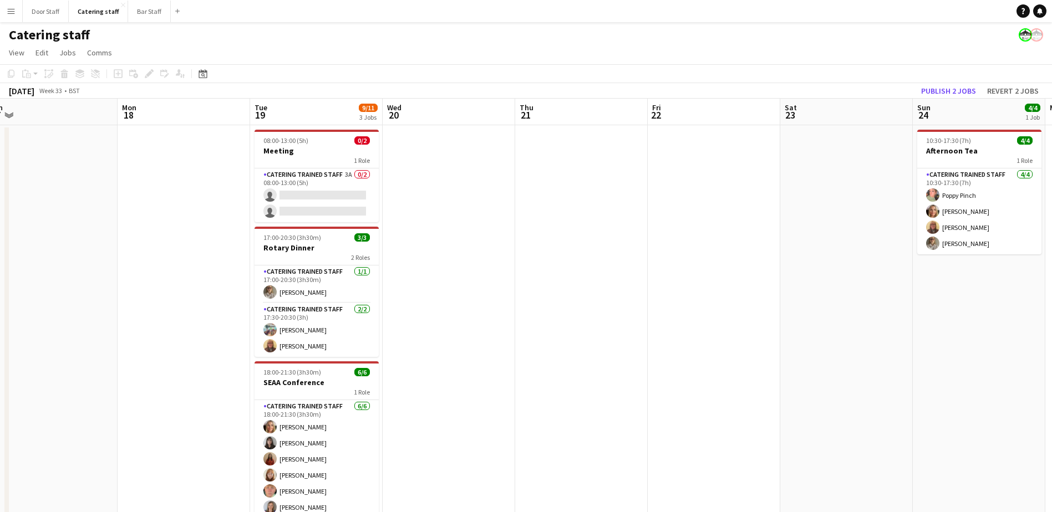
drag, startPoint x: 294, startPoint y: 287, endPoint x: 106, endPoint y: 298, distance: 188.3
click at [106, 298] on app-calendar-viewport "Thu 14 Fri 15 Sat 16 2/2 1 Job Sun 17 Mon 18 Tue 19 9/11 3 Jobs Wed 20 Thu 21 F…" at bounding box center [526, 321] width 1052 height 445
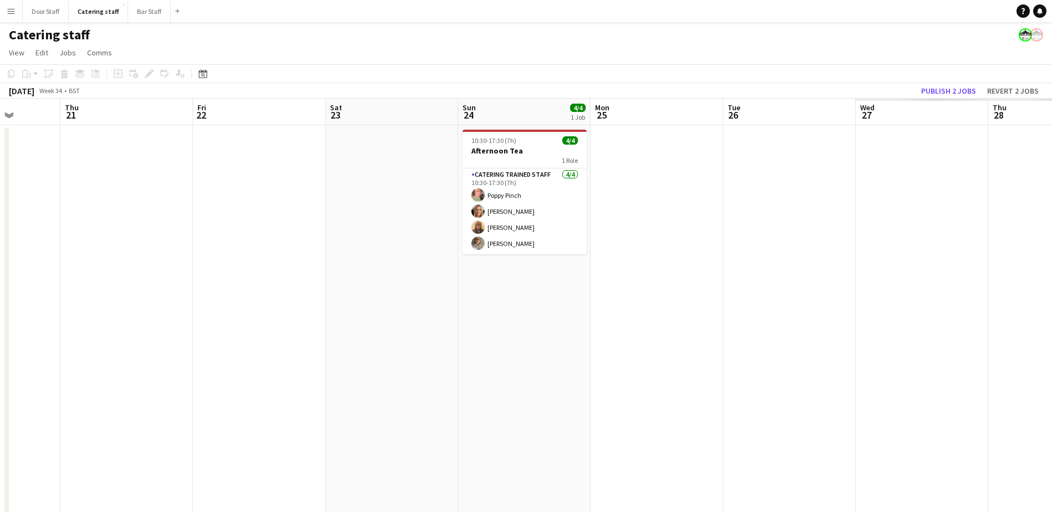
drag, startPoint x: 628, startPoint y: 297, endPoint x: 200, endPoint y: 303, distance: 428.0
click at [0, 305] on html "Menu Boards Boards Boards All jobs Status Workforce Workforce My Workforce Recr…" at bounding box center [526, 271] width 1052 height 543
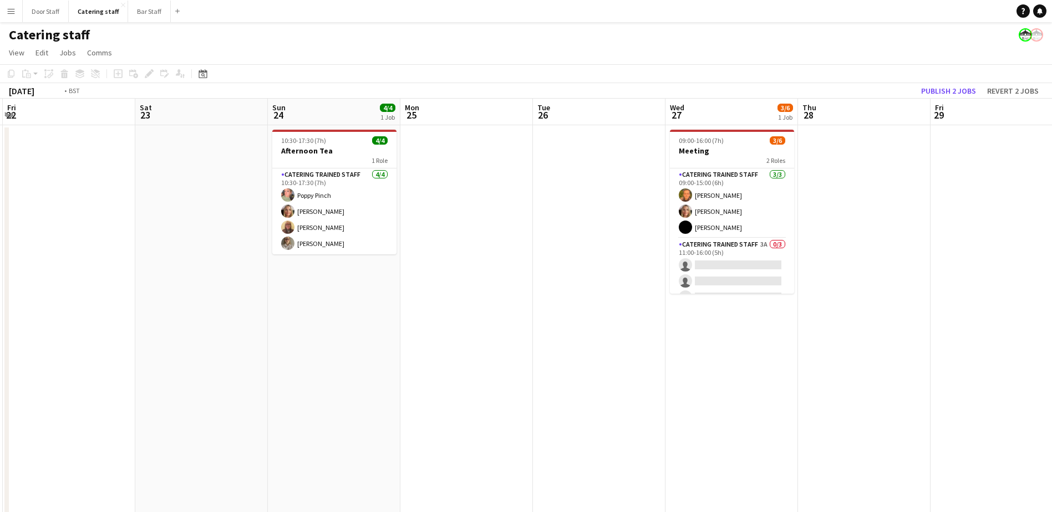
drag, startPoint x: 617, startPoint y: 295, endPoint x: -2, endPoint y: 305, distance: 619.3
click at [0, 305] on html "Menu Boards Boards Boards All jobs Status Workforce Workforce My Workforce Recr…" at bounding box center [526, 271] width 1052 height 543
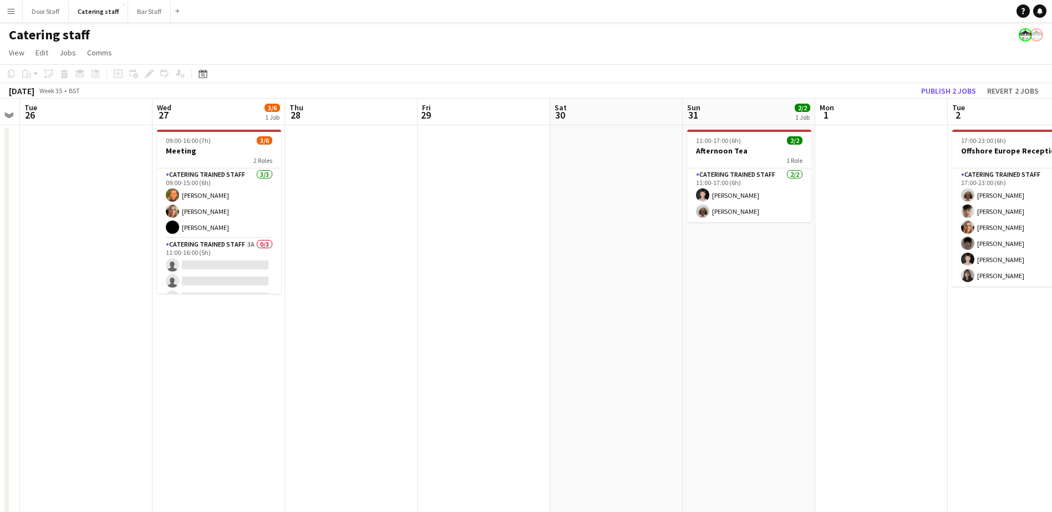
drag, startPoint x: 50, startPoint y: 315, endPoint x: 0, endPoint y: 316, distance: 49.9
click at [0, 316] on html "Menu Boards Boards Boards All jobs Status Workforce Workforce My Workforce Recr…" at bounding box center [526, 271] width 1052 height 543
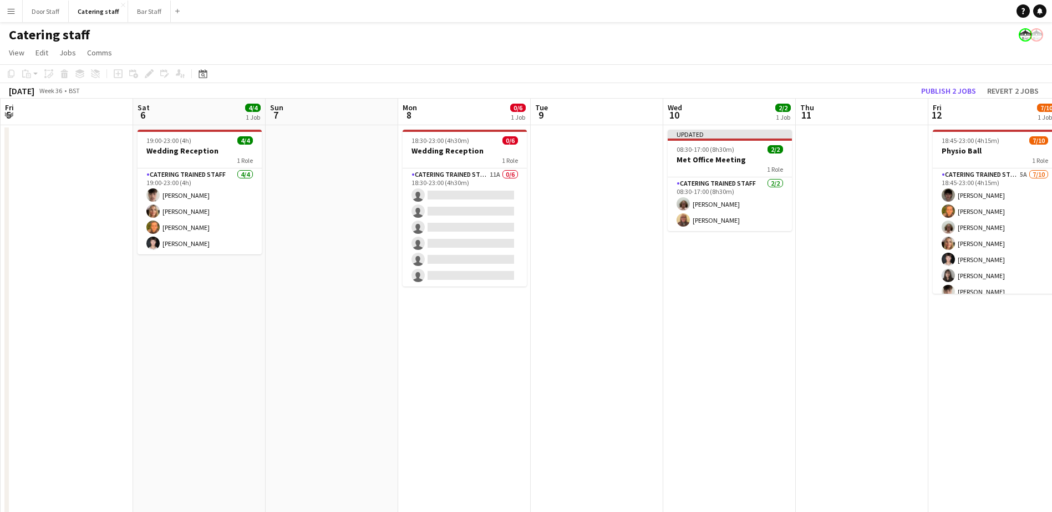
drag, startPoint x: 651, startPoint y: 306, endPoint x: 134, endPoint y: 307, distance: 517.3
click at [0, 310] on html "Menu Boards Boards Boards All jobs Status Workforce Workforce My Workforce Recr…" at bounding box center [526, 271] width 1052 height 543
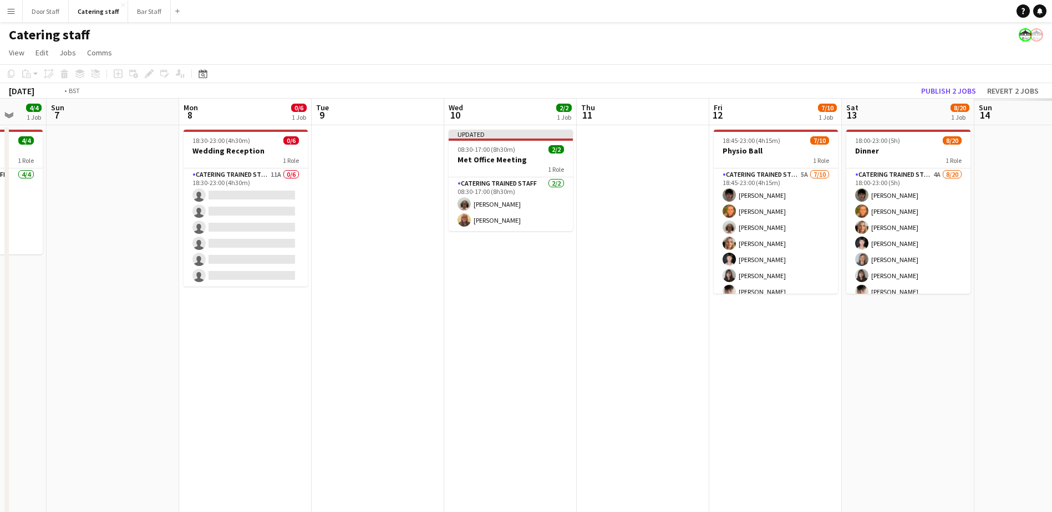
drag, startPoint x: 671, startPoint y: 307, endPoint x: -2, endPoint y: 308, distance: 673.6
click at [0, 308] on html "Menu Boards Boards Boards All jobs Status Workforce Workforce My Workforce Recr…" at bounding box center [526, 271] width 1052 height 543
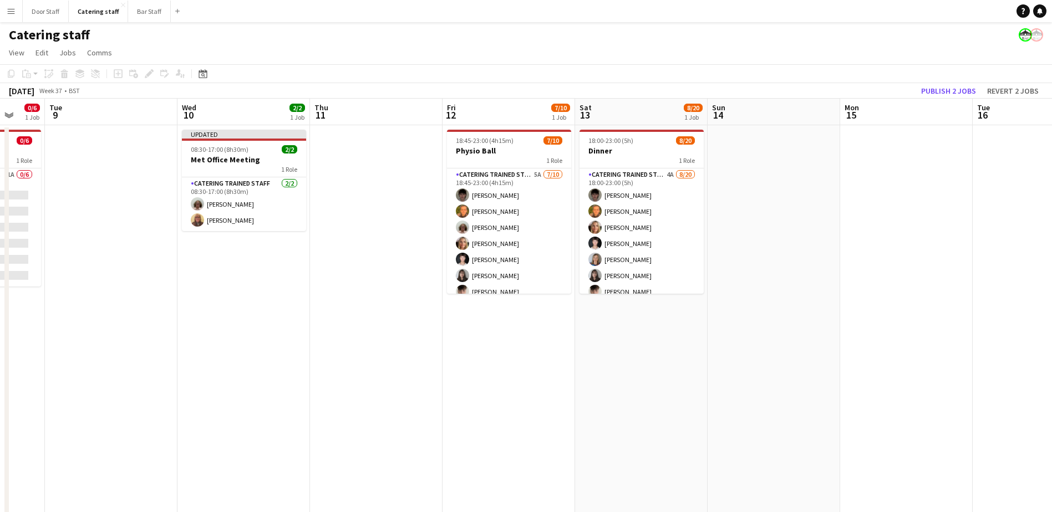
drag, startPoint x: 733, startPoint y: 299, endPoint x: 21, endPoint y: 299, distance: 711.9
click at [24, 299] on app-calendar-viewport "Sat 6 4/4 1 Job Sun 7 Mon 8 0/6 1 Job Tue 9 Wed 10 2/2 1 Job Thu 11 Fri 12 7/10…" at bounding box center [526, 321] width 1052 height 445
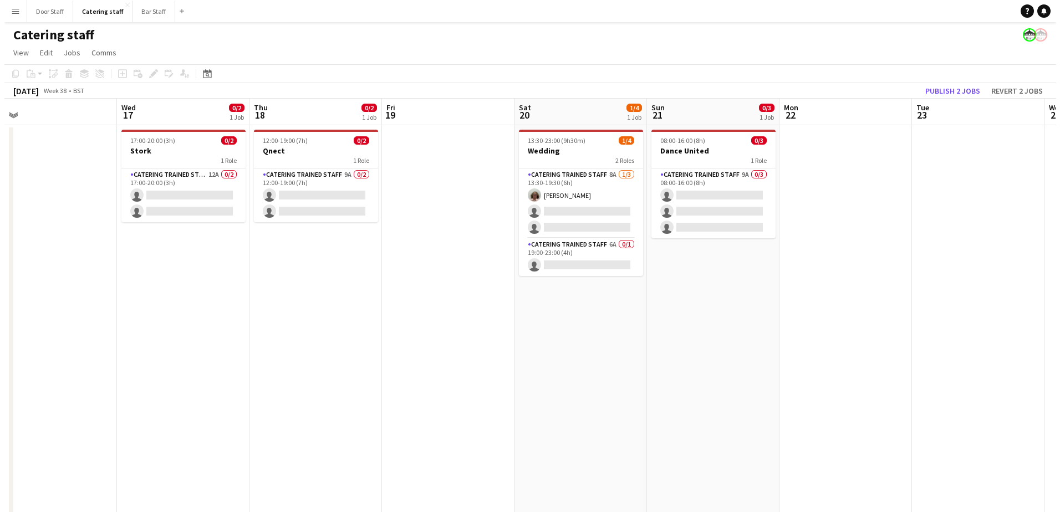
scroll to position [0, 422]
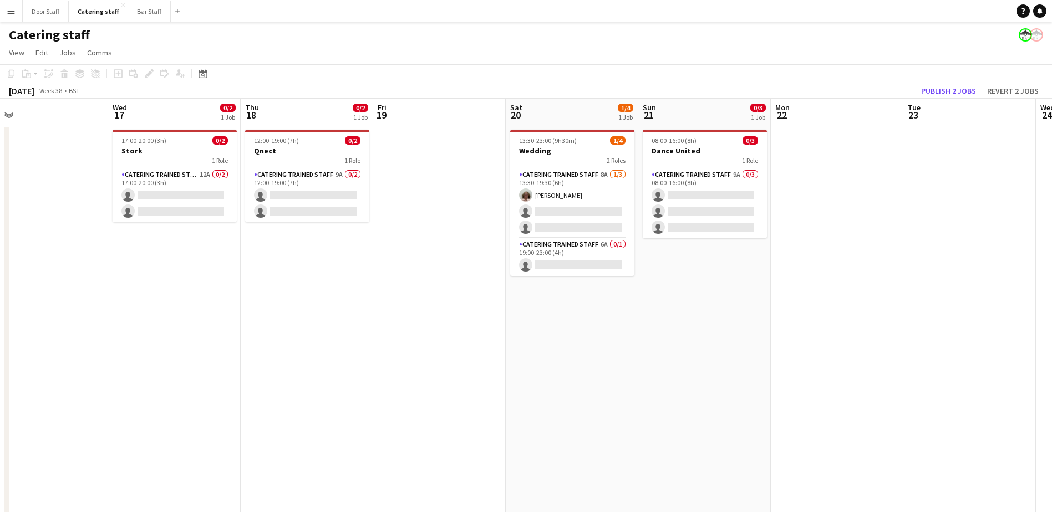
drag, startPoint x: 565, startPoint y: 299, endPoint x: 325, endPoint y: 299, distance: 240.6
click at [325, 299] on app-calendar-viewport "Sat 13 8/20 1 Job Sun 14 Mon 15 Tue 16 Wed 17 0/2 1 Job Thu 18 0/2 1 Job Fri 19…" at bounding box center [526, 321] width 1052 height 445
click at [35, 16] on button "Door Staff Close" at bounding box center [46, 12] width 46 height 22
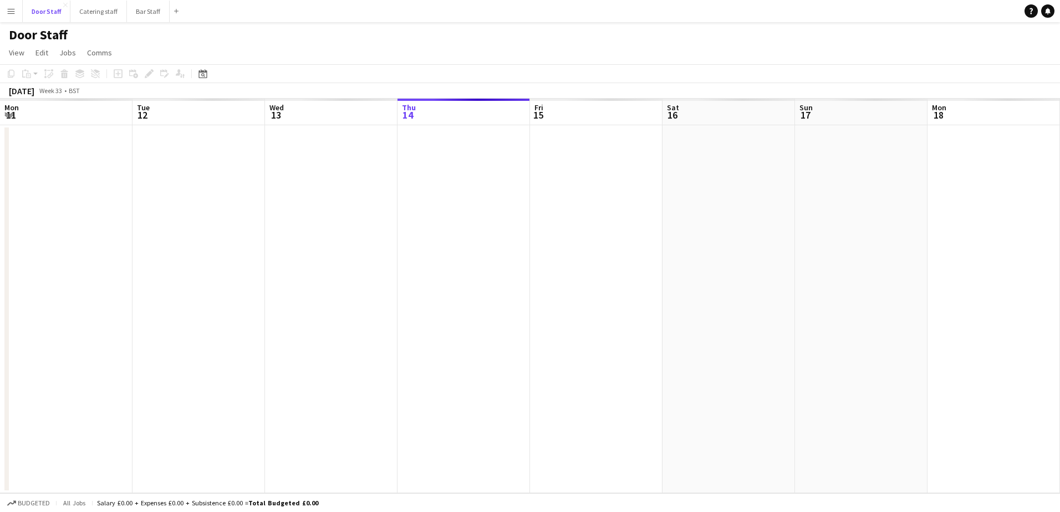
scroll to position [0, 265]
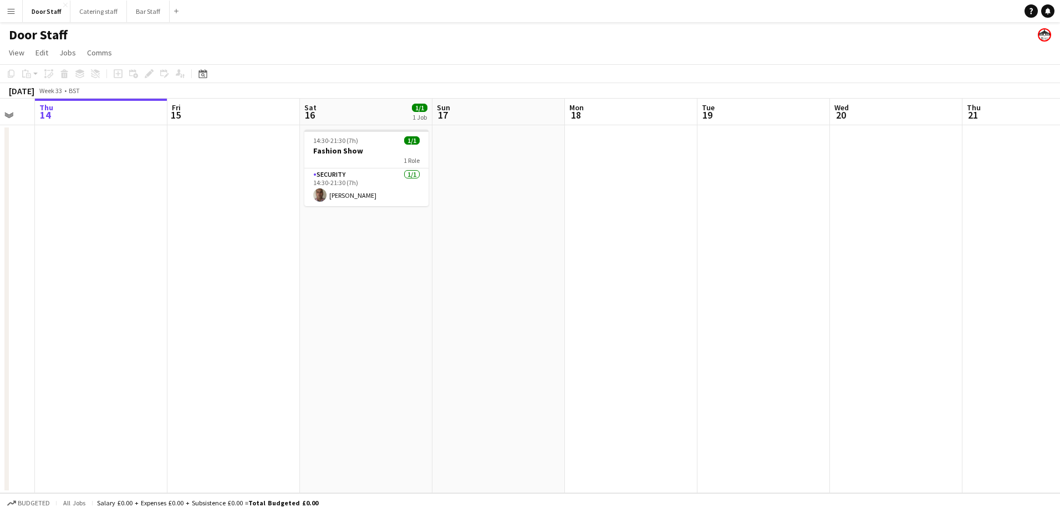
drag, startPoint x: 544, startPoint y: 311, endPoint x: 176, endPoint y: 324, distance: 367.8
click at [177, 324] on app-calendar-viewport "Mon 11 Tue 12 Wed 13 Thu 14 Fri 15 Sat 16 1/1 1 Job Sun 17 Mon 18 Tue 19 Wed 20…" at bounding box center [530, 296] width 1060 height 395
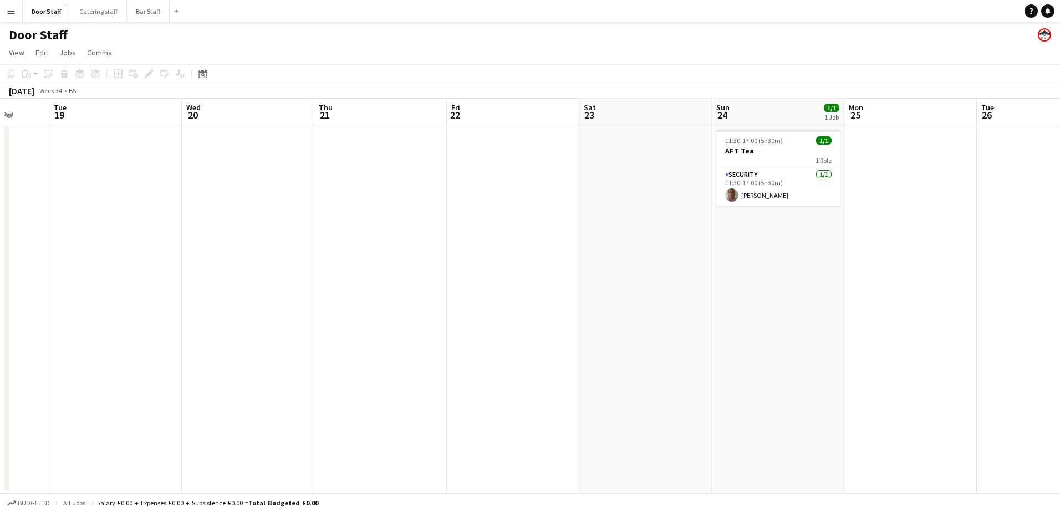
drag, startPoint x: 523, startPoint y: 338, endPoint x: 143, endPoint y: 351, distance: 380.0
click at [143, 351] on app-calendar-viewport "Sat 16 1/1 1 Job Sun 17 Mon 18 Tue 19 Wed 20 Thu 21 Fri 22 Sat 23 Sun 24 1/1 1 …" at bounding box center [530, 296] width 1060 height 395
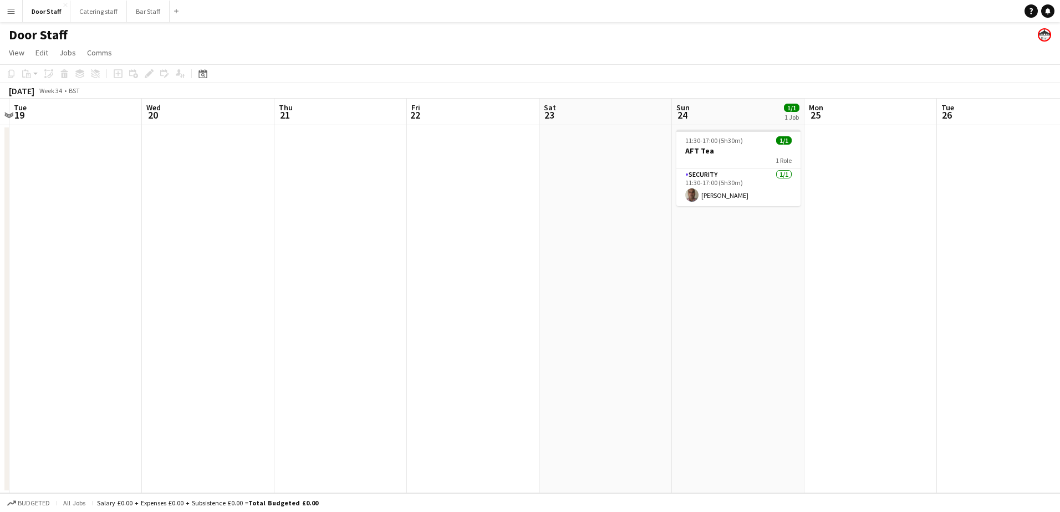
drag, startPoint x: 360, startPoint y: 300, endPoint x: 20, endPoint y: 307, distance: 340.5
click at [0, 306] on html "Menu Boards Boards Boards All jobs Status Workforce Workforce My Workforce Recr…" at bounding box center [530, 256] width 1060 height 512
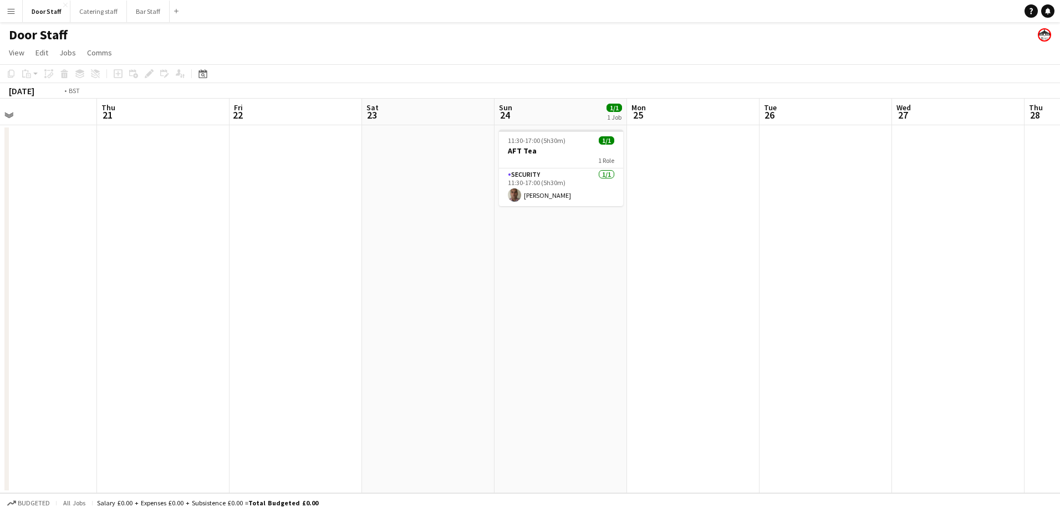
drag, startPoint x: 680, startPoint y: 302, endPoint x: 27, endPoint y: 309, distance: 653.1
click at [10, 308] on app-calendar-viewport "Mon 18 Tue 19 Wed 20 Thu 21 Fri 22 Sat 23 Sun 24 1/1 1 Job Mon 25 Tue 26 Wed 27…" at bounding box center [530, 296] width 1060 height 395
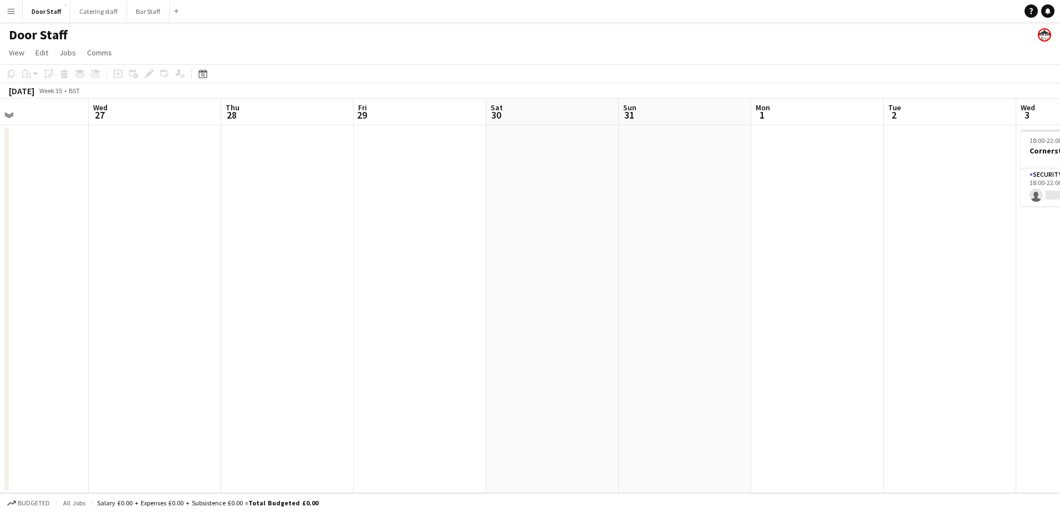
drag, startPoint x: 580, startPoint y: 305, endPoint x: 7, endPoint y: 313, distance: 573.3
click at [7, 313] on div "Sat 23 Sun 24 1/1 1 Job Mon 25 Tue 26 Wed 27 Thu 28 Fri 29 Sat 30 Sun 31 Mon 1 …" at bounding box center [530, 296] width 1060 height 395
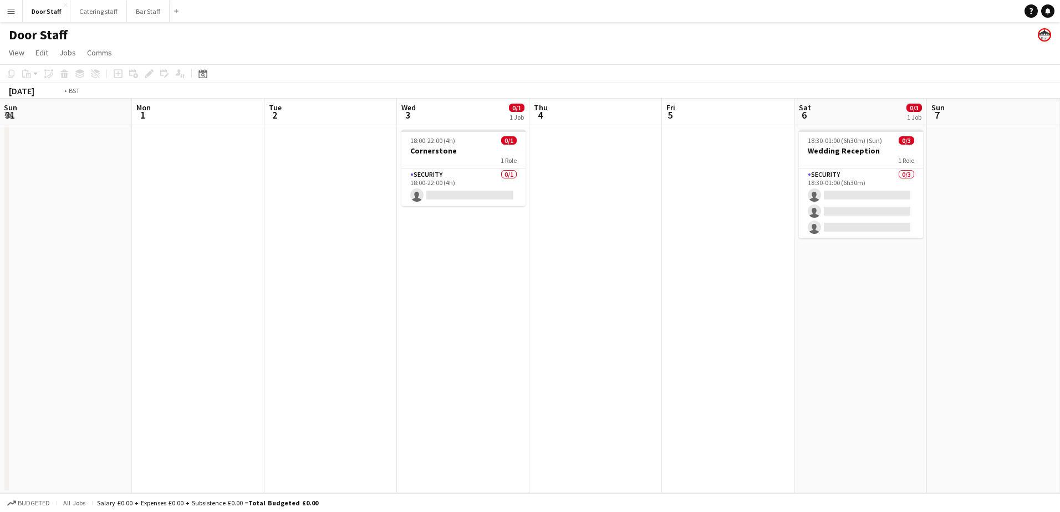
drag, startPoint x: 570, startPoint y: 307, endPoint x: 0, endPoint y: 308, distance: 569.9
click at [16, 308] on app-calendar-viewport "Thu 28 Fri 29 Sat 30 Sun 31 Mon 1 Tue 2 Wed 3 0/1 1 Job Thu 4 Fri 5 Sat 6 0/3 1…" at bounding box center [530, 296] width 1060 height 395
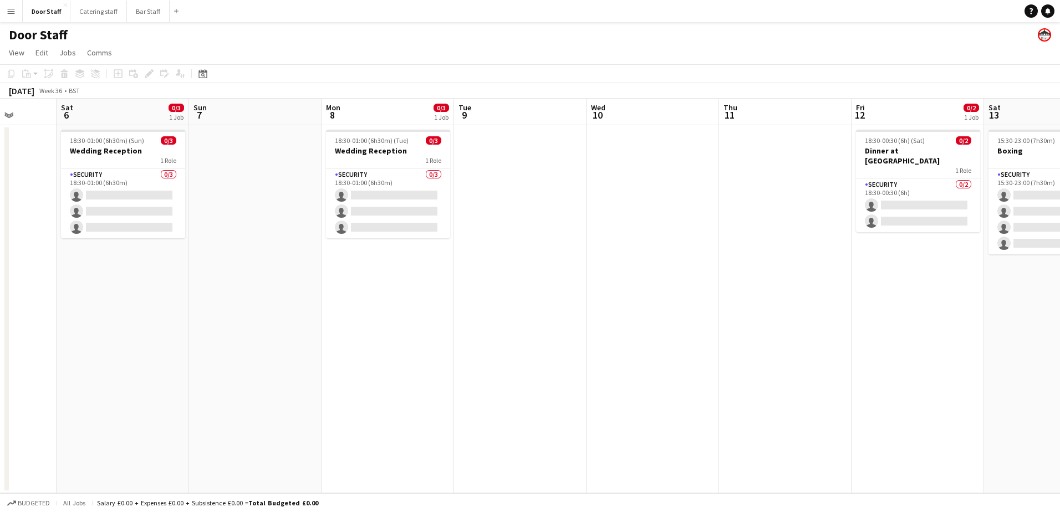
drag, startPoint x: 579, startPoint y: 306, endPoint x: 90, endPoint y: 306, distance: 489.0
click at [129, 306] on app-calendar-viewport "Wed 3 0/1 1 Job Thu 4 Fri 5 Sat 6 0/3 1 Job Sun 7 Mon 8 0/3 1 Job Tue 9 Wed 10 …" at bounding box center [530, 296] width 1060 height 395
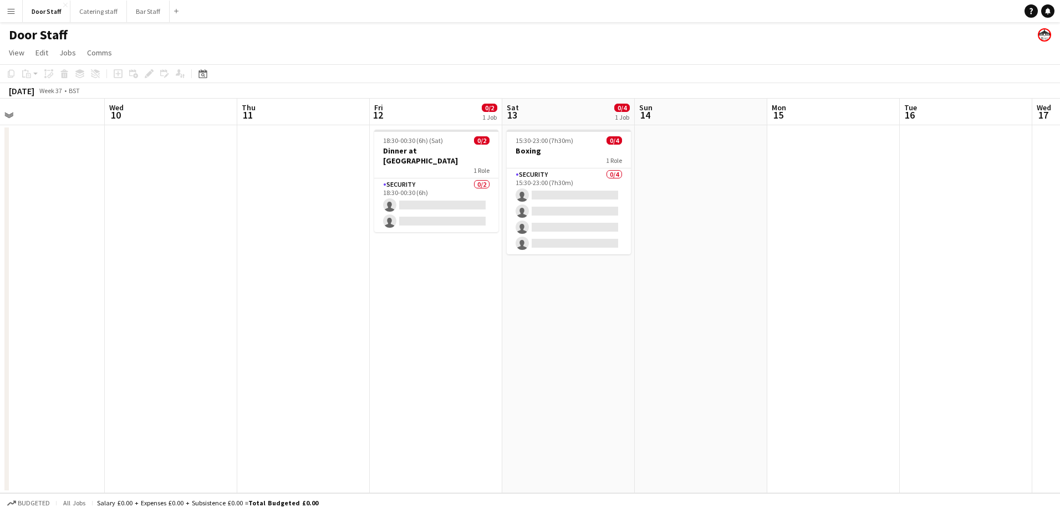
drag, startPoint x: 496, startPoint y: 304, endPoint x: 1, endPoint y: 304, distance: 495.6
click at [0, 304] on html "Menu Boards Boards Boards All jobs Status Workforce Workforce My Workforce Recr…" at bounding box center [530, 256] width 1060 height 512
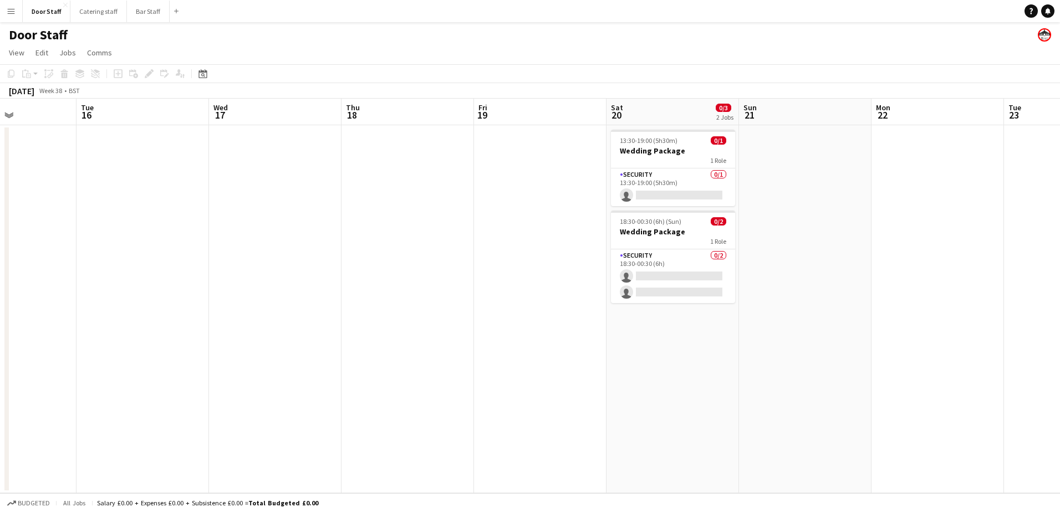
drag, startPoint x: 619, startPoint y: 310, endPoint x: 22, endPoint y: 312, distance: 596.5
click at [28, 311] on app-calendar-viewport "Sat 13 0/4 1 Job Sun 14 Mon 15 Tue 16 Wed 17 Thu 18 Fri 19 Sat 20 0/3 2 Jobs Su…" at bounding box center [530, 296] width 1060 height 395
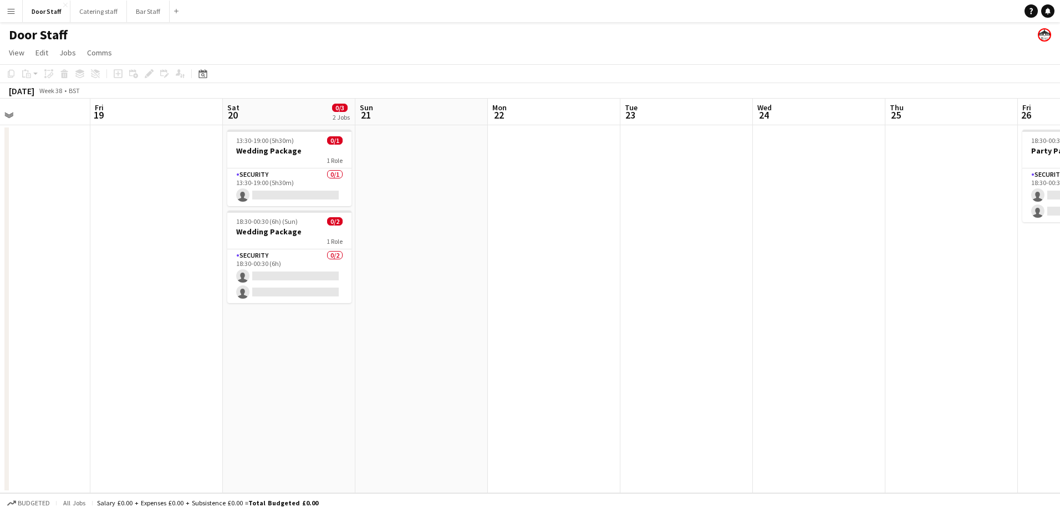
scroll to position [0, 410]
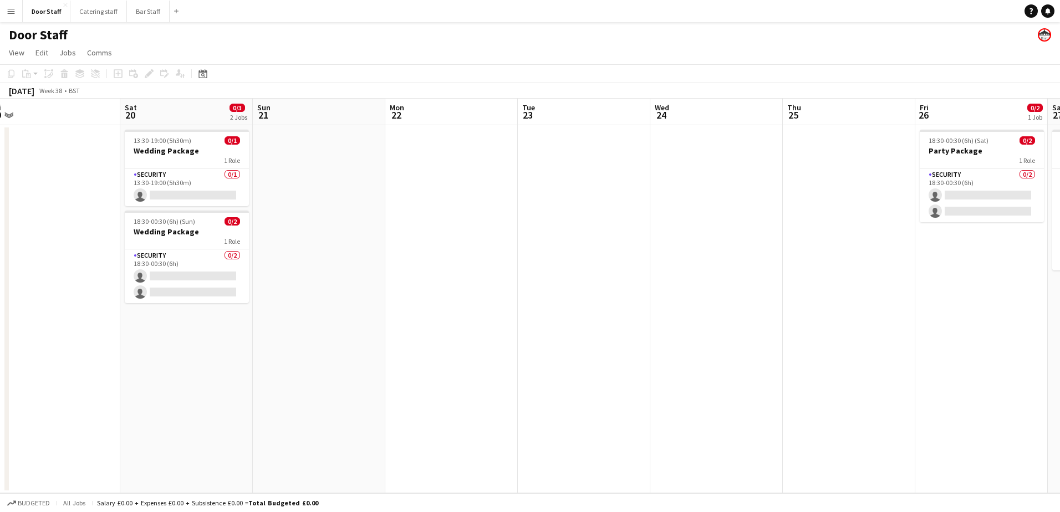
drag, startPoint x: 666, startPoint y: 304, endPoint x: 264, endPoint y: 304, distance: 401.4
click at [264, 304] on app-calendar-viewport "Tue 16 Wed 17 Thu 18 Fri 19 Sat 20 0/3 2 Jobs Sun 21 Mon 22 Tue 23 Wed 24 Thu 2…" at bounding box center [530, 296] width 1060 height 395
click at [310, 144] on app-date-cell at bounding box center [319, 309] width 133 height 368
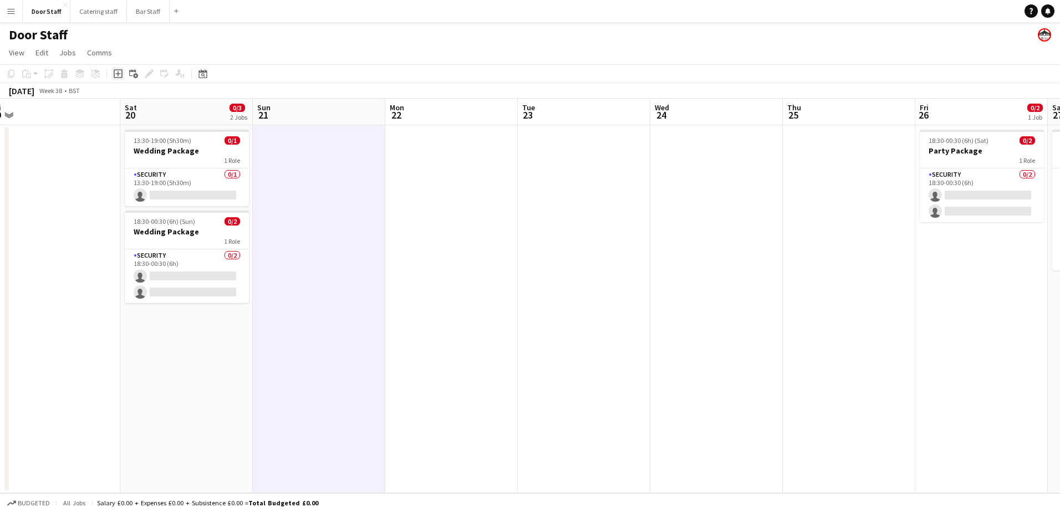
click at [119, 75] on icon "Add job" at bounding box center [118, 73] width 9 height 9
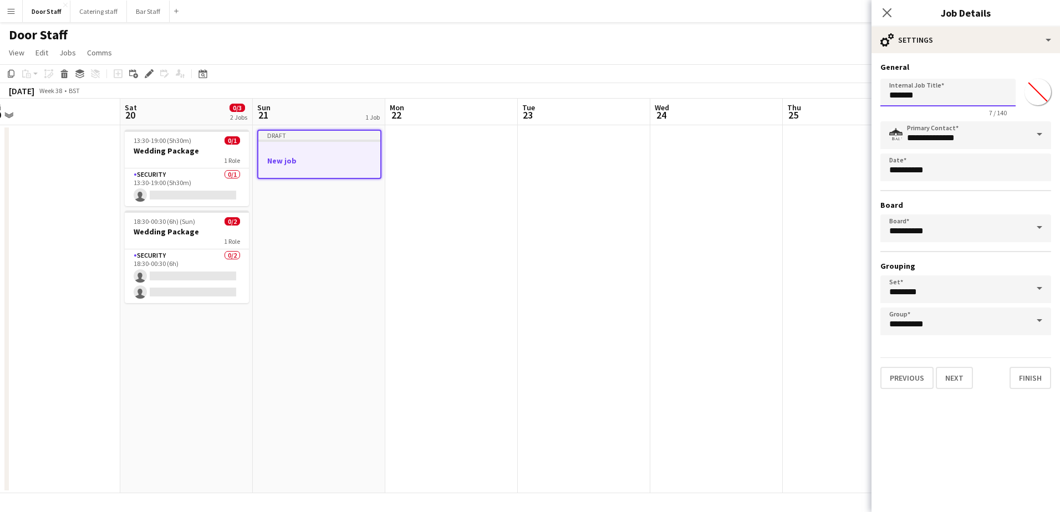
click at [972, 87] on input "*******" at bounding box center [947, 93] width 135 height 28
type input "**********"
click at [949, 376] on button "Next" at bounding box center [954, 378] width 37 height 22
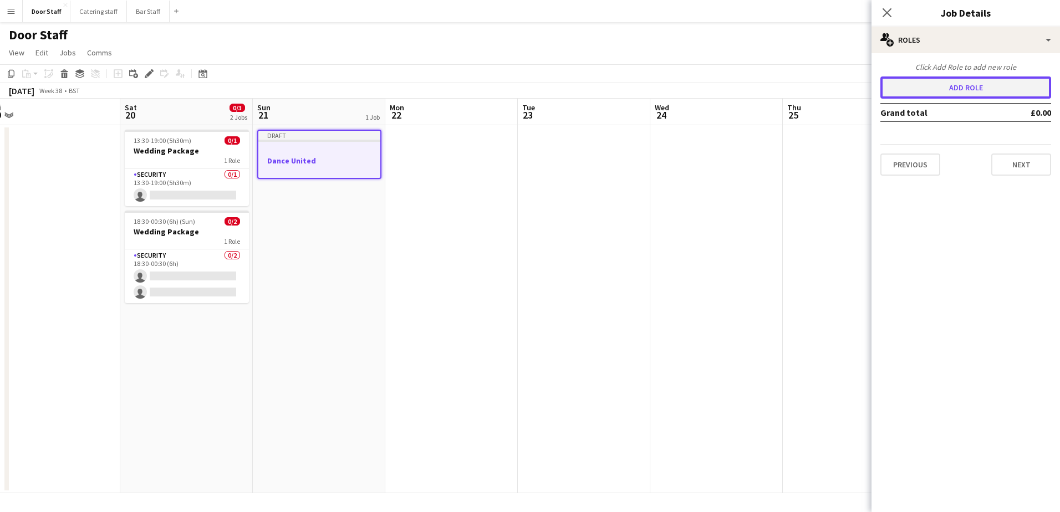
click at [924, 96] on button "Add role" at bounding box center [965, 88] width 171 height 22
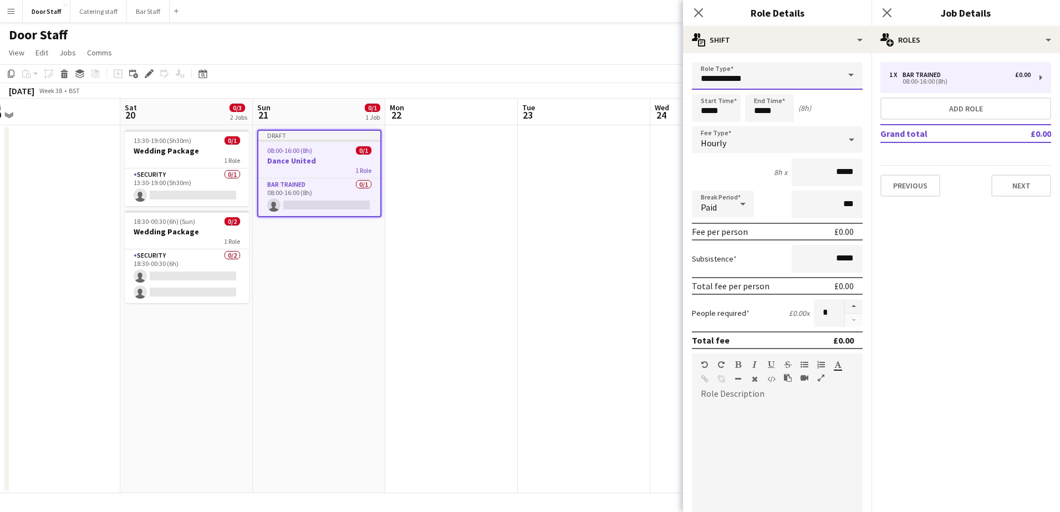
click at [736, 73] on input "**********" at bounding box center [777, 76] width 171 height 28
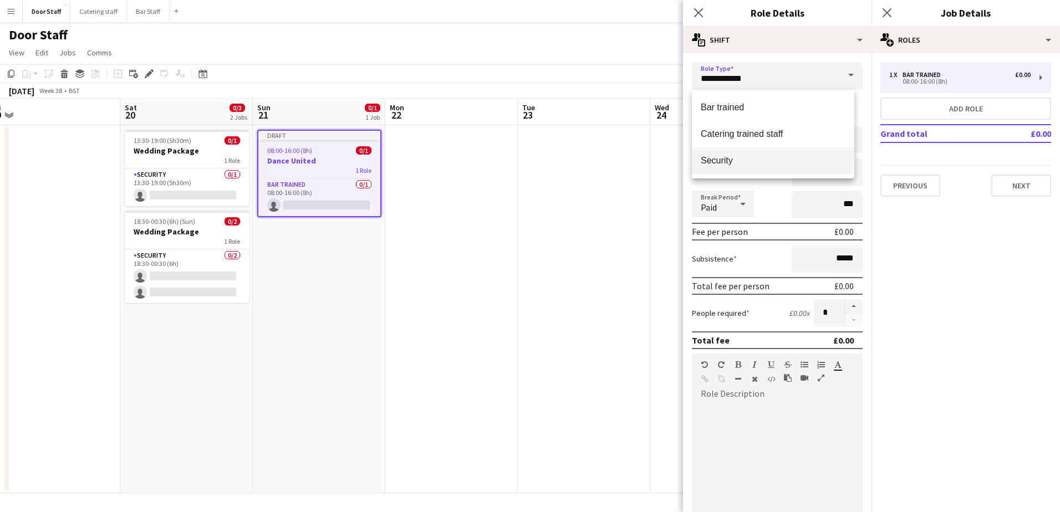
click at [723, 155] on mat-option "Security" at bounding box center [773, 160] width 162 height 27
type input "********"
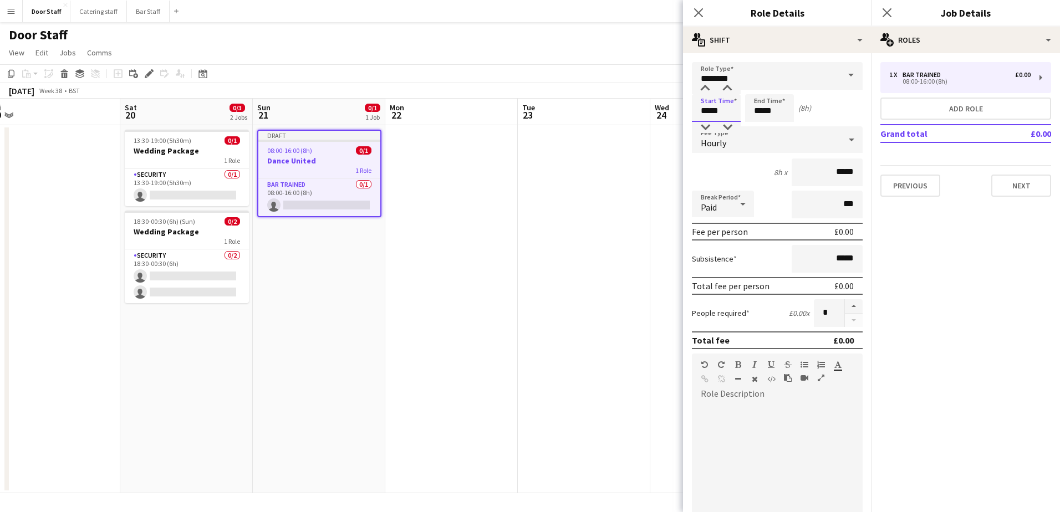
click at [709, 106] on input "*****" at bounding box center [716, 108] width 49 height 28
click at [707, 131] on div at bounding box center [705, 127] width 22 height 11
click at [728, 85] on div at bounding box center [727, 88] width 22 height 11
type input "*****"
click at [728, 85] on div at bounding box center [727, 88] width 22 height 11
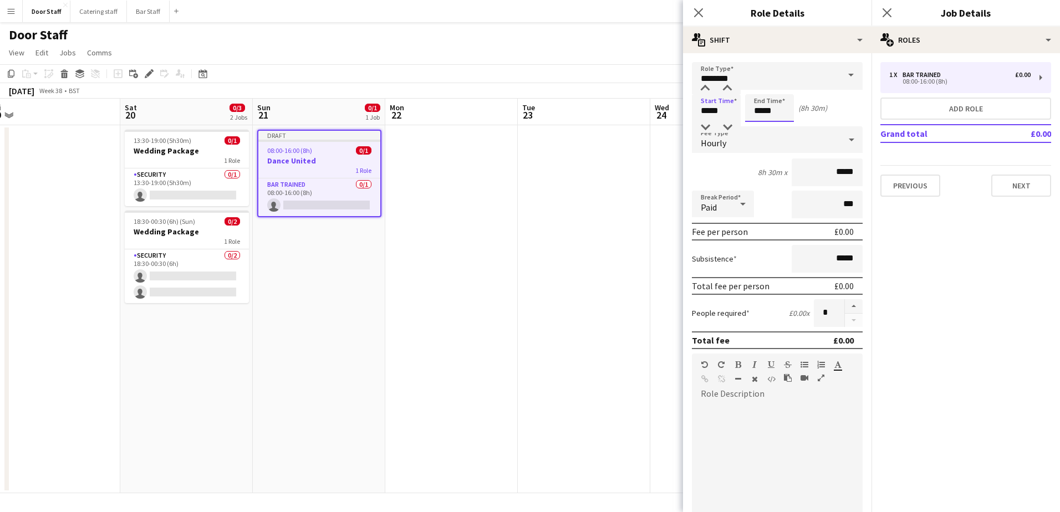
click at [763, 115] on input "*****" at bounding box center [769, 108] width 49 height 28
click at [758, 89] on div at bounding box center [758, 88] width 22 height 11
click at [780, 87] on div at bounding box center [781, 88] width 22 height 11
type input "*****"
click at [780, 87] on div at bounding box center [781, 88] width 22 height 11
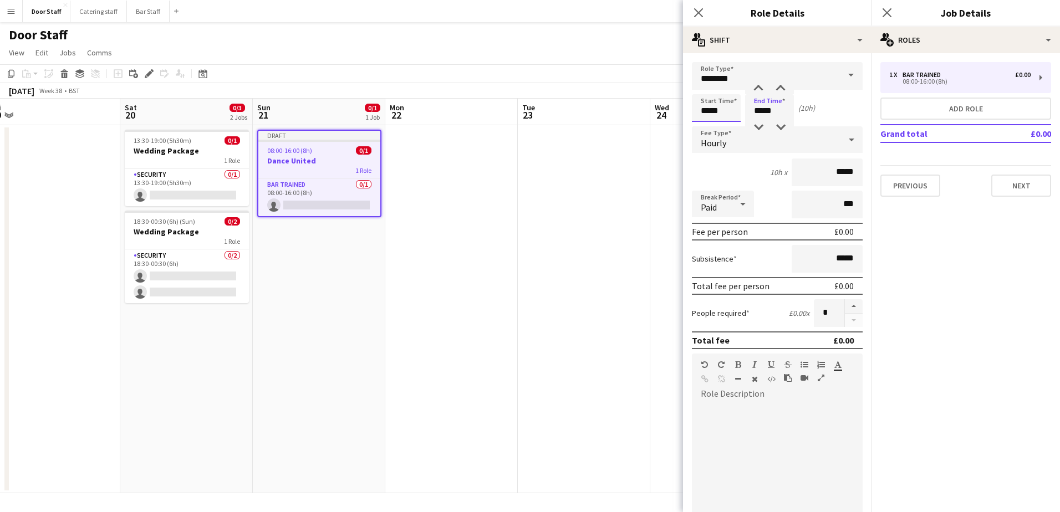
click at [702, 110] on input "*****" at bounding box center [716, 108] width 49 height 28
click at [704, 89] on div at bounding box center [705, 88] width 22 height 11
click at [723, 126] on div at bounding box center [727, 127] width 22 height 11
type input "*****"
click at [723, 126] on div at bounding box center [727, 127] width 22 height 11
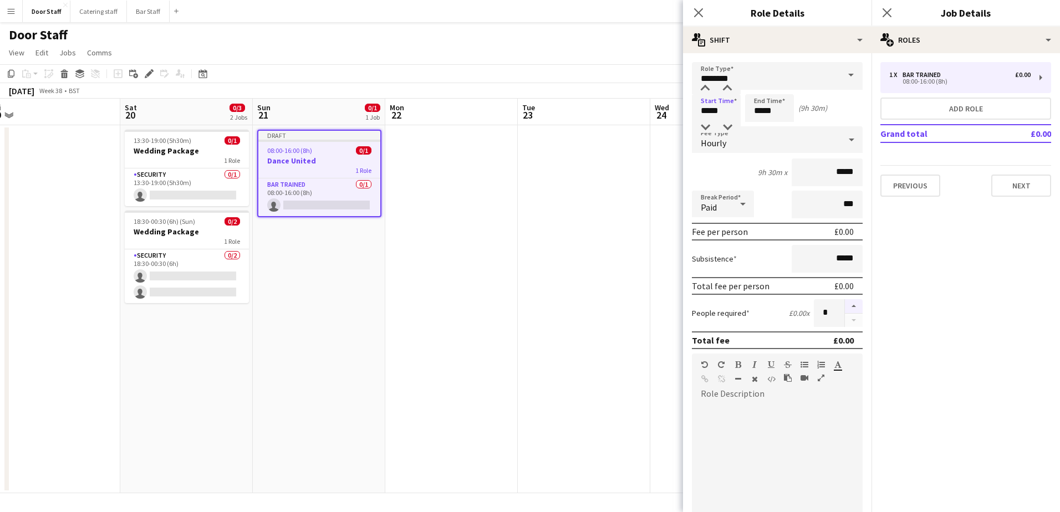
click at [847, 302] on button "button" at bounding box center [854, 306] width 18 height 14
click at [845, 321] on button "button" at bounding box center [854, 321] width 18 height 14
type input "*"
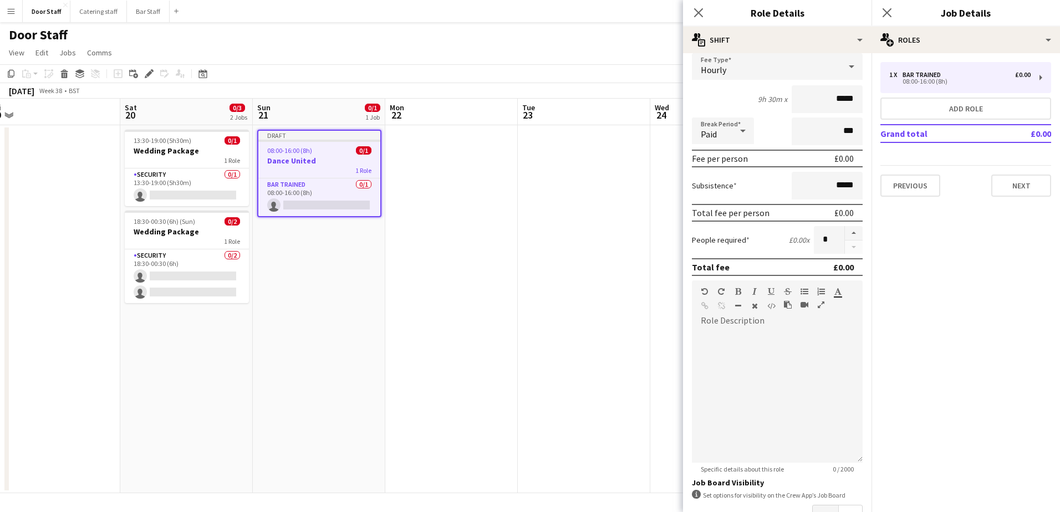
scroll to position [150, 0]
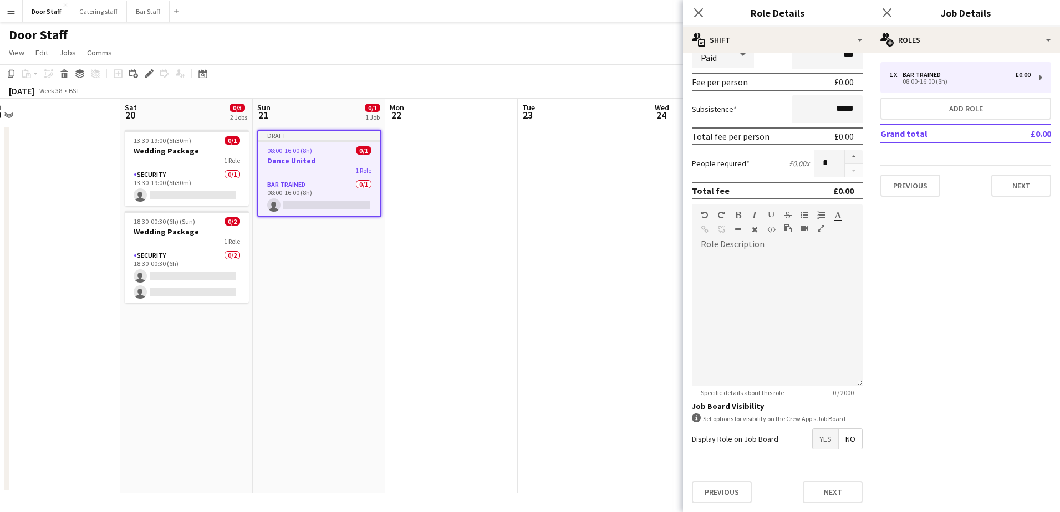
click at [813, 441] on span "Yes" at bounding box center [826, 439] width 26 height 20
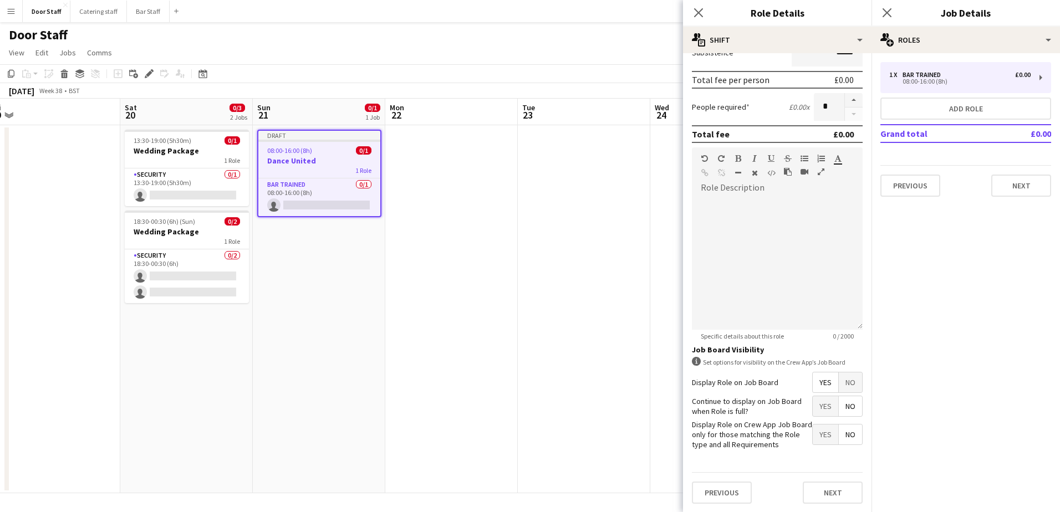
scroll to position [207, 0]
click at [830, 492] on button "Next" at bounding box center [833, 492] width 60 height 22
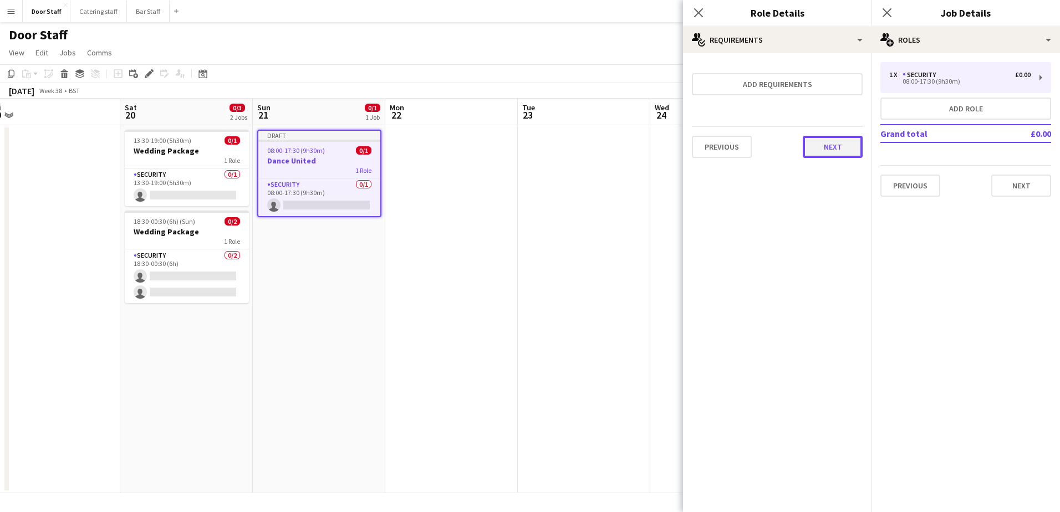
click at [823, 151] on button "Next" at bounding box center [833, 147] width 60 height 22
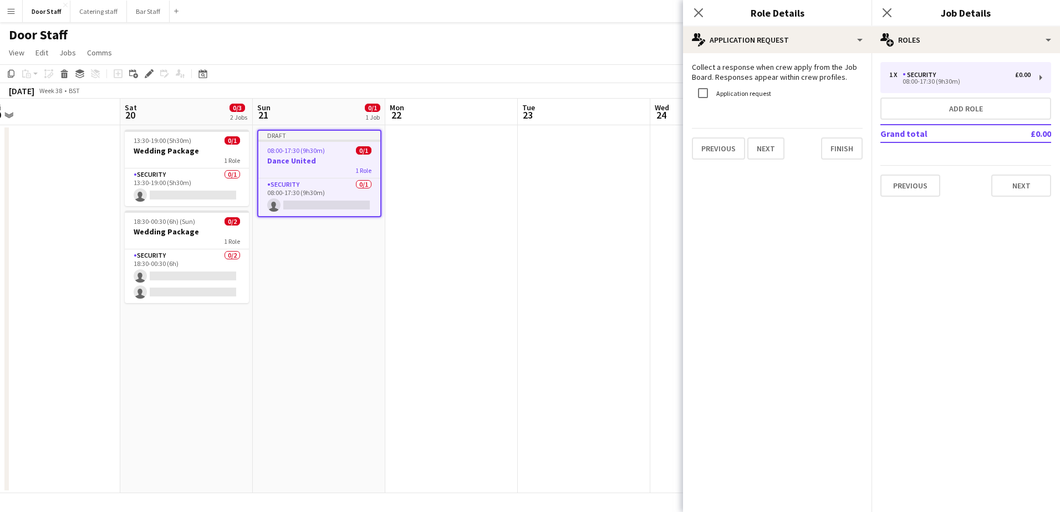
click at [854, 137] on div "Previous Next Finish" at bounding box center [777, 144] width 171 height 32
click at [852, 141] on button "Finish" at bounding box center [842, 148] width 42 height 22
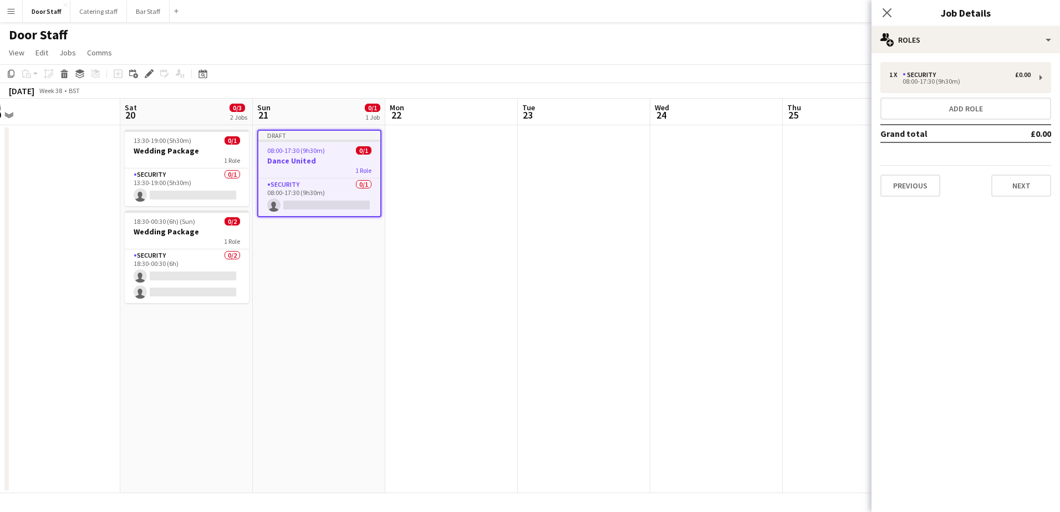
click at [341, 263] on app-date-cell "Draft 08:00-17:30 (9h30m) 0/1 Dance United 1 Role Security 0/1 08:00-17:30 (9h3…" at bounding box center [319, 309] width 133 height 368
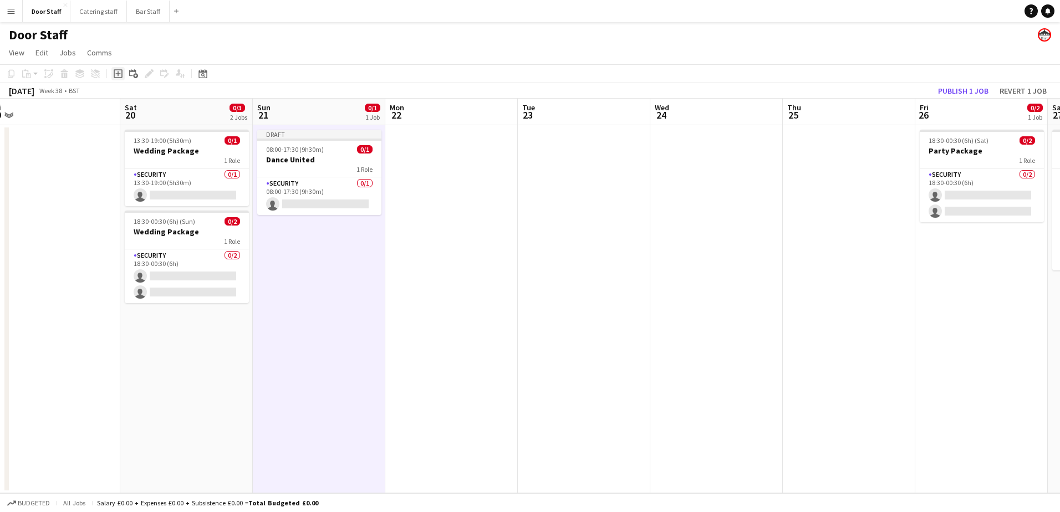
click at [121, 73] on icon "Add job" at bounding box center [118, 73] width 9 height 9
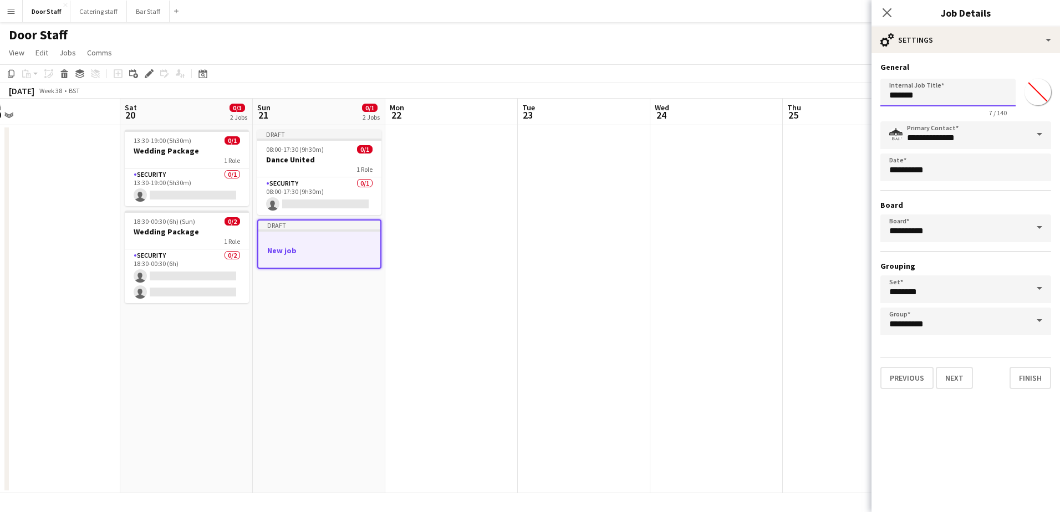
click at [936, 103] on input "*******" at bounding box center [947, 93] width 135 height 28
click at [939, 103] on input "*******" at bounding box center [947, 93] width 135 height 28
click at [940, 103] on input "*******" at bounding box center [947, 93] width 135 height 28
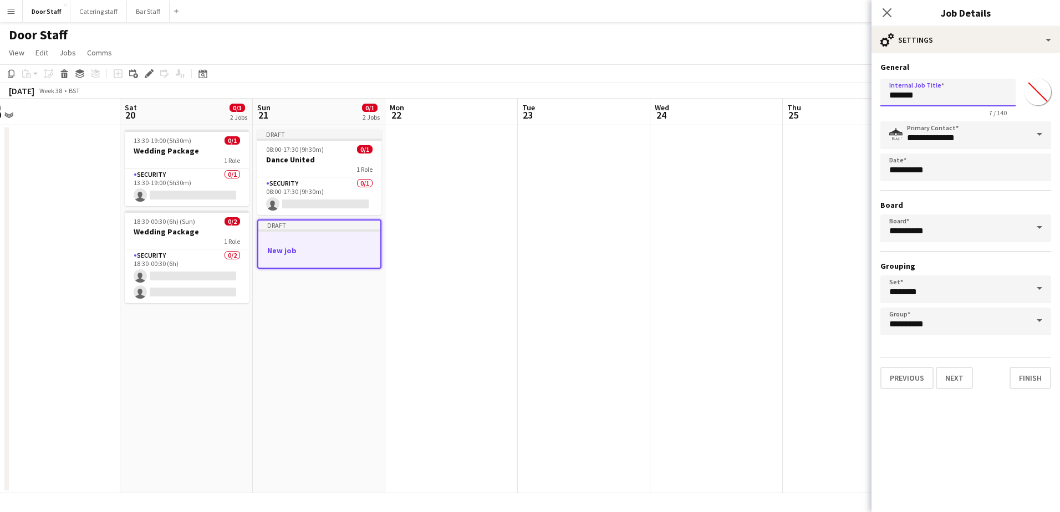
click at [940, 103] on input "*******" at bounding box center [947, 93] width 135 height 28
type input "**********"
click at [959, 372] on button "Next" at bounding box center [954, 378] width 37 height 22
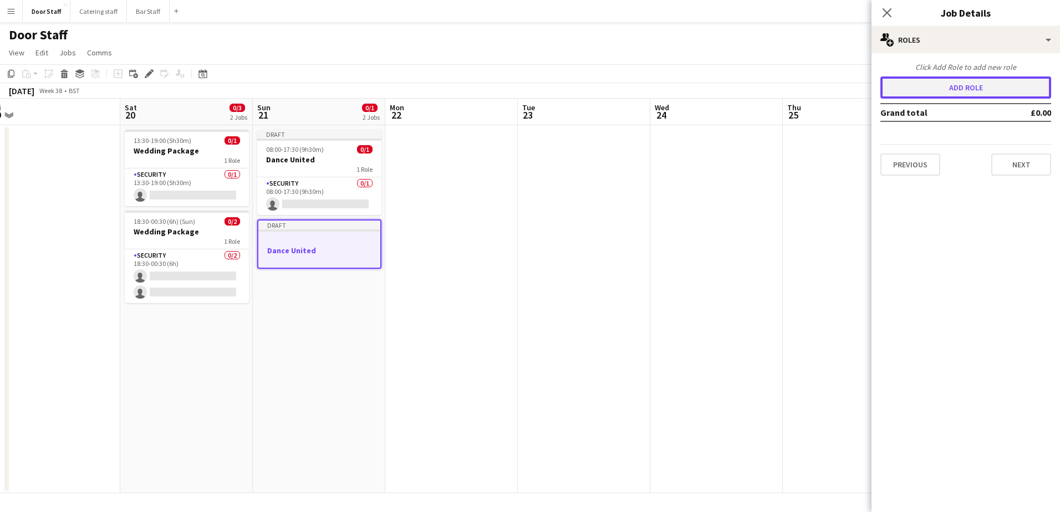
click at [931, 80] on button "Add role" at bounding box center [965, 88] width 171 height 22
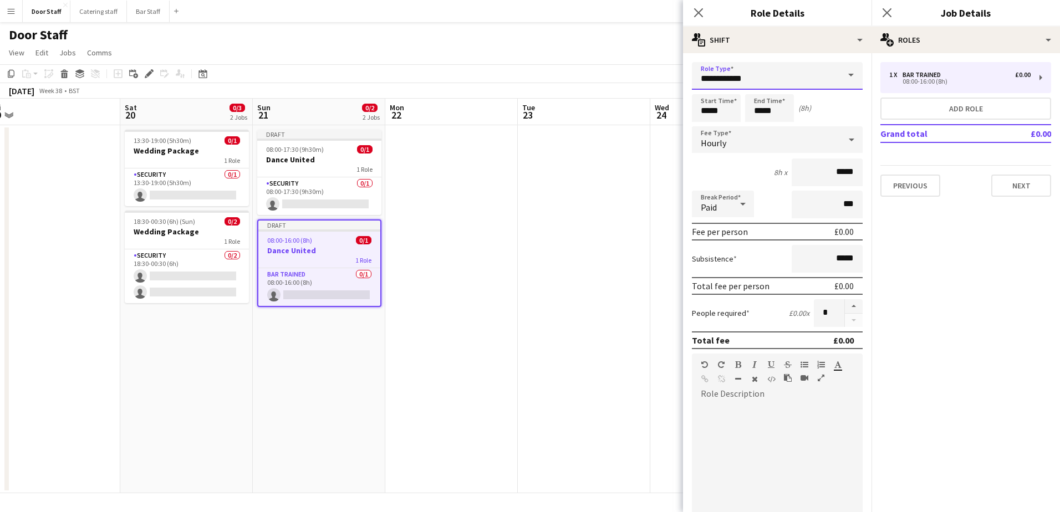
click at [708, 81] on input "**********" at bounding box center [777, 76] width 171 height 28
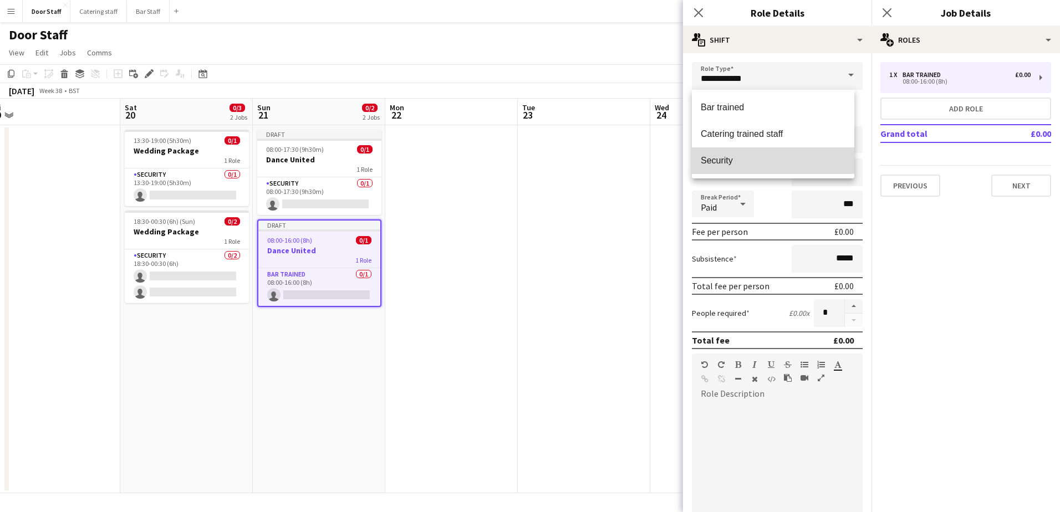
click at [695, 154] on mat-option "Security" at bounding box center [773, 160] width 162 height 27
type input "********"
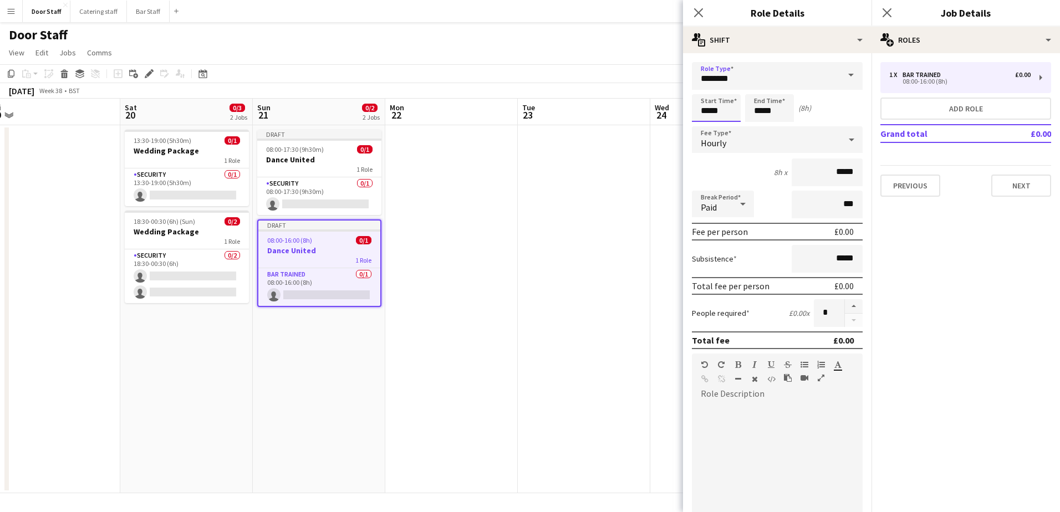
click at [717, 111] on input "*****" at bounding box center [716, 108] width 49 height 28
click at [708, 90] on div at bounding box center [705, 88] width 22 height 11
type input "*****"
click at [708, 90] on div at bounding box center [705, 88] width 22 height 11
click at [765, 104] on input "*****" at bounding box center [769, 108] width 49 height 28
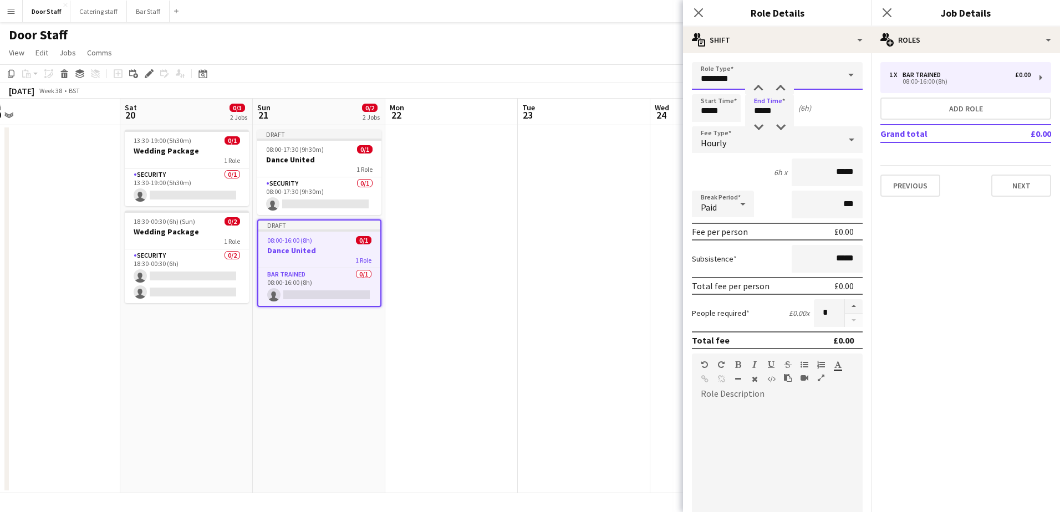
click at [758, 82] on input "********" at bounding box center [777, 76] width 171 height 28
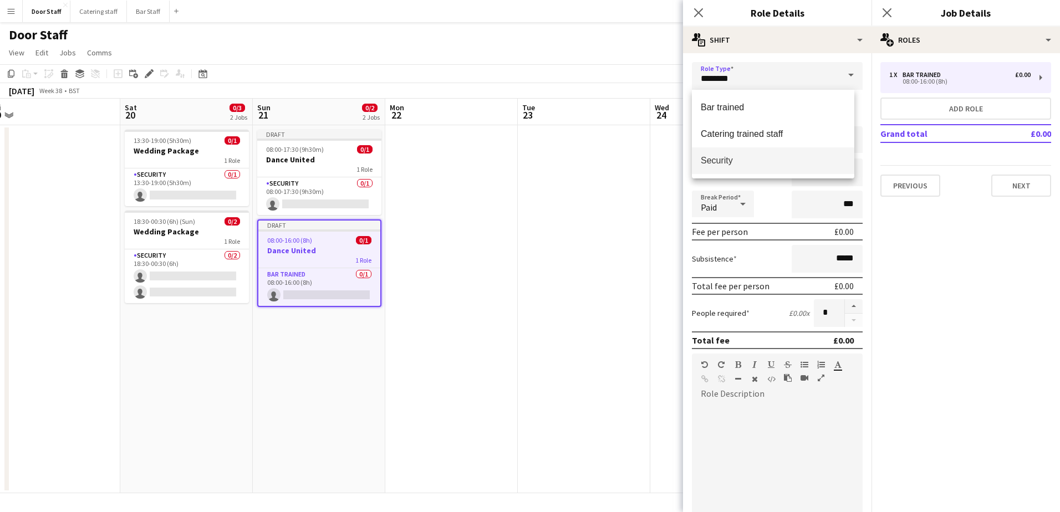
click at [730, 152] on mat-option "Security" at bounding box center [773, 160] width 162 height 27
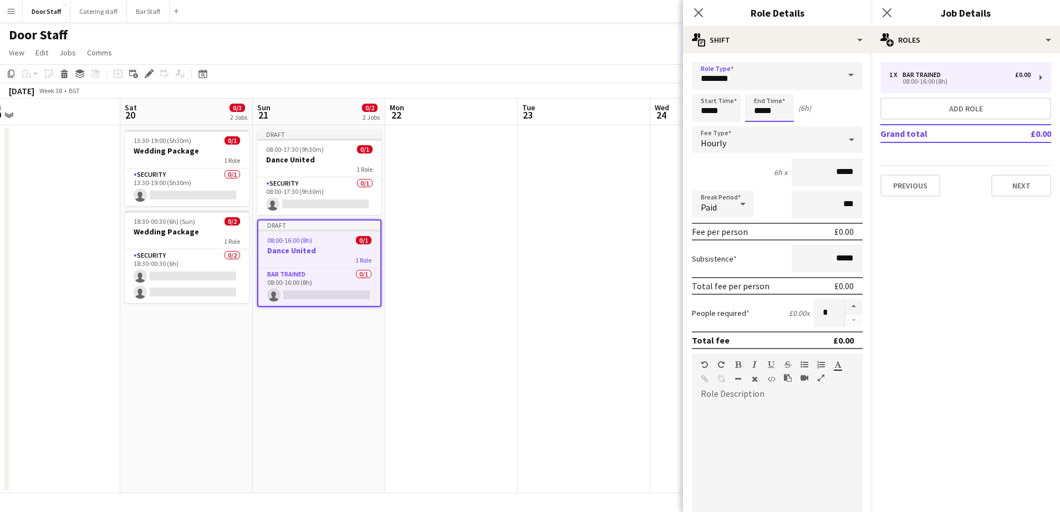
click at [779, 104] on input "*****" at bounding box center [769, 108] width 49 height 28
click at [759, 85] on div at bounding box center [758, 88] width 22 height 11
type input "*****"
click at [765, 88] on div at bounding box center [758, 88] width 22 height 11
click at [848, 308] on button "button" at bounding box center [854, 306] width 18 height 14
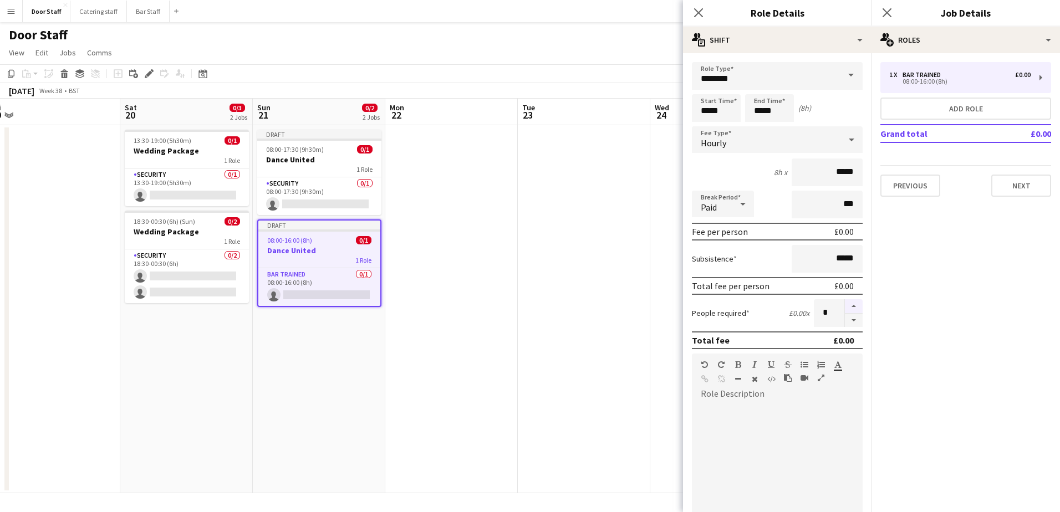
click at [848, 308] on button "button" at bounding box center [854, 306] width 18 height 14
type input "*"
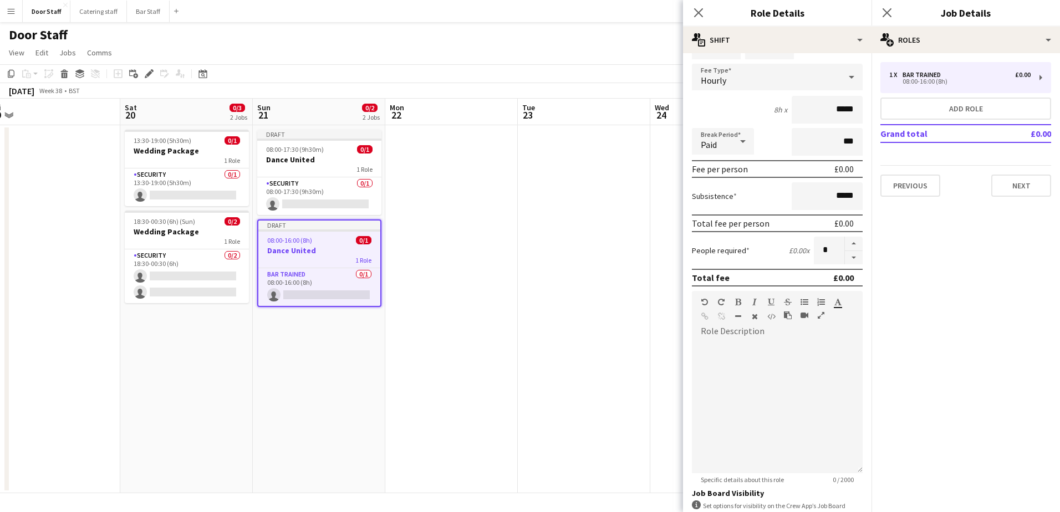
scroll to position [150, 0]
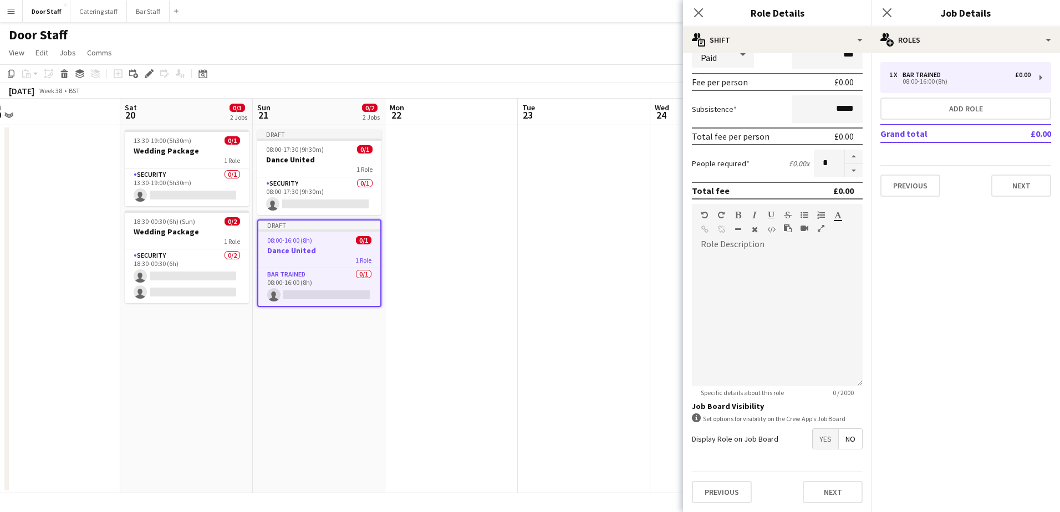
click at [820, 441] on span "Yes" at bounding box center [826, 439] width 26 height 20
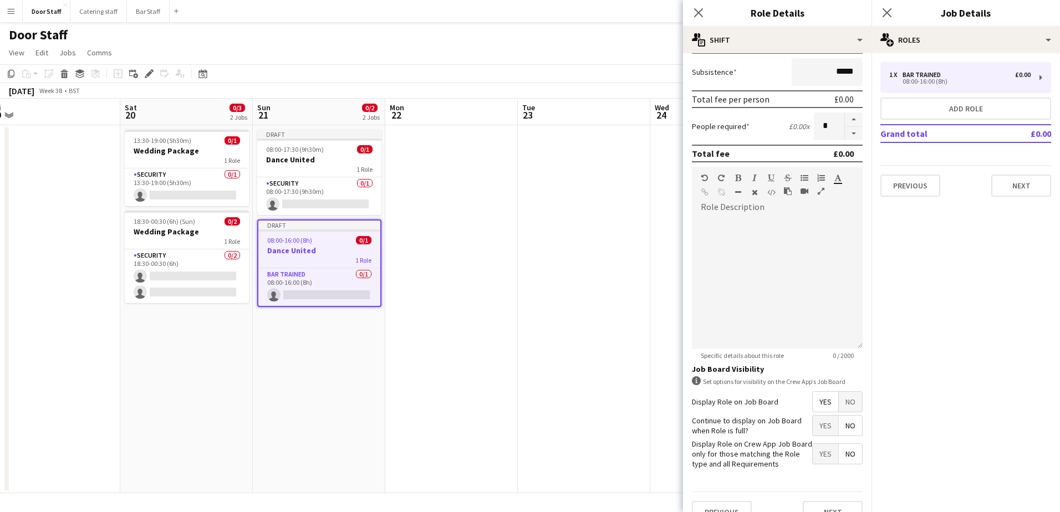
scroll to position [207, 0]
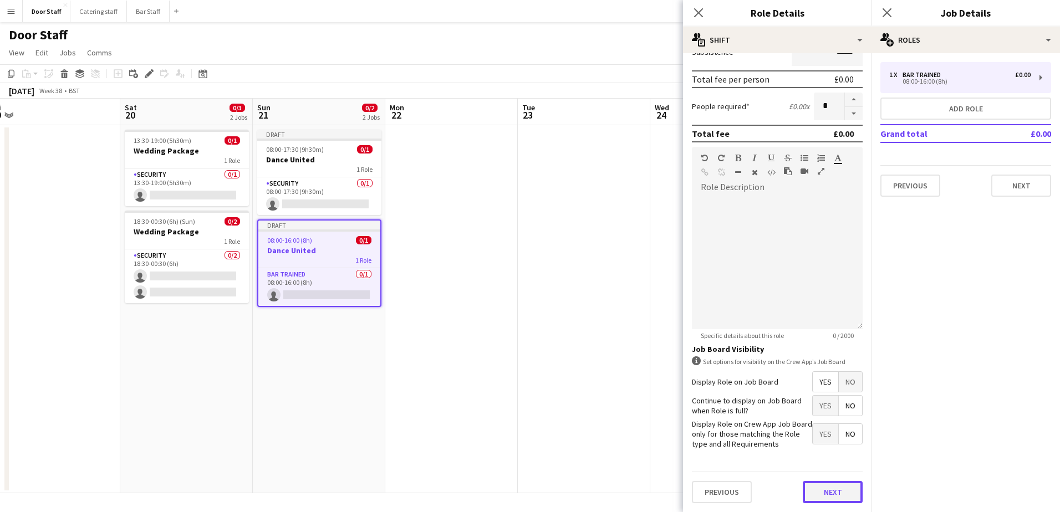
click at [822, 488] on button "Next" at bounding box center [833, 492] width 60 height 22
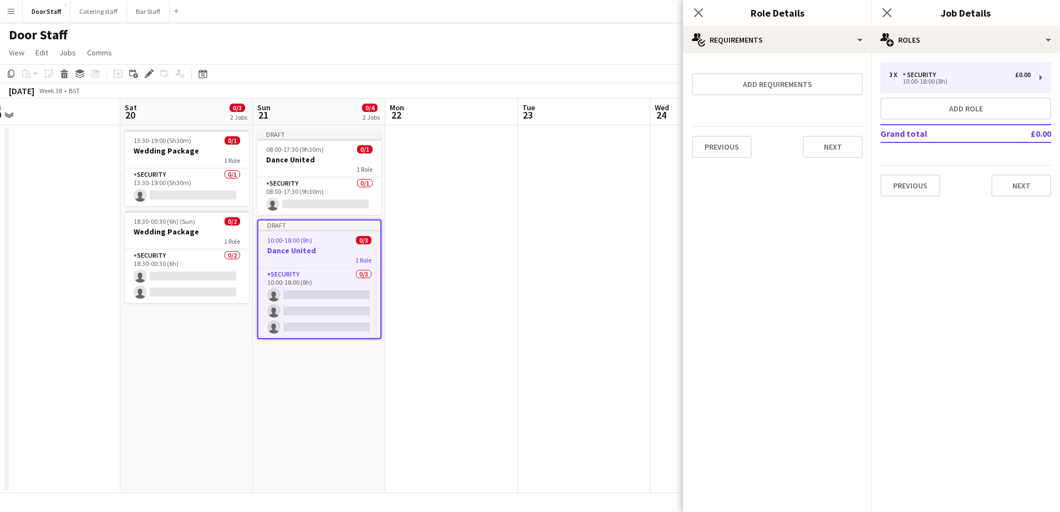
scroll to position [0, 0]
click at [840, 150] on button "Next" at bounding box center [833, 147] width 60 height 22
click at [838, 149] on button "Finish" at bounding box center [842, 148] width 42 height 22
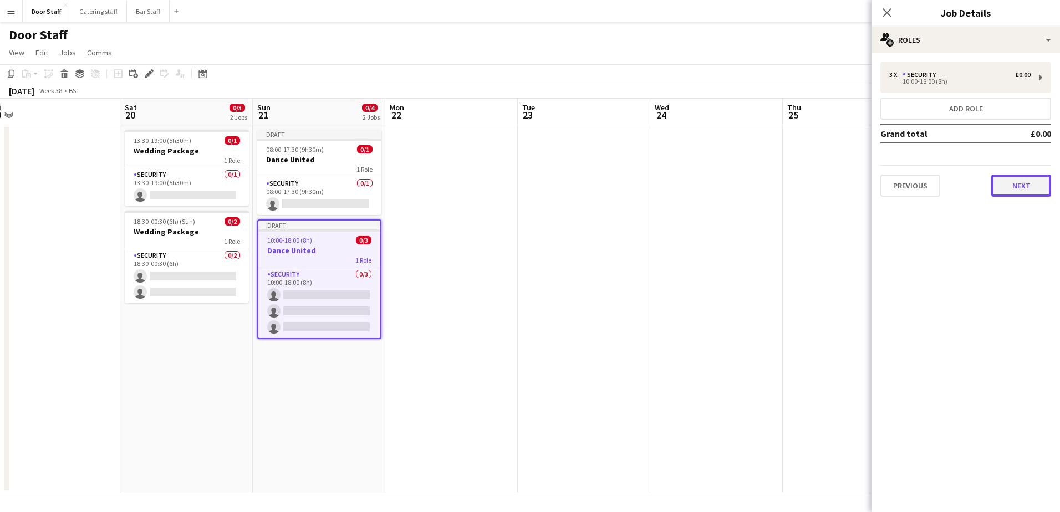
click at [1024, 184] on button "Next" at bounding box center [1021, 186] width 60 height 22
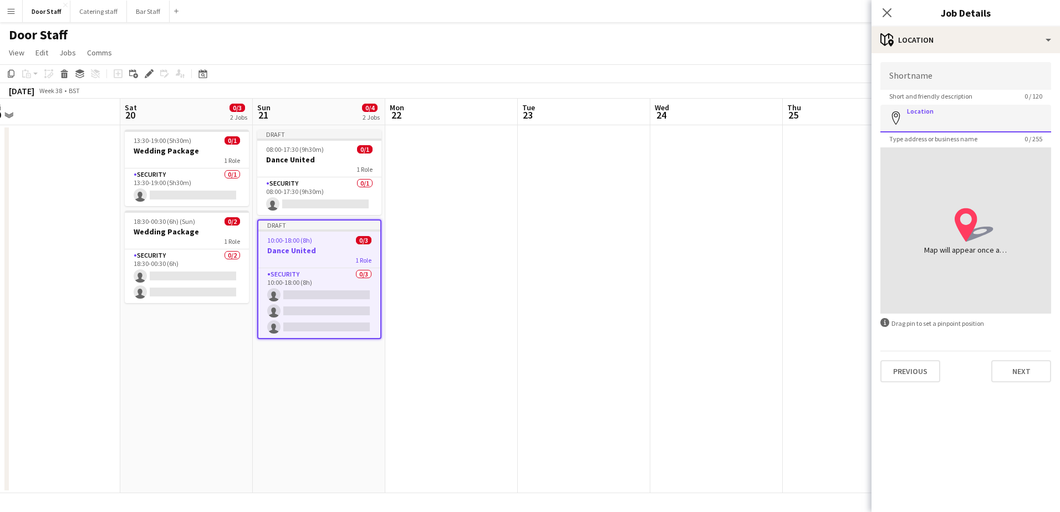
click at [935, 118] on input "Location" at bounding box center [965, 119] width 171 height 28
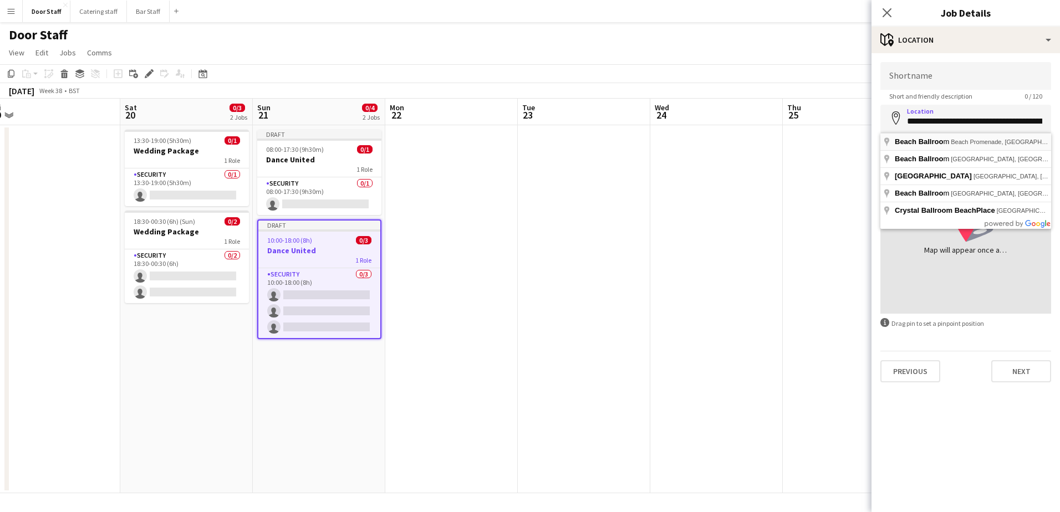
type input "**********"
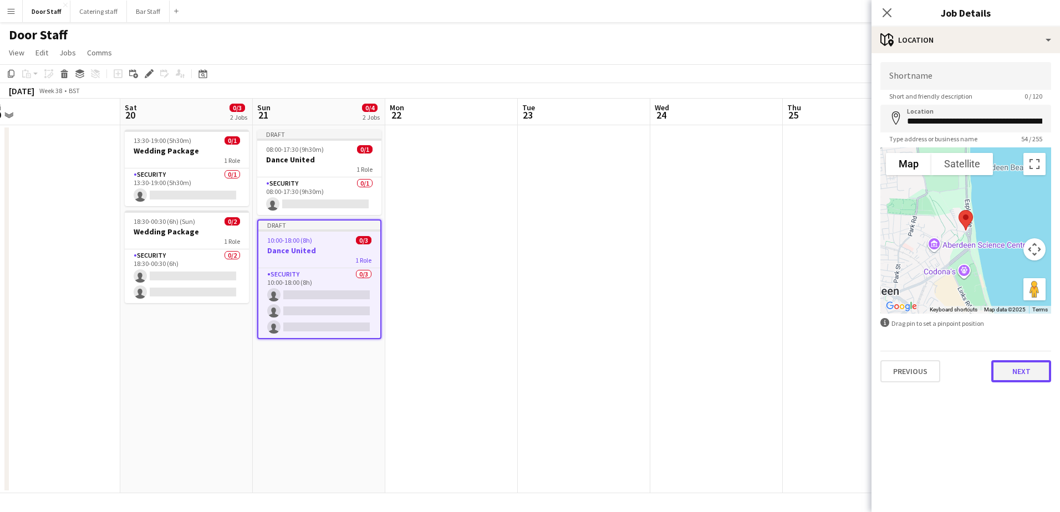
click at [1045, 367] on button "Next" at bounding box center [1021, 371] width 60 height 22
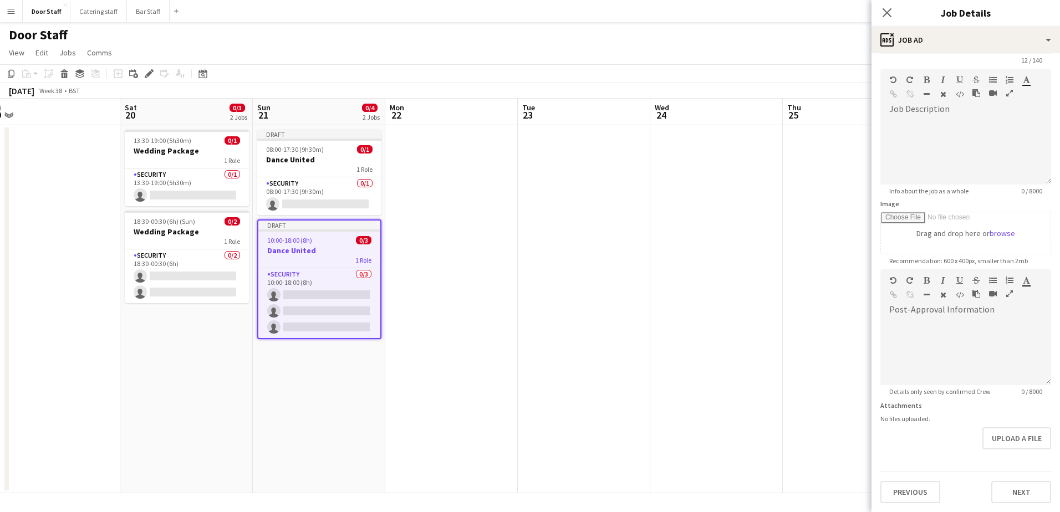
scroll to position [71, 0]
click at [1011, 457] on form "**********" at bounding box center [966, 264] width 188 height 477
click at [1010, 493] on button "Next" at bounding box center [1021, 492] width 60 height 22
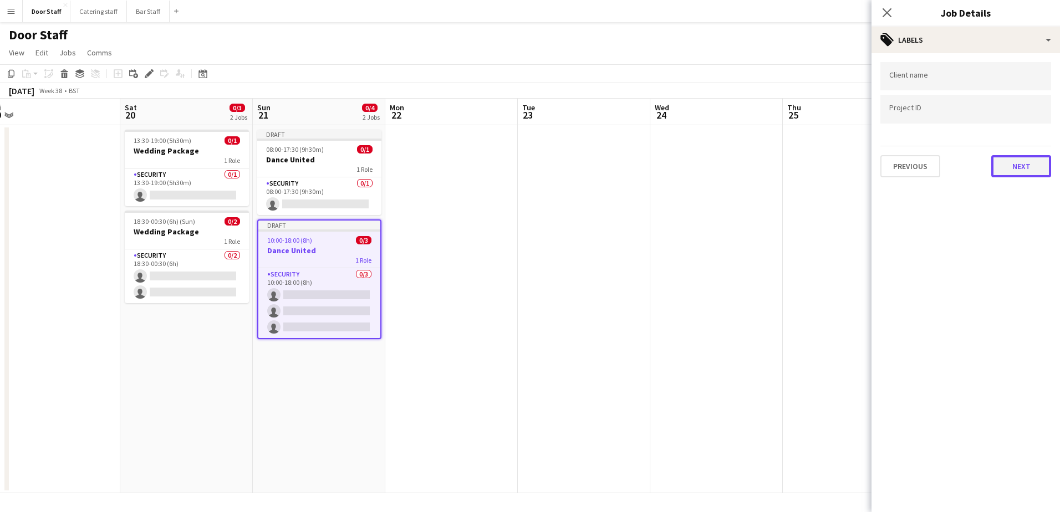
click at [1016, 167] on button "Next" at bounding box center [1021, 166] width 60 height 22
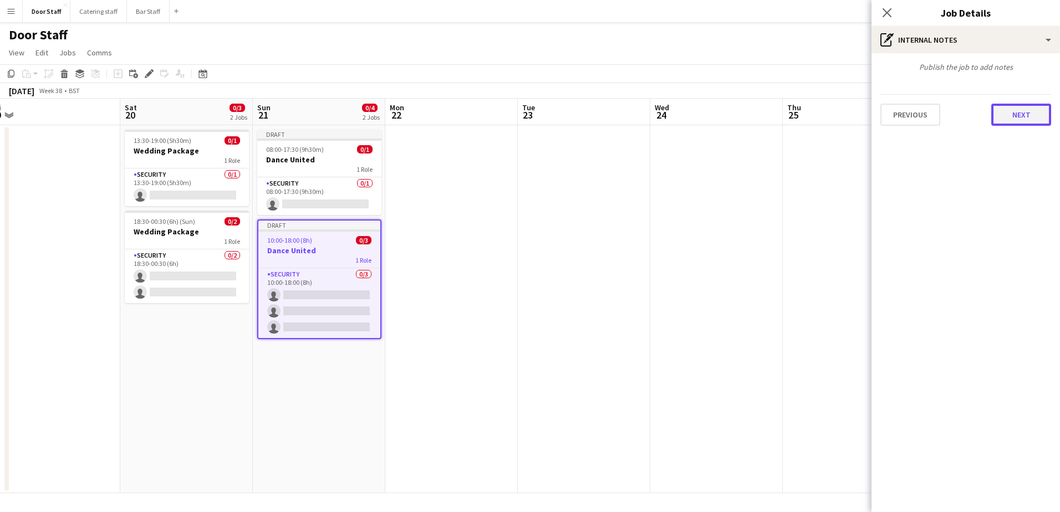
click at [1033, 105] on button "Next" at bounding box center [1021, 115] width 60 height 22
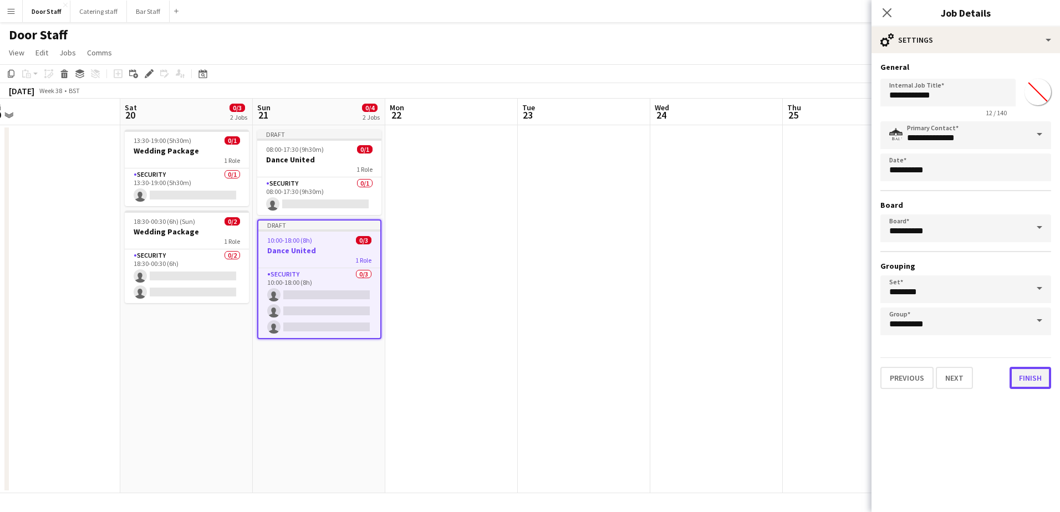
click at [1020, 380] on button "Finish" at bounding box center [1031, 378] width 42 height 22
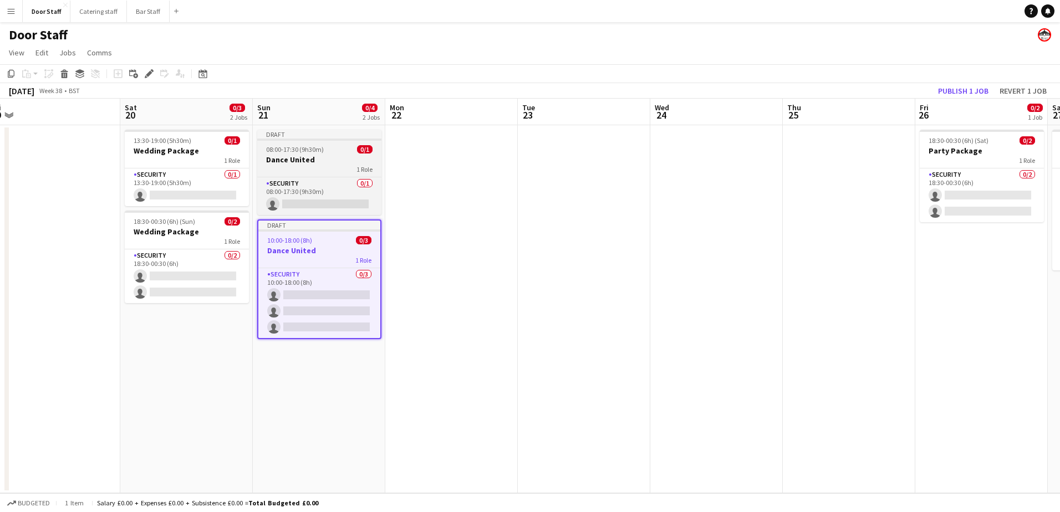
click at [317, 151] on span "08:00-17:30 (9h30m)" at bounding box center [295, 149] width 58 height 8
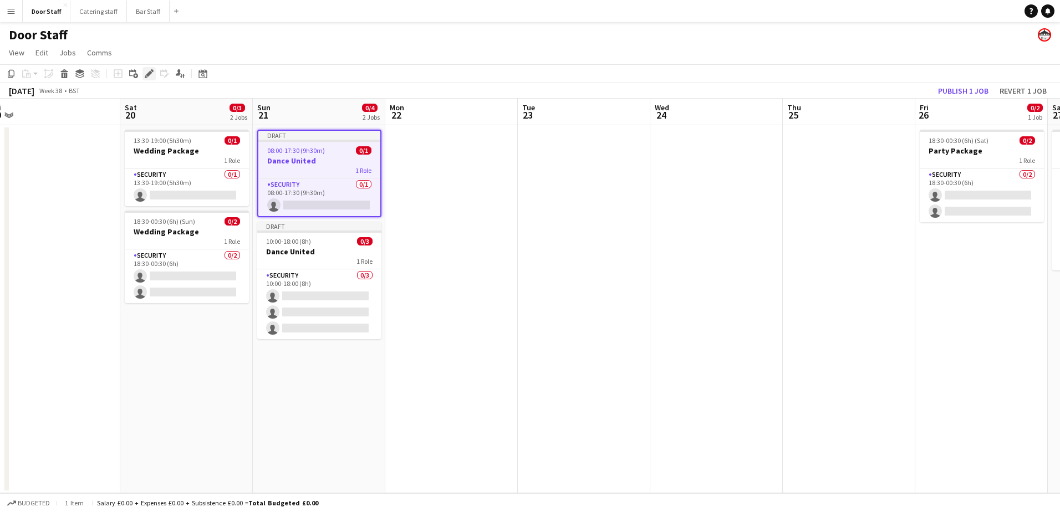
click at [146, 73] on icon "Edit" at bounding box center [149, 73] width 9 height 9
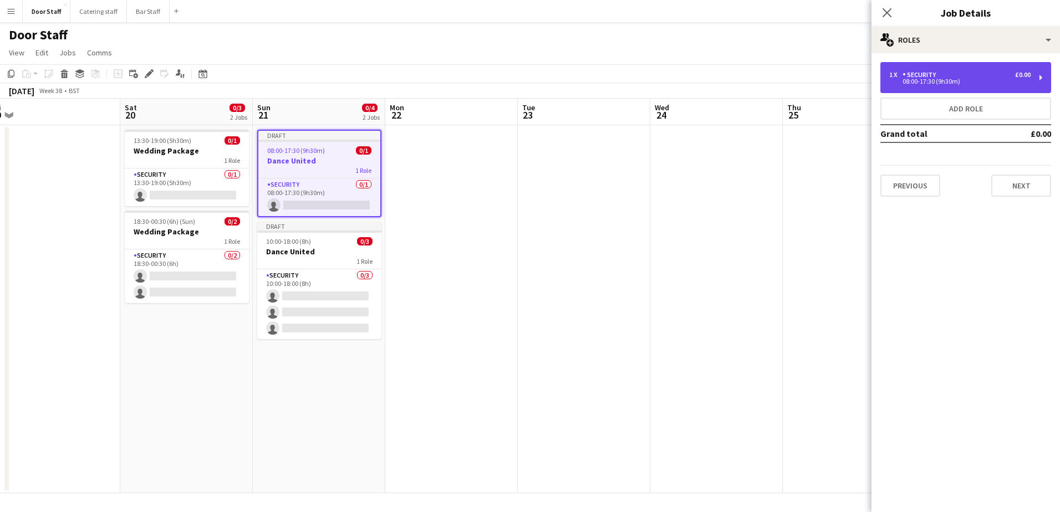
click at [938, 75] on div "Security" at bounding box center [922, 75] width 38 height 8
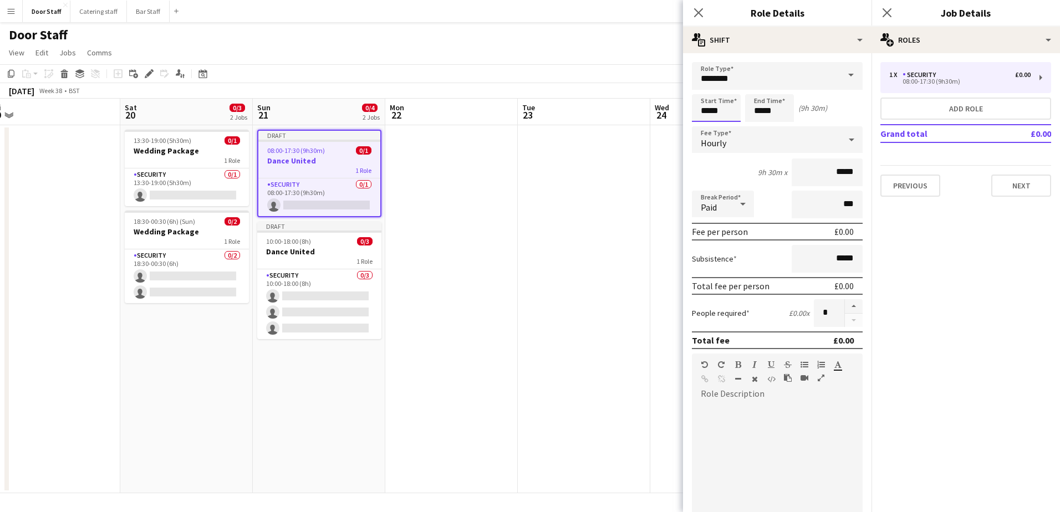
click at [711, 105] on input "*****" at bounding box center [716, 108] width 49 height 28
click at [709, 128] on div at bounding box center [705, 127] width 22 height 11
click at [726, 87] on div at bounding box center [727, 88] width 22 height 11
type input "*****"
click at [726, 87] on div at bounding box center [727, 88] width 22 height 11
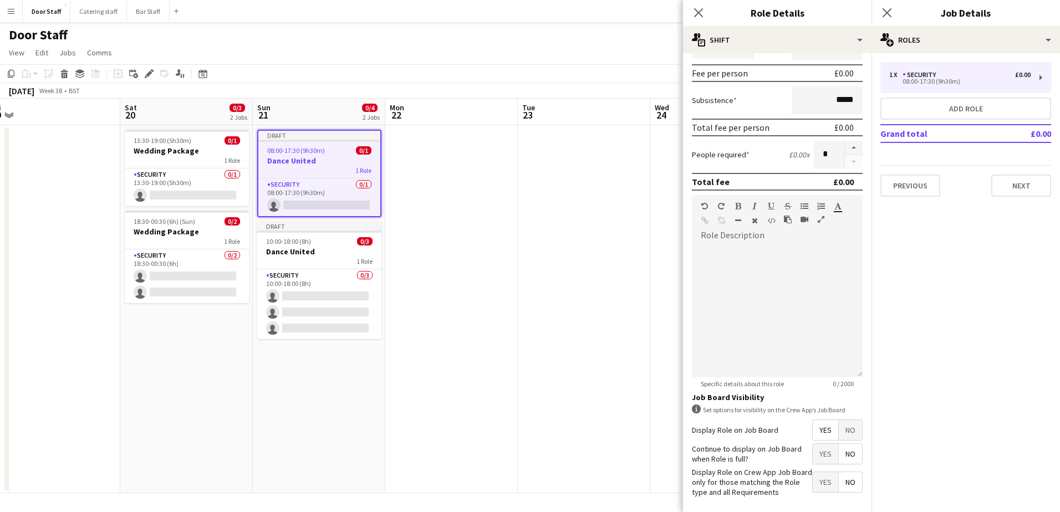
scroll to position [207, 0]
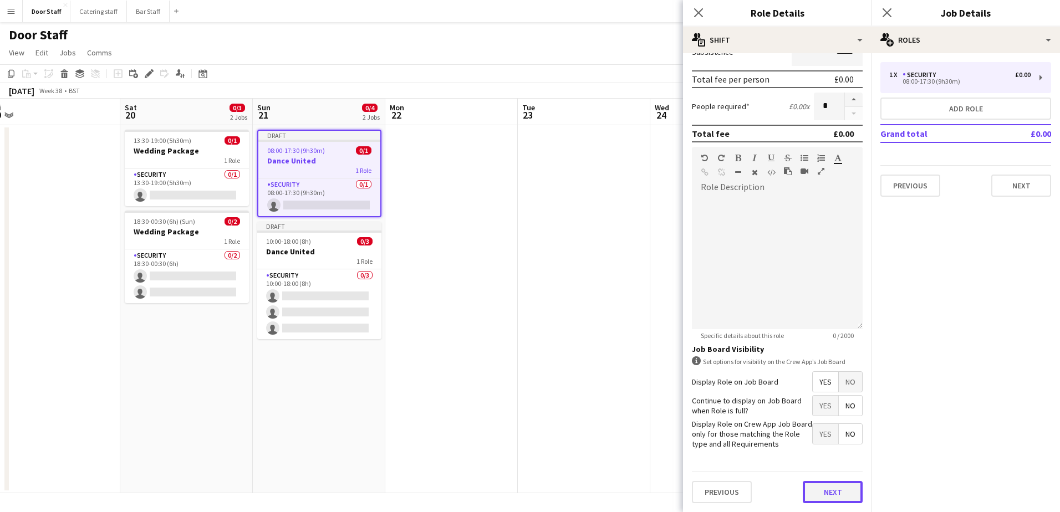
click at [813, 491] on button "Next" at bounding box center [833, 492] width 60 height 22
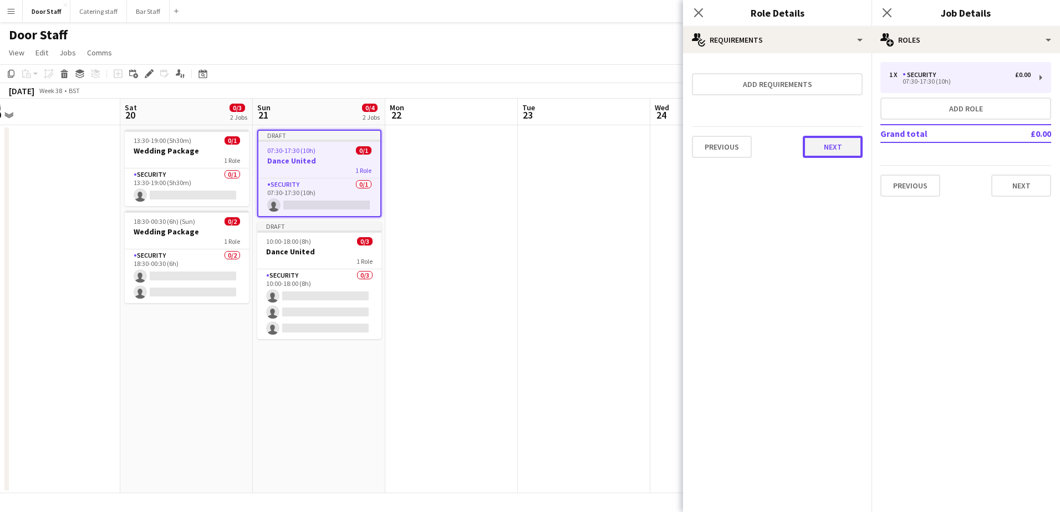
click at [817, 141] on button "Next" at bounding box center [833, 147] width 60 height 22
click at [839, 141] on button "Finish" at bounding box center [842, 148] width 42 height 22
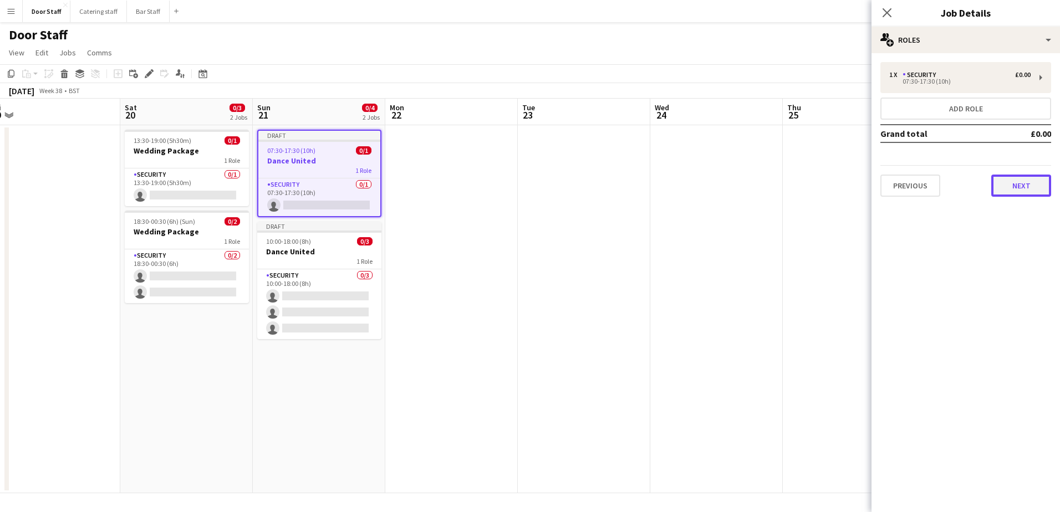
click at [1045, 183] on button "Next" at bounding box center [1021, 186] width 60 height 22
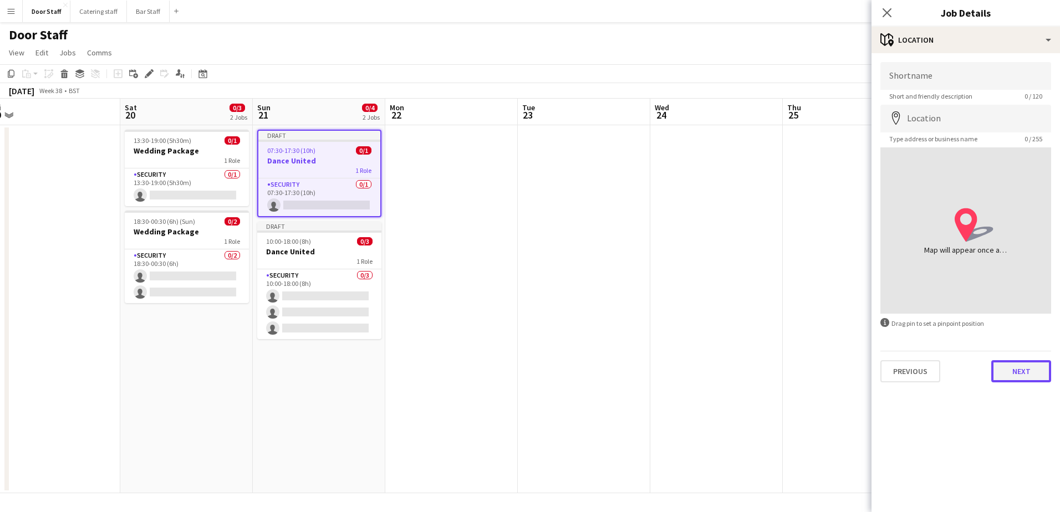
click at [1012, 371] on button "Next" at bounding box center [1021, 371] width 60 height 22
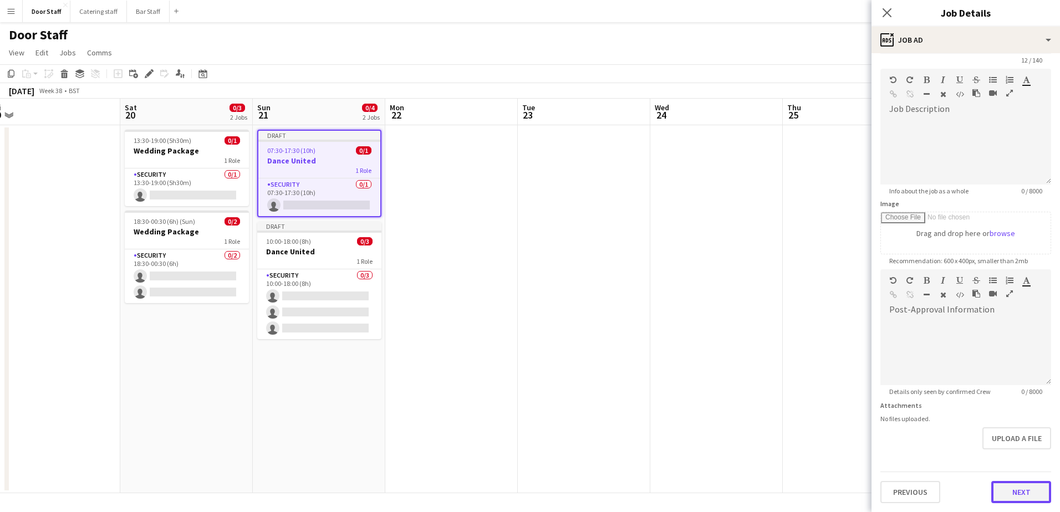
click at [999, 460] on form "**********" at bounding box center [966, 264] width 188 height 477
click at [1019, 490] on button "Next" at bounding box center [1021, 492] width 60 height 22
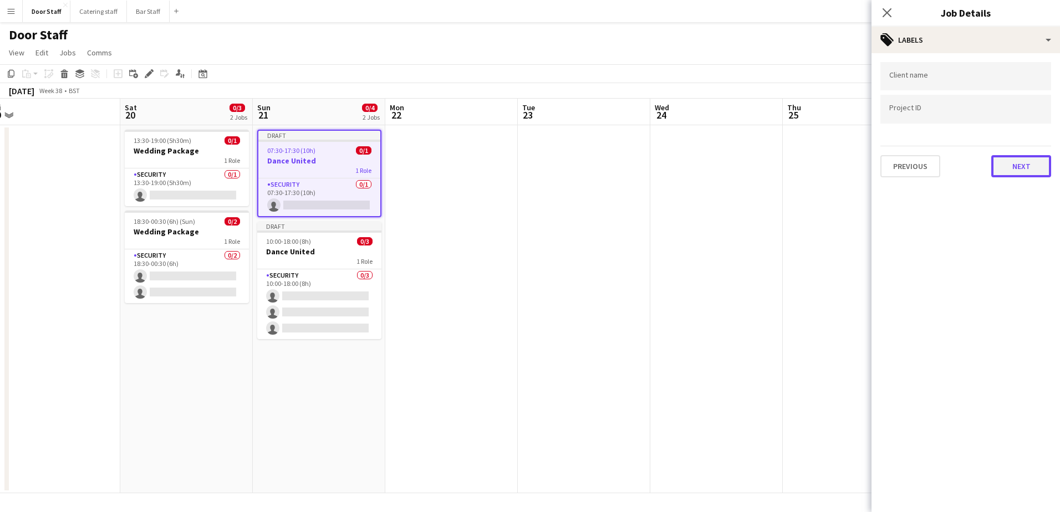
click at [1010, 170] on button "Next" at bounding box center [1021, 166] width 60 height 22
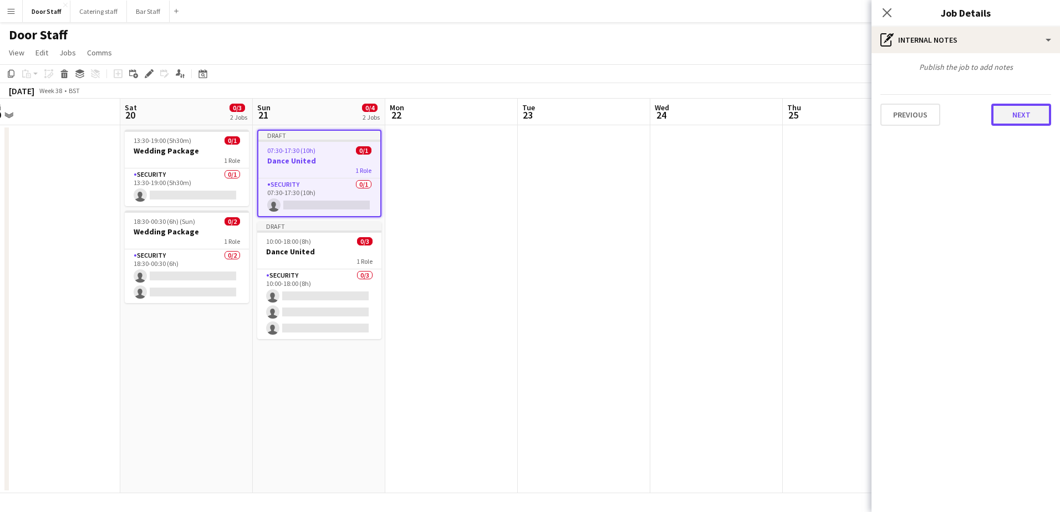
click at [1021, 118] on button "Next" at bounding box center [1021, 115] width 60 height 22
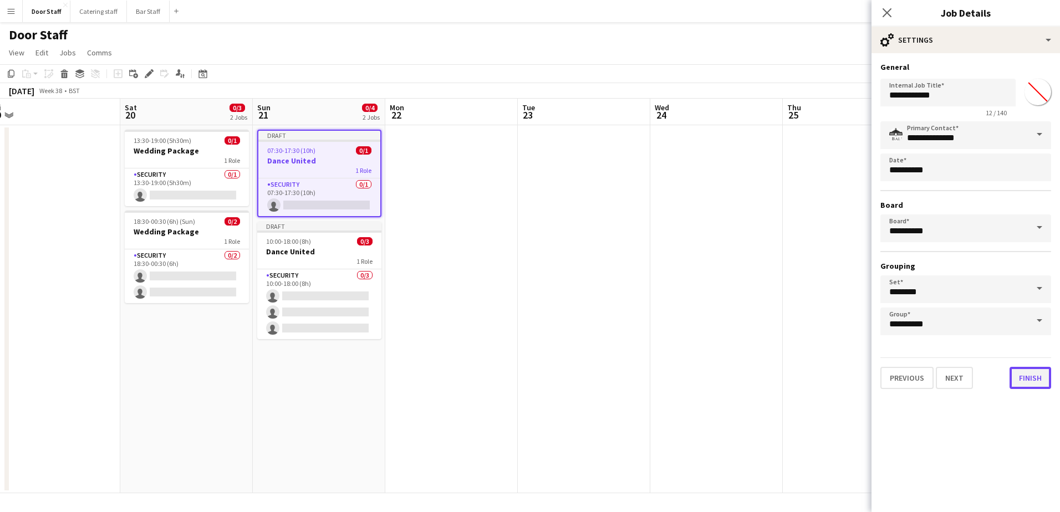
click at [1037, 376] on button "Finish" at bounding box center [1031, 378] width 42 height 22
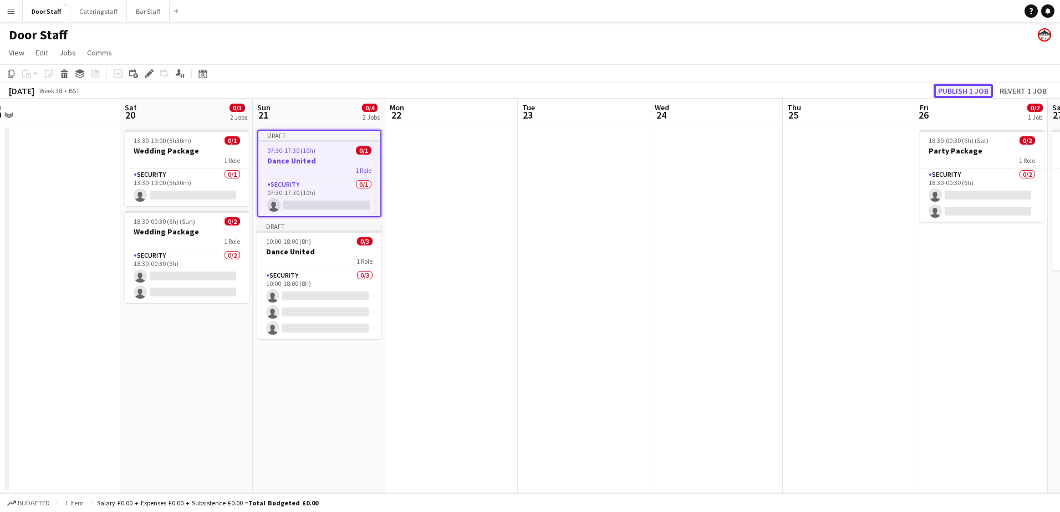
click at [971, 91] on button "Publish 1 job" at bounding box center [963, 91] width 59 height 14
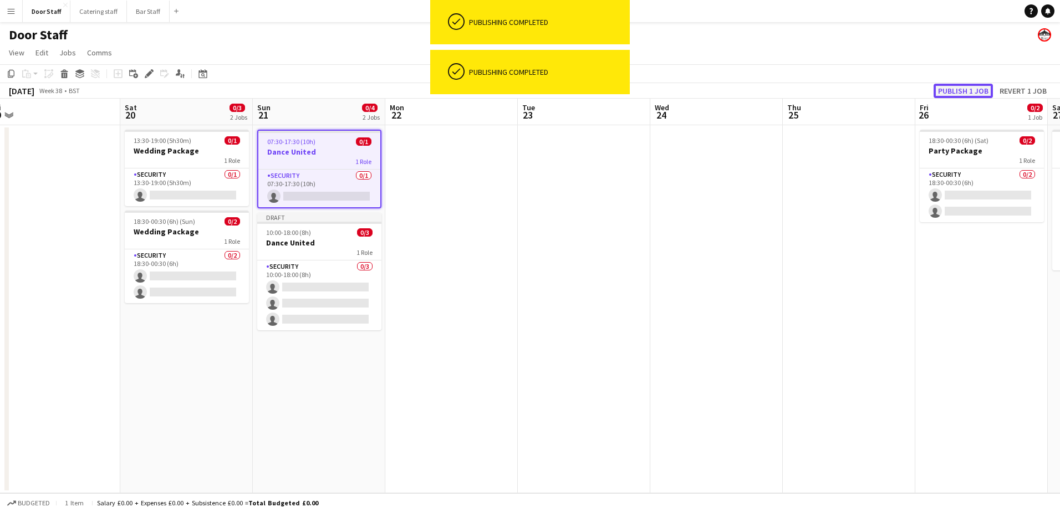
click at [960, 91] on button "Publish 1 job" at bounding box center [963, 91] width 59 height 14
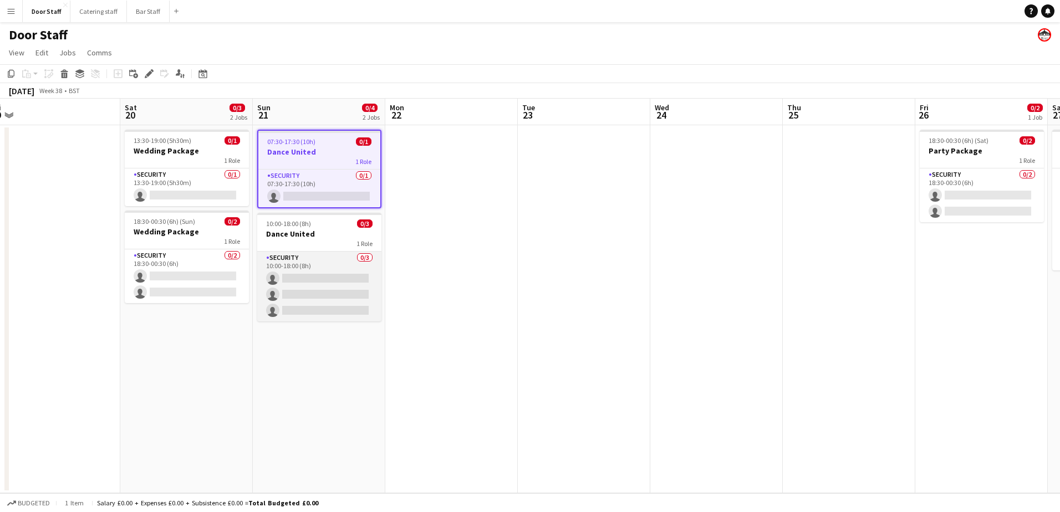
click at [302, 264] on app-card-role "Security 0/3 10:00-18:00 (8h) single-neutral-actions single-neutral-actions sin…" at bounding box center [319, 287] width 124 height 70
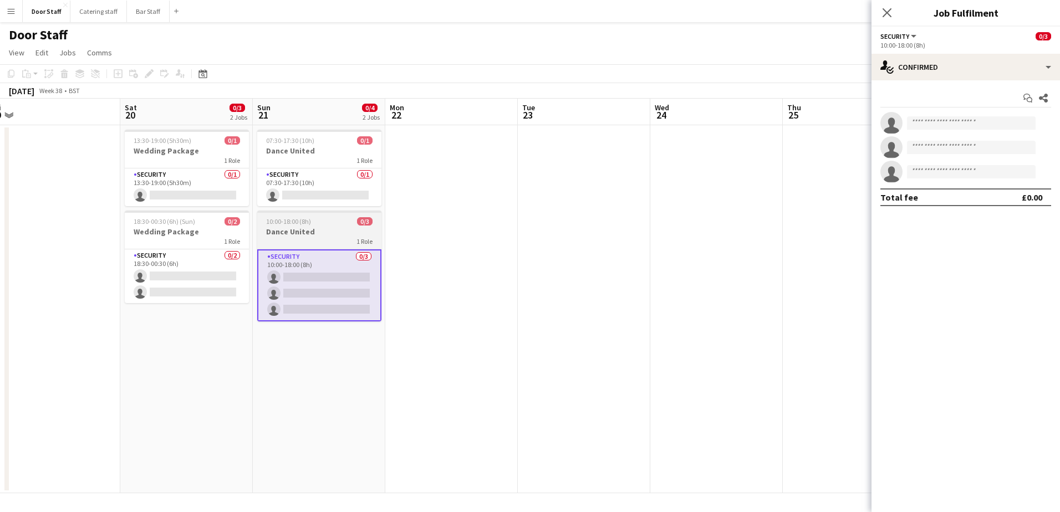
click at [304, 232] on h3 "Dance United" at bounding box center [319, 232] width 124 height 10
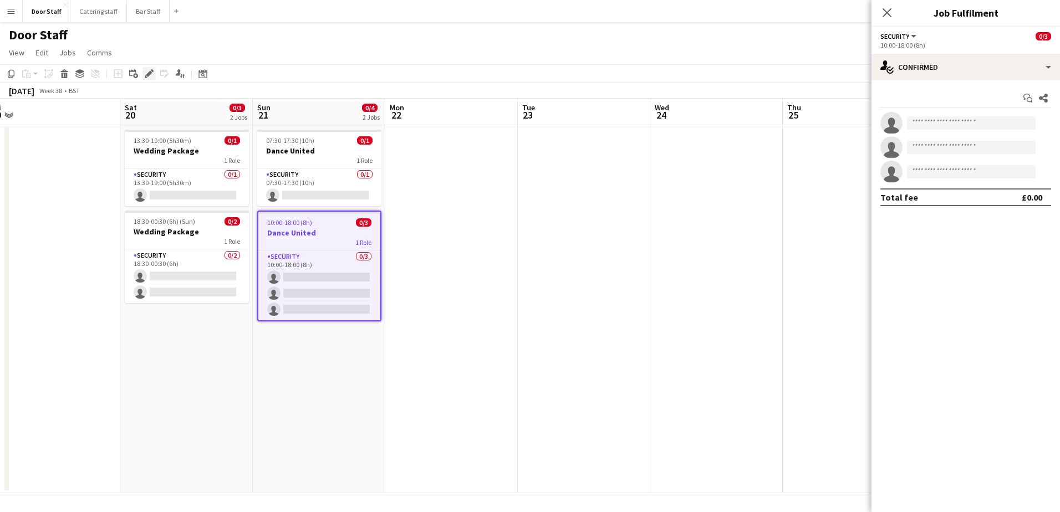
click at [149, 73] on icon at bounding box center [149, 74] width 6 height 6
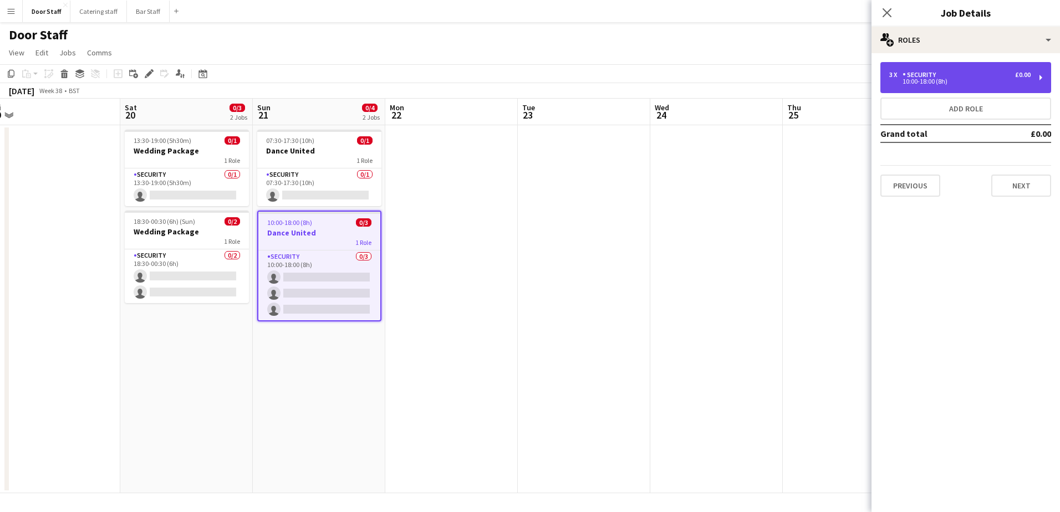
click at [992, 81] on div "10:00-18:00 (8h)" at bounding box center [959, 82] width 141 height 6
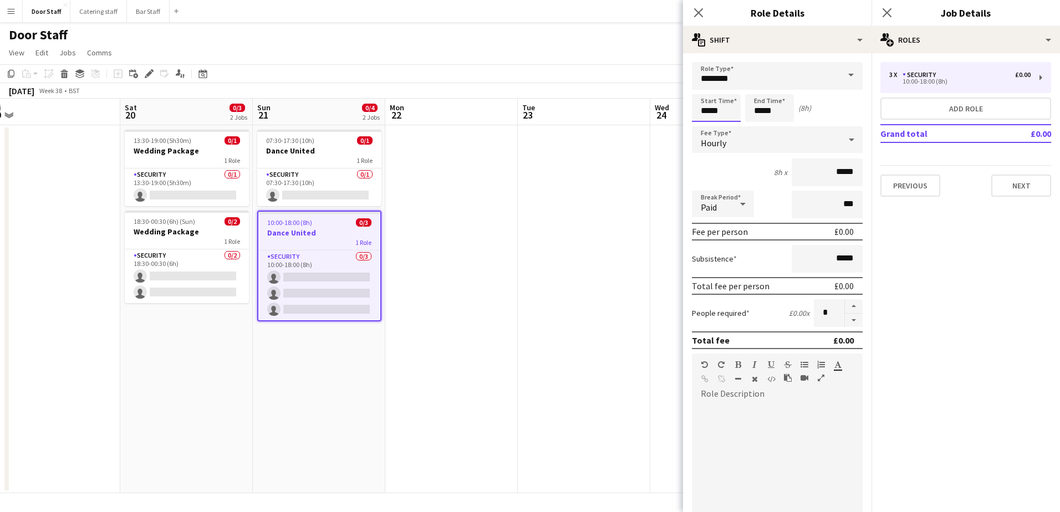
click at [716, 113] on input "*****" at bounding box center [716, 108] width 49 height 28
click at [703, 133] on div "Hourly" at bounding box center [766, 139] width 149 height 27
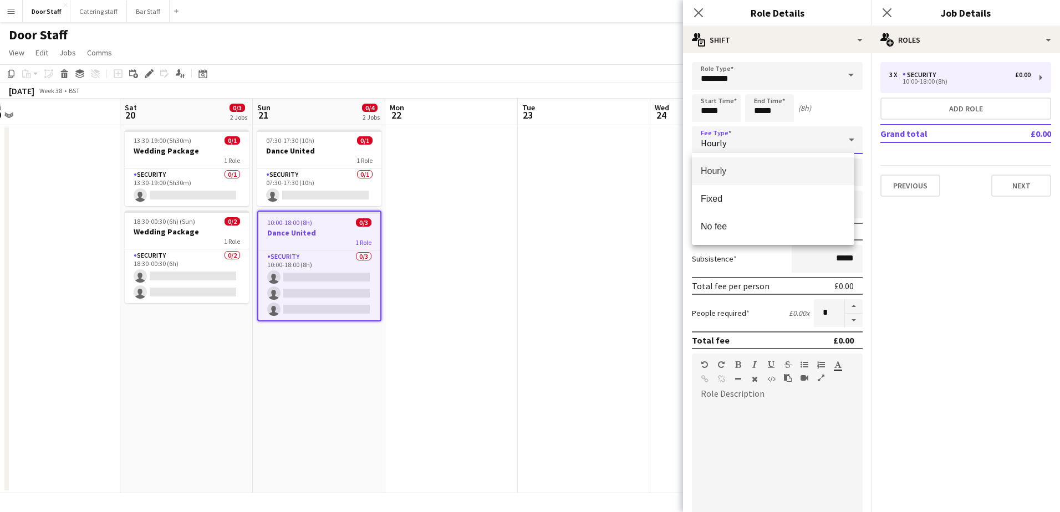
click at [702, 124] on div at bounding box center [530, 256] width 1060 height 512
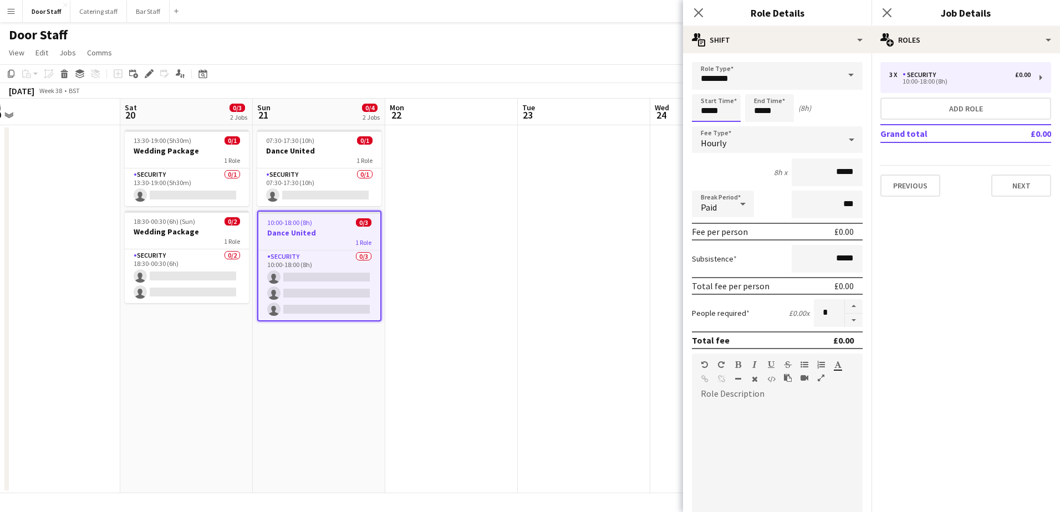
click at [707, 118] on input "*****" at bounding box center [716, 108] width 49 height 28
type input "*****"
click at [703, 130] on div at bounding box center [705, 127] width 22 height 11
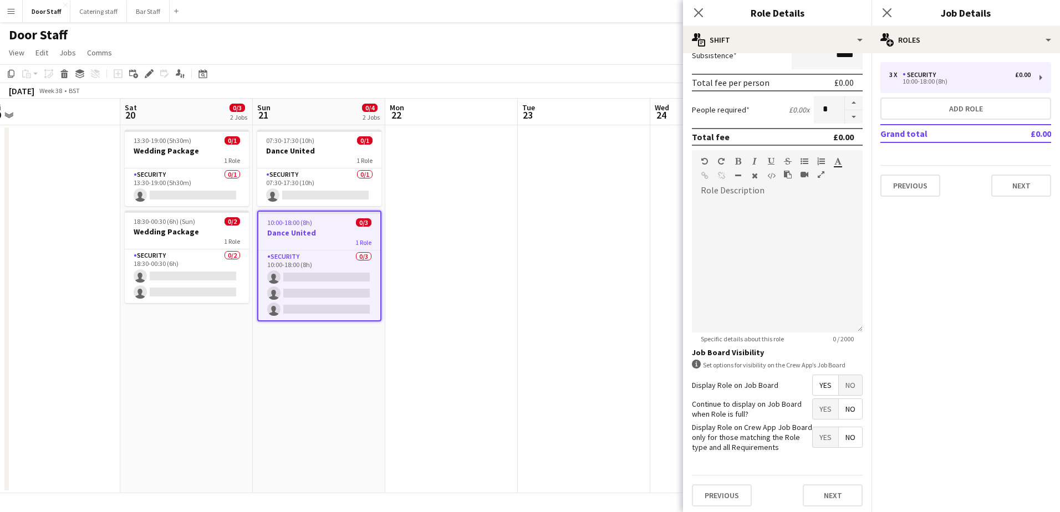
scroll to position [207, 0]
click at [832, 491] on button "Next" at bounding box center [833, 492] width 60 height 22
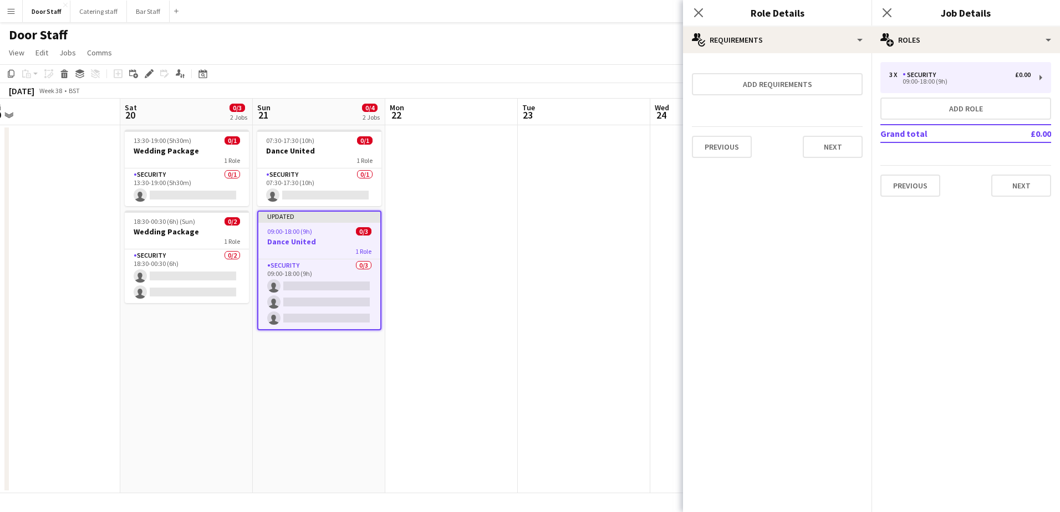
scroll to position [0, 0]
click at [827, 149] on button "Next" at bounding box center [833, 147] width 60 height 22
click at [827, 149] on button "Finish" at bounding box center [842, 148] width 42 height 22
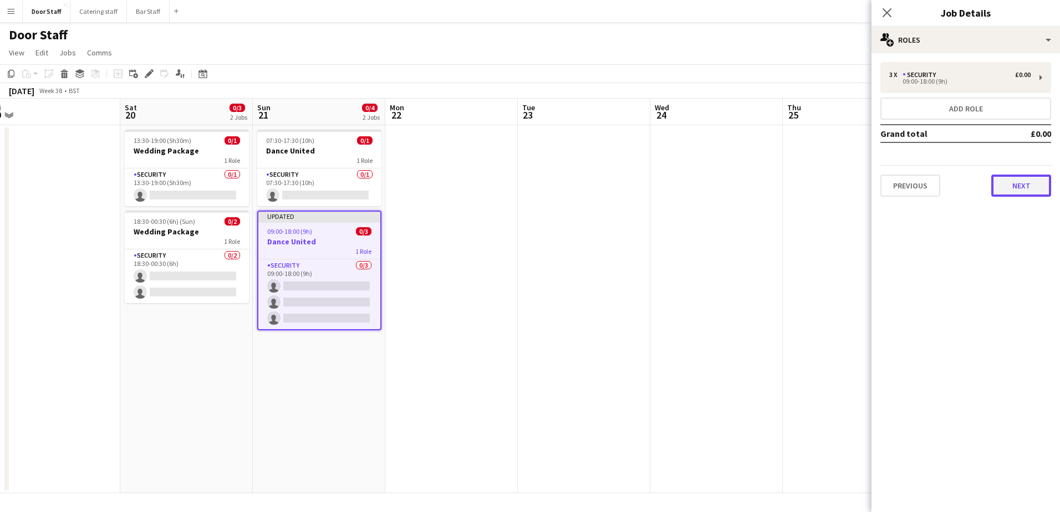
click at [1033, 186] on button "Next" at bounding box center [1021, 186] width 60 height 22
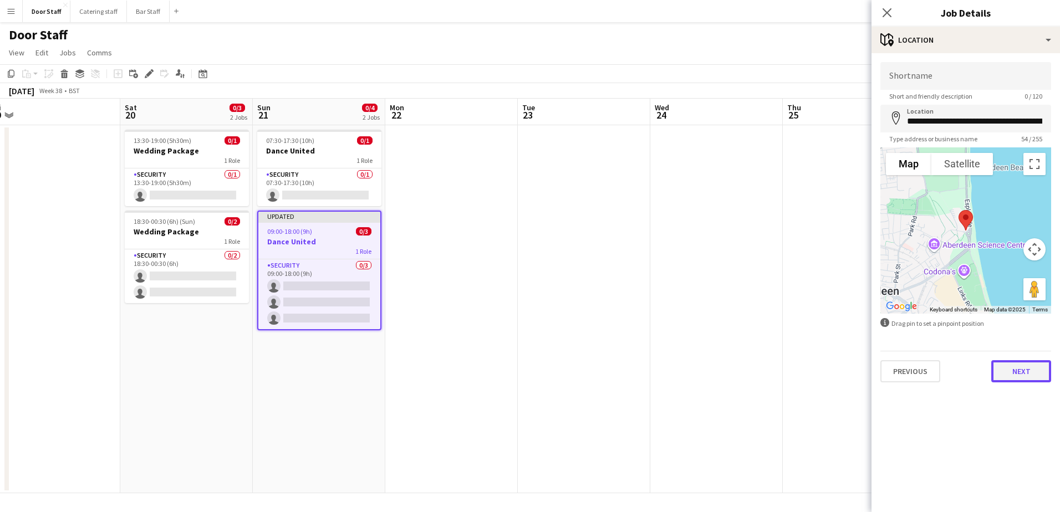
click at [1036, 369] on button "Next" at bounding box center [1021, 371] width 60 height 22
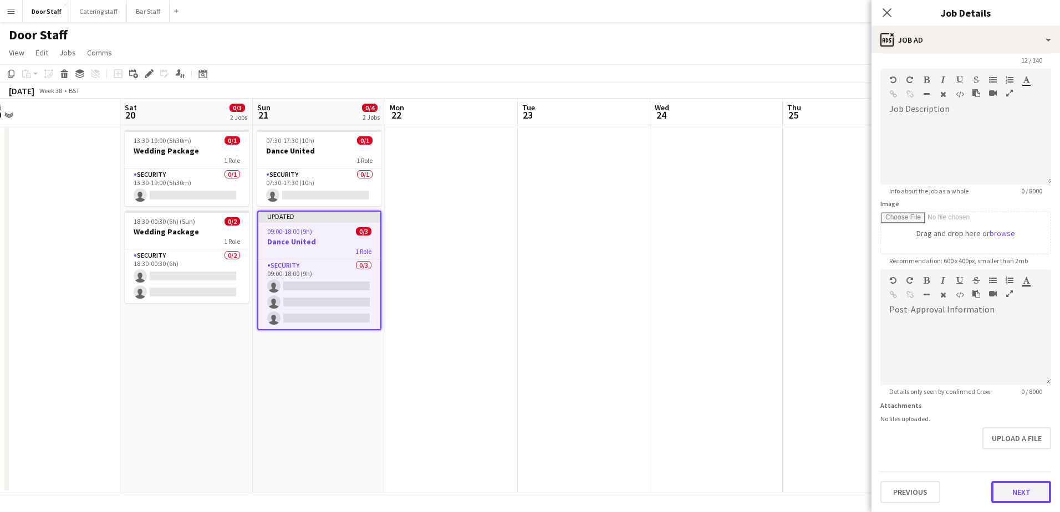
click at [1003, 461] on form "**********" at bounding box center [966, 264] width 188 height 477
drag, startPoint x: 1017, startPoint y: 495, endPoint x: 1018, endPoint y: 485, distance: 10.0
click at [1018, 494] on button "Next" at bounding box center [1021, 492] width 60 height 22
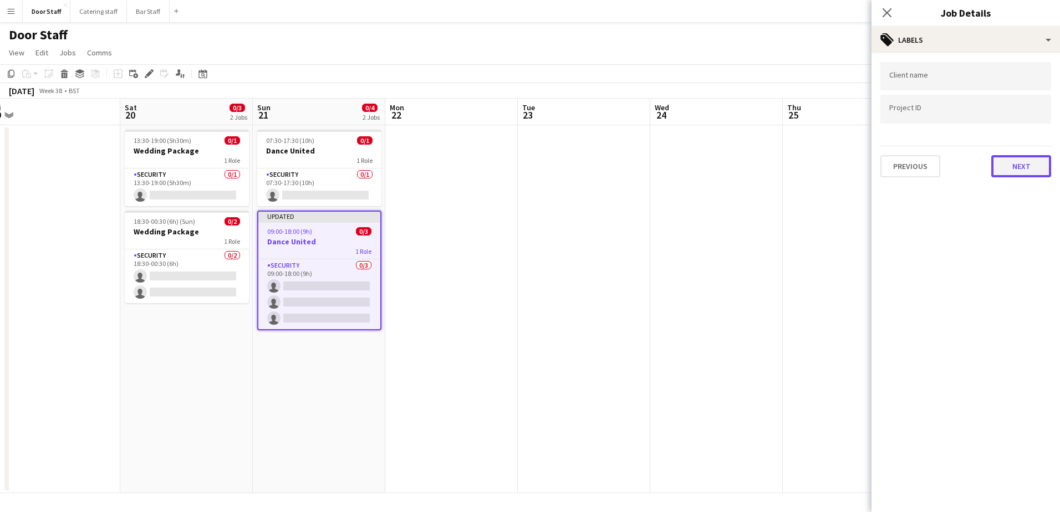
click at [1021, 169] on button "Next" at bounding box center [1021, 166] width 60 height 22
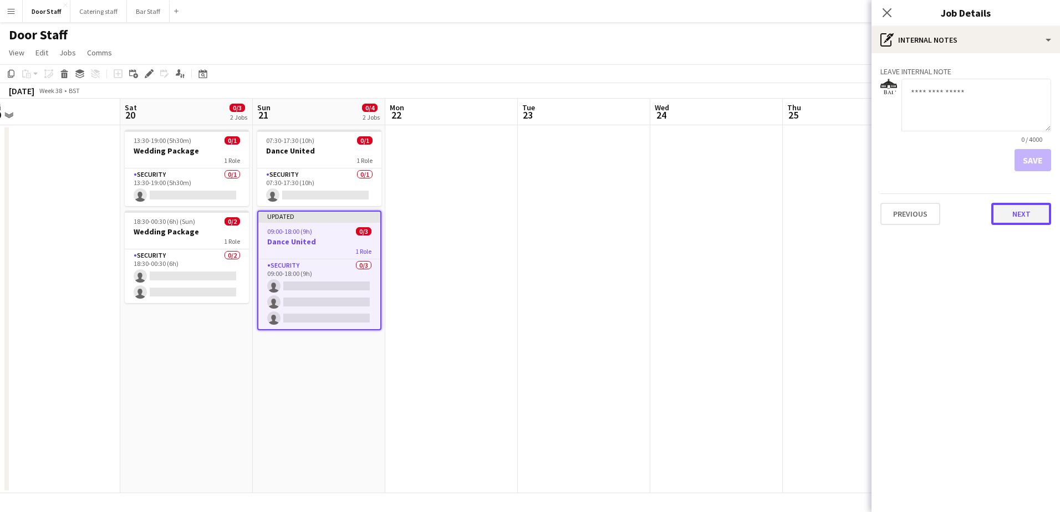
click at [1025, 225] on button "Next" at bounding box center [1021, 214] width 60 height 22
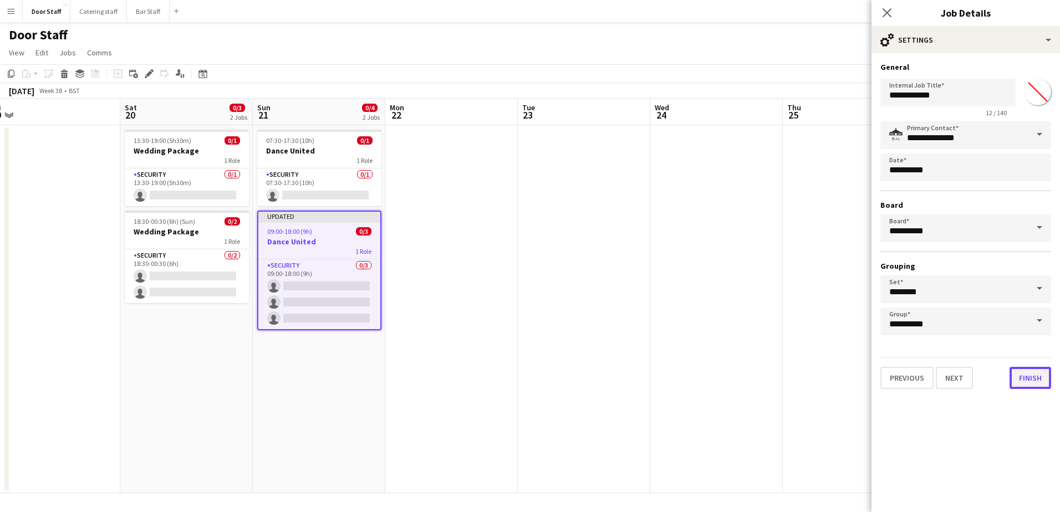
click at [1026, 380] on button "Finish" at bounding box center [1031, 378] width 42 height 22
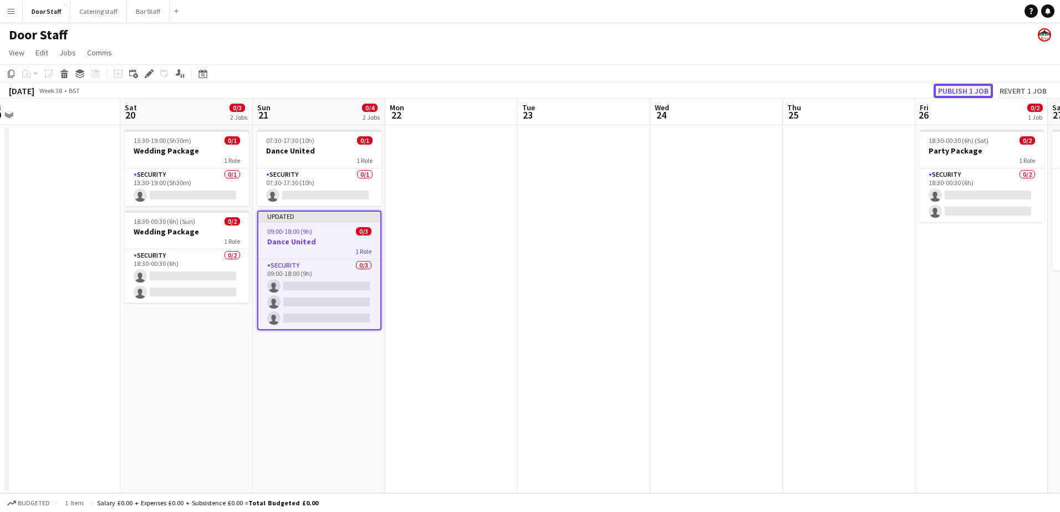
click at [963, 94] on button "Publish 1 job" at bounding box center [963, 91] width 59 height 14
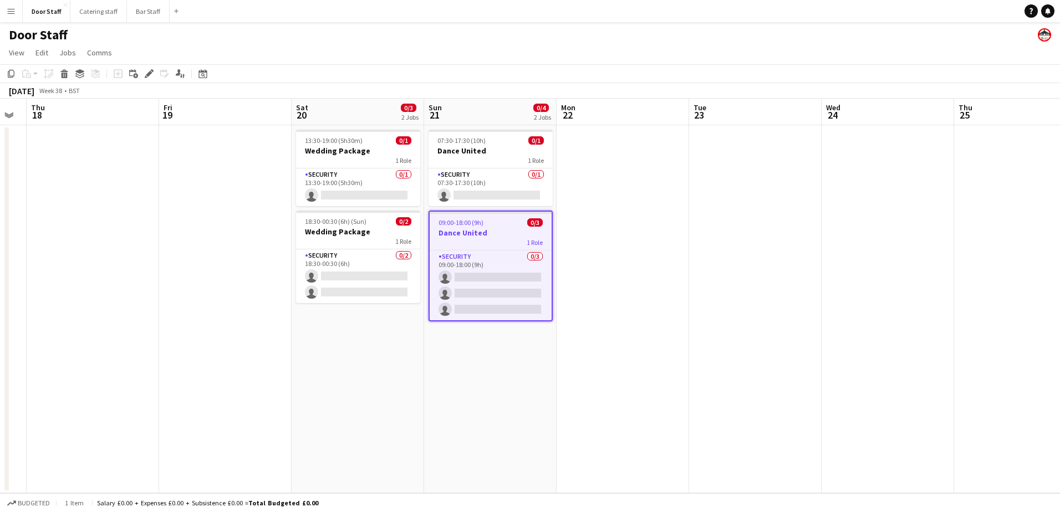
scroll to position [0, 350]
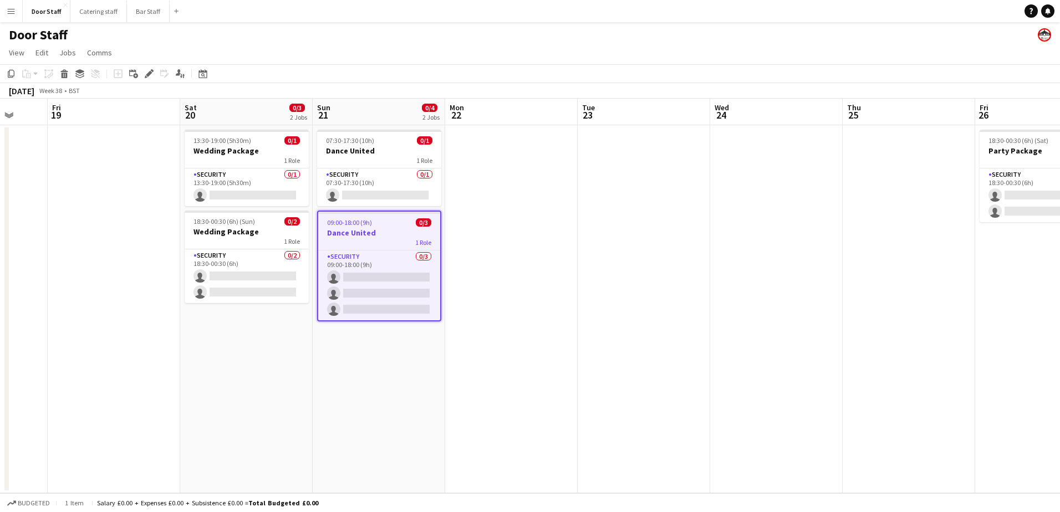
drag, startPoint x: 78, startPoint y: 332, endPoint x: 270, endPoint y: 334, distance: 192.4
click at [270, 334] on app-calendar-viewport "Tue 16 Wed 17 Thu 18 Fri 19 Sat 20 0/3 2 Jobs Sun 21 0/4 2 Jobs Mon 22 Tue 23 W…" at bounding box center [530, 296] width 1060 height 395
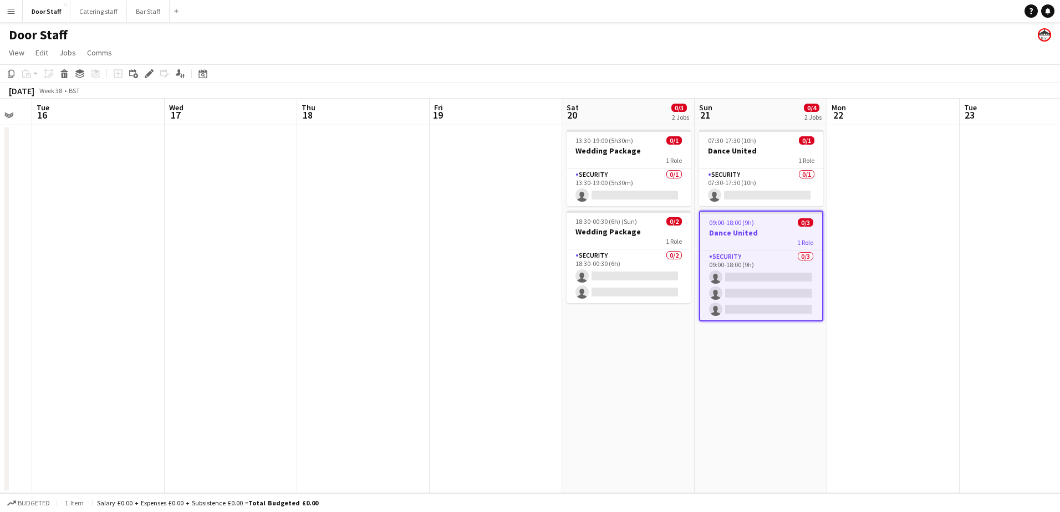
scroll to position [0, 288]
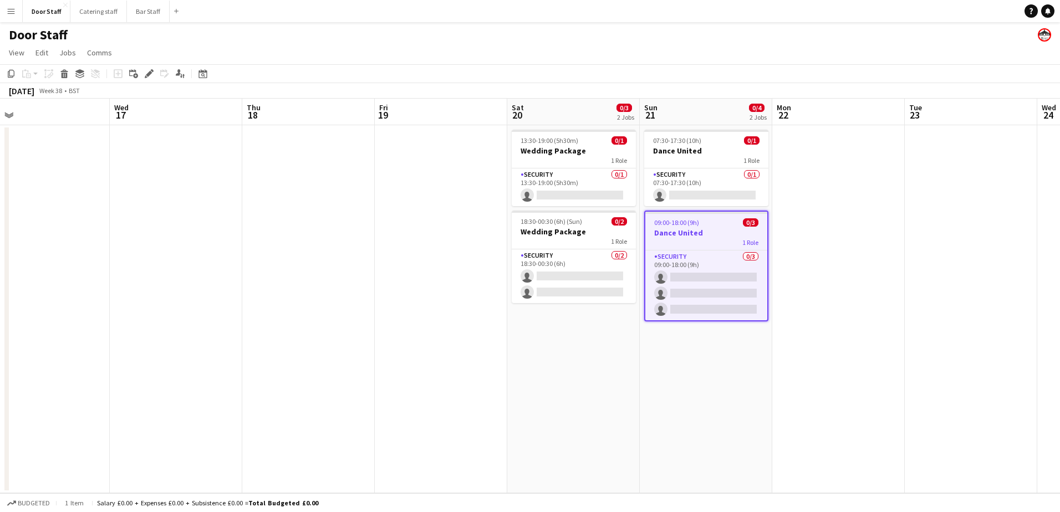
drag, startPoint x: 91, startPoint y: 322, endPoint x: 286, endPoint y: 310, distance: 194.9
click at [286, 310] on app-calendar-viewport "Sun 14 Mon 15 Tue 16 Wed 17 Thu 18 Fri 19 Sat 20 0/3 2 Jobs Sun 21 0/4 2 Jobs M…" at bounding box center [530, 296] width 1060 height 395
click at [439, 117] on app-board-header-date "Fri 19" at bounding box center [441, 112] width 133 height 27
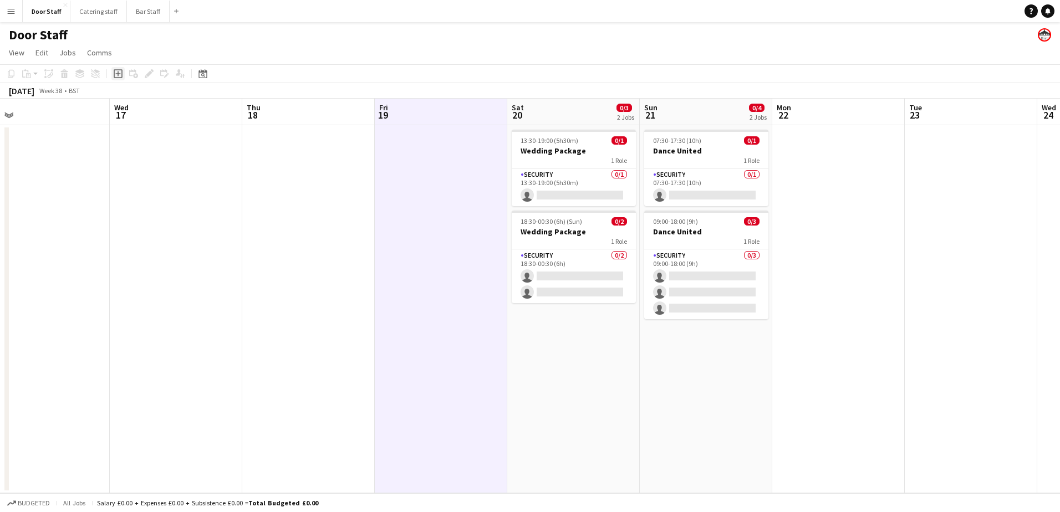
click at [121, 74] on icon "Add job" at bounding box center [118, 73] width 9 height 9
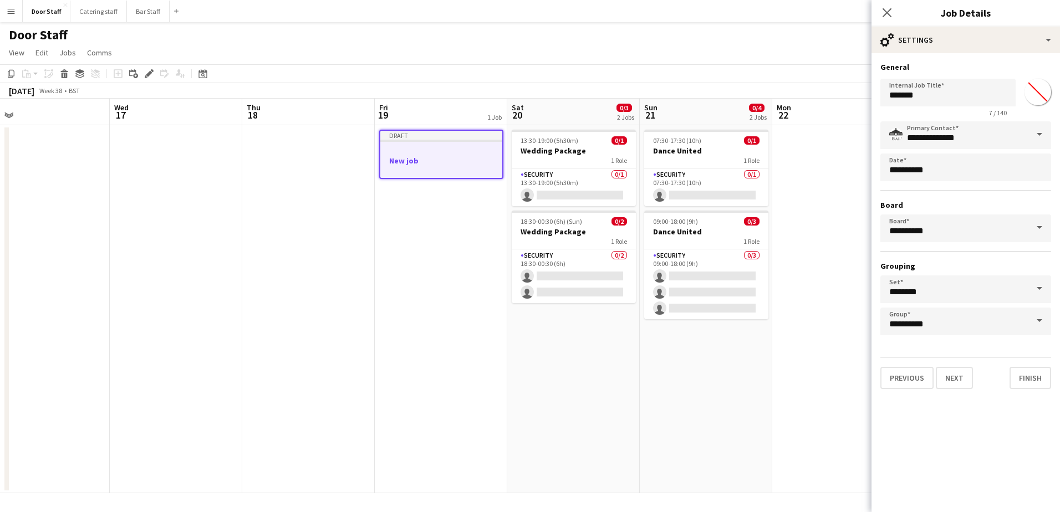
click at [454, 172] on div at bounding box center [441, 170] width 122 height 9
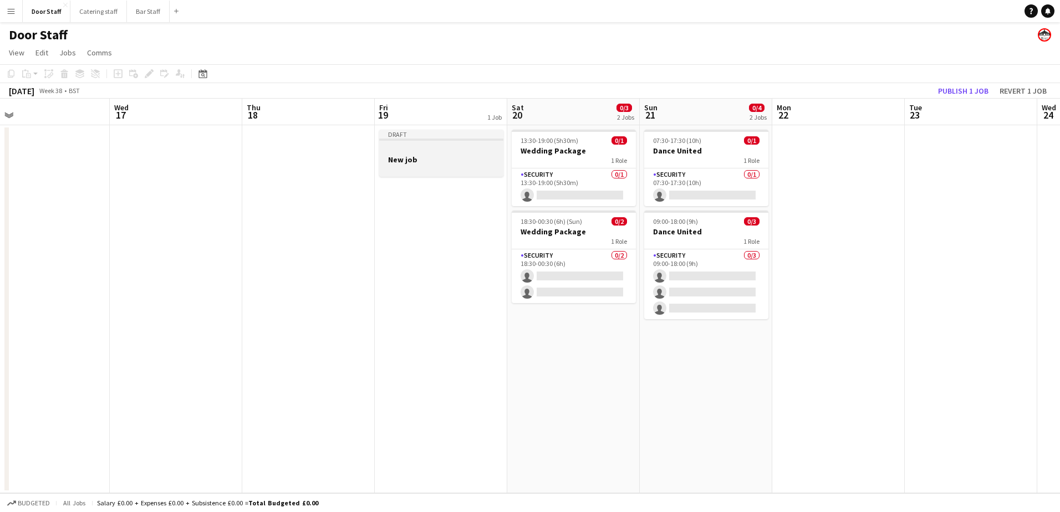
click at [461, 166] on div at bounding box center [441, 169] width 124 height 9
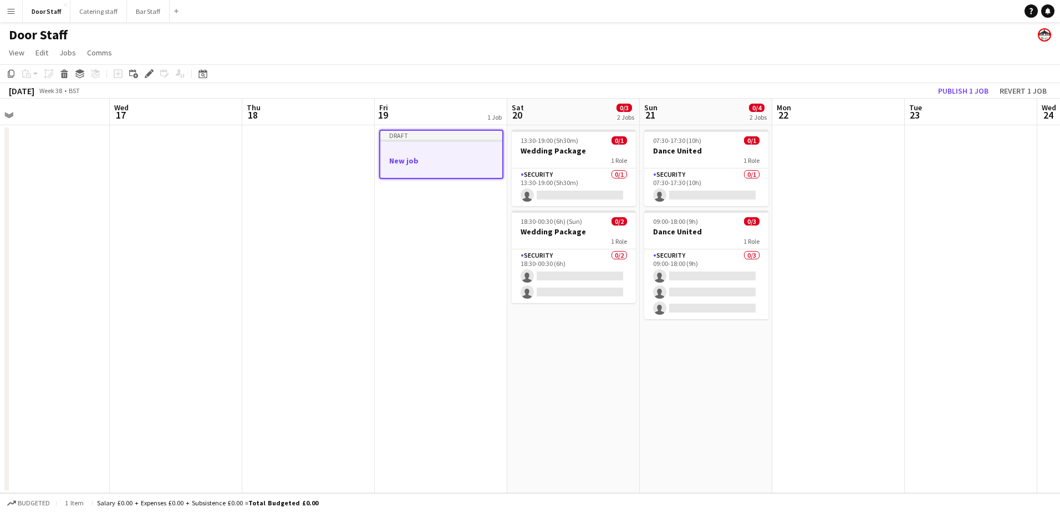
click at [414, 151] on div at bounding box center [441, 150] width 122 height 8
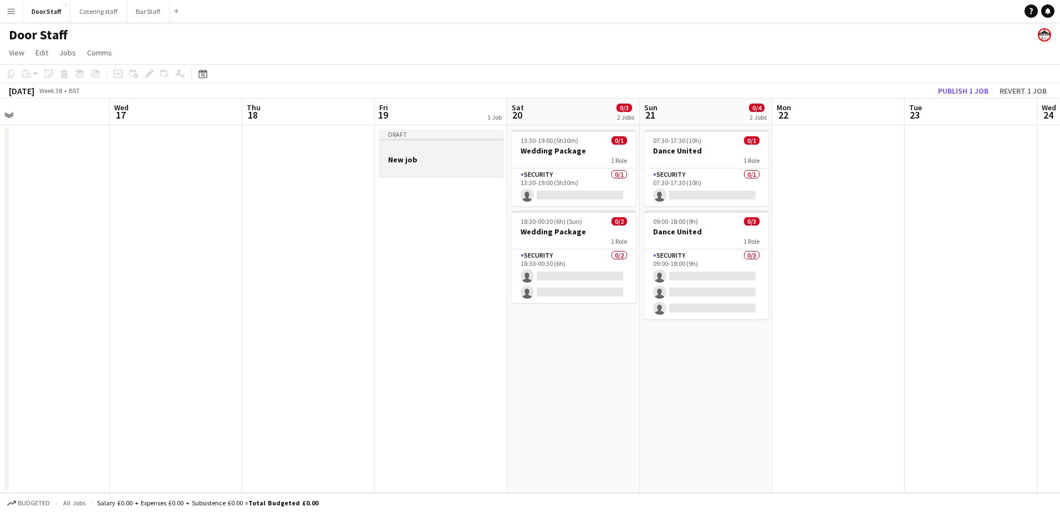
click at [414, 151] on div at bounding box center [441, 149] width 124 height 8
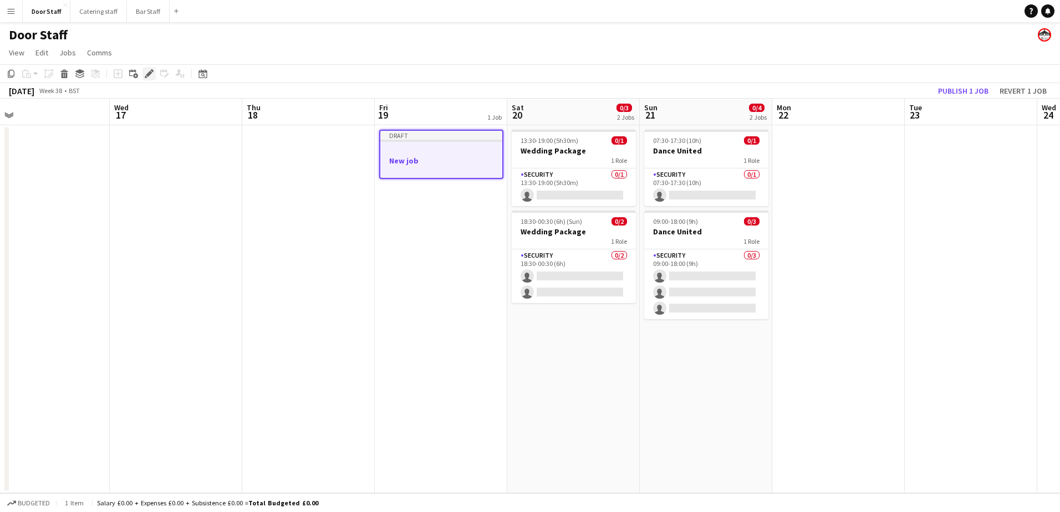
click at [153, 72] on icon at bounding box center [152, 70] width 3 height 3
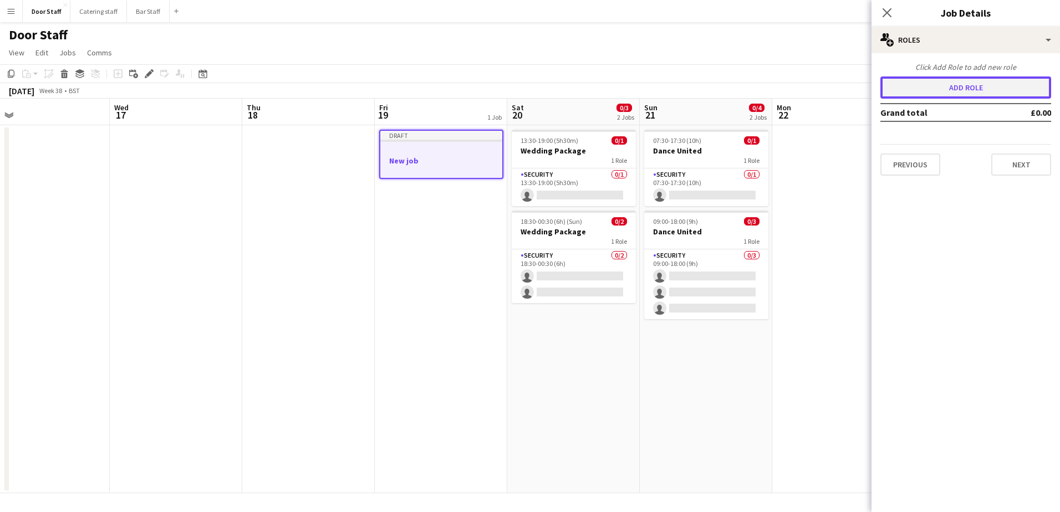
click at [961, 81] on button "Add role" at bounding box center [965, 88] width 171 height 22
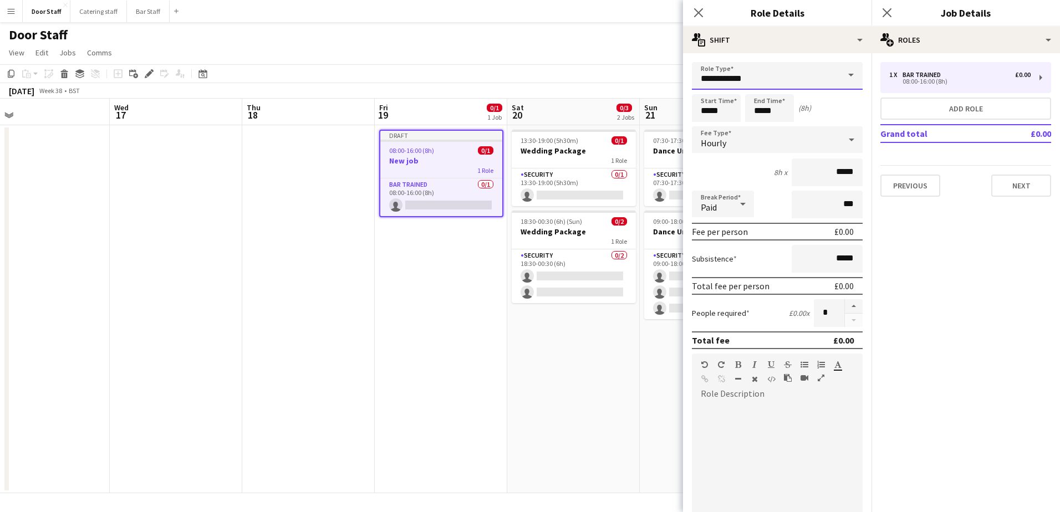
click at [825, 81] on input "**********" at bounding box center [777, 76] width 171 height 28
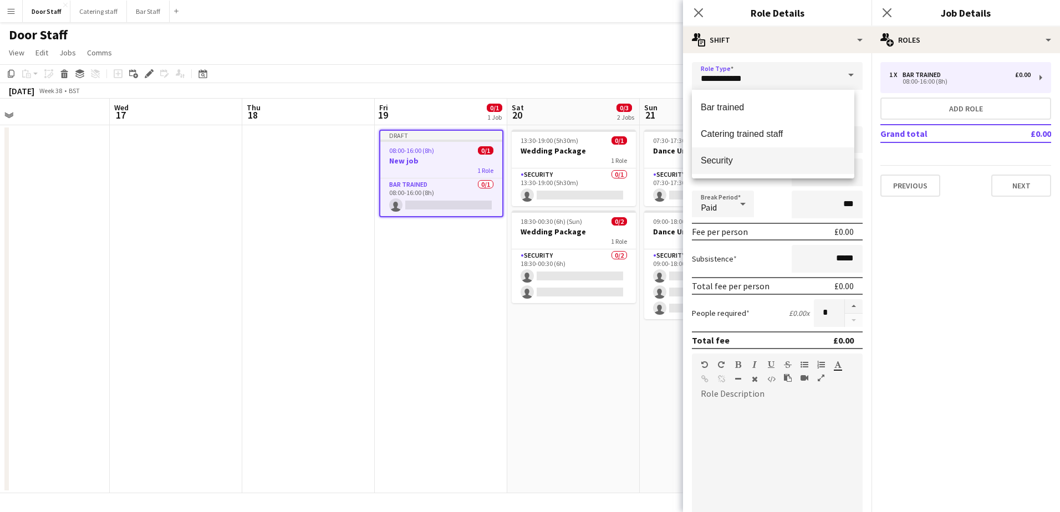
click at [761, 156] on span "Security" at bounding box center [773, 160] width 145 height 11
type input "********"
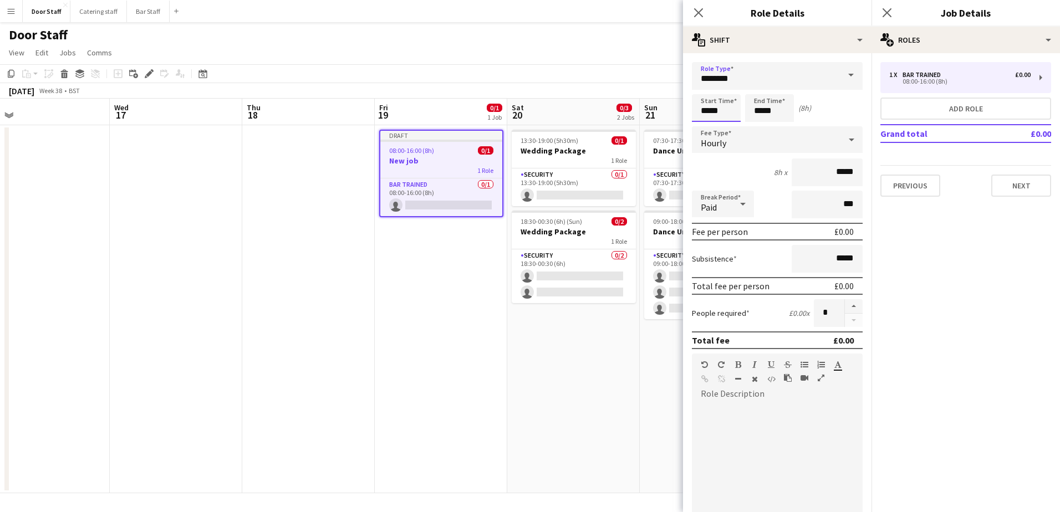
click at [711, 109] on input "*****" at bounding box center [716, 108] width 49 height 28
click at [701, 89] on div at bounding box center [705, 88] width 22 height 11
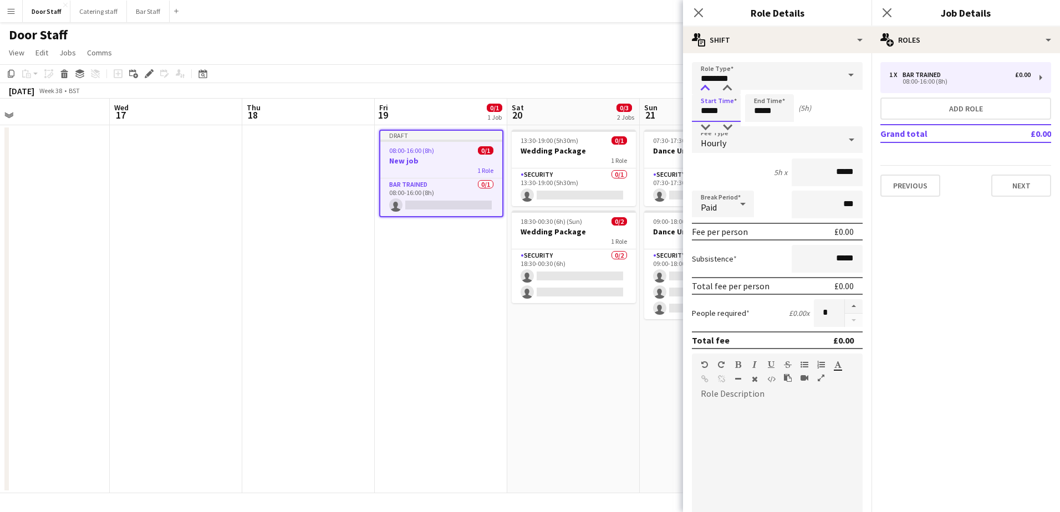
click at [701, 89] on div at bounding box center [705, 88] width 22 height 11
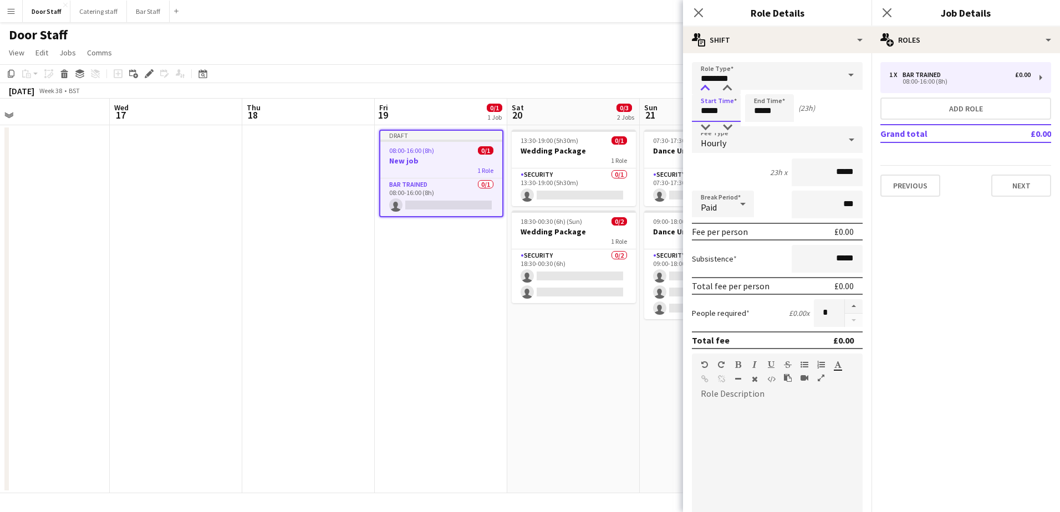
click at [701, 89] on div at bounding box center [705, 88] width 22 height 11
click at [727, 88] on div at bounding box center [727, 88] width 22 height 11
type input "*****"
click at [727, 88] on div at bounding box center [727, 88] width 22 height 11
click at [765, 114] on input "*****" at bounding box center [769, 108] width 49 height 28
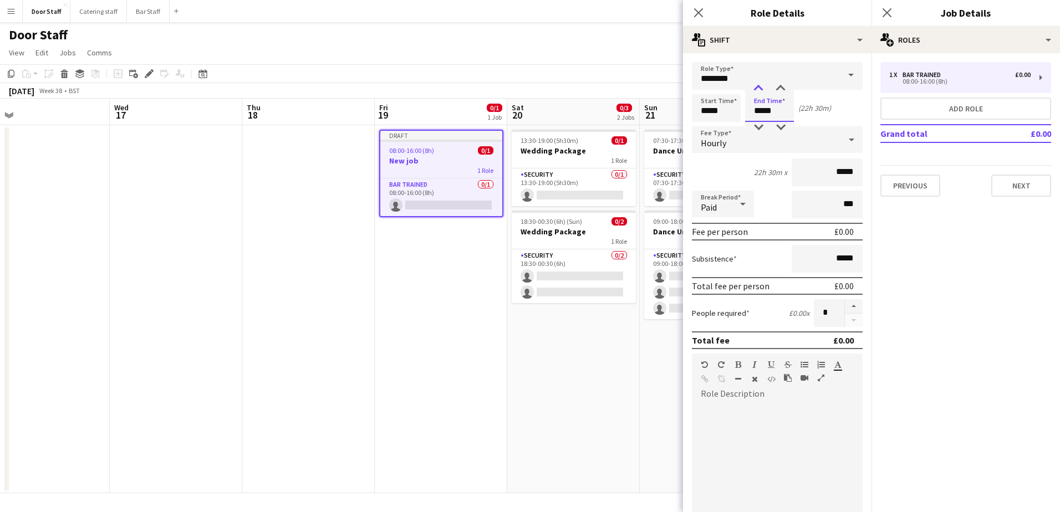
click at [757, 86] on div at bounding box center [758, 88] width 22 height 11
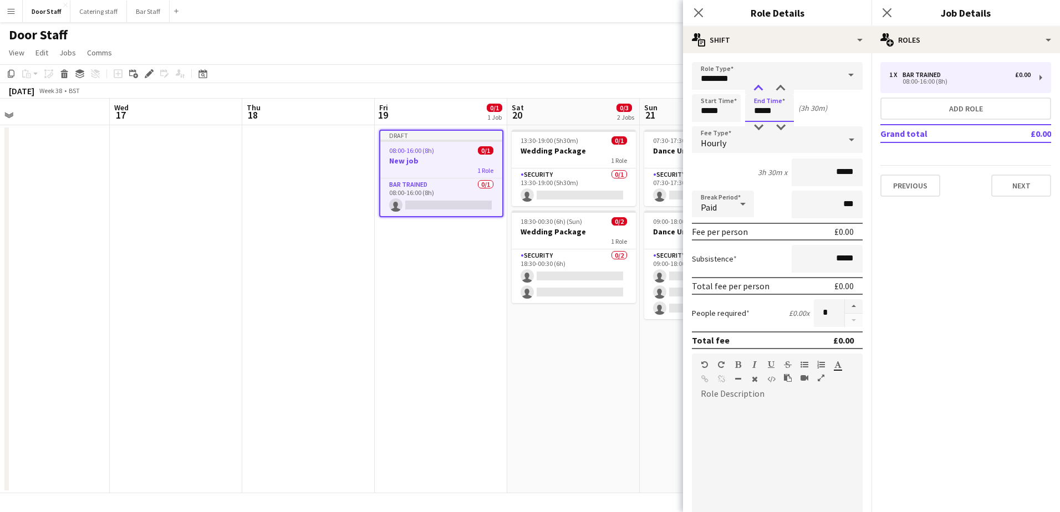
click at [757, 86] on div at bounding box center [758, 88] width 22 height 11
click at [773, 89] on div at bounding box center [781, 88] width 22 height 11
type input "*****"
click at [773, 89] on div at bounding box center [781, 88] width 22 height 11
click at [845, 307] on button "button" at bounding box center [854, 306] width 18 height 14
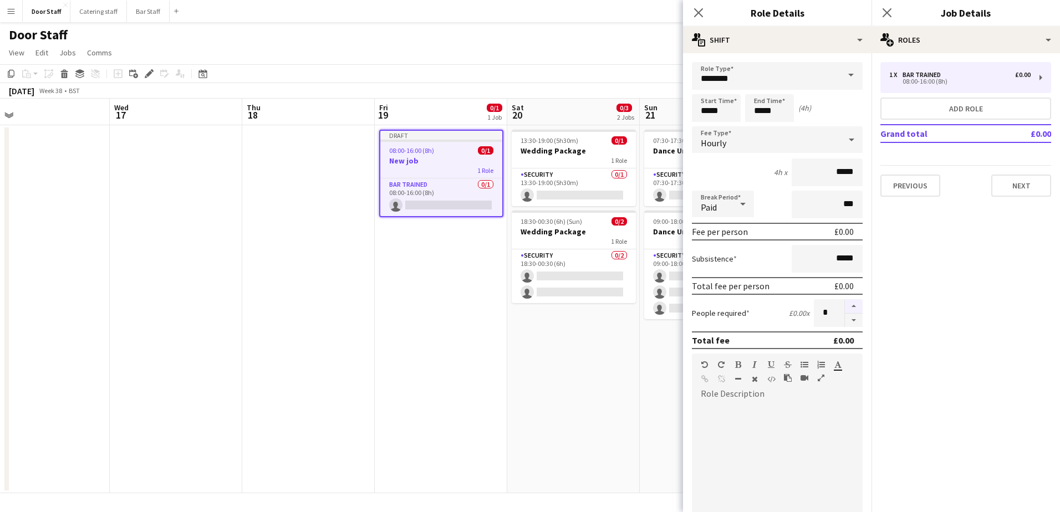
click at [845, 307] on button "button" at bounding box center [854, 306] width 18 height 14
type input "*"
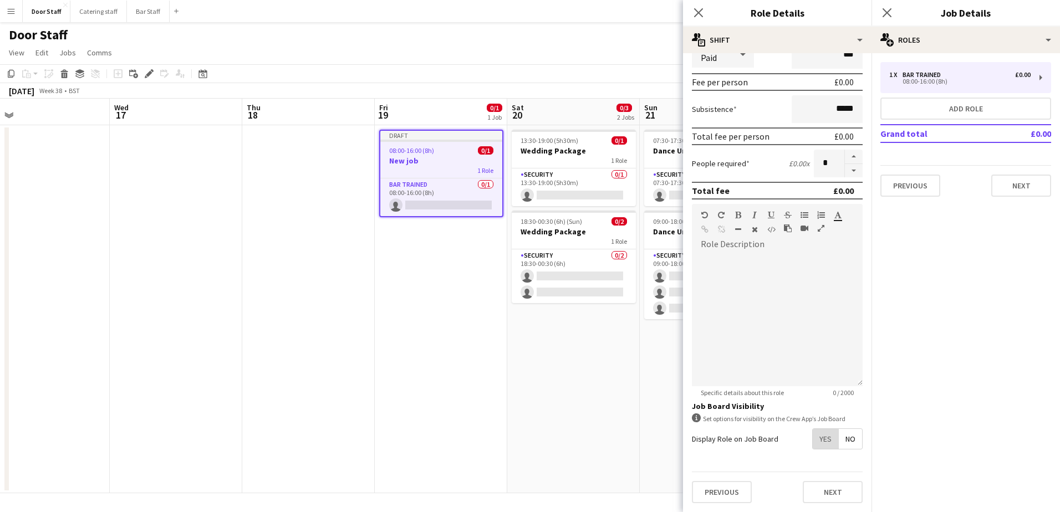
click at [816, 440] on span "Yes" at bounding box center [826, 439] width 26 height 20
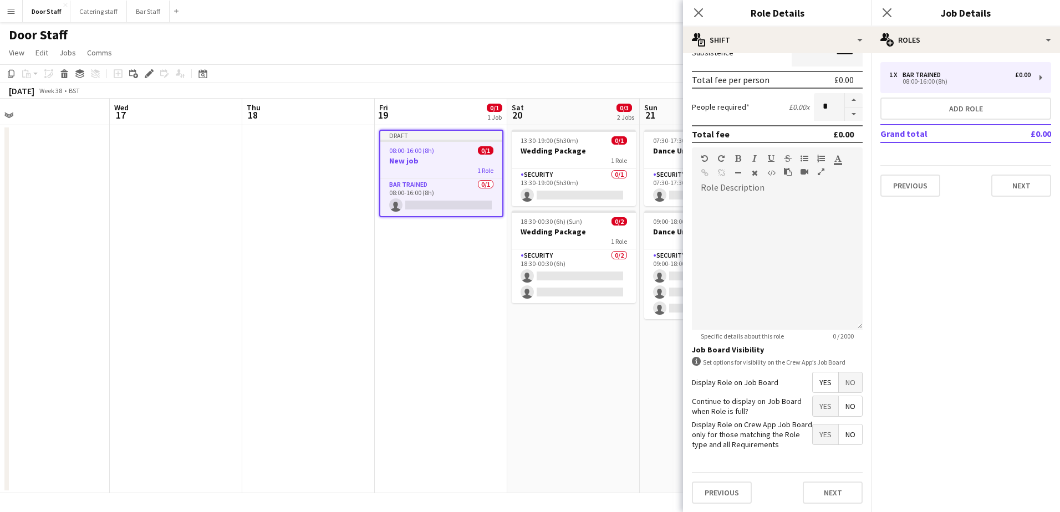
scroll to position [207, 0]
click at [828, 496] on button "Next" at bounding box center [833, 492] width 60 height 22
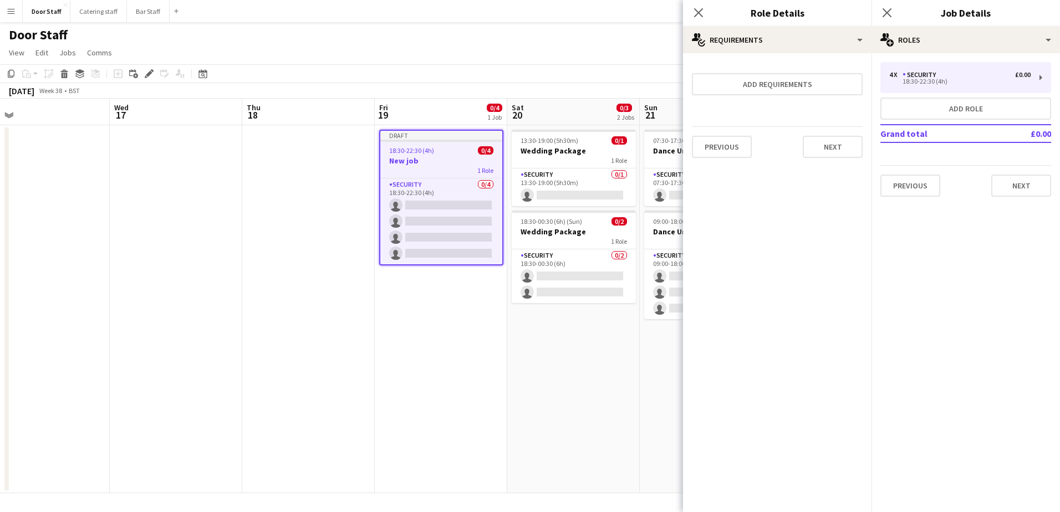
scroll to position [0, 0]
click at [835, 146] on button "Next" at bounding box center [833, 147] width 60 height 22
click at [833, 154] on button "Finish" at bounding box center [842, 148] width 42 height 22
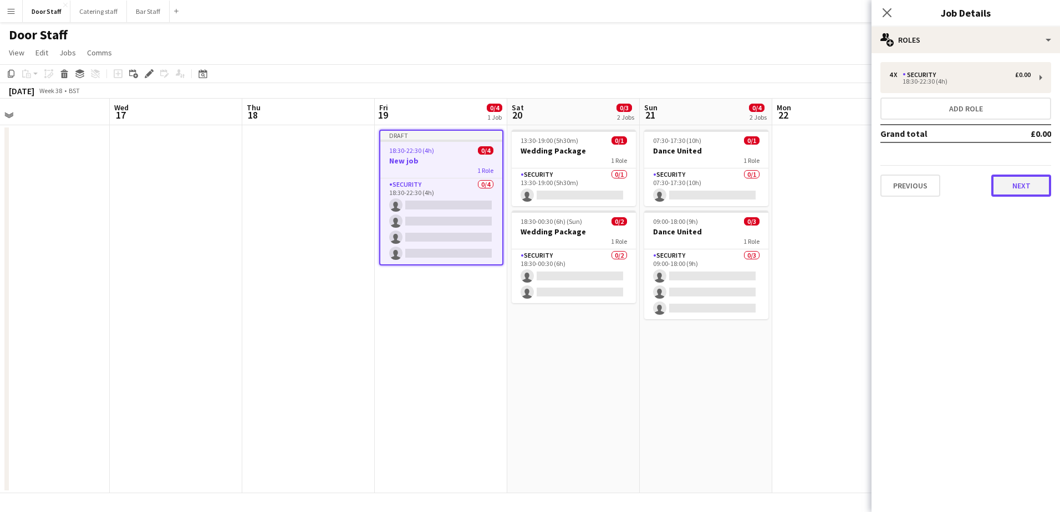
click at [1013, 186] on button "Next" at bounding box center [1021, 186] width 60 height 22
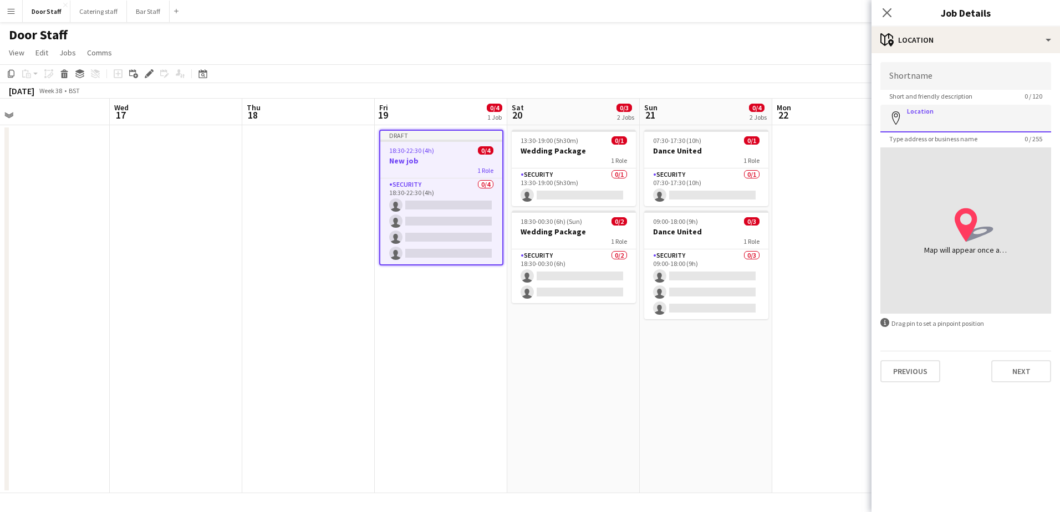
click at [952, 120] on input "Location" at bounding box center [965, 119] width 171 height 28
type input "**********"
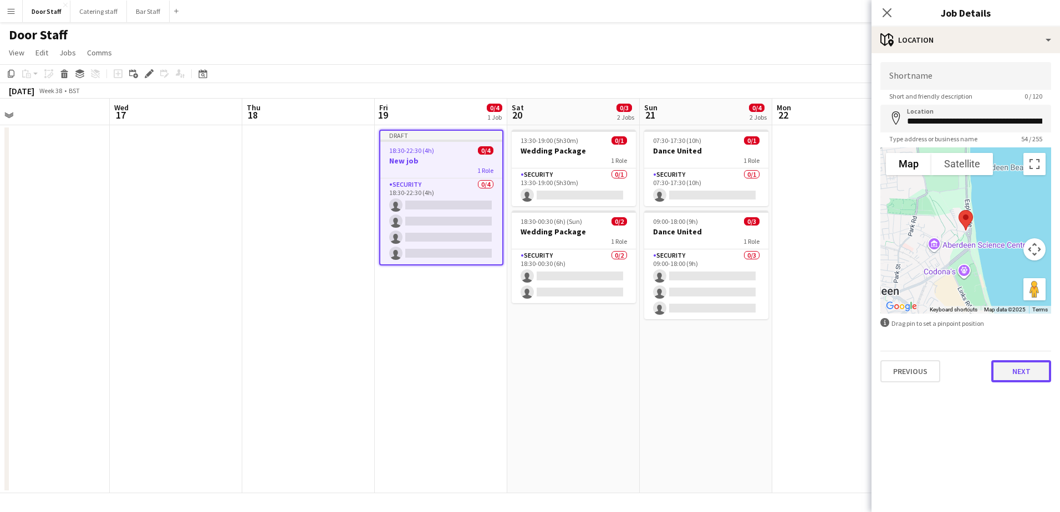
click at [1030, 375] on button "Next" at bounding box center [1021, 371] width 60 height 22
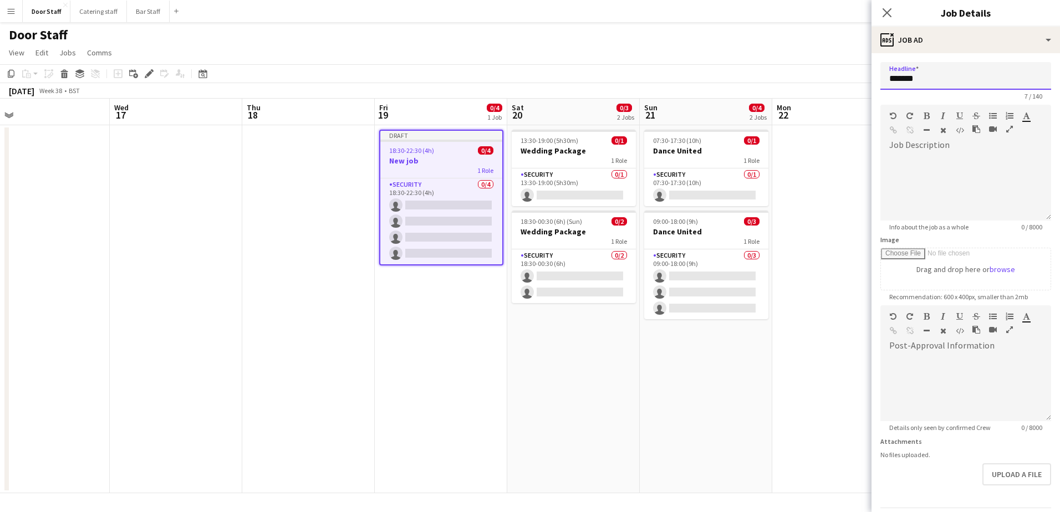
click at [949, 79] on input "*******" at bounding box center [965, 76] width 171 height 28
type input "**********"
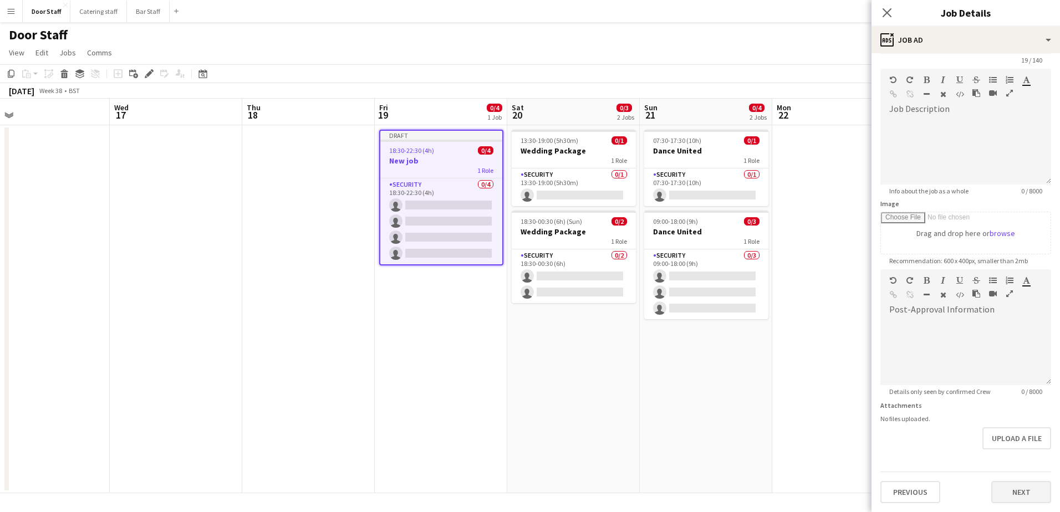
type input "**********"
click at [1021, 492] on button "Next" at bounding box center [1021, 492] width 60 height 22
type input "*******"
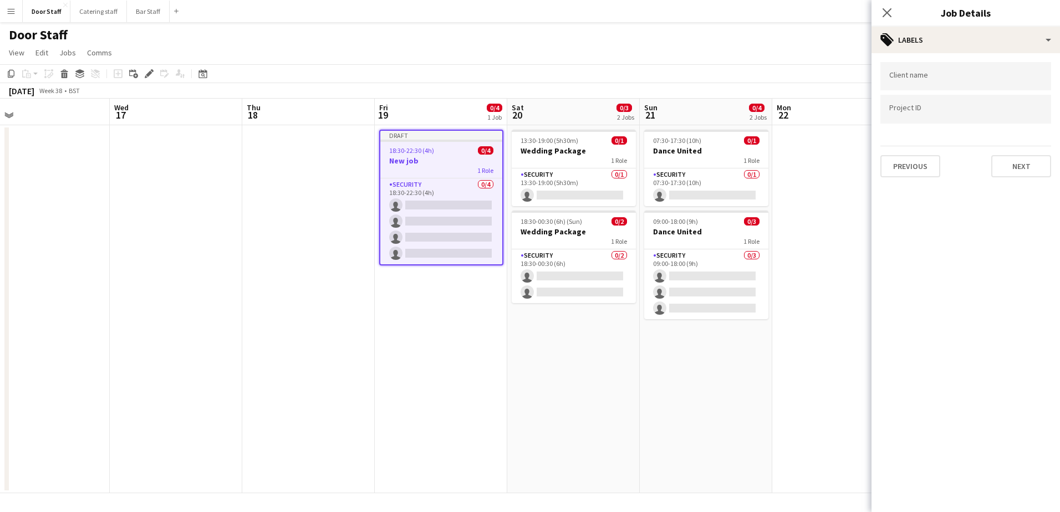
scroll to position [0, 0]
click at [1017, 160] on button "Next" at bounding box center [1021, 166] width 60 height 22
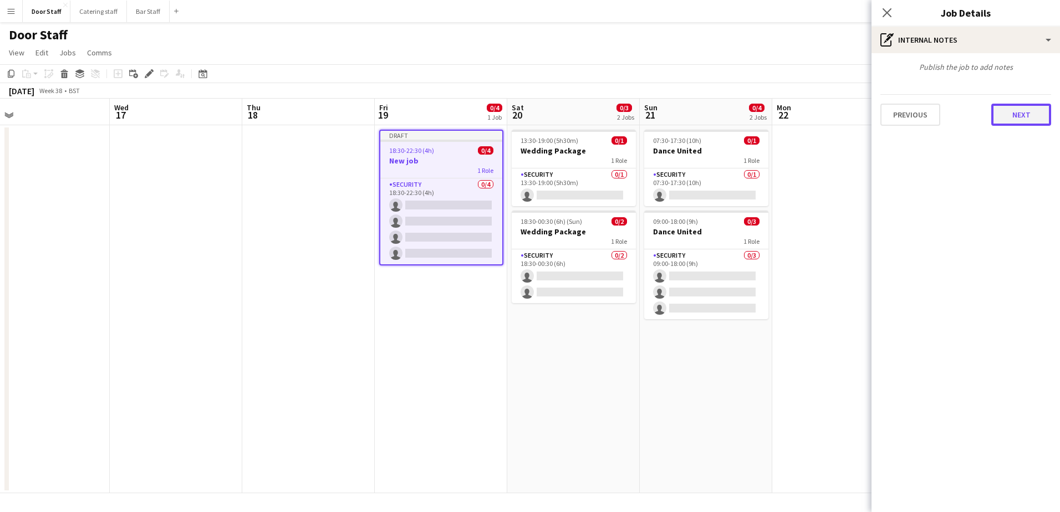
click at [1021, 114] on button "Next" at bounding box center [1021, 115] width 60 height 22
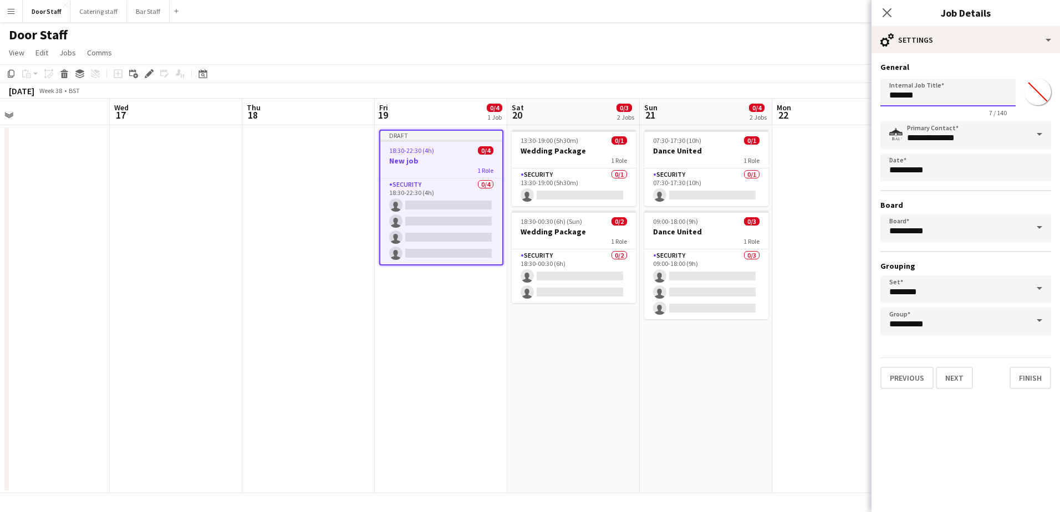
click at [946, 98] on input "*******" at bounding box center [947, 93] width 135 height 28
type input "**********"
click at [1027, 380] on button "Finish" at bounding box center [1031, 378] width 42 height 22
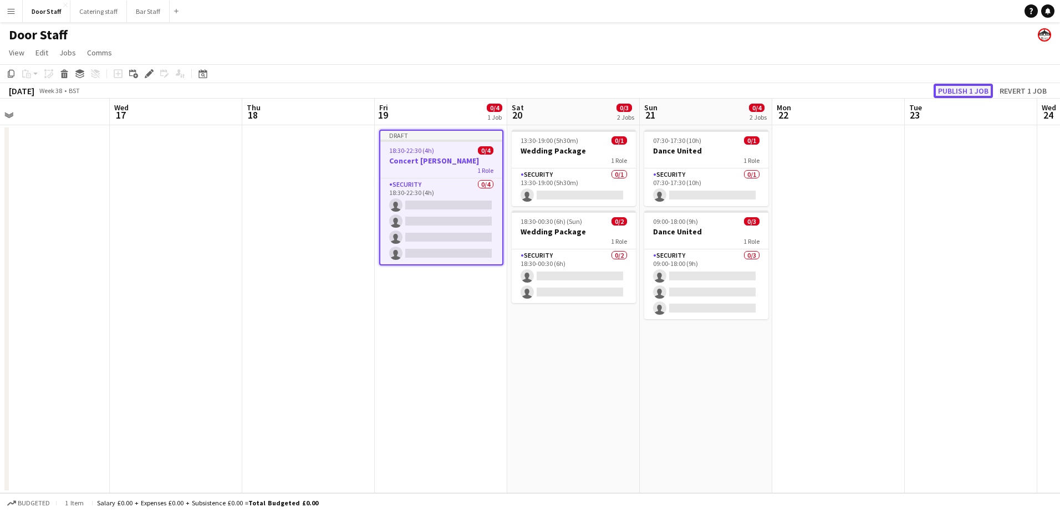
click at [957, 95] on button "Publish 1 job" at bounding box center [963, 91] width 59 height 14
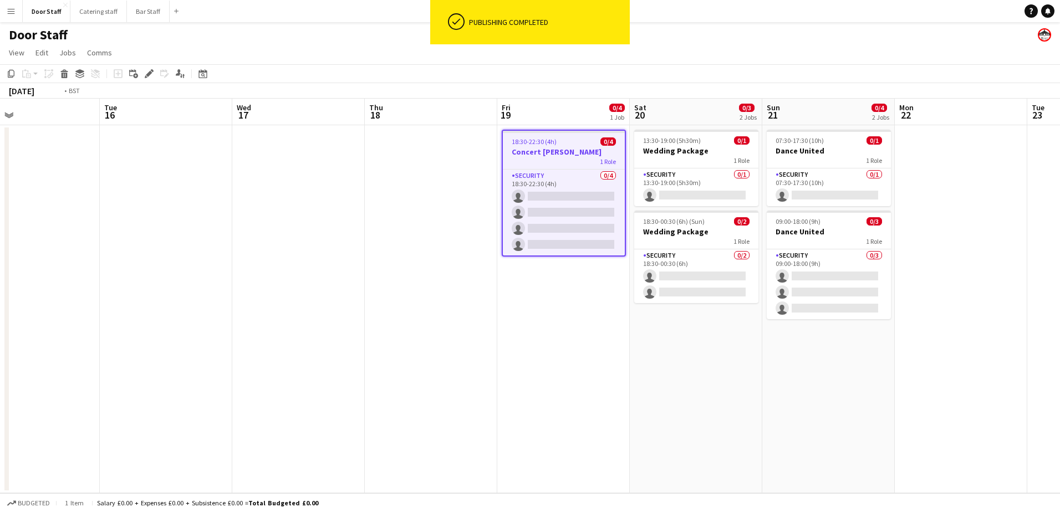
scroll to position [0, 233]
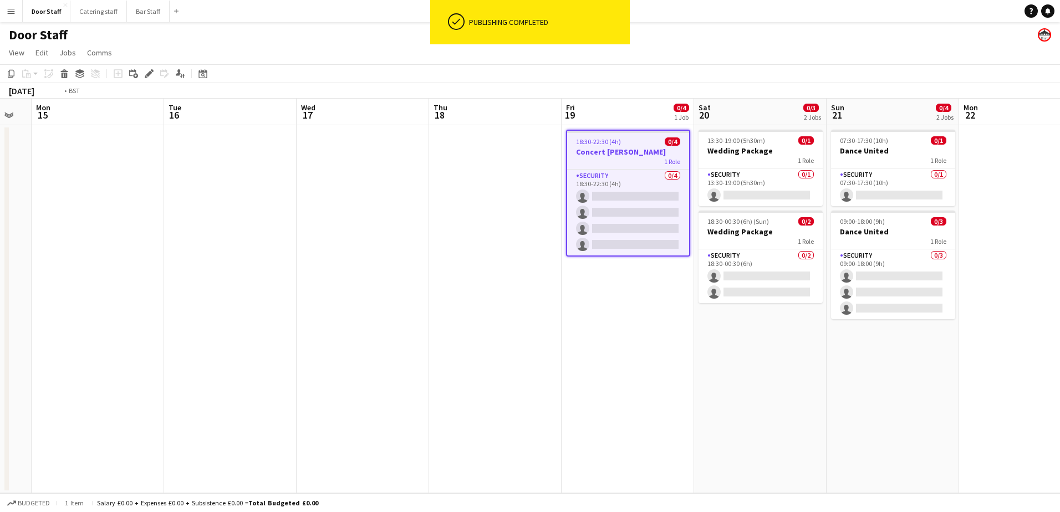
drag, startPoint x: 325, startPoint y: 322, endPoint x: 512, endPoint y: 304, distance: 187.7
click at [512, 304] on app-calendar-viewport "Sat 13 0/4 1 Job Sun 14 Mon 15 Tue 16 Wed 17 Thu 18 Fri 19 0/4 1 Job Sat 20 0/3…" at bounding box center [530, 296] width 1060 height 395
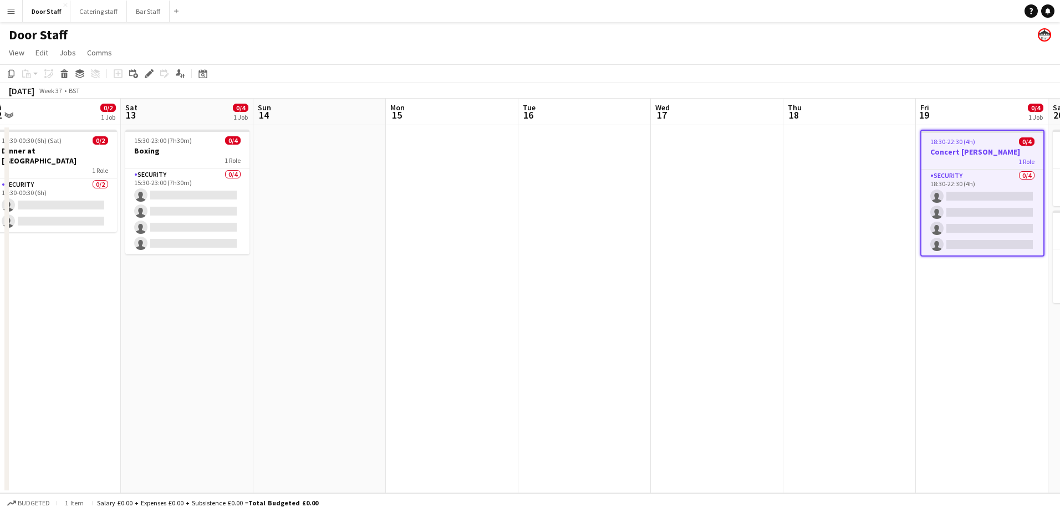
scroll to position [0, 330]
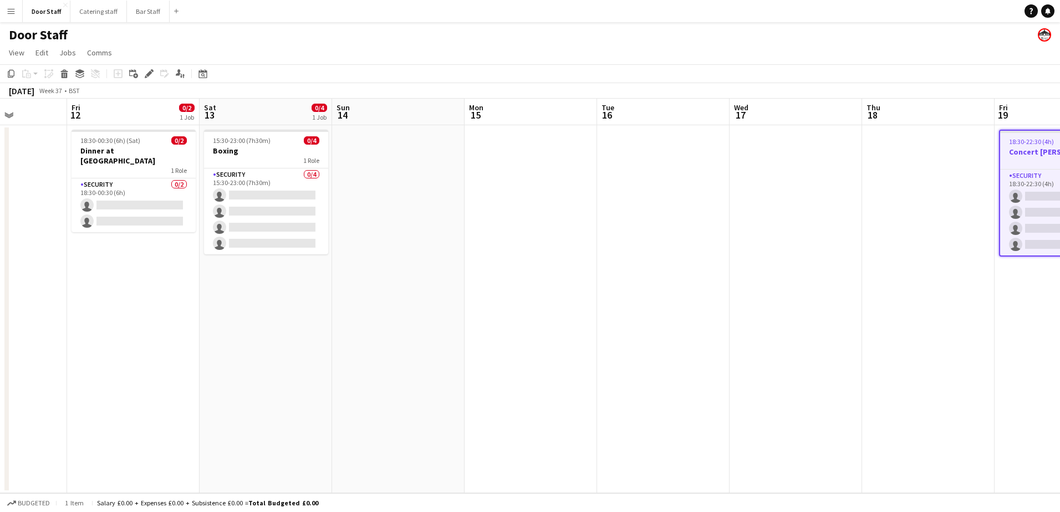
drag, startPoint x: 238, startPoint y: 370, endPoint x: 655, endPoint y: 341, distance: 418.5
click at [655, 341] on app-calendar-viewport "Tue 9 Wed 10 Thu 11 Fri 12 0/2 1 Job Sat 13 0/4 1 Job Sun 14 Mon 15 Tue 16 Wed …" at bounding box center [530, 296] width 1060 height 395
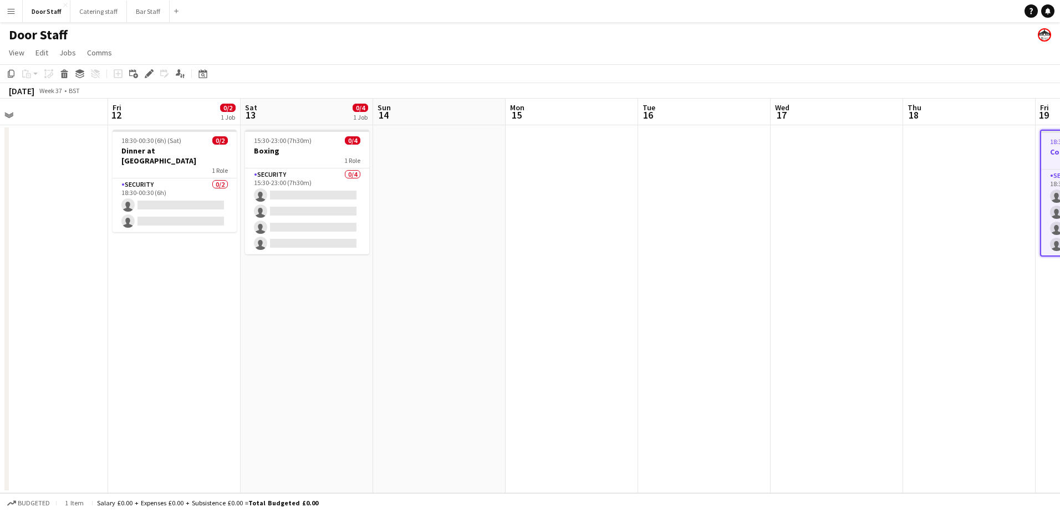
scroll to position [0, 290]
drag, startPoint x: 150, startPoint y: 366, endPoint x: 191, endPoint y: 371, distance: 41.3
click at [191, 371] on app-calendar-viewport "Tue 9 Wed 10 Thu 11 Fri 12 0/2 1 Job Sat 13 0/4 1 Job Sun 14 Mon 15 Tue 16 Wed …" at bounding box center [530, 296] width 1060 height 395
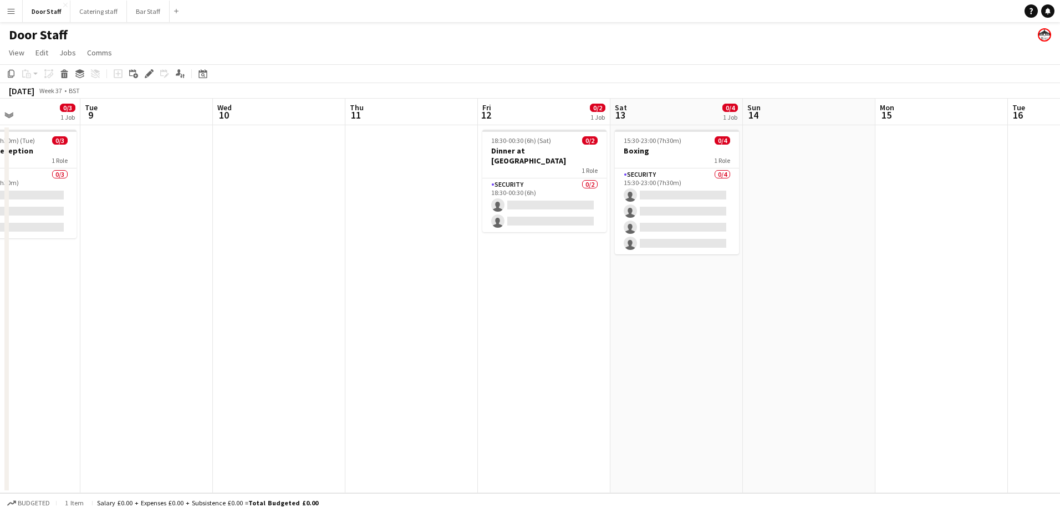
drag, startPoint x: 106, startPoint y: 406, endPoint x: 482, endPoint y: 386, distance: 376.4
click at [478, 386] on app-calendar-viewport "Sat 6 0/3 1 Job Sun 7 Mon 8 0/3 1 Job Tue 9 Wed 10 Thu 11 Fri 12 0/2 1 Job Sat …" at bounding box center [530, 296] width 1060 height 395
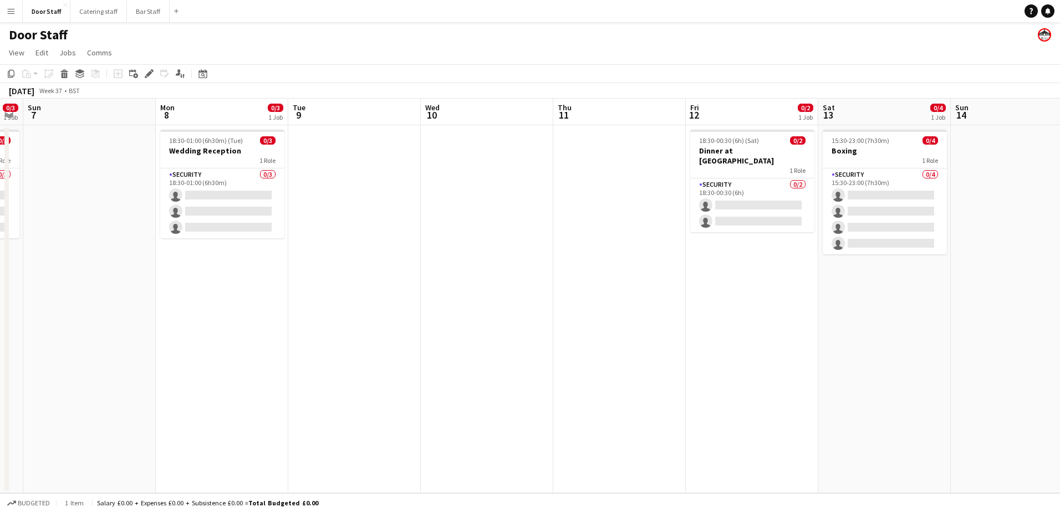
scroll to position [0, 350]
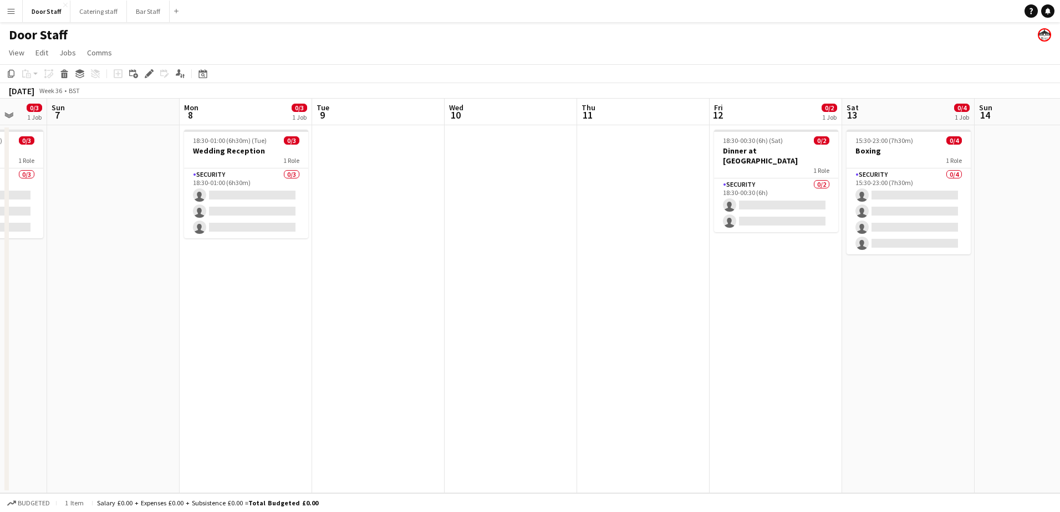
drag, startPoint x: 310, startPoint y: 389, endPoint x: 539, endPoint y: 374, distance: 228.9
click at [539, 374] on app-calendar-viewport "Thu 4 Fri 5 Sat 6 0/3 1 Job Sun 7 Mon 8 0/3 1 Job Tue 9 Wed 10 Thu 11 Fri 12 0/…" at bounding box center [530, 296] width 1060 height 395
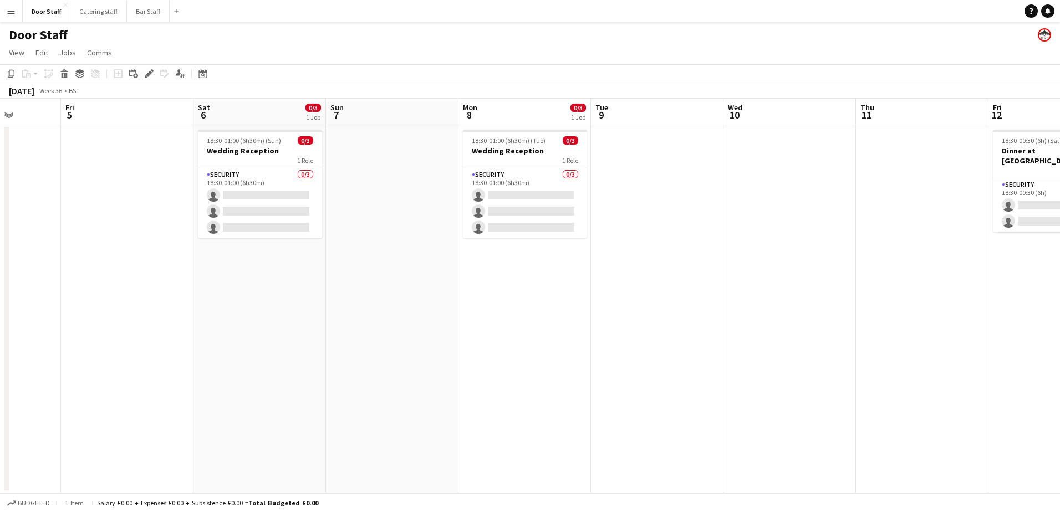
scroll to position [0, 288]
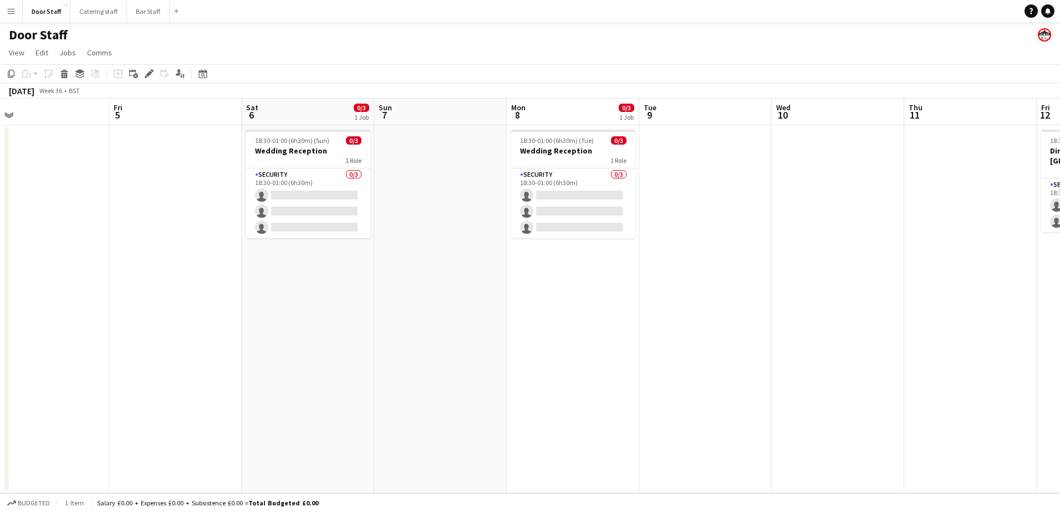
drag, startPoint x: 329, startPoint y: 388, endPoint x: 656, endPoint y: 373, distance: 327.5
click at [656, 373] on app-calendar-viewport "Tue 2 Wed 3 0/1 1 Job Thu 4 Fri 5 Sat 6 0/3 1 Job Sun 7 Mon 8 0/3 1 Job Tue 9 W…" at bounding box center [530, 296] width 1060 height 395
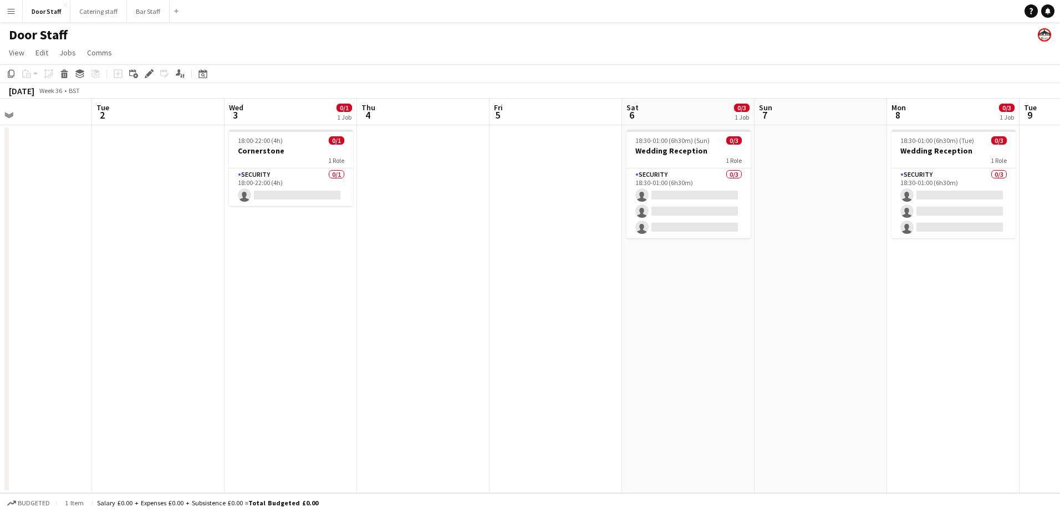
drag, startPoint x: 246, startPoint y: 445, endPoint x: 602, endPoint y: 355, distance: 367.5
click at [602, 355] on app-calendar-viewport "Sat 30 Sun 31 Mon 1 Tue 2 Wed 3 0/1 1 Job Thu 4 Fri 5 Sat 6 0/3 1 Job Sun 7 Mon…" at bounding box center [530, 296] width 1060 height 395
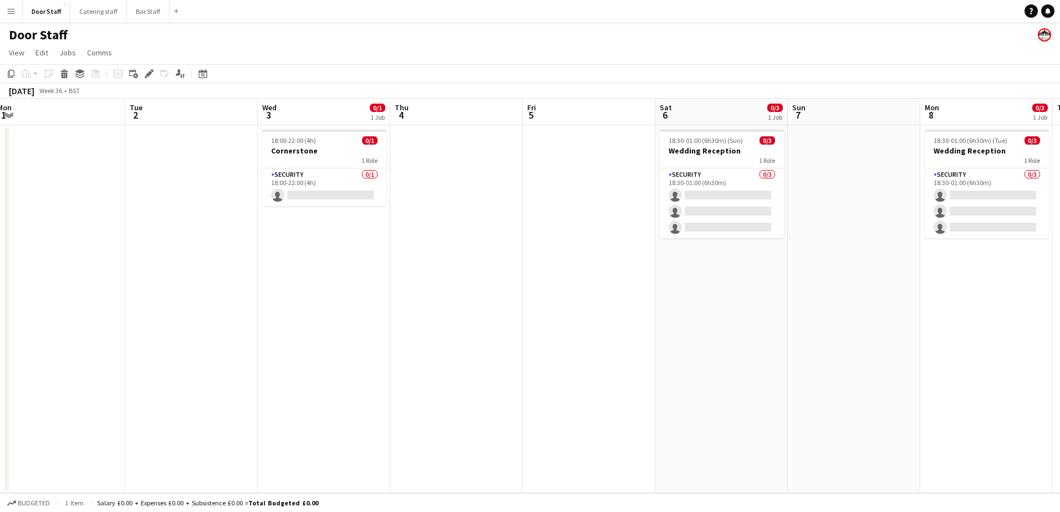
scroll to position [0, 271]
drag, startPoint x: 318, startPoint y: 272, endPoint x: 349, endPoint y: 282, distance: 32.8
click at [349, 282] on app-calendar-viewport "Sat 30 Sun 31 Mon 1 Tue 2 Wed 3 0/1 1 Job Thu 4 Fri 5 Sat 6 0/3 1 Job Sun 7 Mon…" at bounding box center [530, 296] width 1060 height 395
